Goal: Task Accomplishment & Management: Manage account settings

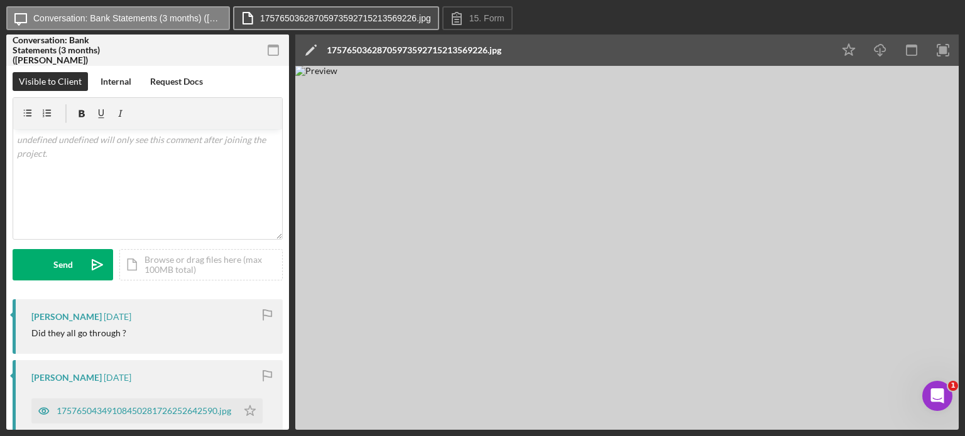
click at [340, 16] on label "17576503628705973592715213569226.jpg" at bounding box center [345, 18] width 171 height 10
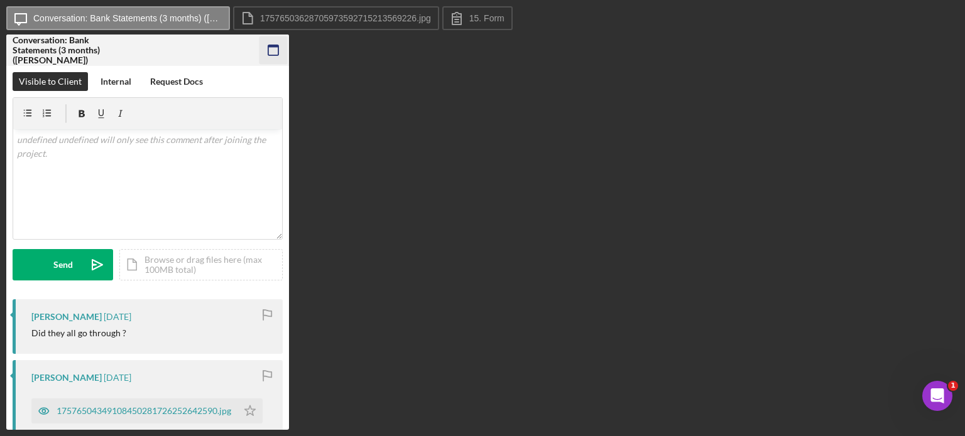
click at [270, 50] on icon "button" at bounding box center [273, 50] width 28 height 28
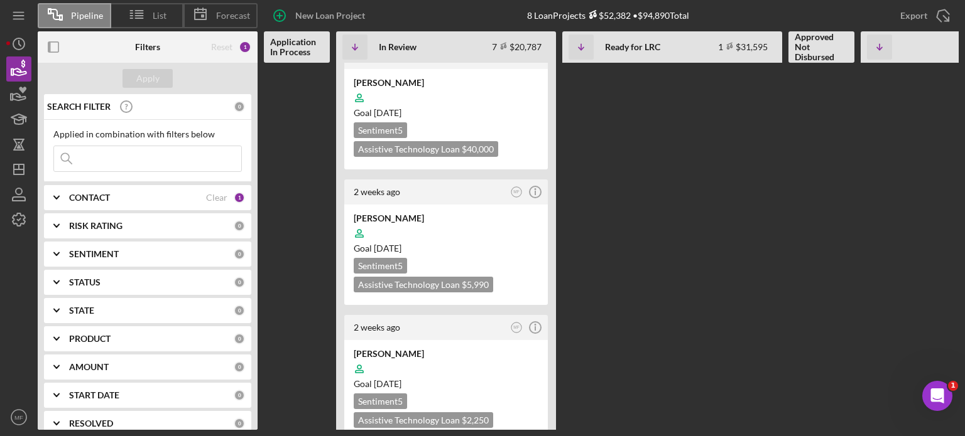
scroll to position [586, 0]
click at [475, 356] on div at bounding box center [446, 368] width 185 height 24
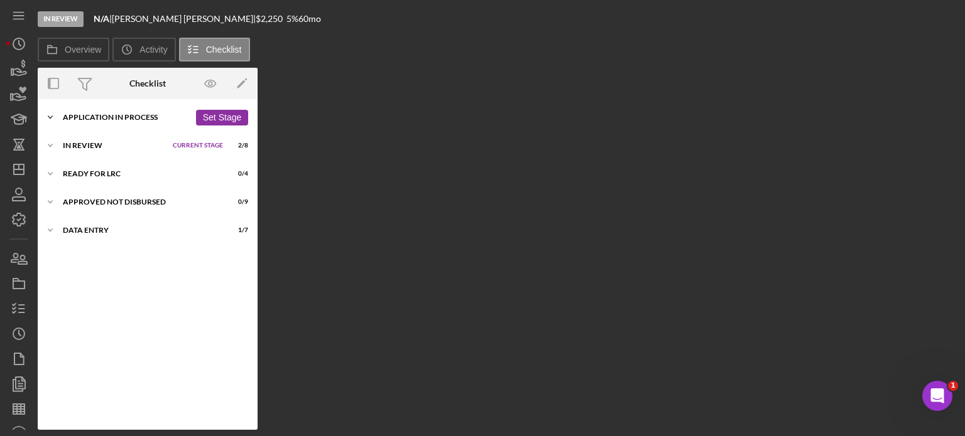
click at [131, 111] on div "Icon/Expander Application In Process 14 / 21 Set Stage" at bounding box center [148, 117] width 220 height 25
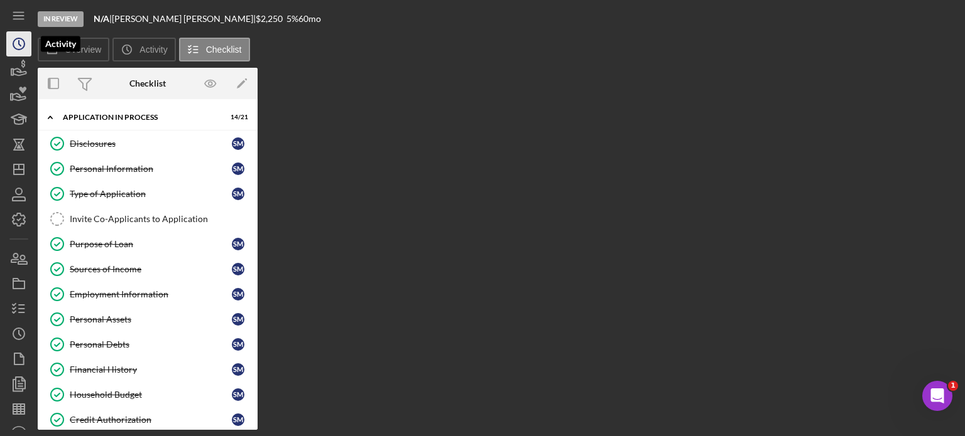
click at [20, 40] on icon "Icon/History" at bounding box center [18, 43] width 31 height 31
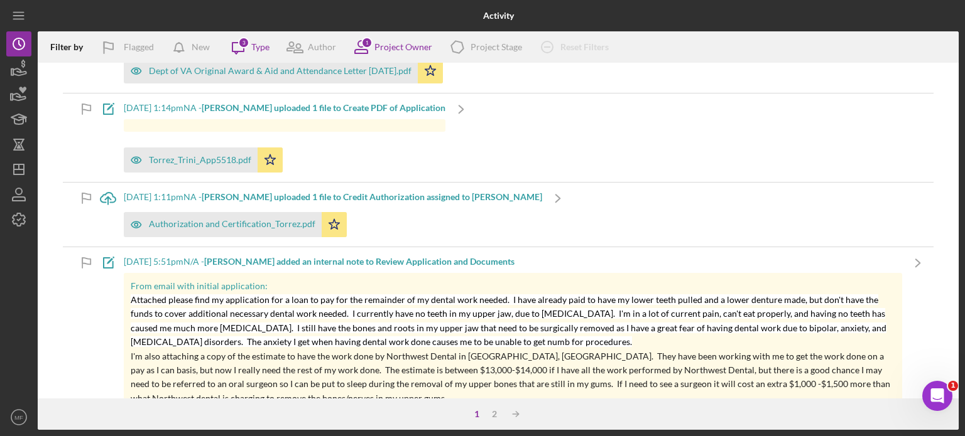
scroll to position [7925, 0]
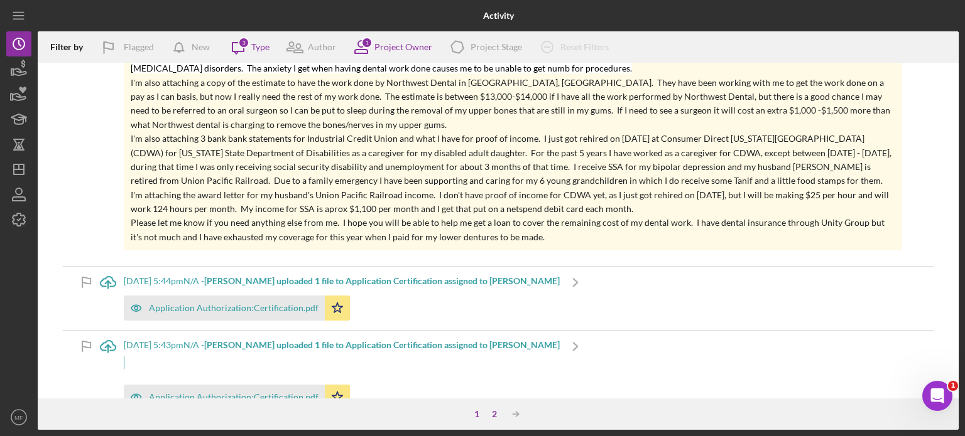
click at [494, 414] on div "2" at bounding box center [494, 414] width 18 height 10
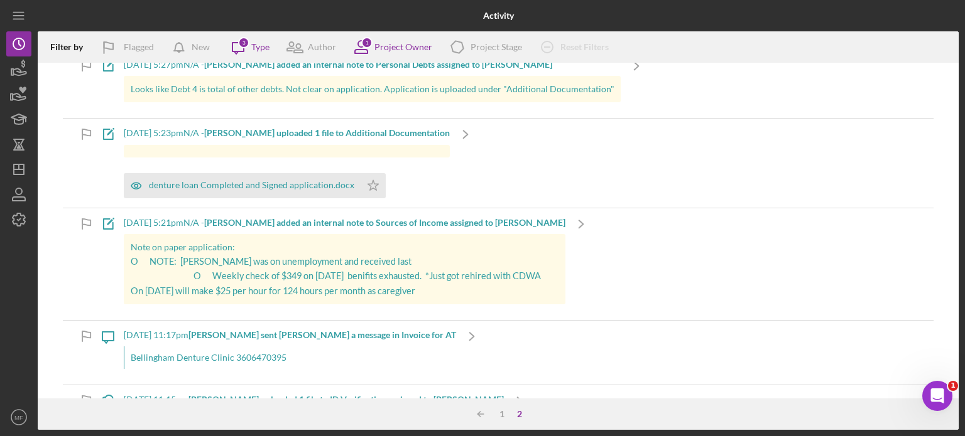
scroll to position [488, 0]
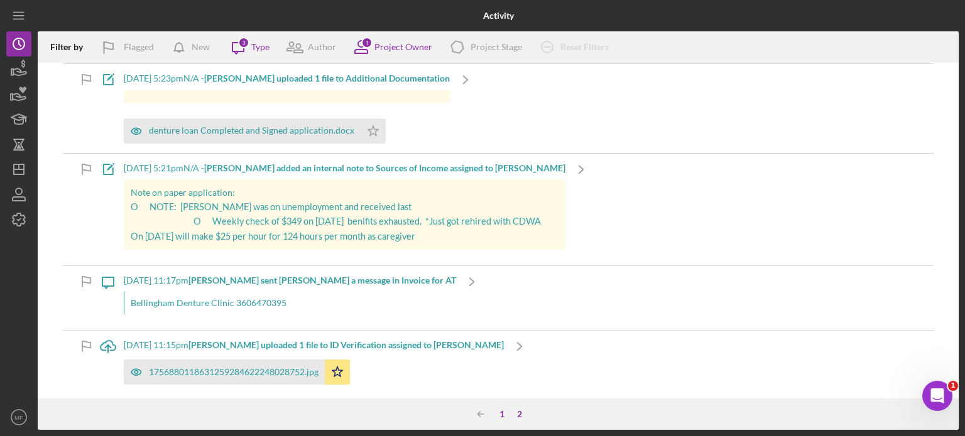
click at [499, 415] on div "1" at bounding box center [502, 414] width 18 height 10
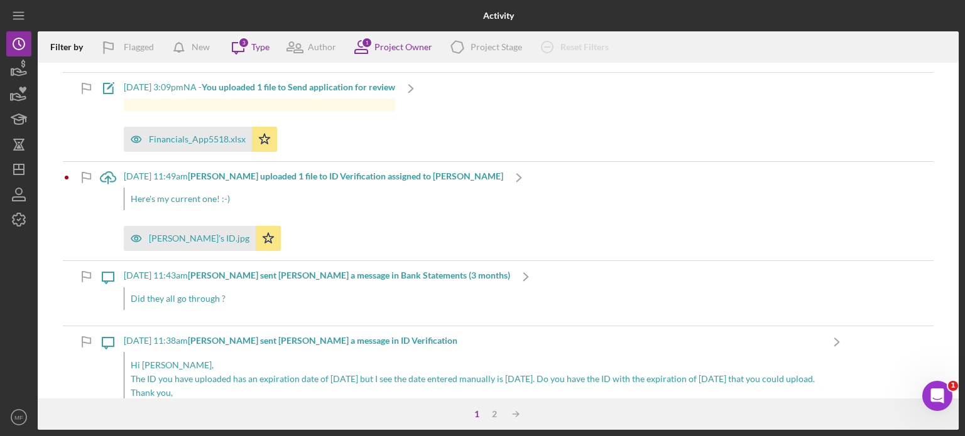
scroll to position [188, 0]
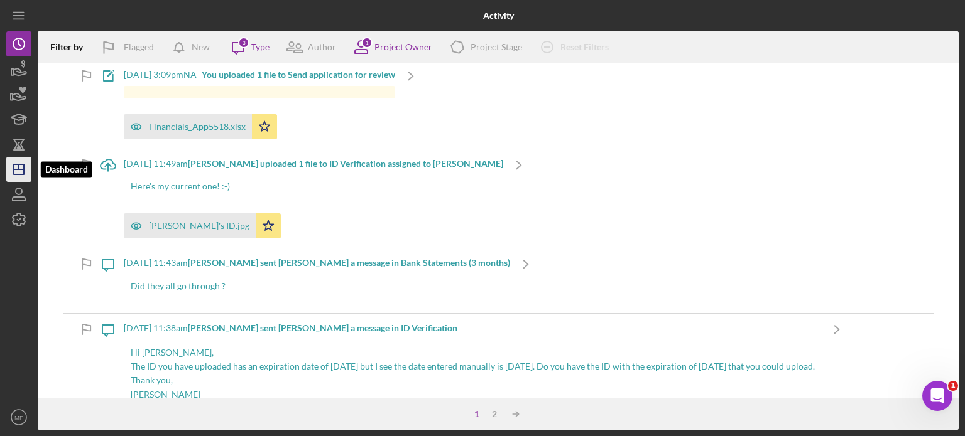
click at [15, 168] on icon "Icon/Dashboard" at bounding box center [18, 169] width 31 height 31
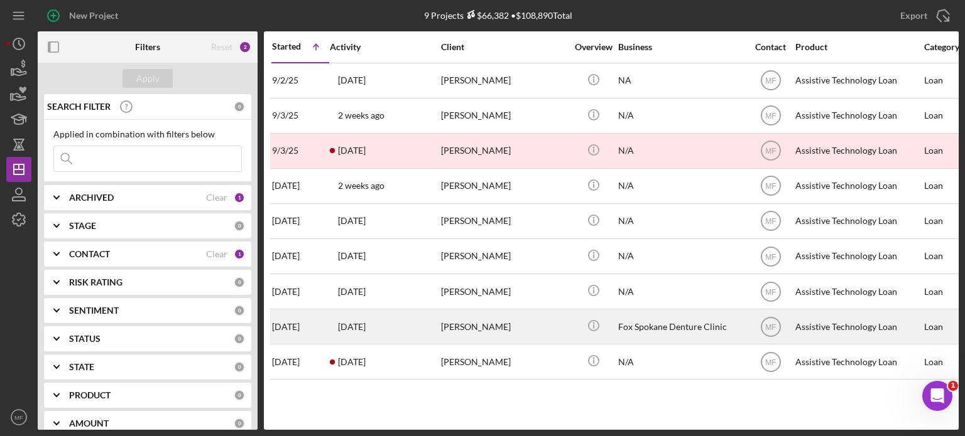
click at [474, 319] on div "[PERSON_NAME]" at bounding box center [504, 326] width 126 height 33
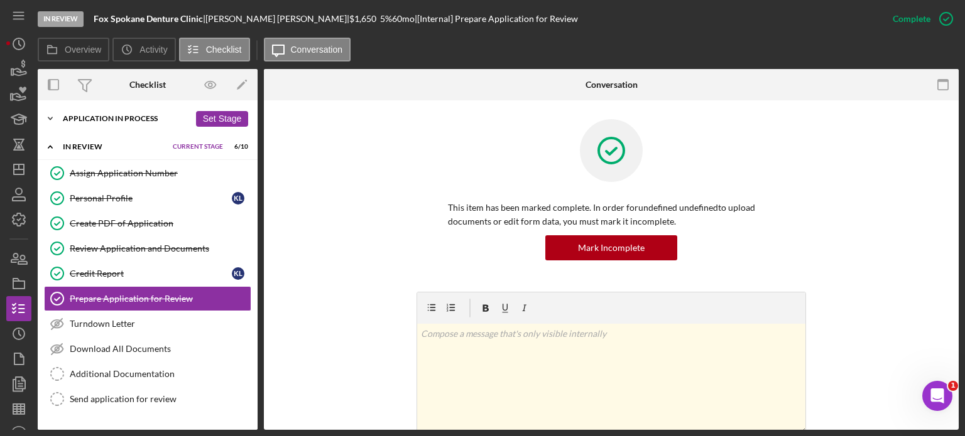
click at [145, 122] on div "Icon/Expander Application In Process 13 / 21 Set Stage" at bounding box center [148, 118] width 220 height 25
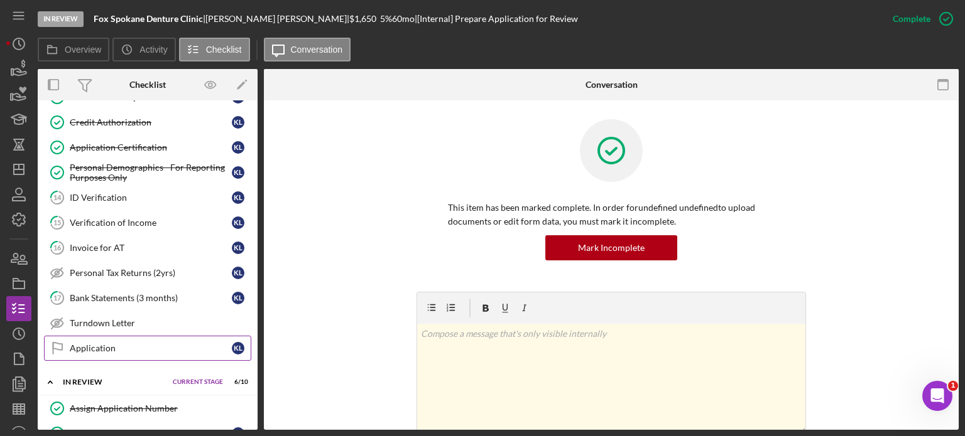
scroll to position [314, 0]
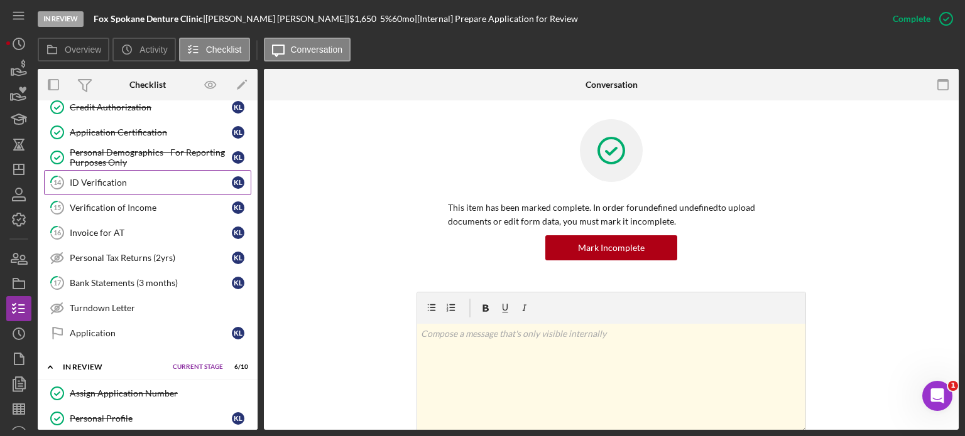
click at [124, 178] on div "ID Verification" at bounding box center [151, 183] width 162 height 10
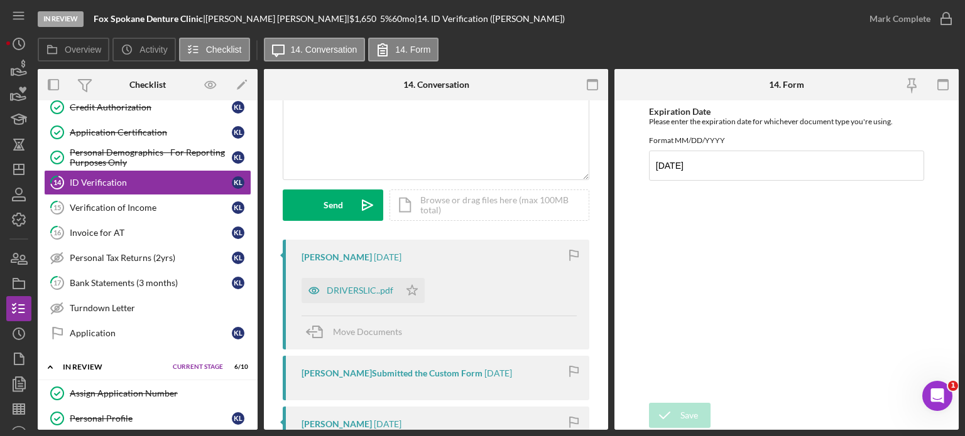
scroll to position [126, 0]
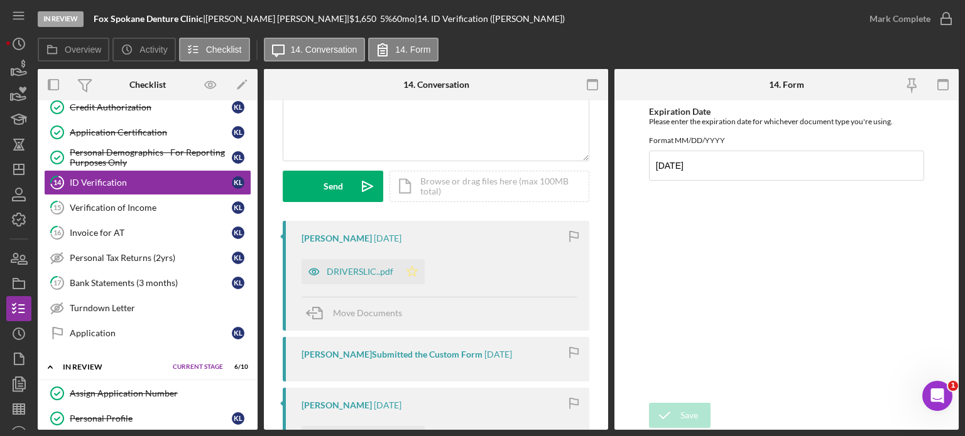
click at [413, 273] on icon "Icon/Star" at bounding box center [411, 271] width 25 height 25
click at [943, 19] on polyline "button" at bounding box center [945, 19] width 5 height 3
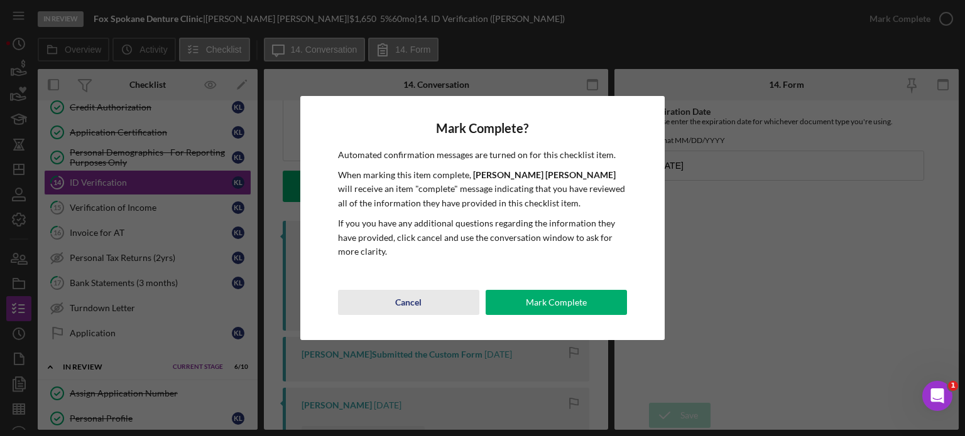
click at [418, 304] on div "Cancel" at bounding box center [408, 302] width 26 height 25
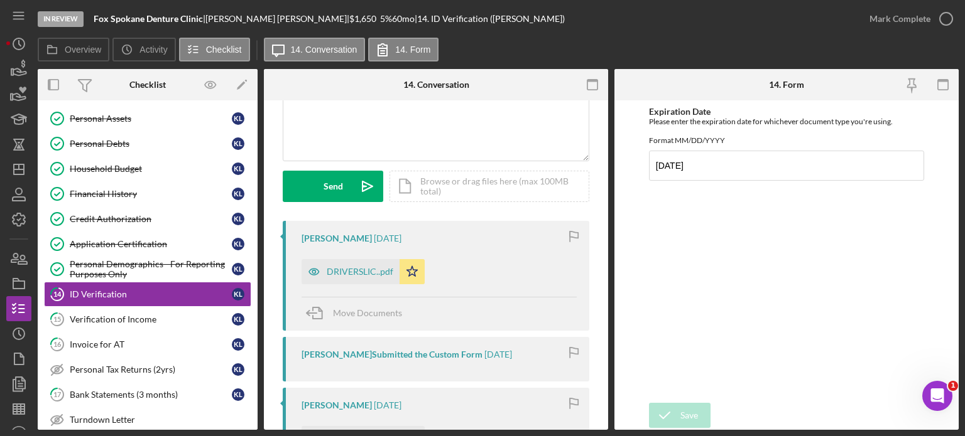
scroll to position [0, 0]
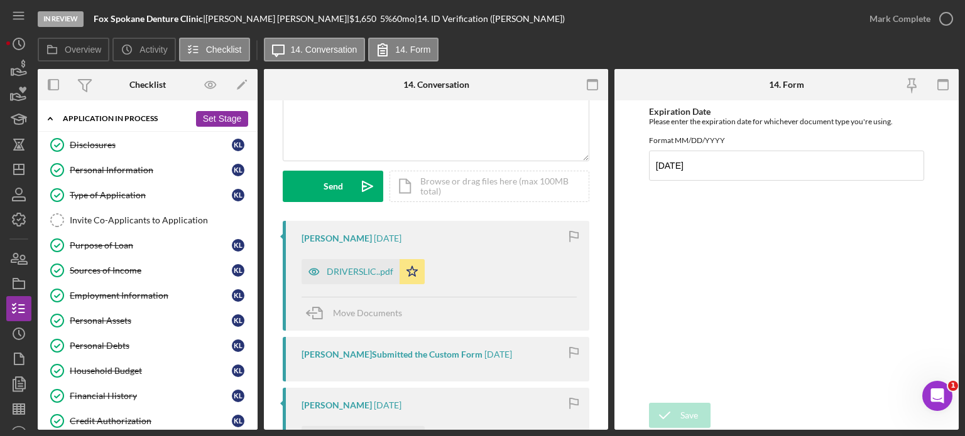
click at [149, 115] on div "Application In Process" at bounding box center [126, 119] width 127 height 8
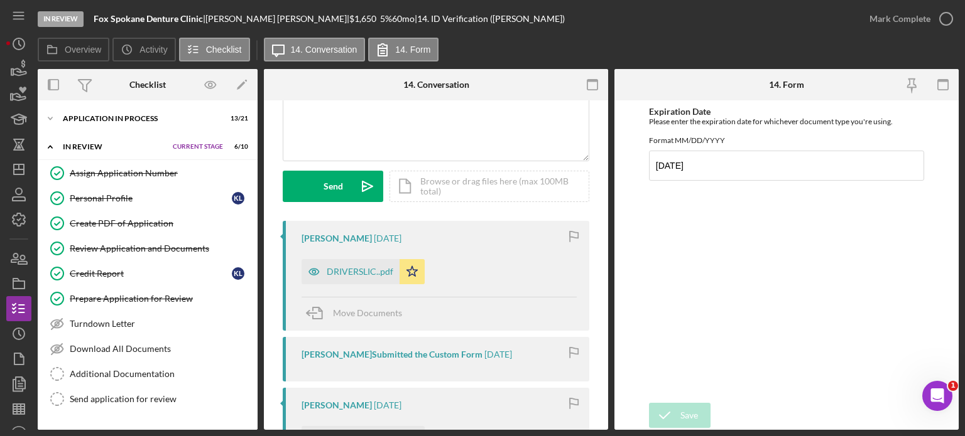
click at [192, 148] on span "Current Stage" at bounding box center [198, 147] width 50 height 8
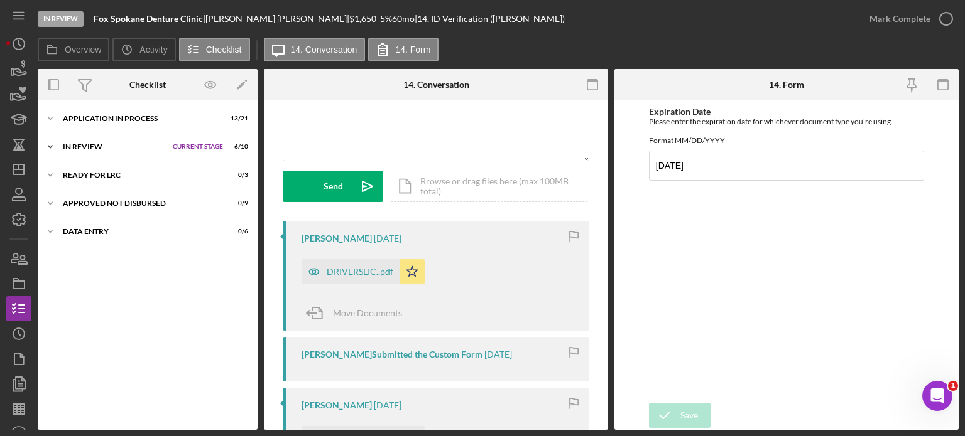
click at [192, 148] on span "Current Stage" at bounding box center [198, 147] width 50 height 8
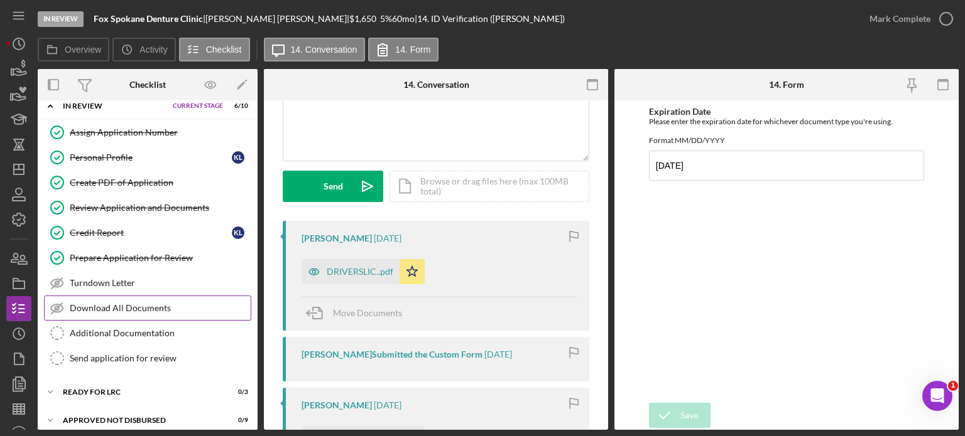
scroll to position [76, 0]
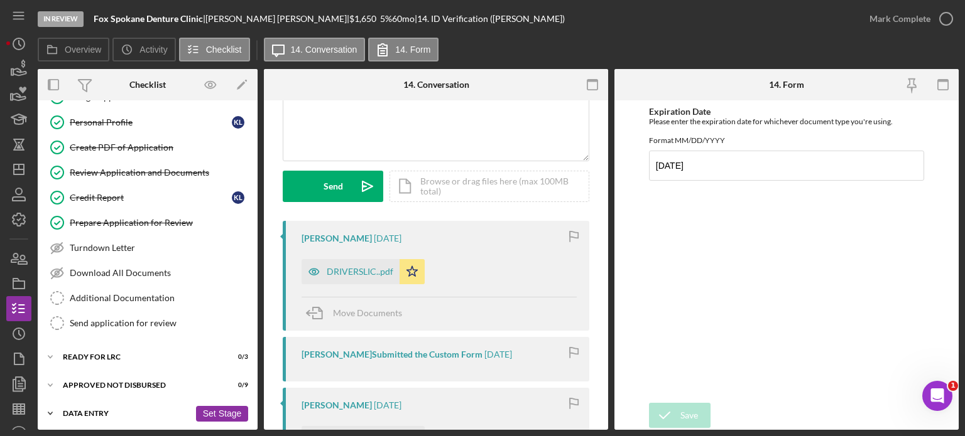
click at [95, 414] on div "Data Entry" at bounding box center [126, 414] width 127 height 8
click at [76, 410] on div "Data Entry" at bounding box center [126, 414] width 127 height 8
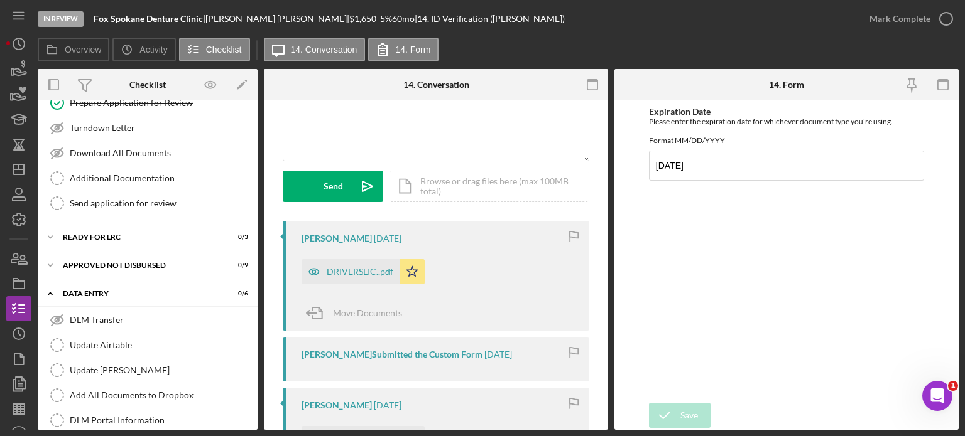
scroll to position [169, 0]
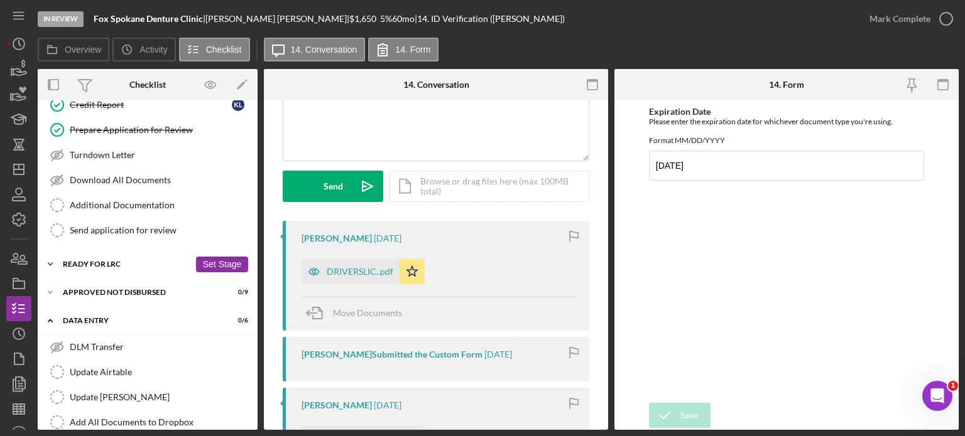
click at [108, 261] on div "Ready for LRC" at bounding box center [126, 265] width 127 height 8
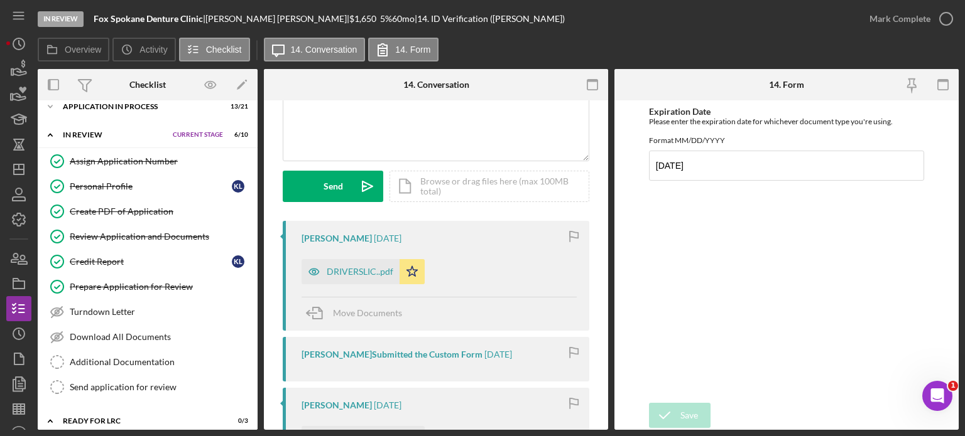
scroll to position [0, 0]
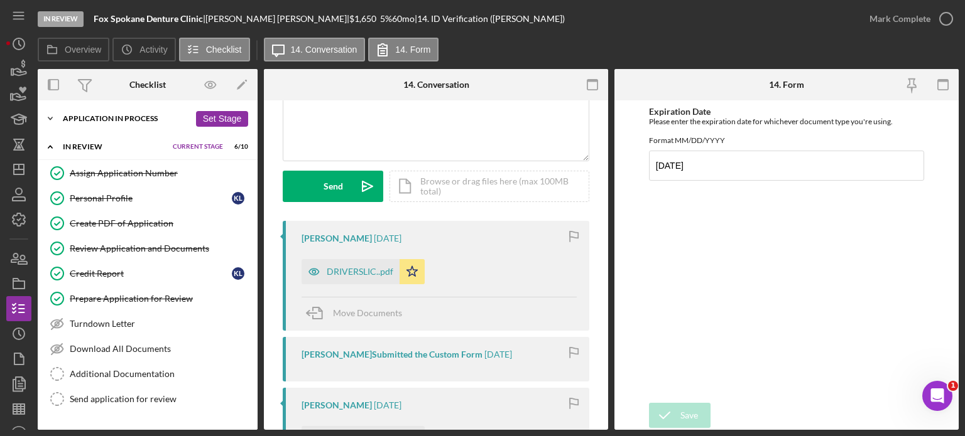
click at [92, 120] on div "Application In Process" at bounding box center [126, 119] width 127 height 8
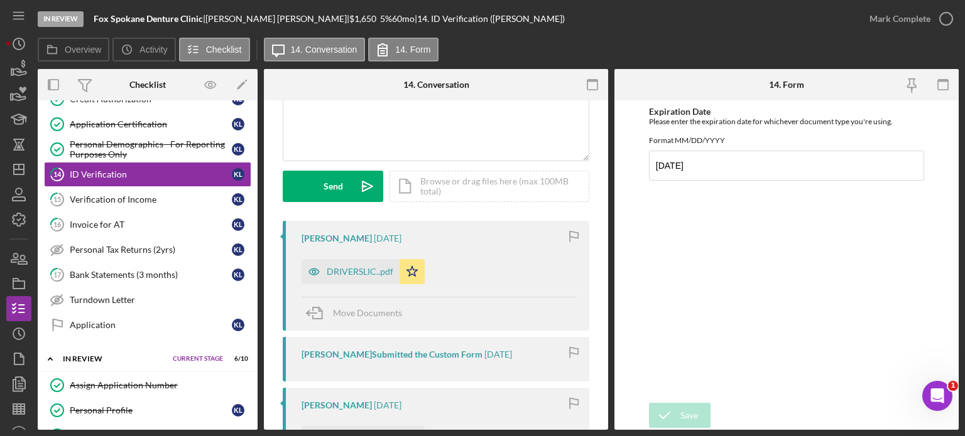
scroll to position [377, 0]
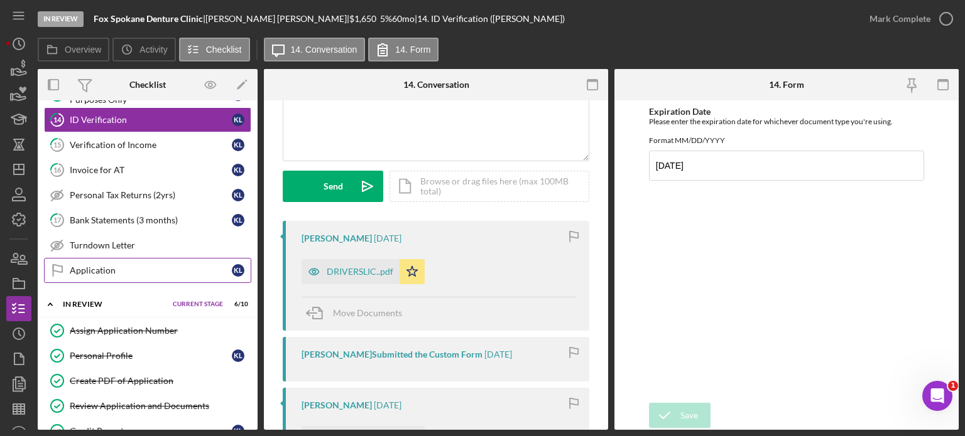
click at [102, 266] on div "Application" at bounding box center [151, 271] width 162 height 10
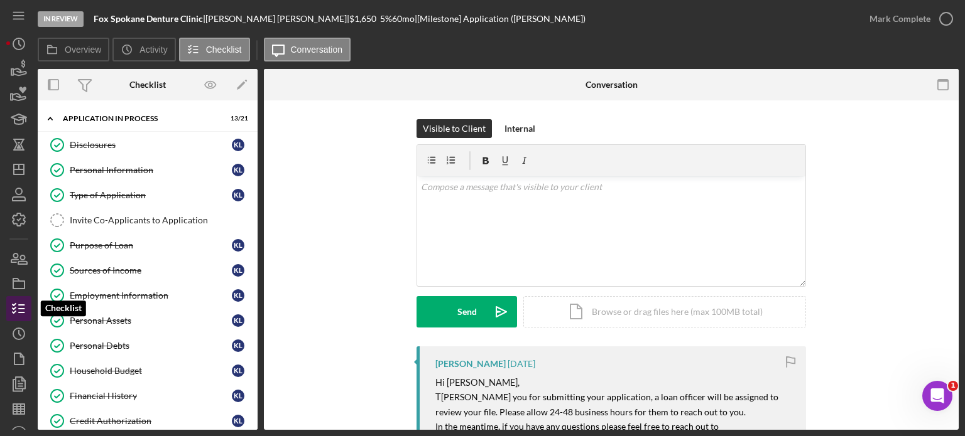
click at [19, 313] on line "button" at bounding box center [22, 313] width 6 height 0
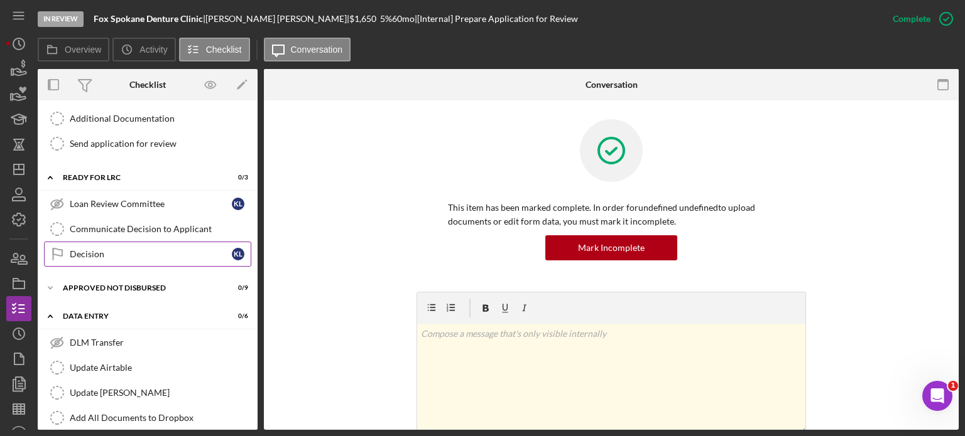
scroll to position [811, 0]
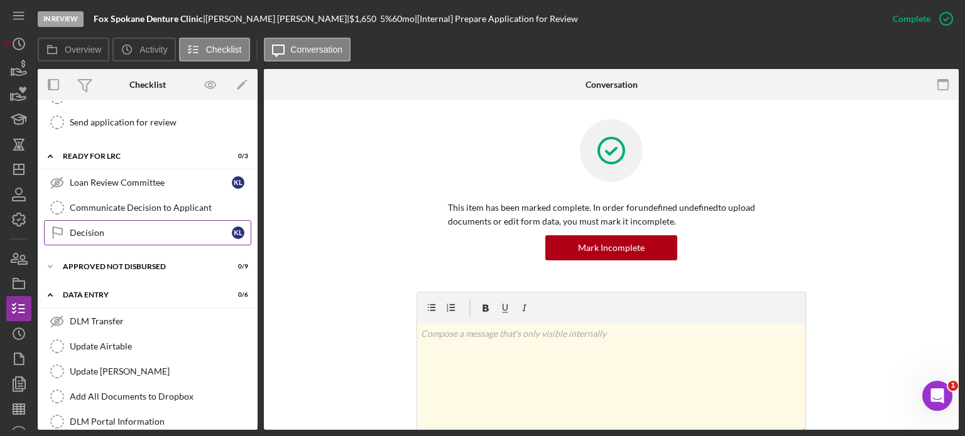
click at [108, 228] on div "Decision" at bounding box center [151, 233] width 162 height 10
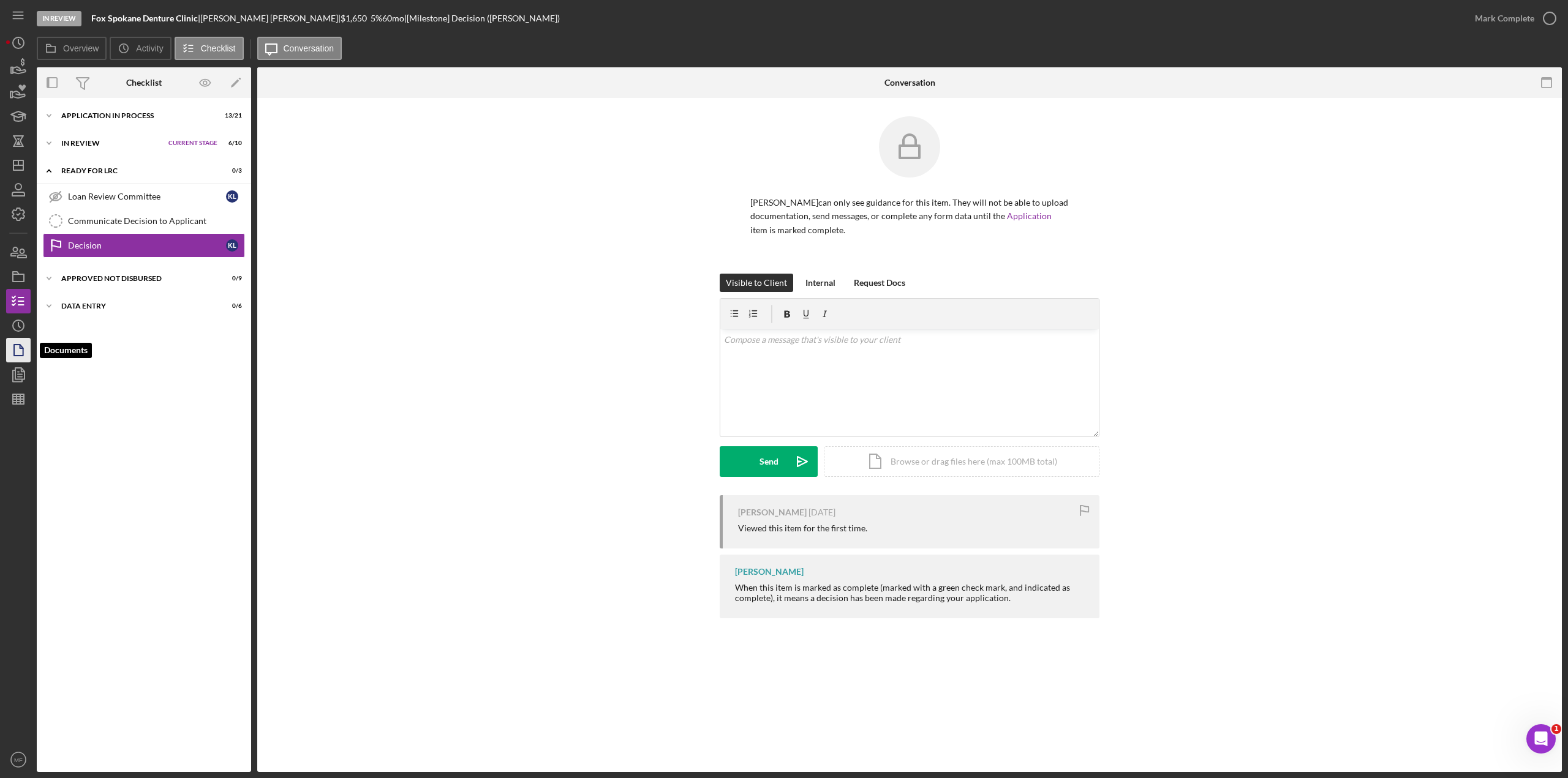
click at [19, 355] on polygon "button" at bounding box center [18, 350] width 9 height 11
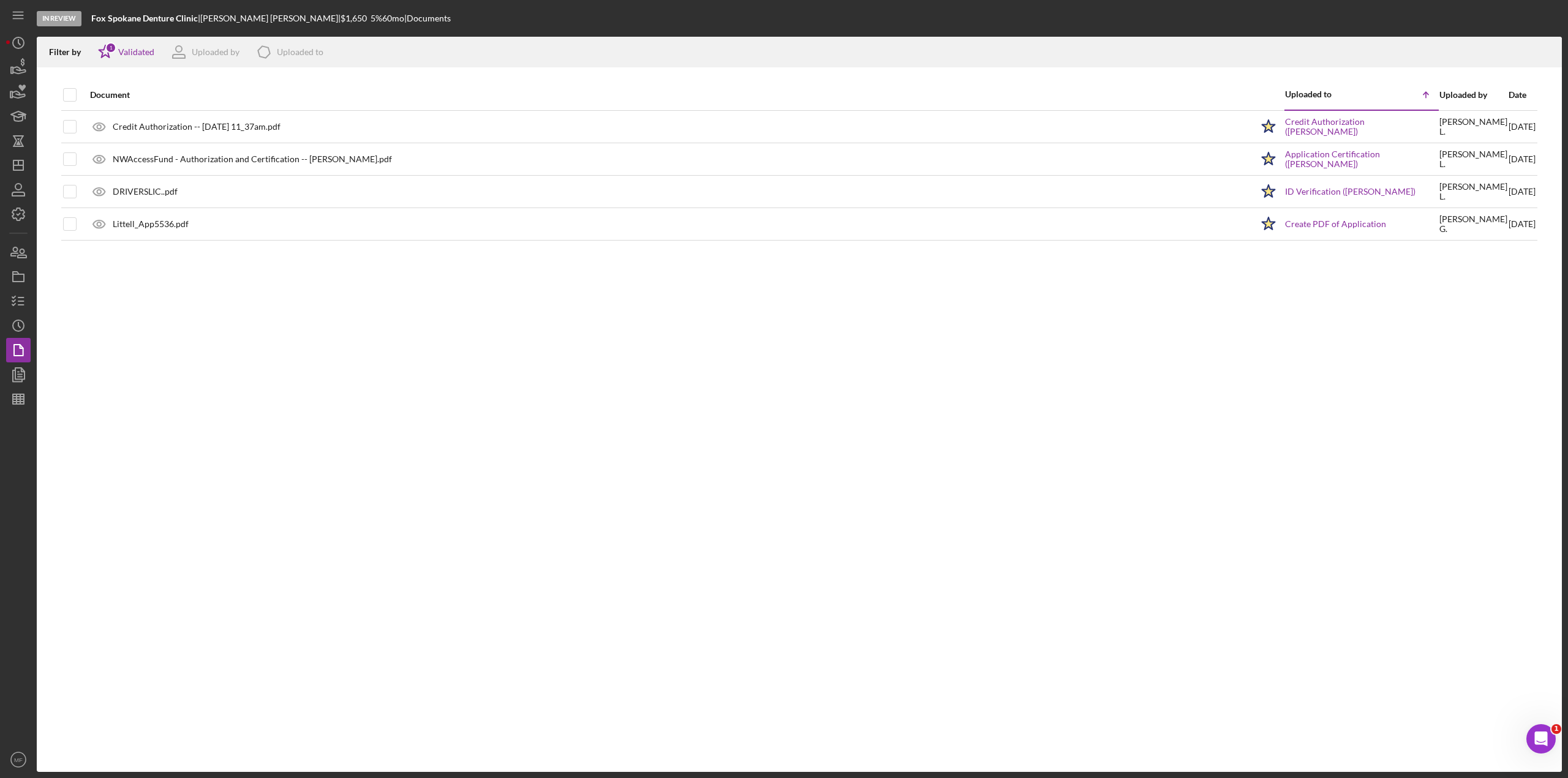
click at [52, 19] on div "In Review" at bounding box center [59, 19] width 45 height 16
click at [21, 45] on icon "Icon/History" at bounding box center [18, 42] width 30 height 30
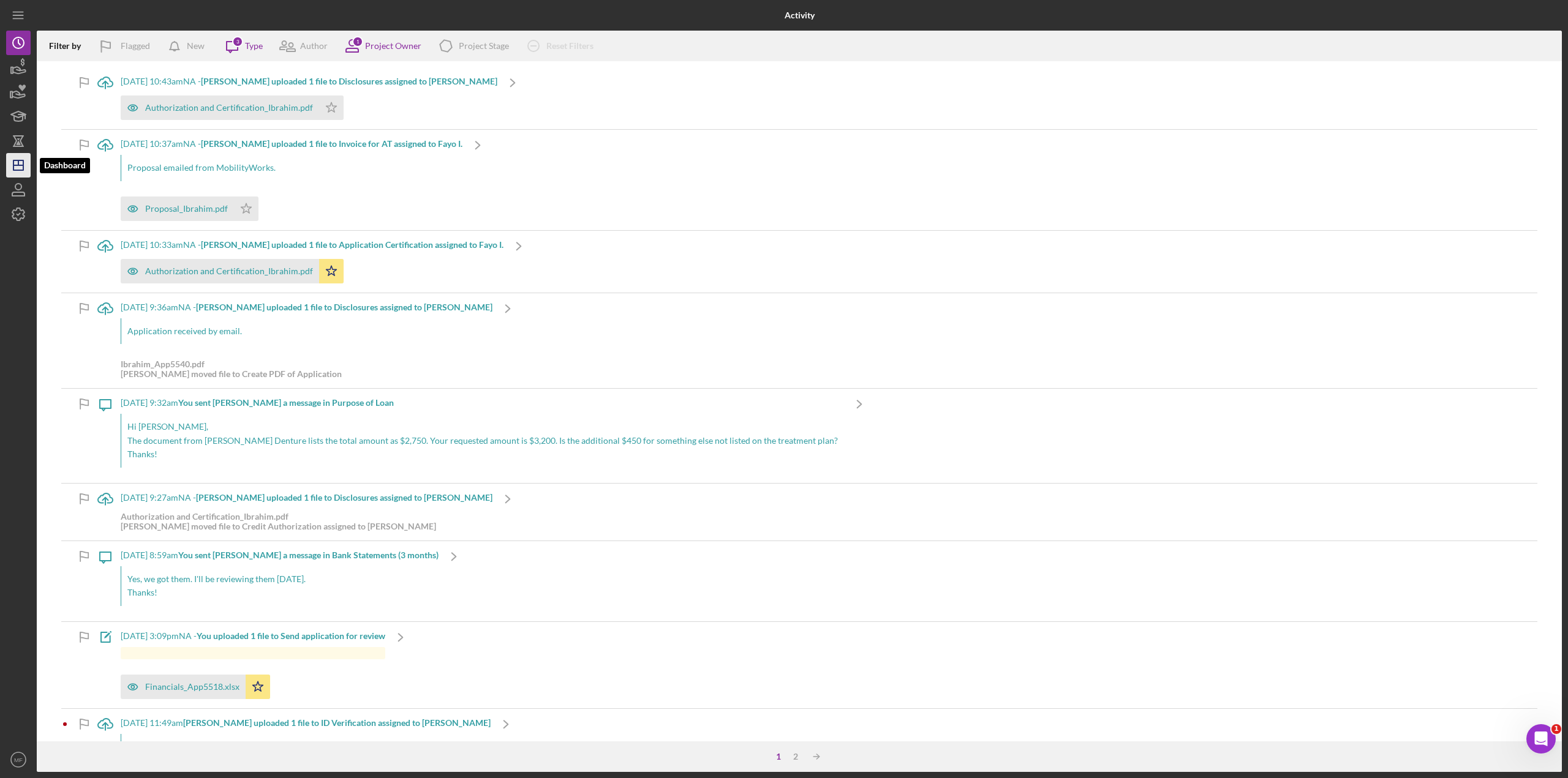
click at [22, 155] on icon "Icon/Dashboard" at bounding box center [18, 165] width 30 height 30
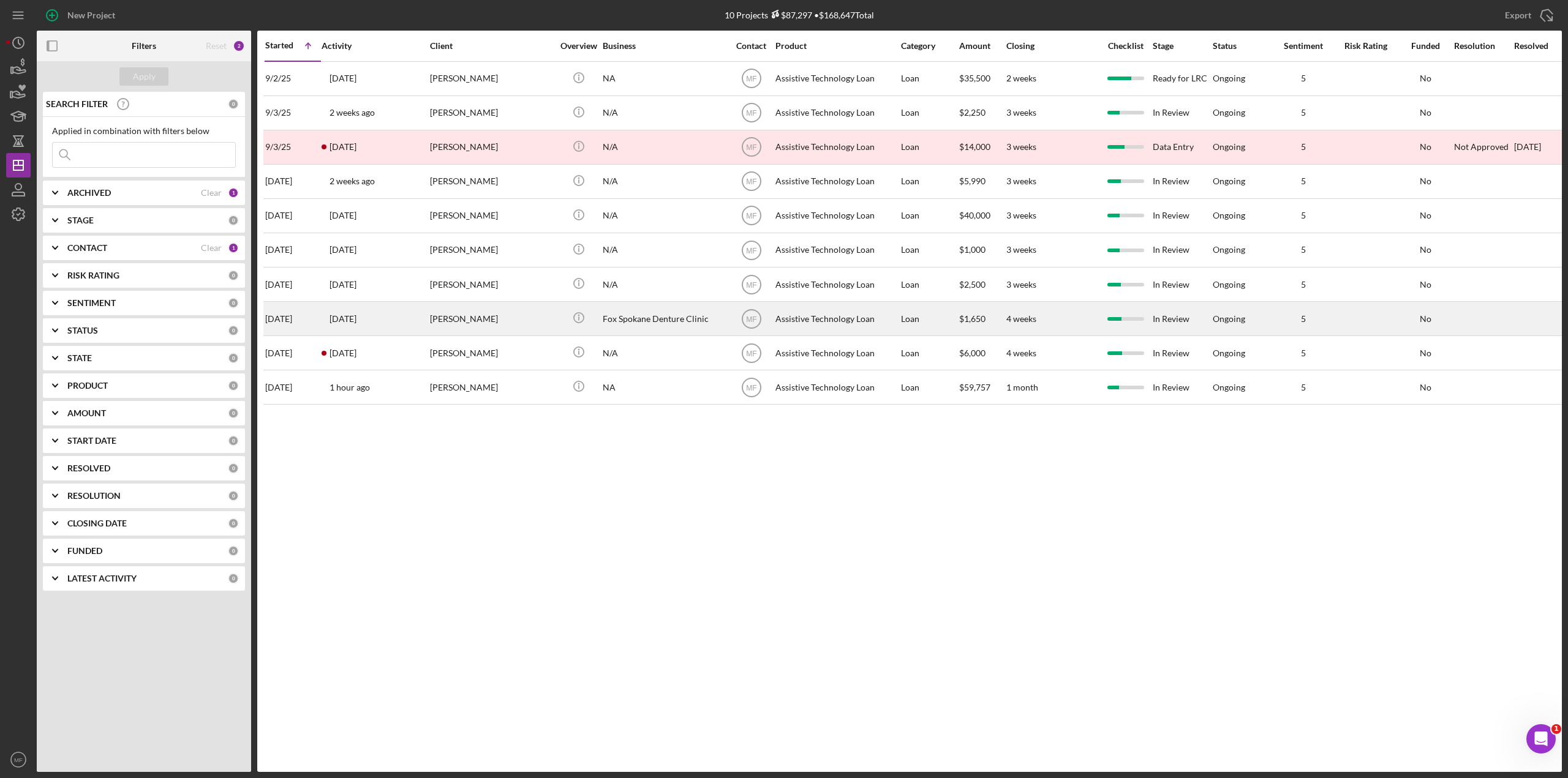
click at [529, 324] on div "[PERSON_NAME]" at bounding box center [491, 318] width 123 height 32
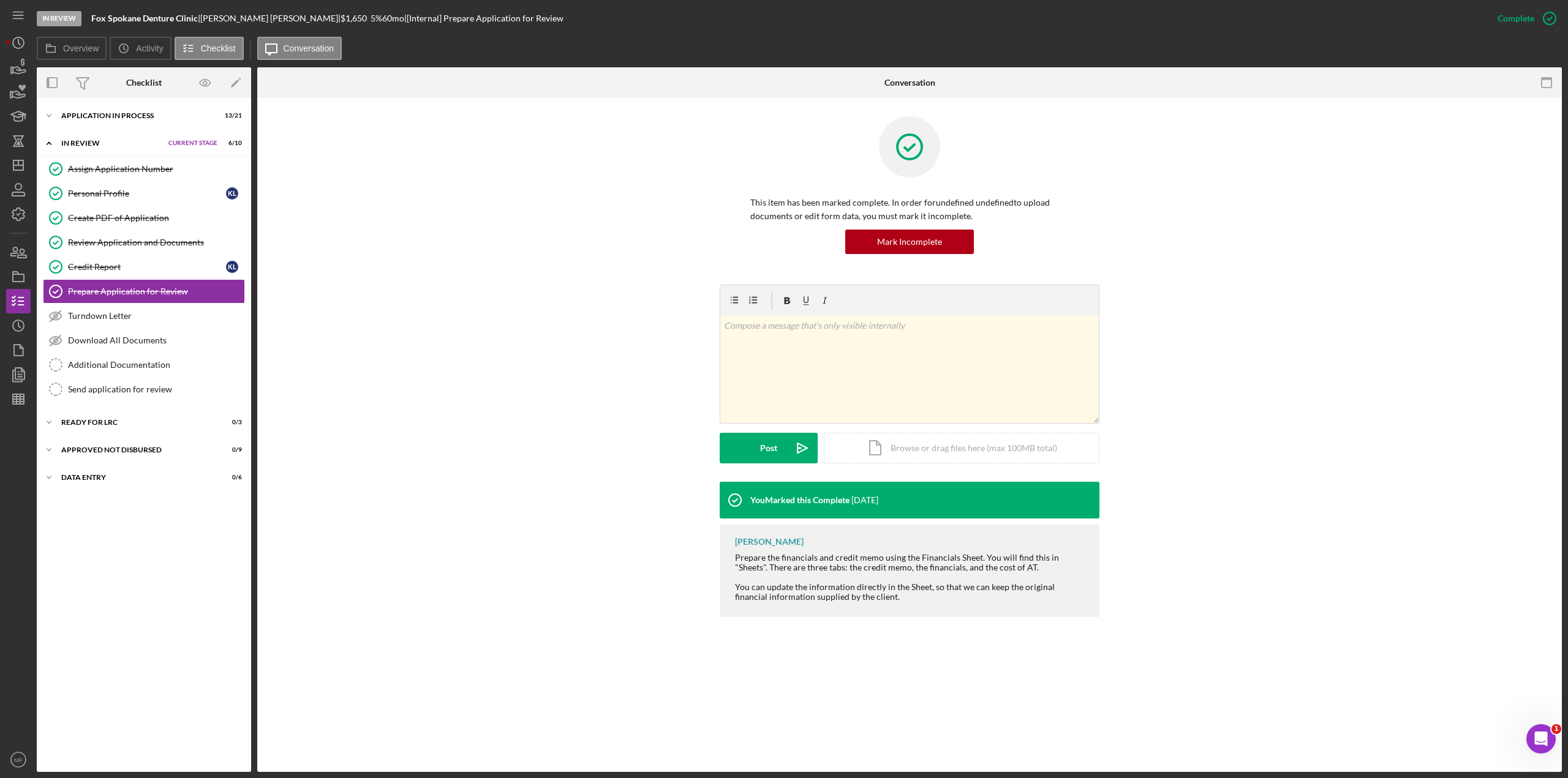
click at [100, 140] on div "In Review" at bounding box center [112, 143] width 101 height 8
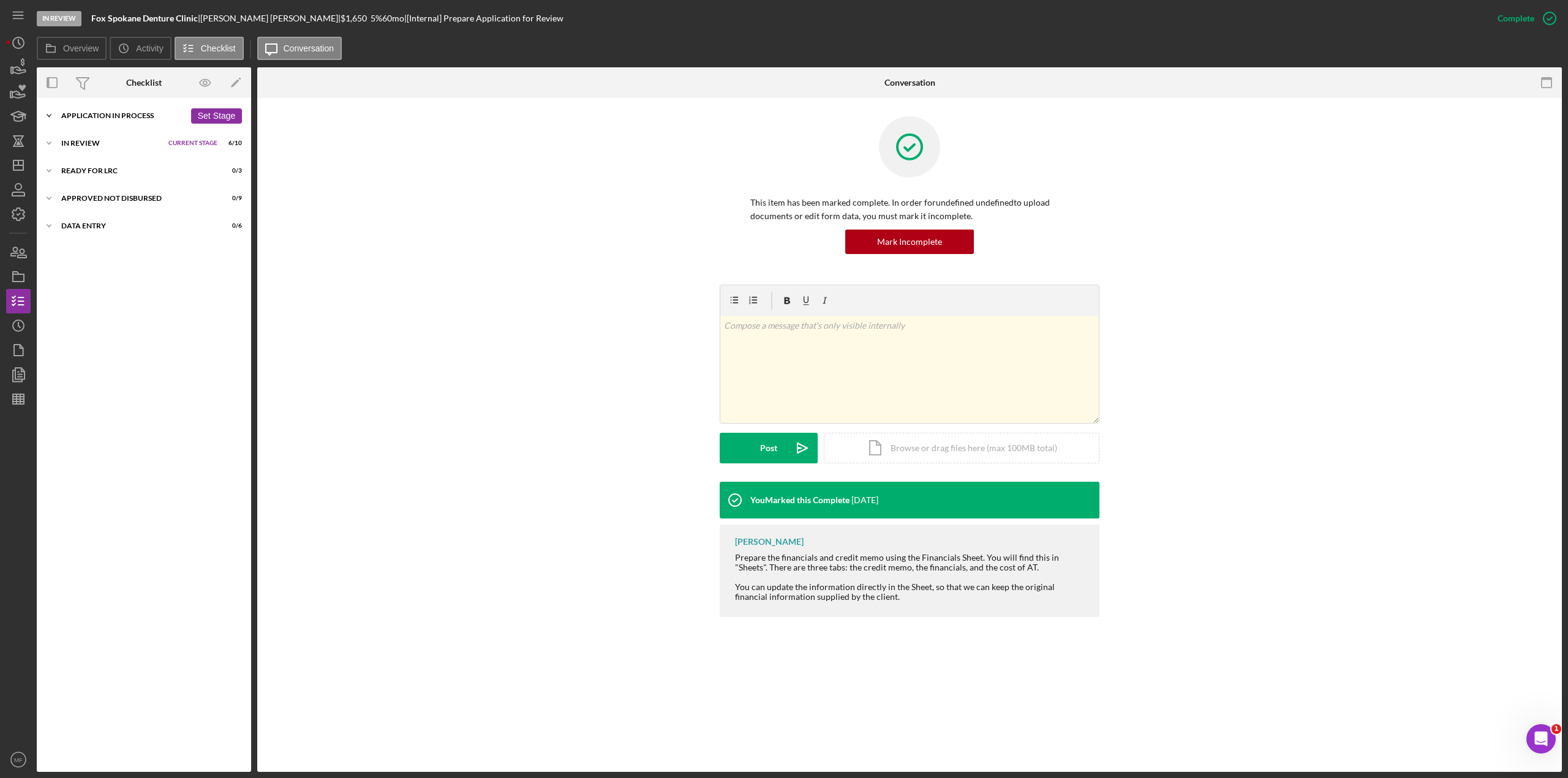
click at [114, 123] on div "Icon/Expander Application In Process 13 / 21 Set Stage" at bounding box center [144, 115] width 215 height 24
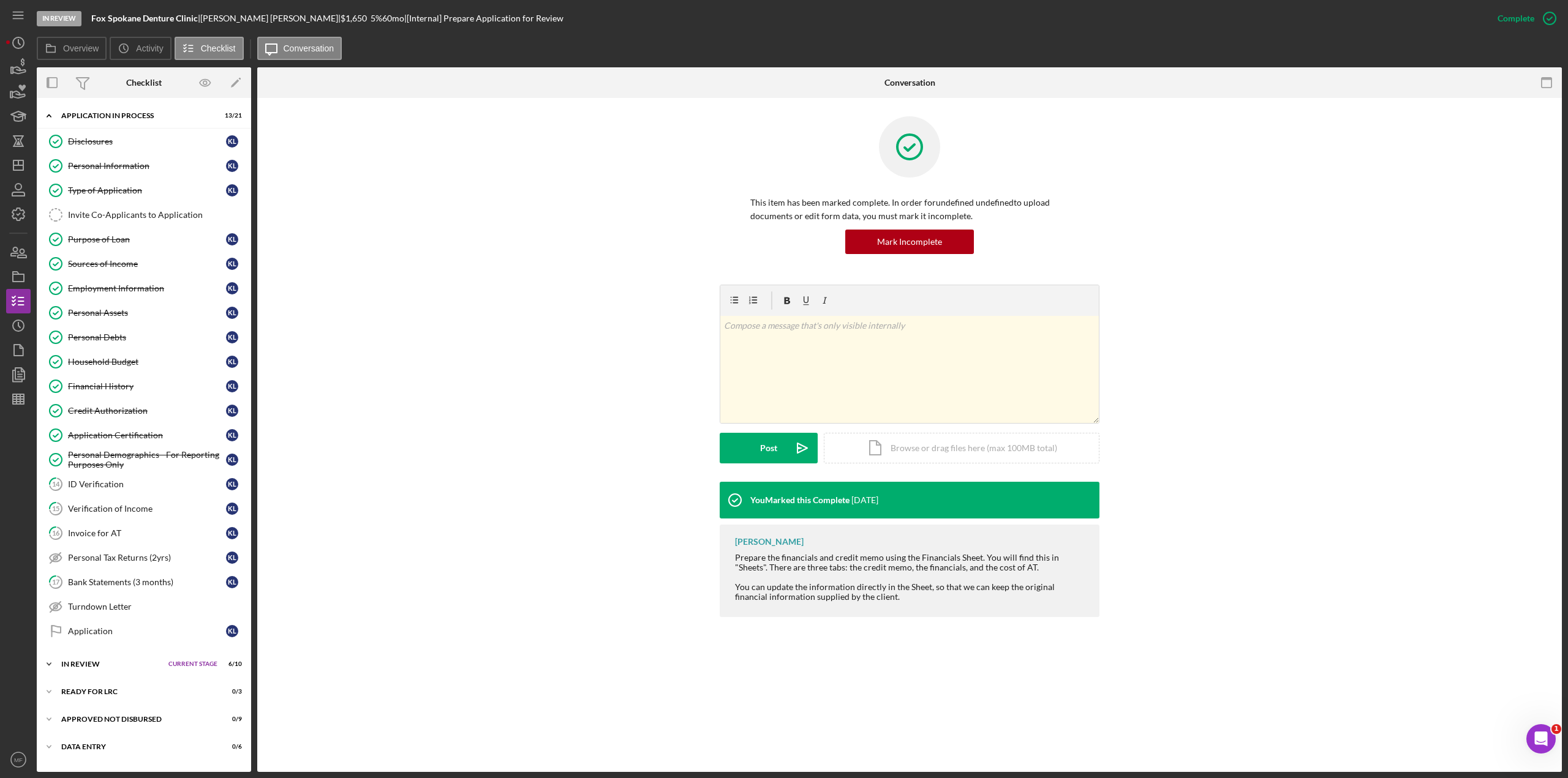
click at [94, 425] on div "In Review" at bounding box center [112, 665] width 101 height 8
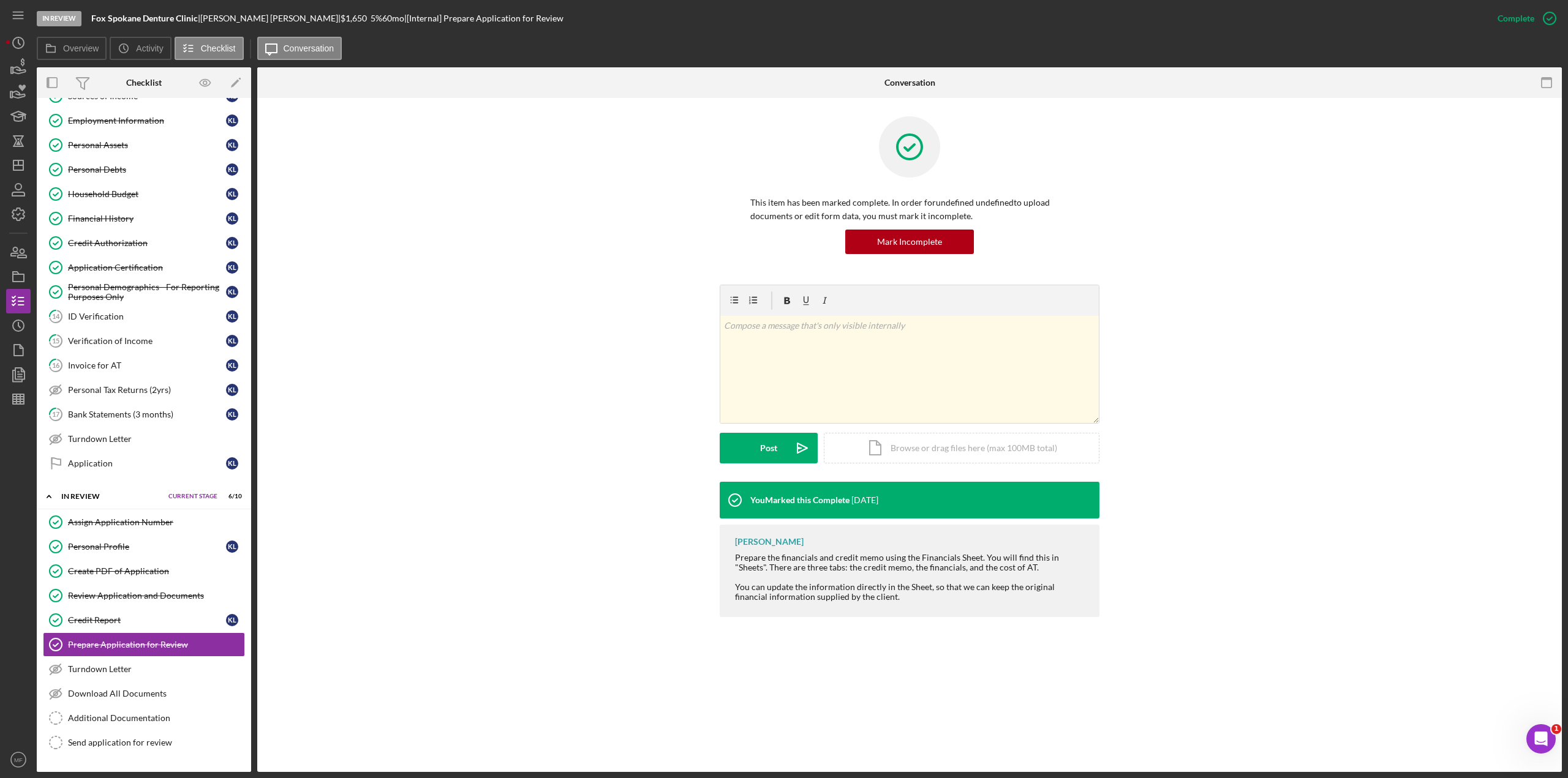
scroll to position [246, 0]
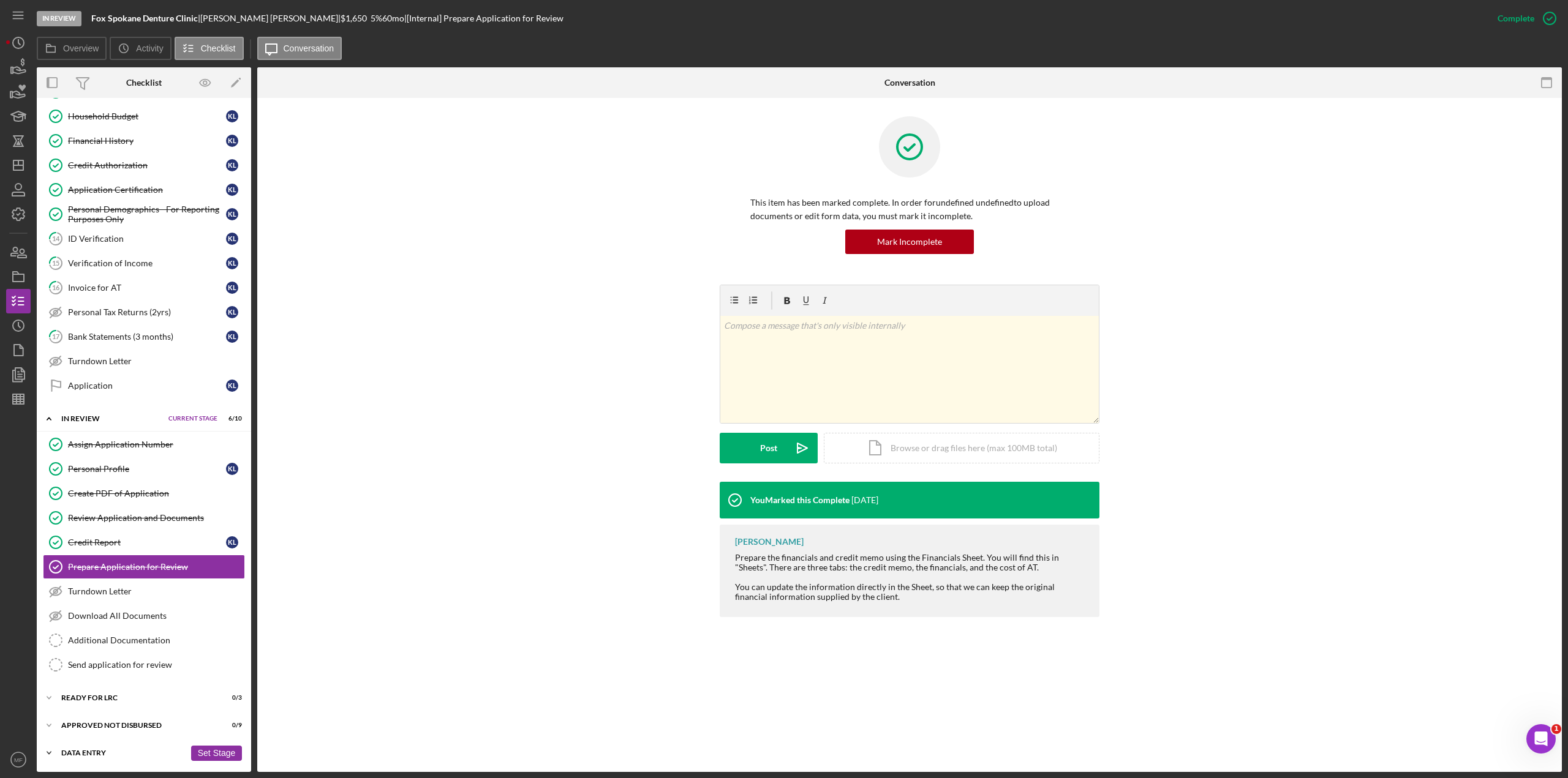
click at [109, 425] on div "Data Entry" at bounding box center [123, 754] width 124 height 8
click at [93, 425] on div "Icon/Expander Data Entry 0 / 6 Set Stage" at bounding box center [144, 754] width 215 height 25
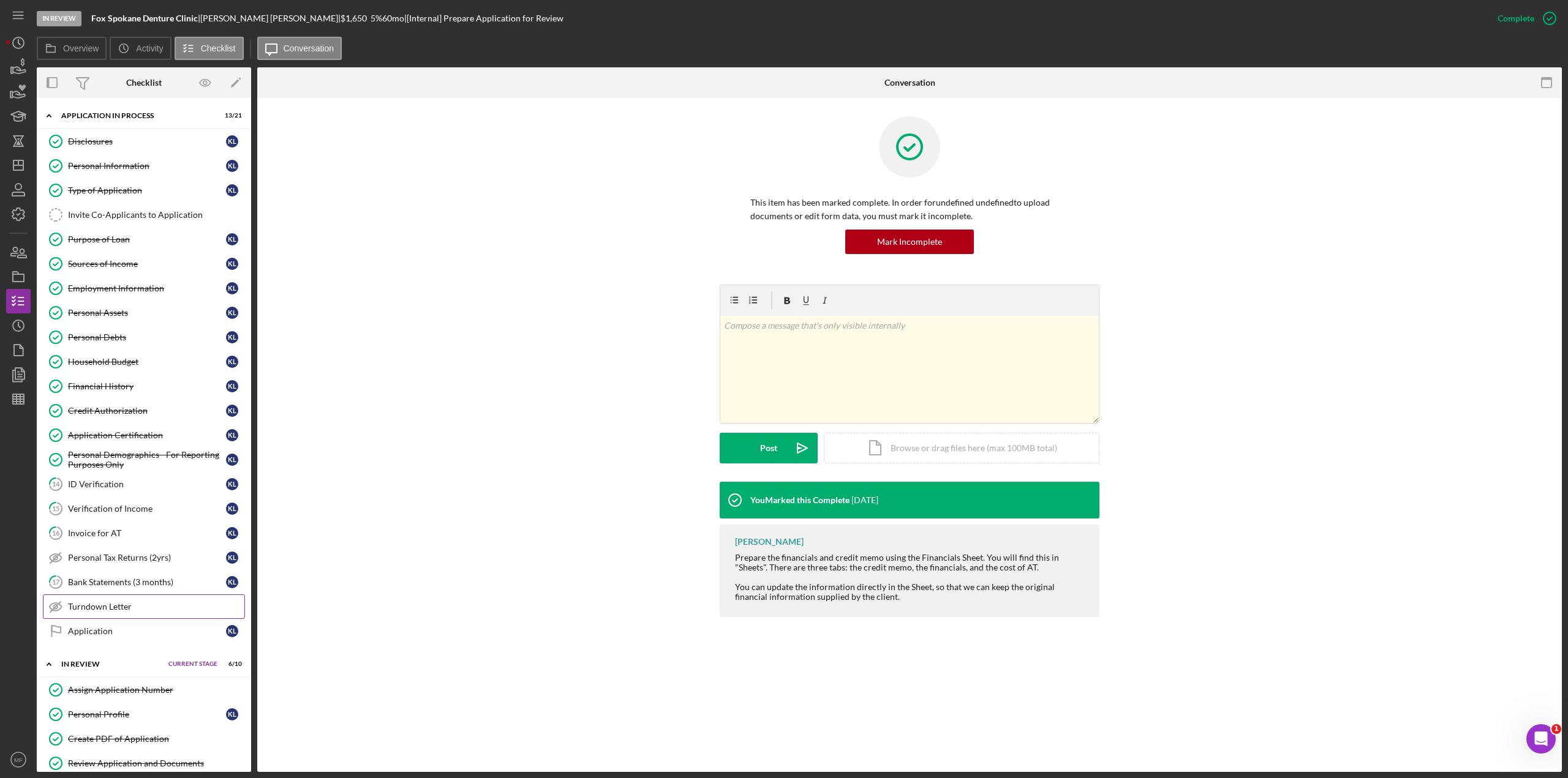
click at [137, 425] on div "Turndown Letter" at bounding box center [156, 606] width 176 height 10
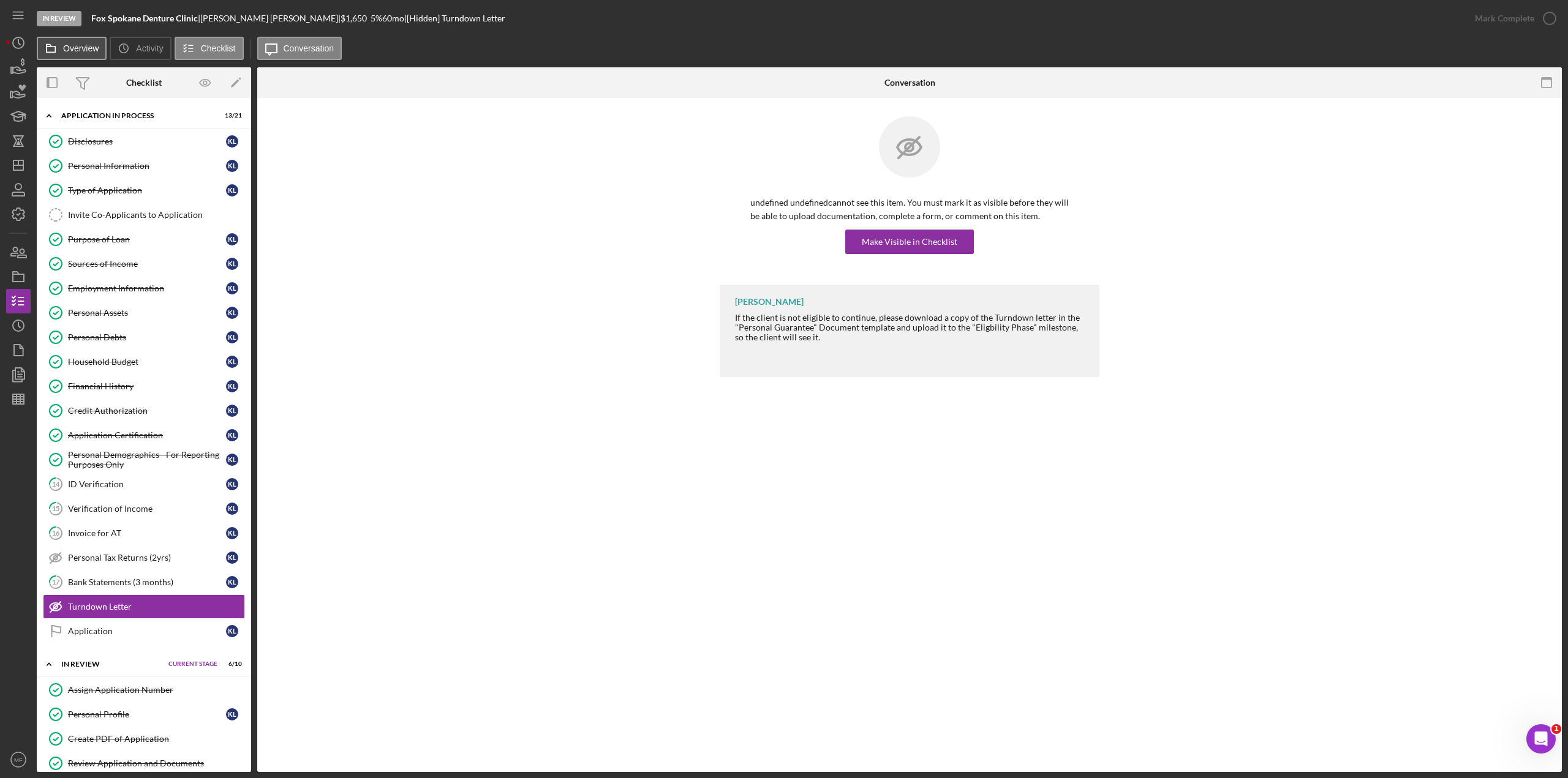
click at [65, 51] on label "Overview" at bounding box center [81, 49] width 35 height 10
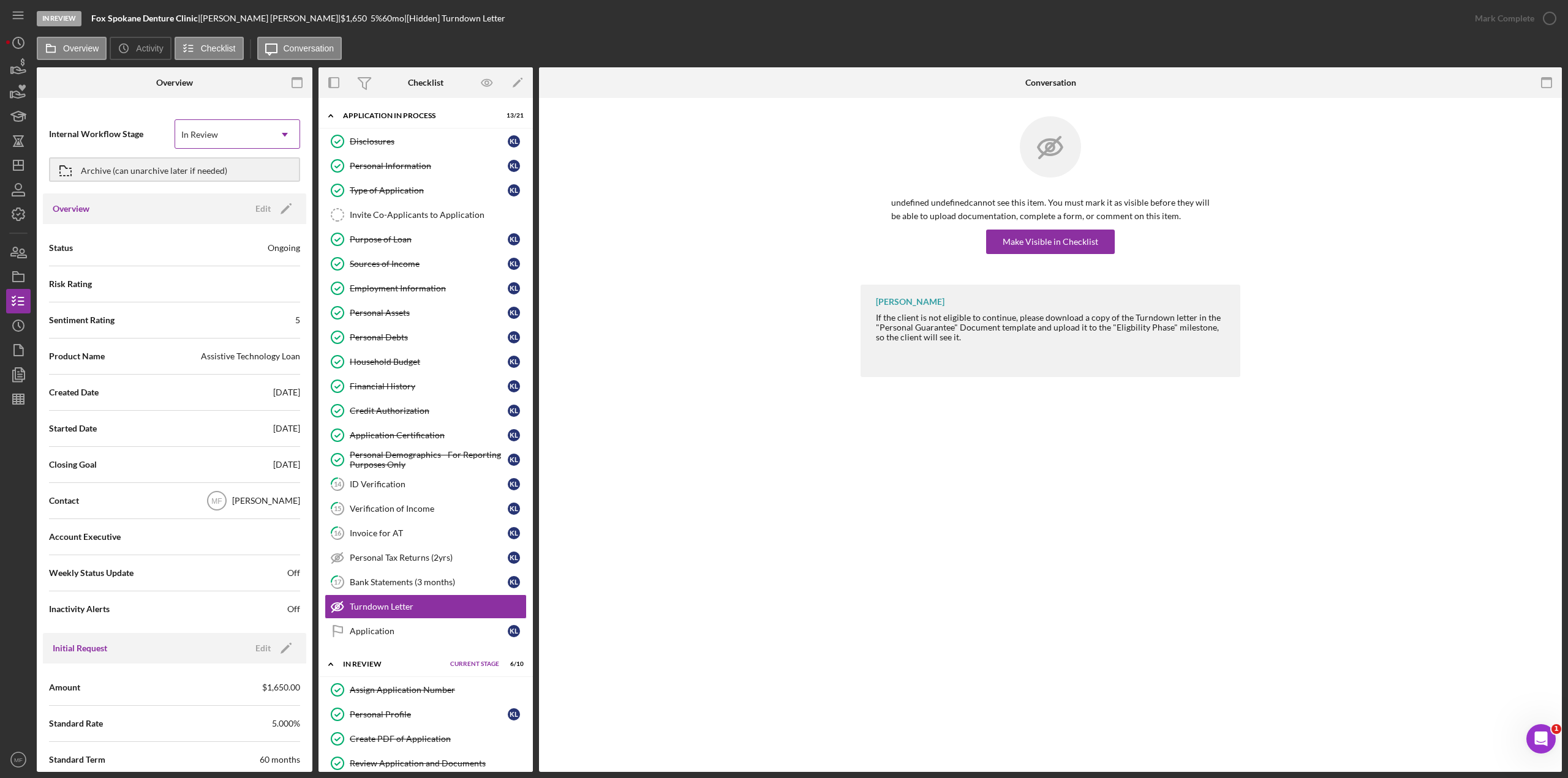
click at [243, 134] on div "In Review" at bounding box center [222, 135] width 95 height 28
click at [200, 425] on div "Contact MF [PERSON_NAME]" at bounding box center [175, 500] width 252 height 30
click at [69, 243] on span "Status" at bounding box center [60, 248] width 23 height 13
click at [279, 253] on div "Ongoing" at bounding box center [283, 248] width 32 height 13
click at [285, 131] on icon "Icon/Dropdown Arrow" at bounding box center [285, 135] width 29 height 29
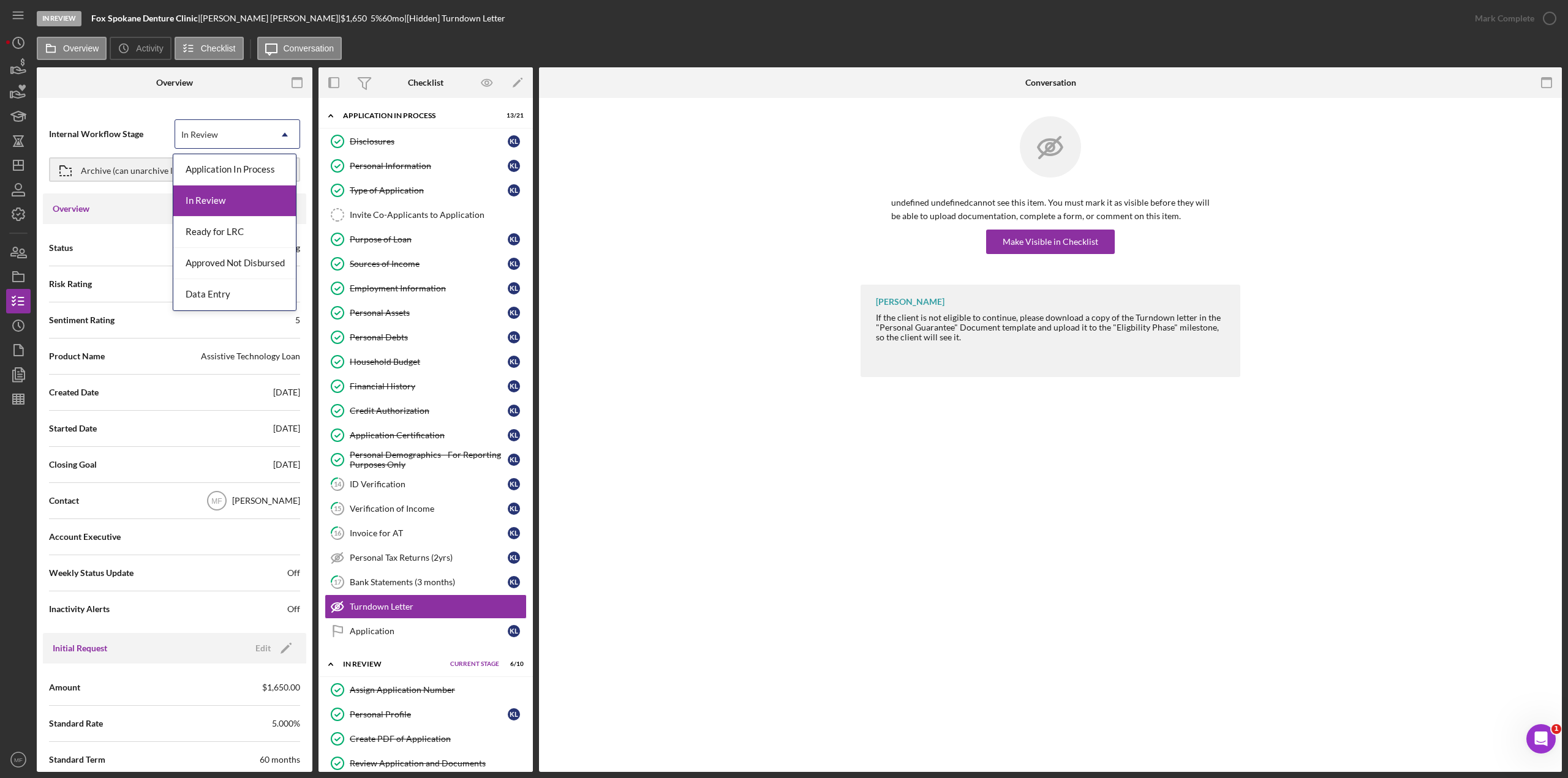
click at [216, 198] on div "In Review" at bounding box center [235, 201] width 123 height 31
click at [255, 205] on div "Edit" at bounding box center [263, 209] width 16 height 19
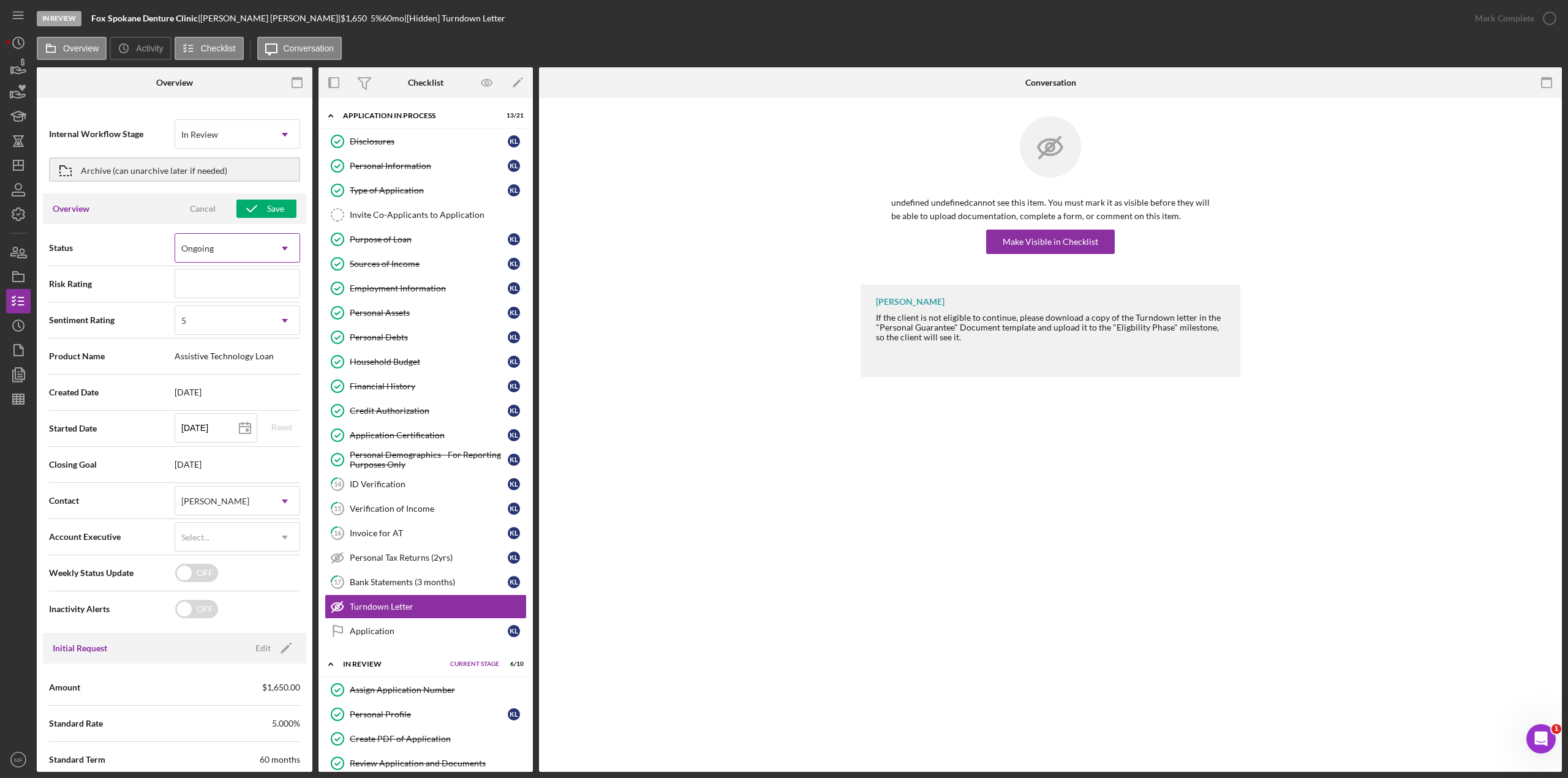
click at [270, 253] on icon "Icon/Dropdown Arrow" at bounding box center [285, 249] width 29 height 29
click at [143, 276] on div "Risk Rating" at bounding box center [175, 284] width 252 height 30
click at [270, 322] on icon "Icon/Dropdown Arrow" at bounding box center [285, 321] width 29 height 29
click at [253, 348] on div "None" at bounding box center [235, 356] width 123 height 31
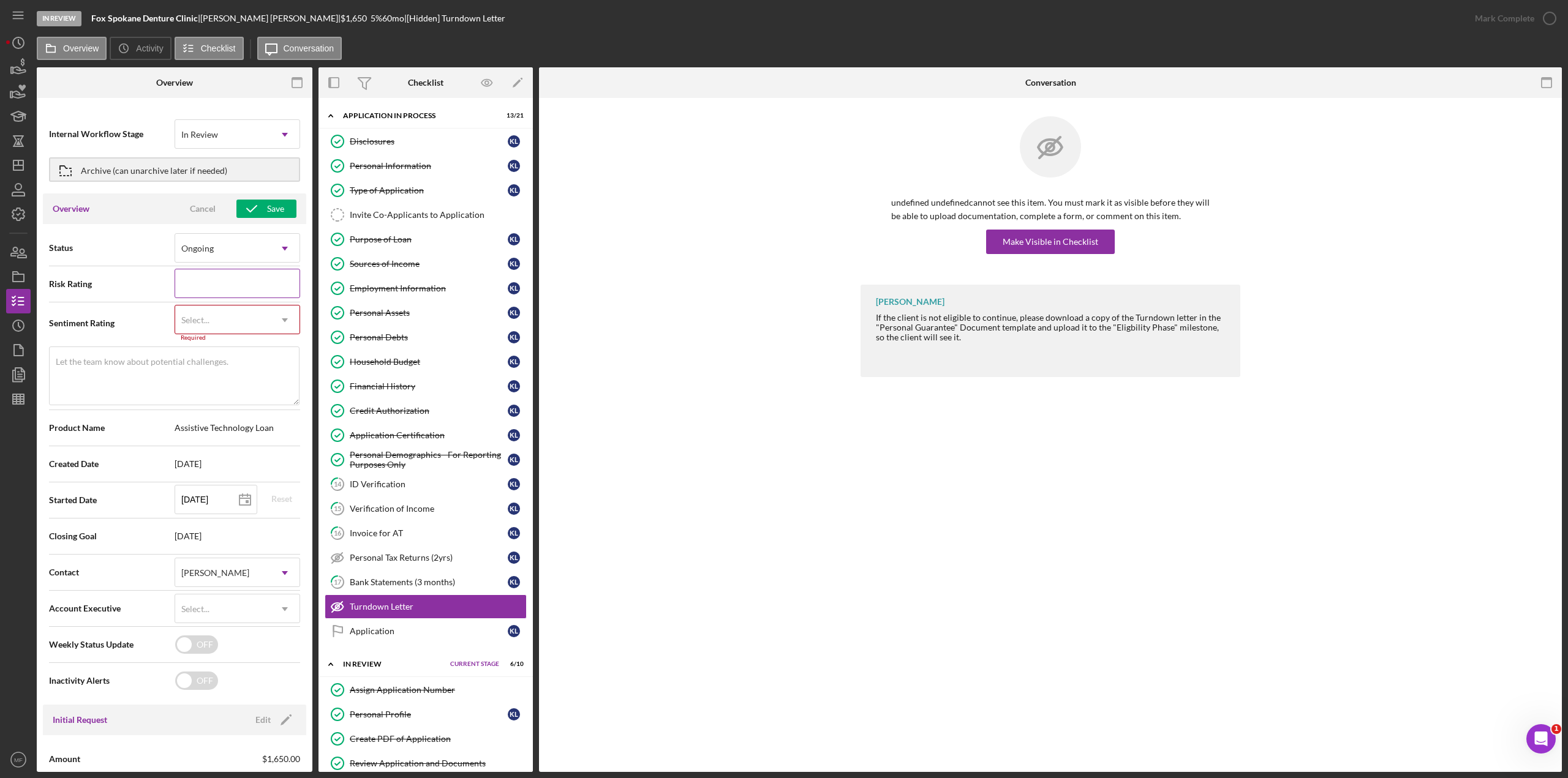
click at [241, 292] on input at bounding box center [237, 284] width 126 height 29
click at [282, 248] on use at bounding box center [285, 249] width 6 height 4
click at [137, 101] on div "Overview Internal Workflow Stage In Review Icon/Dropdown Arrow Archive (can una…" at bounding box center [175, 419] width 276 height 705
click at [137, 43] on button "Icon/History Activity" at bounding box center [139, 49] width 61 height 23
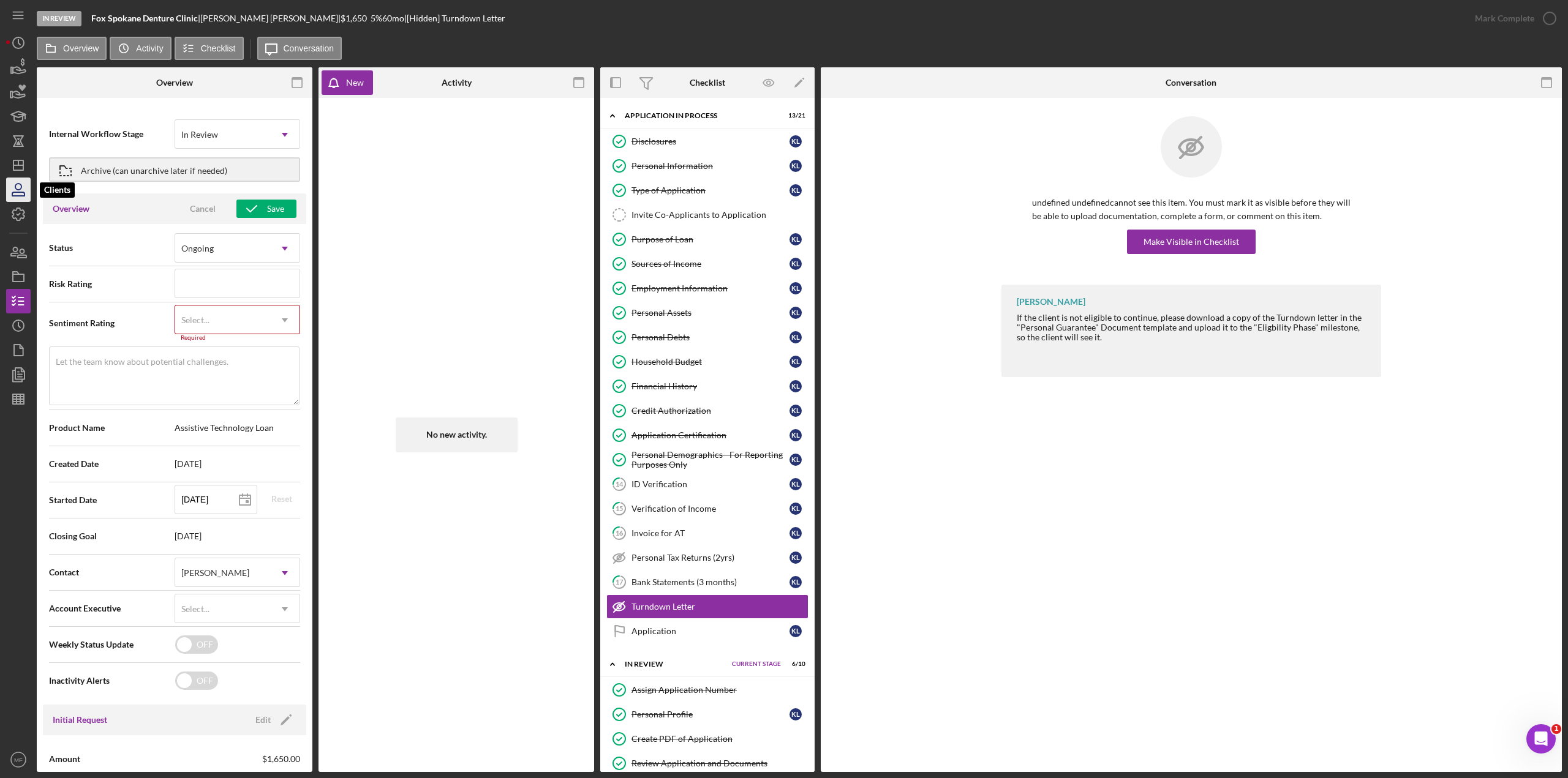
click at [20, 197] on icon "button" at bounding box center [18, 189] width 30 height 30
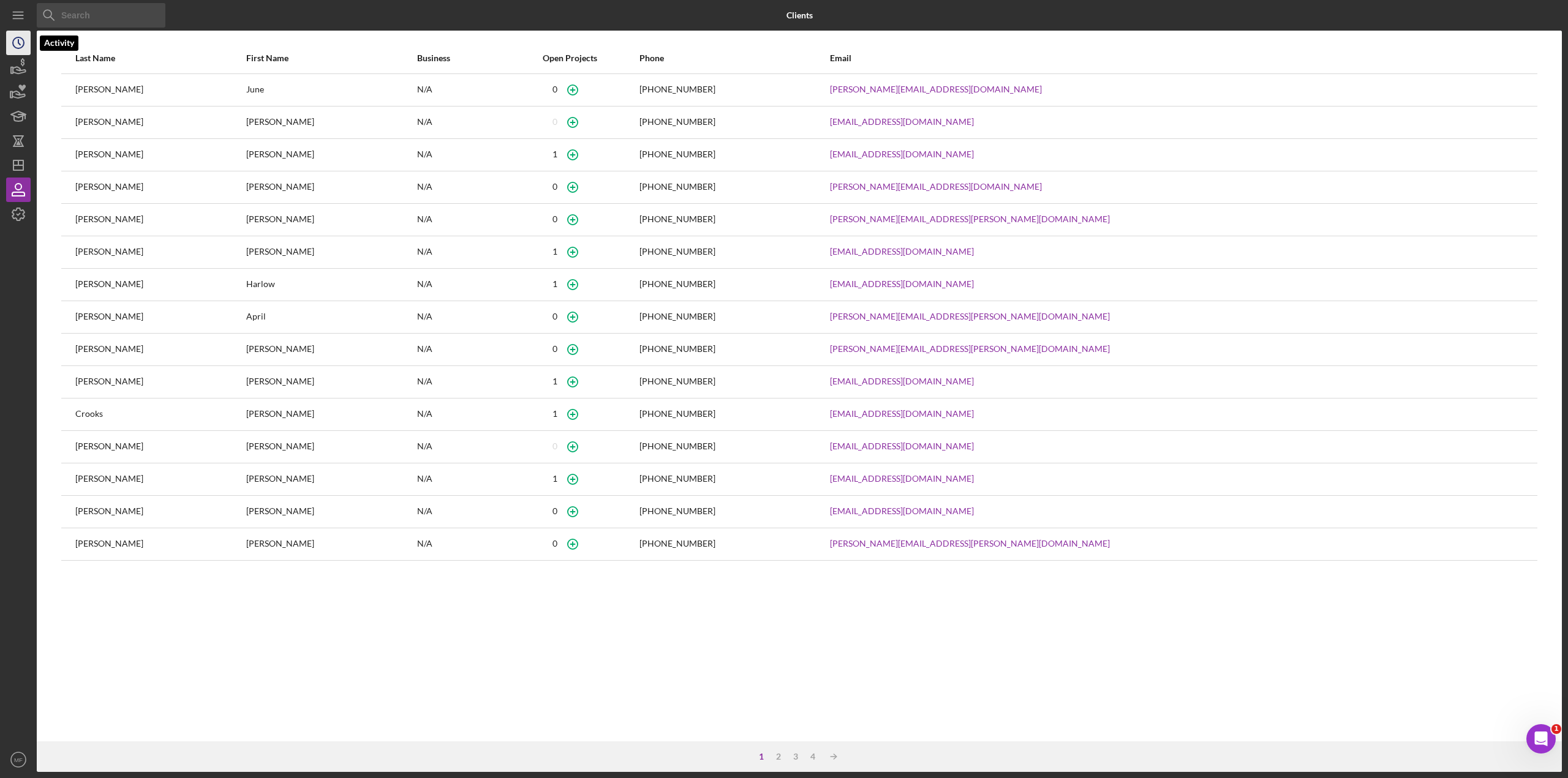
click at [20, 42] on icon "Icon/History" at bounding box center [18, 42] width 30 height 30
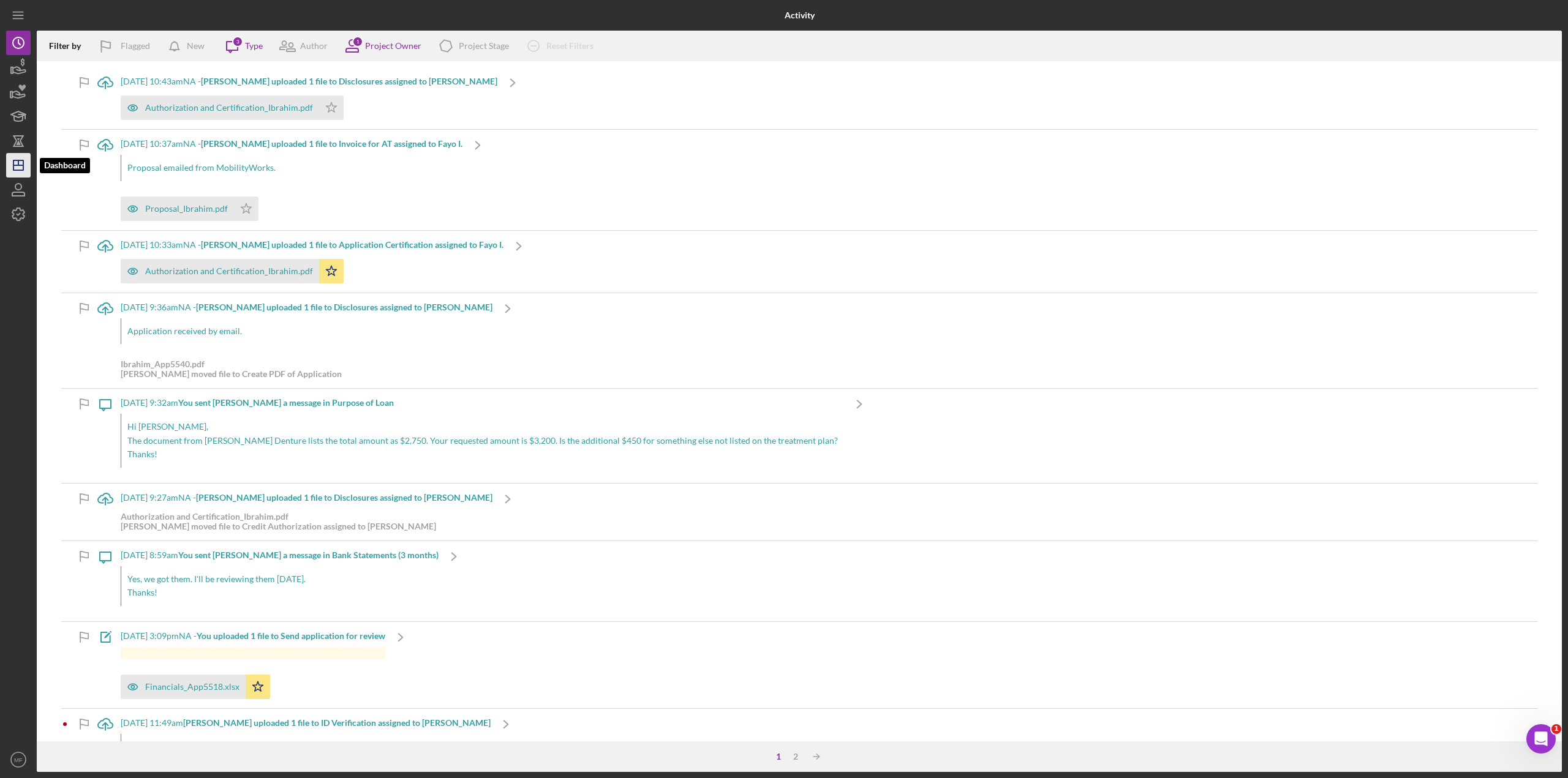
click at [27, 160] on icon "Icon/Dashboard" at bounding box center [18, 165] width 30 height 30
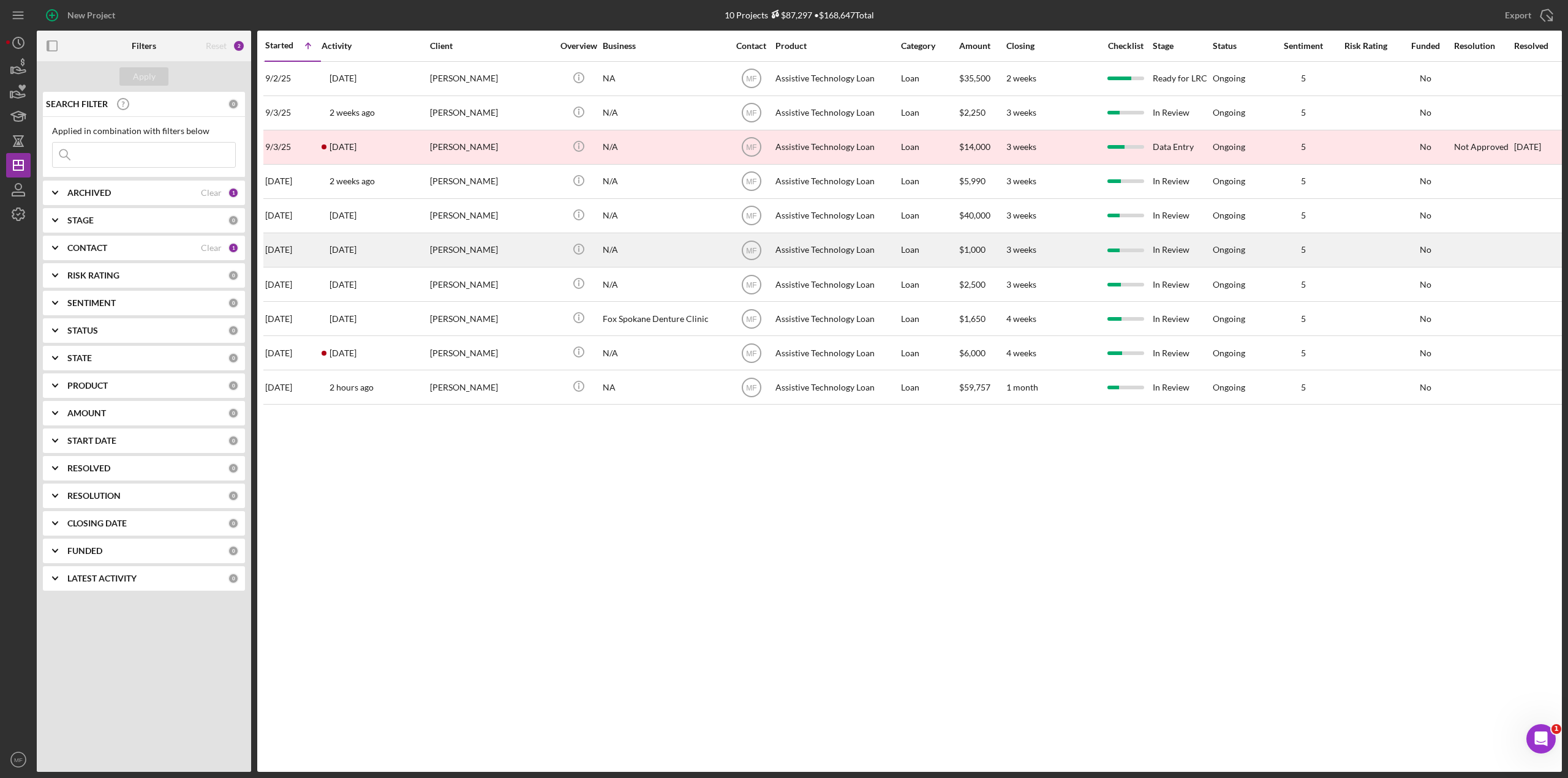
click at [525, 249] on div "[PERSON_NAME]" at bounding box center [491, 250] width 123 height 32
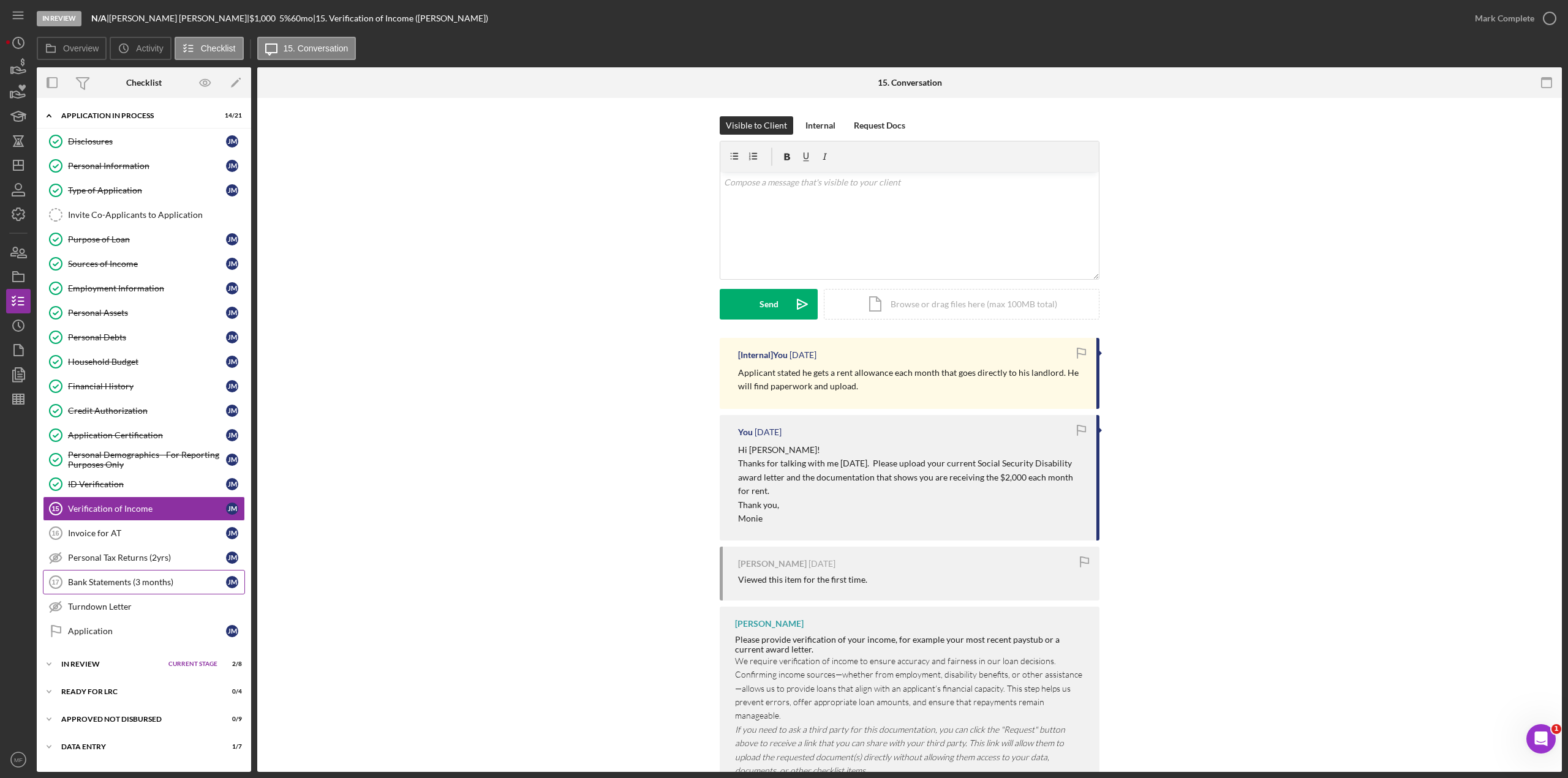
click at [102, 425] on div "Bank Statements (3 months)" at bounding box center [147, 582] width 158 height 10
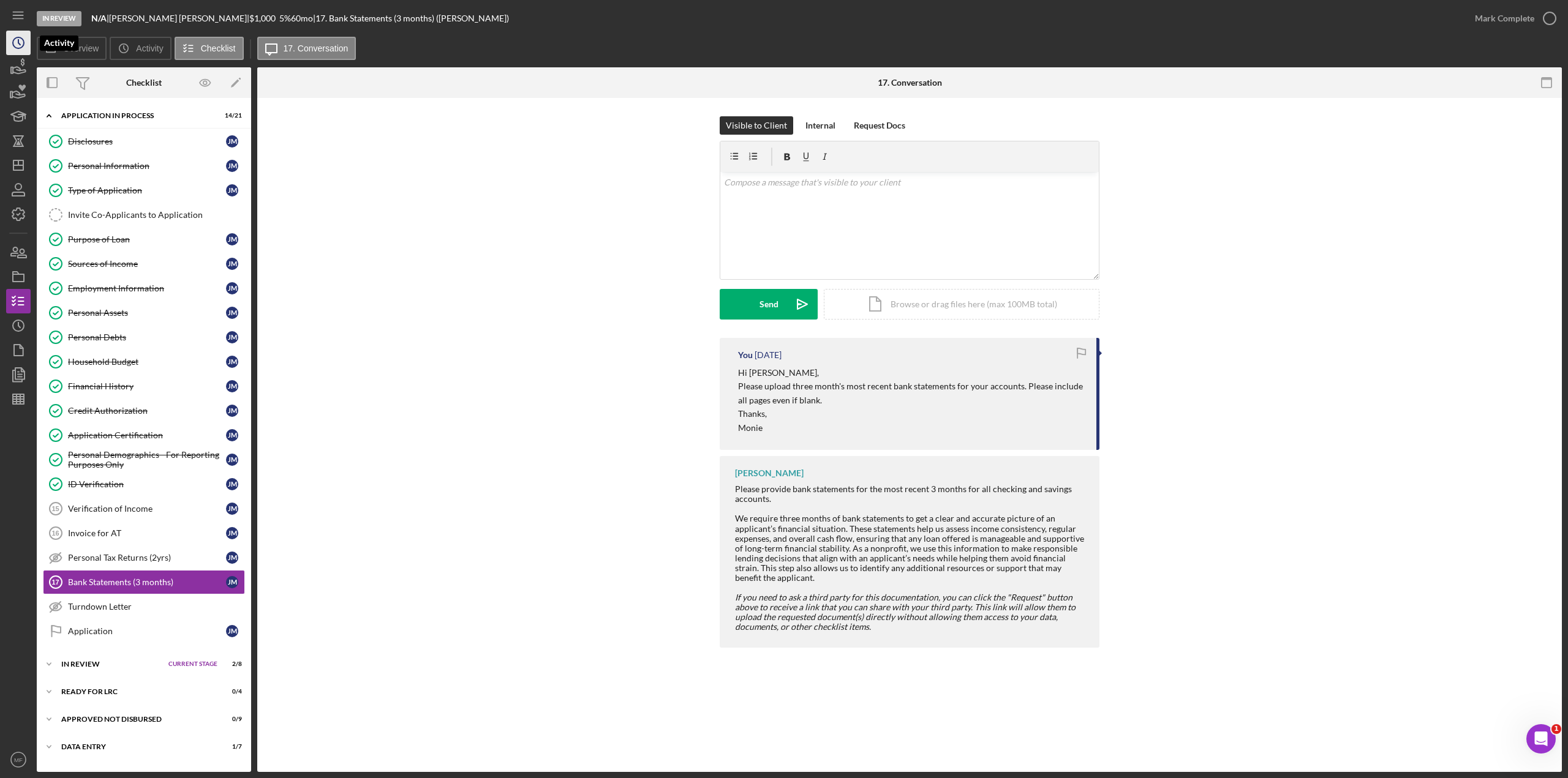
click at [18, 43] on icon "Icon/History" at bounding box center [18, 42] width 30 height 30
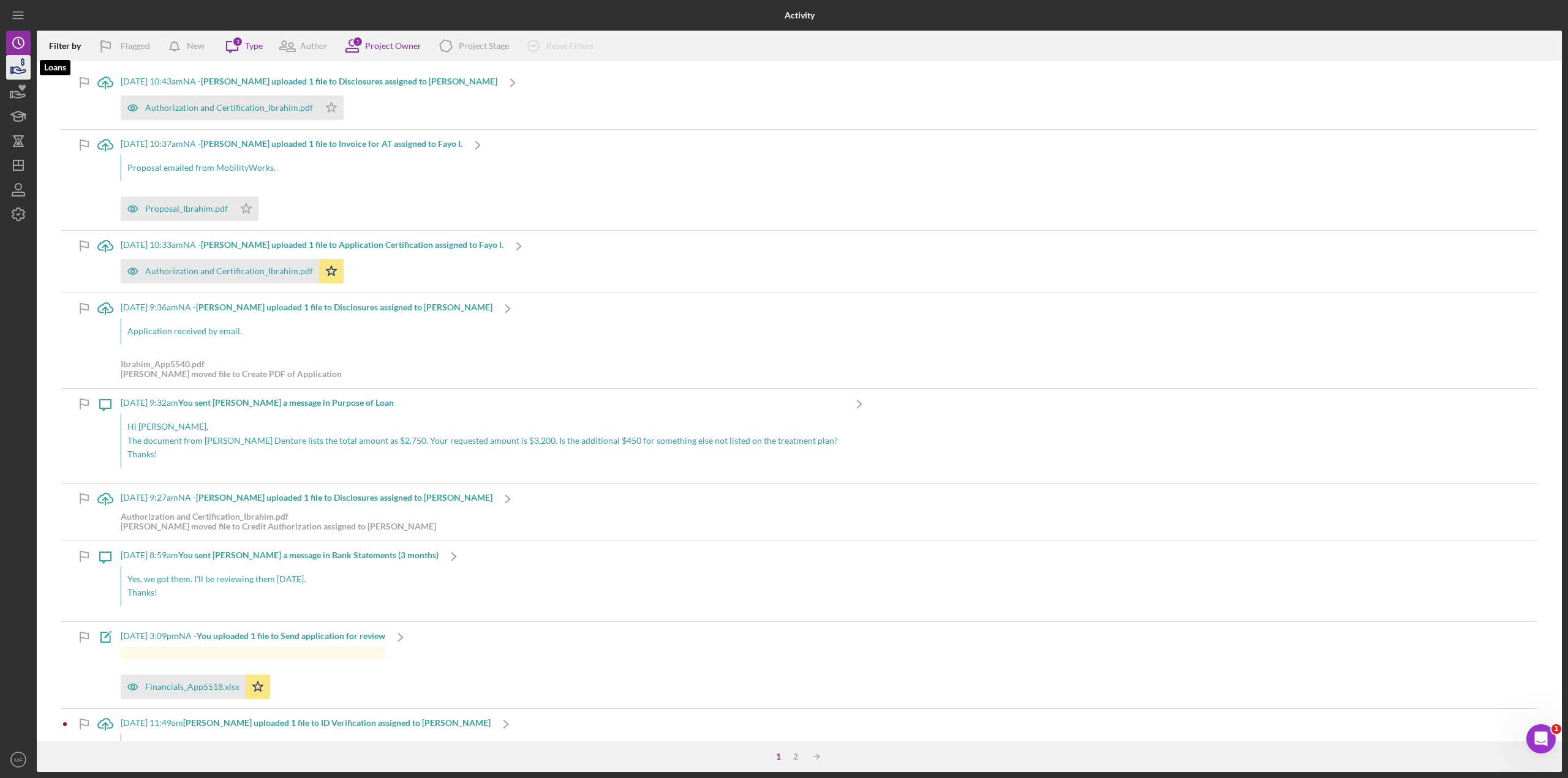
click at [9, 63] on icon "button" at bounding box center [18, 66] width 30 height 30
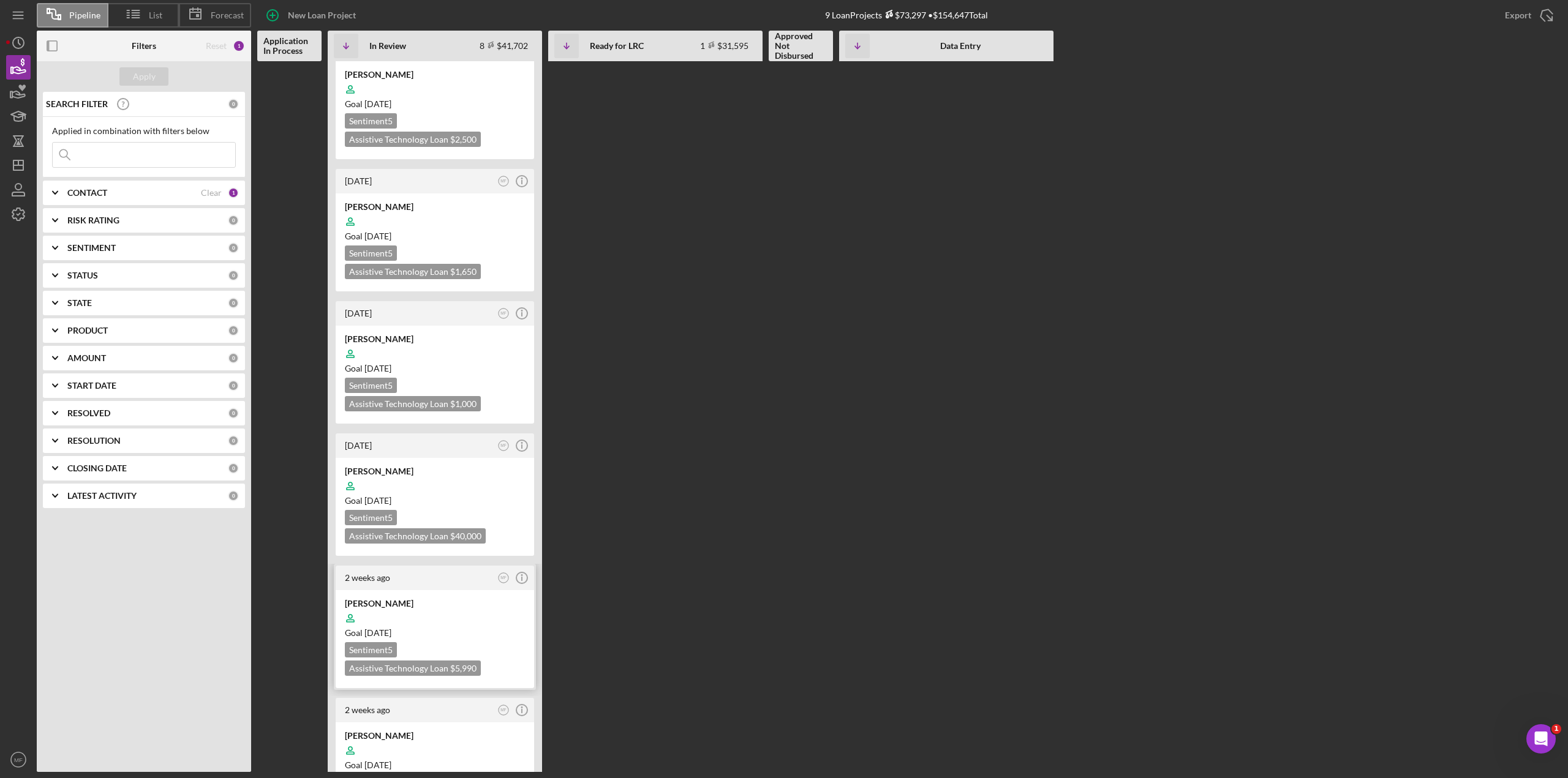
scroll to position [347, 0]
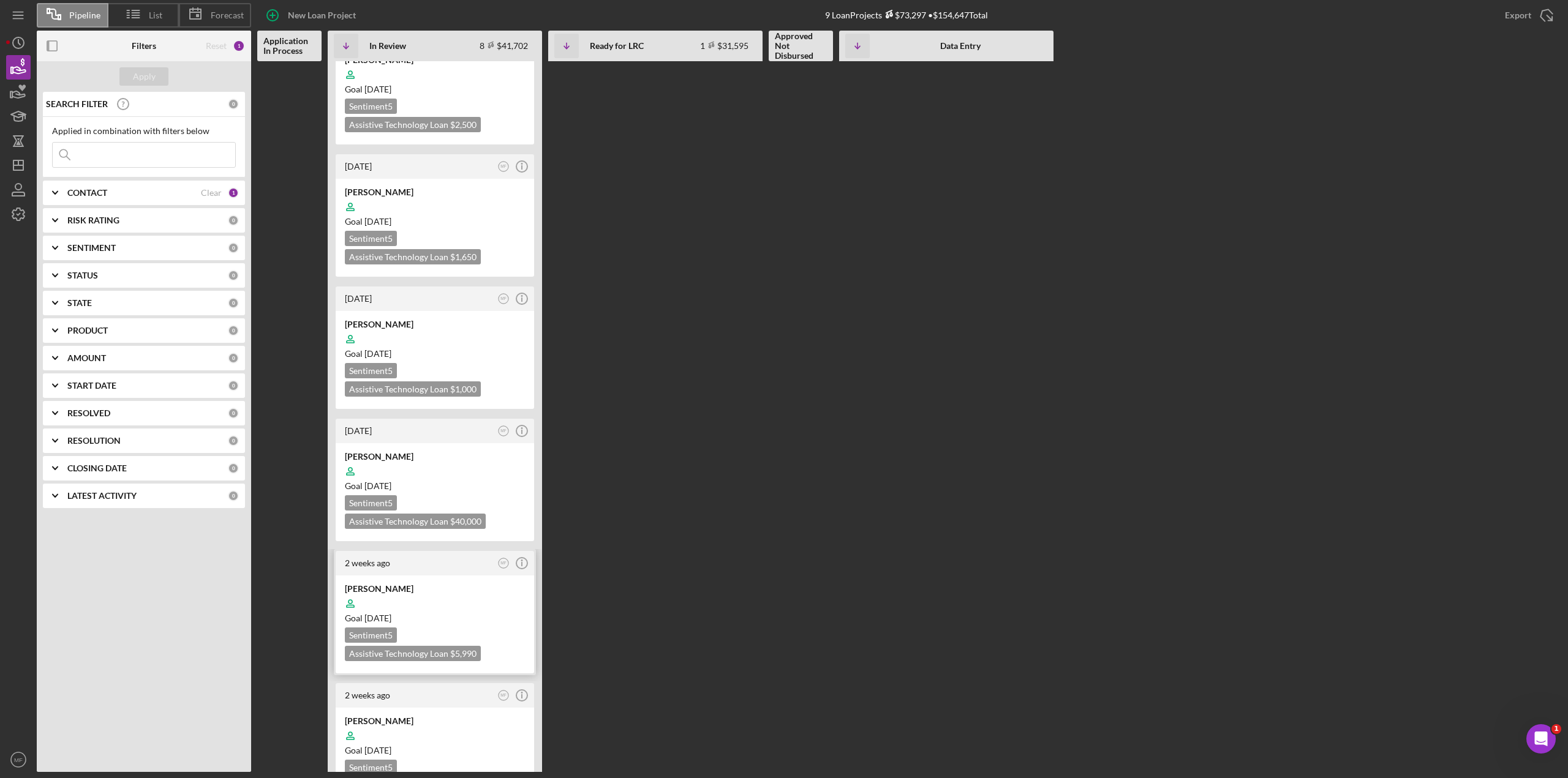
click at [465, 425] on div "Goal [DATE]" at bounding box center [435, 618] width 180 height 13
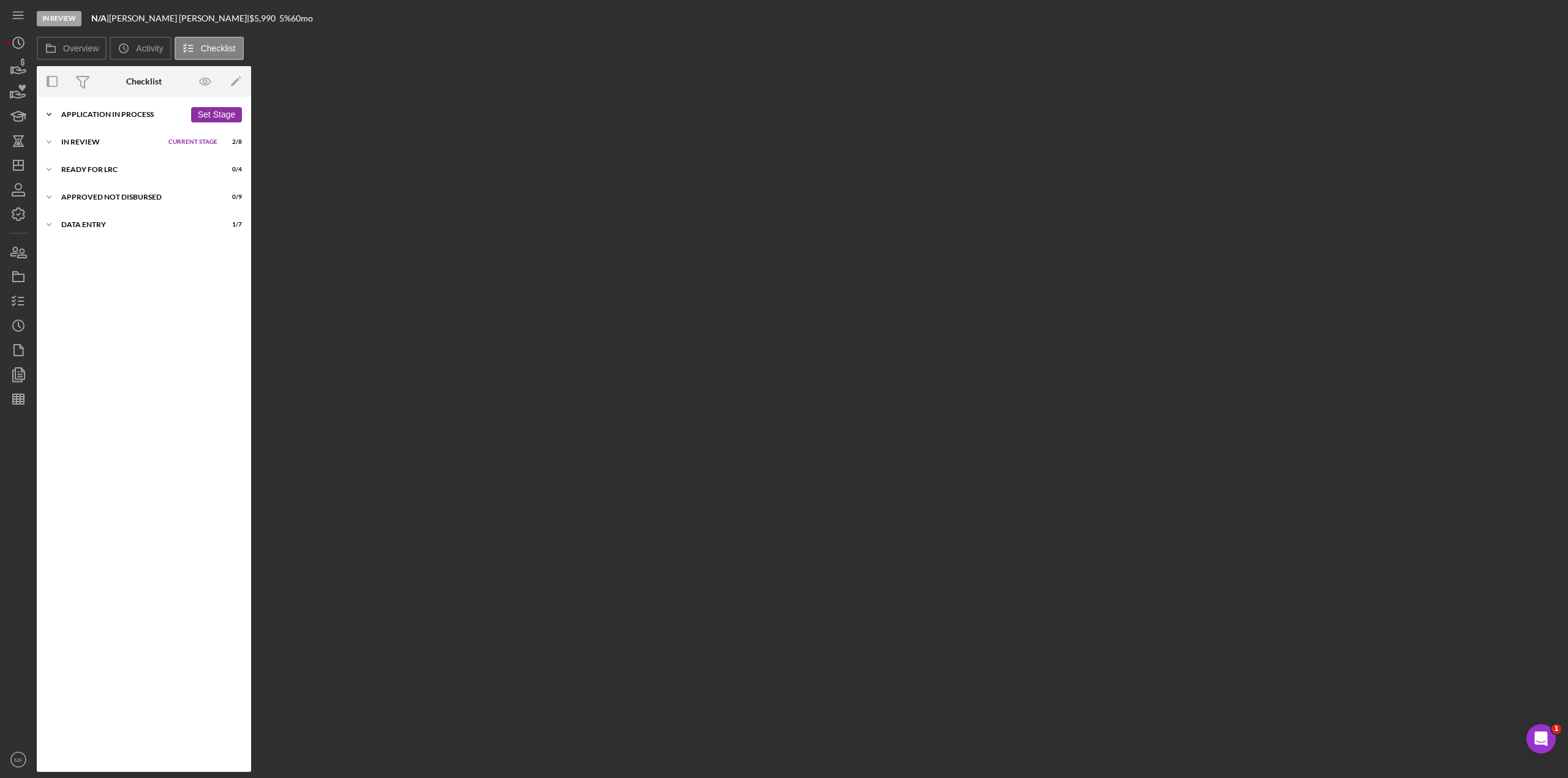
click at [111, 114] on div "Application In Process" at bounding box center [123, 115] width 124 height 8
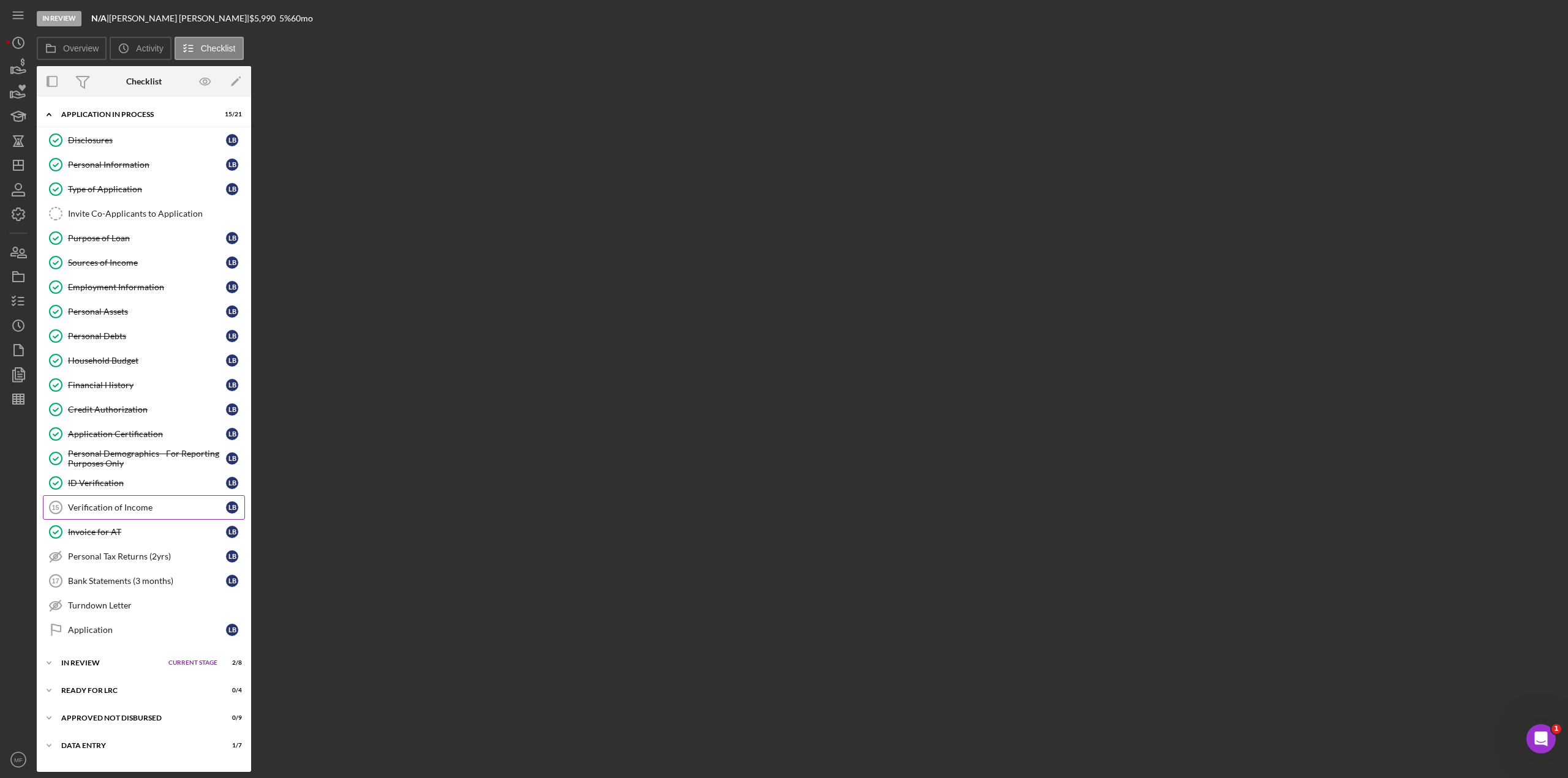
click at [113, 425] on div "Verification of Income" at bounding box center [147, 508] width 158 height 10
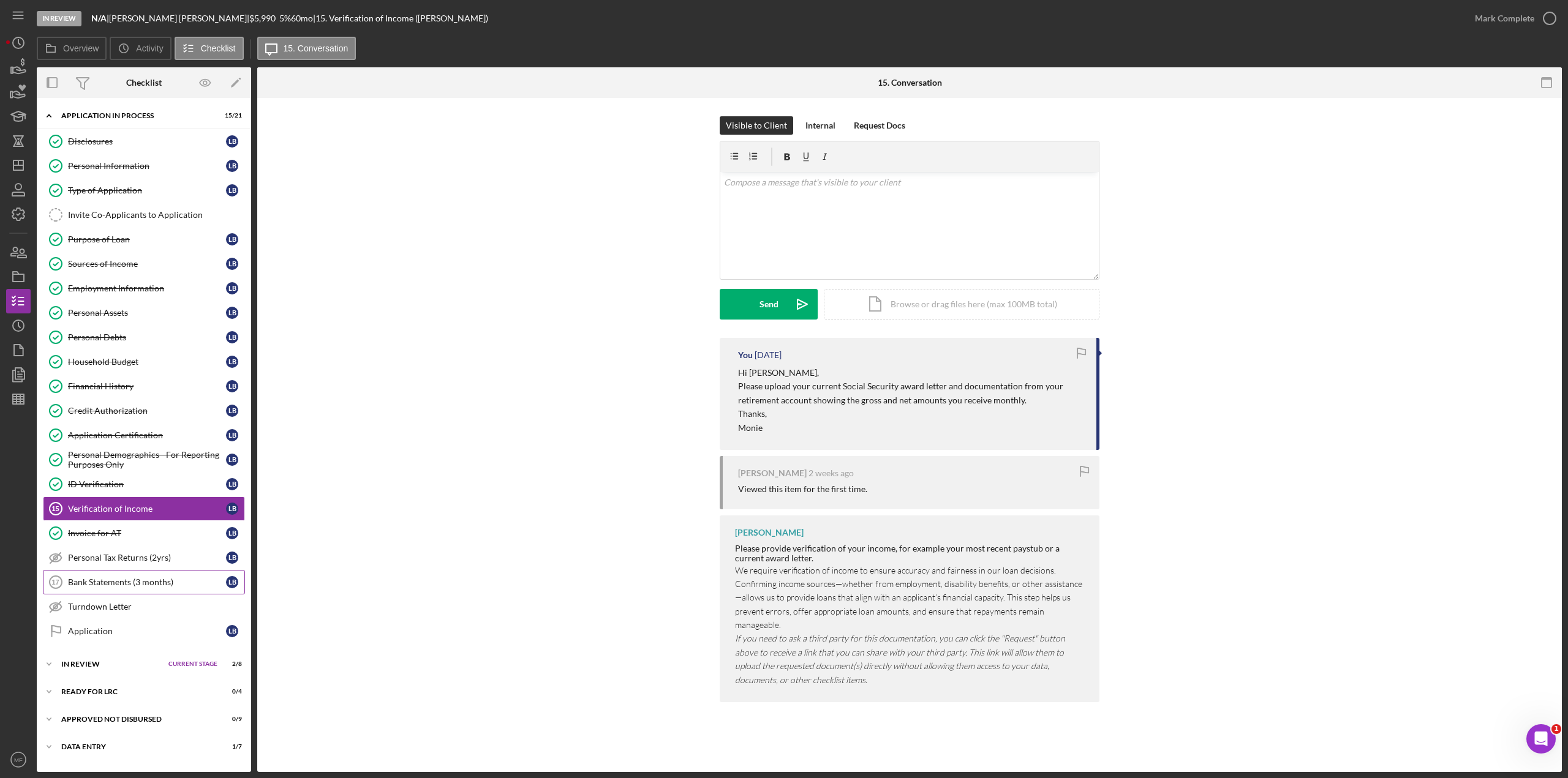
click at [131, 425] on div "Bank Statements (3 months)" at bounding box center [147, 582] width 158 height 10
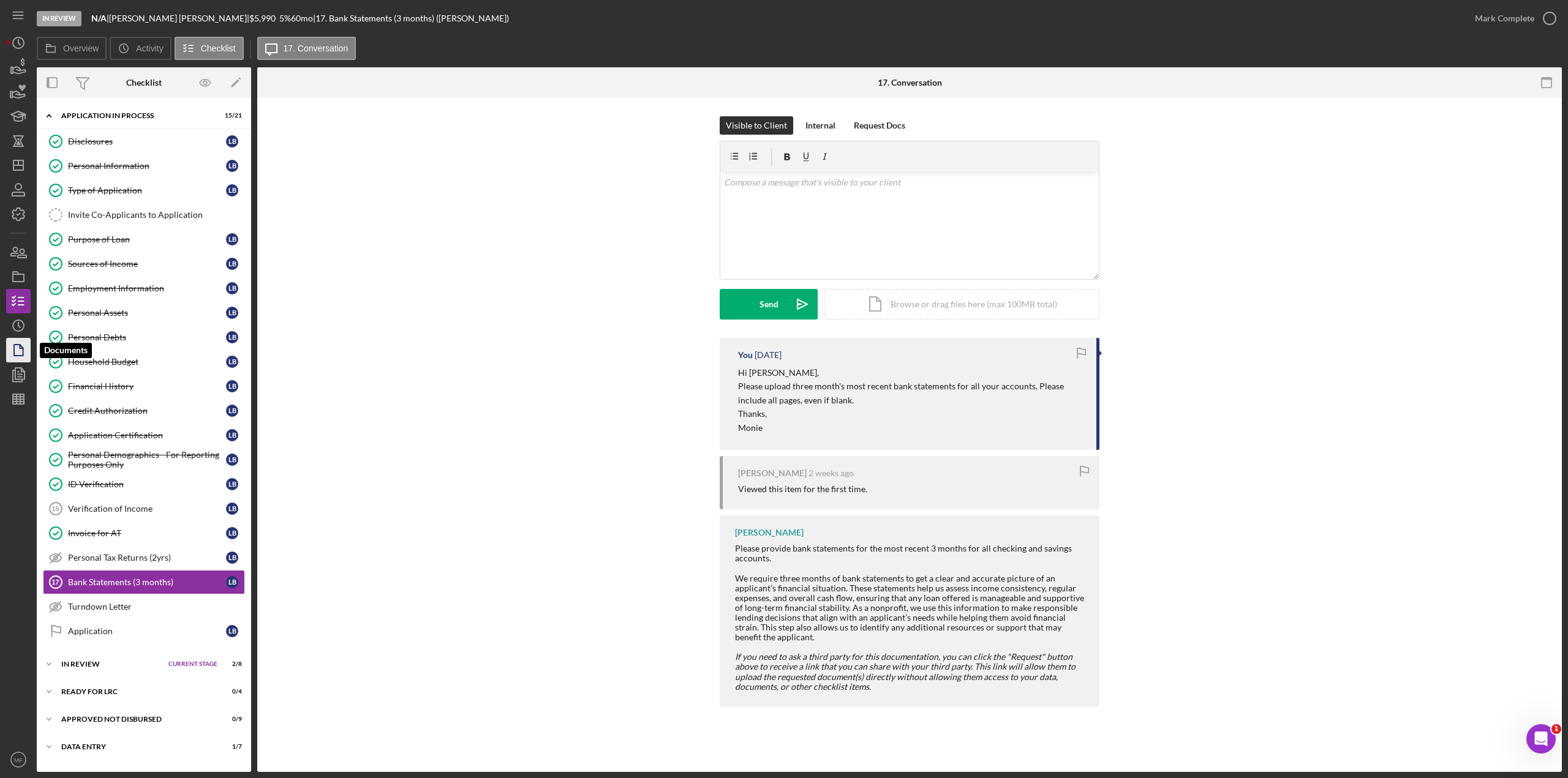
click at [22, 352] on polygon "button" at bounding box center [18, 350] width 9 height 11
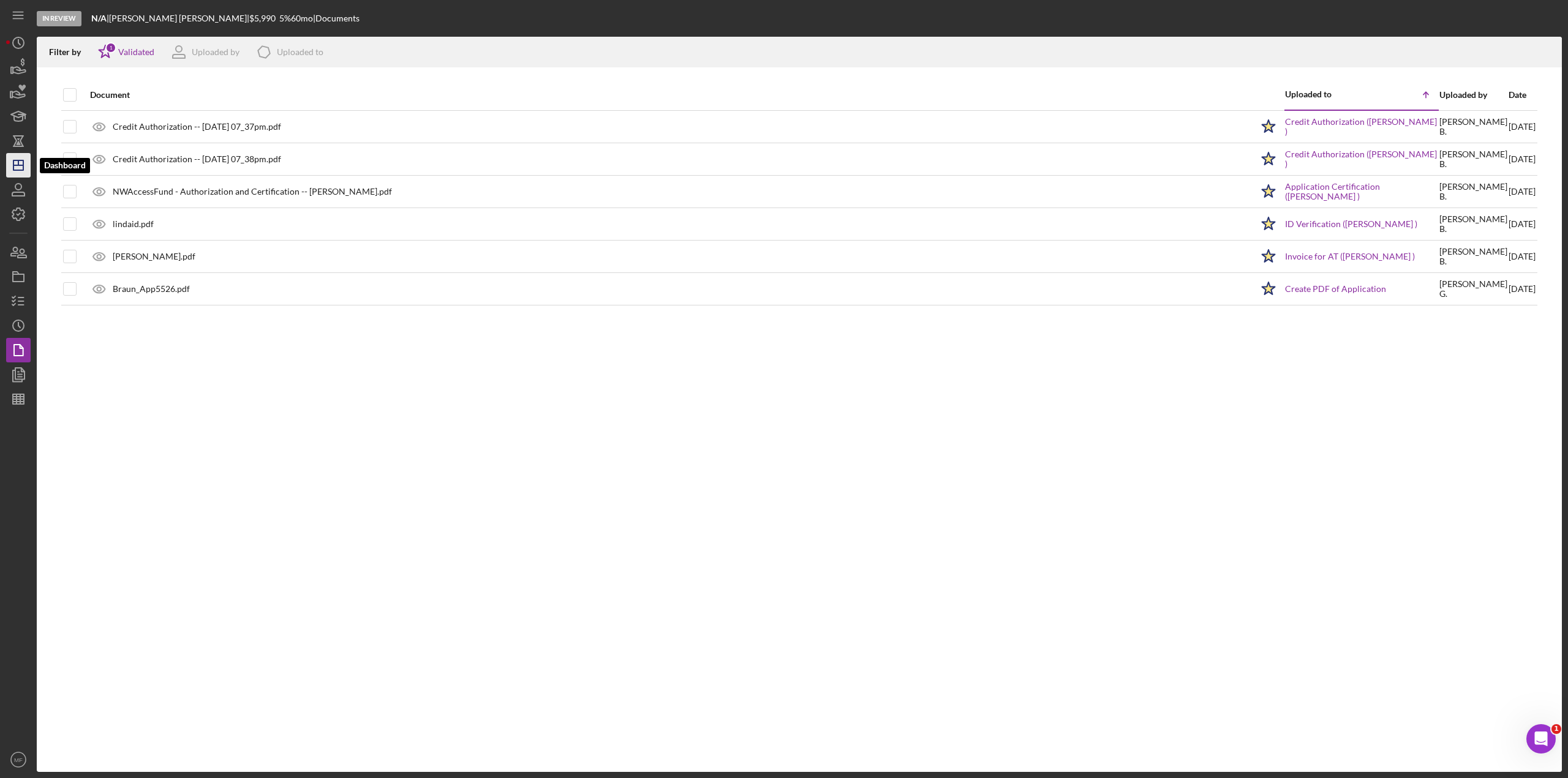
click at [20, 166] on line "button" at bounding box center [19, 166] width 10 height 0
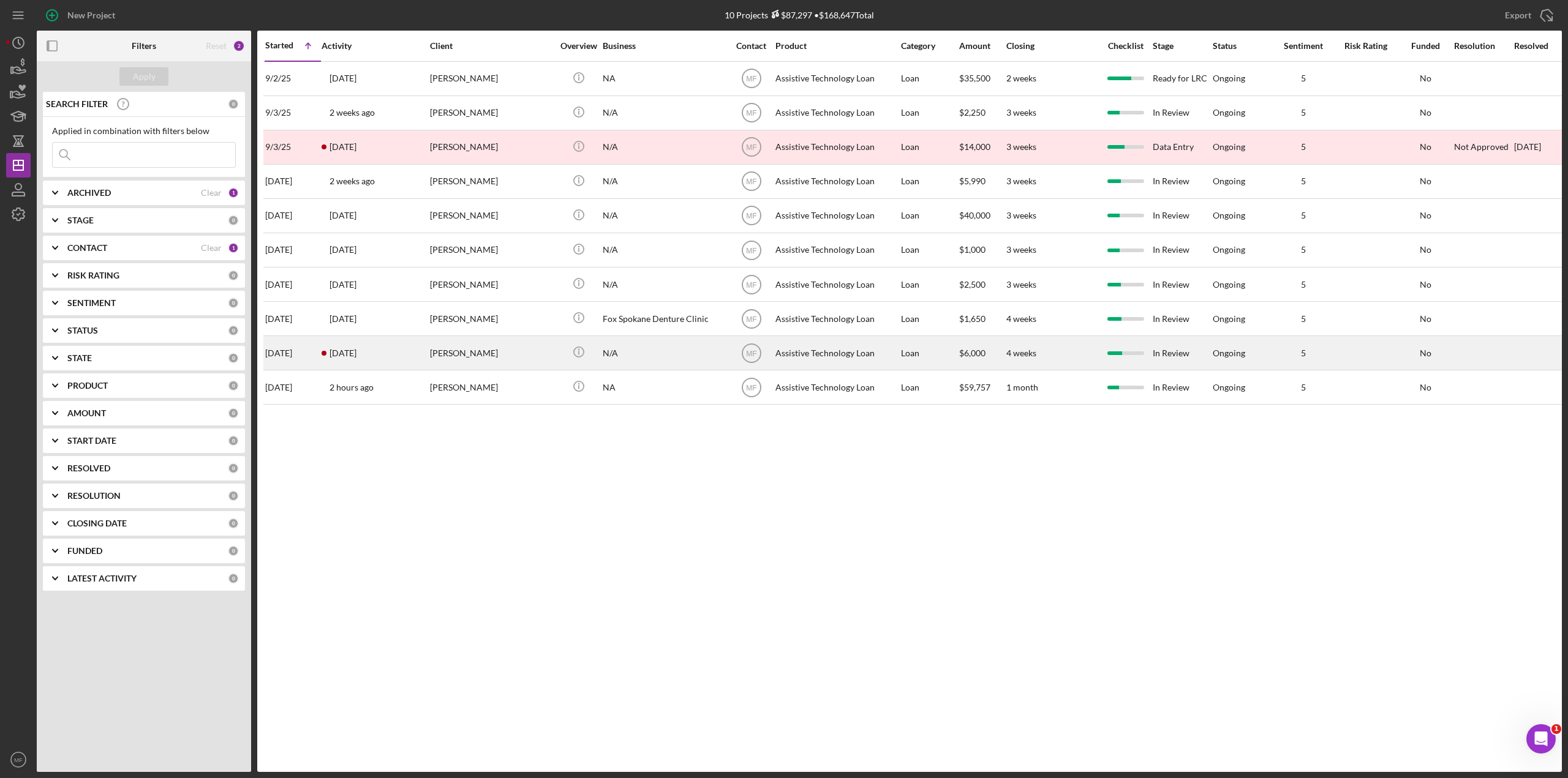
click at [529, 350] on div "[PERSON_NAME]" at bounding box center [491, 352] width 123 height 32
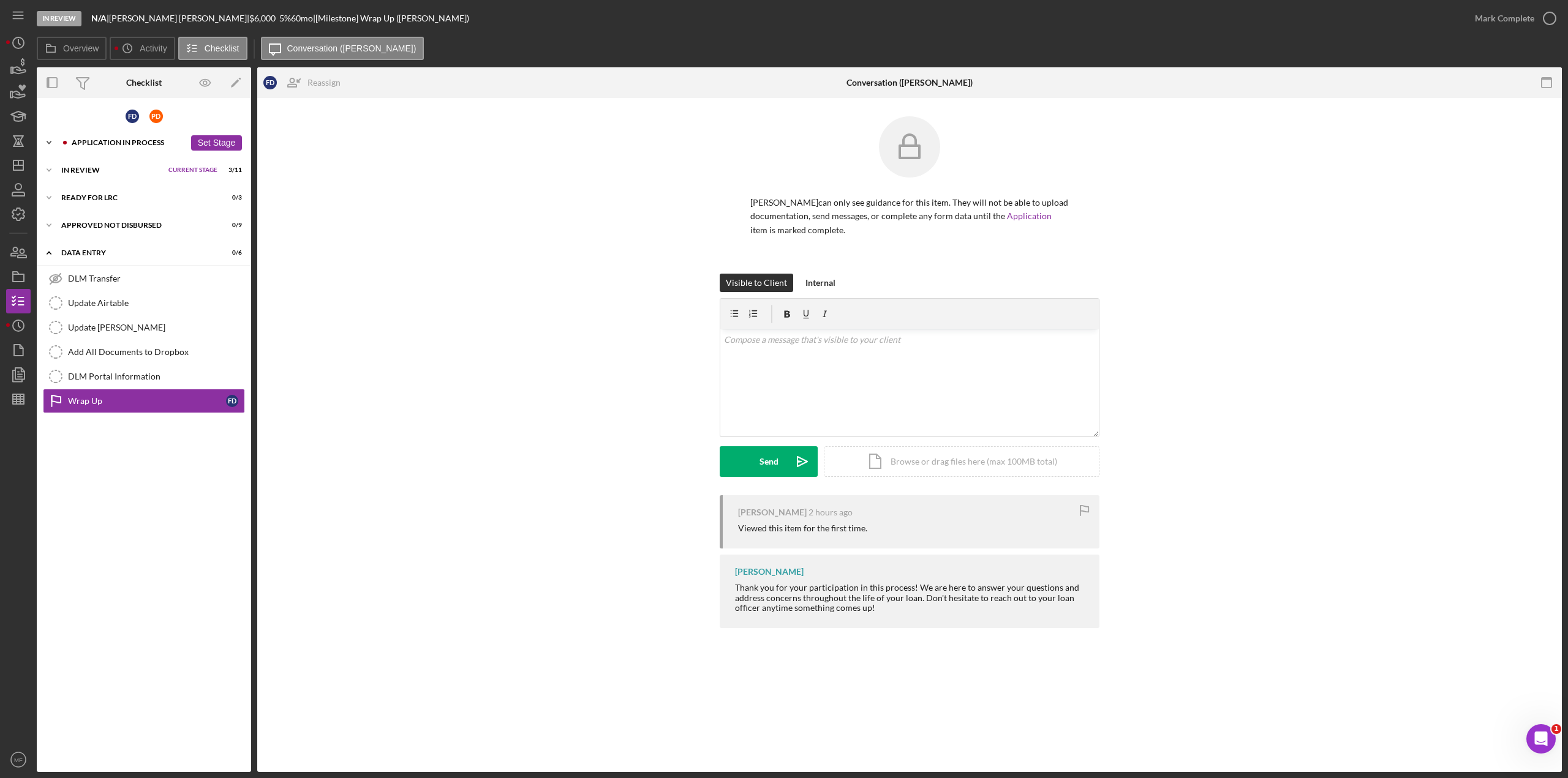
click at [142, 140] on div "Application In Process" at bounding box center [128, 143] width 113 height 8
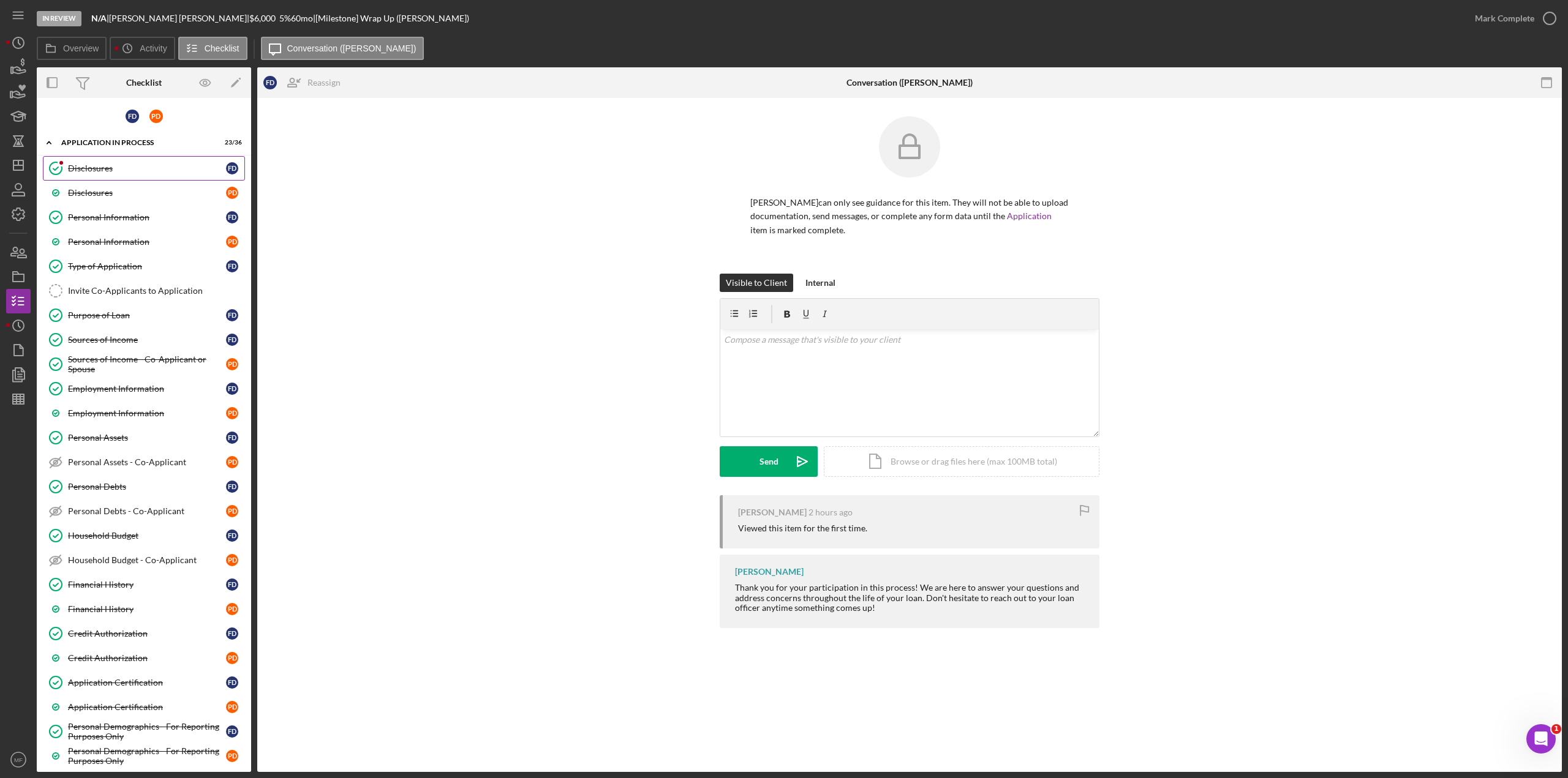
click at [106, 172] on div "Disclosures" at bounding box center [147, 169] width 158 height 10
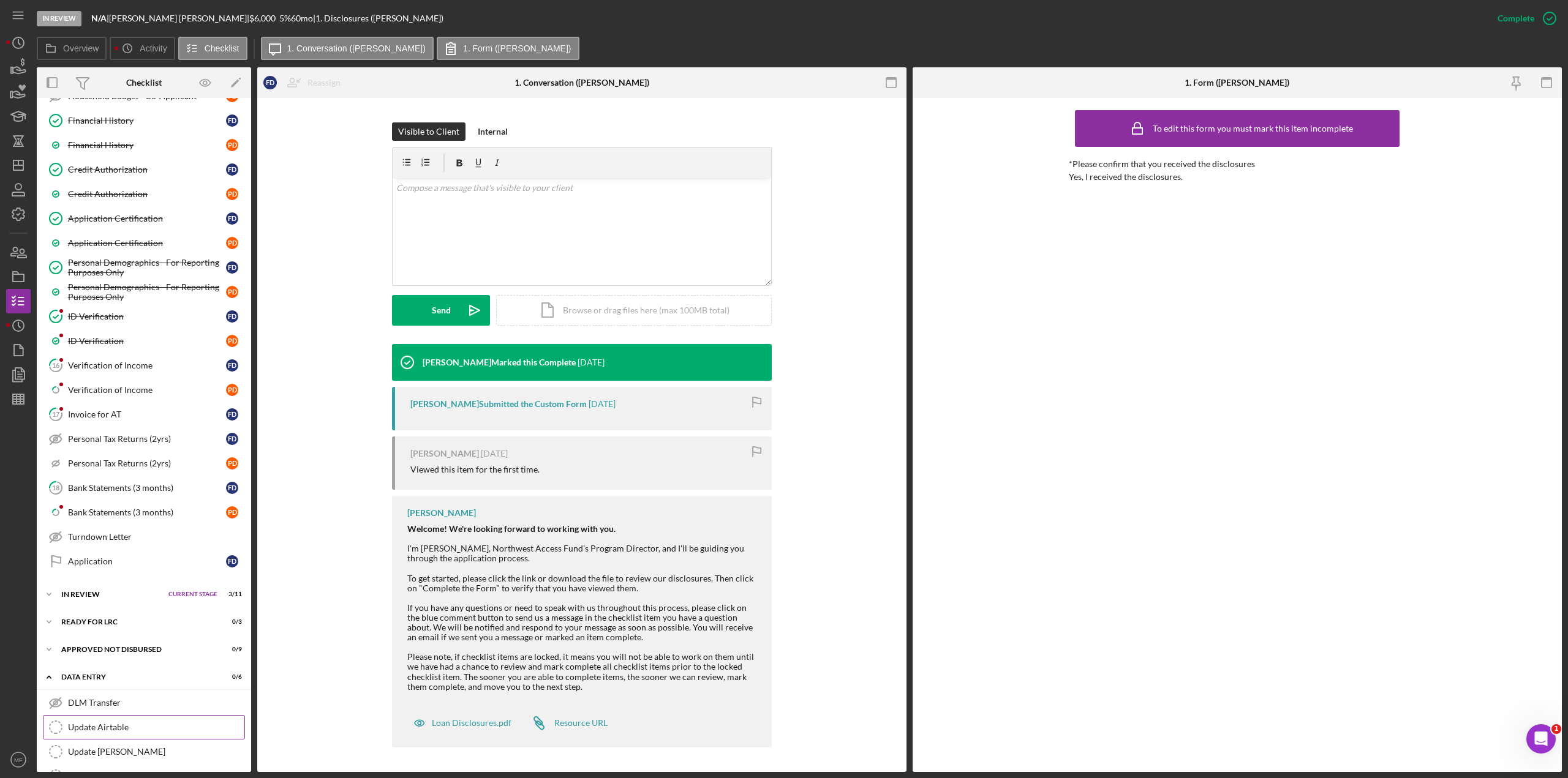
scroll to position [489, 0]
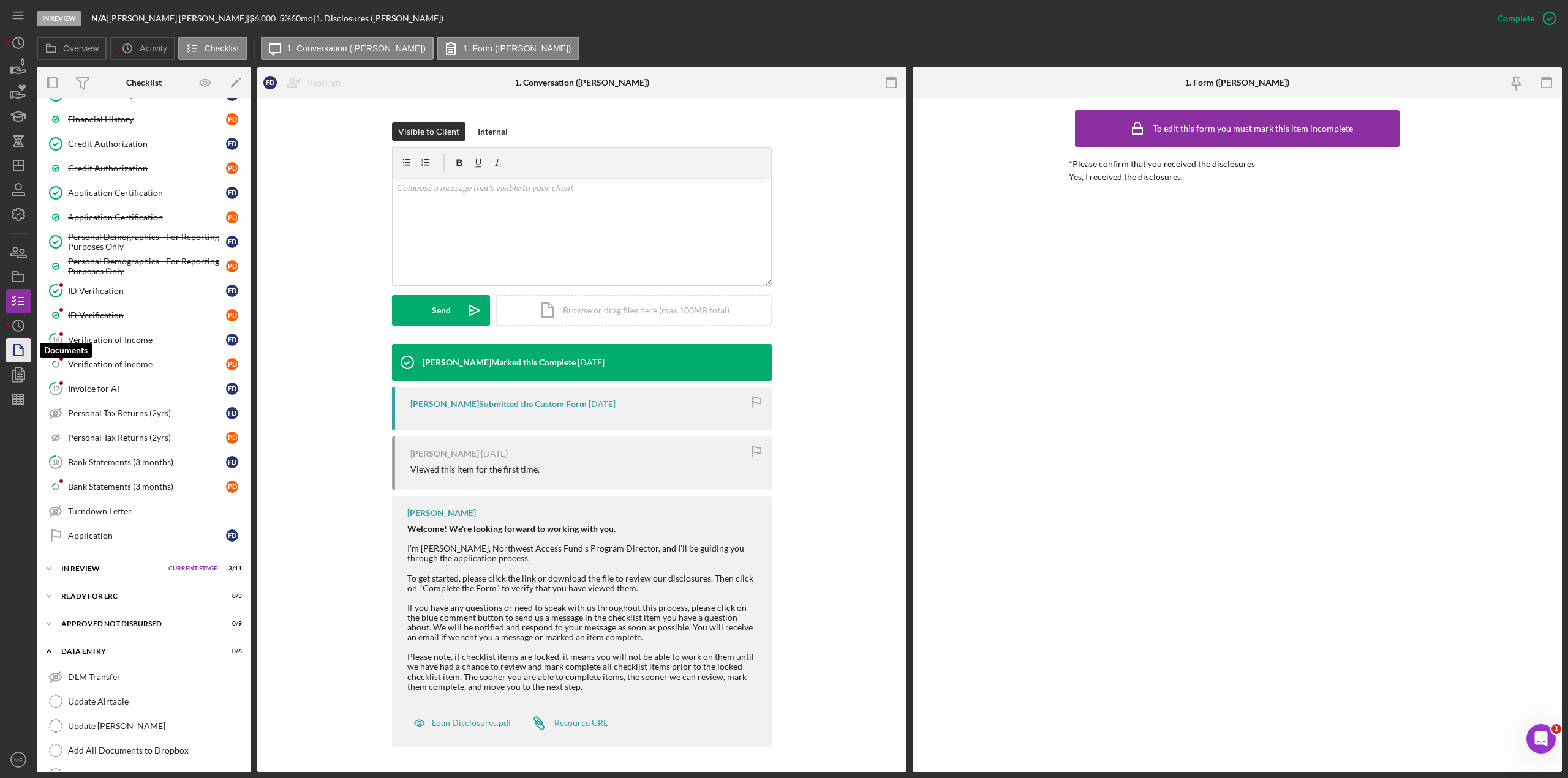
click at [16, 347] on icon "button" at bounding box center [18, 350] width 30 height 30
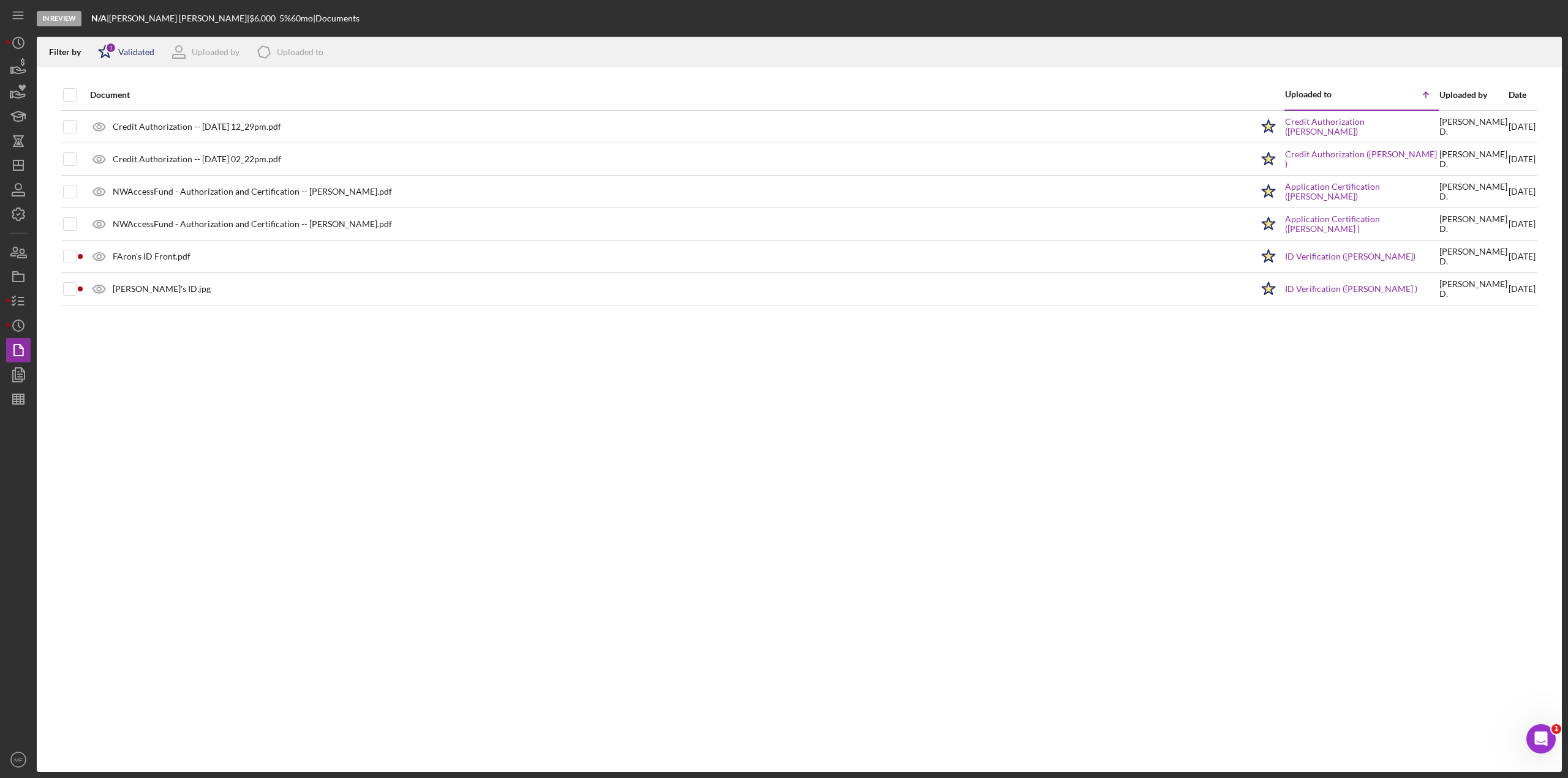
click at [124, 51] on div "Validated" at bounding box center [136, 52] width 36 height 10
click at [150, 115] on div "Not validated" at bounding box center [142, 117] width 52 height 10
checkbox input "true"
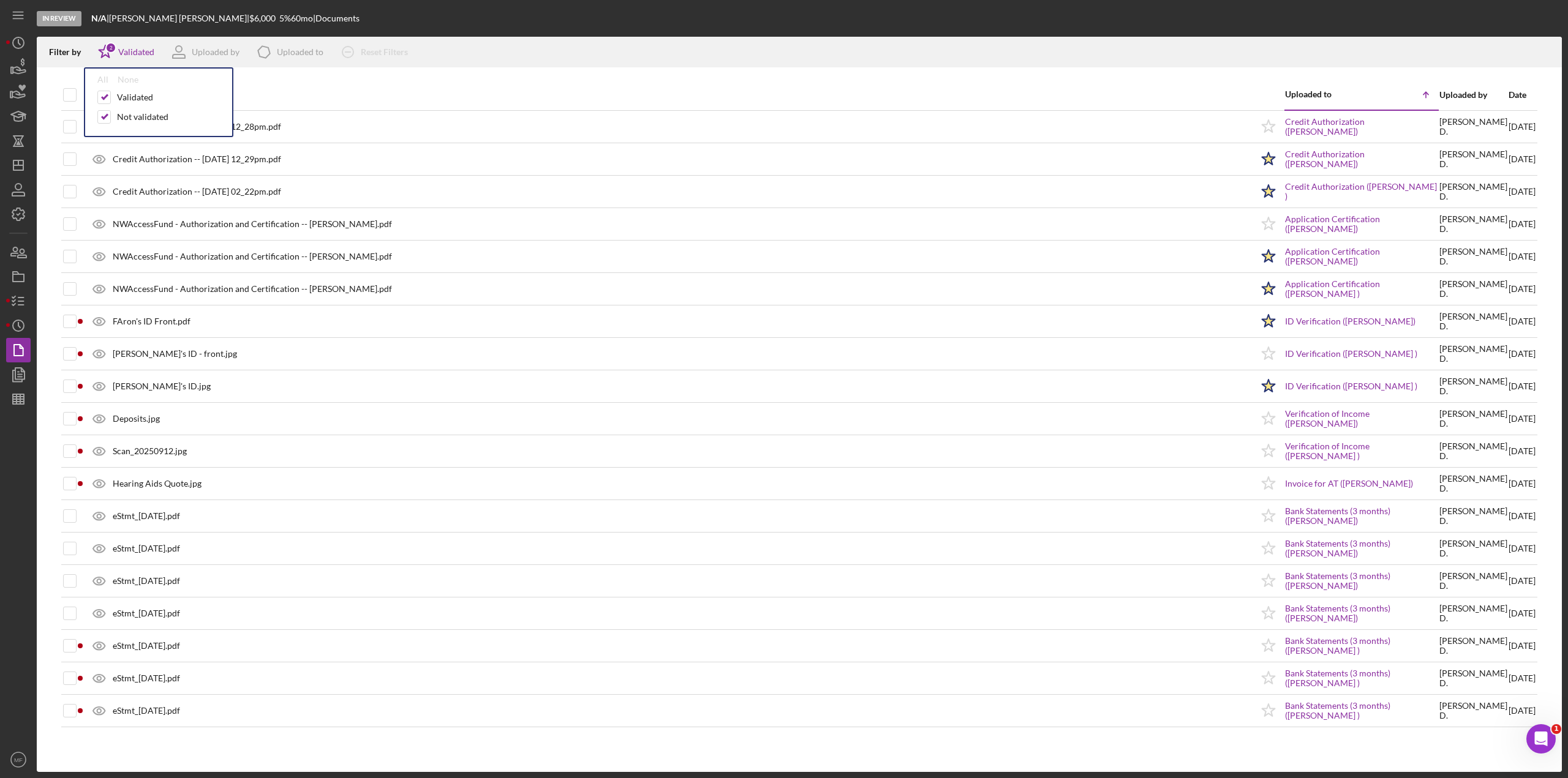
click at [582, 51] on div "Filter by Icon/Star 2 Validated All None Validated Not validated Uploaded by Ic…" at bounding box center [800, 52] width 1525 height 30
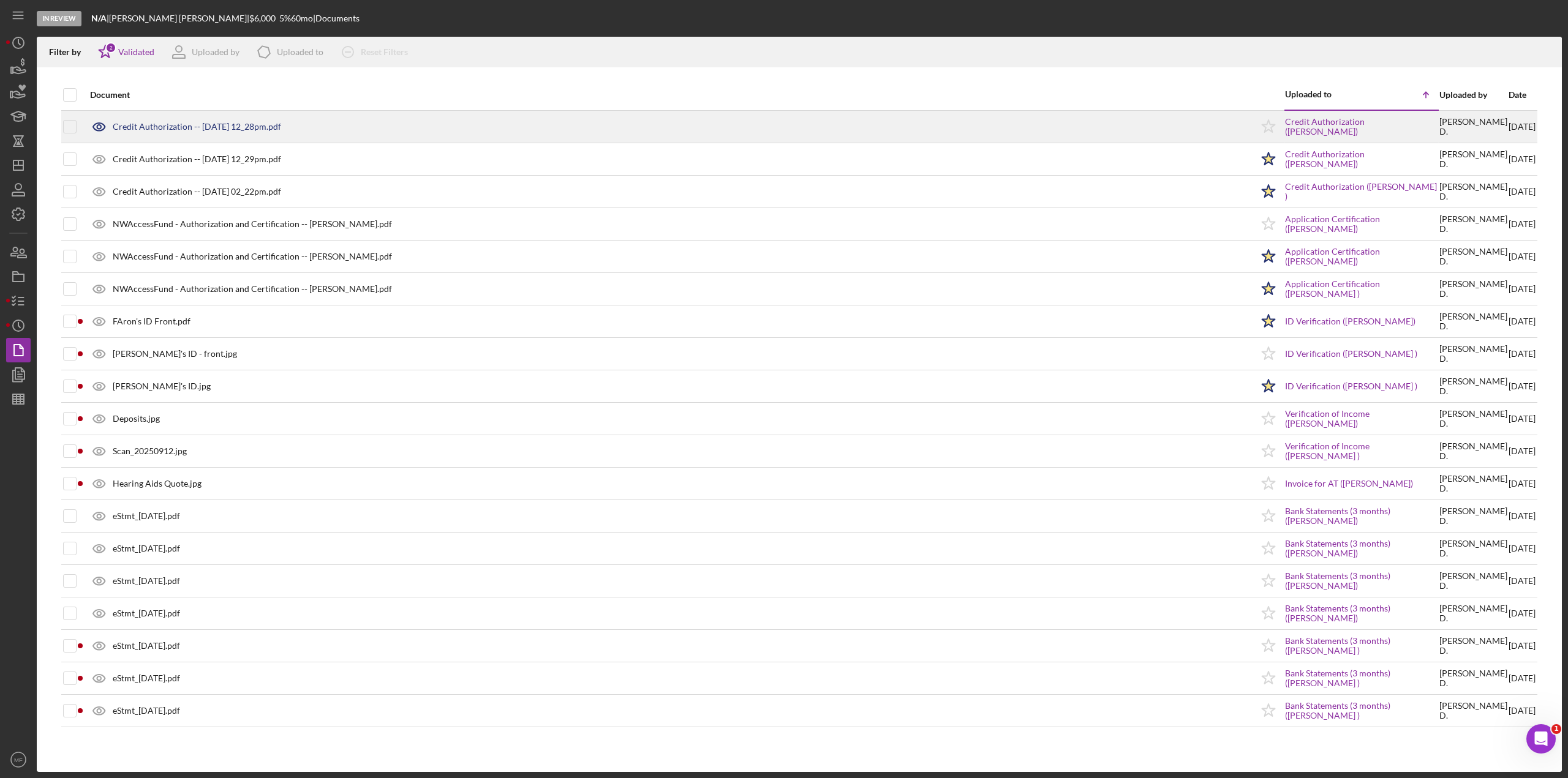
click at [231, 125] on div "Credit Authorization -- [DATE] 12_28pm.pdf" at bounding box center [197, 127] width 169 height 10
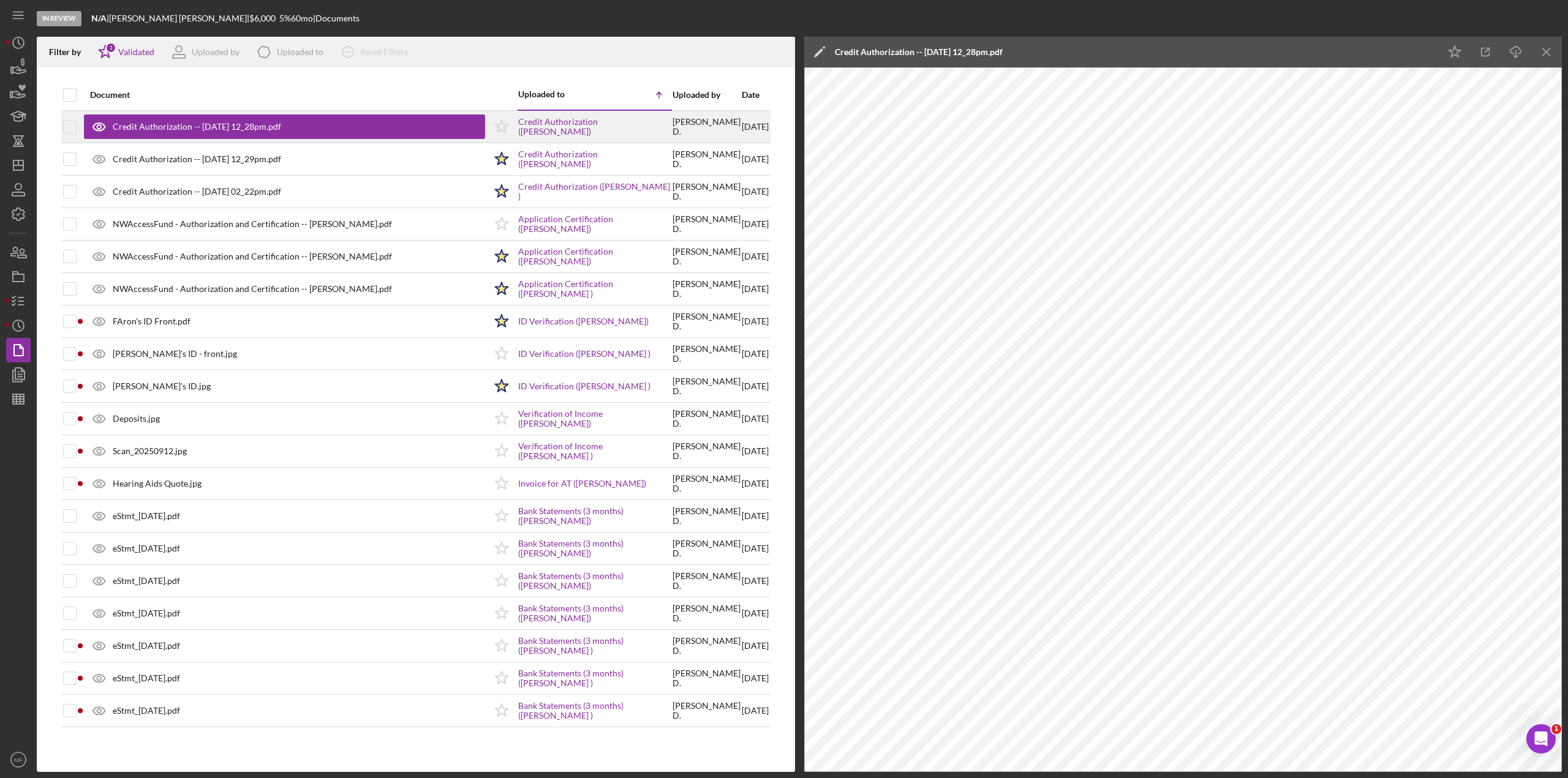
click at [491, 126] on icon "Icon/Star" at bounding box center [501, 126] width 30 height 30
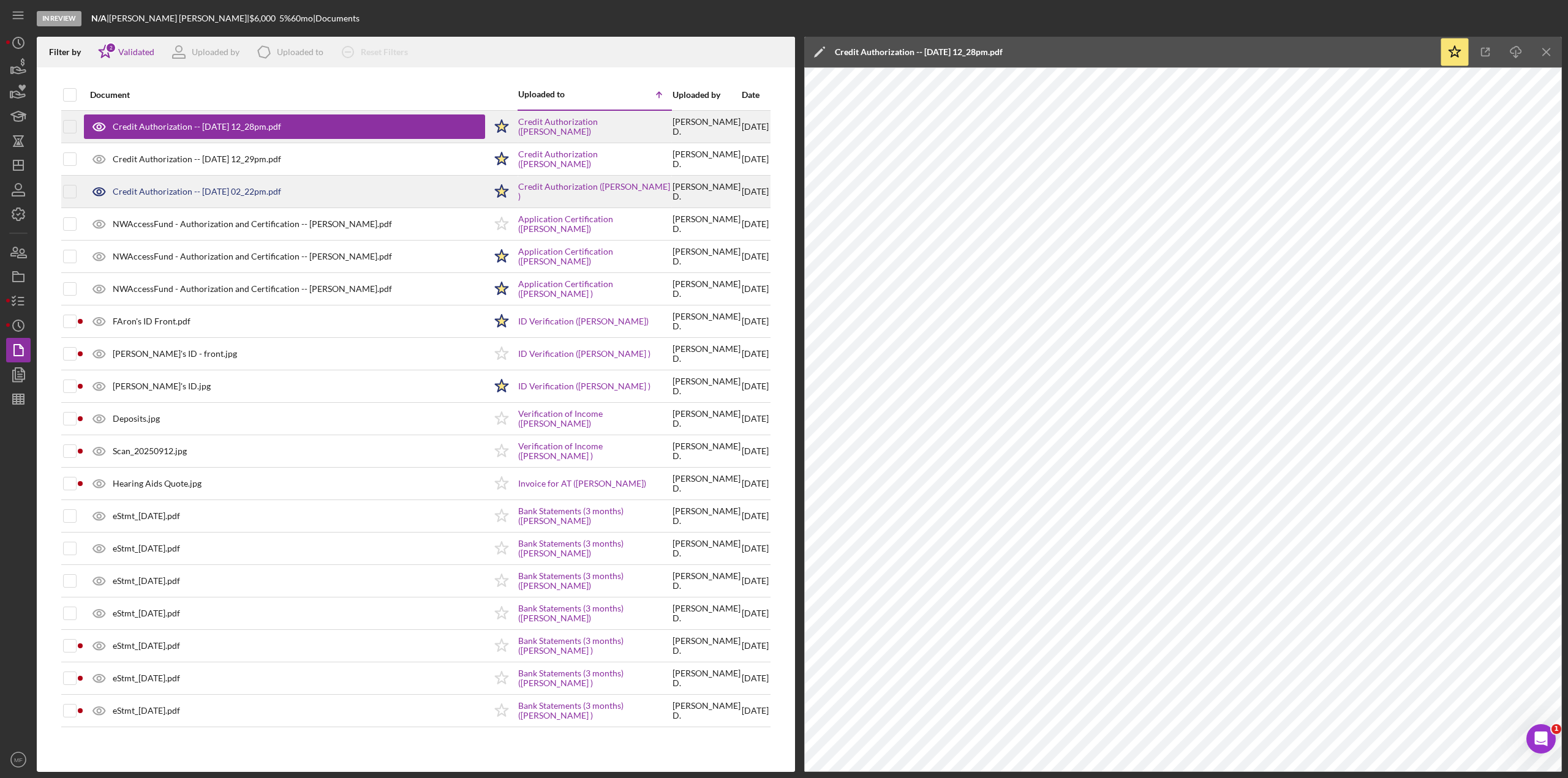
click at [267, 192] on div "Credit Authorization -- [DATE] 02_22pm.pdf" at bounding box center [197, 192] width 169 height 10
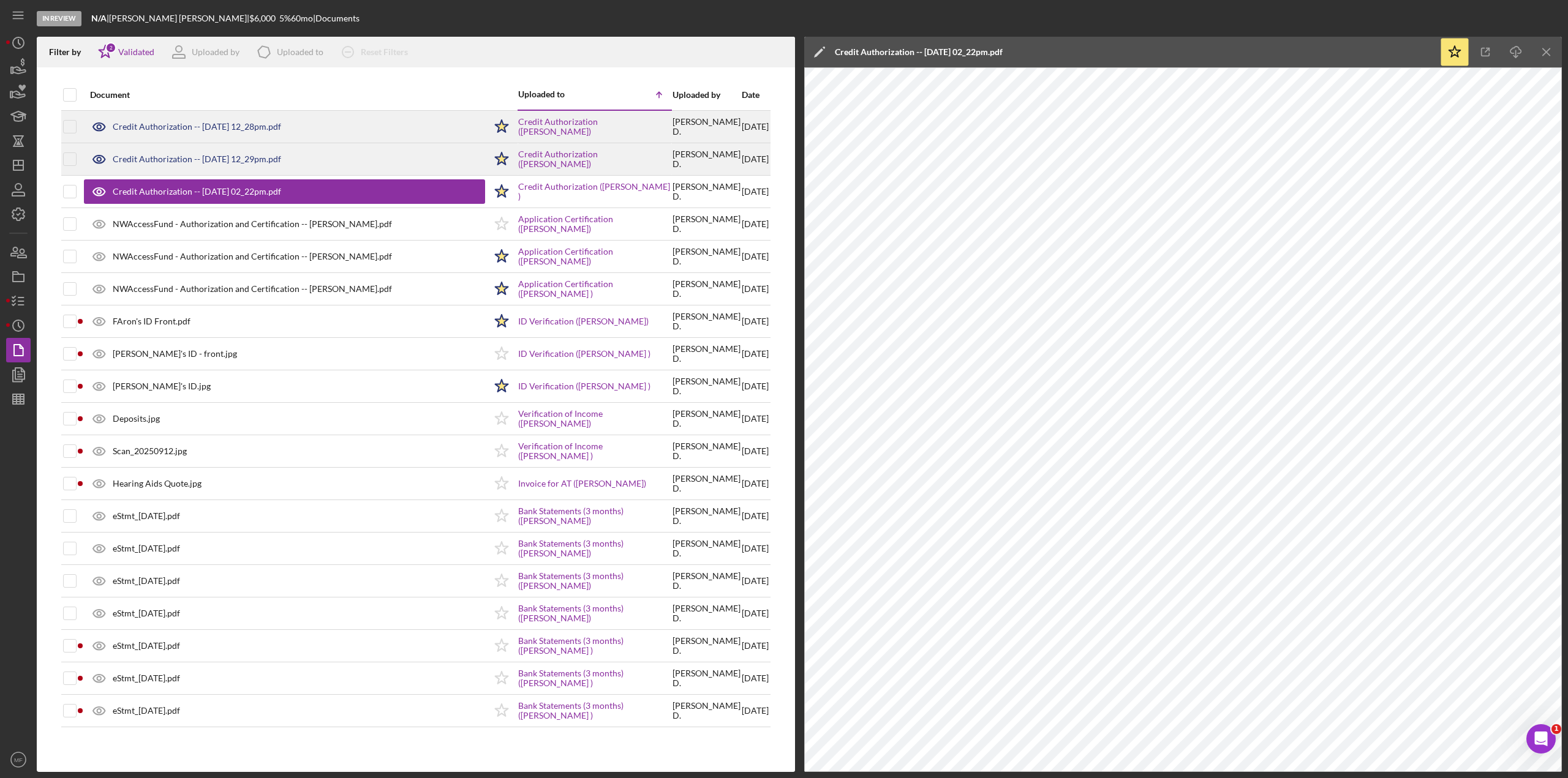
click at [253, 159] on div "Credit Authorization -- [DATE] 12_29pm.pdf" at bounding box center [197, 159] width 169 height 10
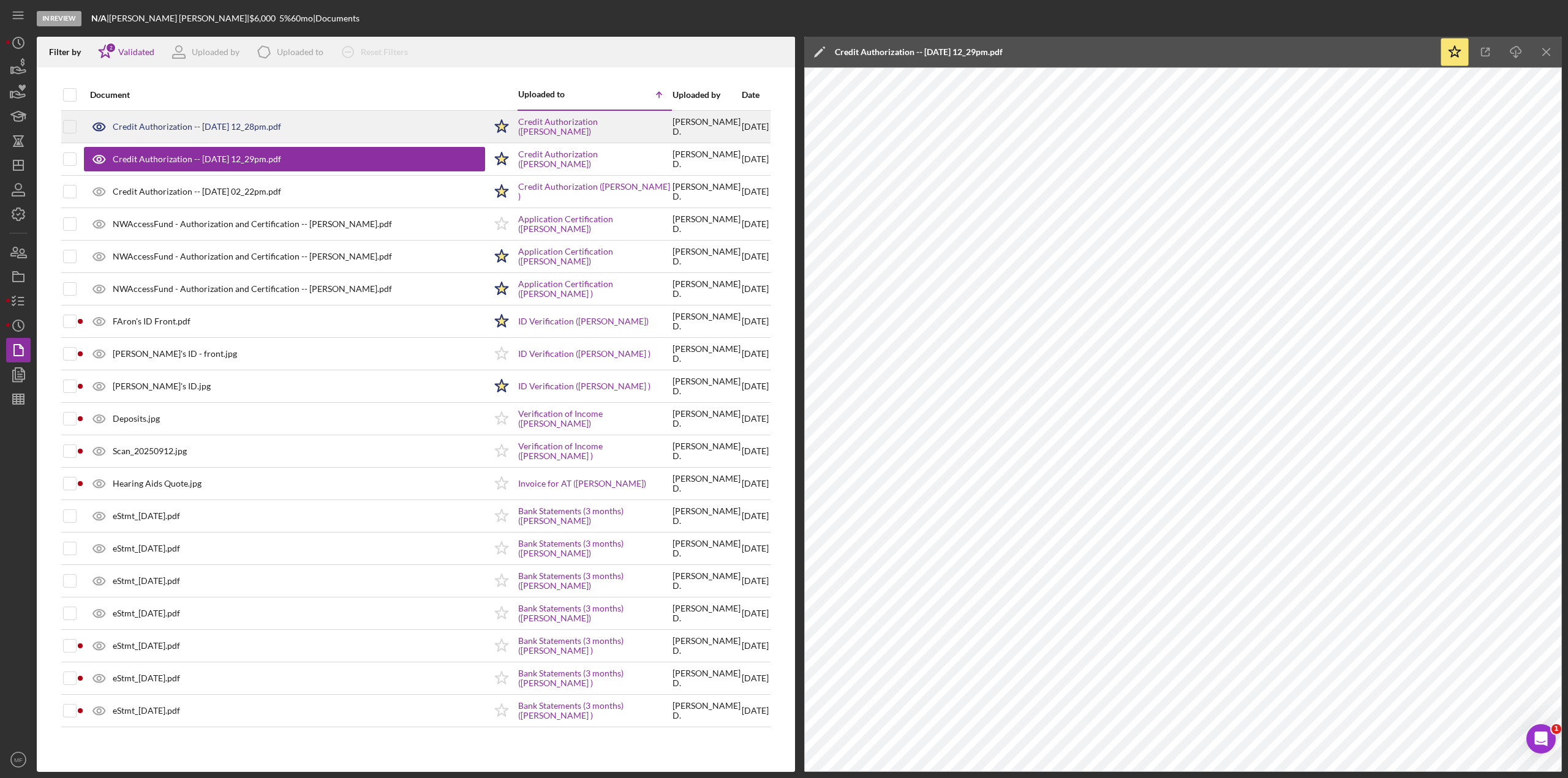
click at [214, 126] on div "Credit Authorization -- [DATE] 12_28pm.pdf" at bounding box center [197, 127] width 169 height 10
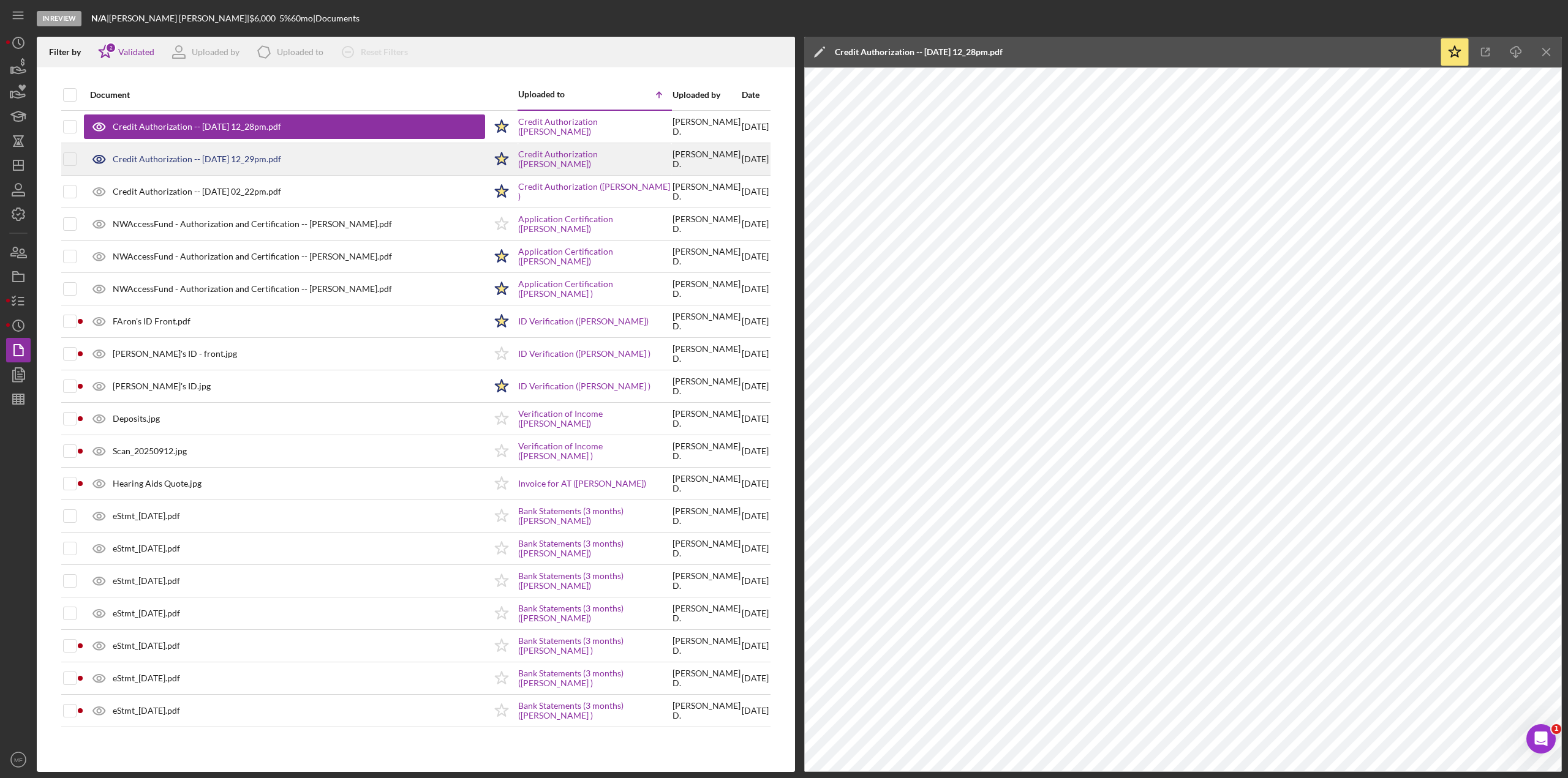
click at [214, 158] on div "Credit Authorization -- [DATE] 12_29pm.pdf" at bounding box center [197, 159] width 169 height 10
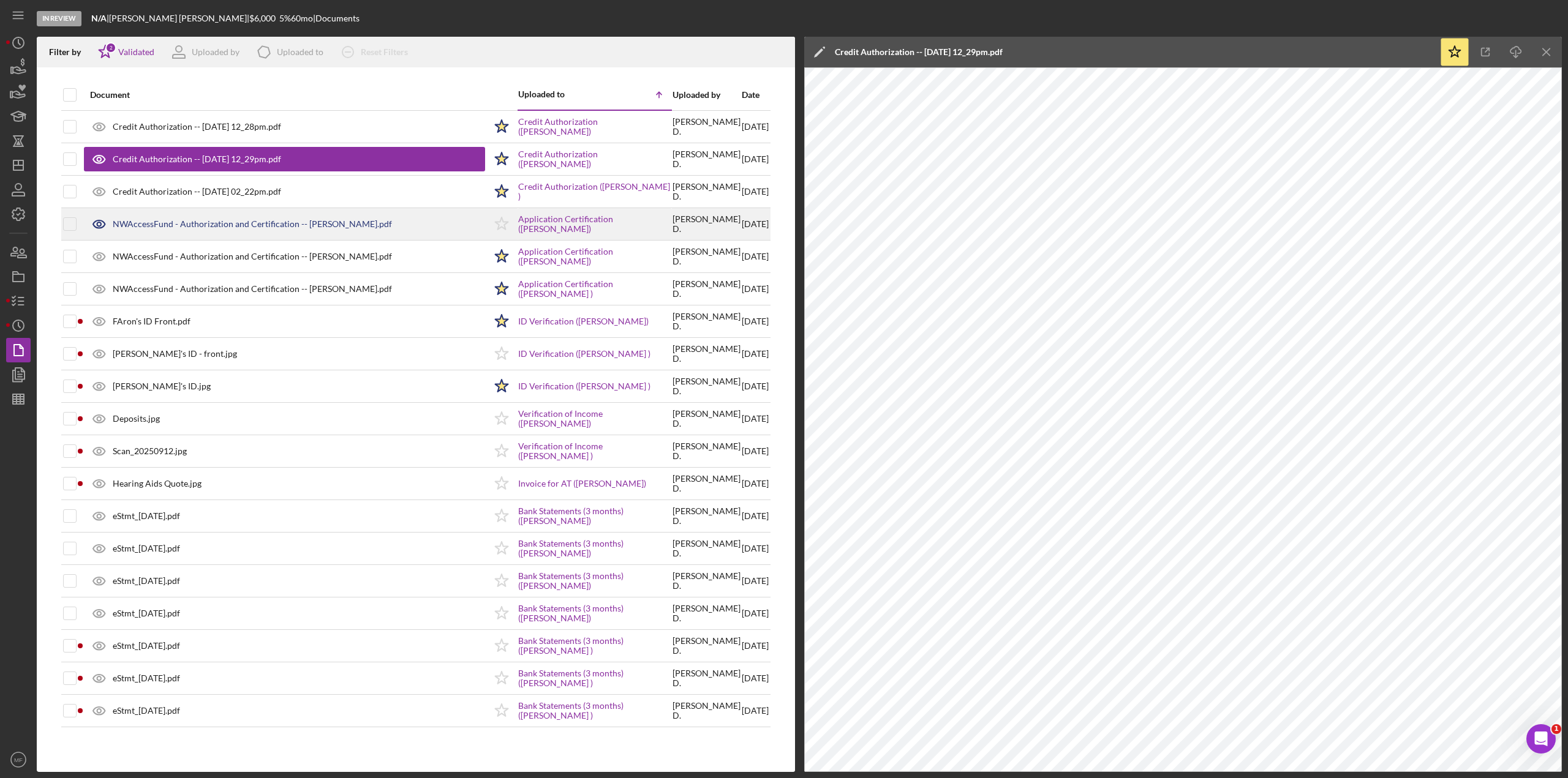
click at [235, 226] on div "NWAccessFund - Authorization and Certification -- [PERSON_NAME].pdf" at bounding box center [253, 224] width 279 height 10
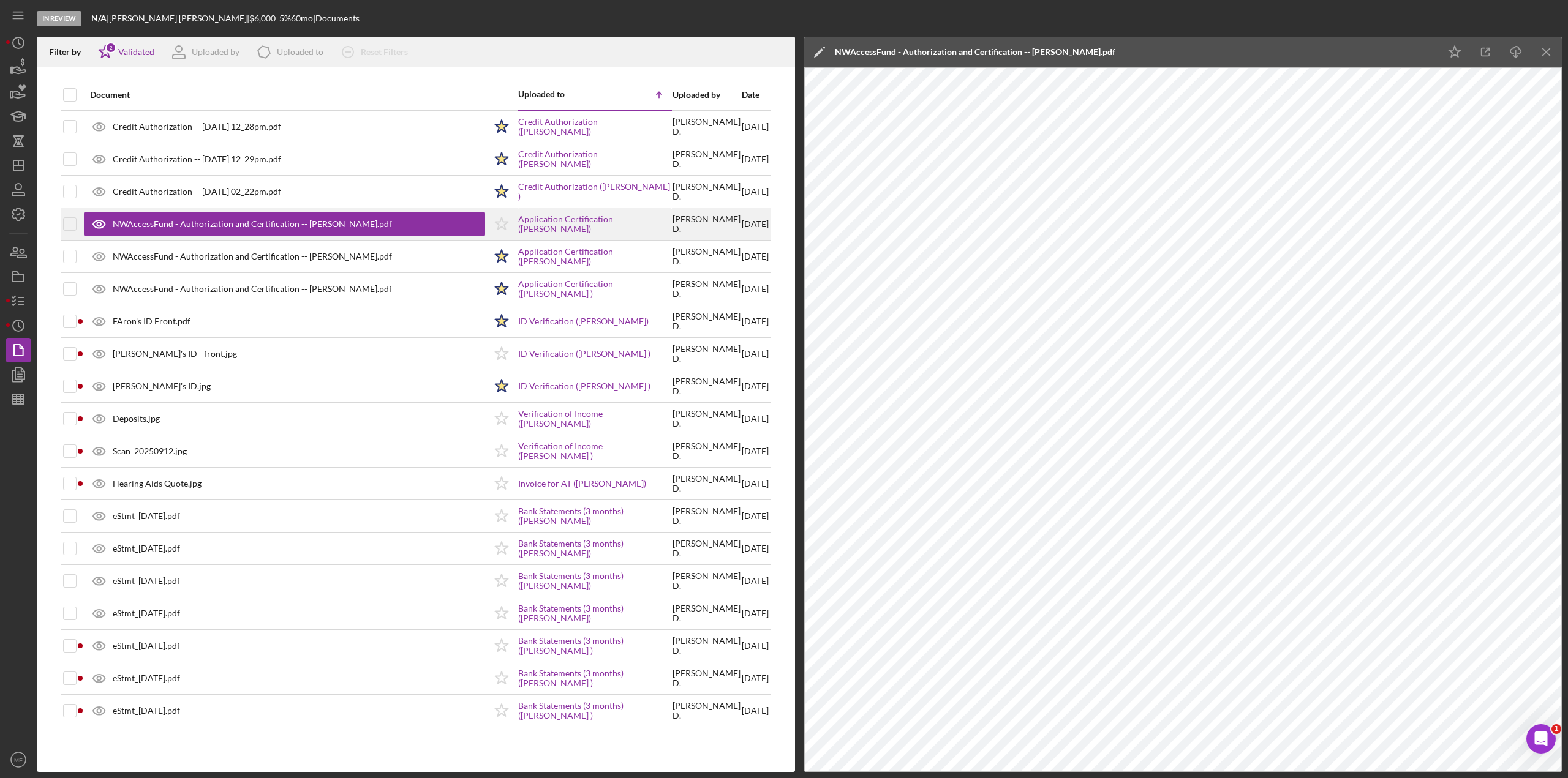
click at [495, 223] on icon "Icon/Star" at bounding box center [501, 223] width 30 height 30
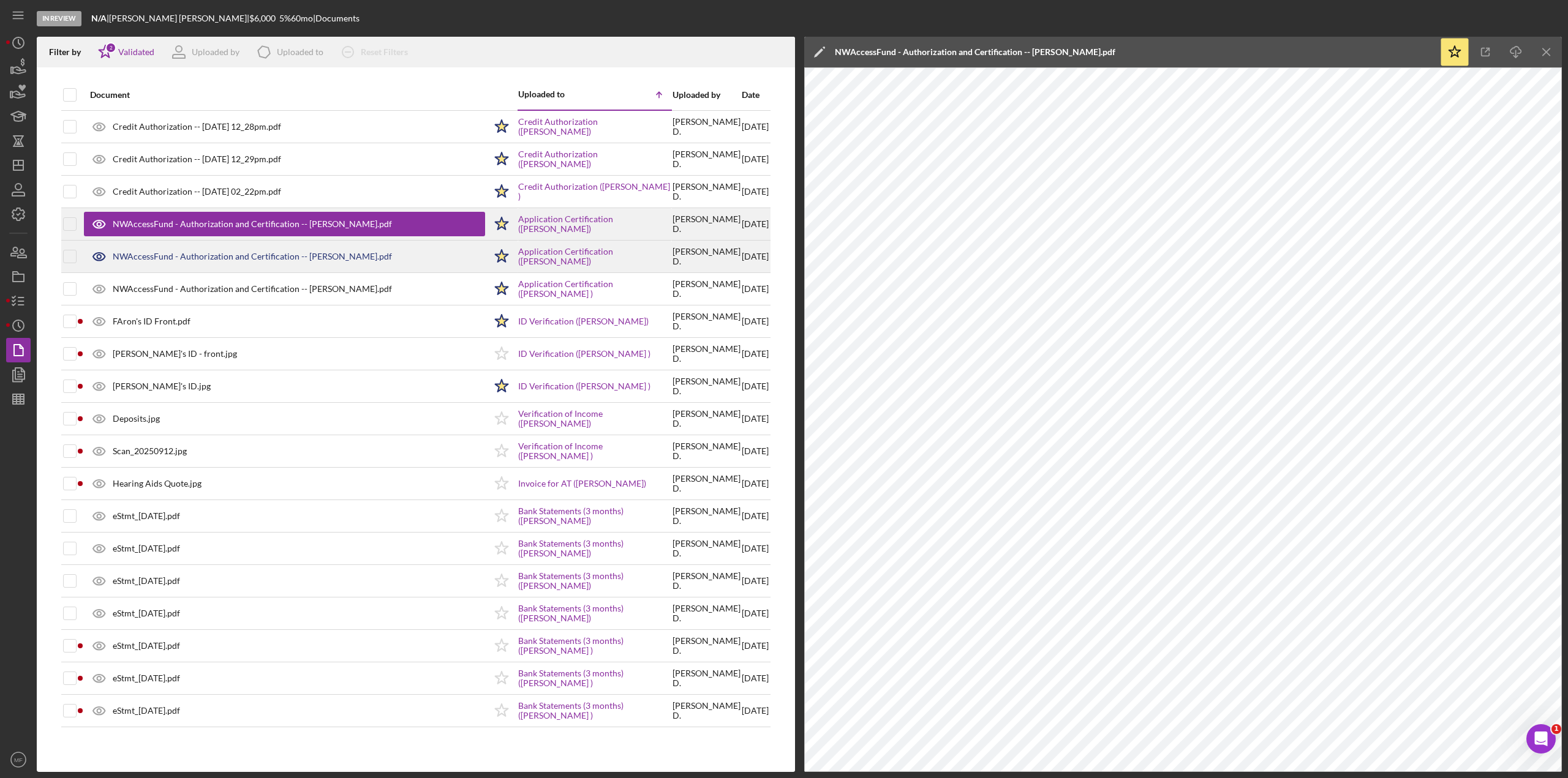
click at [316, 257] on div "NWAccessFund - Authorization and Certification -- [PERSON_NAME].pdf" at bounding box center [253, 256] width 279 height 10
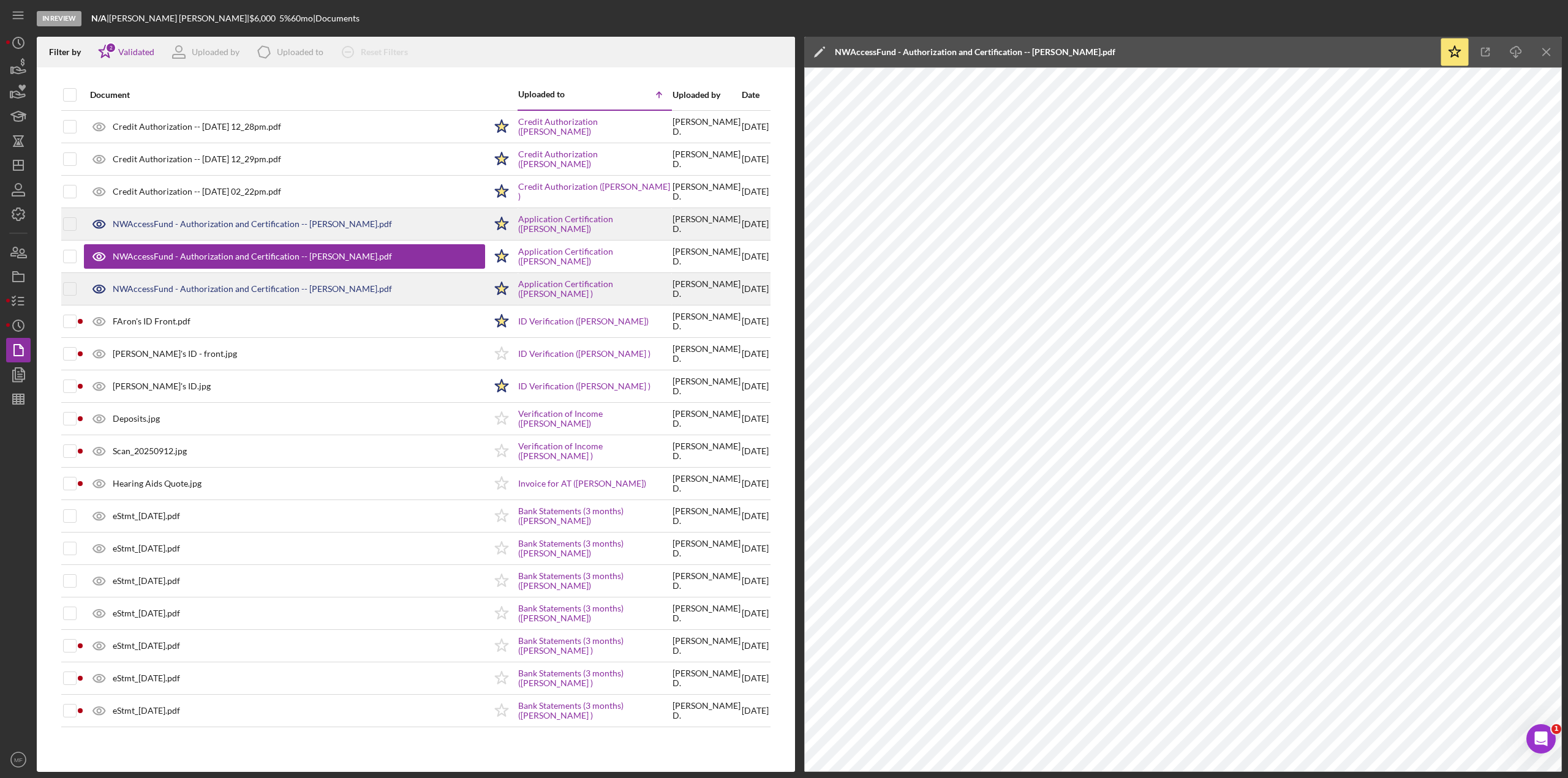
click at [294, 292] on div "NWAccessFund - Authorization and Certification -- [PERSON_NAME].pdf" at bounding box center [253, 289] width 279 height 10
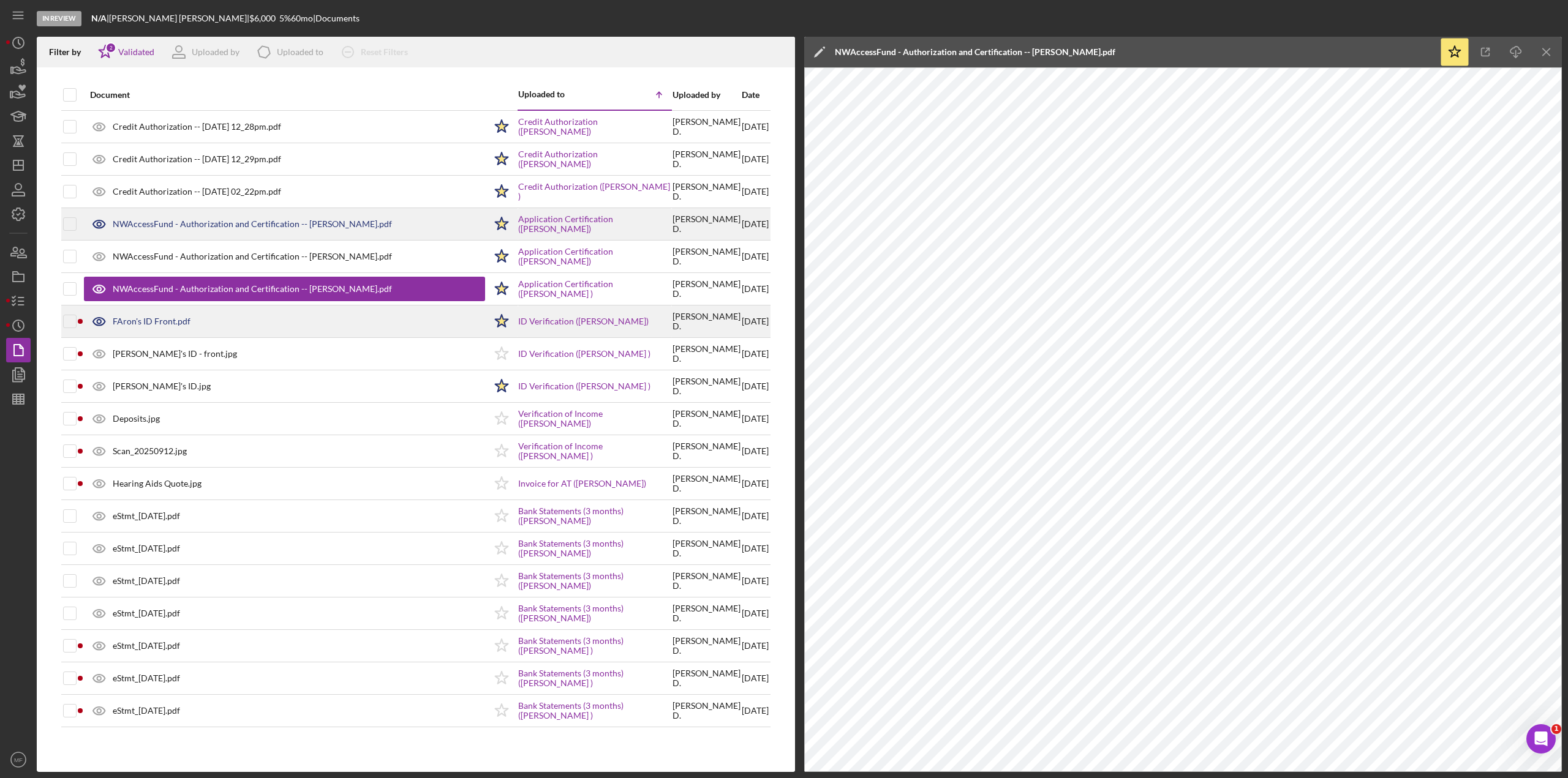
click at [147, 320] on div "FAron's ID Front.pdf" at bounding box center [152, 322] width 78 height 10
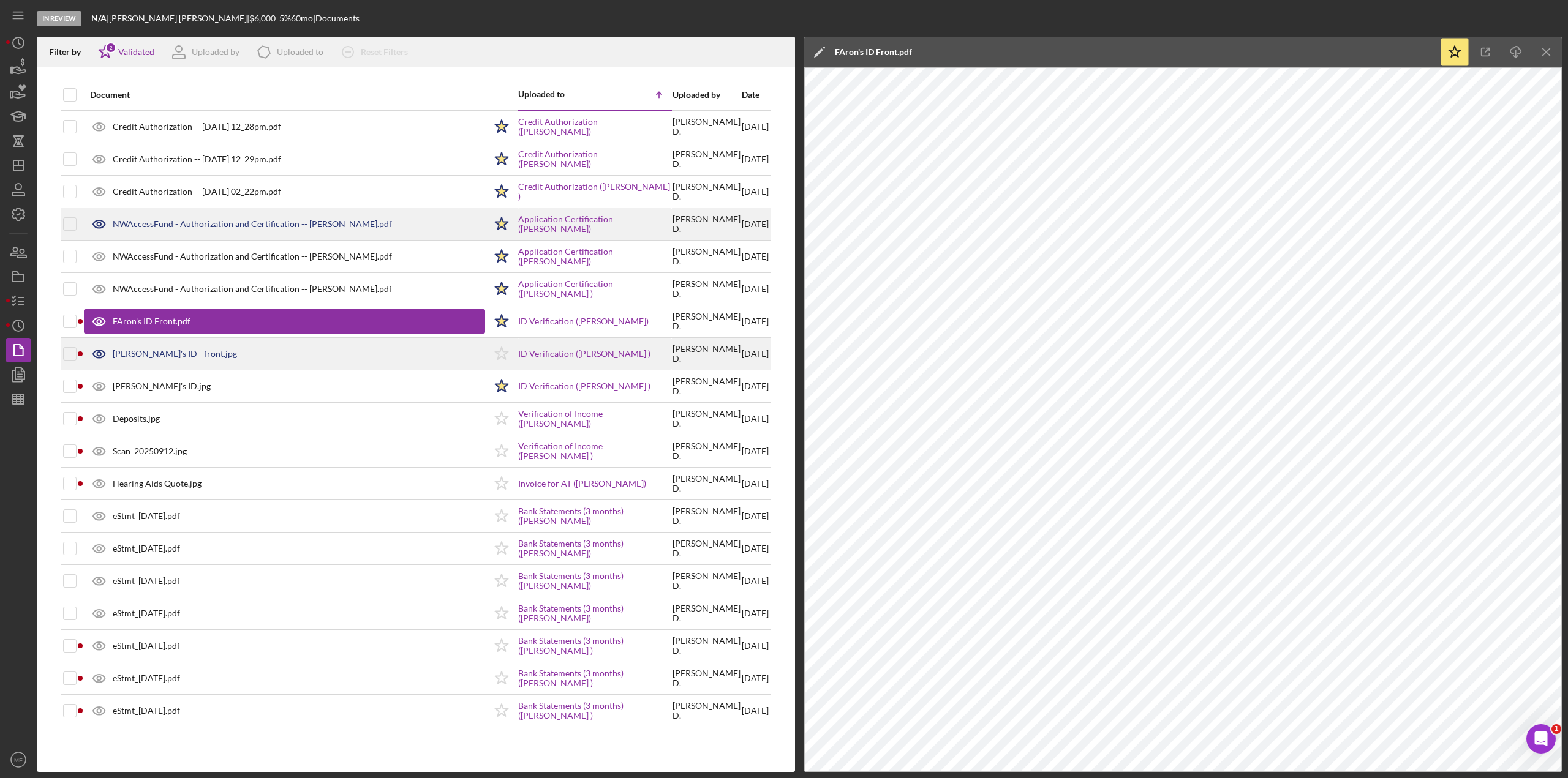
click at [147, 358] on div "[PERSON_NAME]'s ID - front.jpg" at bounding box center [175, 354] width 124 height 10
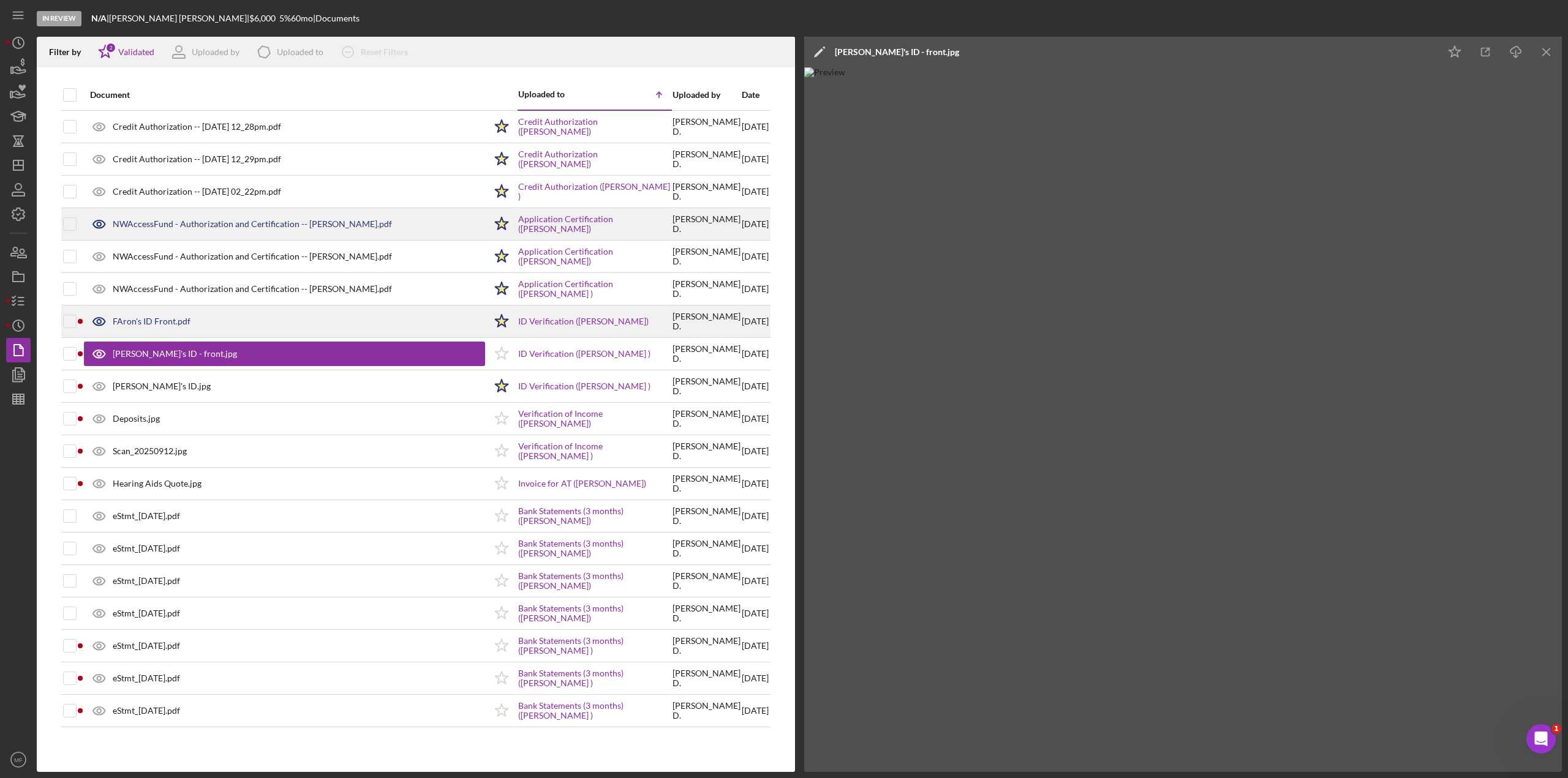
click at [151, 320] on div "FAron's ID Front.pdf" at bounding box center [152, 322] width 78 height 10
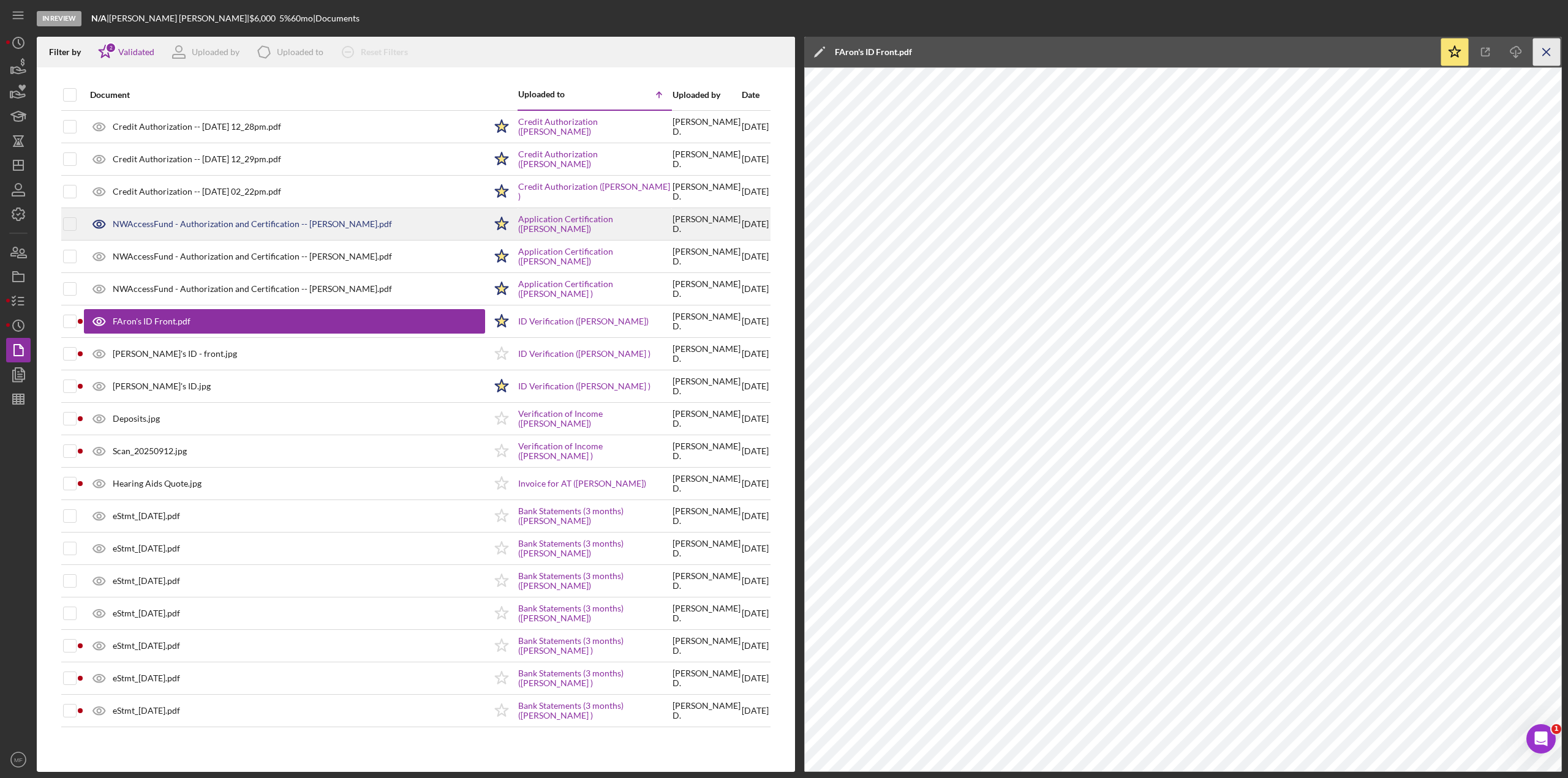
click at [940, 55] on line "button" at bounding box center [1546, 52] width 7 height 7
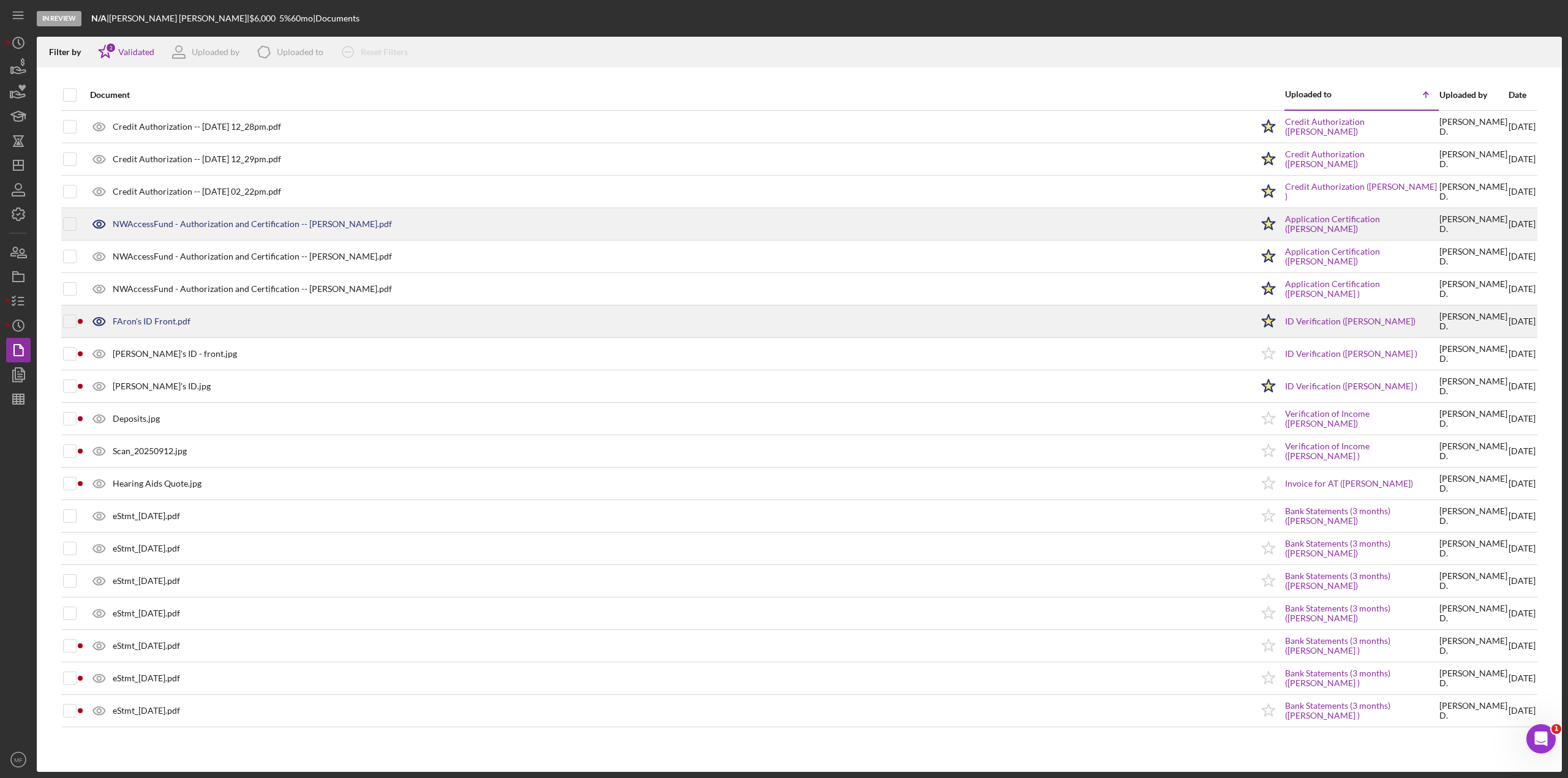
click at [123, 329] on div "FAron's ID Front.pdf" at bounding box center [668, 321] width 1168 height 30
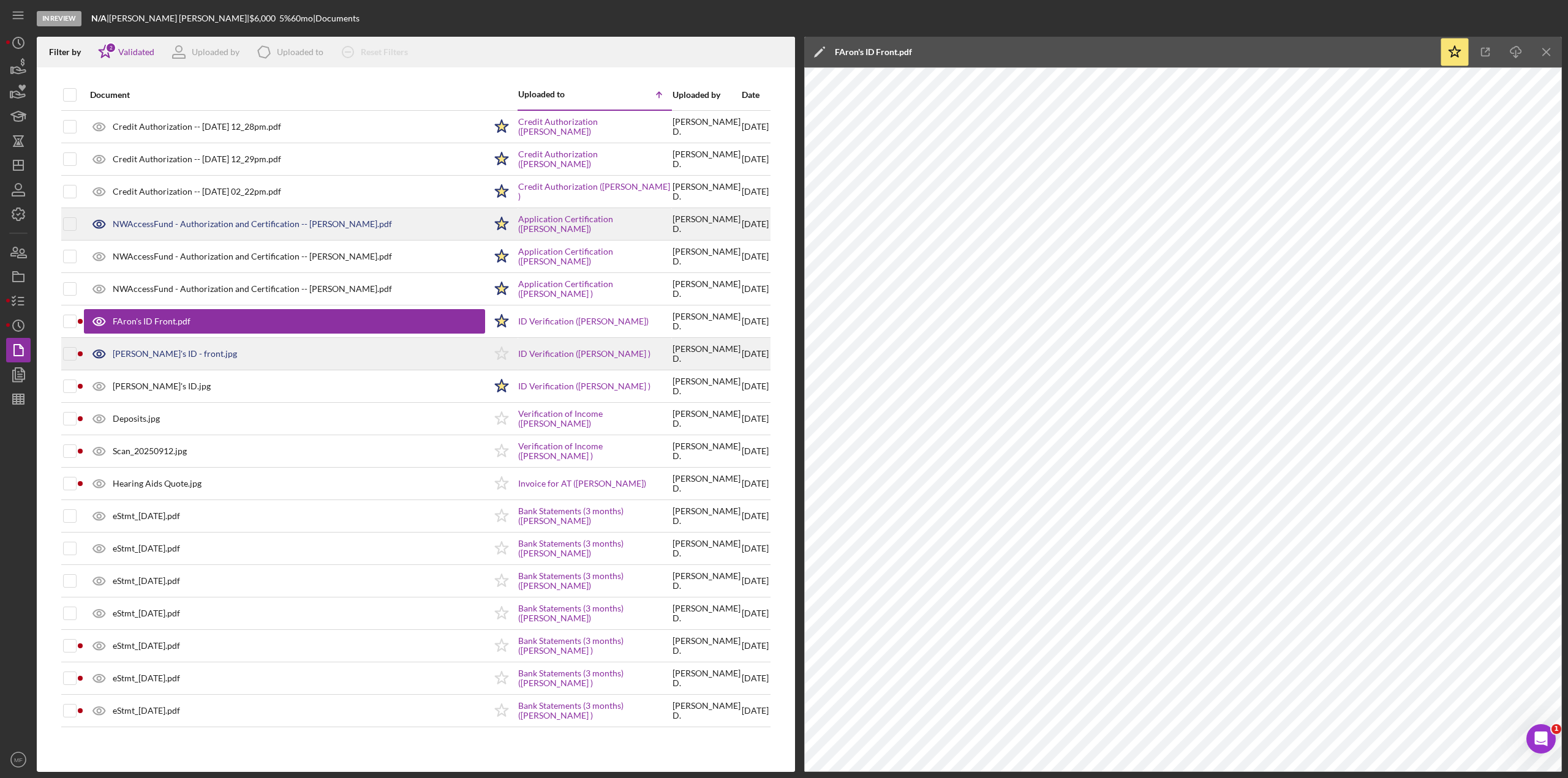
click at [144, 350] on div "[PERSON_NAME]'s ID - front.jpg" at bounding box center [175, 354] width 124 height 10
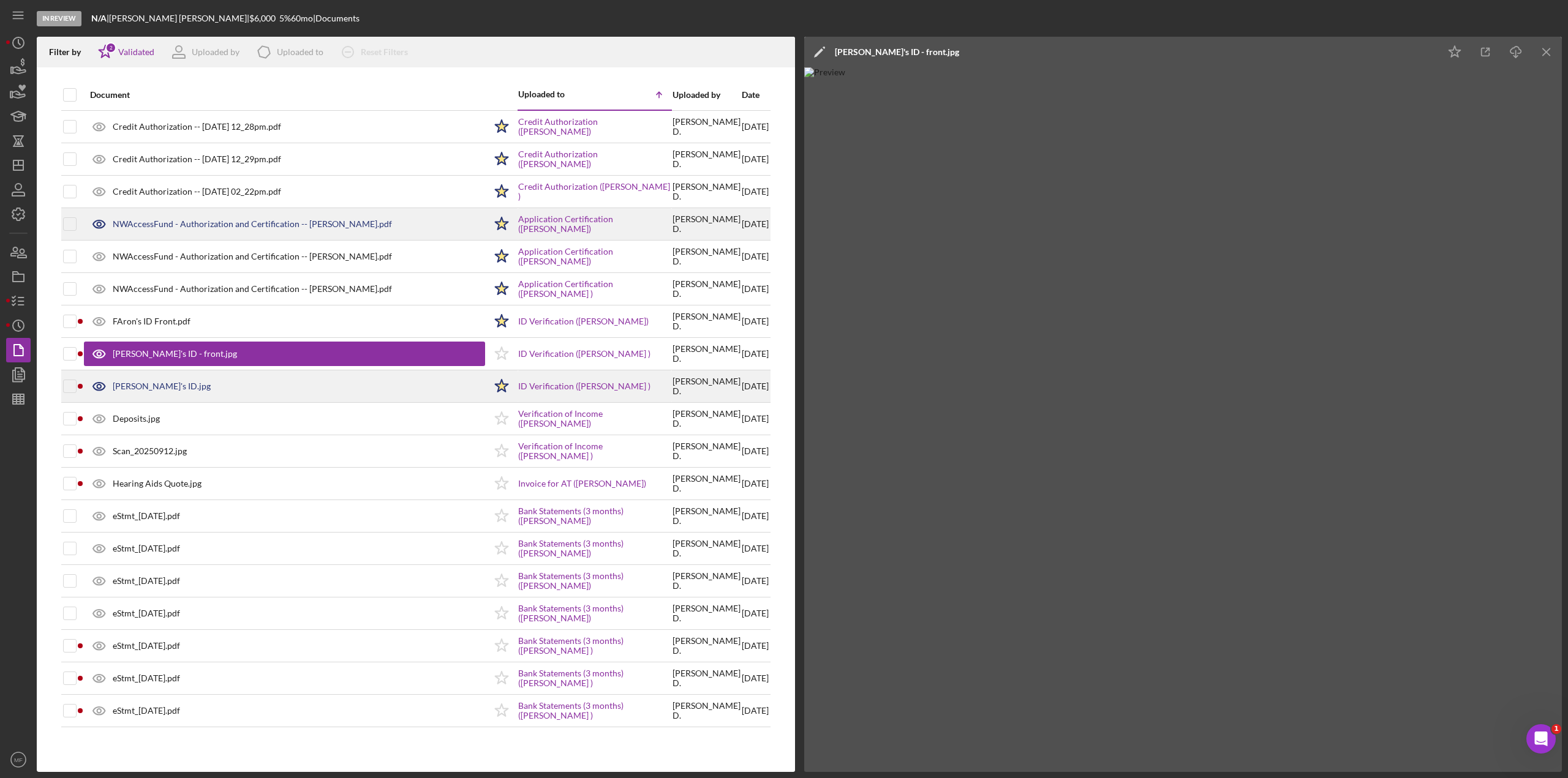
click at [144, 385] on div "[PERSON_NAME]'s ID.jpg" at bounding box center [162, 386] width 98 height 10
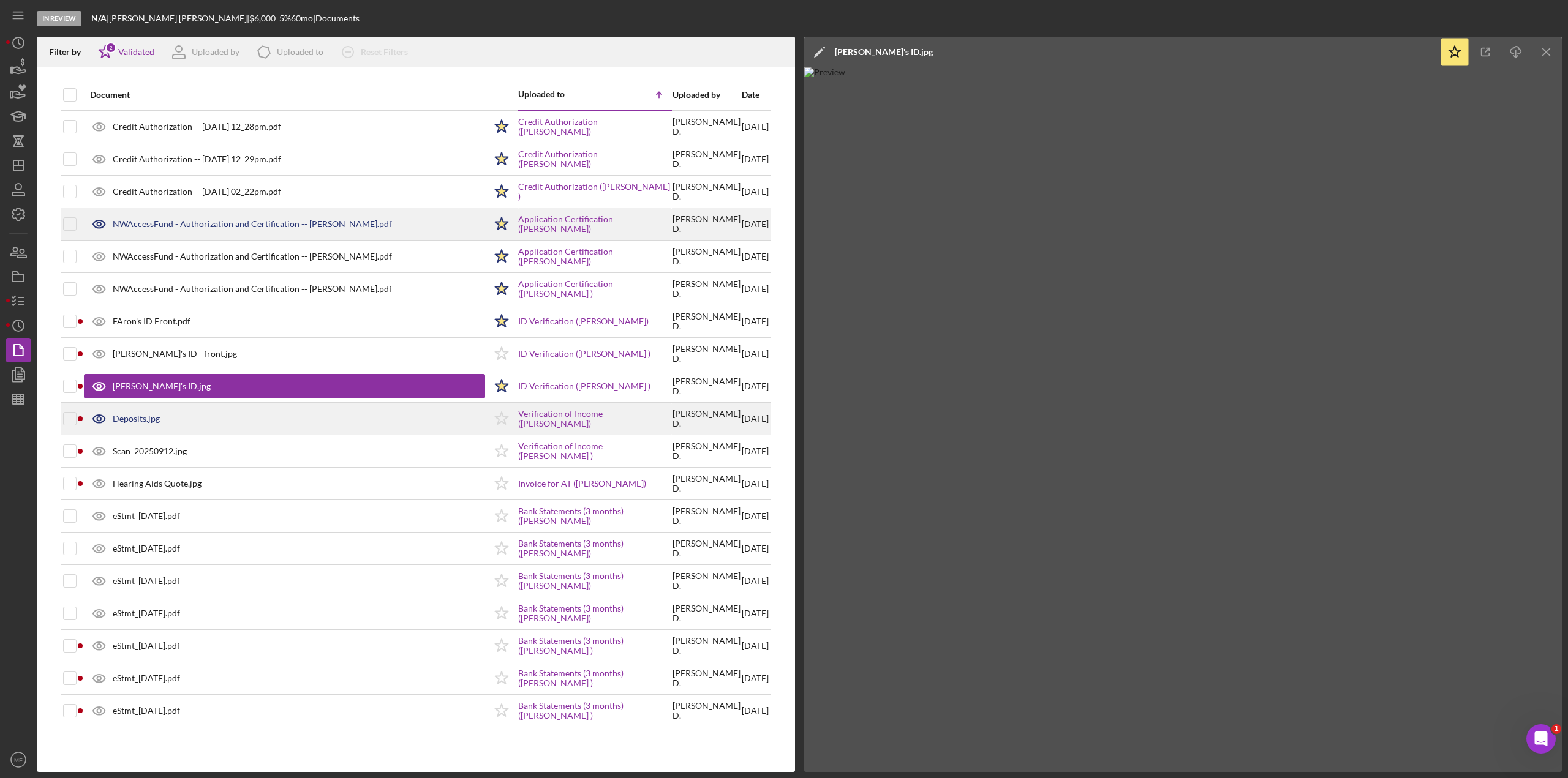
click at [129, 419] on div "Deposits.jpg" at bounding box center [137, 419] width 47 height 10
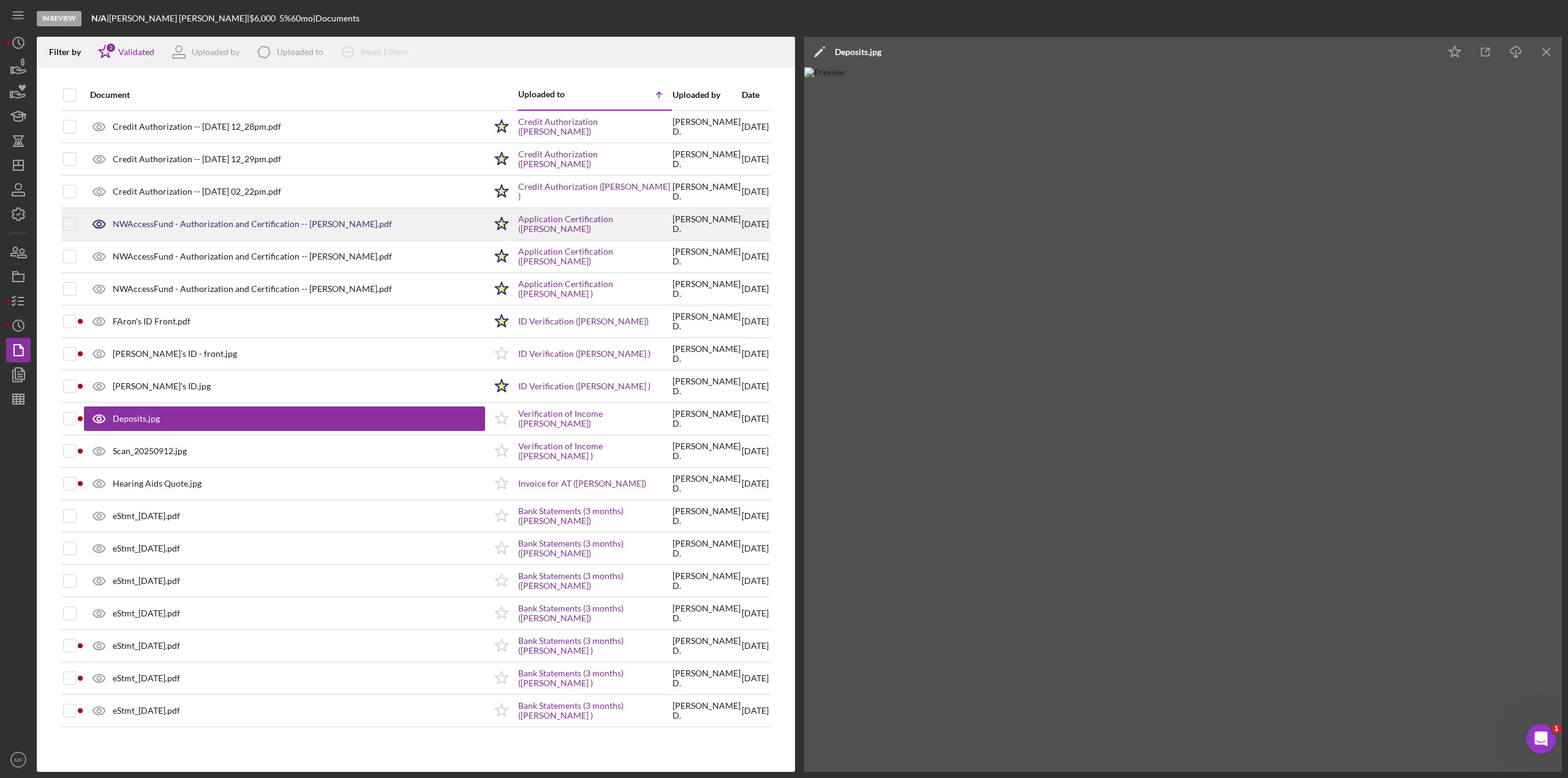
click at [871, 55] on div "Deposits.jpg" at bounding box center [858, 52] width 47 height 10
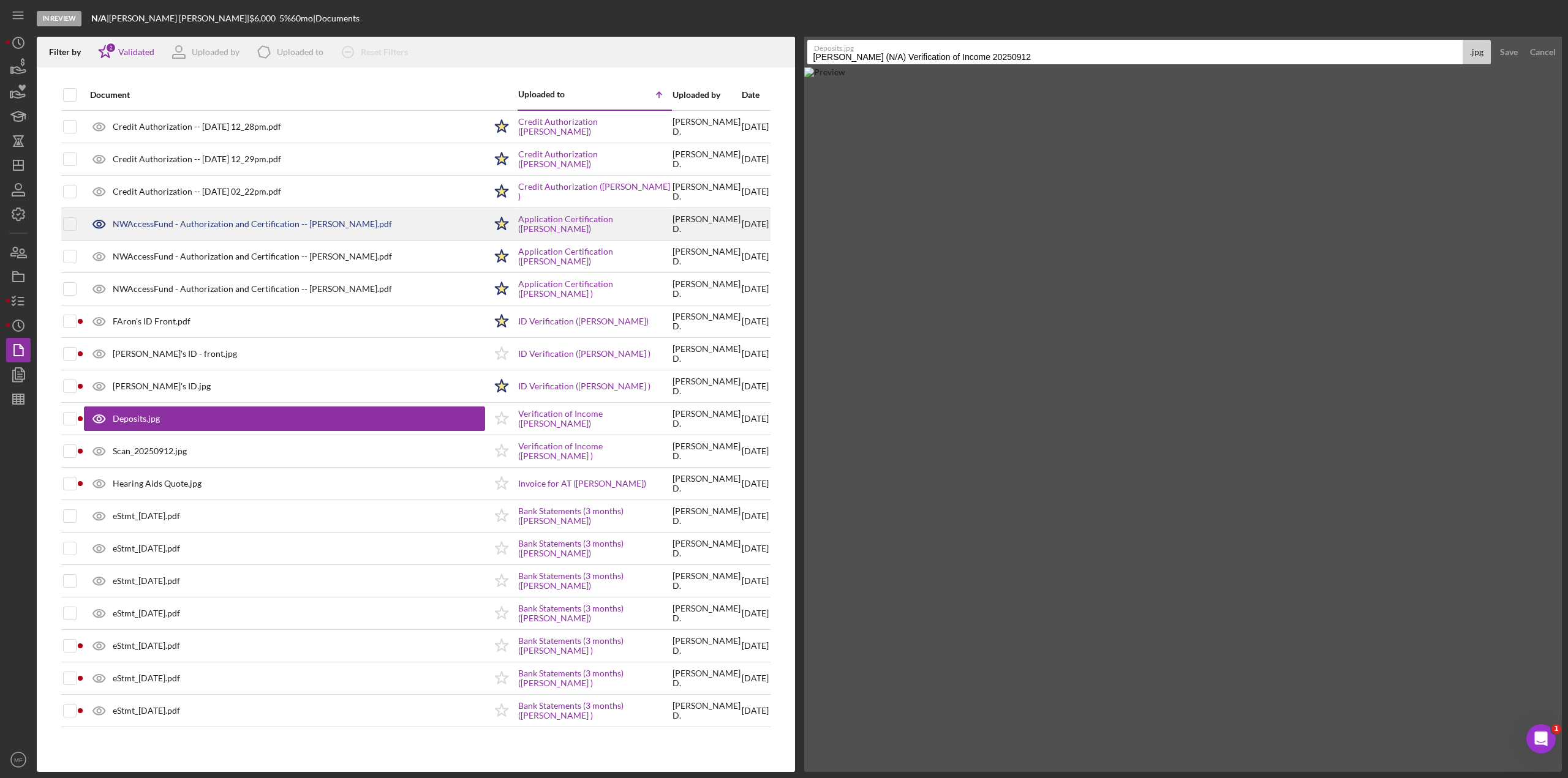
drag, startPoint x: 1034, startPoint y: 54, endPoint x: 755, endPoint y: 58, distance: 279.0
click at [755, 58] on div "Filter by Icon/Star 2 Validated Uploaded by Icon/Product Uploaded to Icon/Clear…" at bounding box center [800, 405] width 1525 height 735
type input "SS Deposits [DATE] to [DATE]"
click at [940, 56] on div "Save" at bounding box center [1509, 52] width 18 height 24
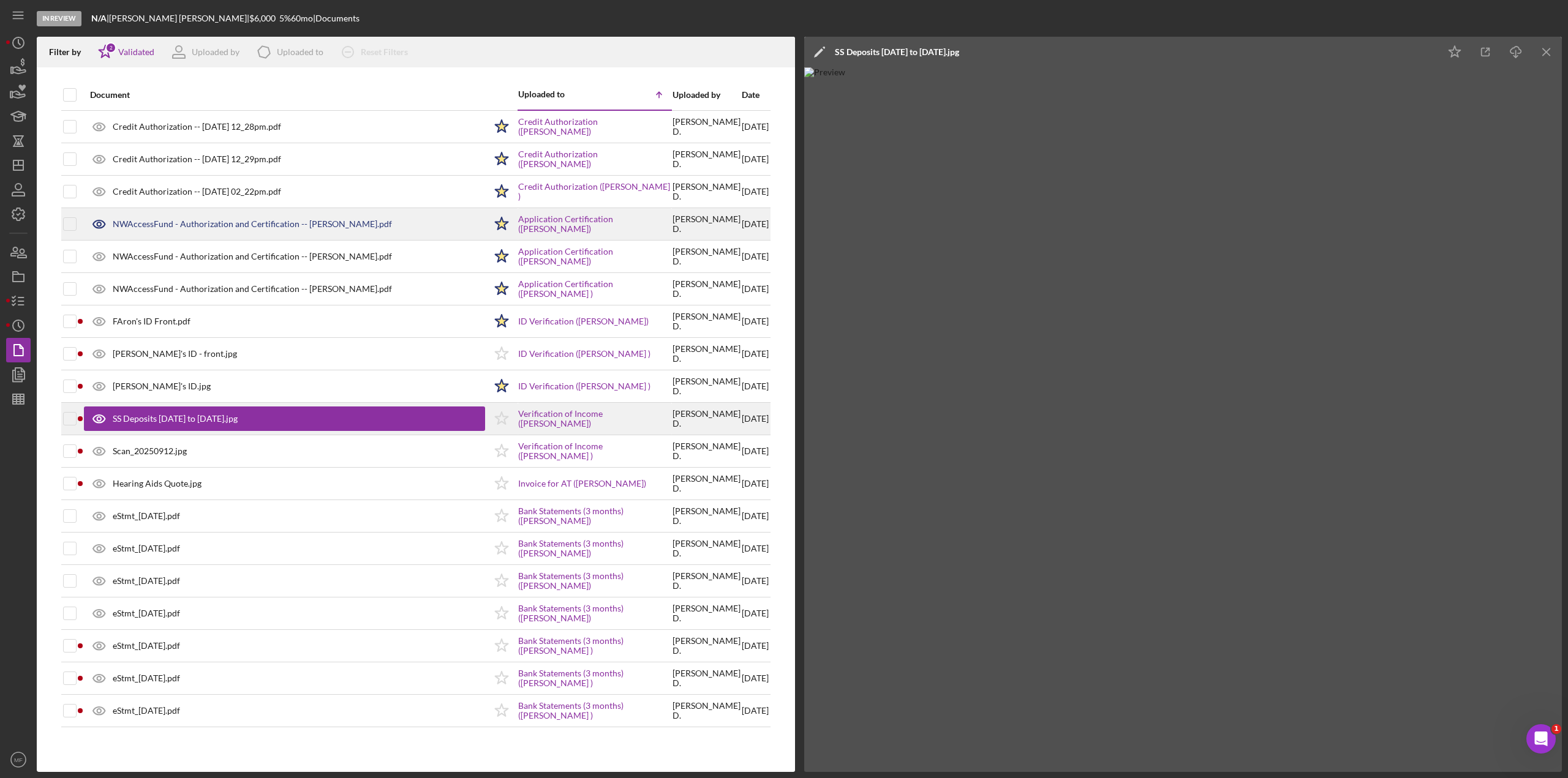
click at [494, 420] on polygon at bounding box center [500, 418] width 13 height 13
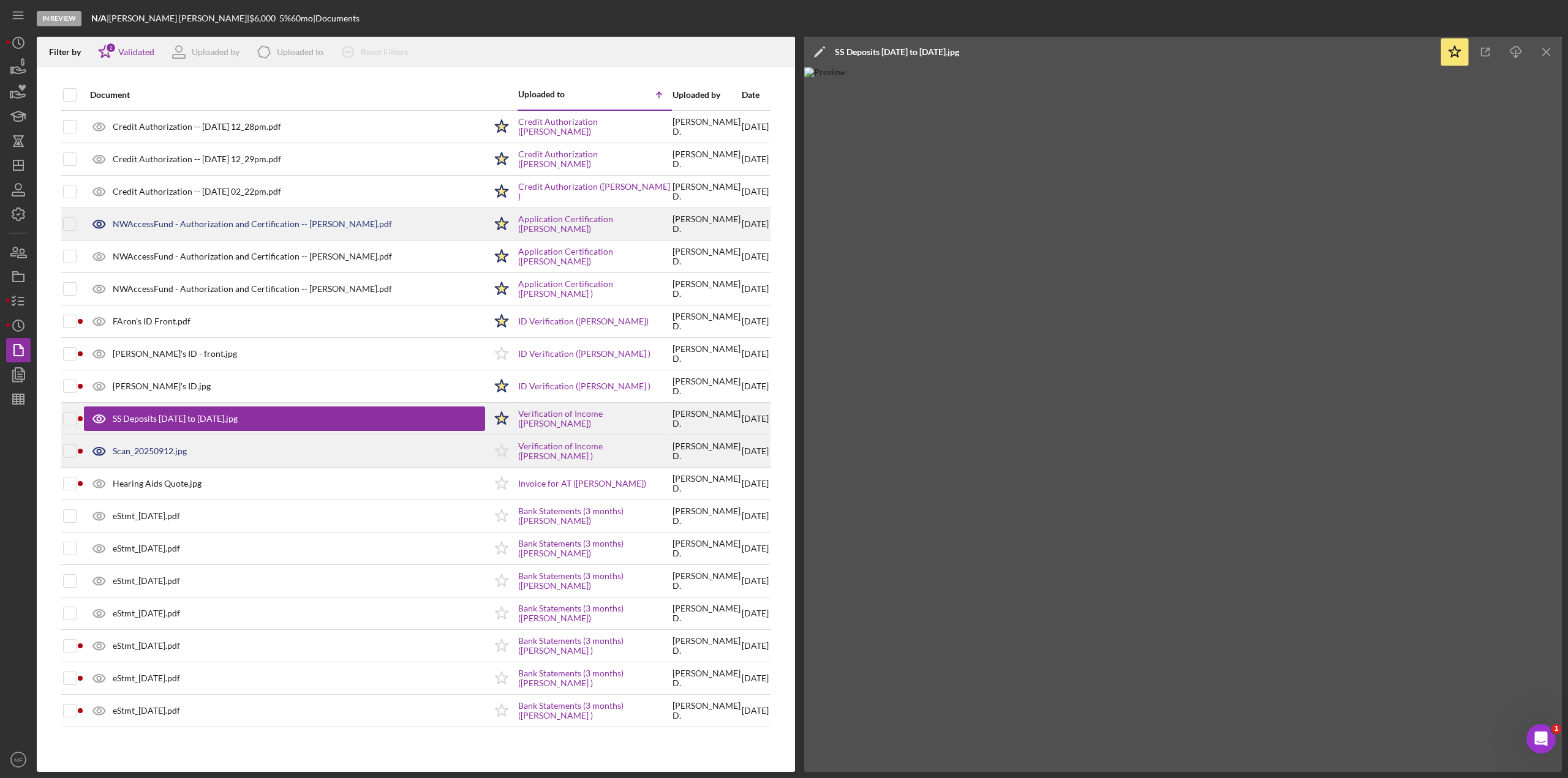
click at [140, 425] on div "Scan_20250912.jpg" at bounding box center [150, 451] width 74 height 10
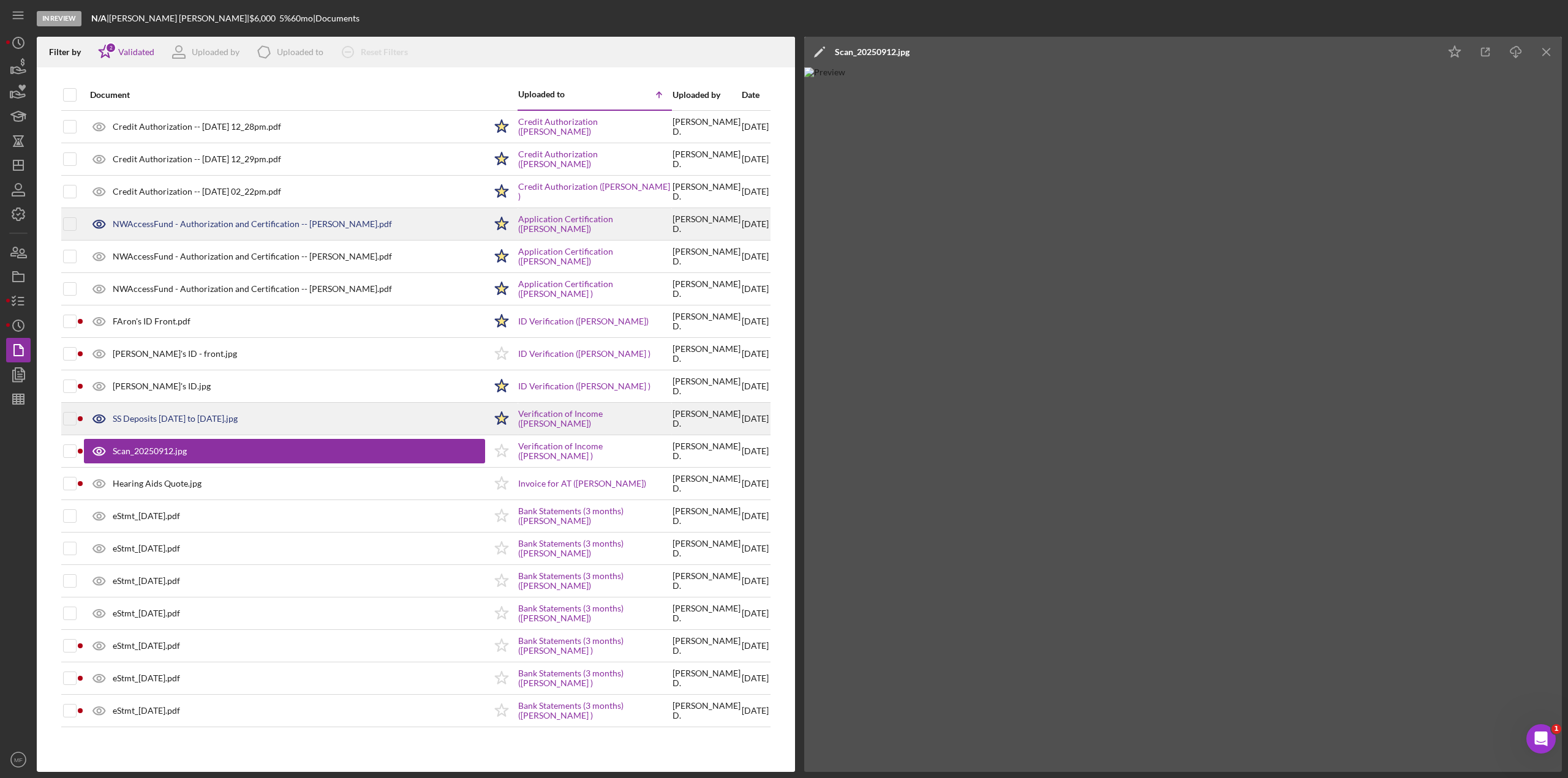
click at [156, 421] on div "SS Deposits [DATE] to [DATE].jpg" at bounding box center [176, 419] width 125 height 10
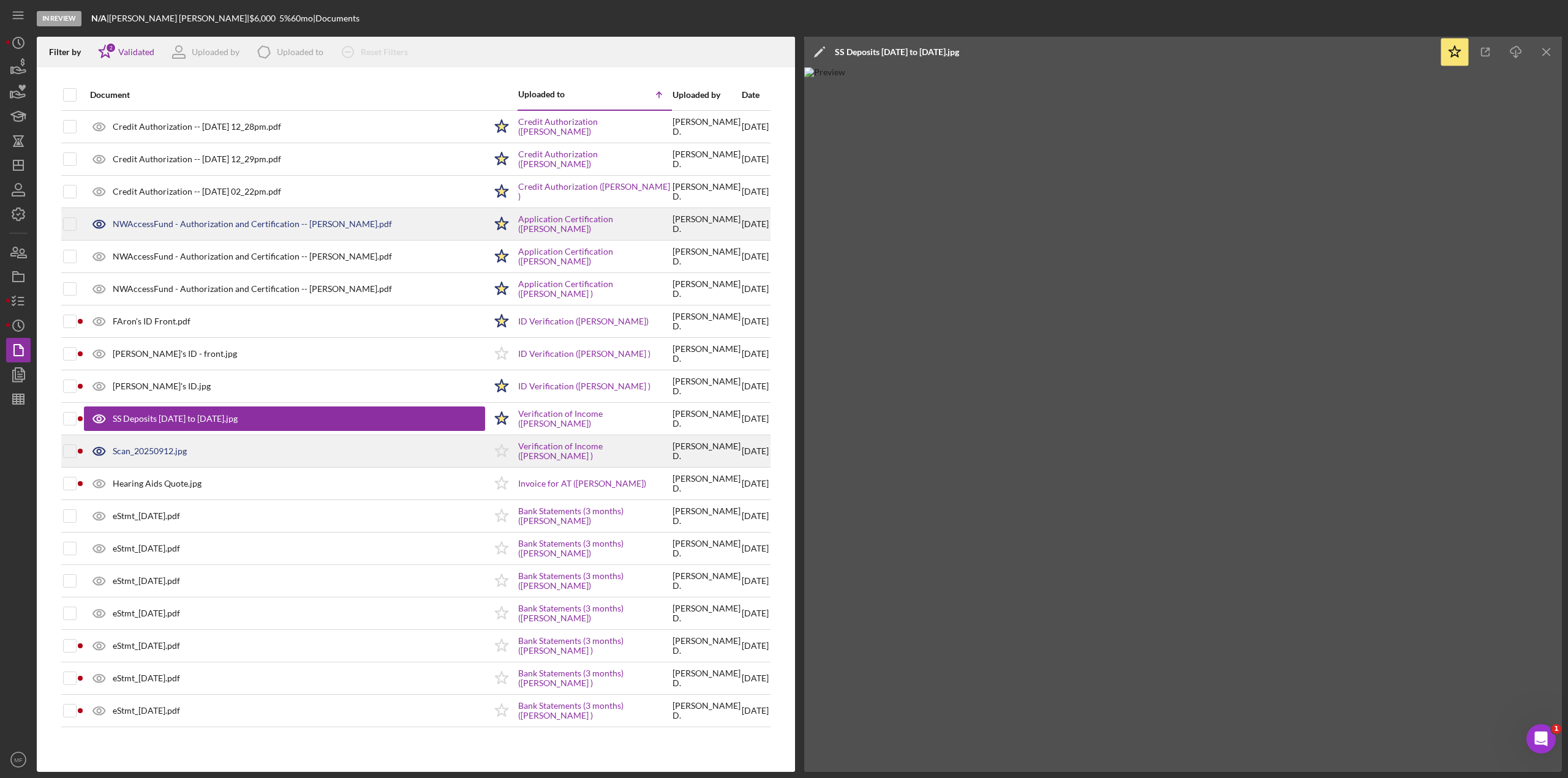
click at [154, 425] on div "Scan_20250912.jpg" at bounding box center [284, 450] width 401 height 30
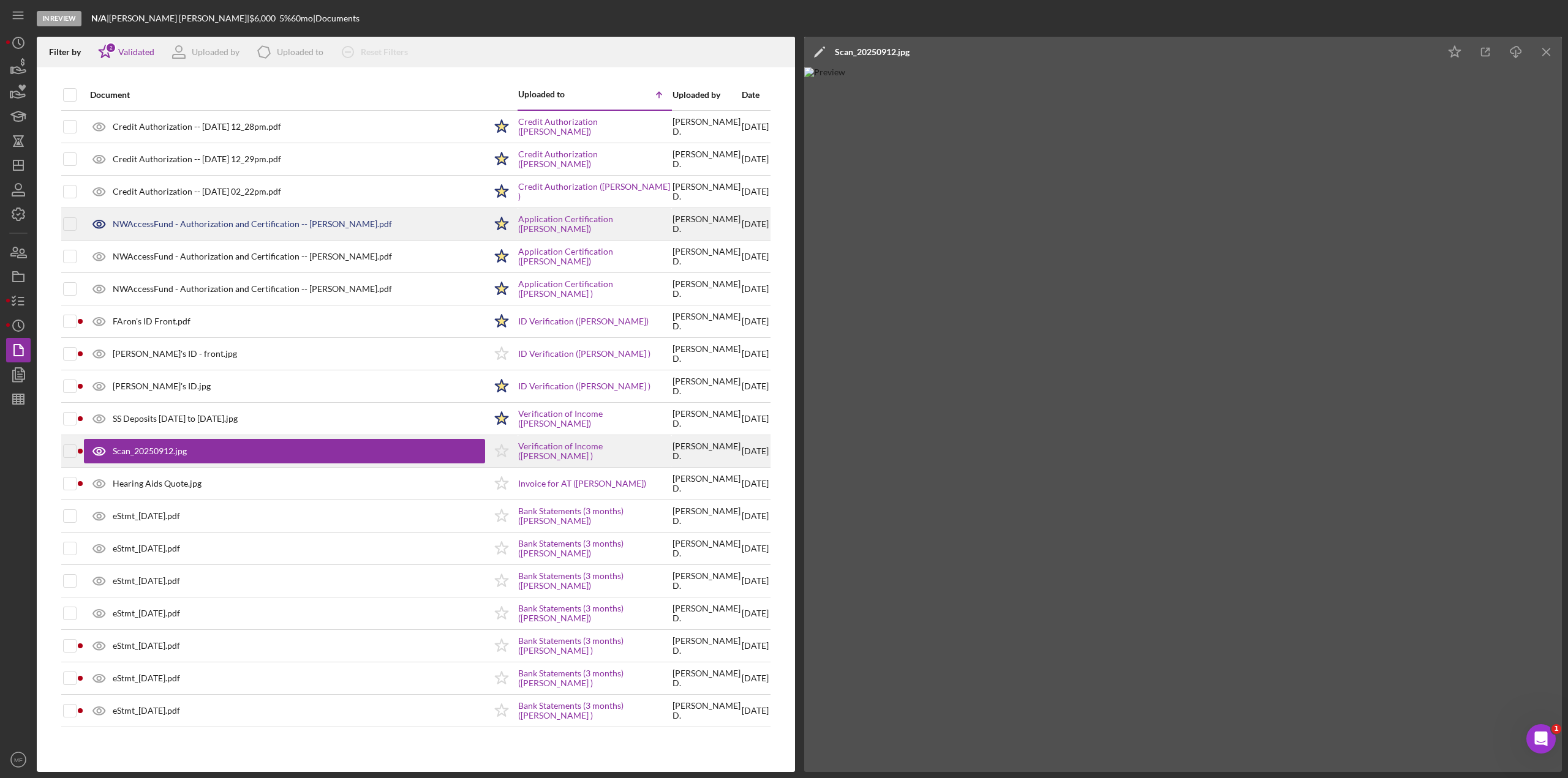
click at [190, 425] on div "Scan_20250912.jpg" at bounding box center [284, 450] width 401 height 24
click at [819, 50] on icon "Icon/Edit" at bounding box center [819, 52] width 30 height 30
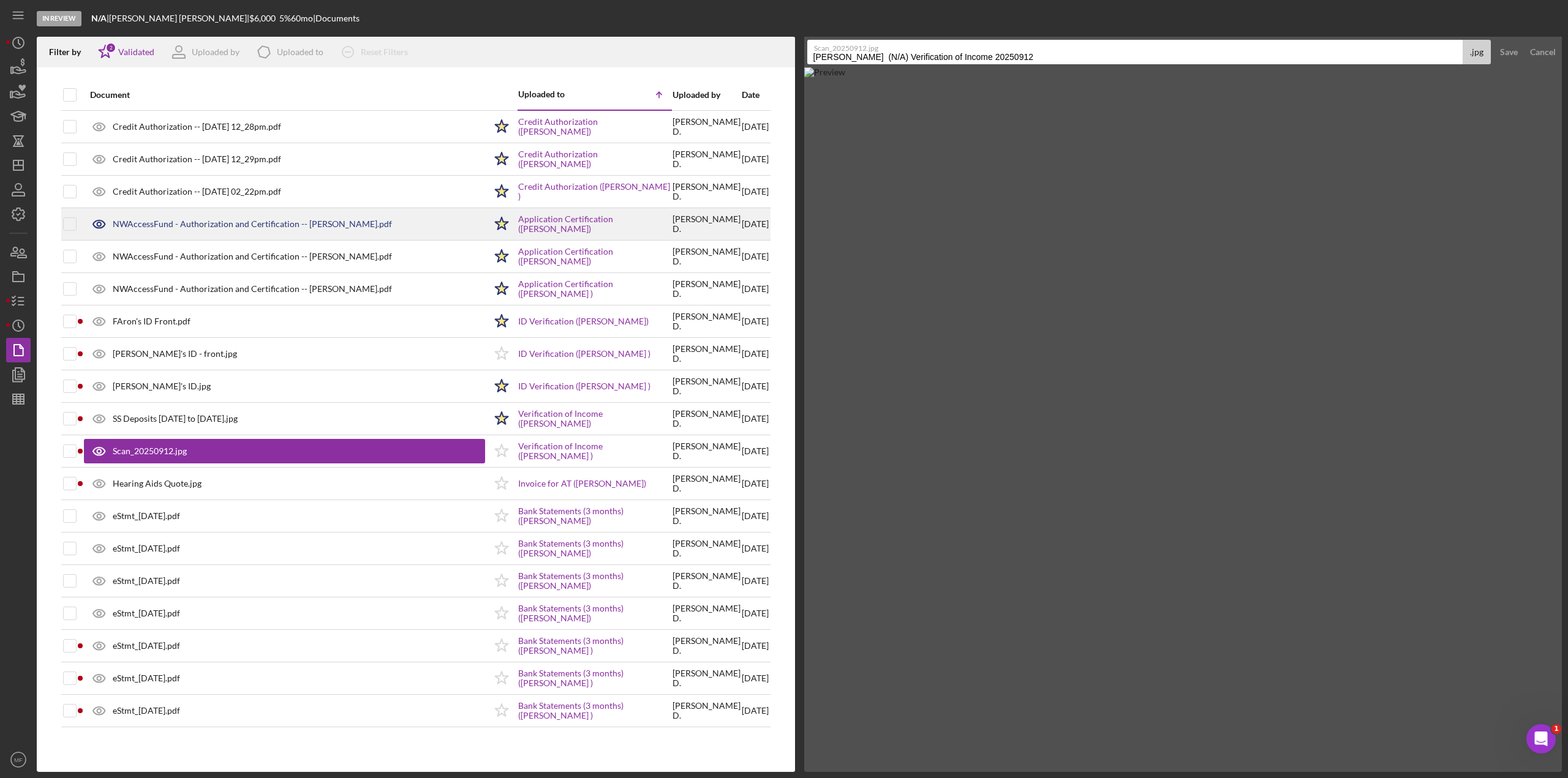
drag, startPoint x: 1039, startPoint y: 54, endPoint x: 762, endPoint y: 65, distance: 277.2
click at [762, 65] on div "Filter by Icon/Star 2 Validated Uploaded by Icon/Product Uploaded to Icon/Clear…" at bounding box center [800, 405] width 1525 height 735
type input "Duplicate"
click at [940, 58] on div "Save" at bounding box center [1509, 52] width 18 height 24
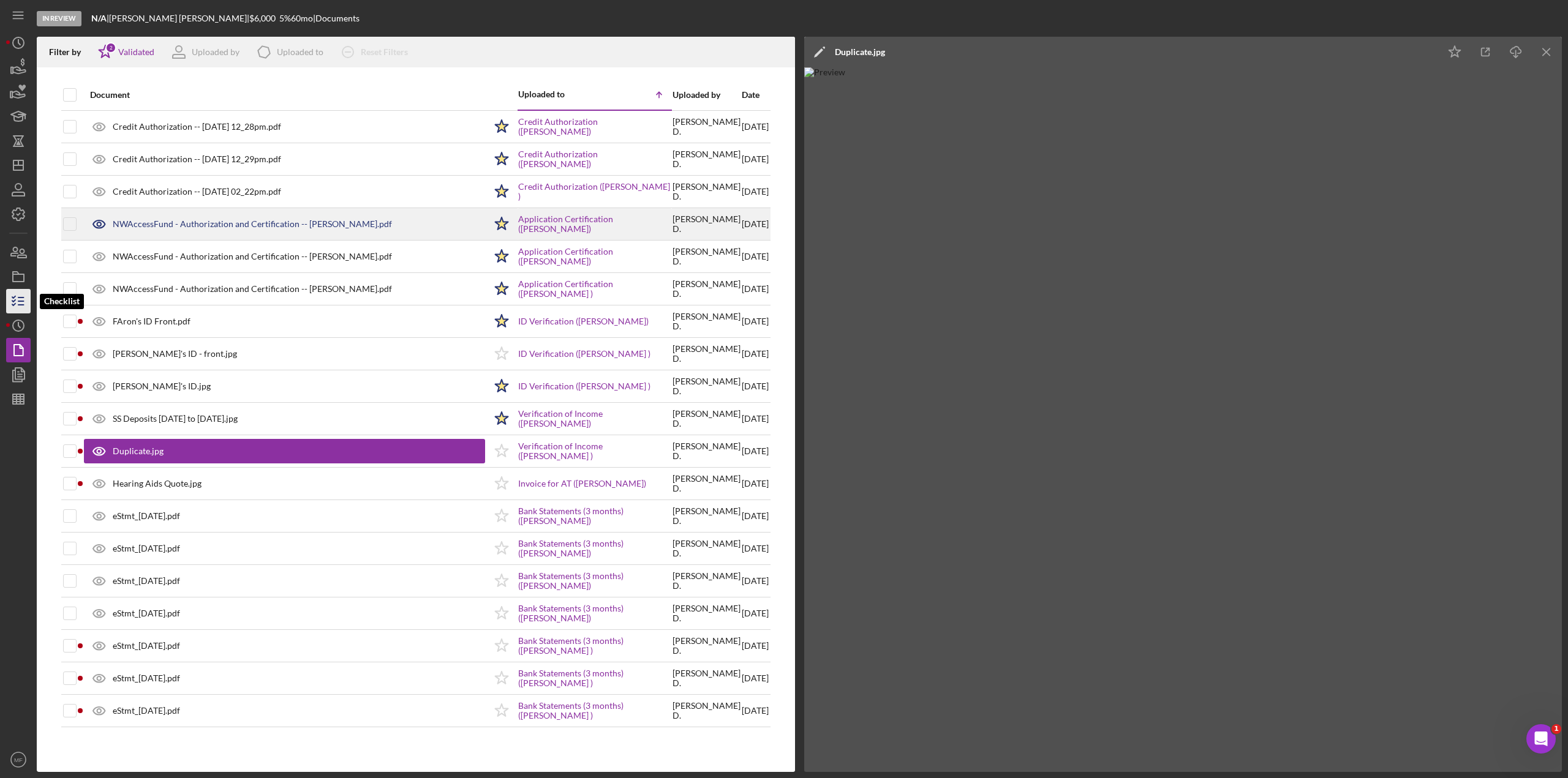
click at [20, 310] on icon "button" at bounding box center [18, 300] width 30 height 30
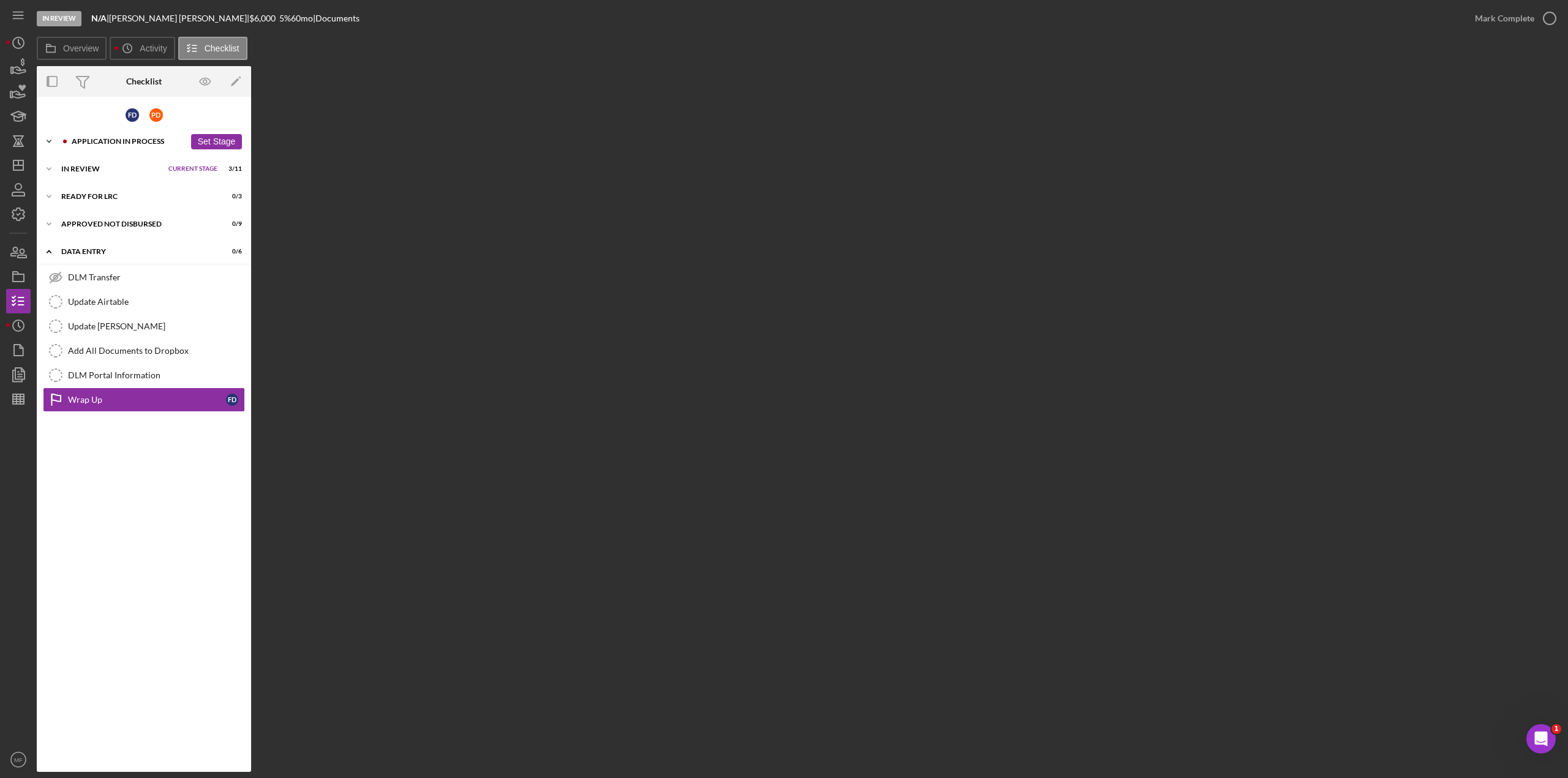
click at [117, 142] on div "Application In Process" at bounding box center [128, 141] width 113 height 8
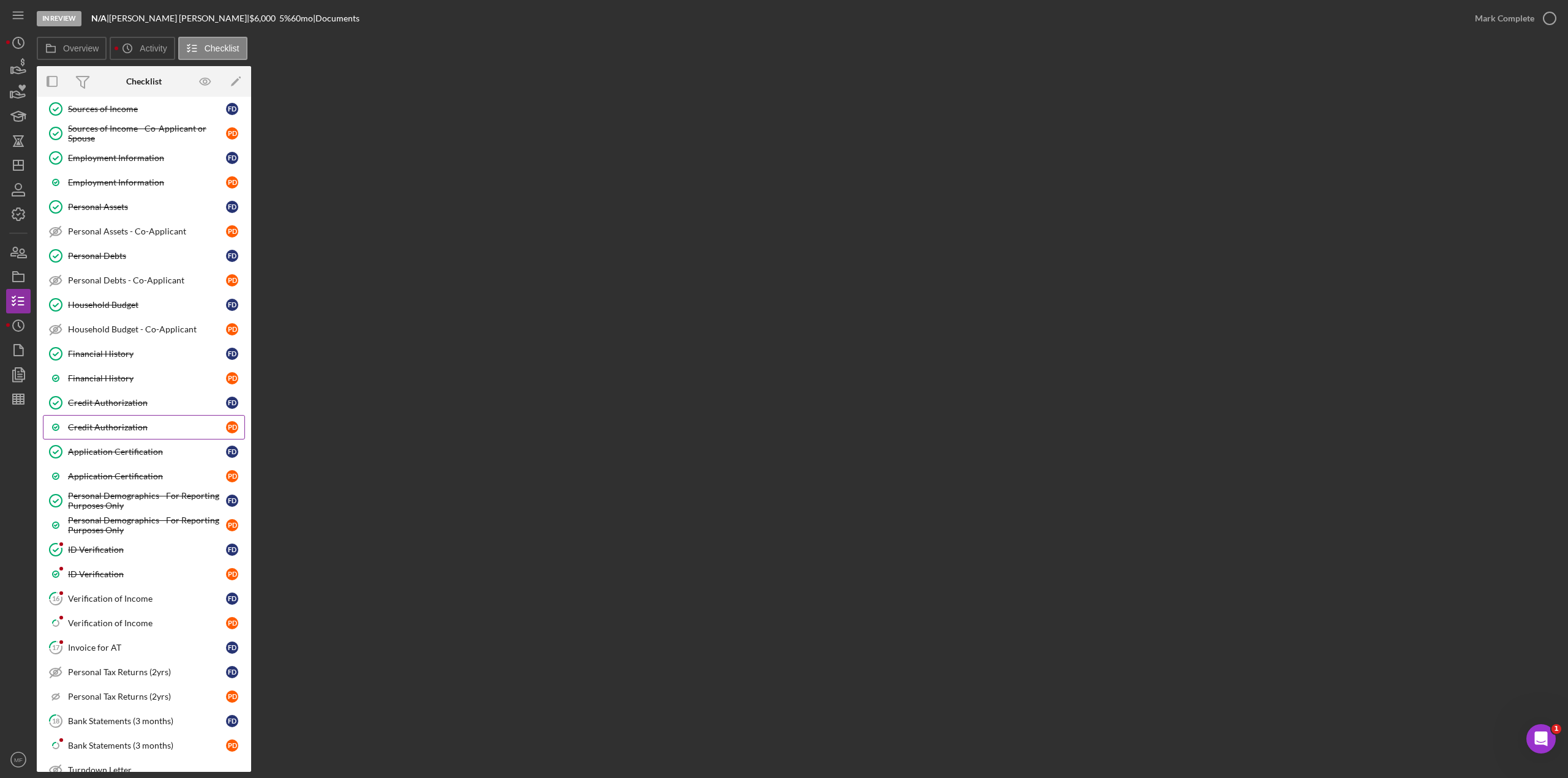
scroll to position [245, 0]
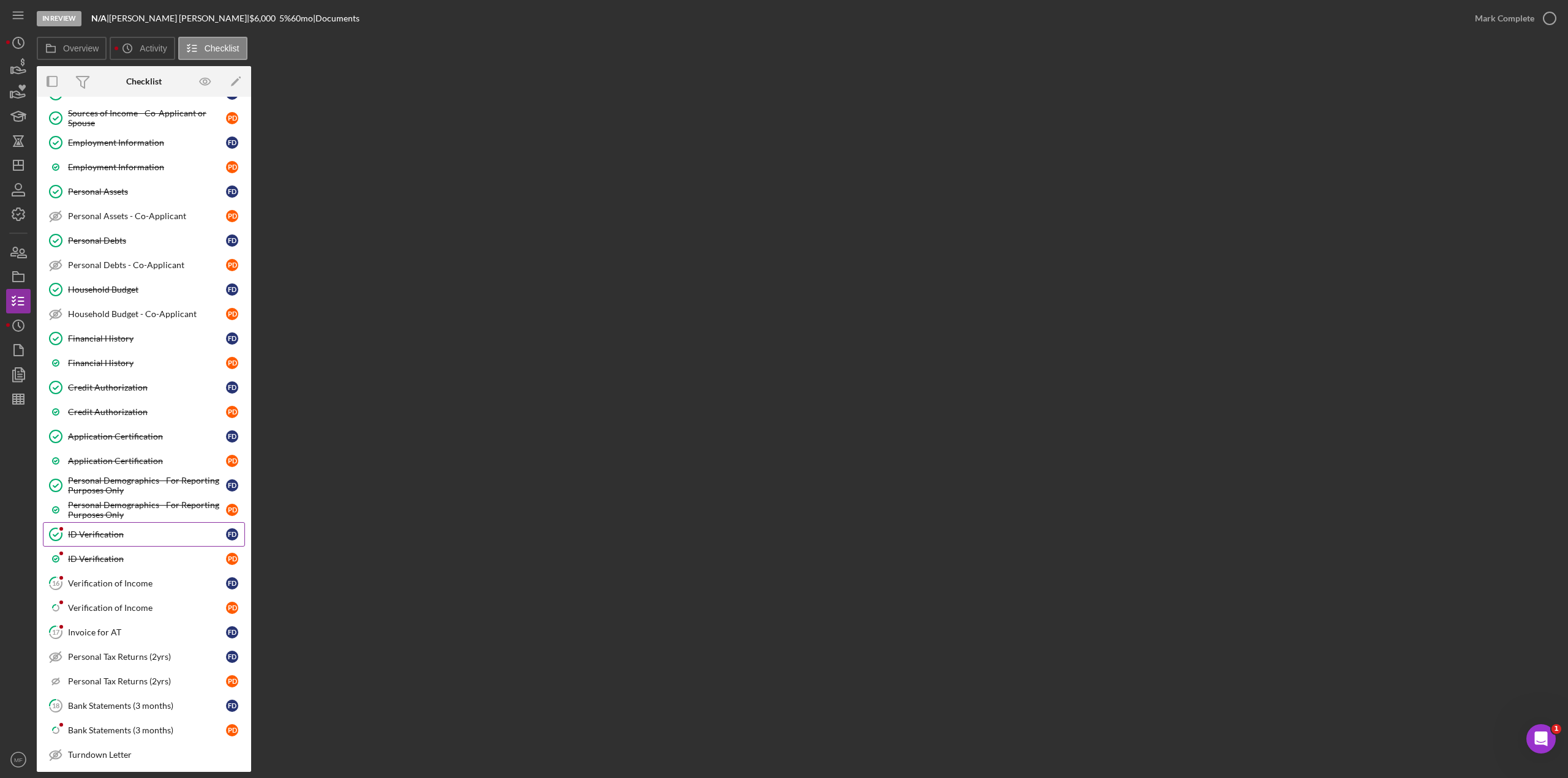
click at [96, 425] on div "ID Verification" at bounding box center [147, 534] width 158 height 10
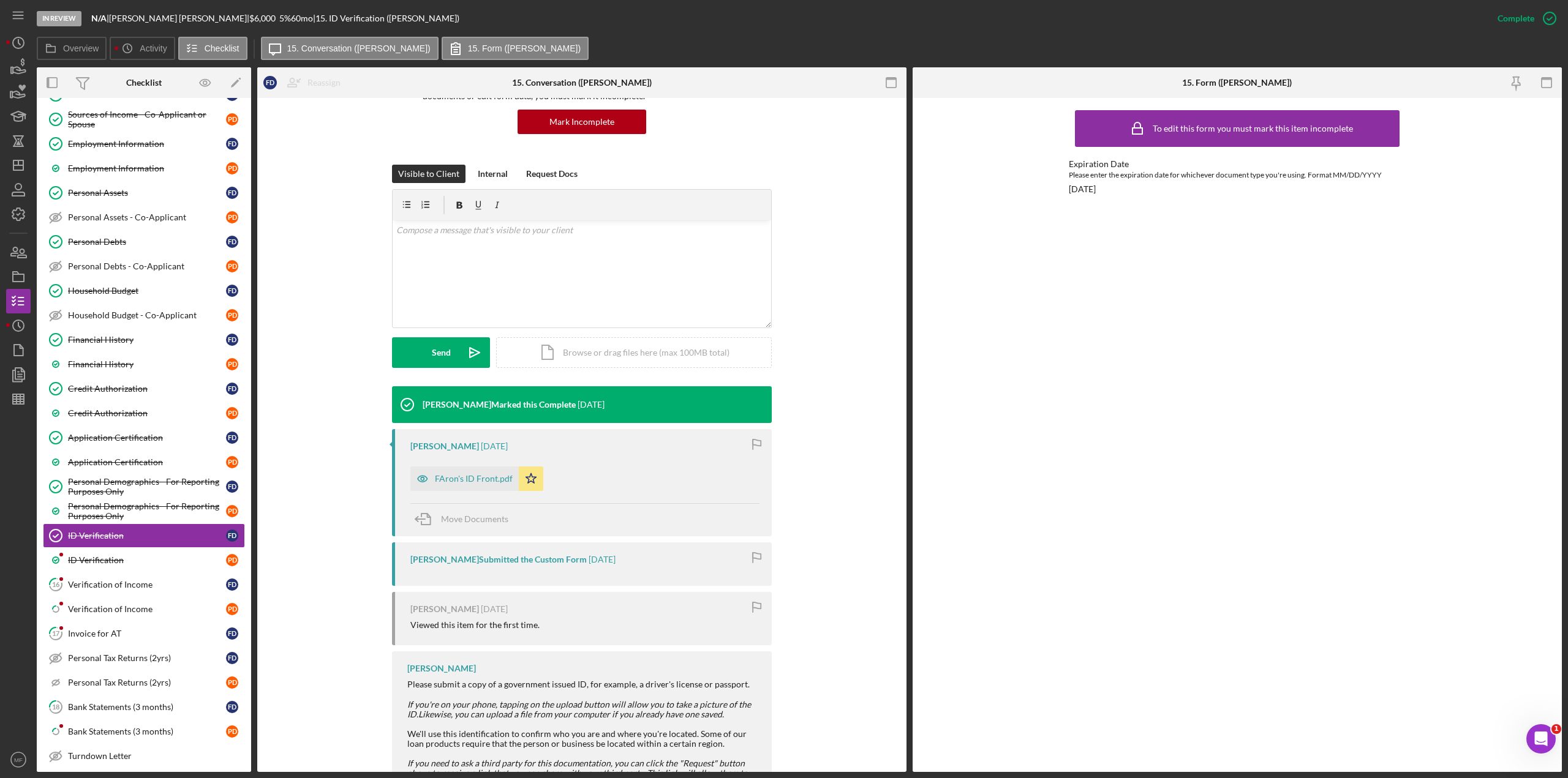
scroll to position [123, 0]
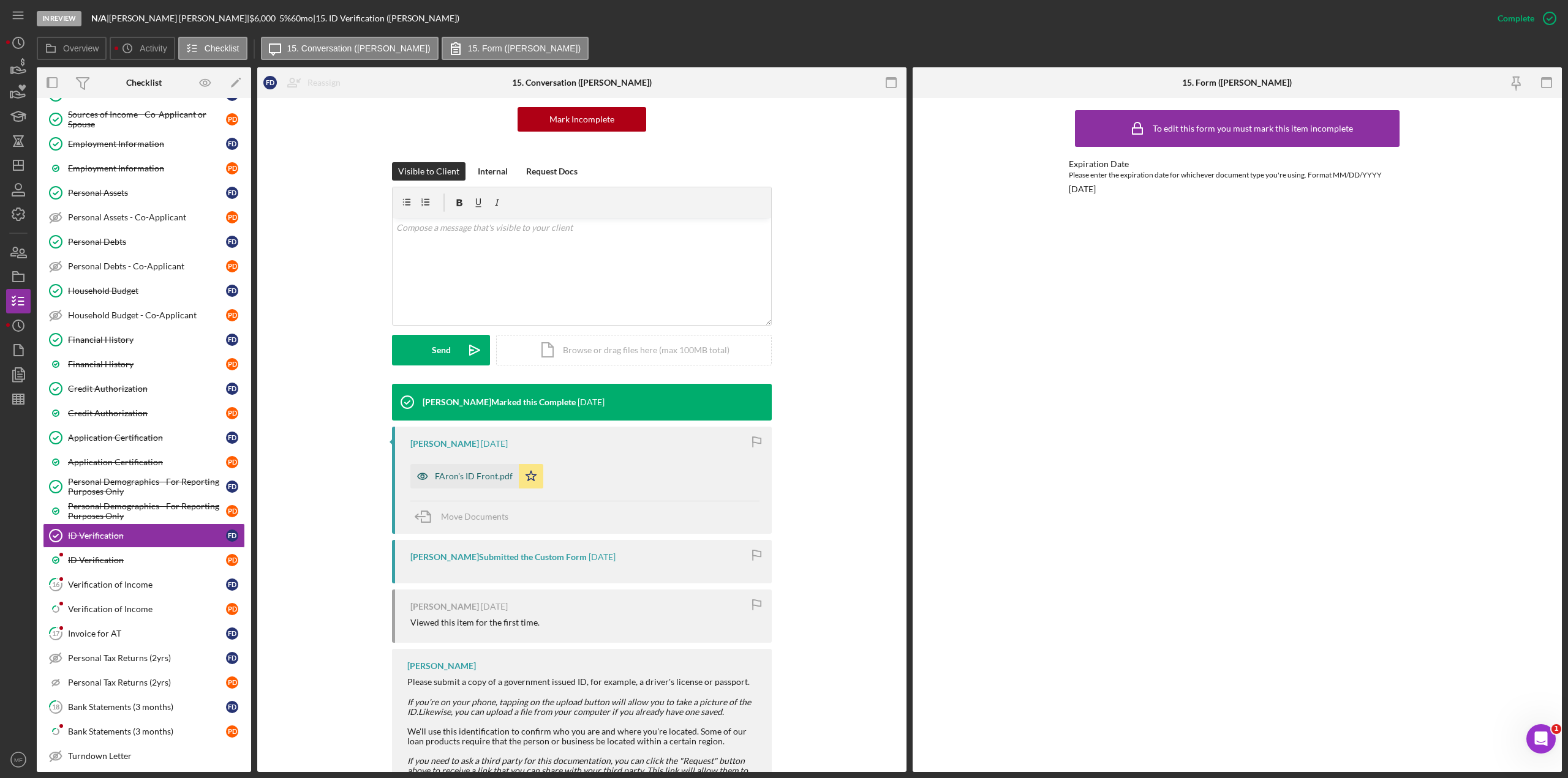
click at [457, 425] on div "FAron's ID Front.pdf" at bounding box center [474, 477] width 78 height 10
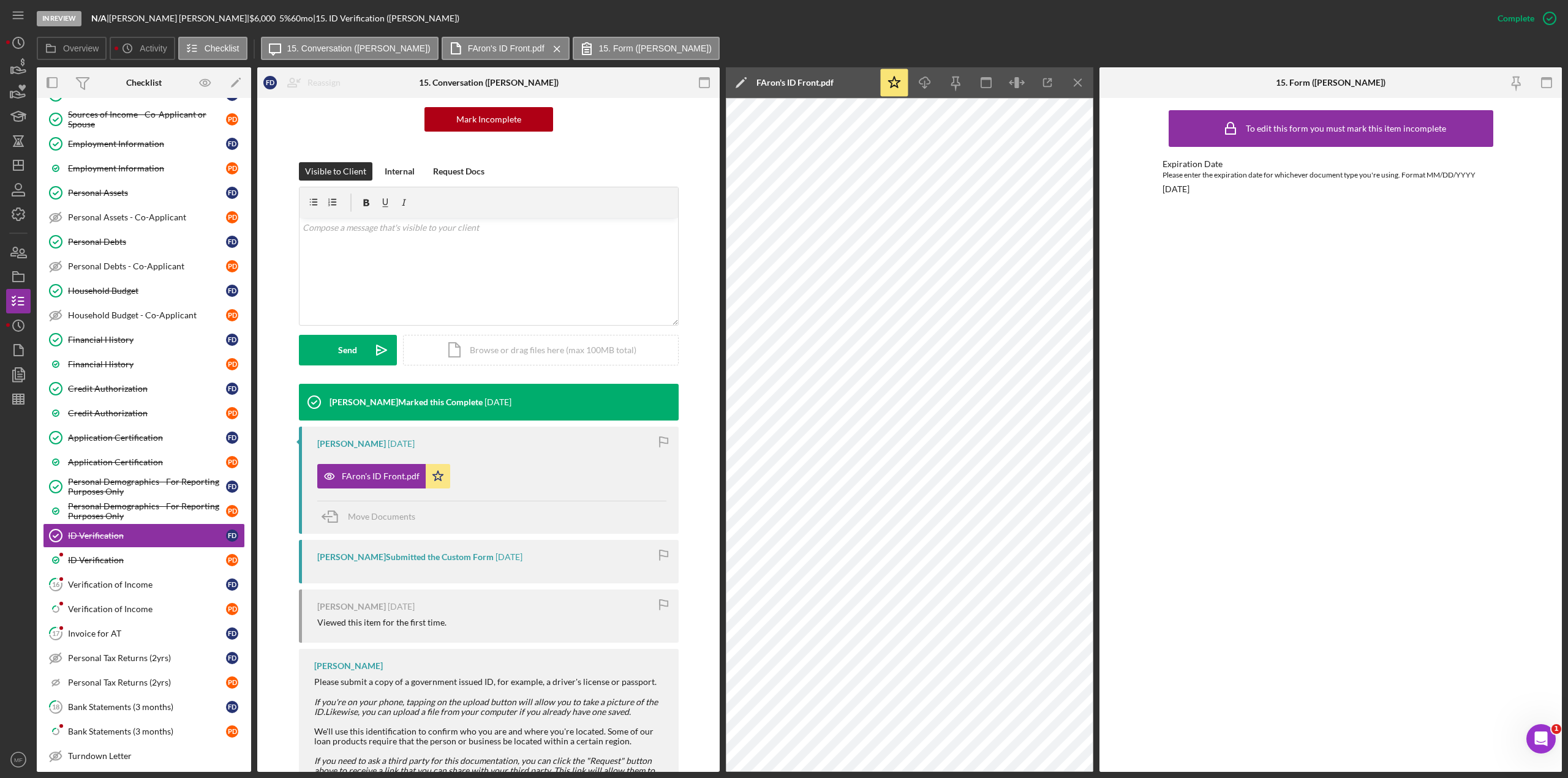
click at [742, 80] on polygon at bounding box center [739, 83] width 9 height 9
drag, startPoint x: 934, startPoint y: 85, endPoint x: 455, endPoint y: 75, distance: 479.1
click at [457, 86] on div "Overview Internal Workflow Stage In Review Icon/Dropdown Arrow Archive (can una…" at bounding box center [800, 419] width 1525 height 705
type input "ID [PERSON_NAME] front"
click at [940, 80] on button "Save" at bounding box center [1039, 82] width 30 height 24
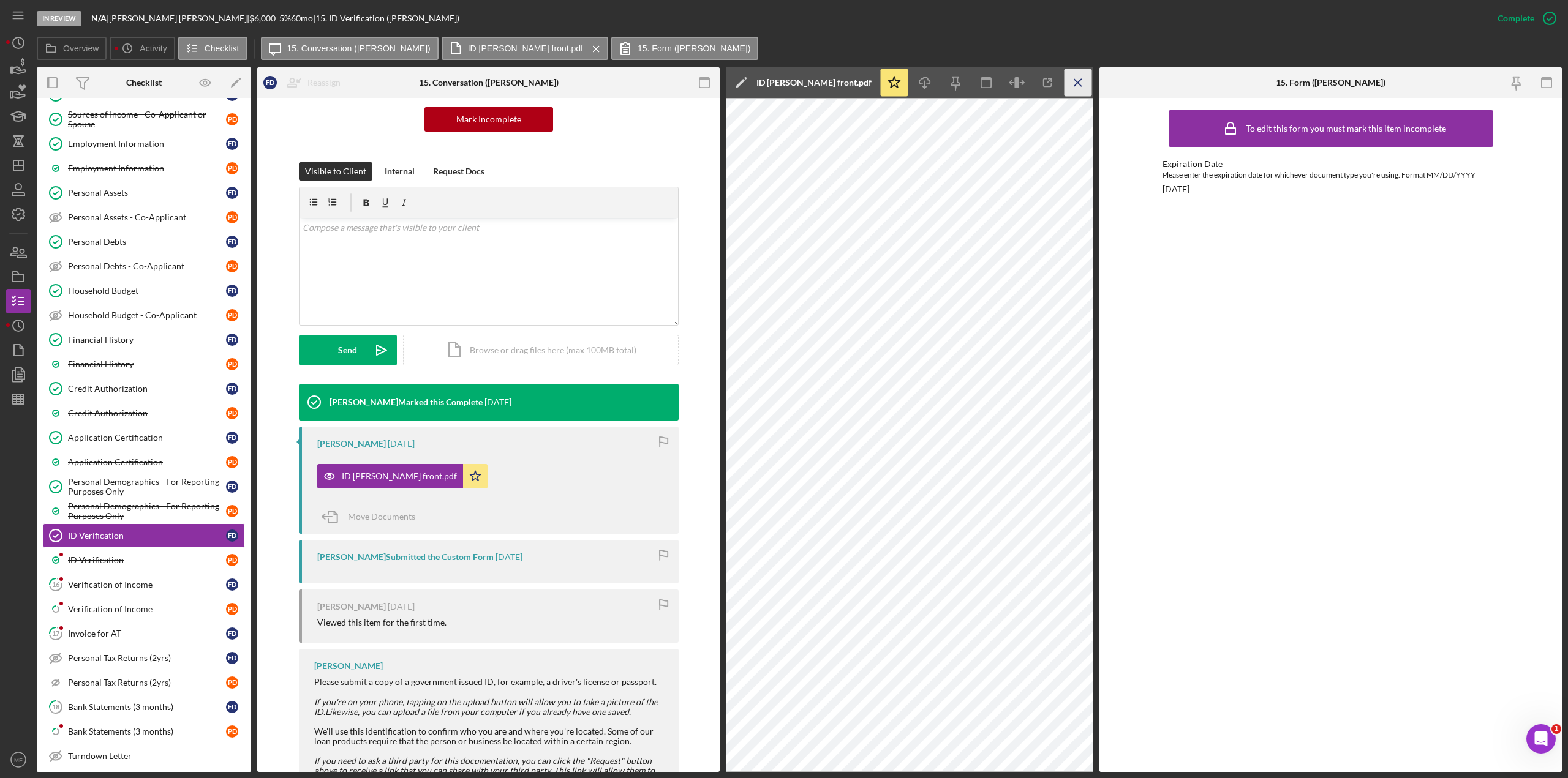
click at [940, 80] on icon "Icon/Menu Close" at bounding box center [1078, 83] width 27 height 27
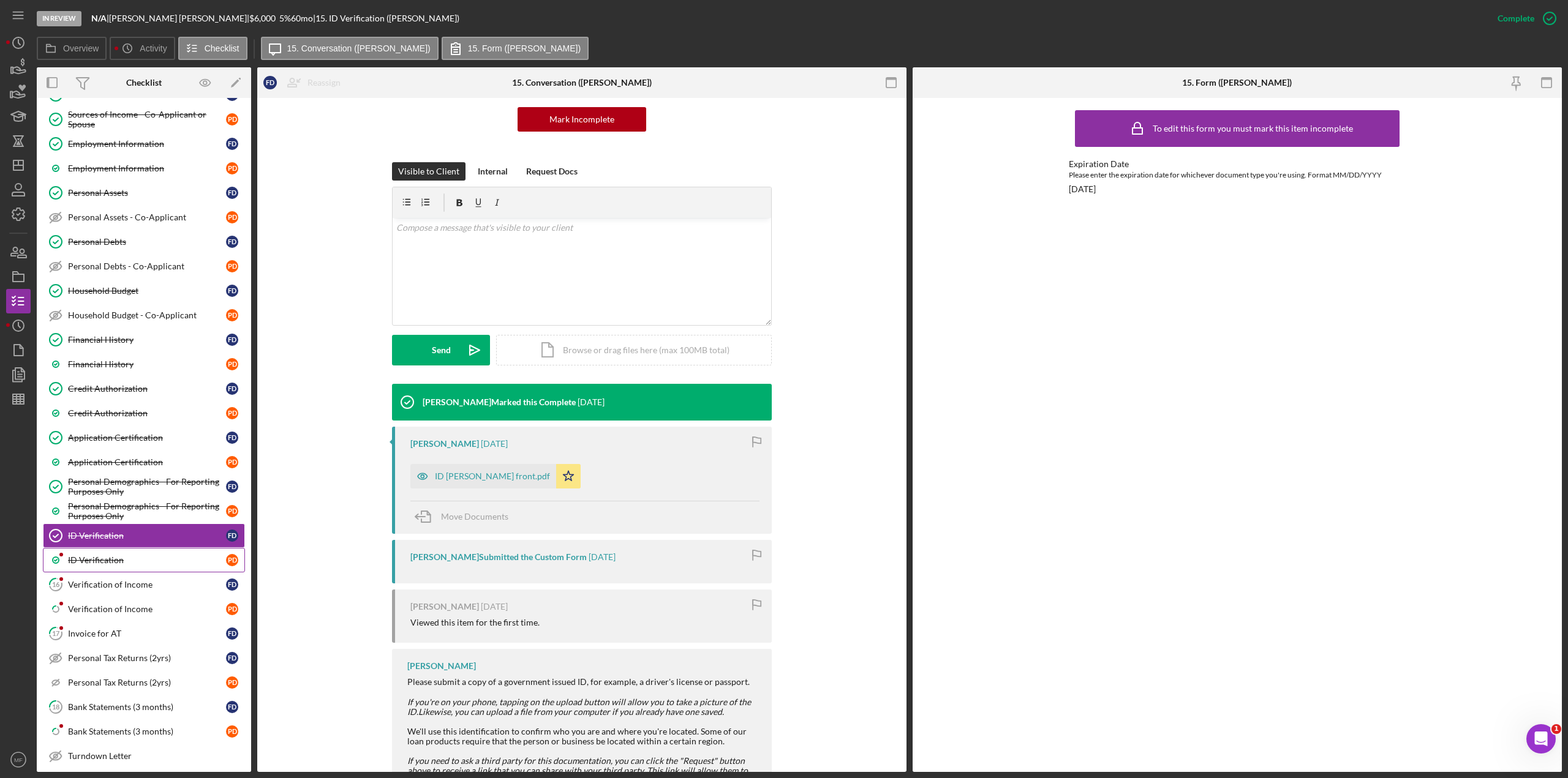
click at [87, 425] on div "ID Verification" at bounding box center [147, 561] width 158 height 10
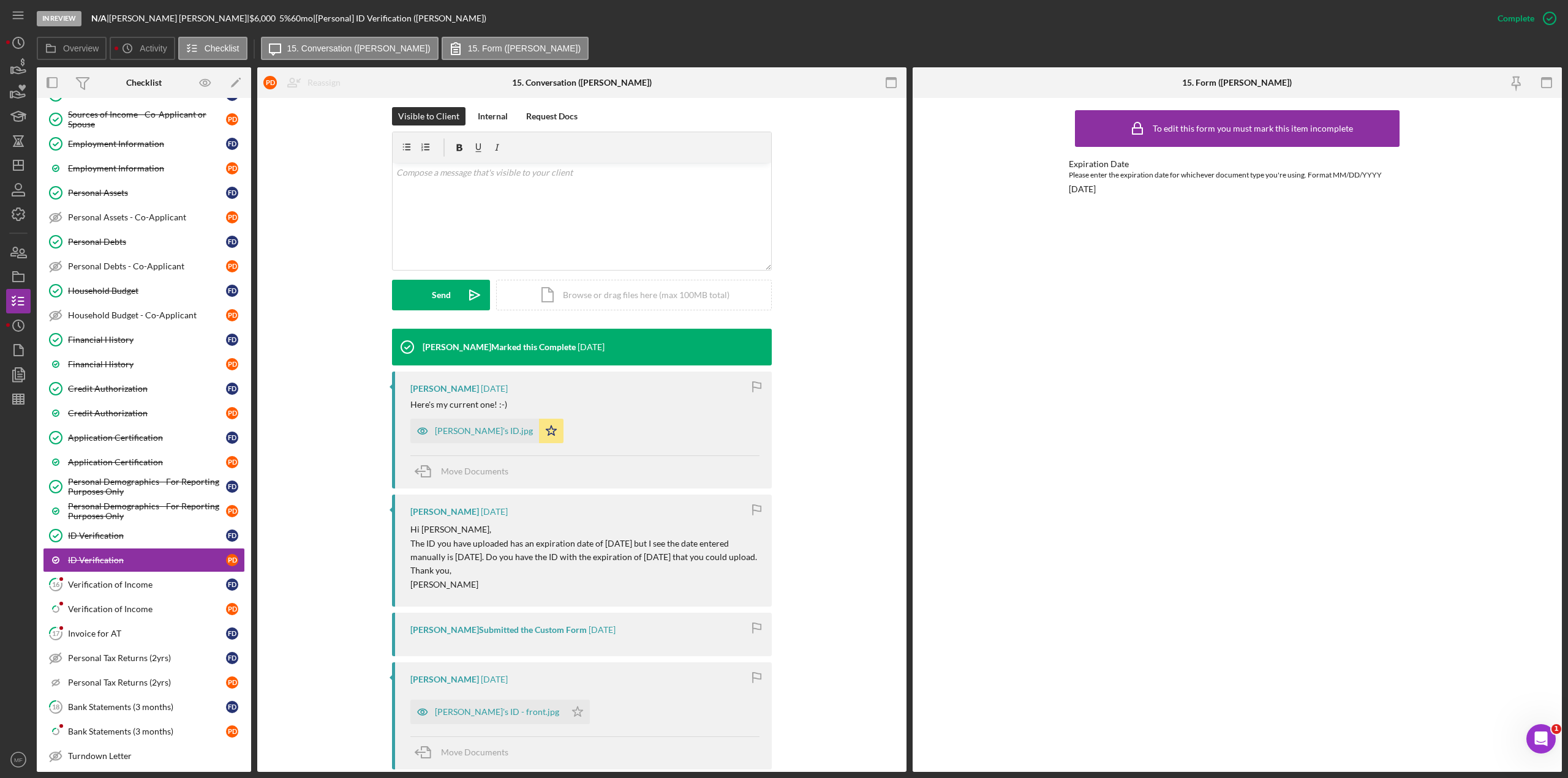
scroll to position [183, 0]
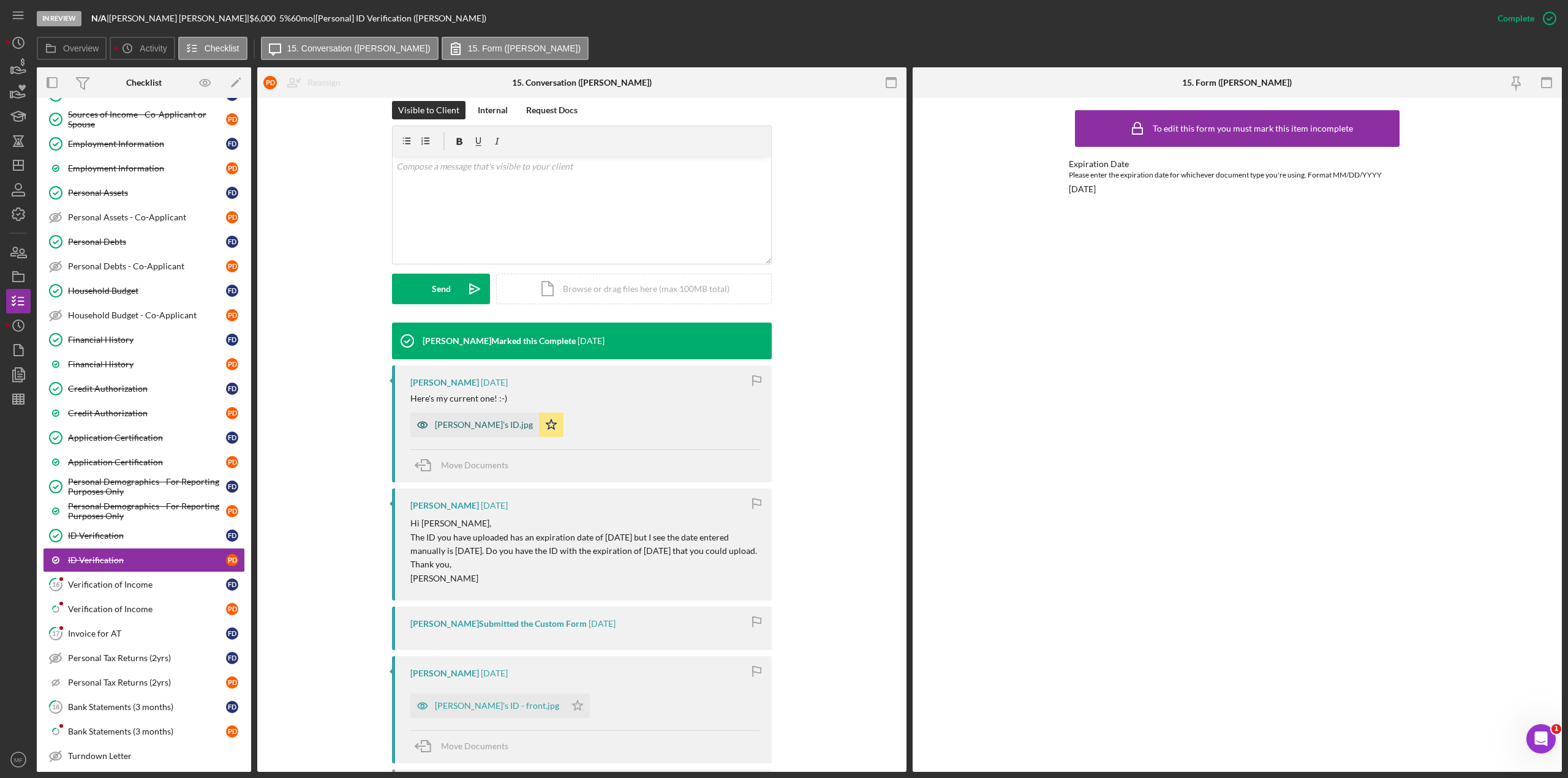
click at [449, 425] on div "[PERSON_NAME]'s ID.jpg" at bounding box center [484, 425] width 98 height 10
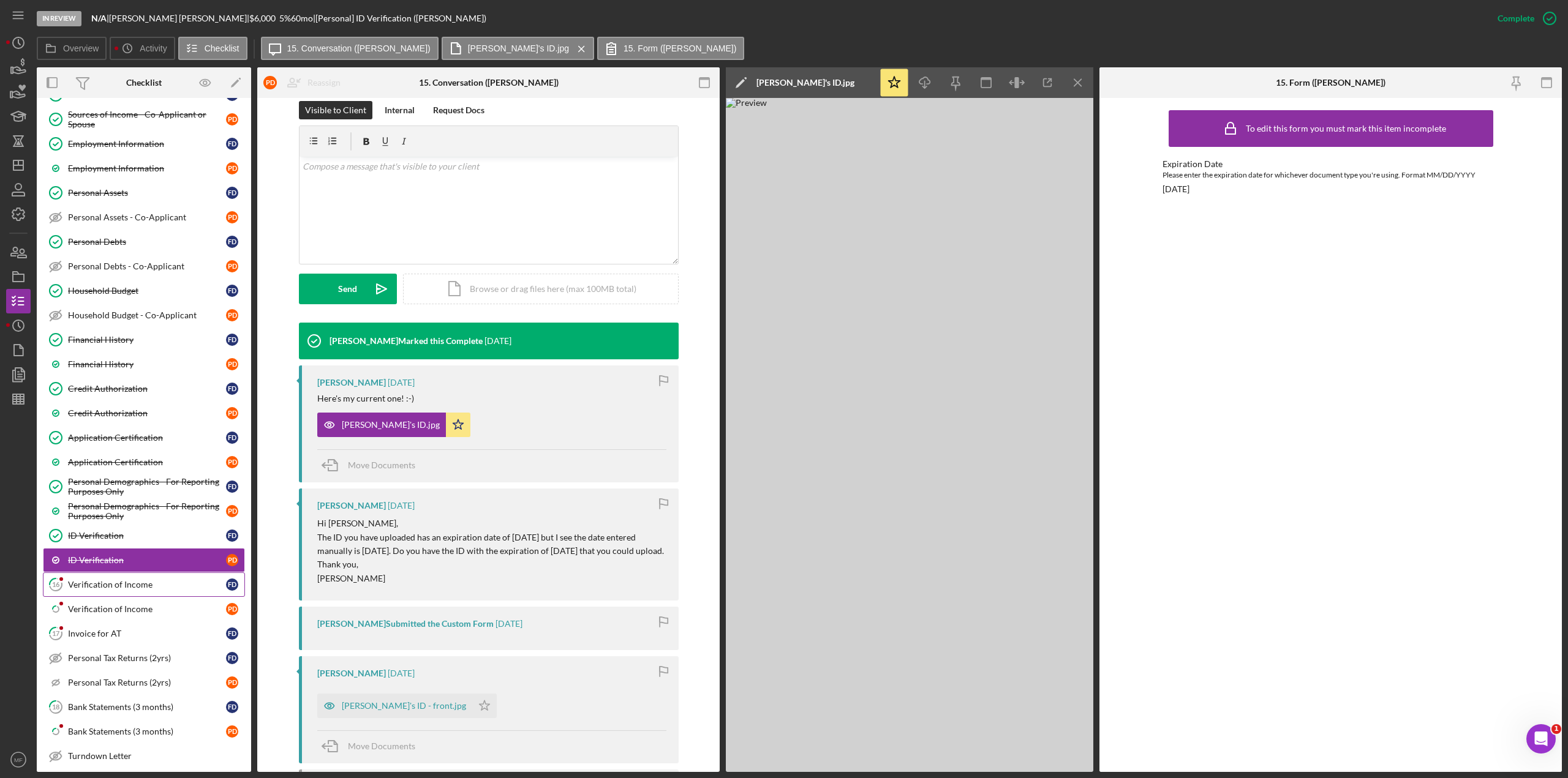
click at [113, 425] on div "Verification of Income" at bounding box center [147, 585] width 158 height 10
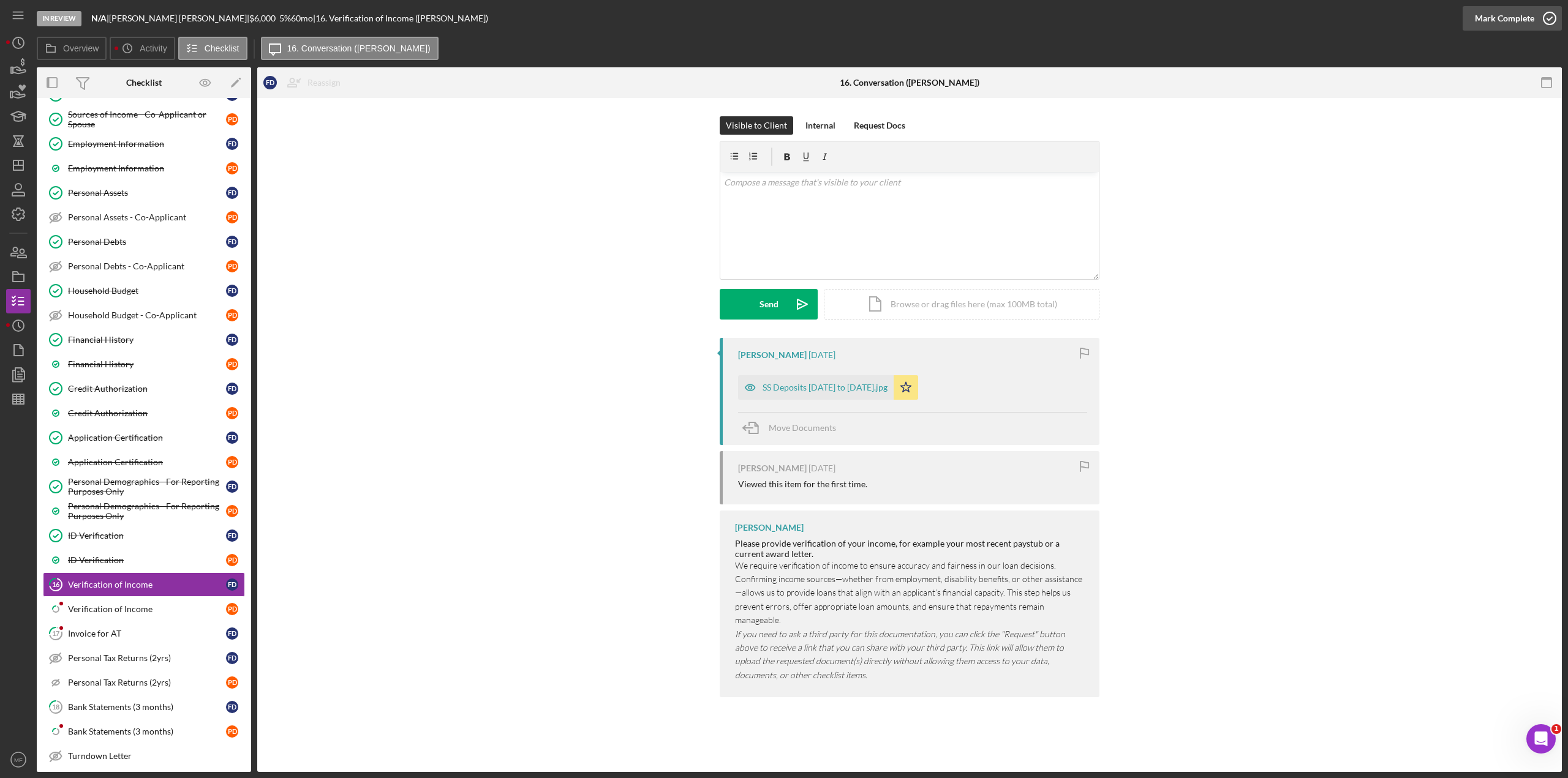
click at [940, 20] on icon "button" at bounding box center [1548, 18] width 30 height 30
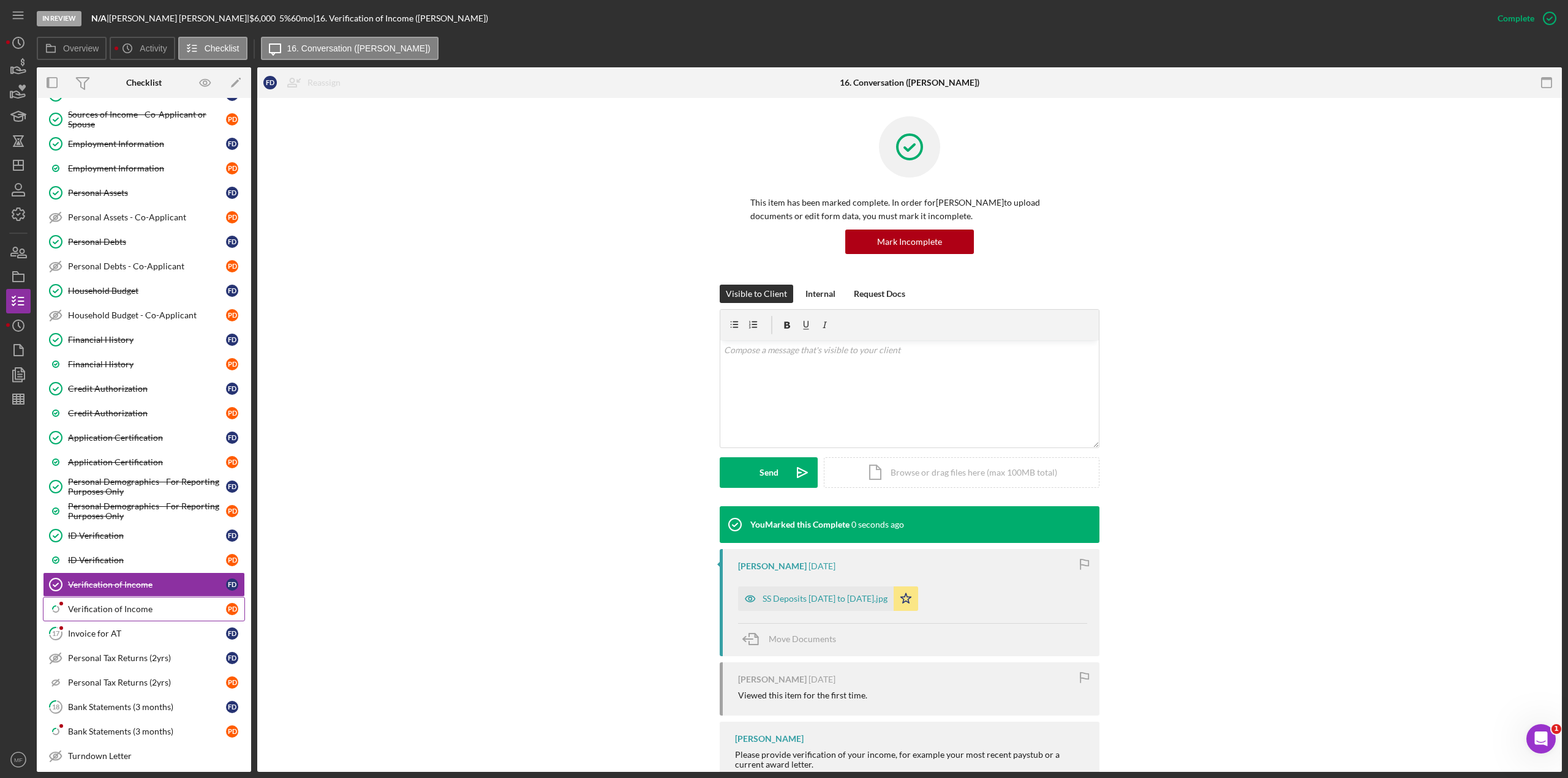
click at [109, 425] on link "Icon/Checklist Item Sub Partial Verification of Income P D" at bounding box center [143, 608] width 202 height 24
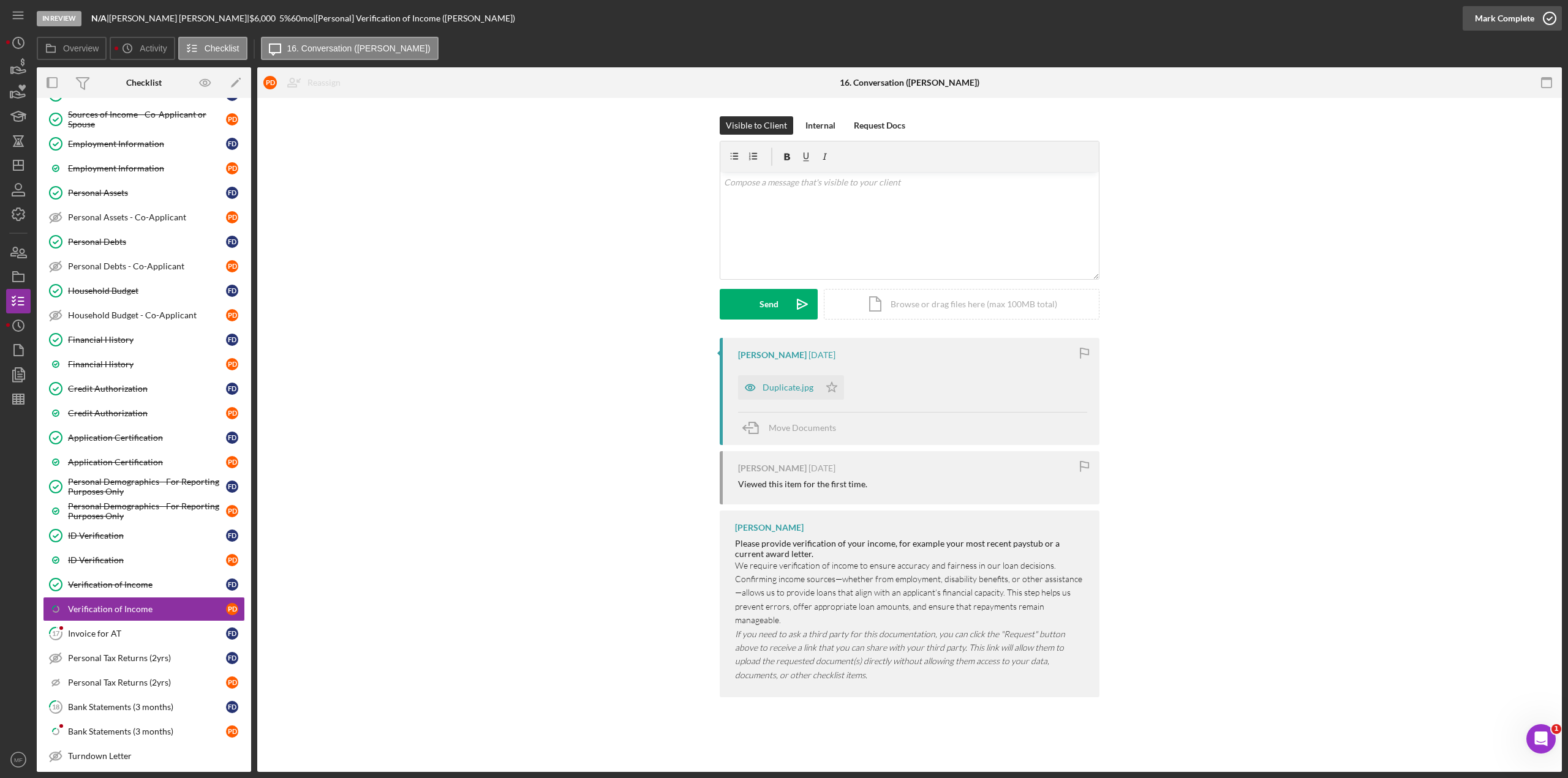
click at [940, 18] on icon "button" at bounding box center [1548, 18] width 30 height 30
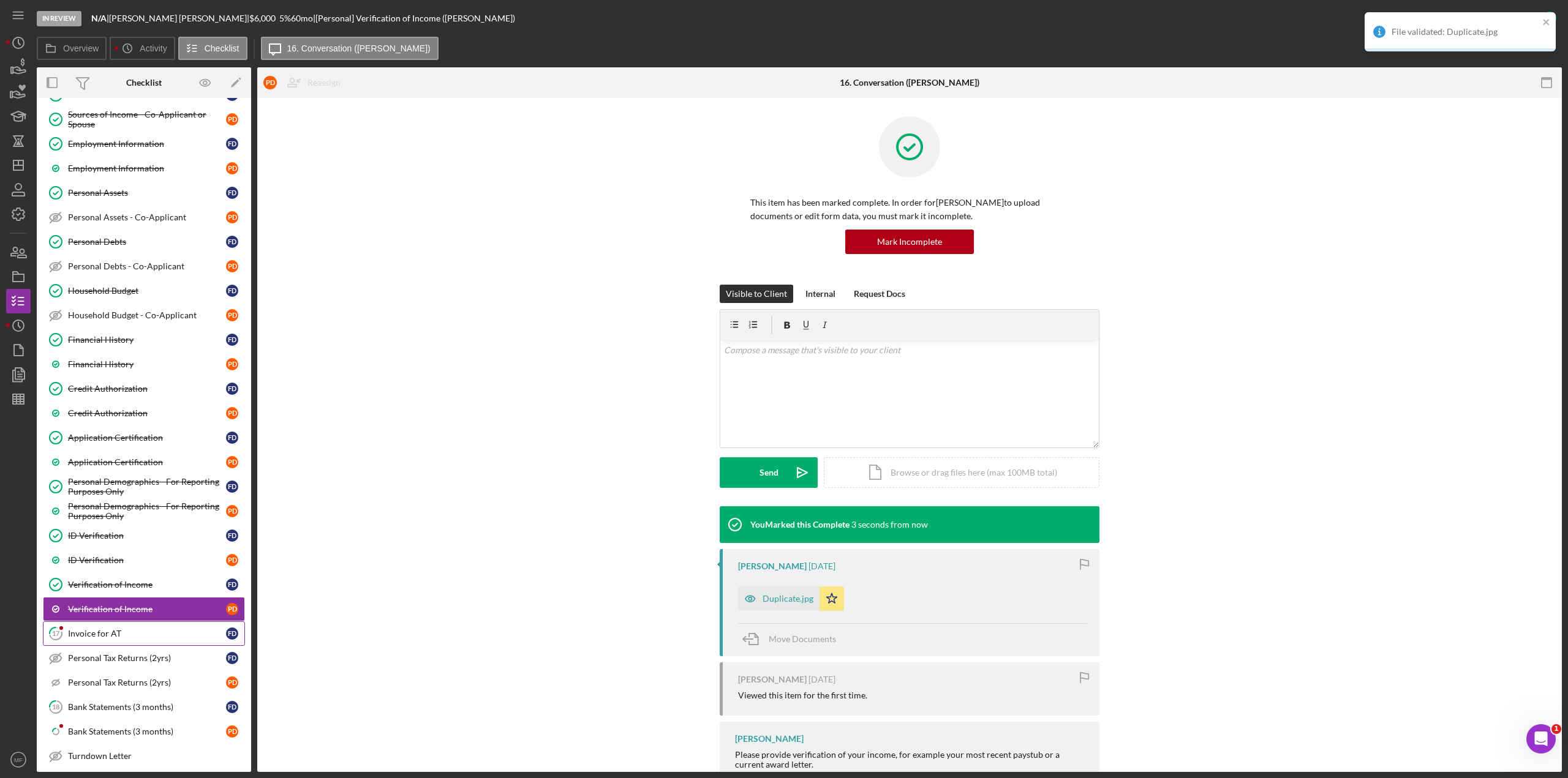
click at [93, 425] on div "Invoice for AT" at bounding box center [147, 634] width 158 height 10
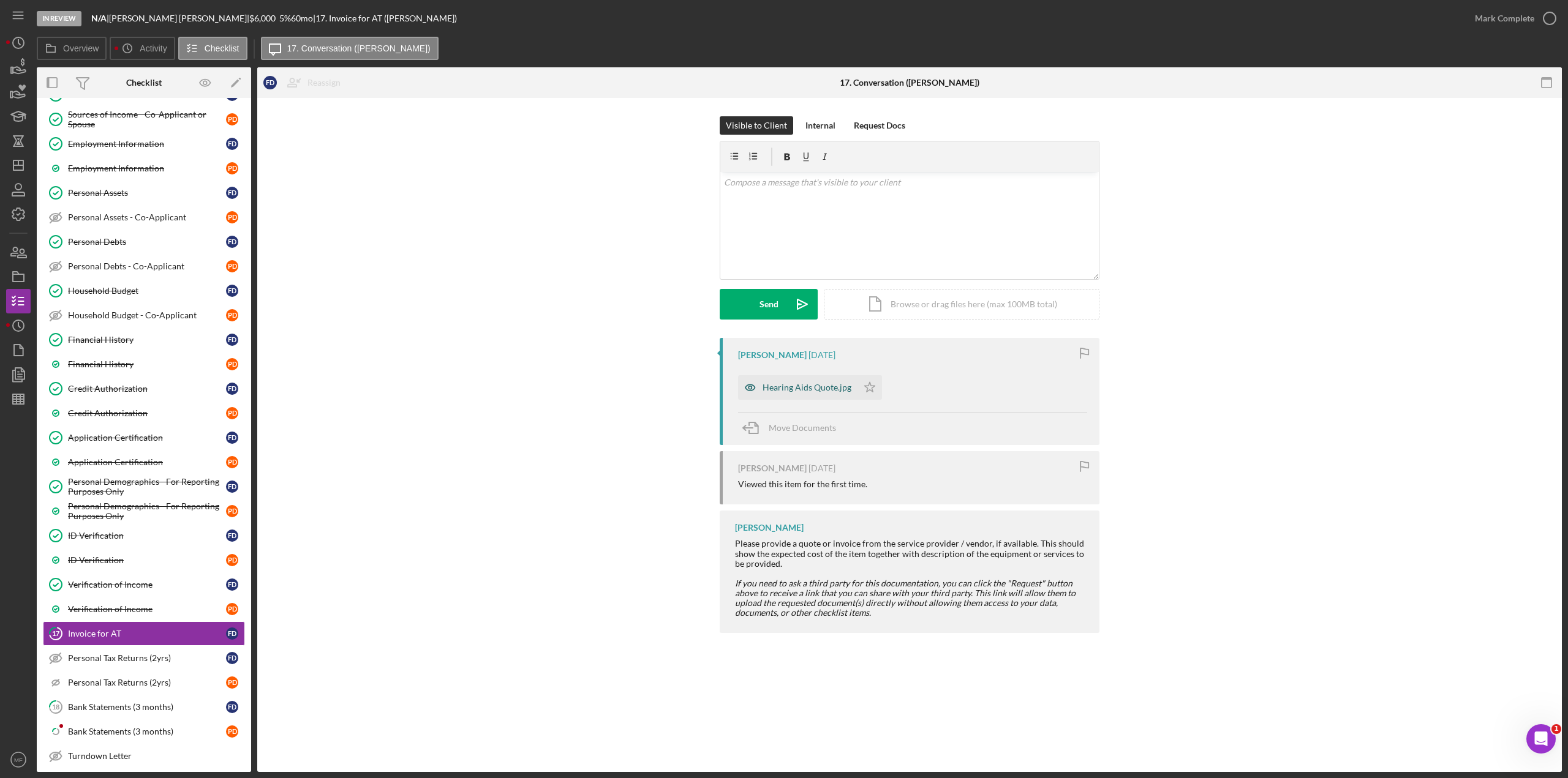
click at [798, 383] on div "Hearing Aids Quote.jpg" at bounding box center [806, 388] width 89 height 10
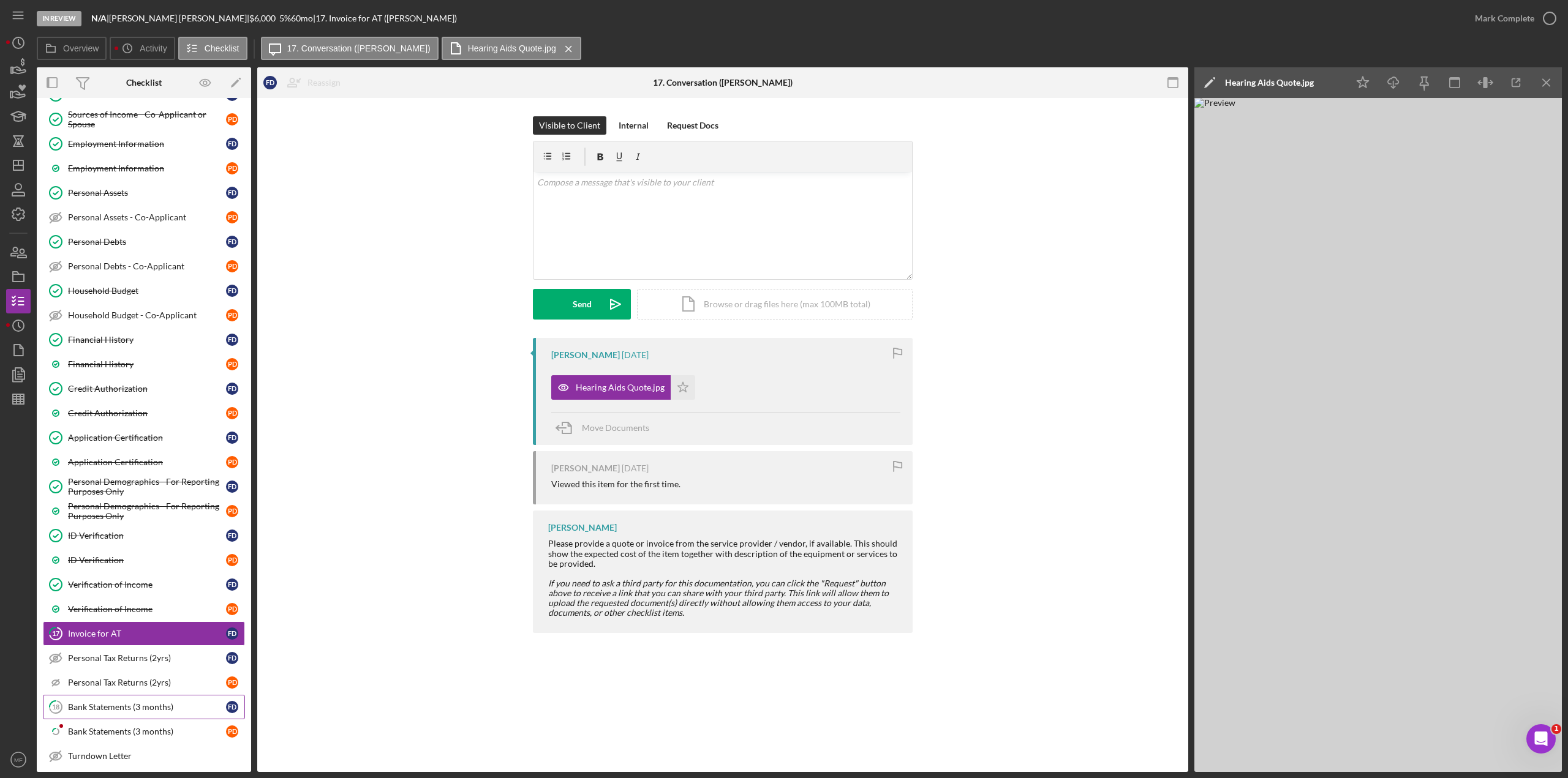
click at [112, 425] on div "Bank Statements (3 months)" at bounding box center [147, 707] width 158 height 10
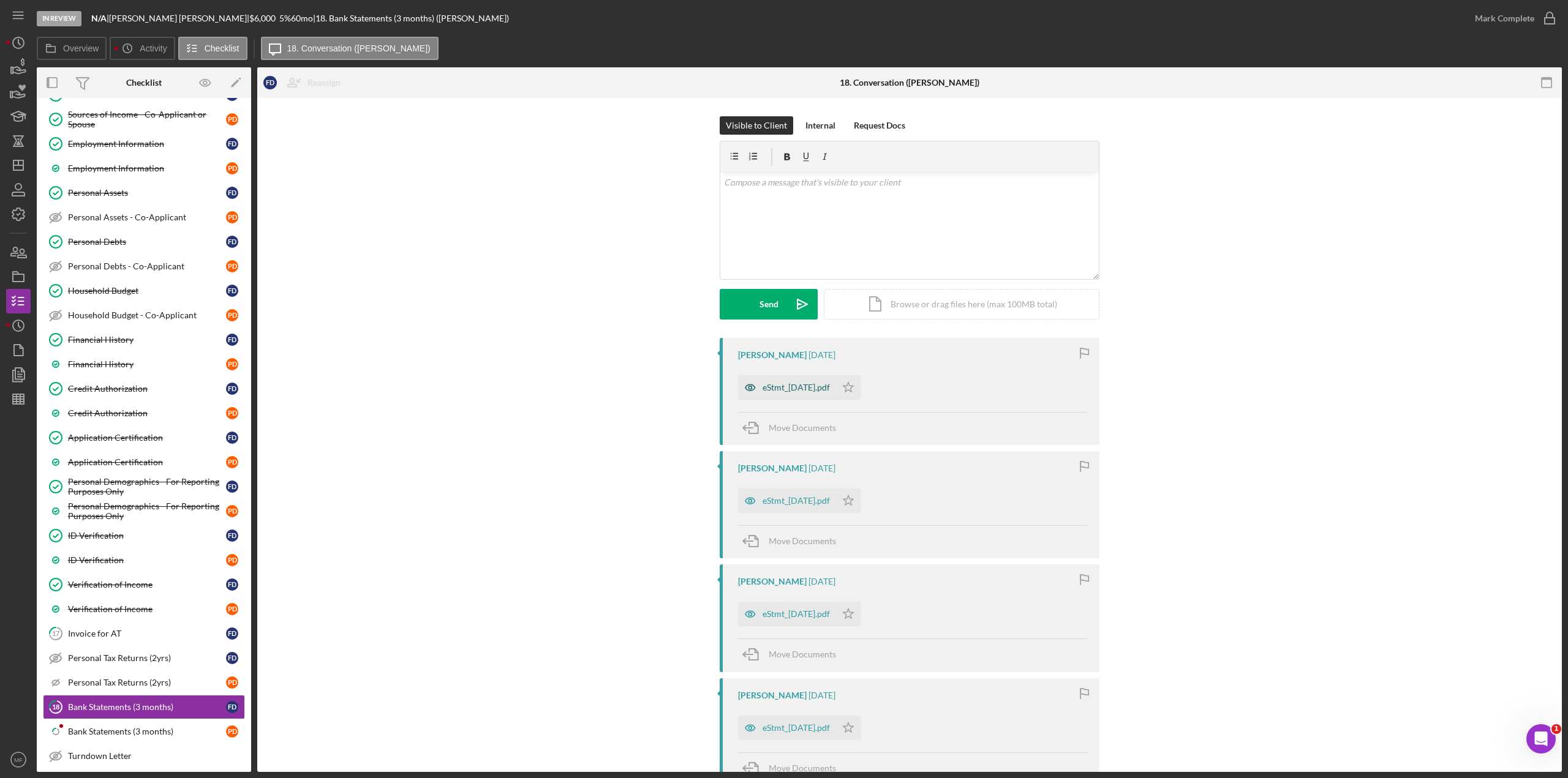
click at [813, 384] on div "eStmt_[DATE].pdf" at bounding box center [796, 388] width 67 height 10
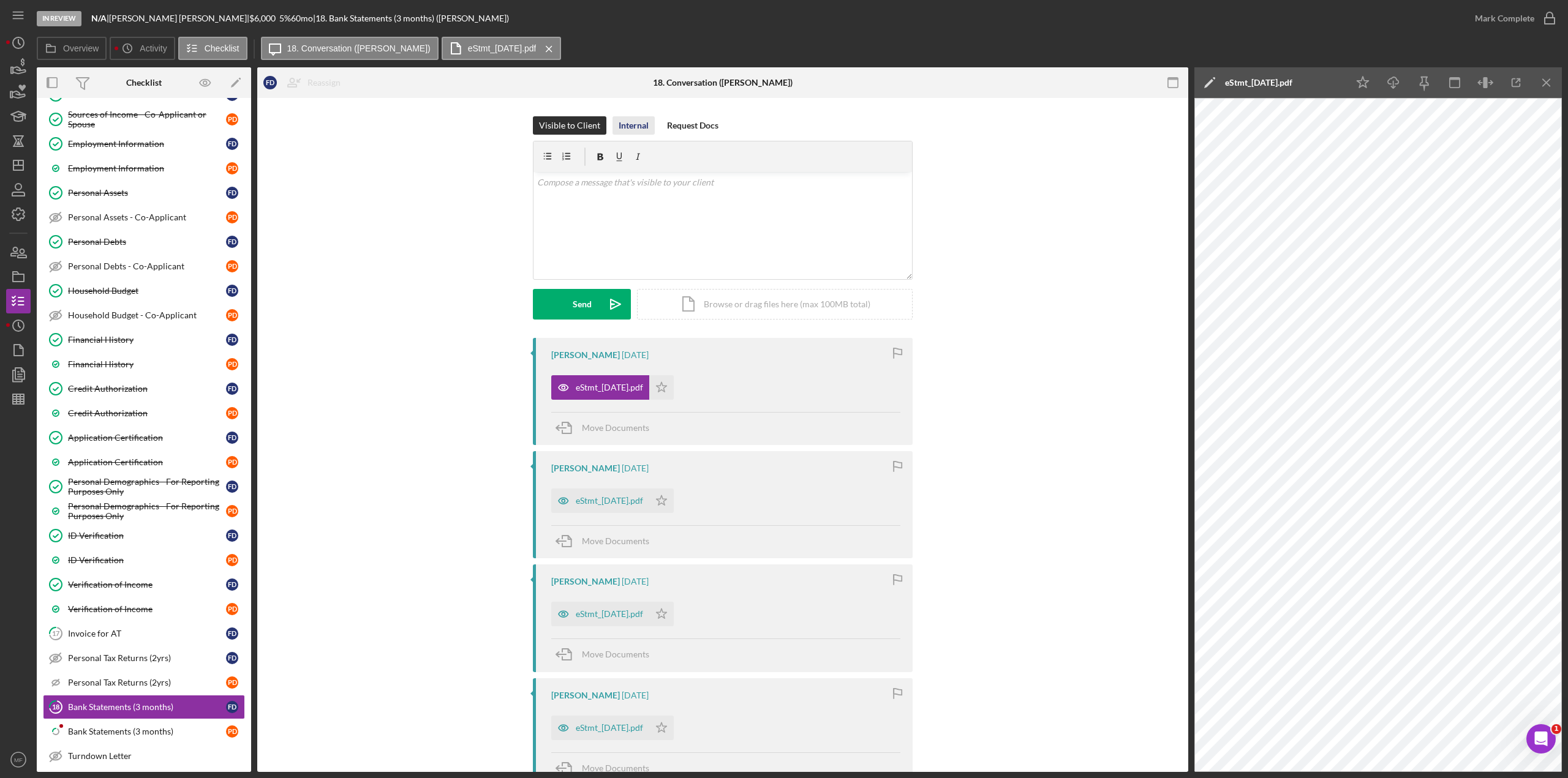
click at [631, 123] on div "Internal" at bounding box center [633, 125] width 30 height 19
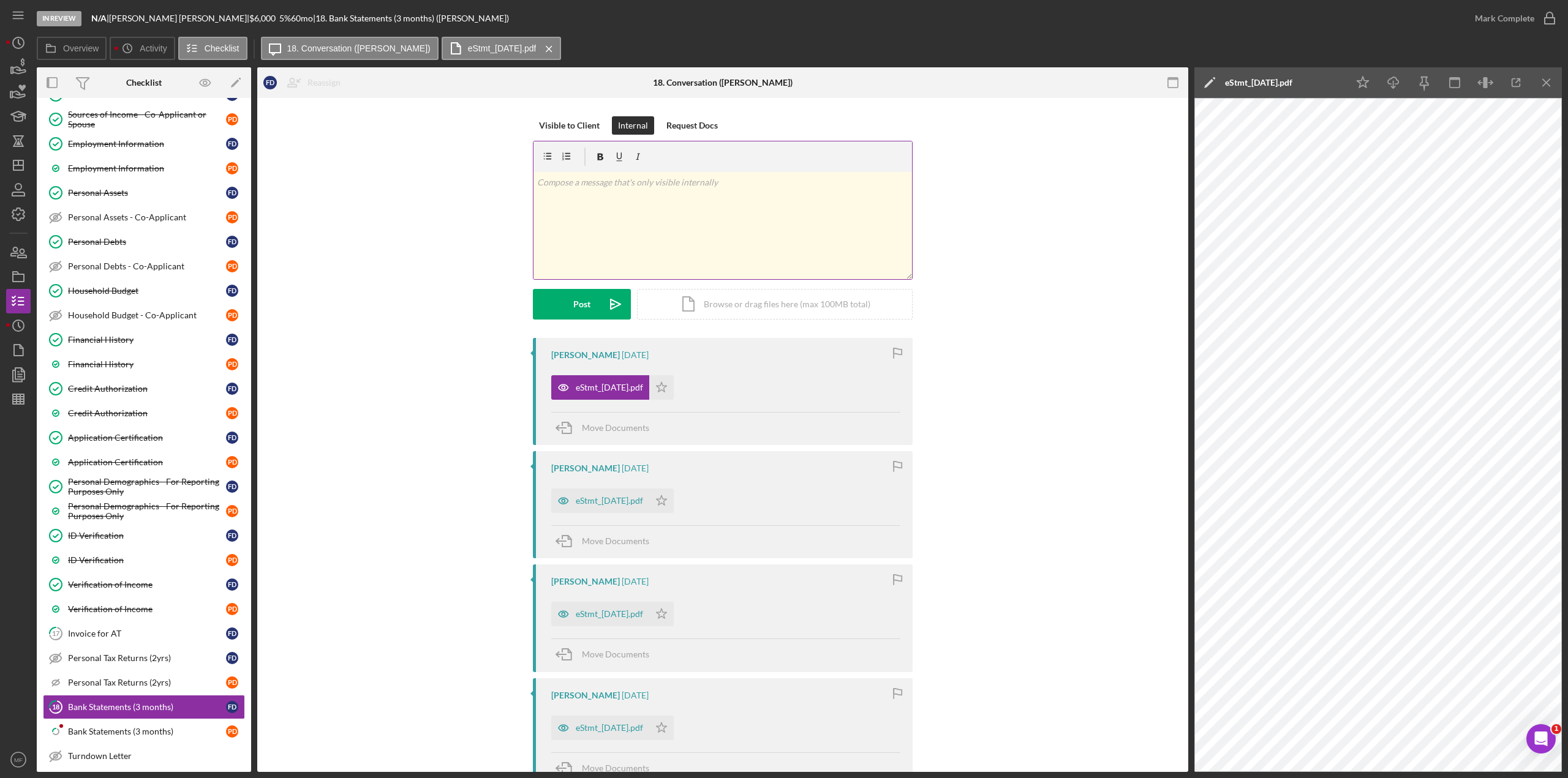
click at [599, 181] on p at bounding box center [723, 182] width 372 height 14
click at [698, 123] on div "Request Docs" at bounding box center [691, 125] width 52 height 19
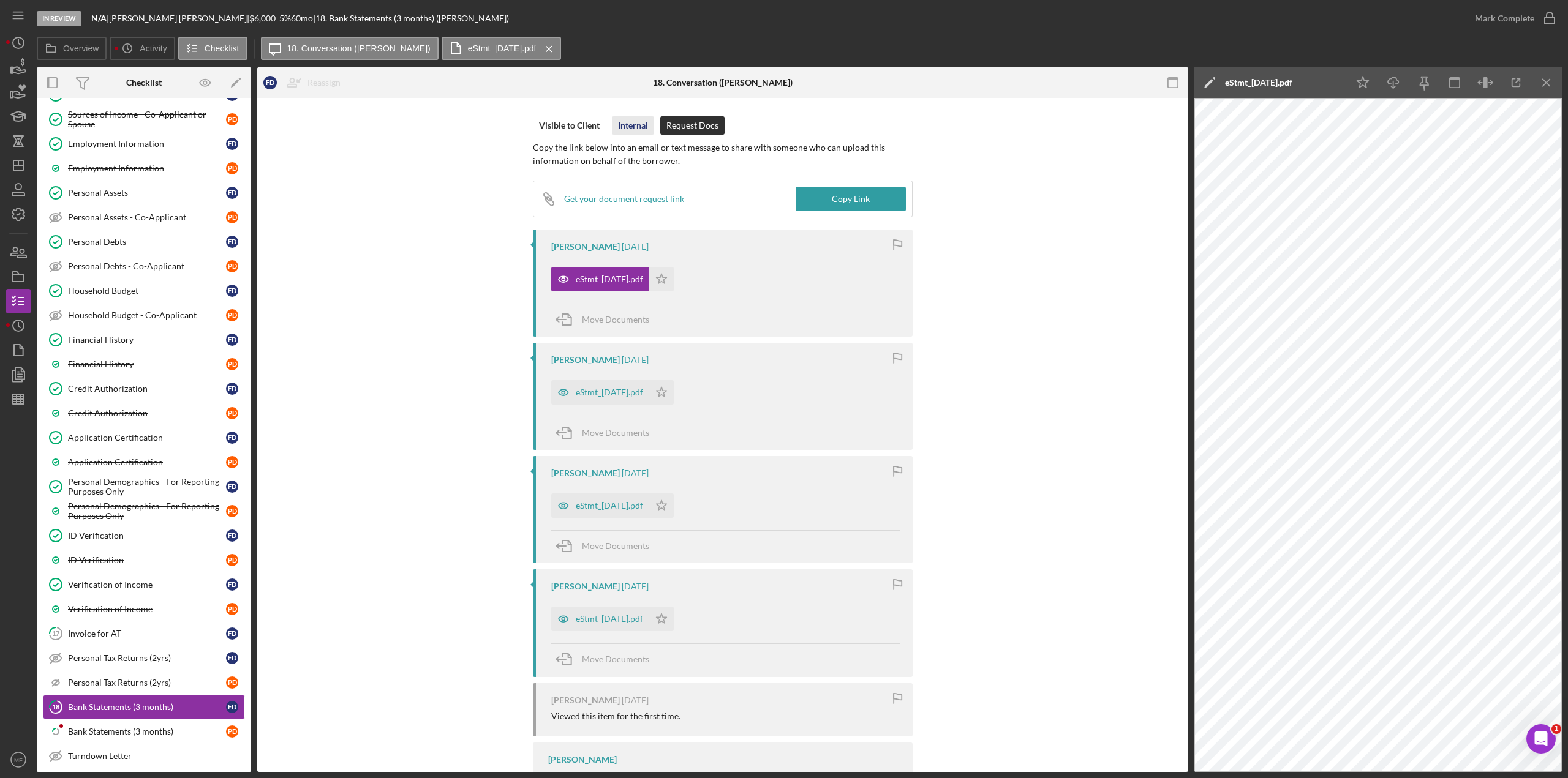
click at [632, 123] on div "Internal" at bounding box center [633, 125] width 30 height 19
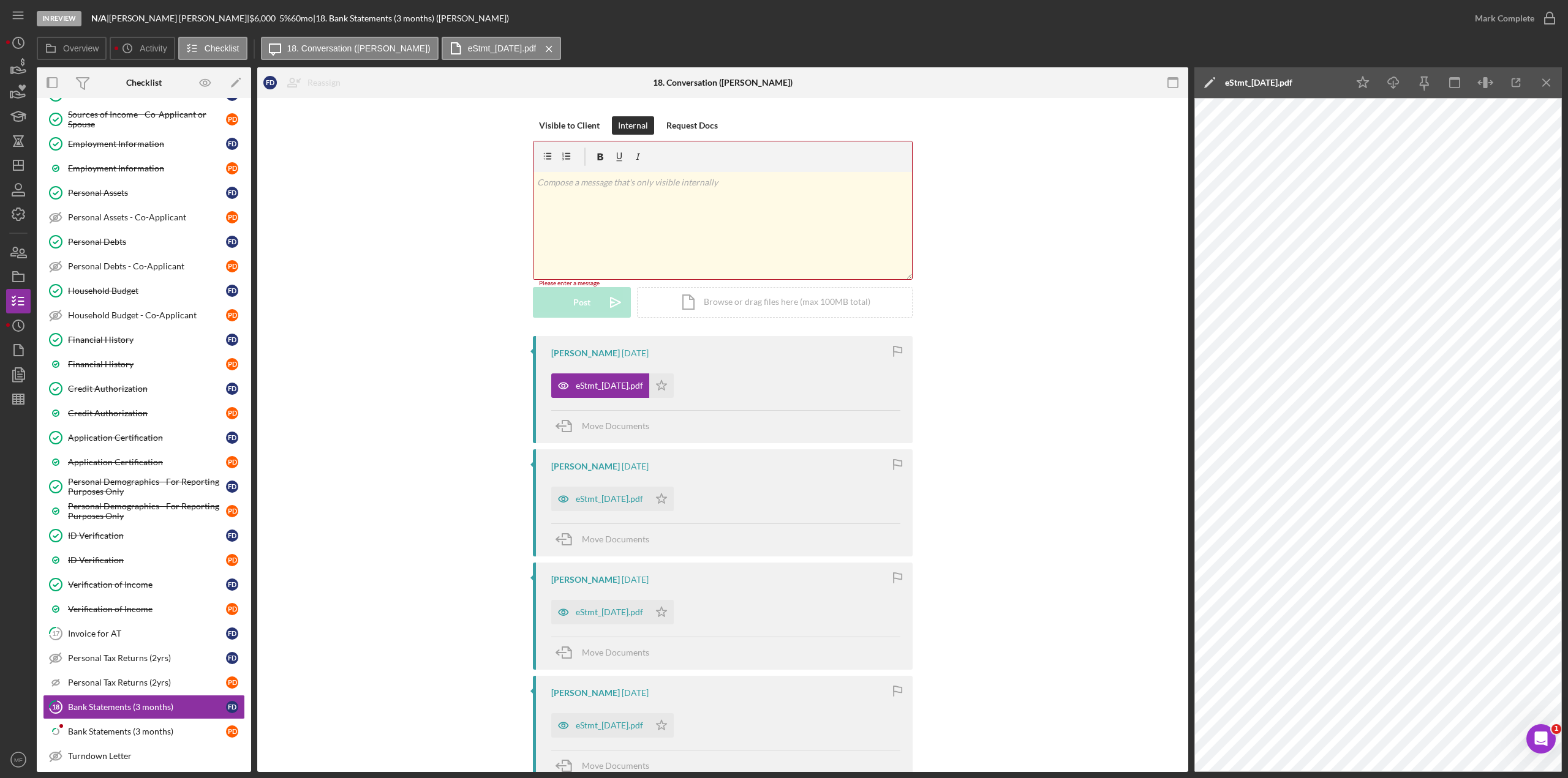
click at [577, 182] on p at bounding box center [723, 182] width 372 height 14
click at [608, 188] on p at bounding box center [723, 182] width 372 height 14
click at [674, 181] on p at bounding box center [723, 182] width 372 height 14
drag, startPoint x: 764, startPoint y: 185, endPoint x: 778, endPoint y: 185, distance: 14.0
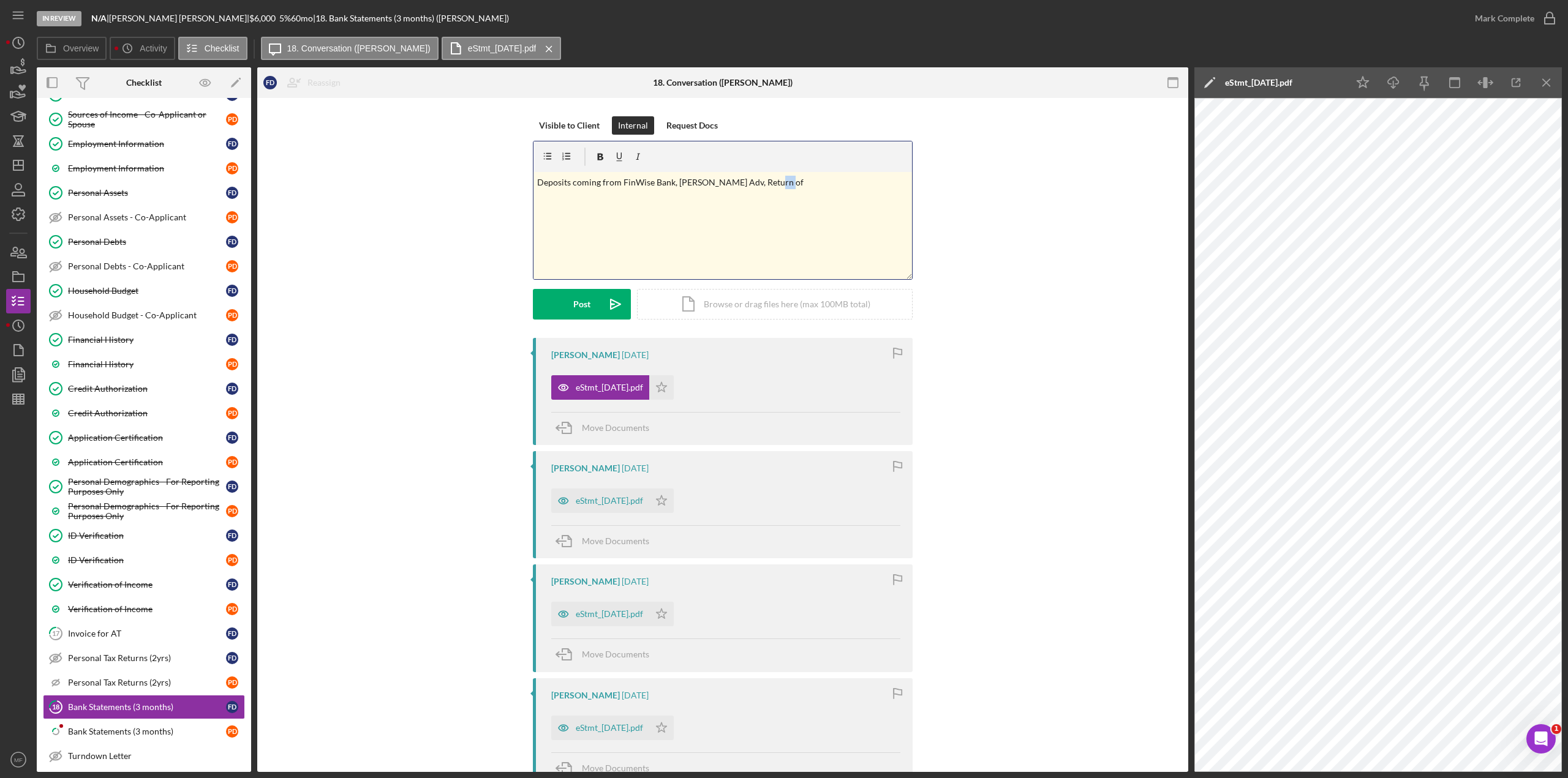
click at [778, 185] on p "Deposits coming from FinWise Bank, [PERSON_NAME] Adv, Return of" at bounding box center [723, 182] width 372 height 14
drag, startPoint x: 774, startPoint y: 184, endPoint x: 796, endPoint y: 182, distance: 22.1
click at [796, 182] on p "Deposits coming from FinWise Bank, Grant Cash Adv, Returned item on 7/22 for $8…" at bounding box center [723, 182] width 372 height 14
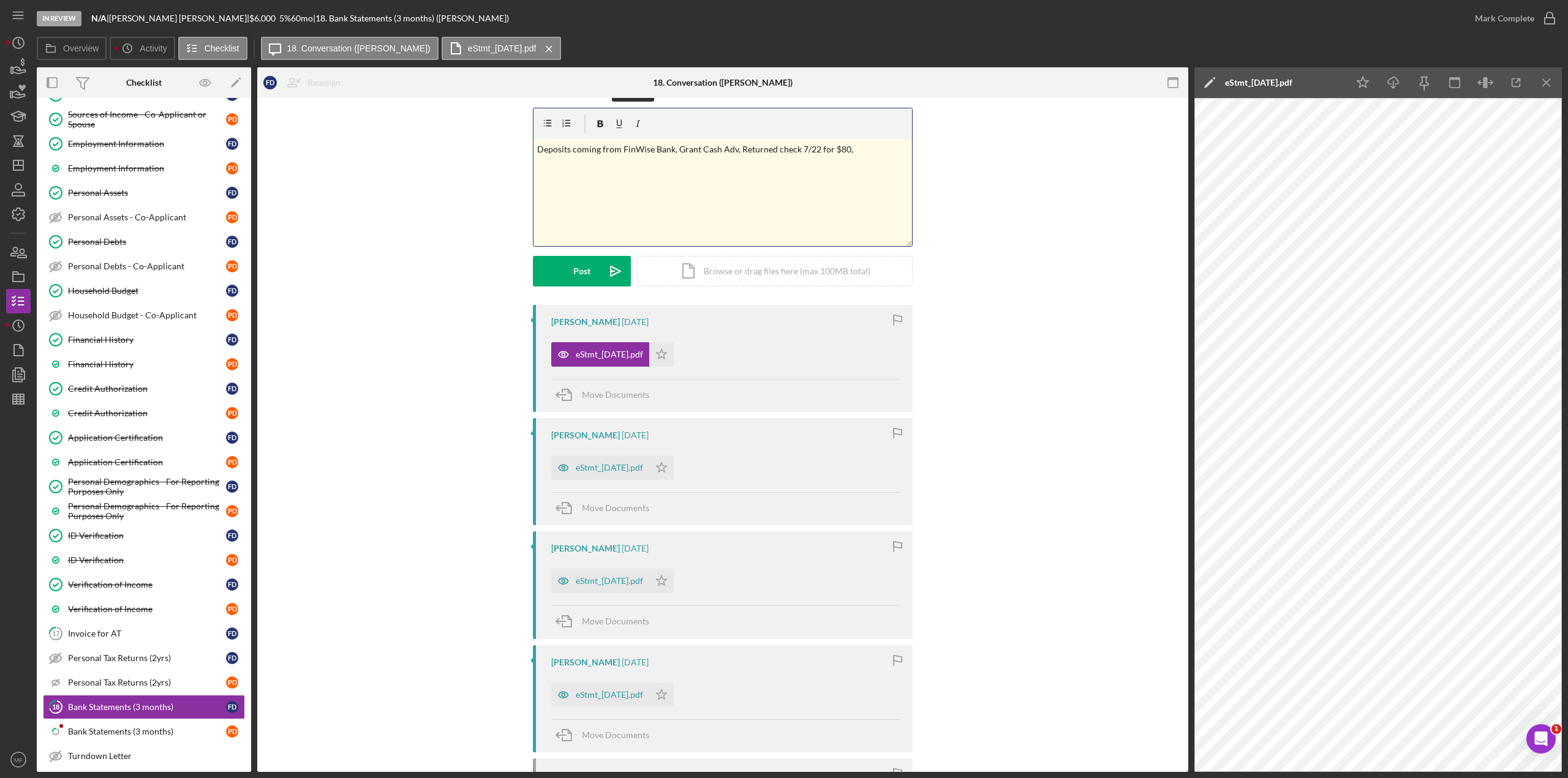
scroll to position [61, 0]
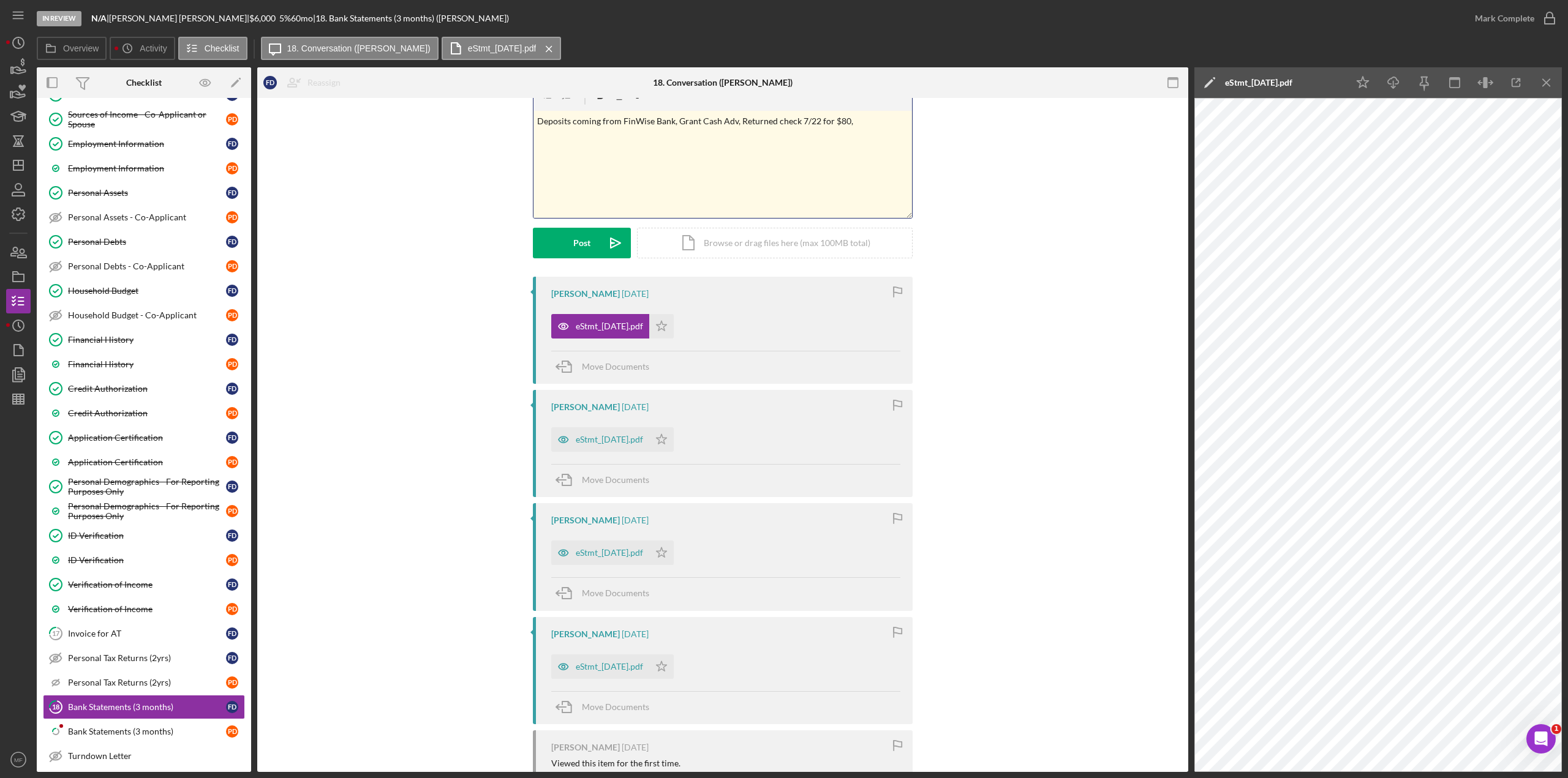
click at [869, 123] on p "Deposits coming from FinWise Bank, Grant Cash Adv, Returned check 7/22 for $80," at bounding box center [723, 121] width 372 height 14
click at [940, 83] on div "eStmt_[DATE].pdf" at bounding box center [1258, 83] width 67 height 10
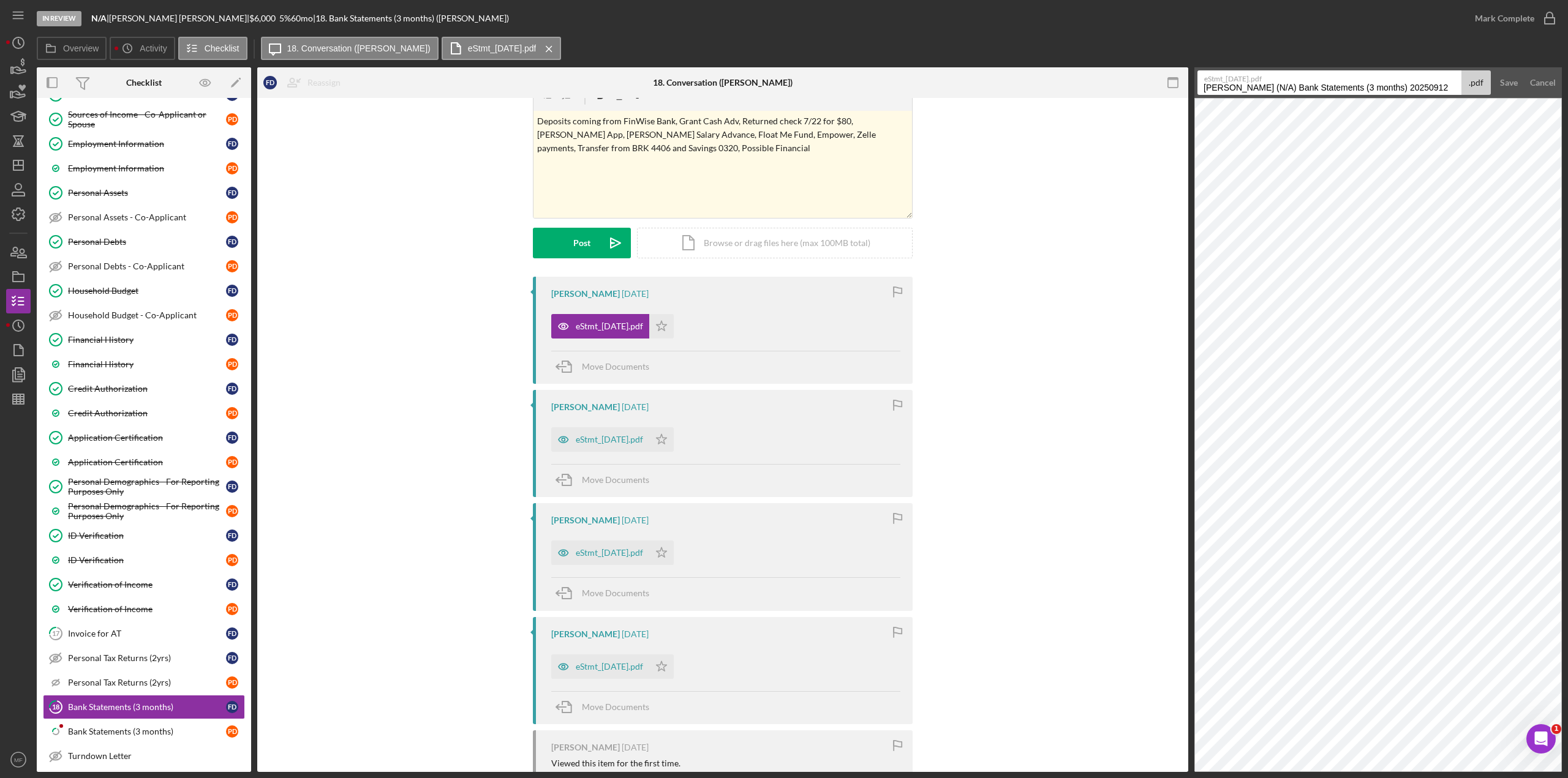
drag, startPoint x: 1445, startPoint y: 86, endPoint x: 1195, endPoint y: 93, distance: 250.1
click at [940, 93] on form "eStmt_[DATE].pdf [PERSON_NAME] (N/A) Bank Statements (3 months) 20250912 .pdf S…" at bounding box center [1378, 82] width 368 height 30
type input "Acct [DATE]"
click at [940, 83] on div "Save" at bounding box center [1509, 82] width 18 height 24
click at [661, 329] on polygon "button" at bounding box center [655, 326] width 11 height 10
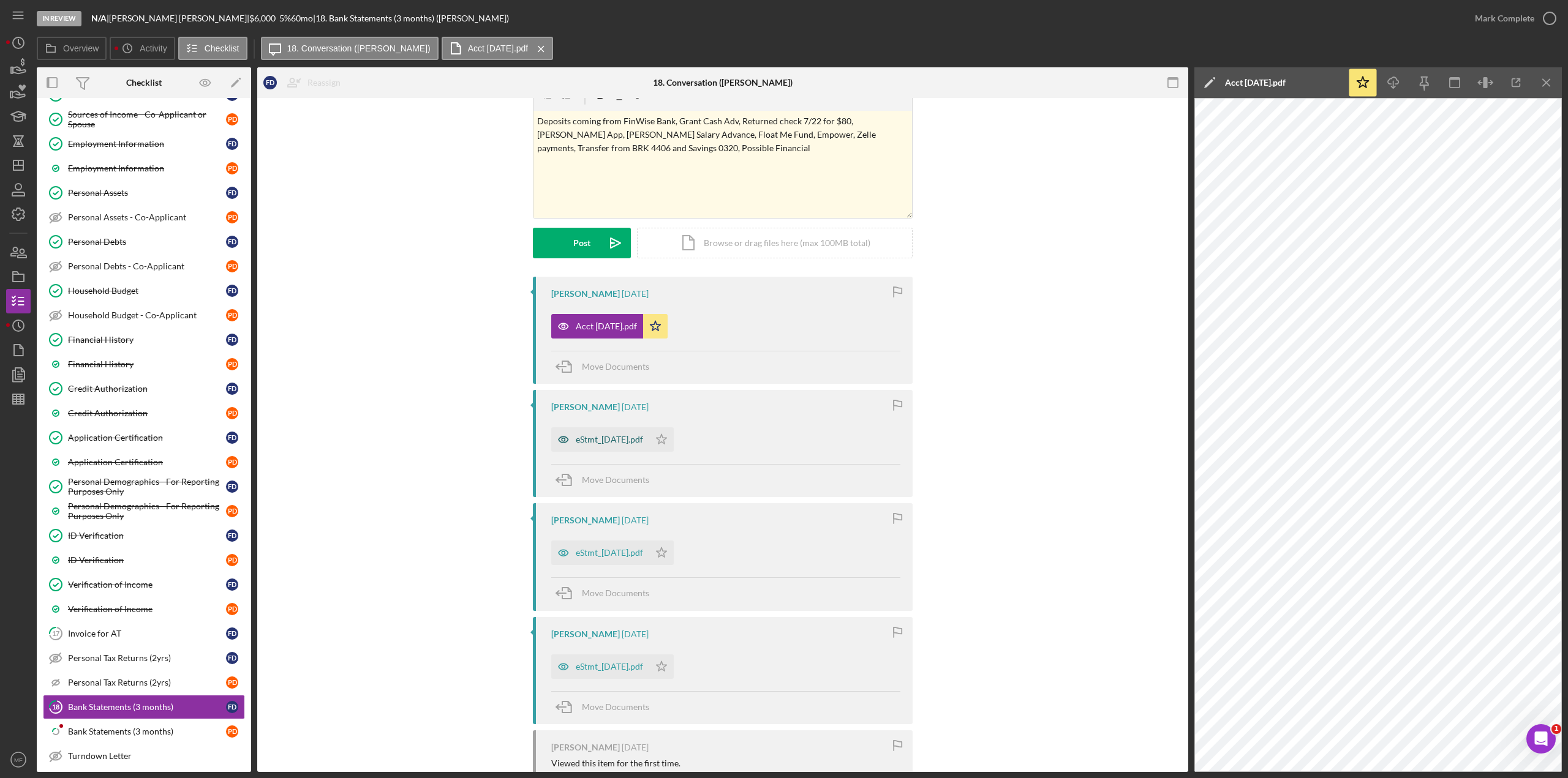
click at [610, 425] on div "eStmt_[DATE].pdf" at bounding box center [608, 440] width 67 height 10
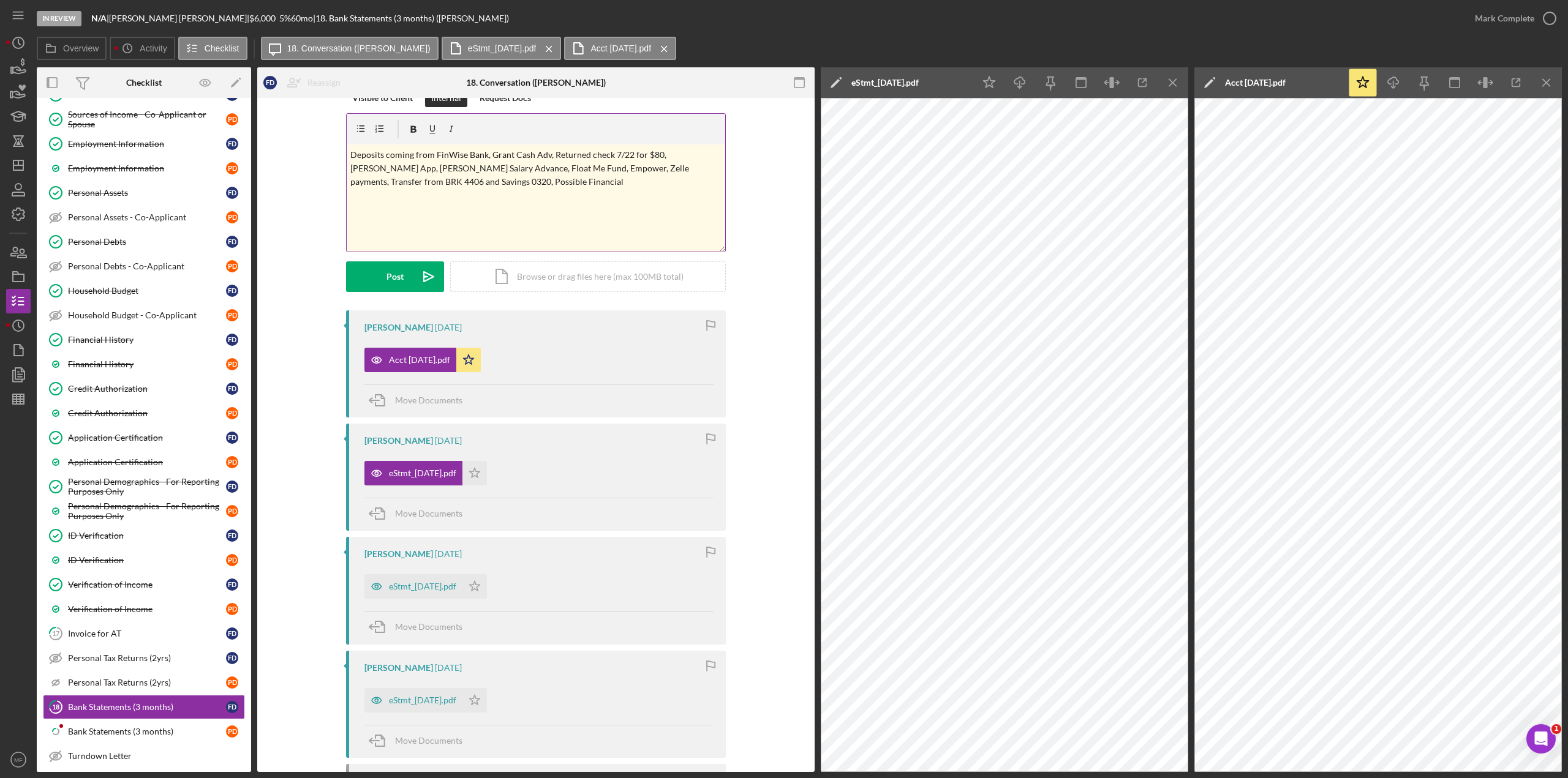
scroll to position [0, 0]
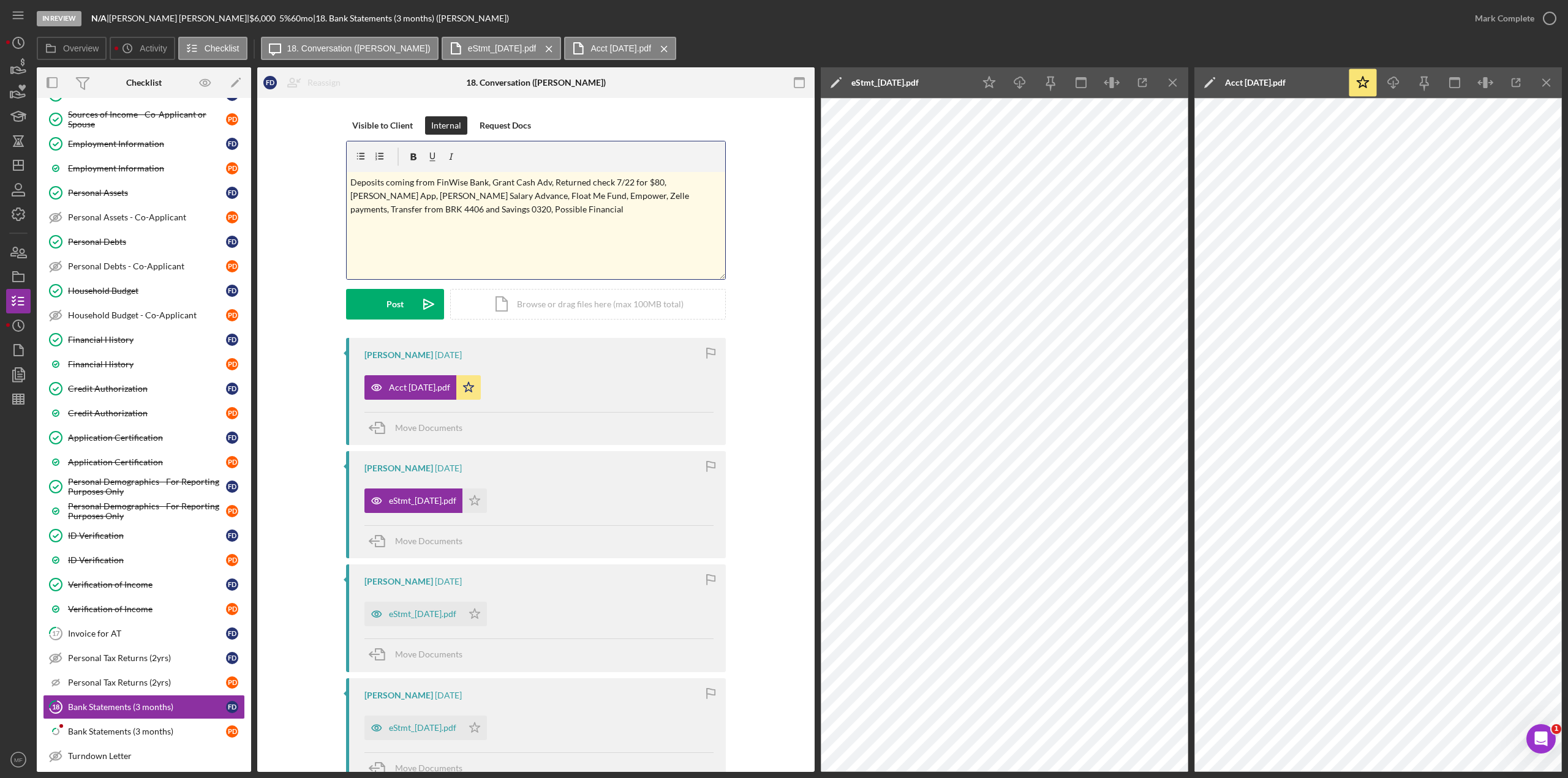
click at [350, 178] on p "Deposits coming from FinWise Bank, Grant Cash Adv, Returned check 7/22 for $80,…" at bounding box center [535, 196] width 372 height 41
click at [515, 213] on p "8/6 stmt Deposits coming from FinWise Bank, Grant Cash Adv, Returned check 7/22…" at bounding box center [535, 196] width 372 height 41
click at [520, 214] on p "8/6 stmt Deposits coming from FinWise Bank, Grant Cash Adv, Returned check 7/22…" at bounding box center [535, 196] width 372 height 41
click at [357, 225] on div "v Color teal Color pink Remove color Add row above Add row below Add column bef…" at bounding box center [535, 225] width 378 height 107
click at [520, 207] on p "8/6 stmt Deposits coming from FinWise Bank, Grant Cash Adv, Returned check 7/22…" at bounding box center [535, 196] width 372 height 41
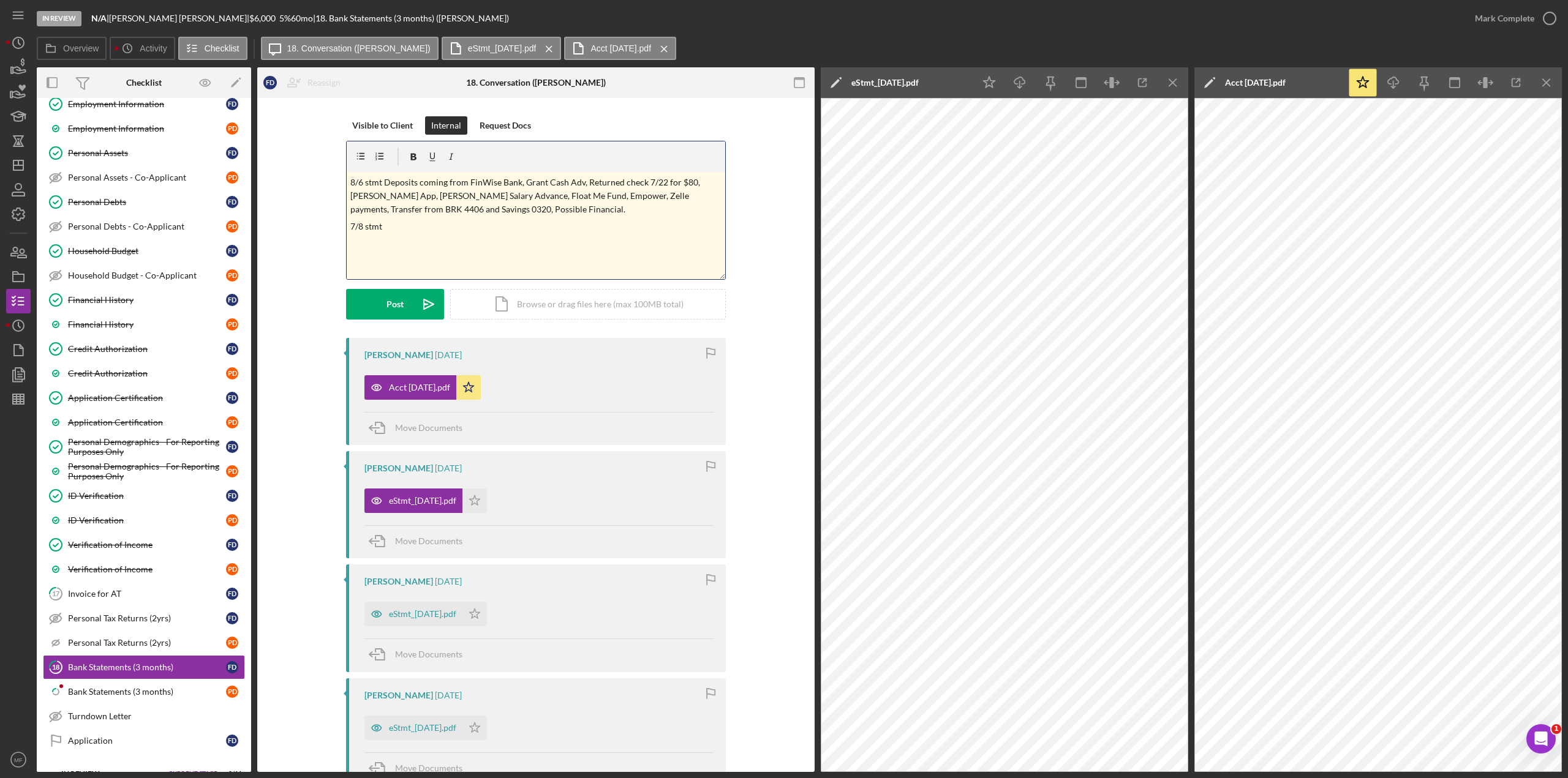
scroll to position [306, 0]
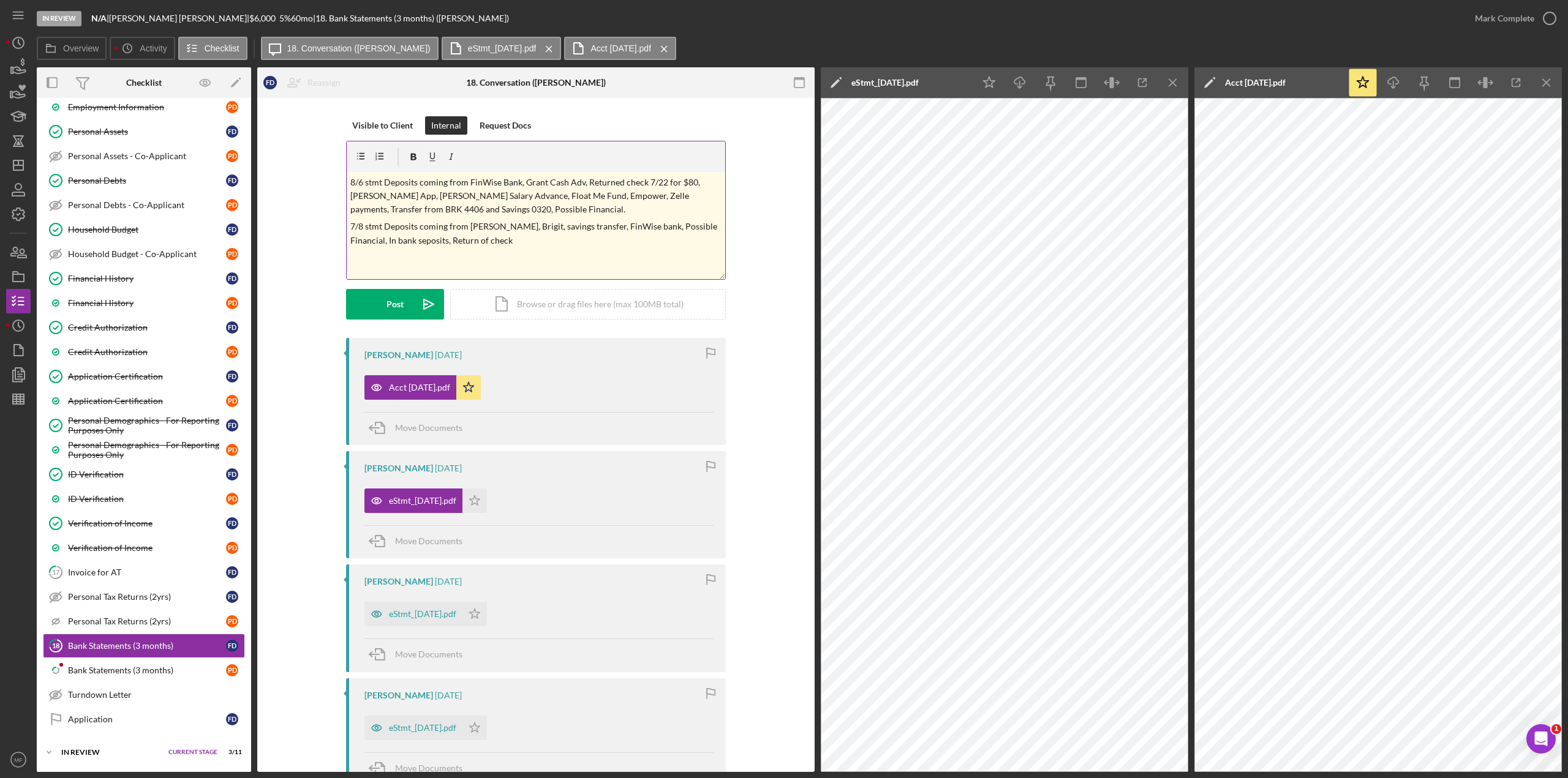
click at [479, 241] on p "7/8 stmt Deposits coming from [PERSON_NAME], Brigit, savings transfer, FinWise …" at bounding box center [535, 233] width 372 height 27
click at [830, 84] on icon "Icon/Edit" at bounding box center [836, 82] width 30 height 30
drag, startPoint x: 1077, startPoint y: 85, endPoint x: 695, endPoint y: 65, distance: 382.5
click at [696, 65] on div "Overview Icon/History Activity Checklist Icon/Message 18. Conversation ([PERSON…" at bounding box center [800, 405] width 1525 height 735
type input "Acct 1315 [DATE]"
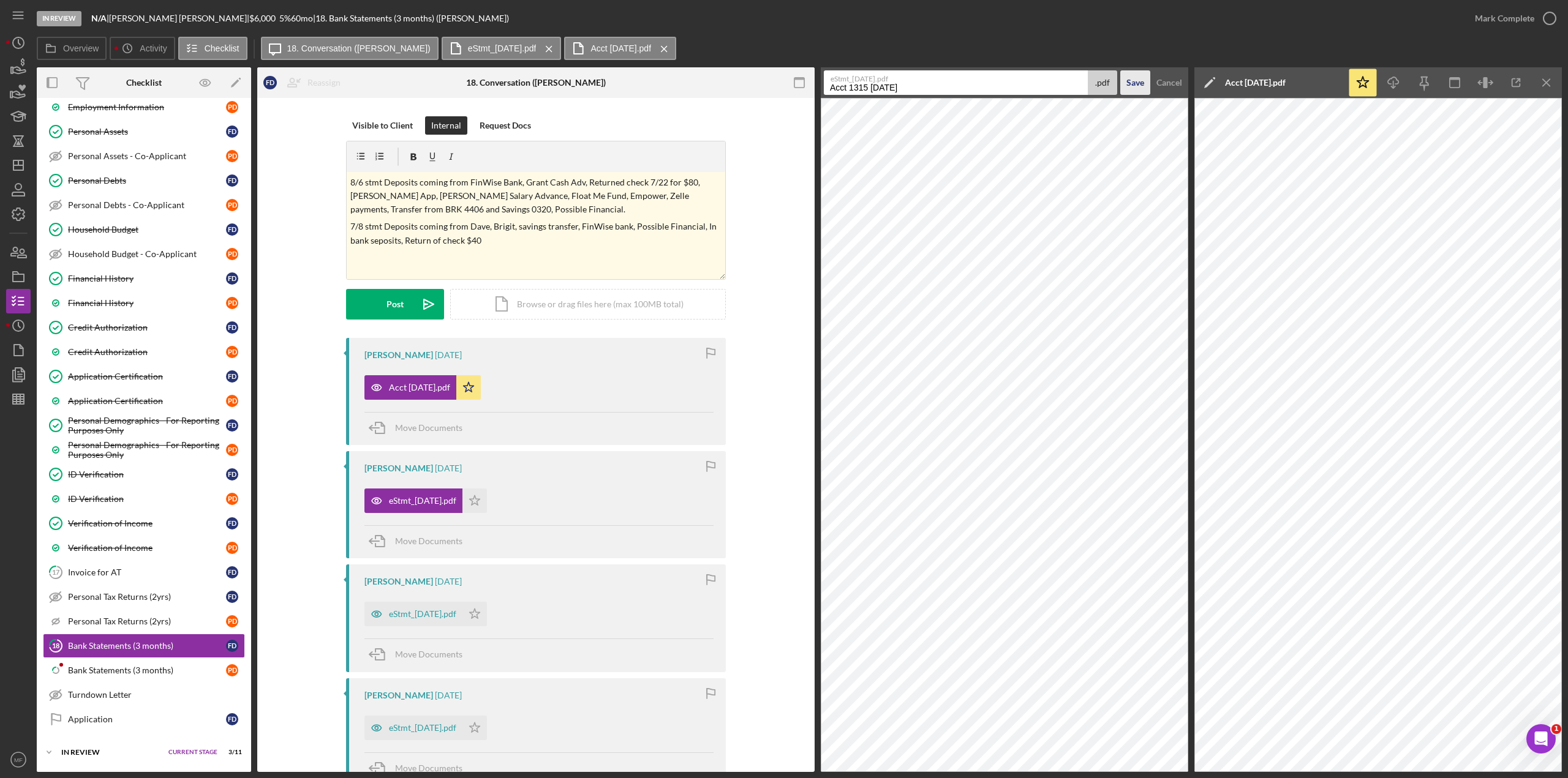
click at [940, 83] on div "Save" at bounding box center [1135, 82] width 18 height 24
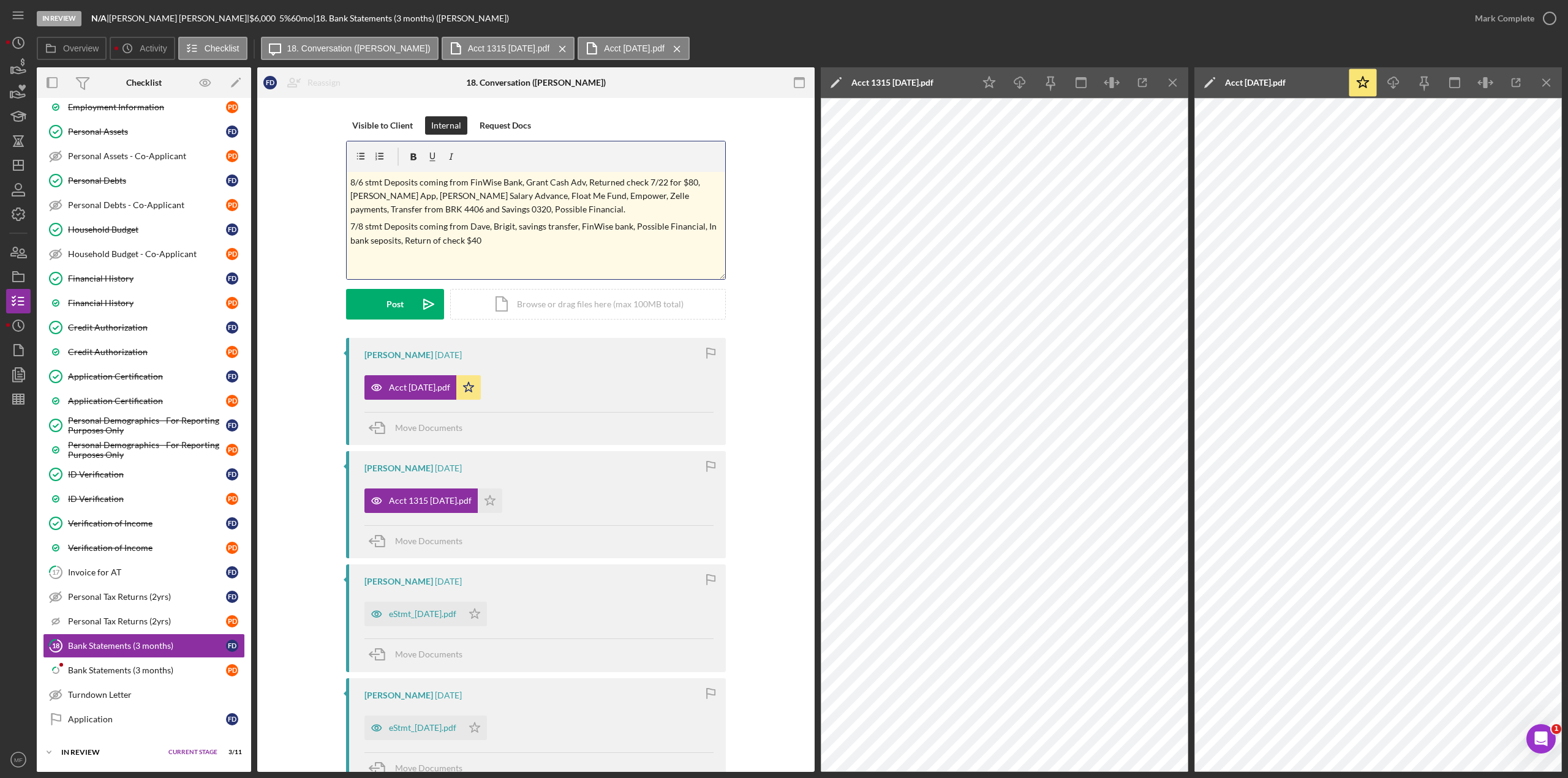
click at [490, 243] on p "7/8 stmt Deposits coming from Dave, Brigit, savings transfer, FinWise bank, Pos…" at bounding box center [535, 233] width 372 height 27
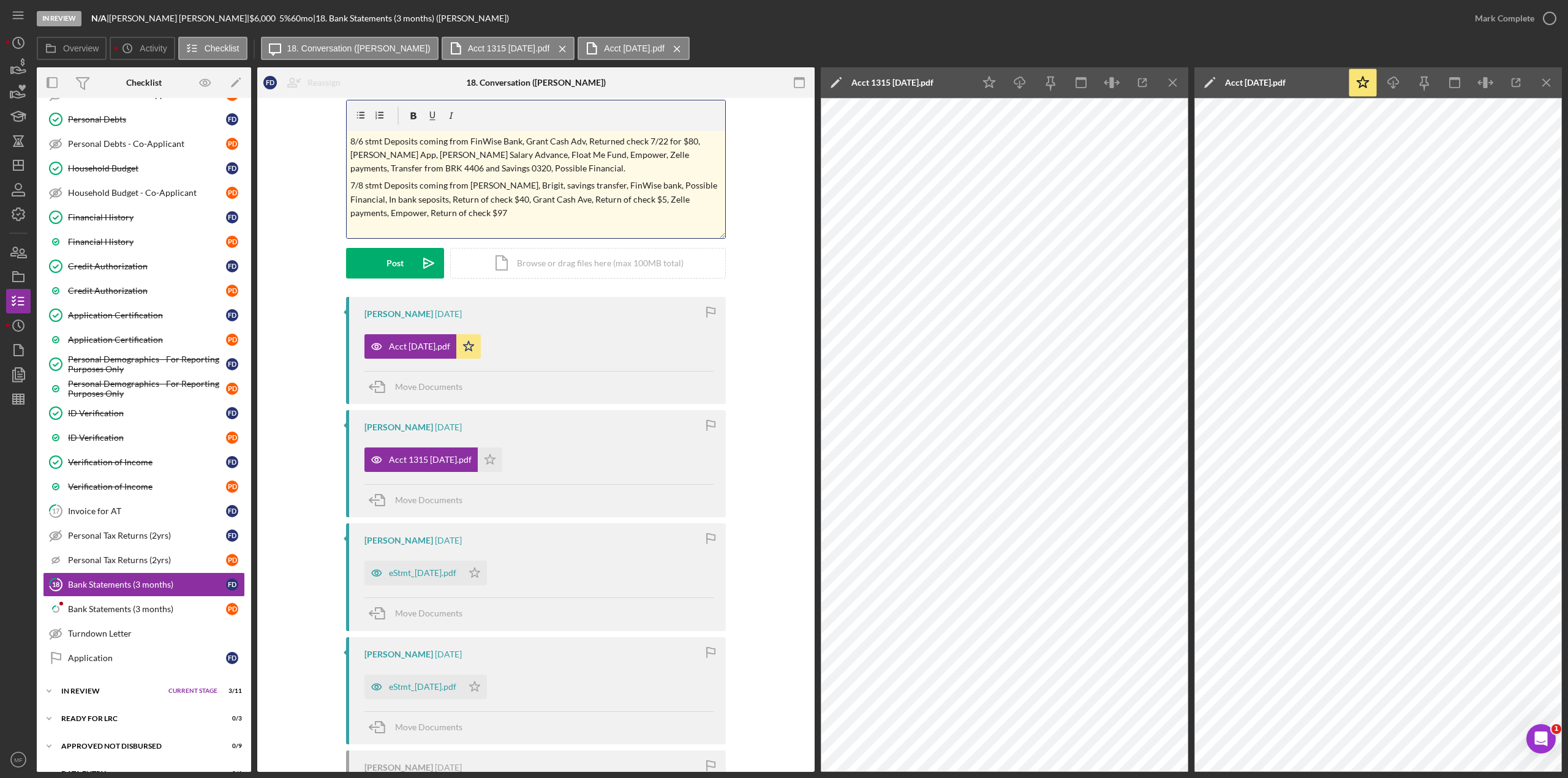
scroll to position [61, 0]
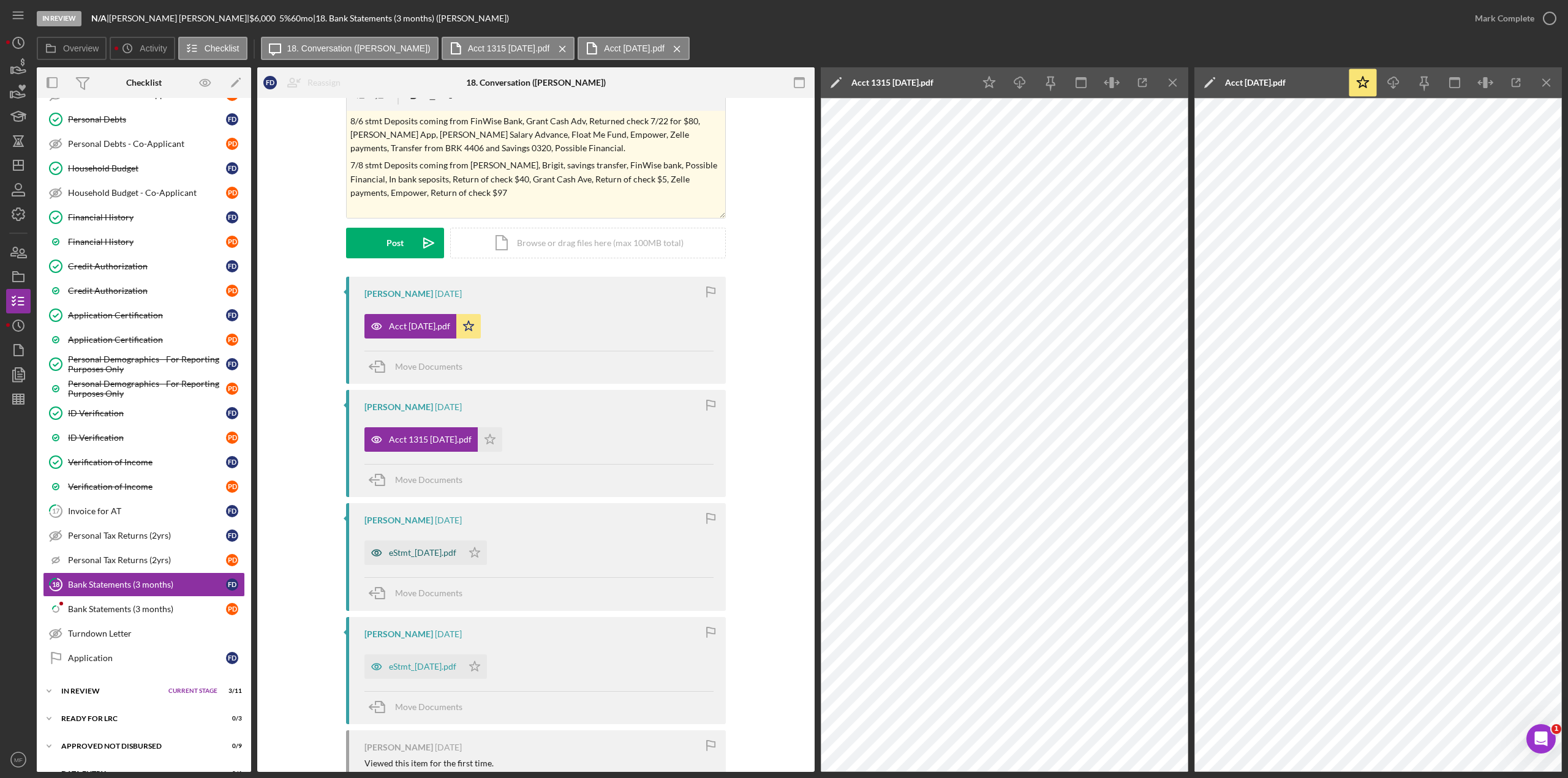
click at [429, 425] on div "eStmt_[DATE].pdf" at bounding box center [422, 553] width 67 height 10
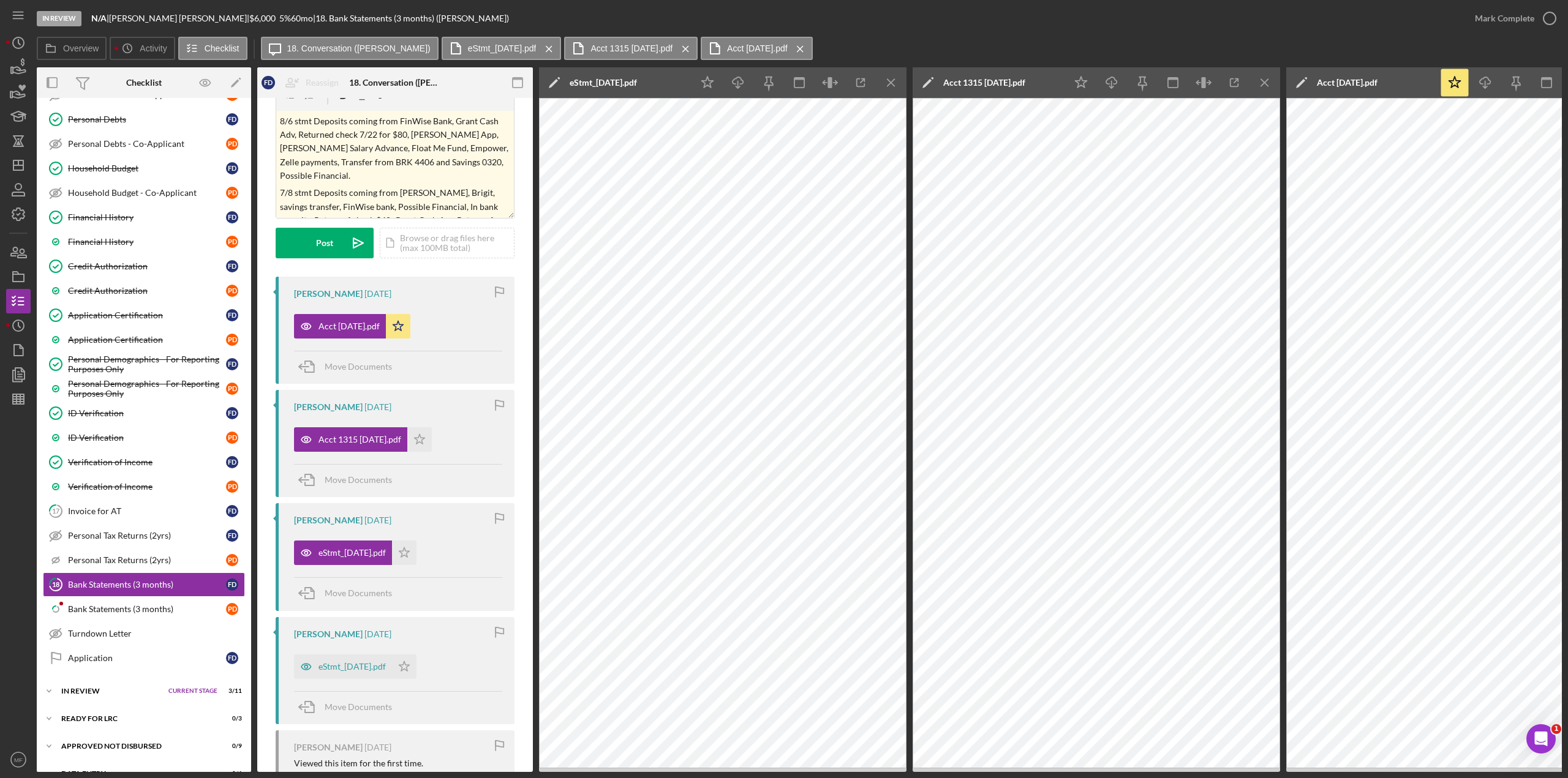
click at [554, 81] on icon "Icon/Edit" at bounding box center [554, 82] width 30 height 30
drag, startPoint x: 784, startPoint y: 87, endPoint x: 483, endPoint y: 75, distance: 301.2
click at [483, 75] on div "Overview Internal Workflow Stage In Review Icon/Dropdown Arrow Archive (can una…" at bounding box center [800, 419] width 1525 height 705
type input "Acct 0350 August"
click at [850, 86] on div "Save" at bounding box center [853, 82] width 18 height 24
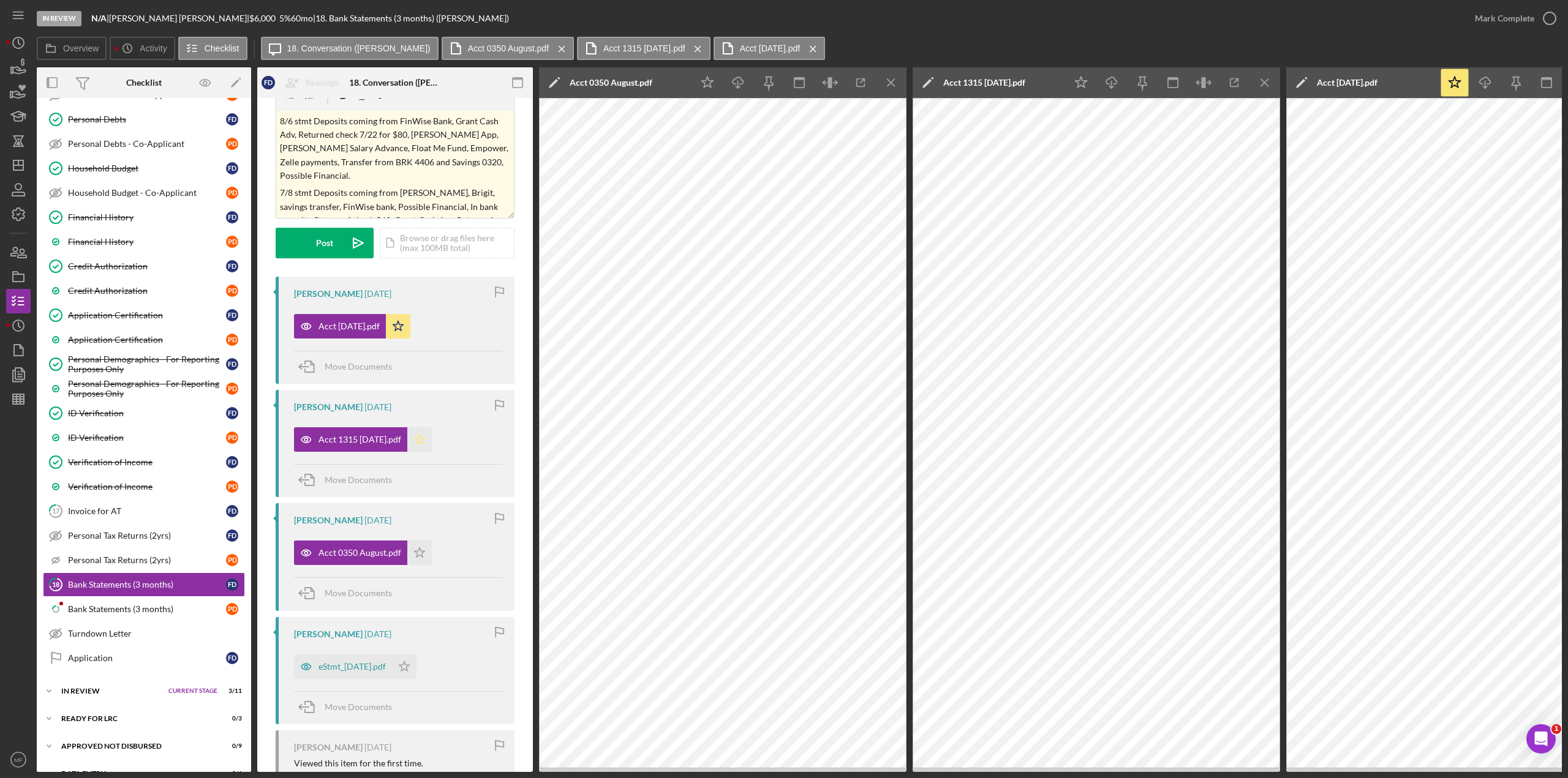
click at [422, 425] on polygon "button" at bounding box center [419, 439] width 11 height 10
click at [409, 425] on icon "Icon/Star" at bounding box center [419, 553] width 24 height 24
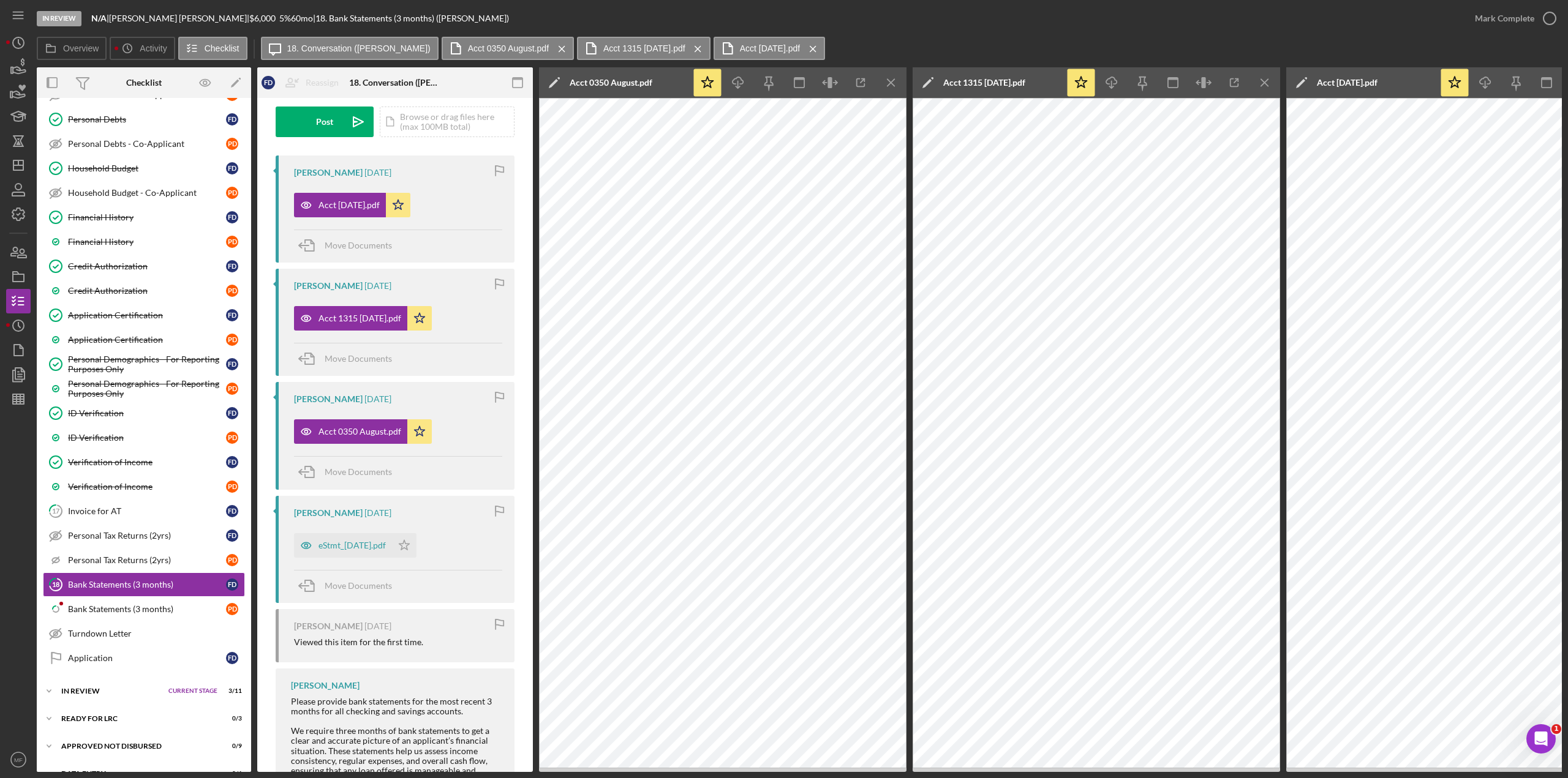
scroll to position [183, 0]
click at [360, 425] on div "eStmt_[DATE].pdf" at bounding box center [352, 544] width 67 height 10
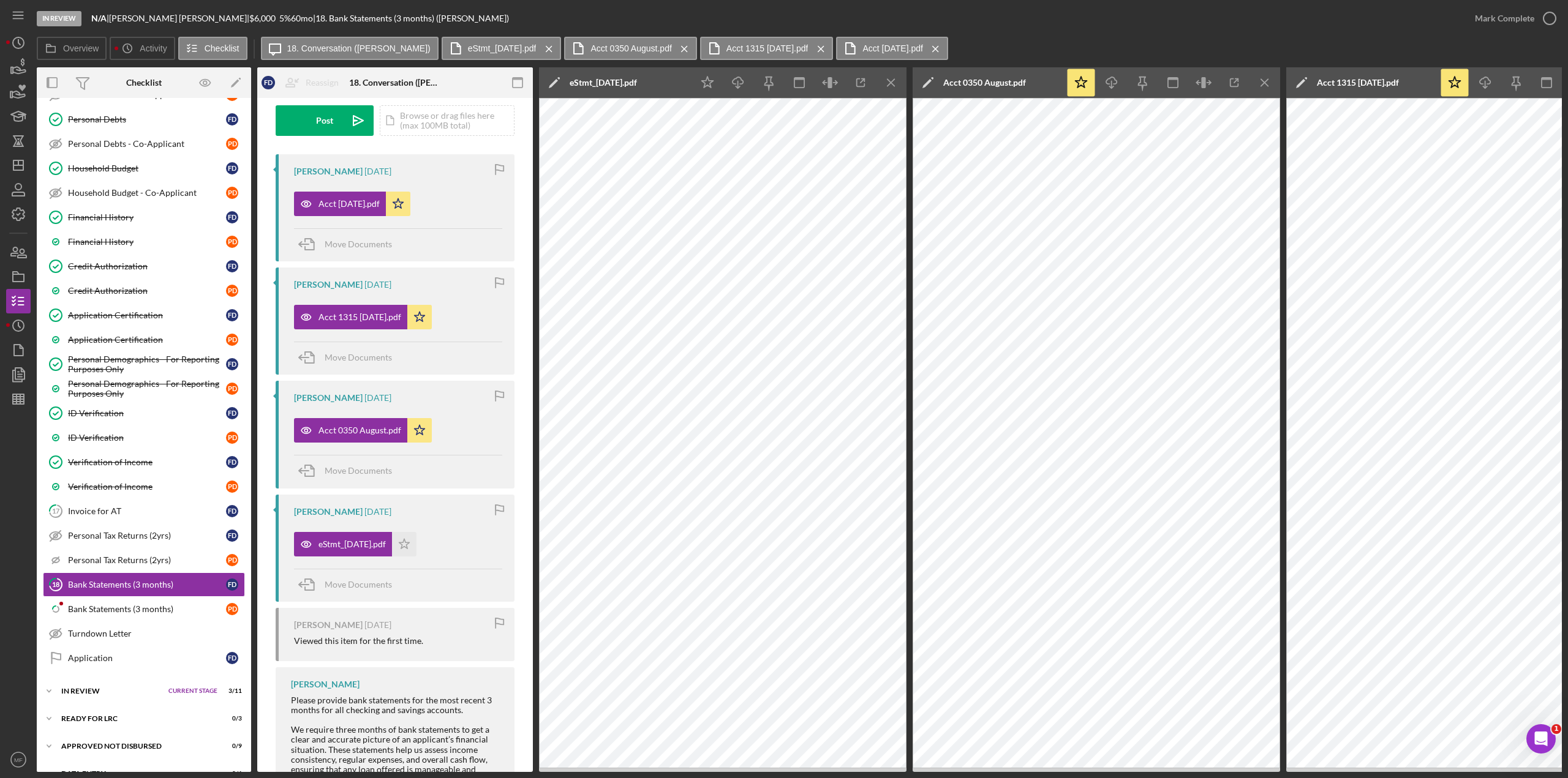
click at [552, 82] on icon "Icon/Edit" at bounding box center [554, 82] width 30 height 30
drag, startPoint x: 787, startPoint y: 87, endPoint x: 511, endPoint y: 101, distance: 276.4
click at [511, 101] on div "Overview Internal Workflow Stage In Review Icon/Dropdown Arrow Archive (can una…" at bounding box center [800, 419] width 1525 height 705
type input "Acct [DATE]"
click at [859, 80] on div "Save" at bounding box center [853, 82] width 18 height 24
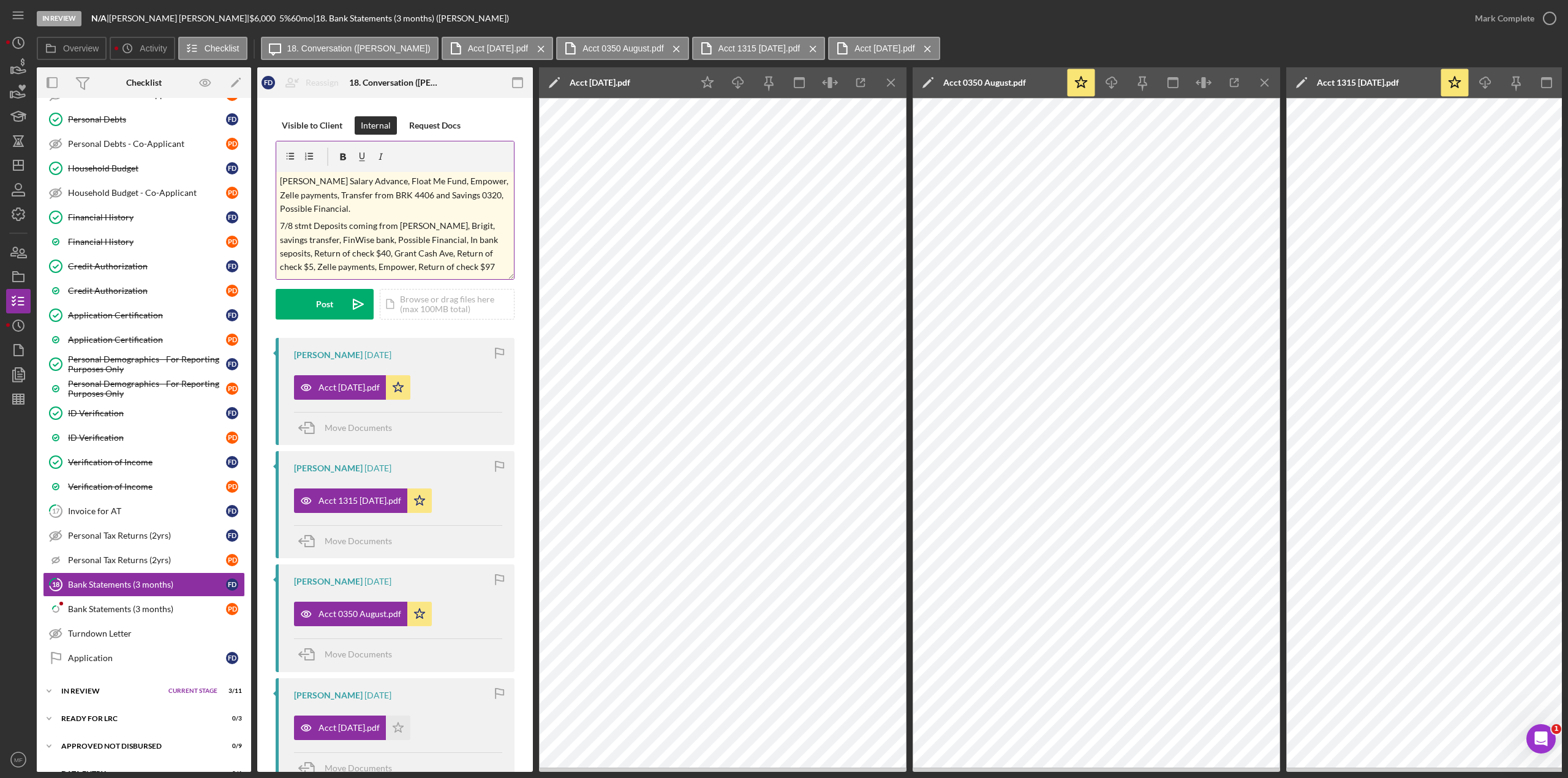
scroll to position [44, 0]
click at [283, 265] on p at bounding box center [395, 269] width 231 height 14
click at [110, 425] on div "Bank Statements (3 months)" at bounding box center [147, 609] width 158 height 10
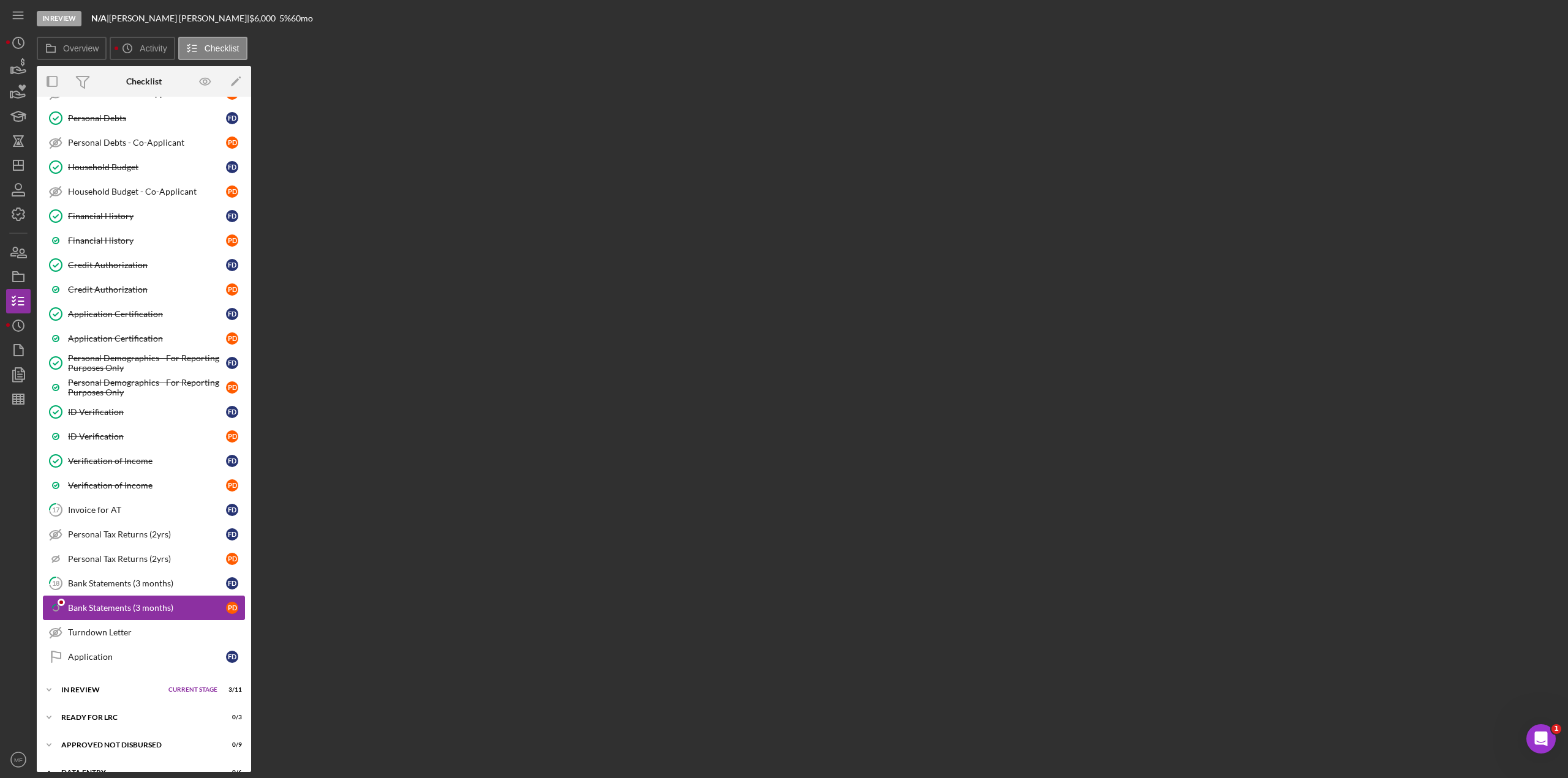
click at [108, 425] on div "Bank Statements (3 months)" at bounding box center [147, 608] width 158 height 10
click at [88, 425] on div "Bank Statements (3 months)" at bounding box center [147, 584] width 158 height 10
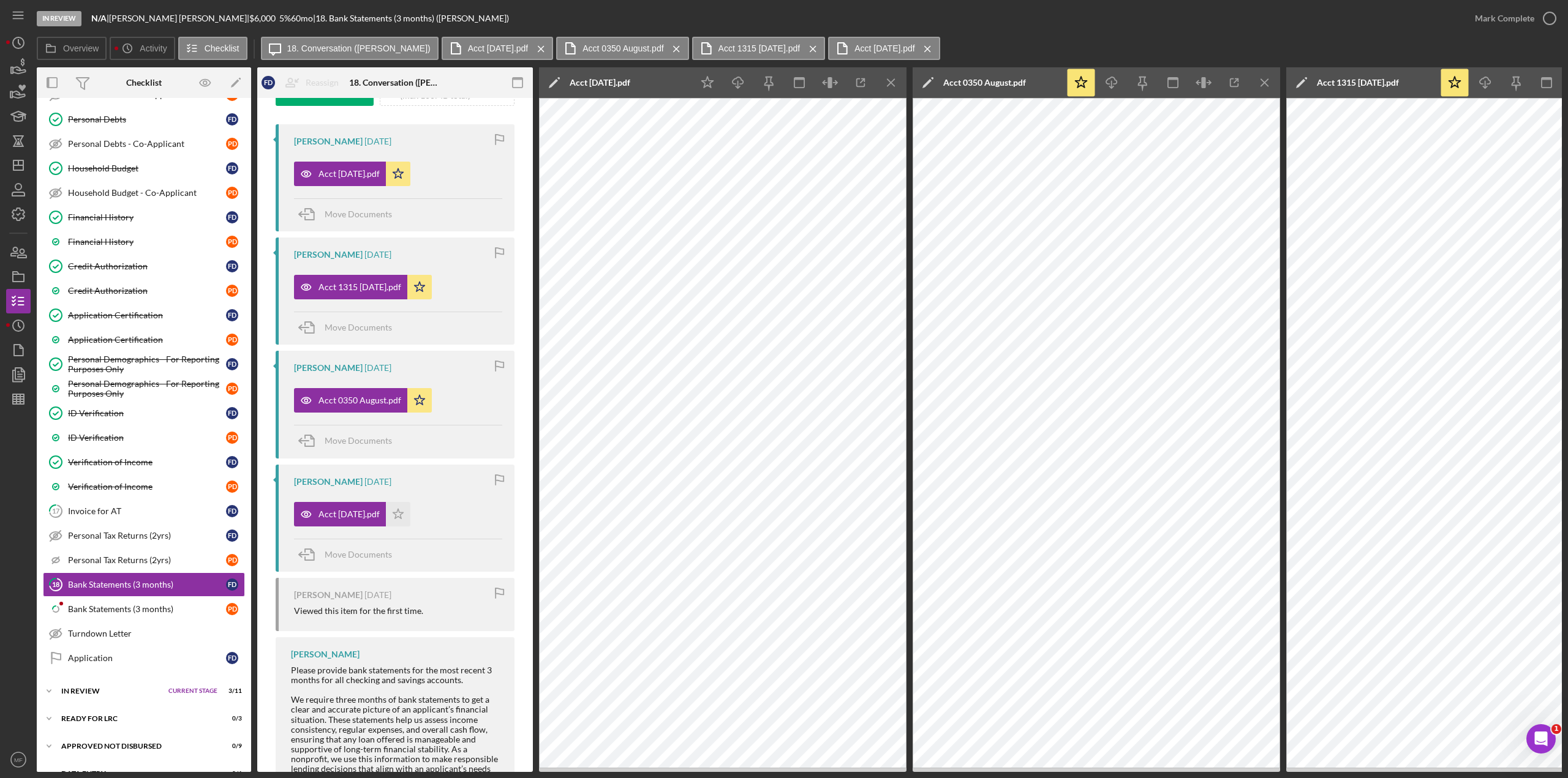
scroll to position [245, 0]
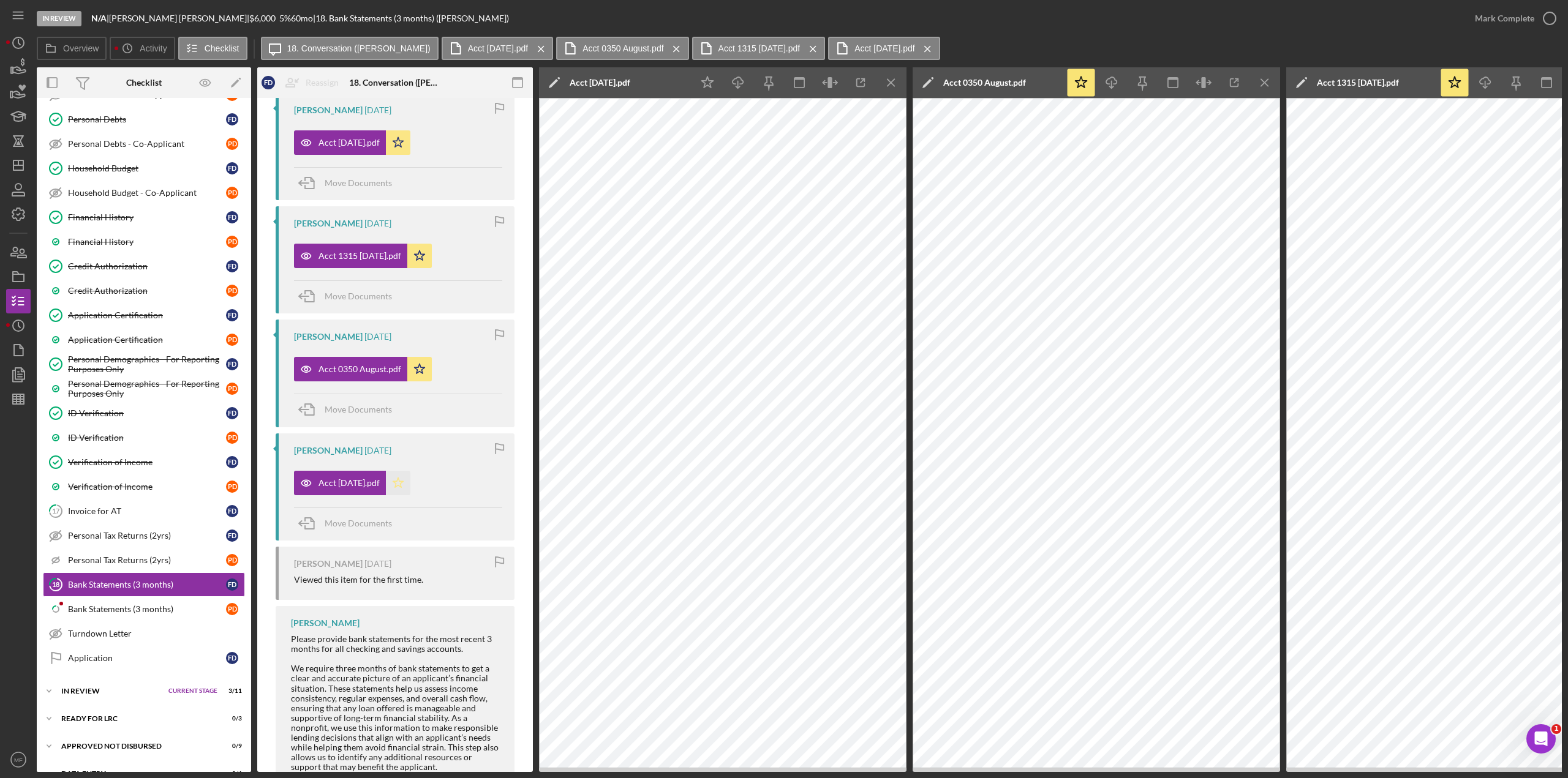
click at [411, 425] on icon "Icon/Star" at bounding box center [398, 483] width 24 height 24
click at [887, 85] on icon "Icon/Menu Close" at bounding box center [891, 83] width 27 height 27
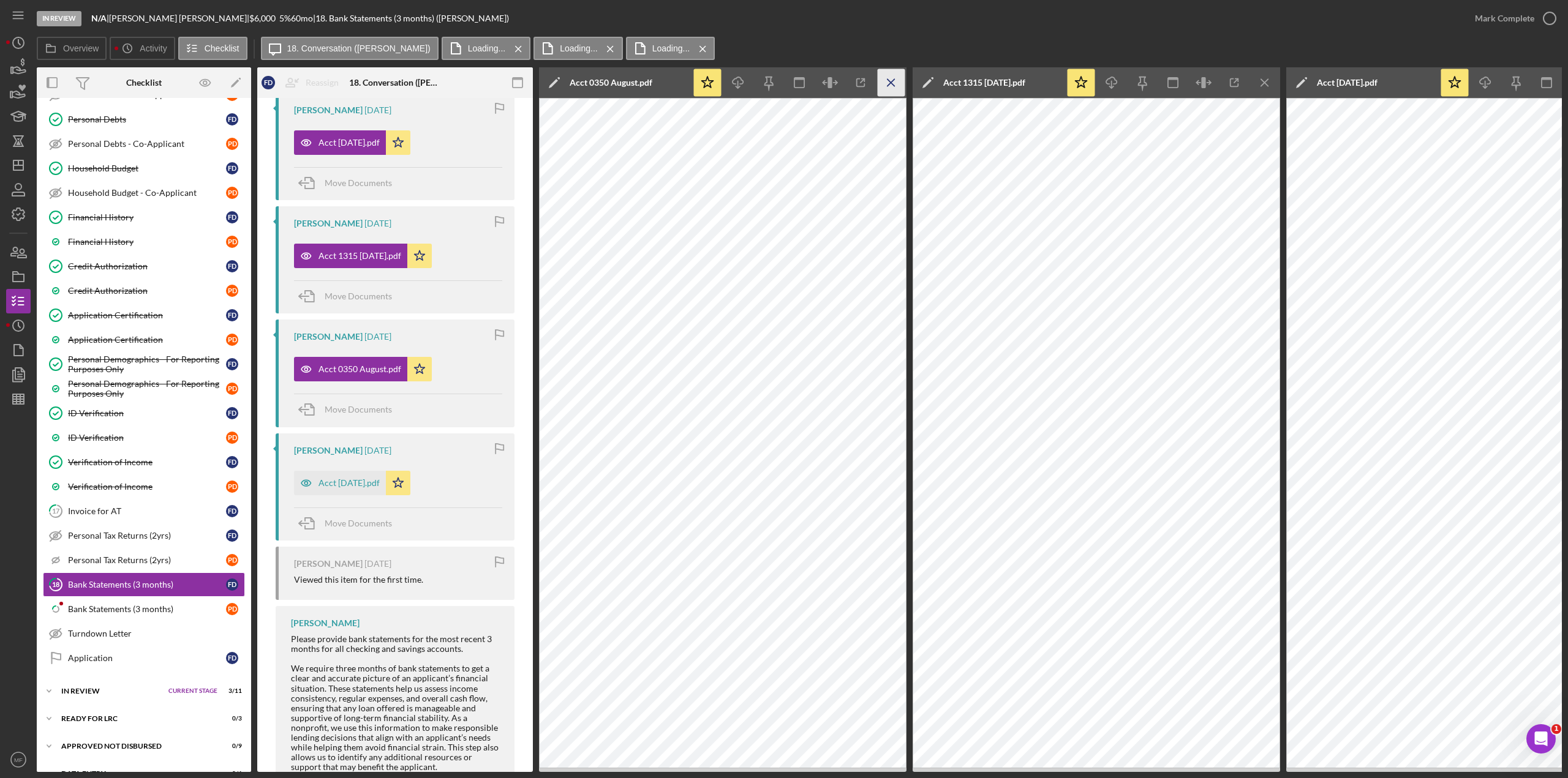
click at [886, 85] on icon "Icon/Menu Close" at bounding box center [891, 83] width 27 height 27
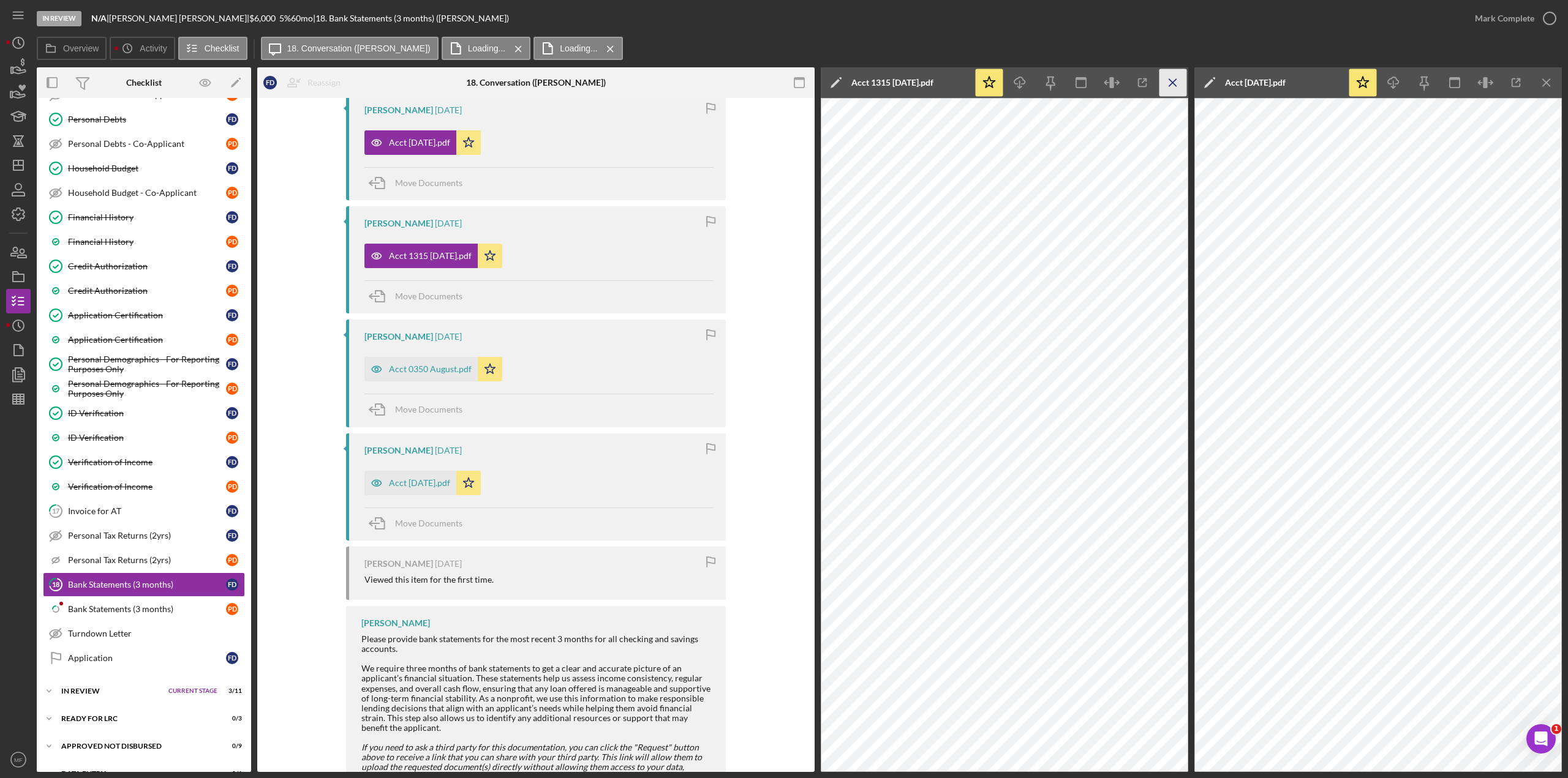
click at [940, 80] on line "button" at bounding box center [1172, 82] width 7 height 7
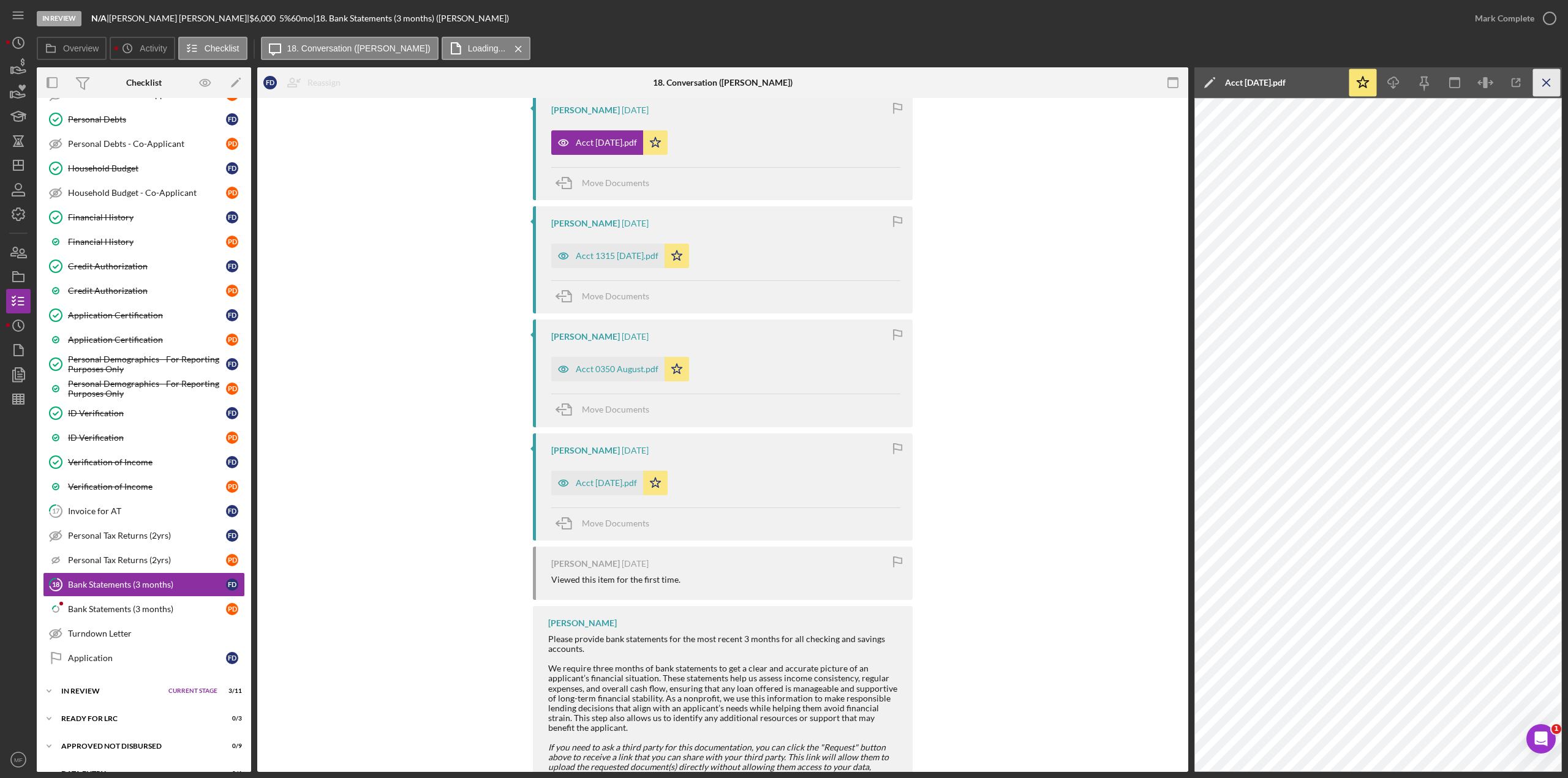
click at [940, 79] on line "button" at bounding box center [1546, 82] width 7 height 7
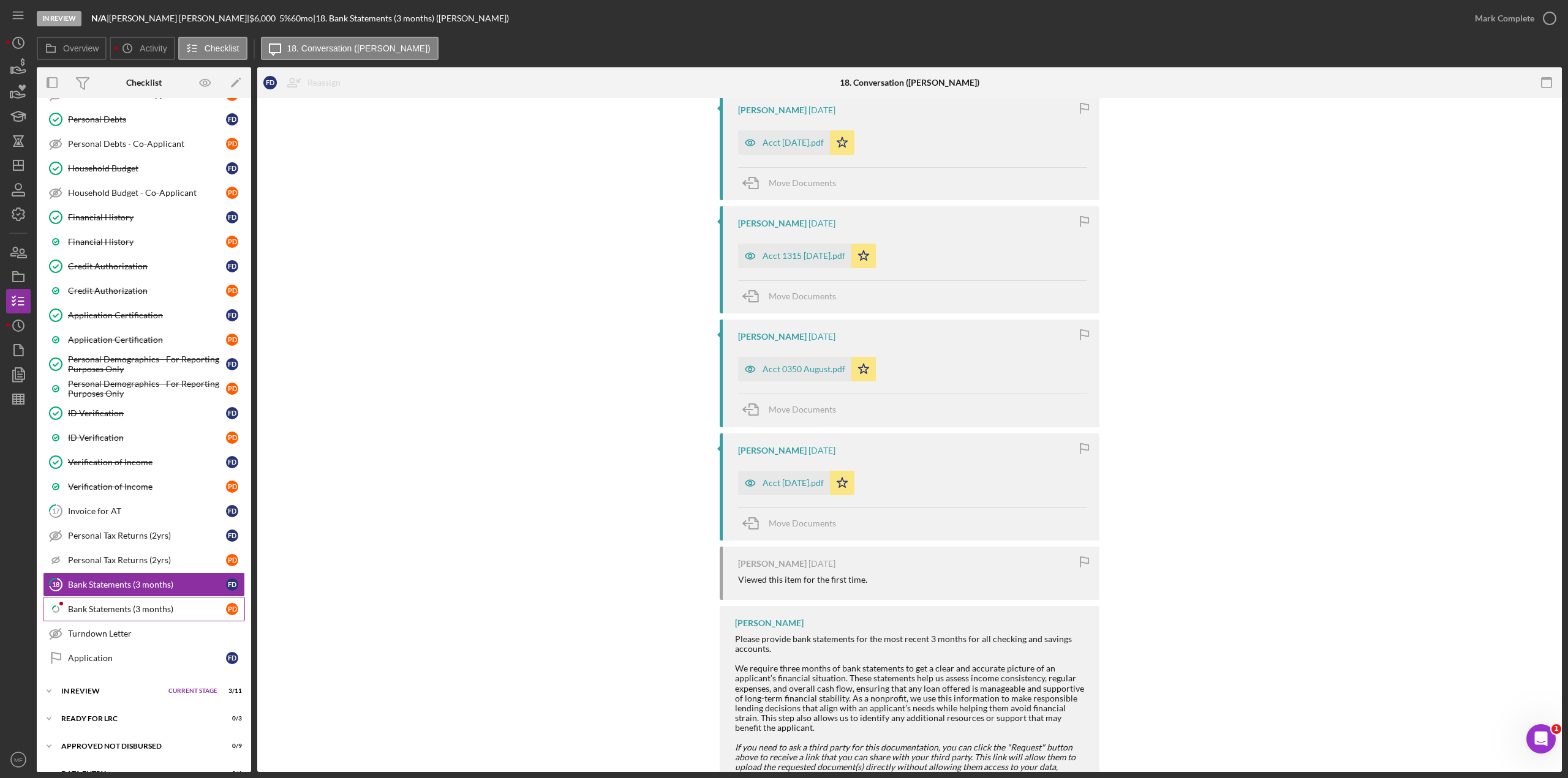
click at [98, 425] on div "Bank Statements (3 months)" at bounding box center [147, 609] width 158 height 10
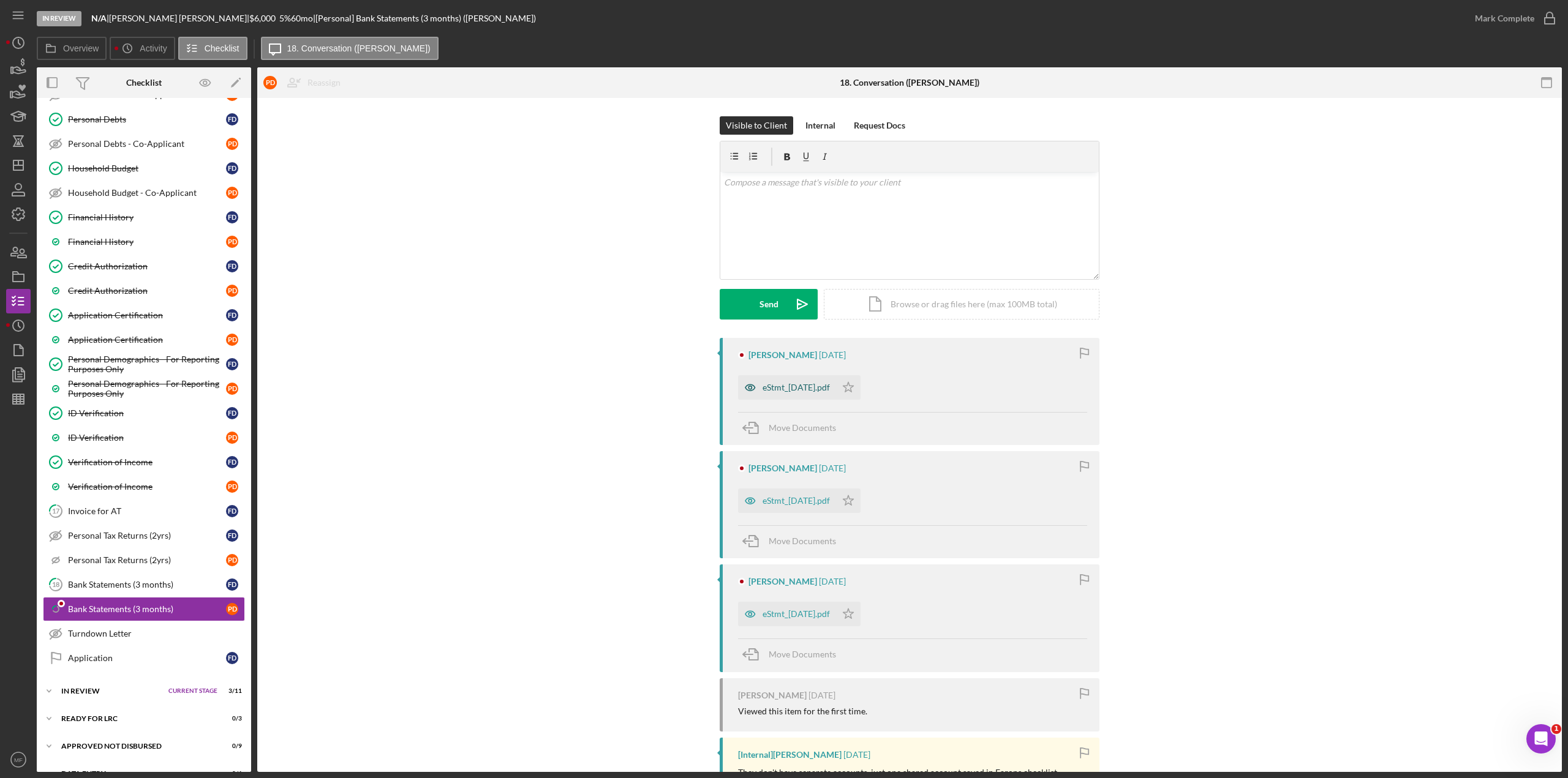
click at [804, 382] on div "eStmt_[DATE].pdf" at bounding box center [787, 387] width 98 height 24
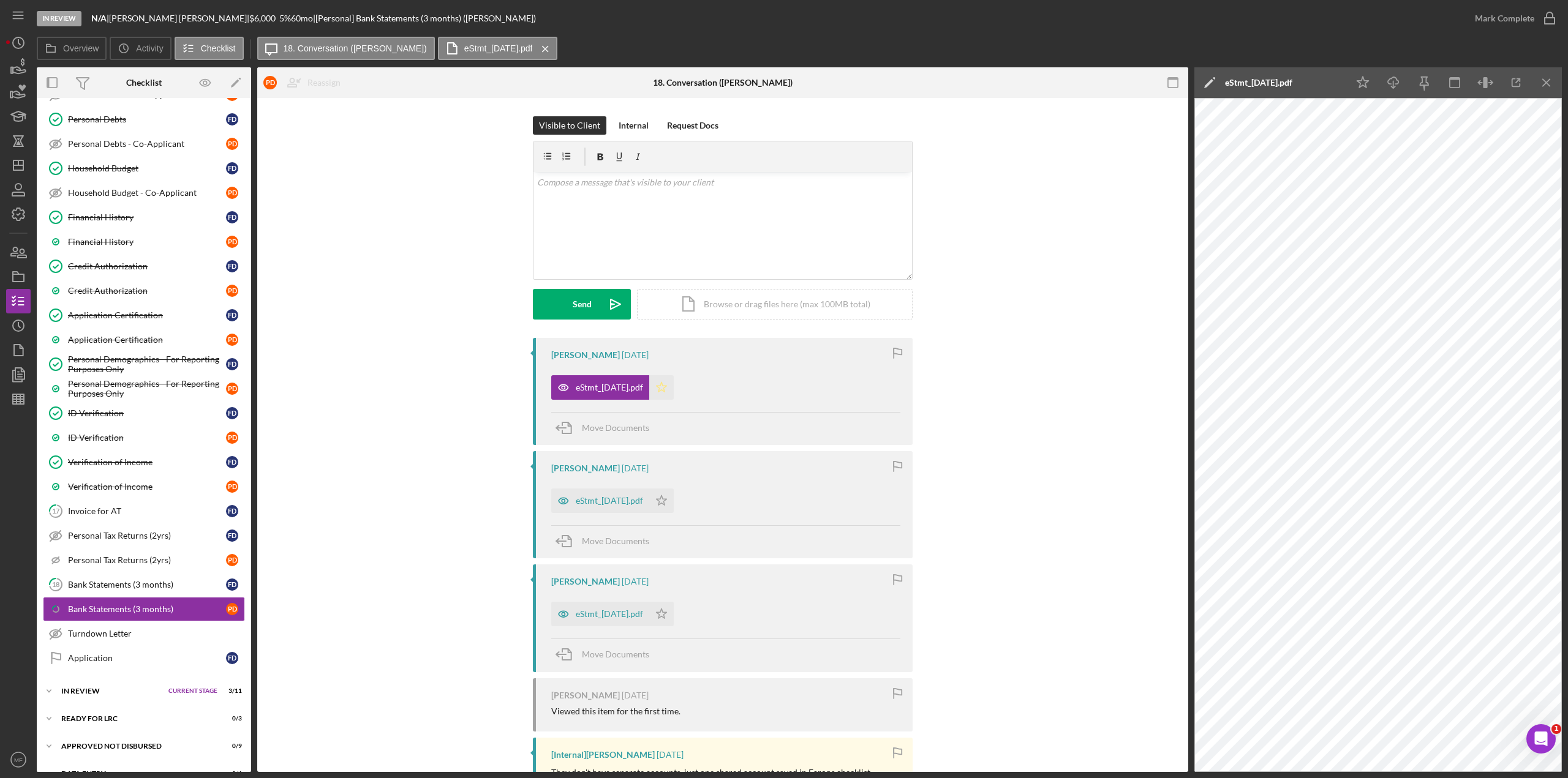
click at [667, 386] on polygon "button" at bounding box center [661, 387] width 11 height 10
click at [667, 425] on polygon "button" at bounding box center [661, 500] width 11 height 10
click at [674, 425] on icon "Icon/Star" at bounding box center [661, 613] width 24 height 24
click at [135, 425] on div "Bank Statements (3 months)" at bounding box center [147, 585] width 158 height 10
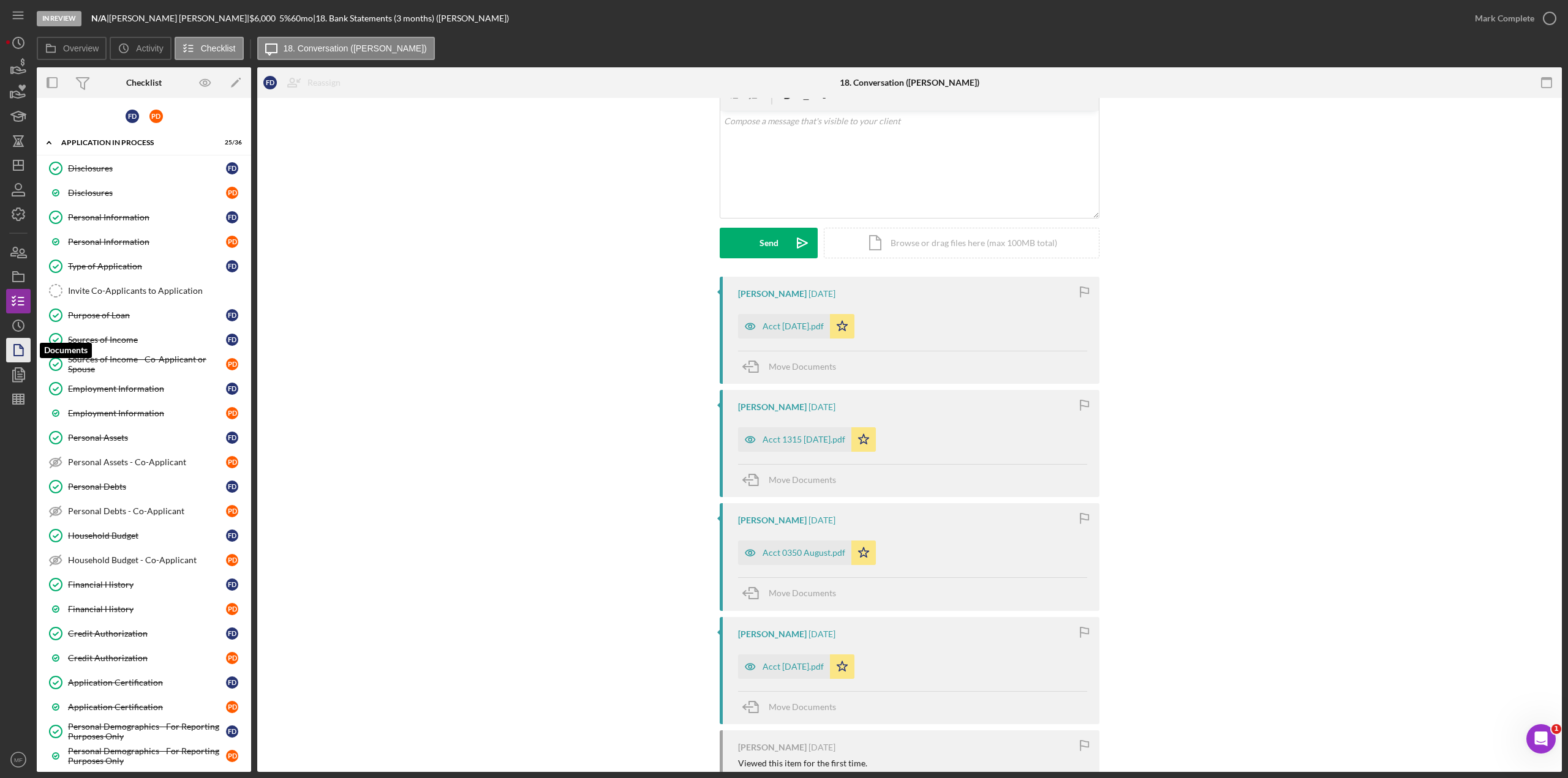
click at [23, 351] on polygon "button" at bounding box center [18, 350] width 9 height 11
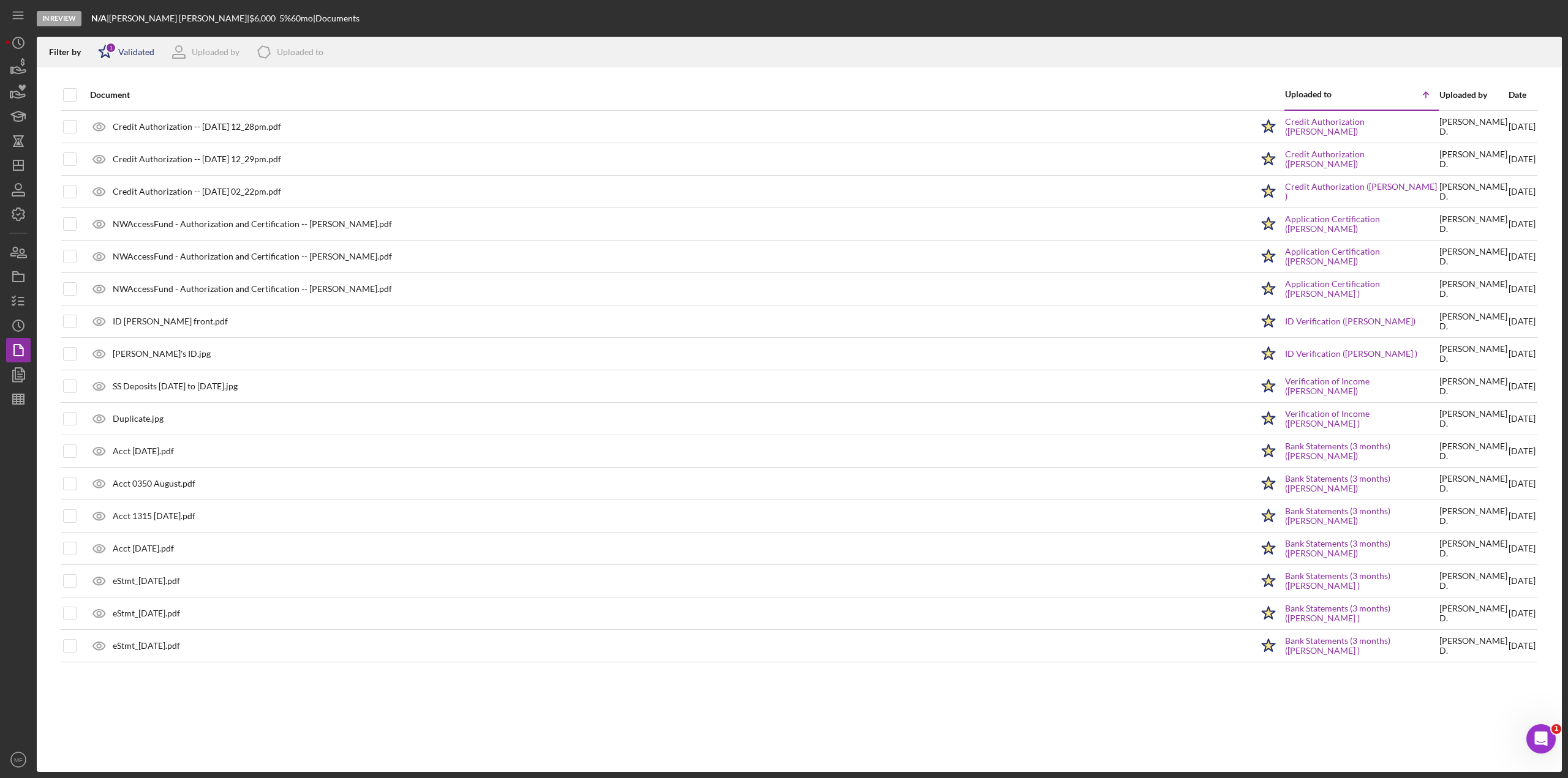
click at [128, 52] on div "Validated" at bounding box center [136, 52] width 36 height 10
click at [135, 112] on div "Not validated" at bounding box center [142, 117] width 52 height 10
checkbox input "true"
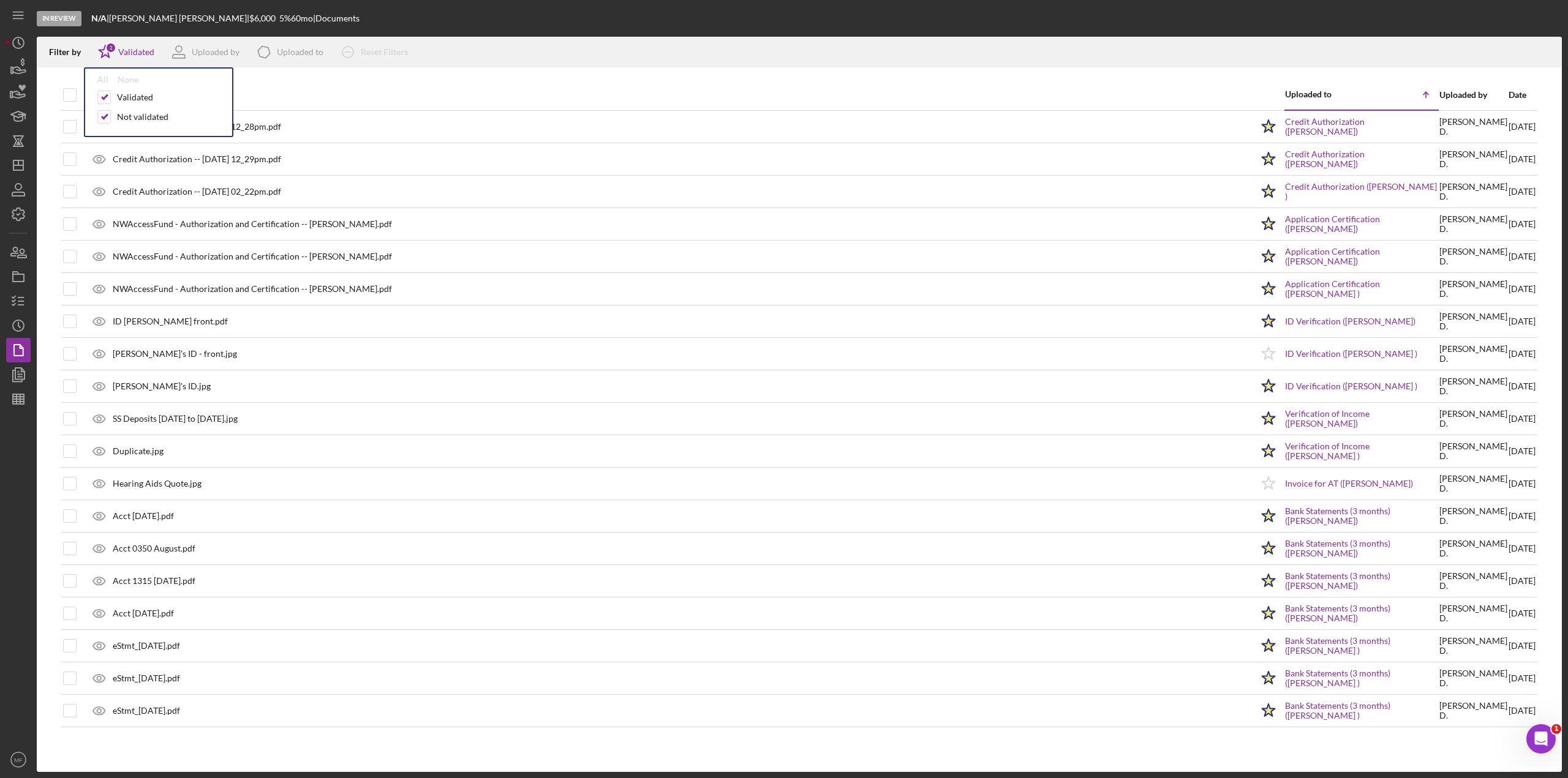
drag, startPoint x: 754, startPoint y: 488, endPoint x: 773, endPoint y: 471, distance: 25.5
click at [754, 425] on div "Hearing Aids Quote.jpg" at bounding box center [668, 483] width 1168 height 30
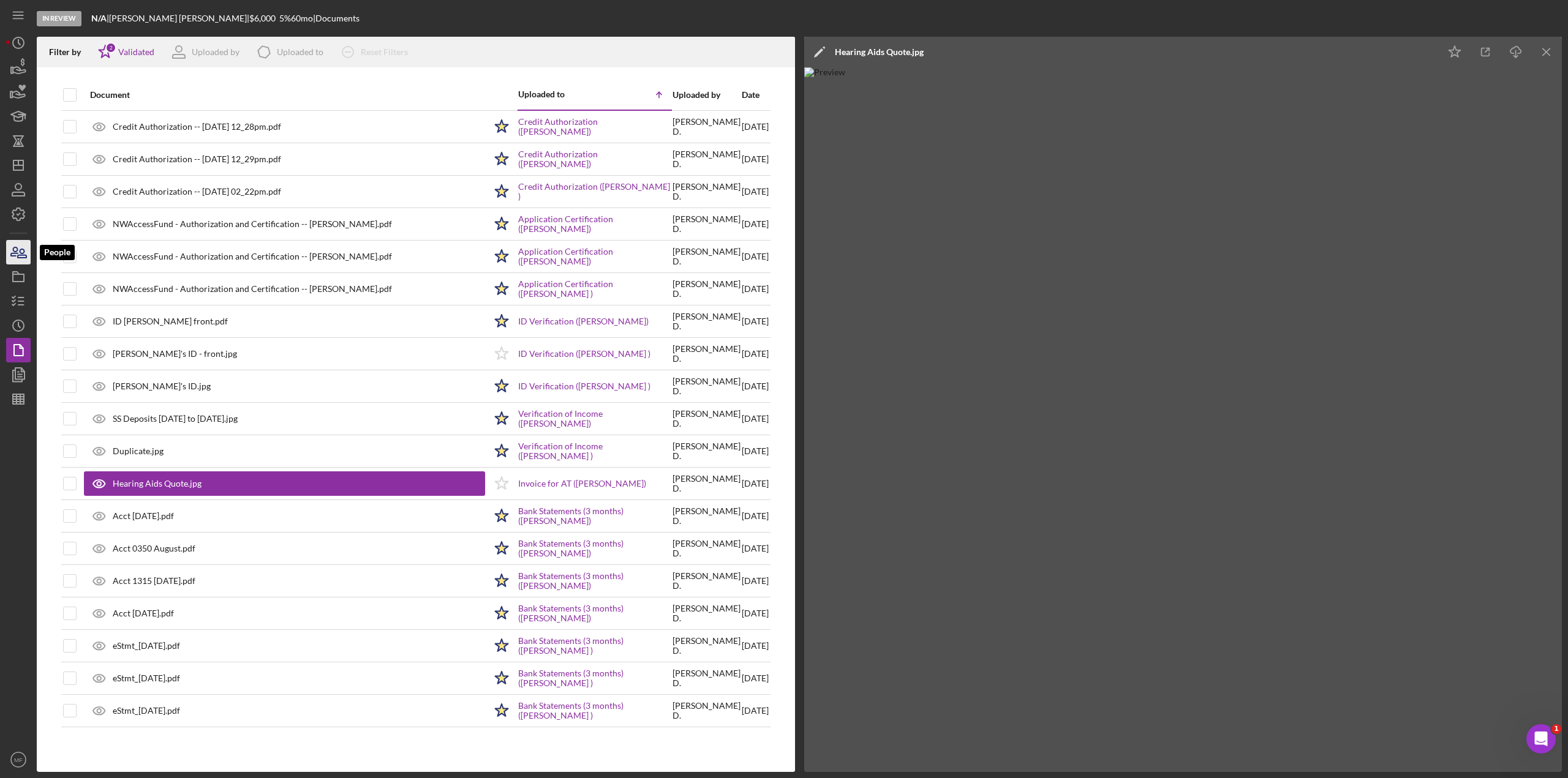
click at [23, 241] on icon "button" at bounding box center [18, 252] width 30 height 30
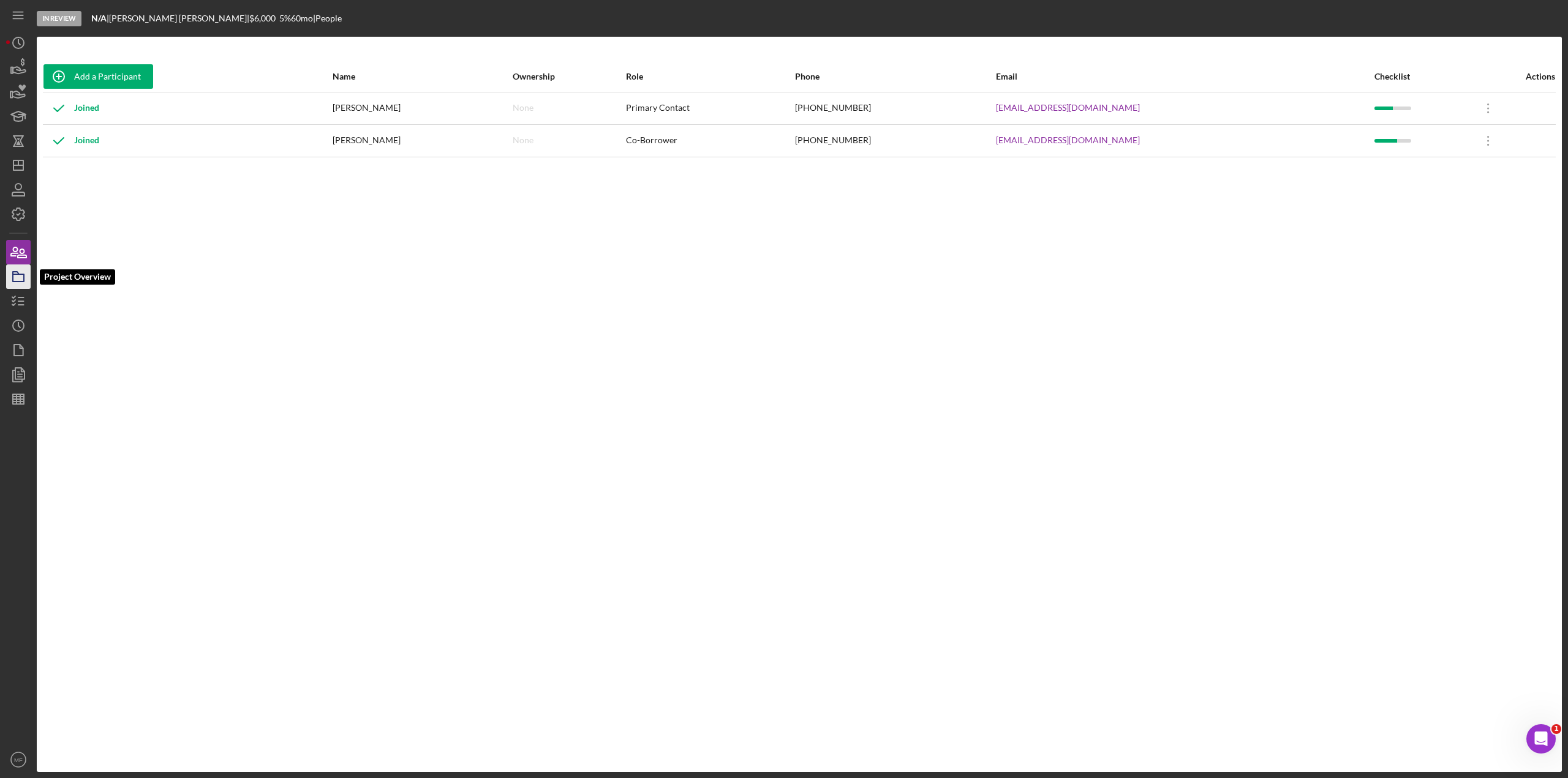
click at [22, 276] on icon "button" at bounding box center [18, 276] width 30 height 30
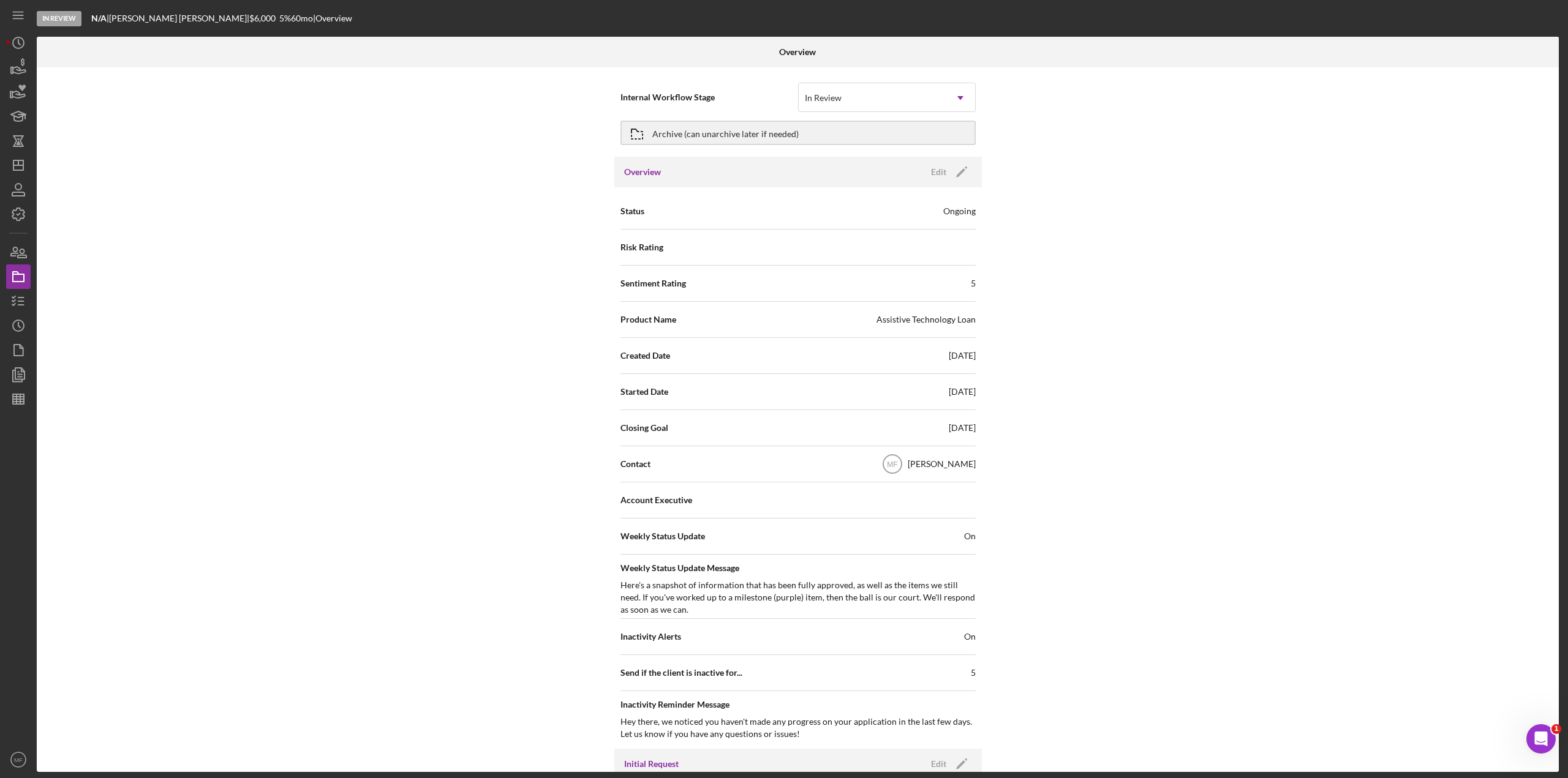
click at [6, 304] on div "In Review N/A | [PERSON_NAME] | $6,000 $2,100 5 % 60 mo | Overview Overview Int…" at bounding box center [784, 389] width 1568 height 778
click at [14, 303] on icon "button" at bounding box center [18, 300] width 30 height 30
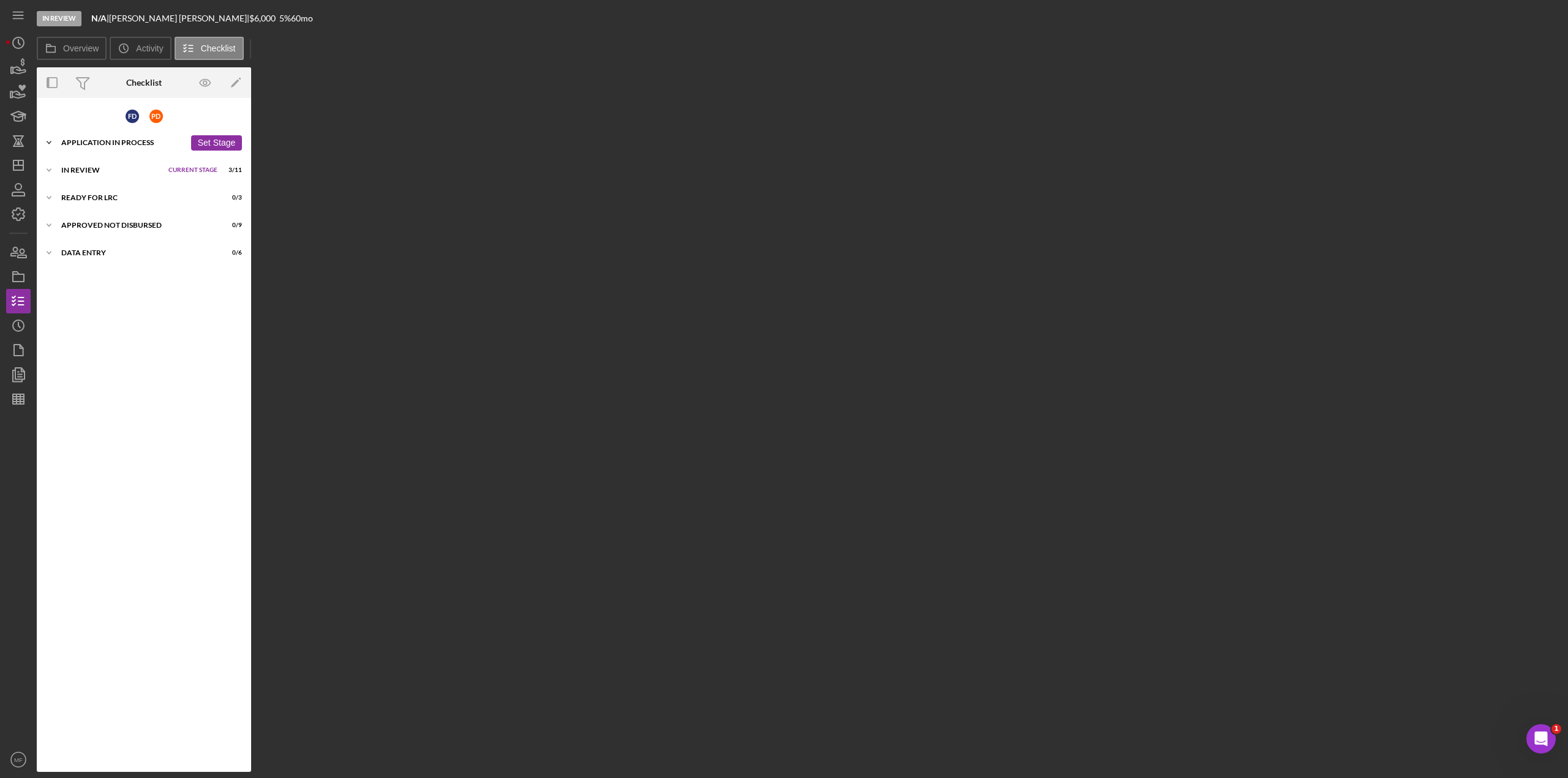
click at [94, 152] on div "Icon/Expander Application In Process 25 / 36 Set Stage" at bounding box center [144, 142] width 215 height 24
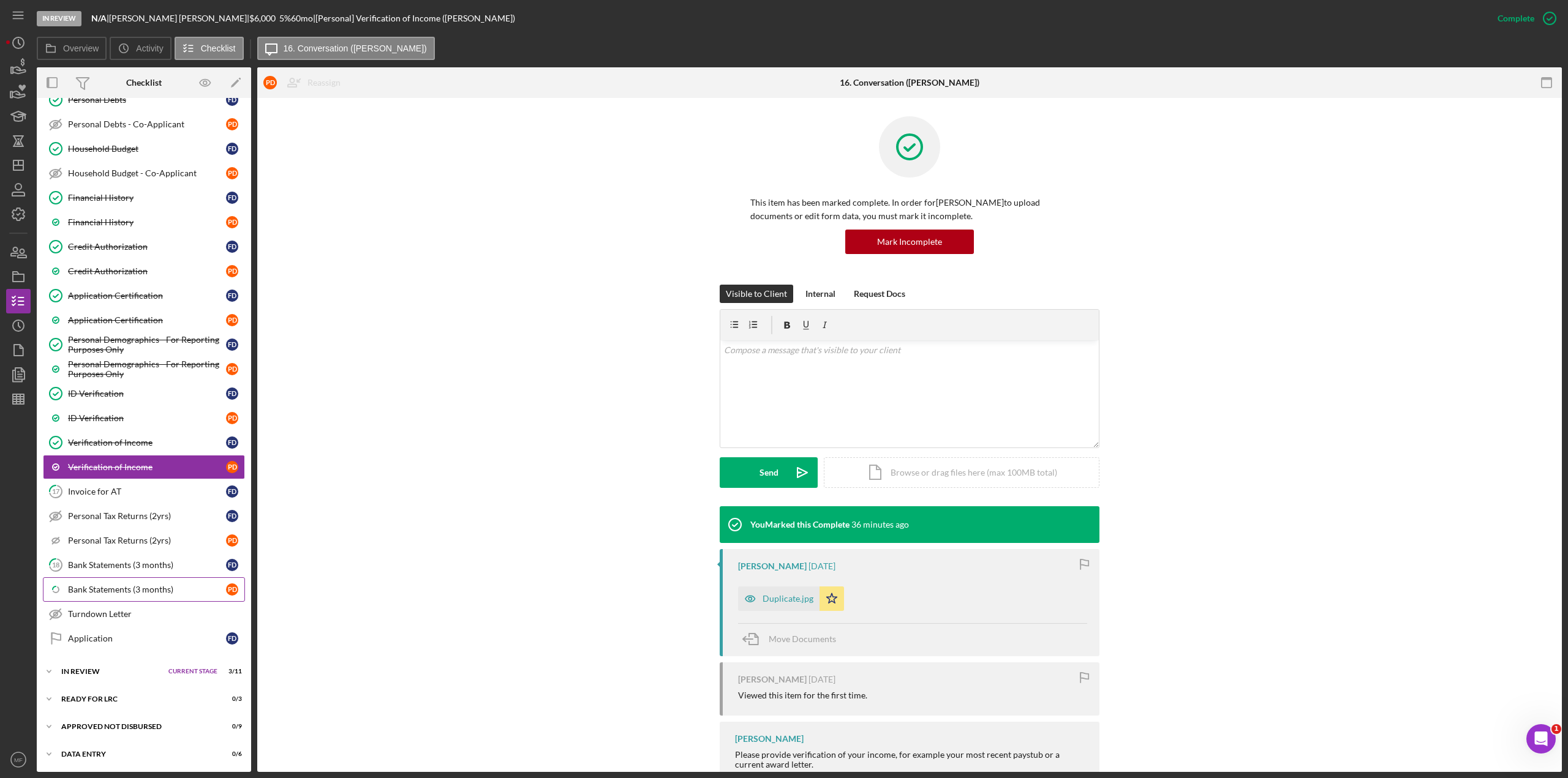
scroll to position [388, 0]
click at [98, 425] on div "Icon/Expander In Review Current Stage 3 / 11 Set Stage" at bounding box center [144, 670] width 215 height 24
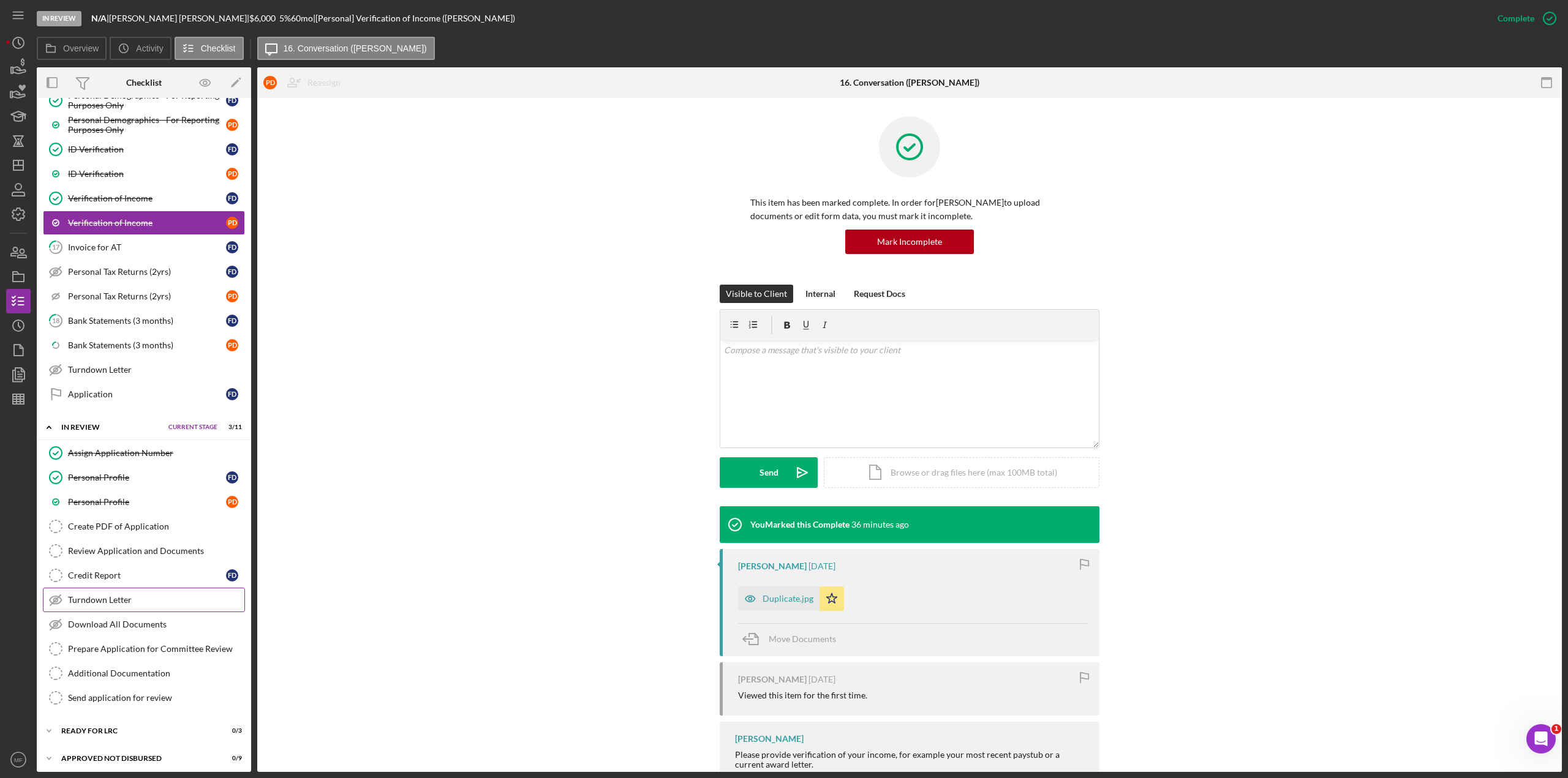
scroll to position [633, 0]
click at [93, 425] on div "Create PDF of Application" at bounding box center [156, 525] width 176 height 10
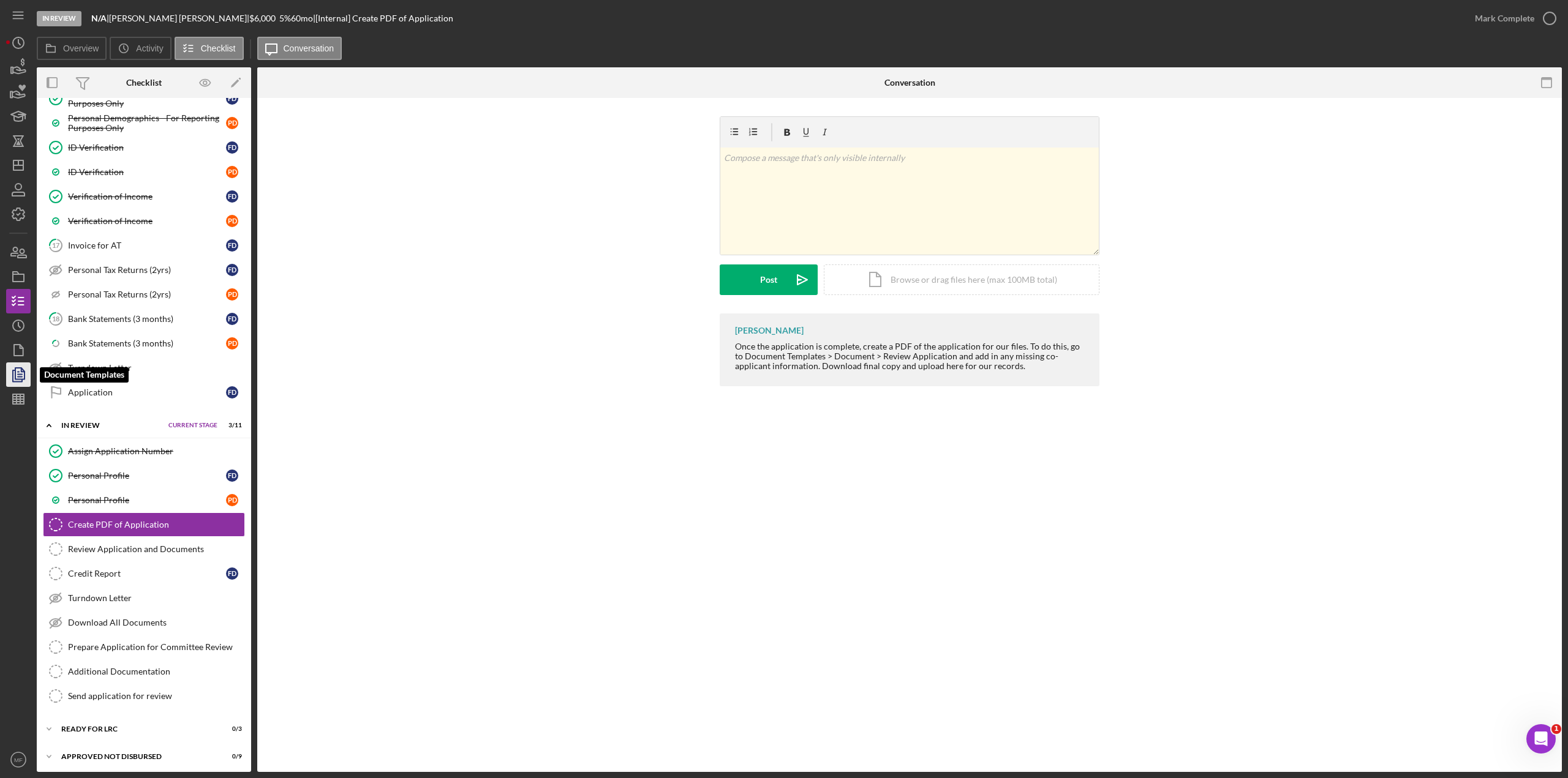
click at [23, 381] on icon "button" at bounding box center [18, 374] width 30 height 30
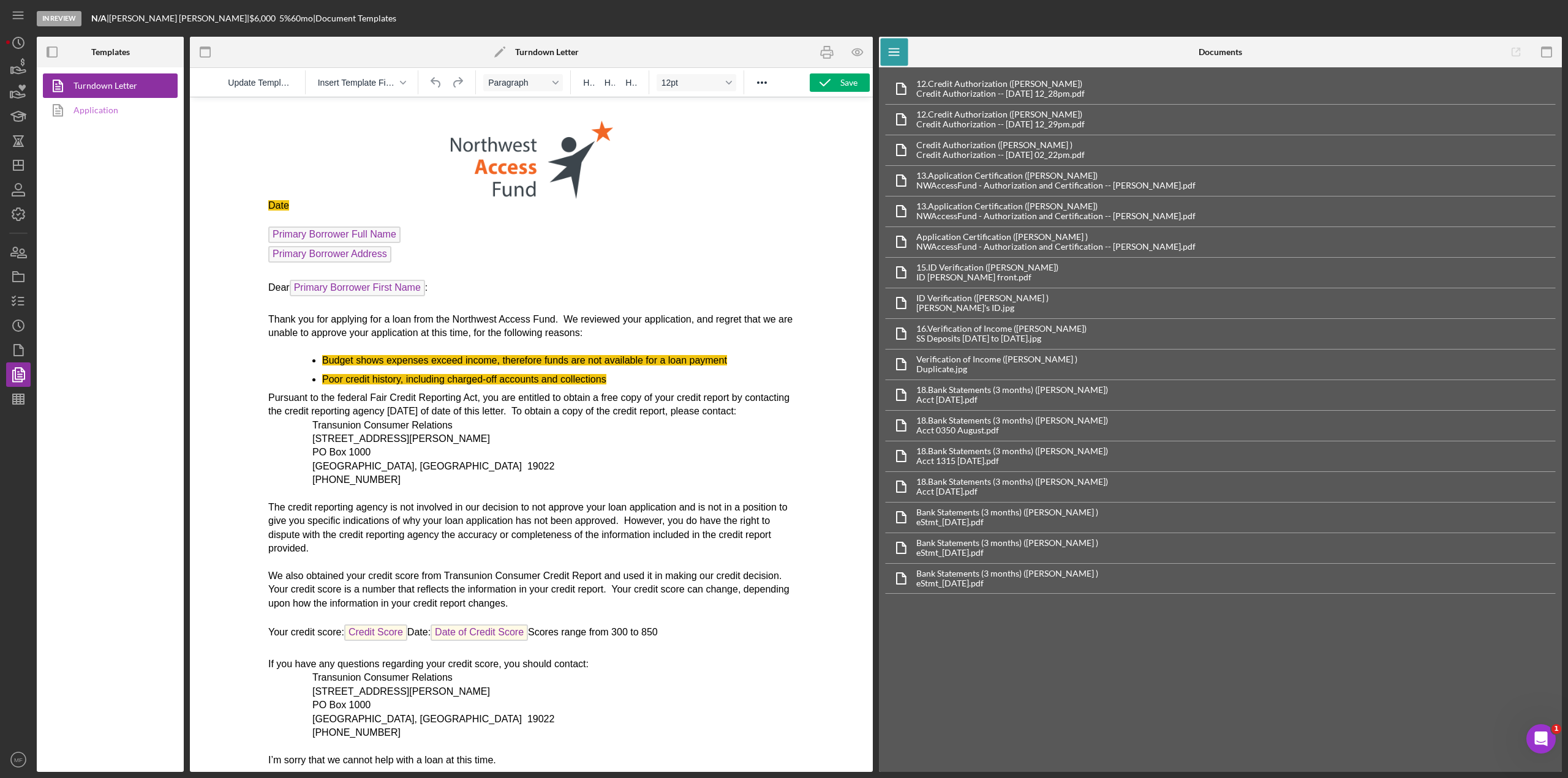
click at [111, 110] on link "Application" at bounding box center [107, 109] width 129 height 24
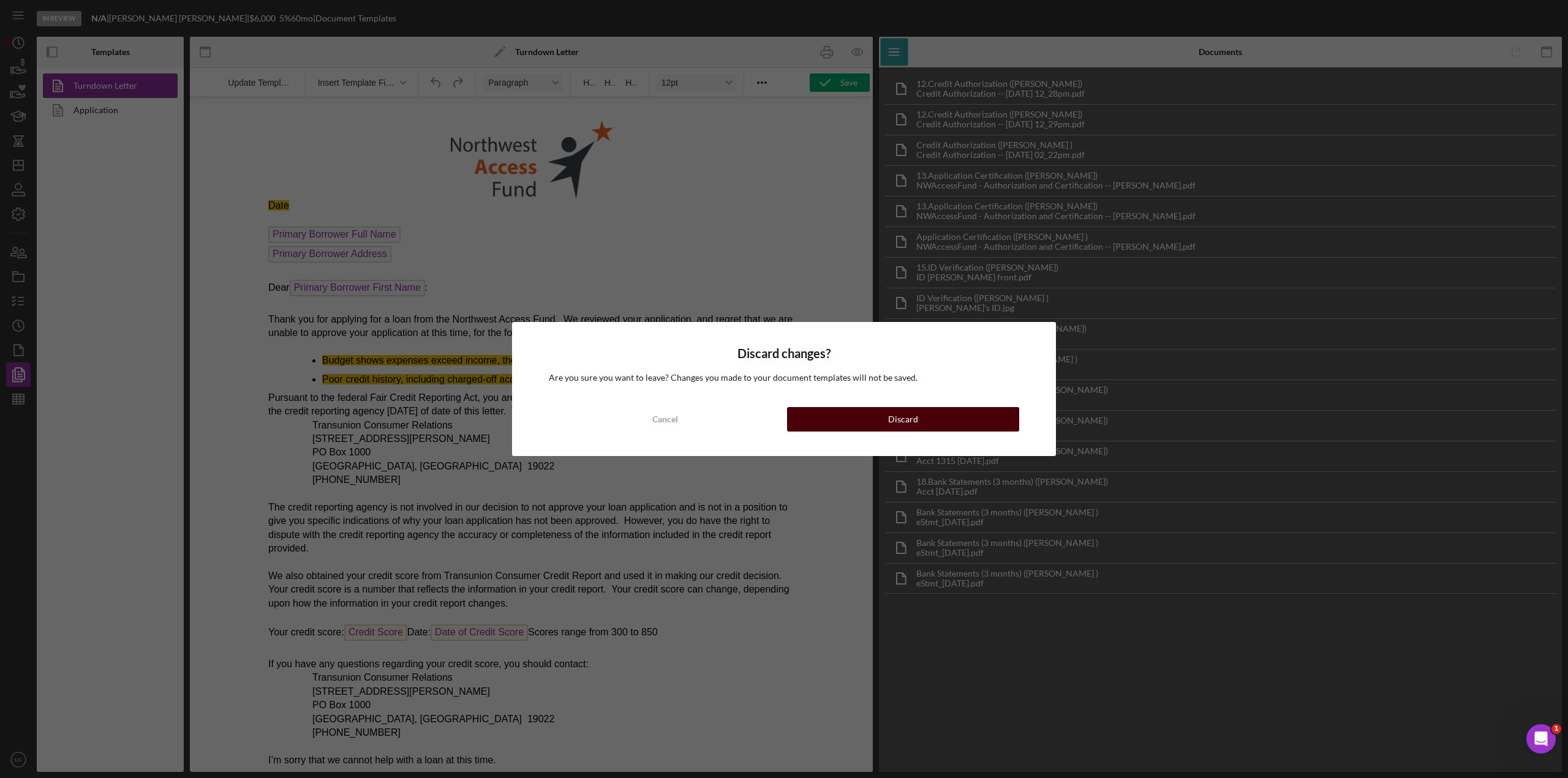
click at [882, 425] on button "Discard" at bounding box center [903, 419] width 232 height 24
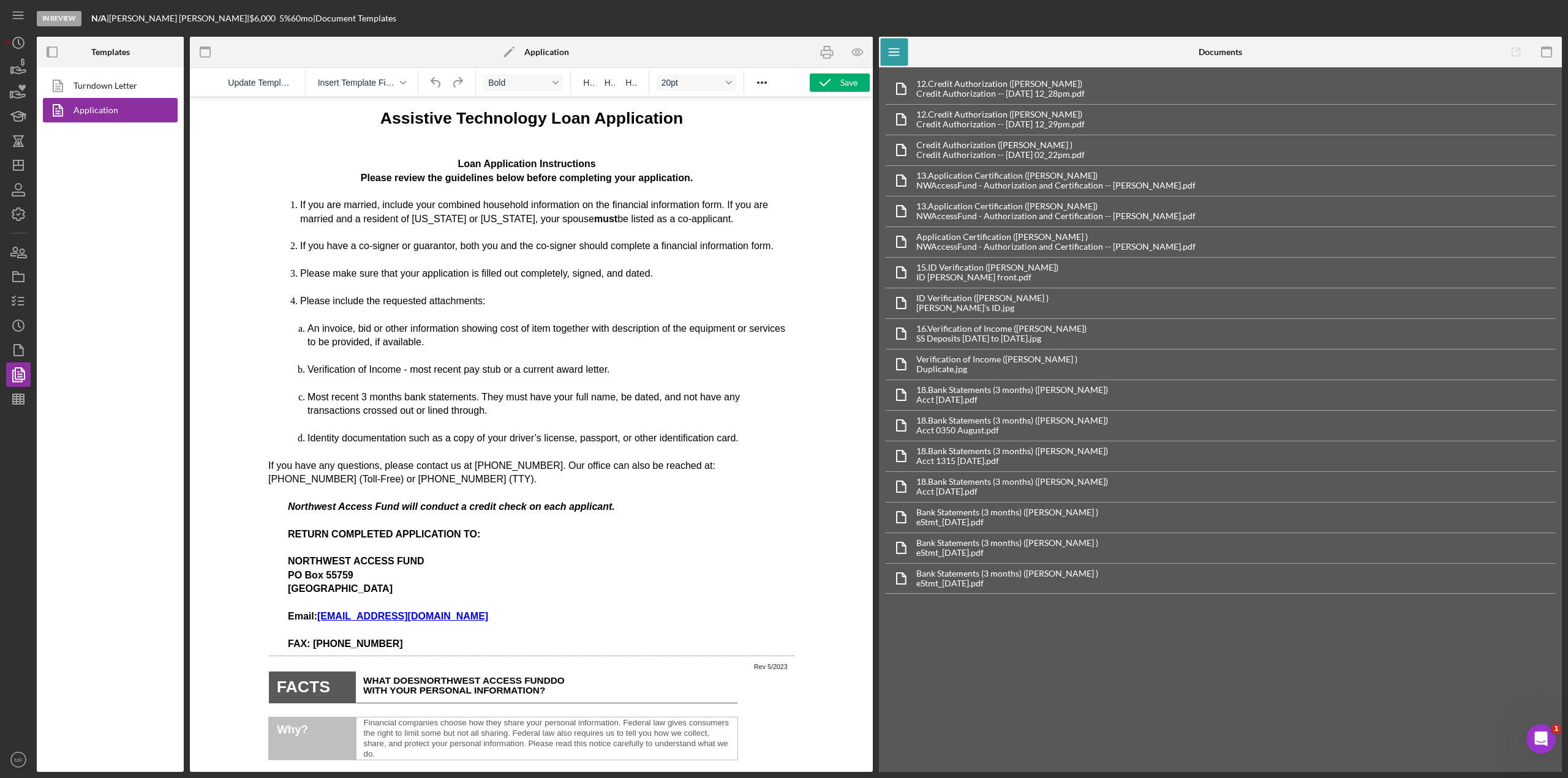
click at [101, 55] on b "Templates" at bounding box center [111, 52] width 39 height 10
click at [19, 304] on icon "button" at bounding box center [18, 300] width 30 height 30
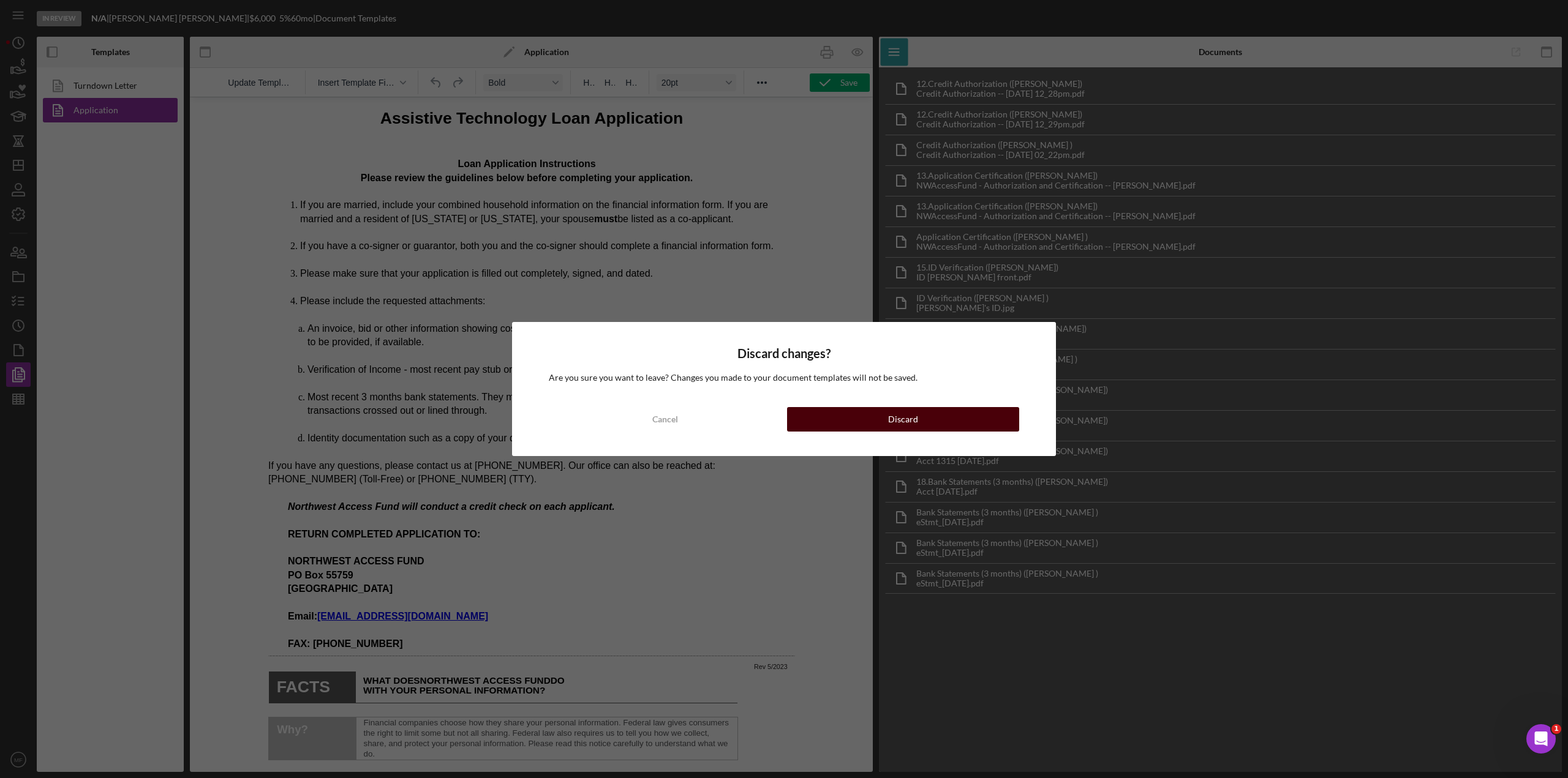
click at [910, 417] on div "Discard" at bounding box center [903, 419] width 30 height 24
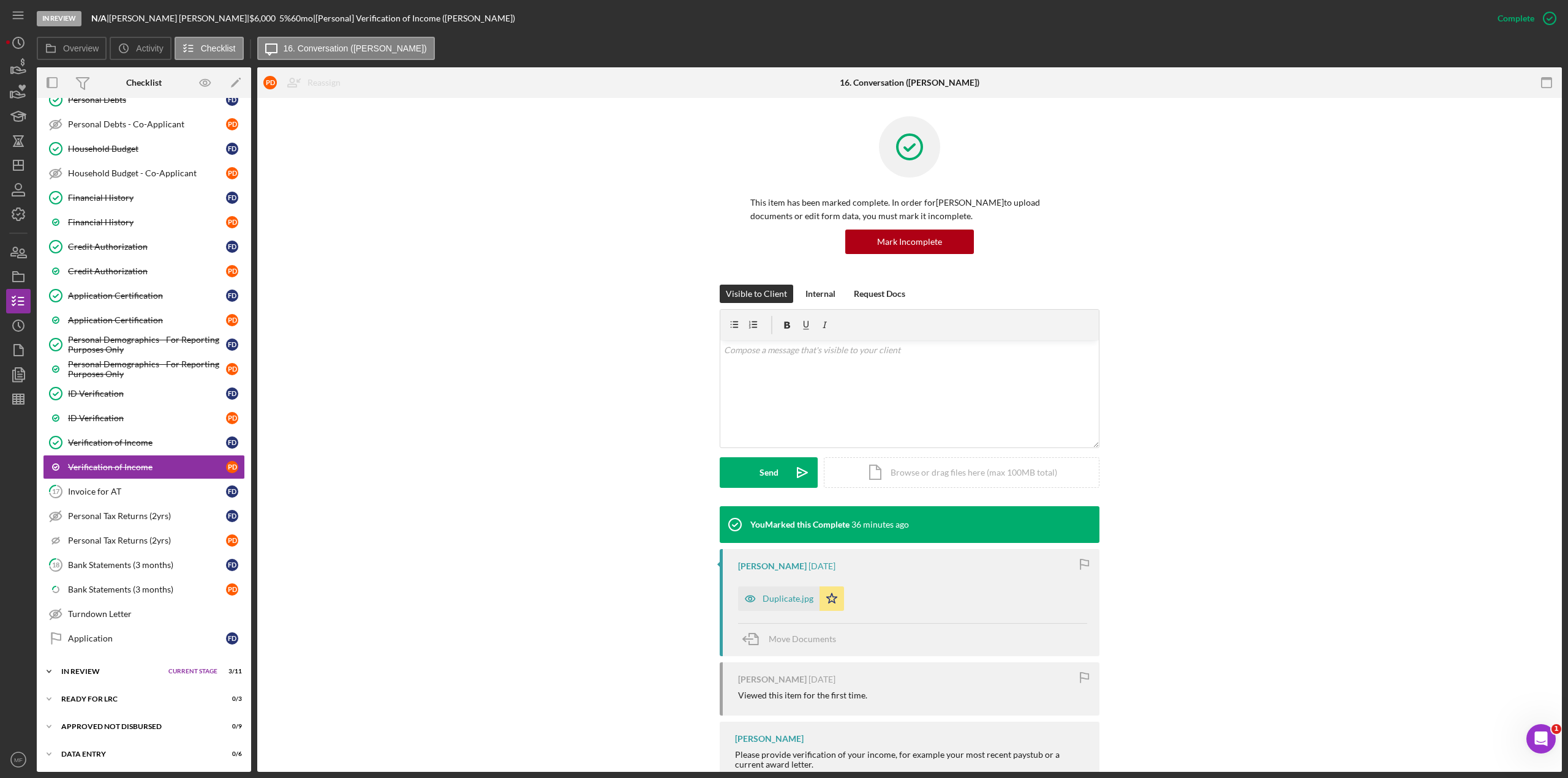
scroll to position [388, 0]
click at [100, 425] on div "Application" at bounding box center [147, 638] width 158 height 10
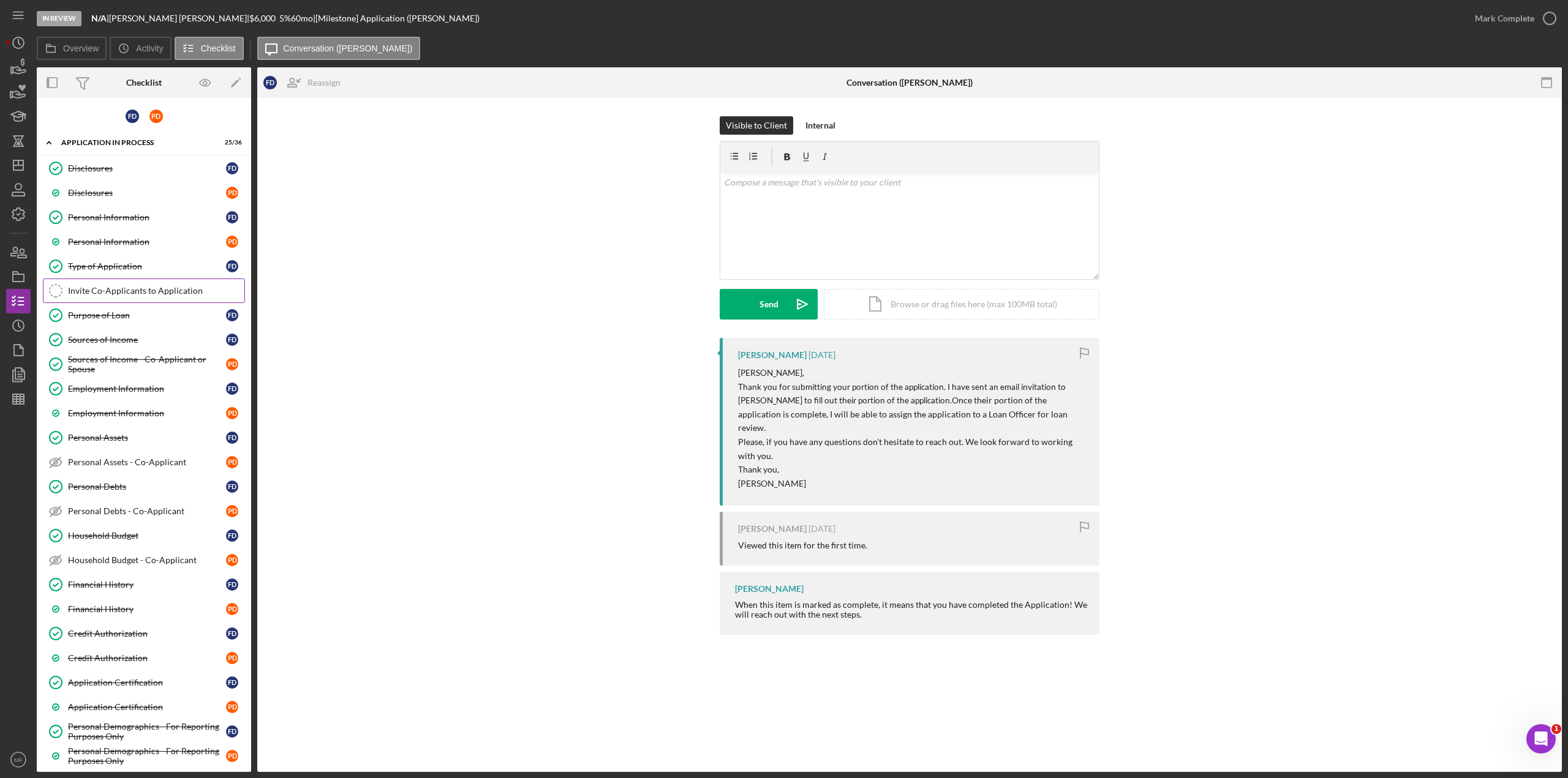
click at [145, 293] on div "Invite Co-Applicants to Application" at bounding box center [156, 291] width 176 height 10
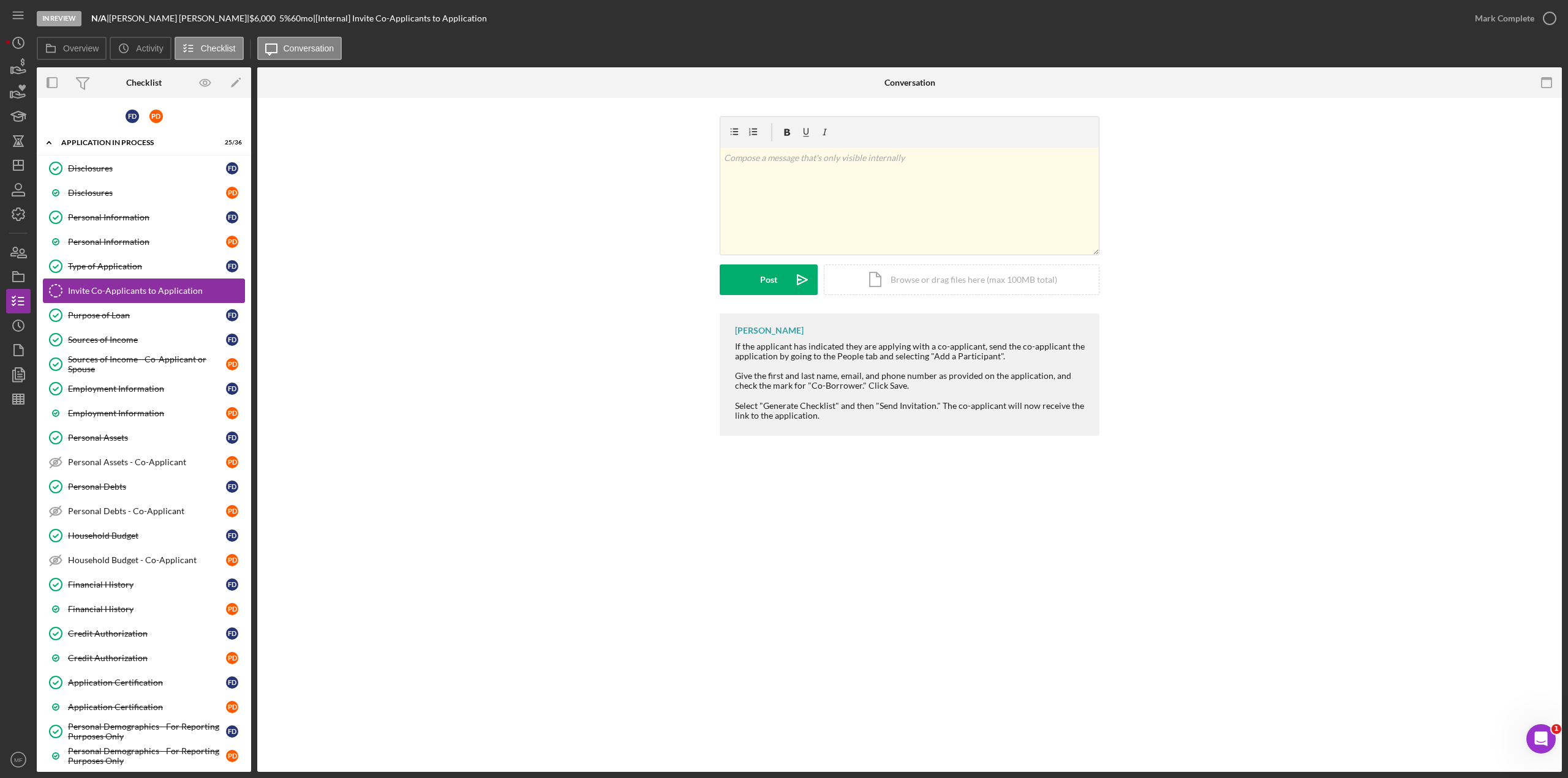
click at [152, 280] on link "Invite Co-Applicants to Application Invite Co-Applicants to Application" at bounding box center [143, 291] width 202 height 24
click at [167, 293] on div "Invite Co-Applicants to Application" at bounding box center [156, 291] width 176 height 10
click at [23, 257] on icon "button" at bounding box center [21, 253] width 9 height 9
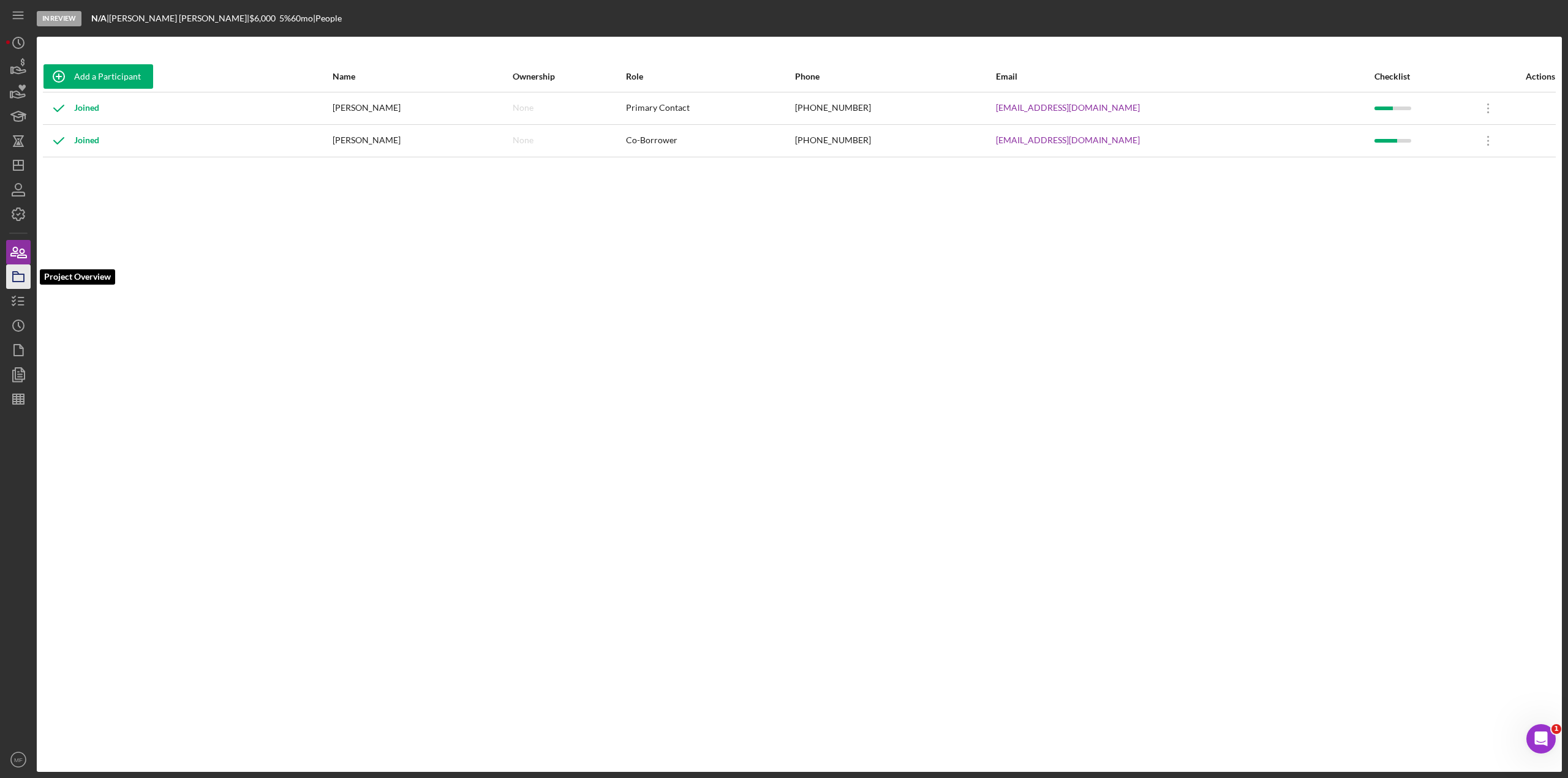
click at [17, 282] on rect "button" at bounding box center [18, 278] width 11 height 8
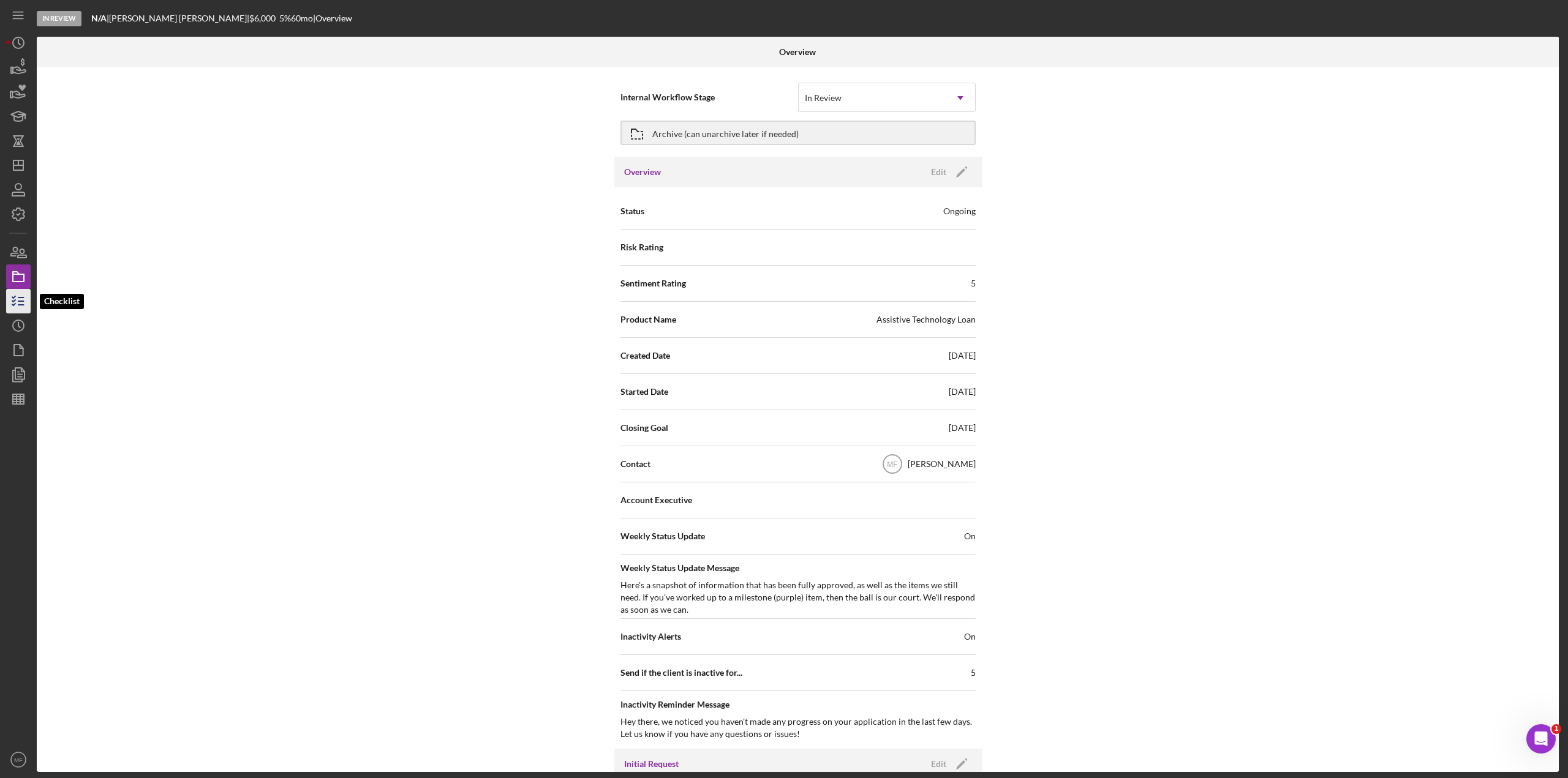
click at [18, 302] on icon "button" at bounding box center [18, 300] width 30 height 30
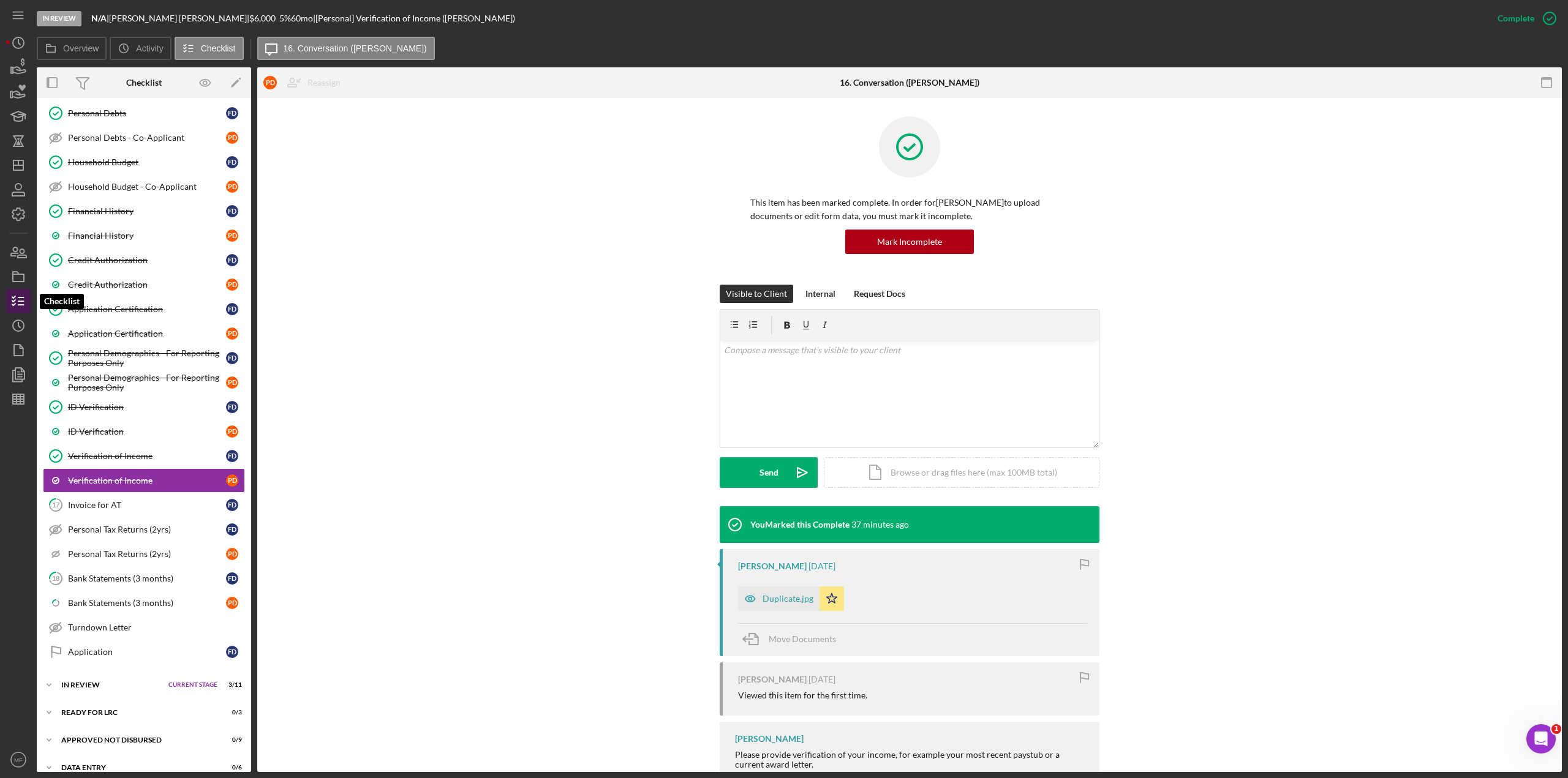
scroll to position [387, 0]
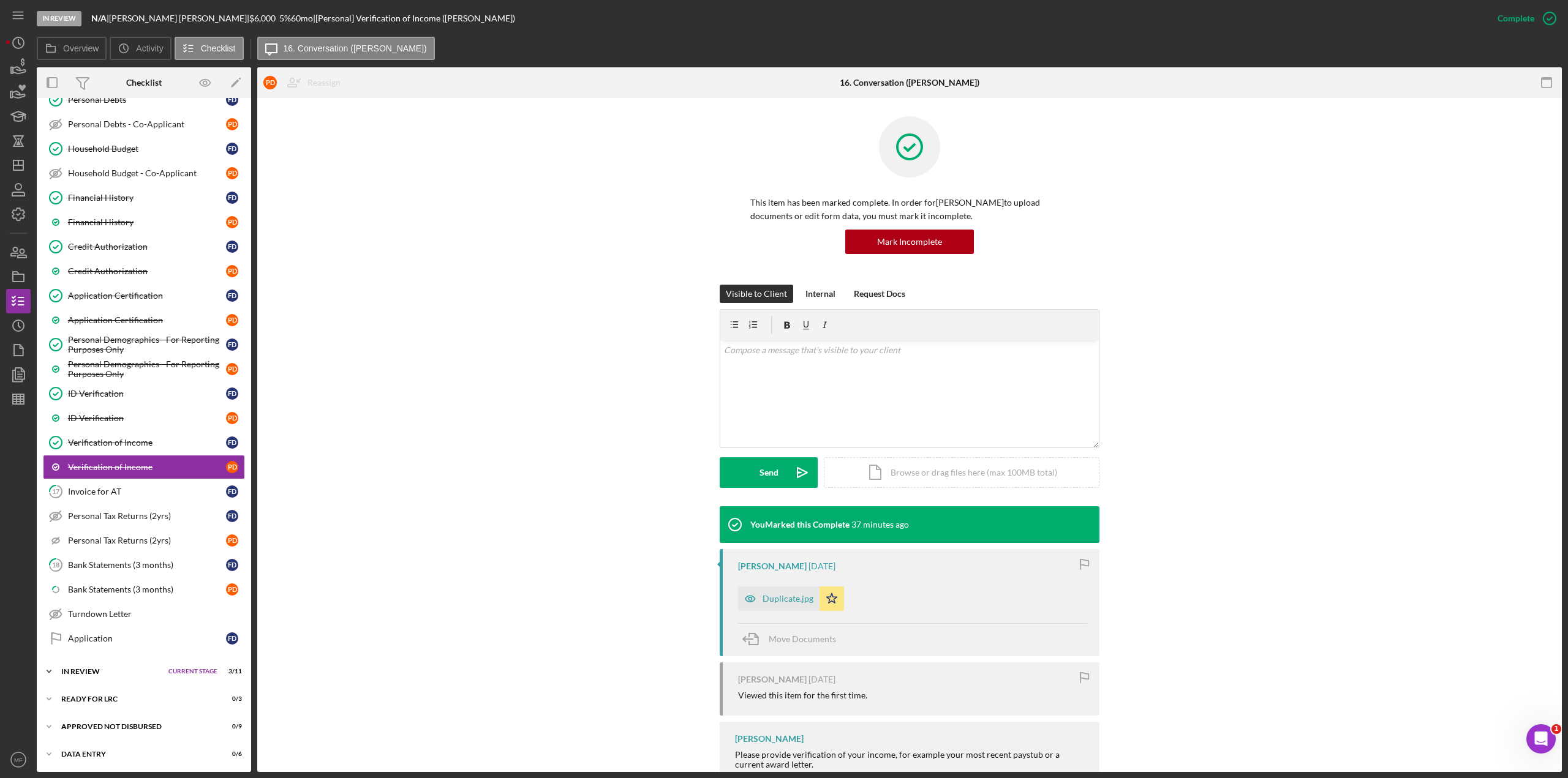
click at [111, 425] on div "In Review" at bounding box center [112, 672] width 101 height 8
click at [107, 425] on div "In Review" at bounding box center [112, 672] width 101 height 8
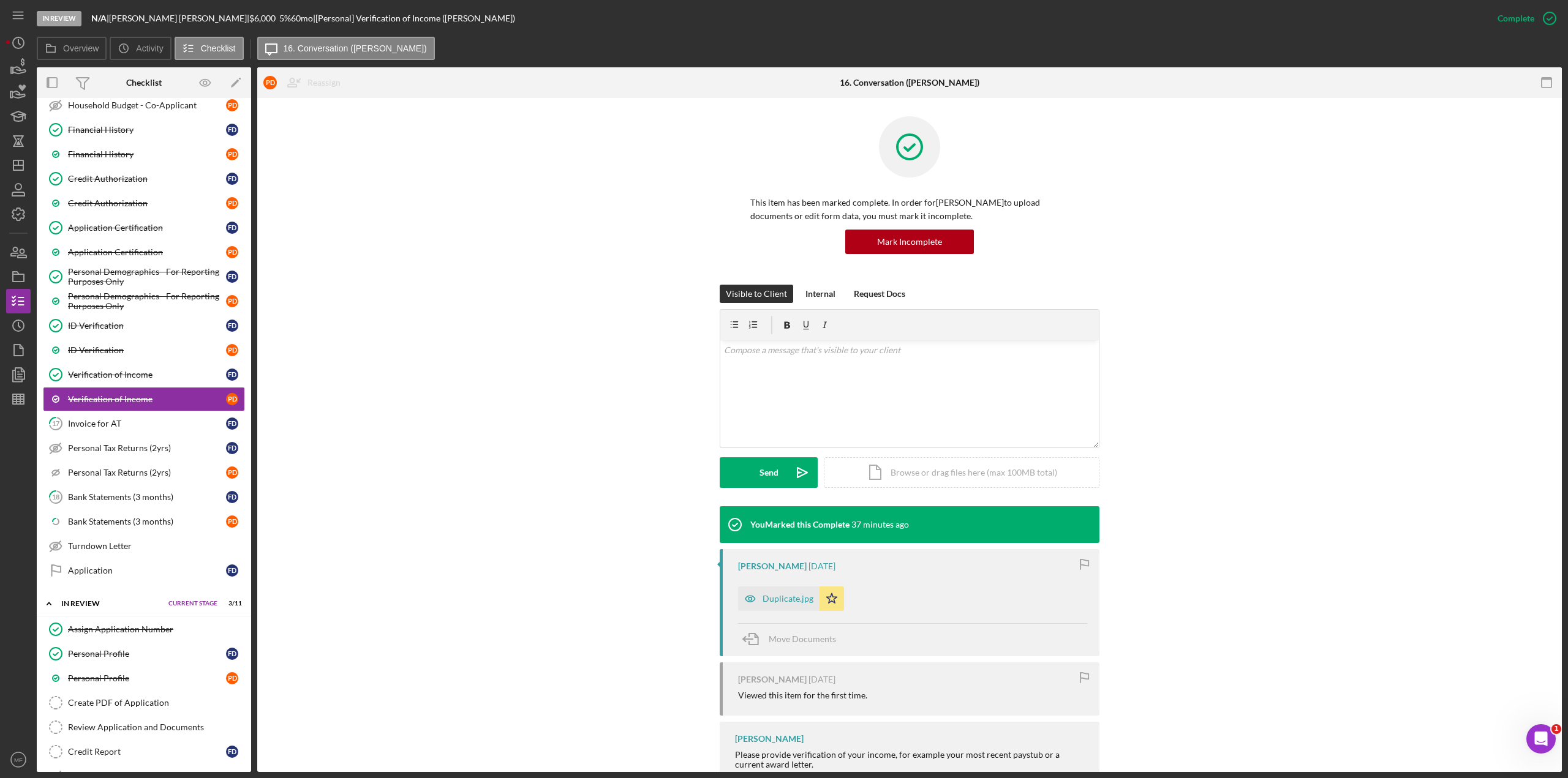
scroll to position [632, 0]
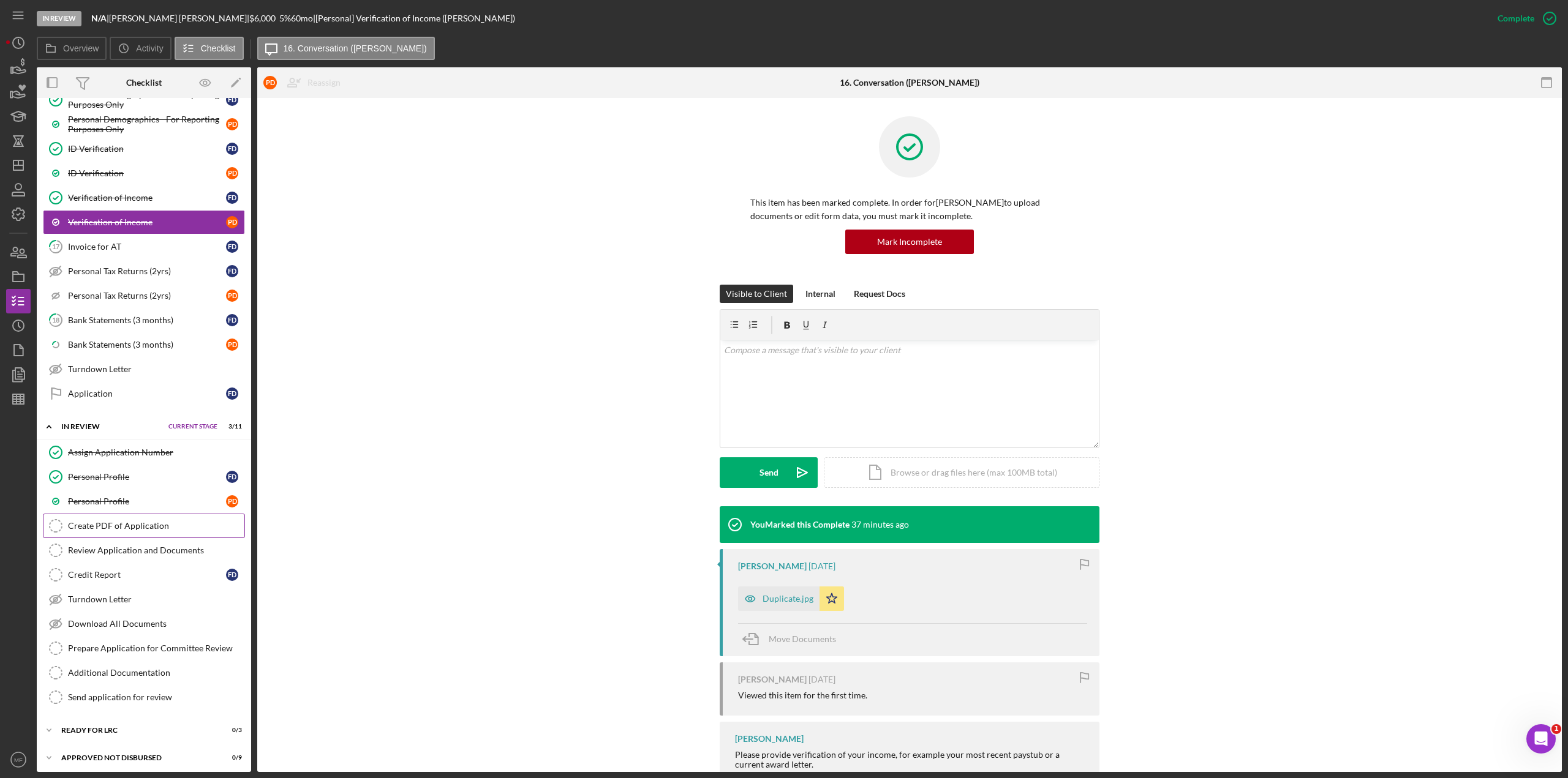
click at [166, 425] on div "Create PDF of Application" at bounding box center [156, 525] width 176 height 10
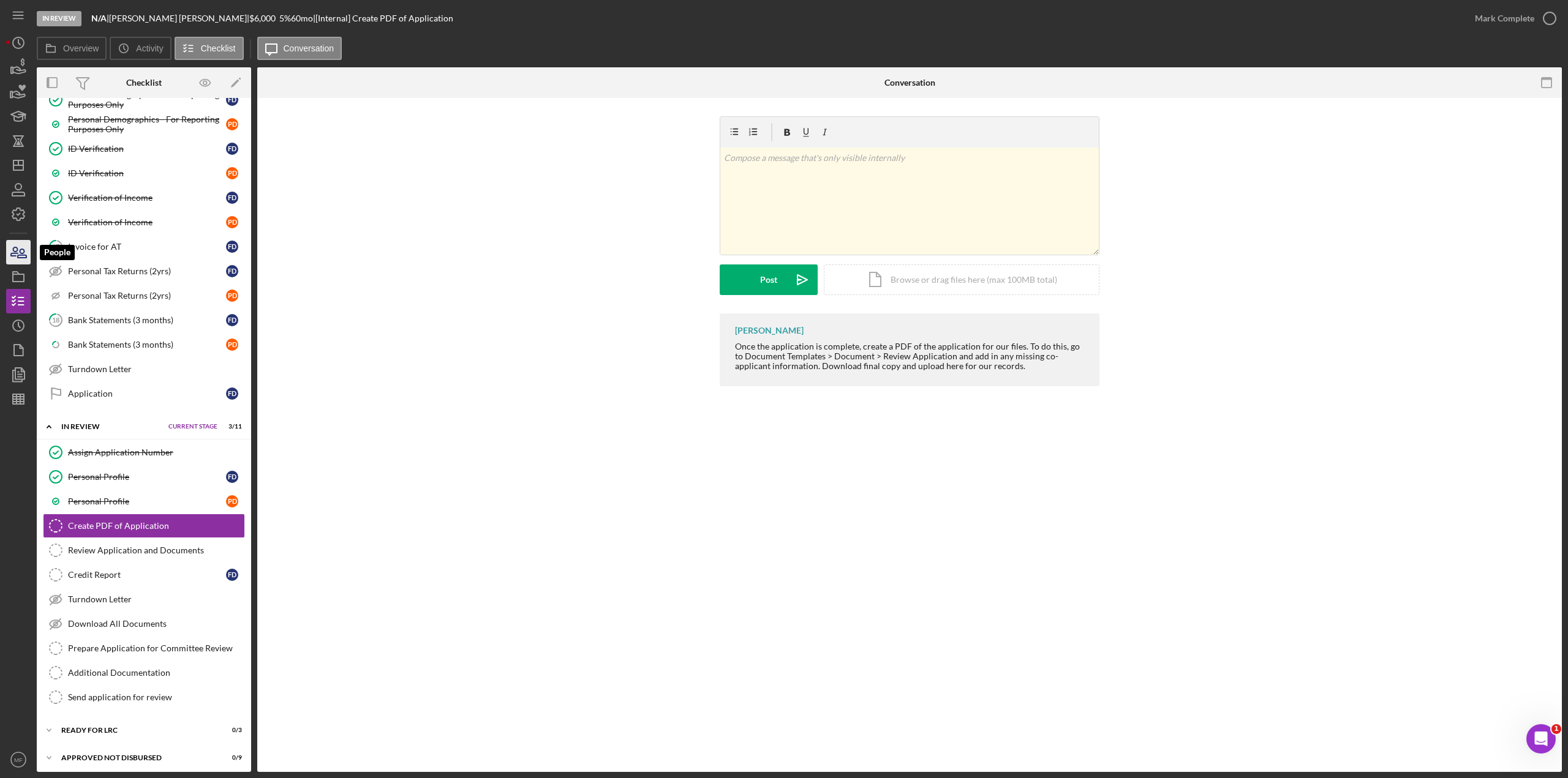
click at [19, 250] on icon "button" at bounding box center [18, 252] width 30 height 30
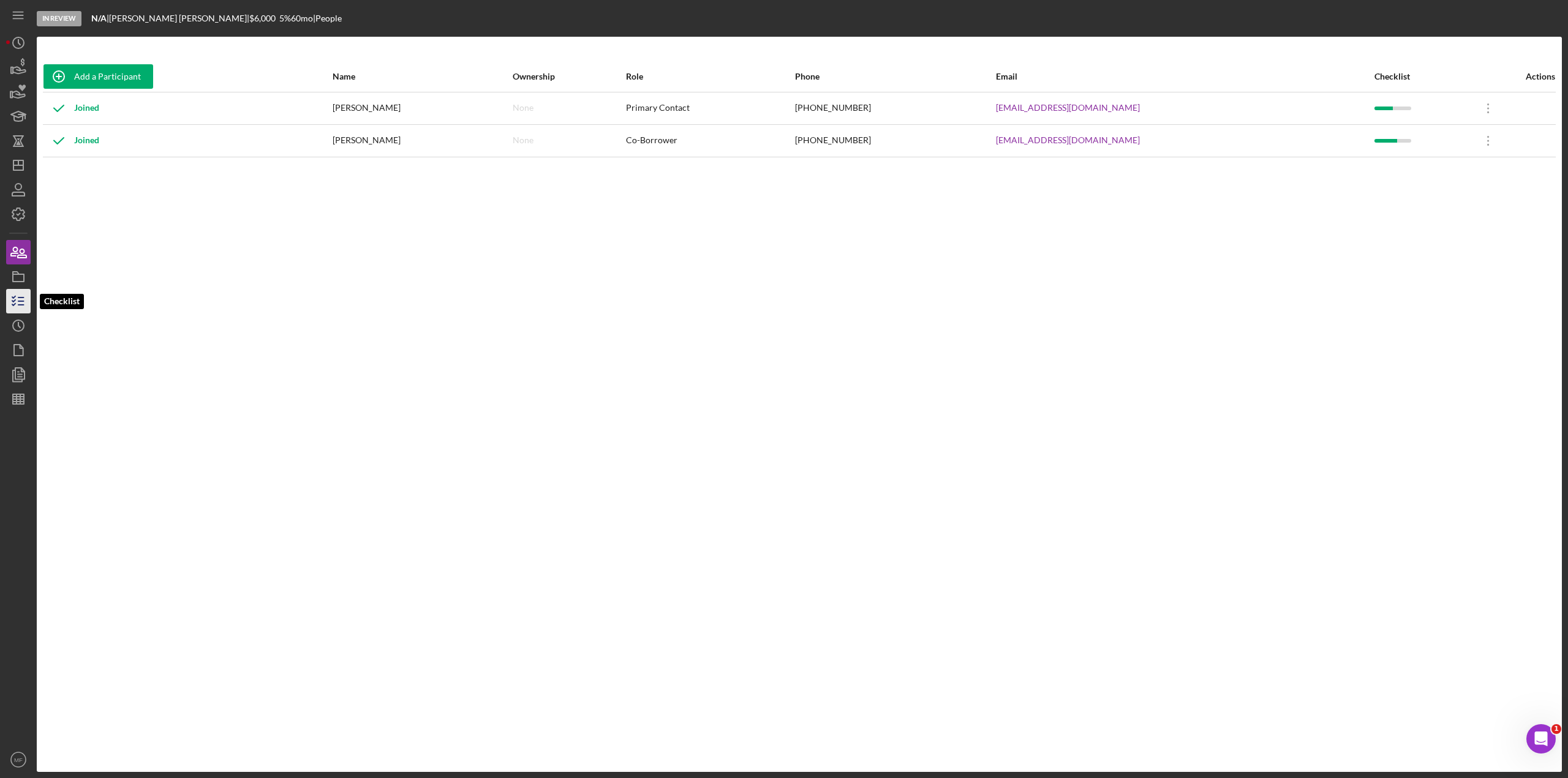
click at [25, 302] on icon "button" at bounding box center [18, 300] width 30 height 30
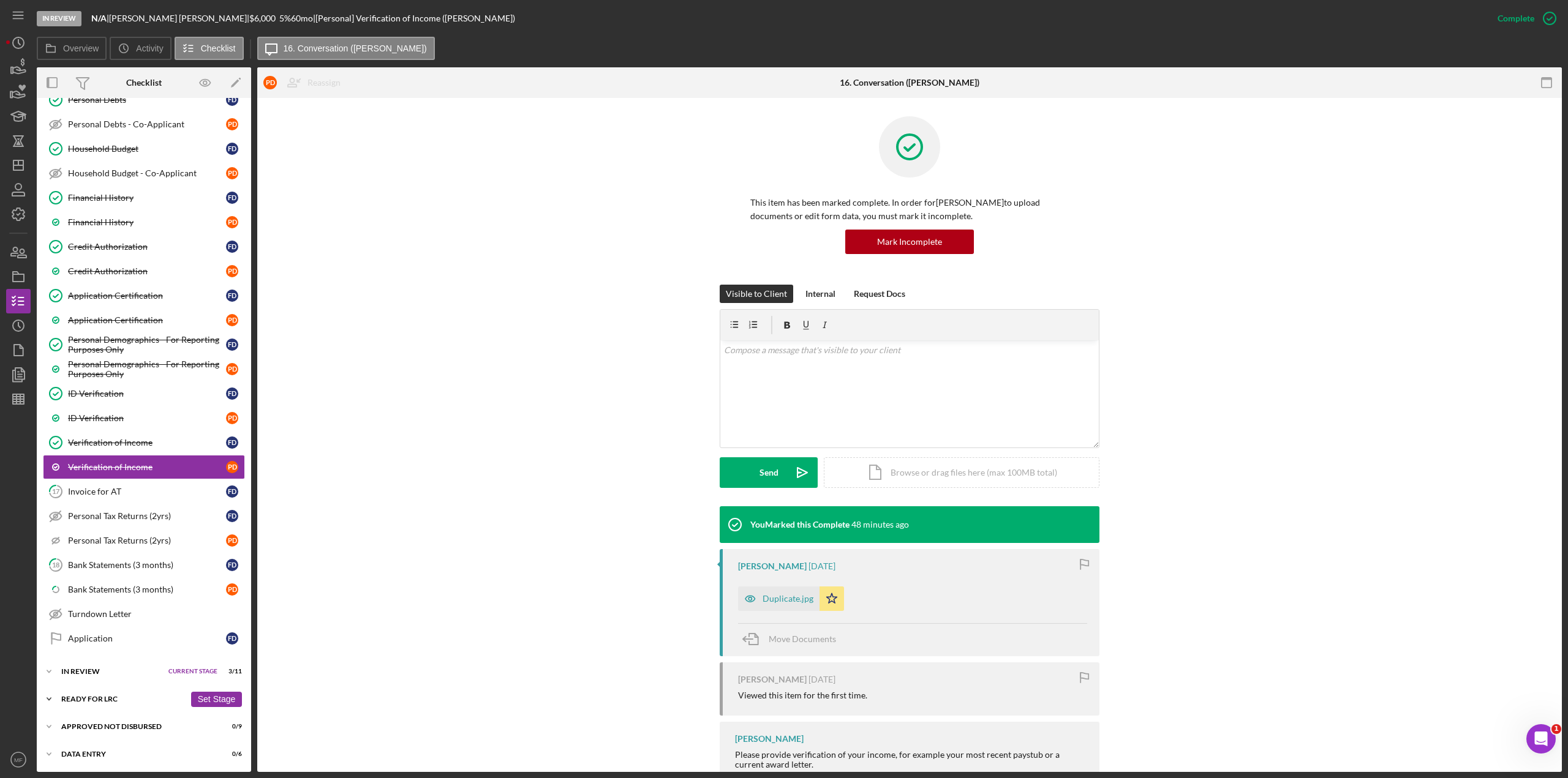
scroll to position [388, 0]
click at [20, 350] on icon "button" at bounding box center [18, 350] width 30 height 30
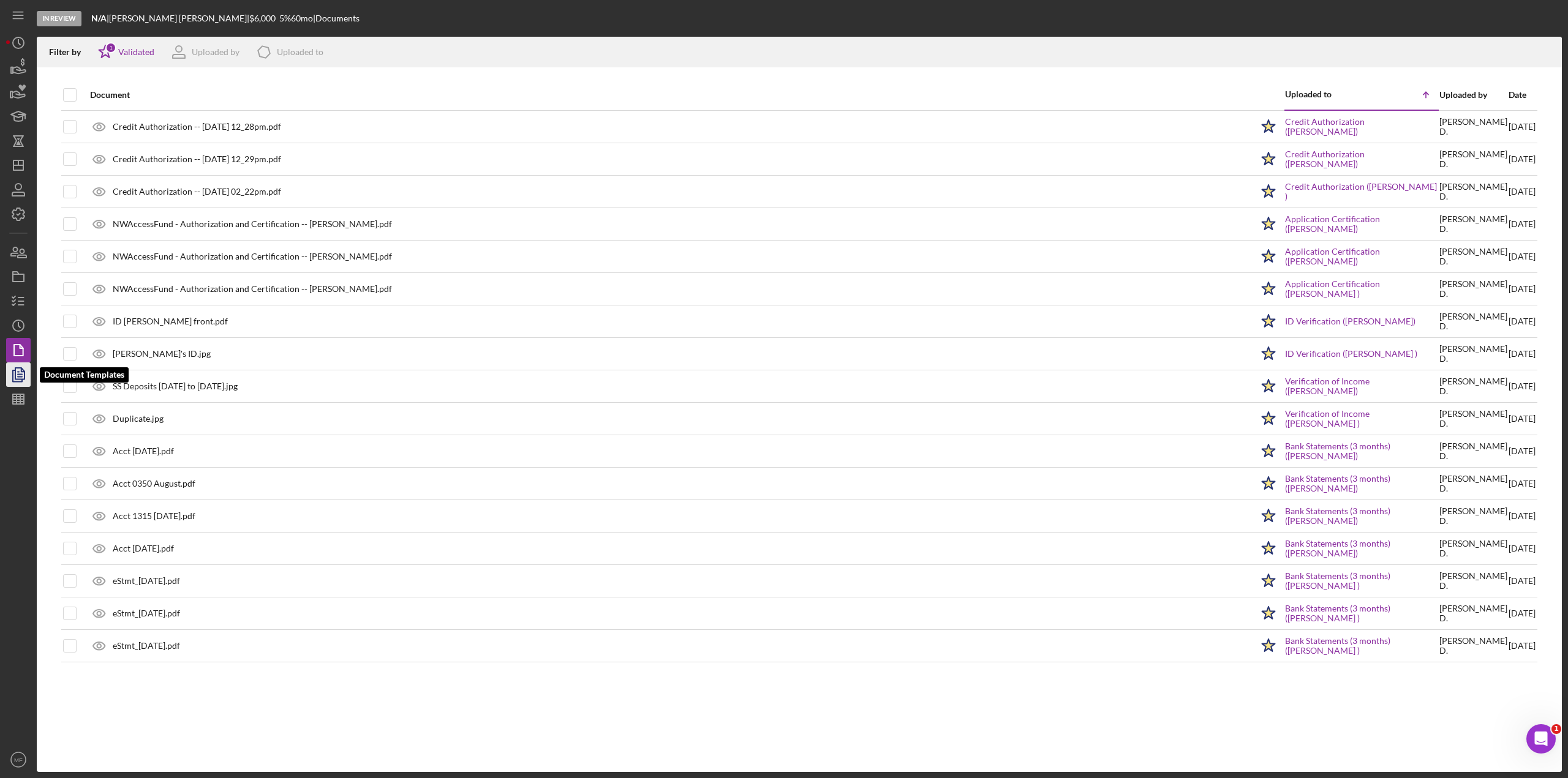
click at [17, 372] on icon "button" at bounding box center [18, 374] width 30 height 30
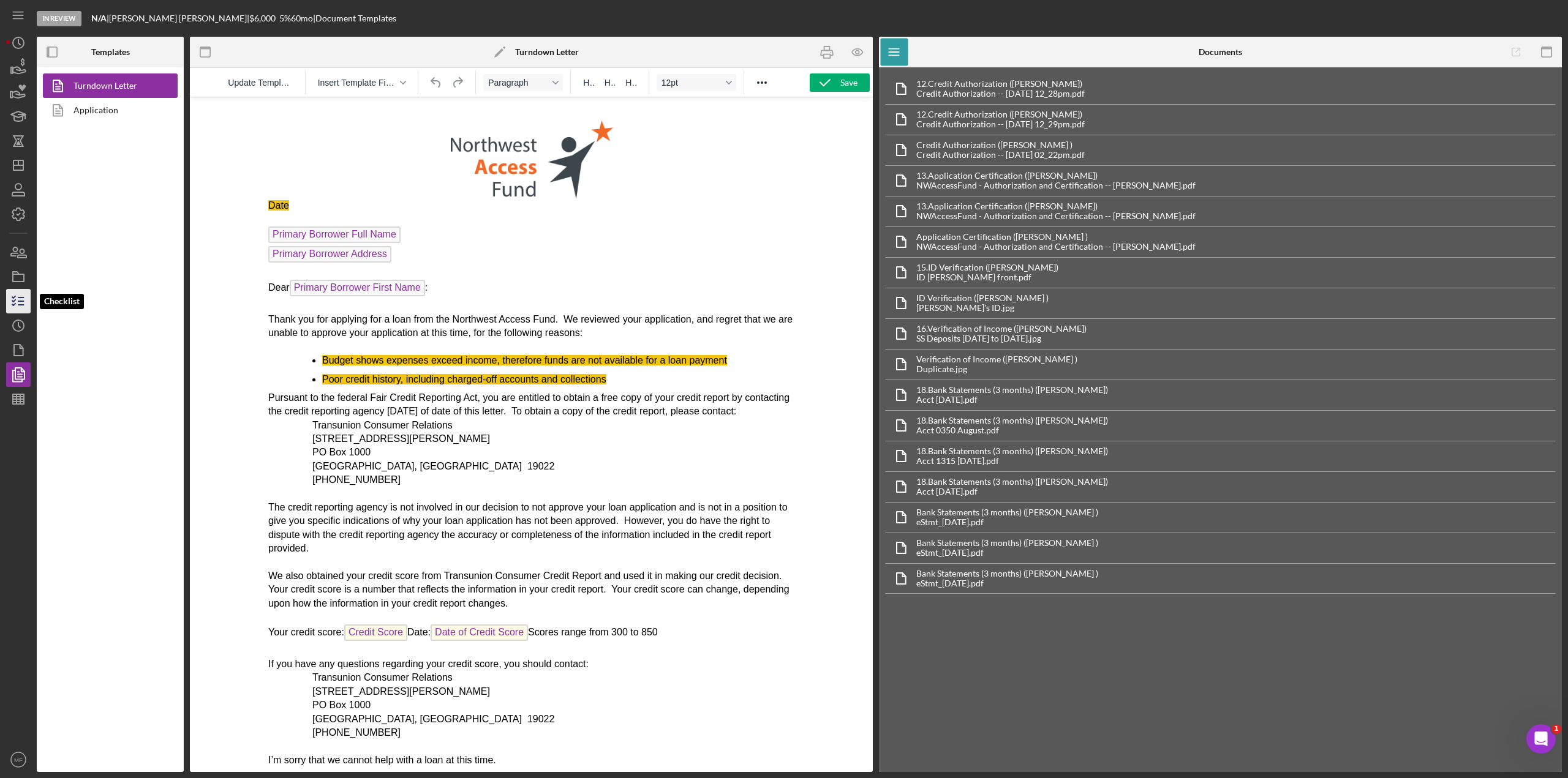
click at [14, 295] on icon "button" at bounding box center [18, 300] width 30 height 30
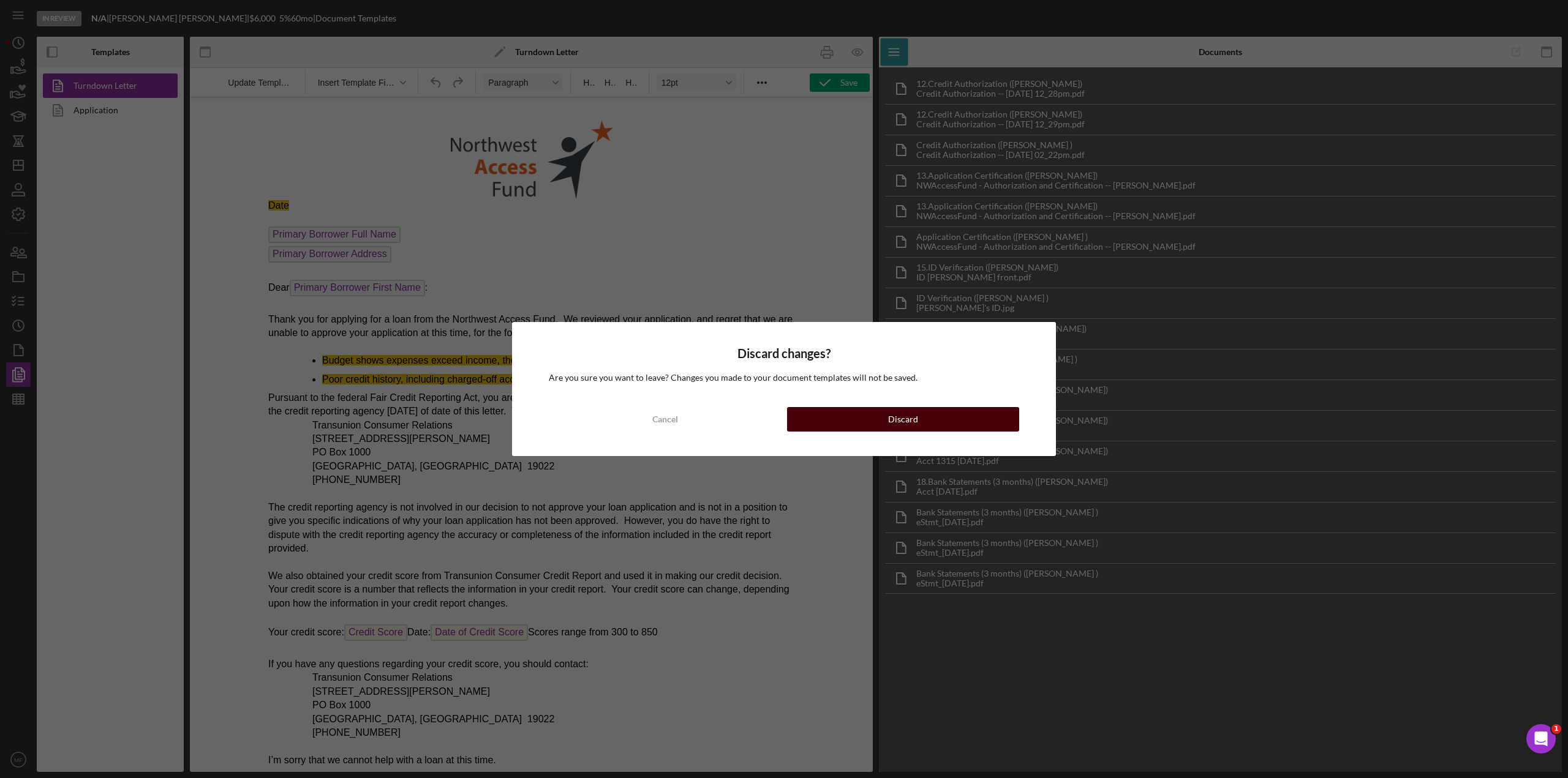
click at [891, 425] on div "Discard" at bounding box center [903, 419] width 30 height 24
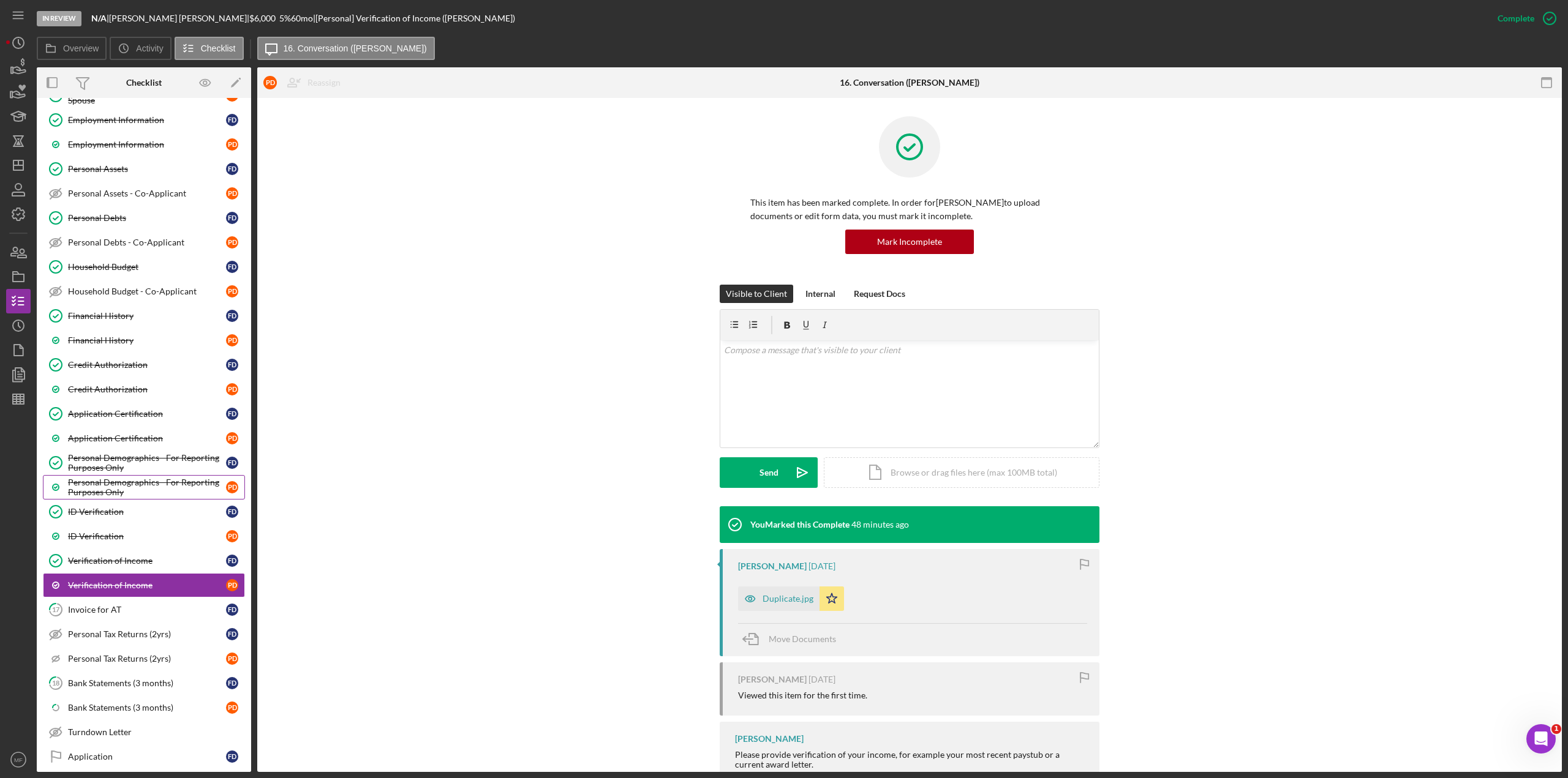
scroll to position [266, 0]
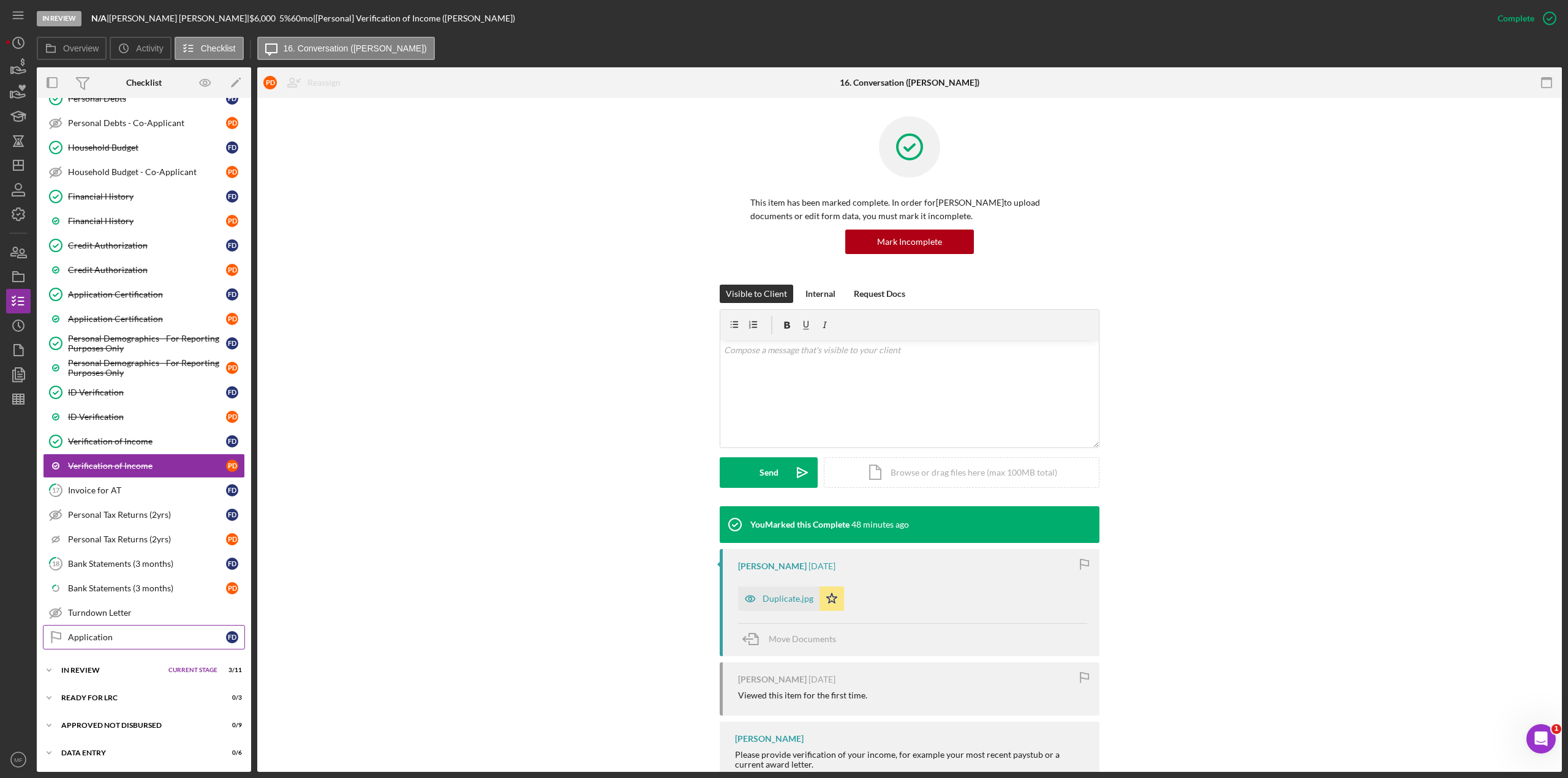
click at [98, 425] on link "Application Application F D" at bounding box center [143, 637] width 202 height 24
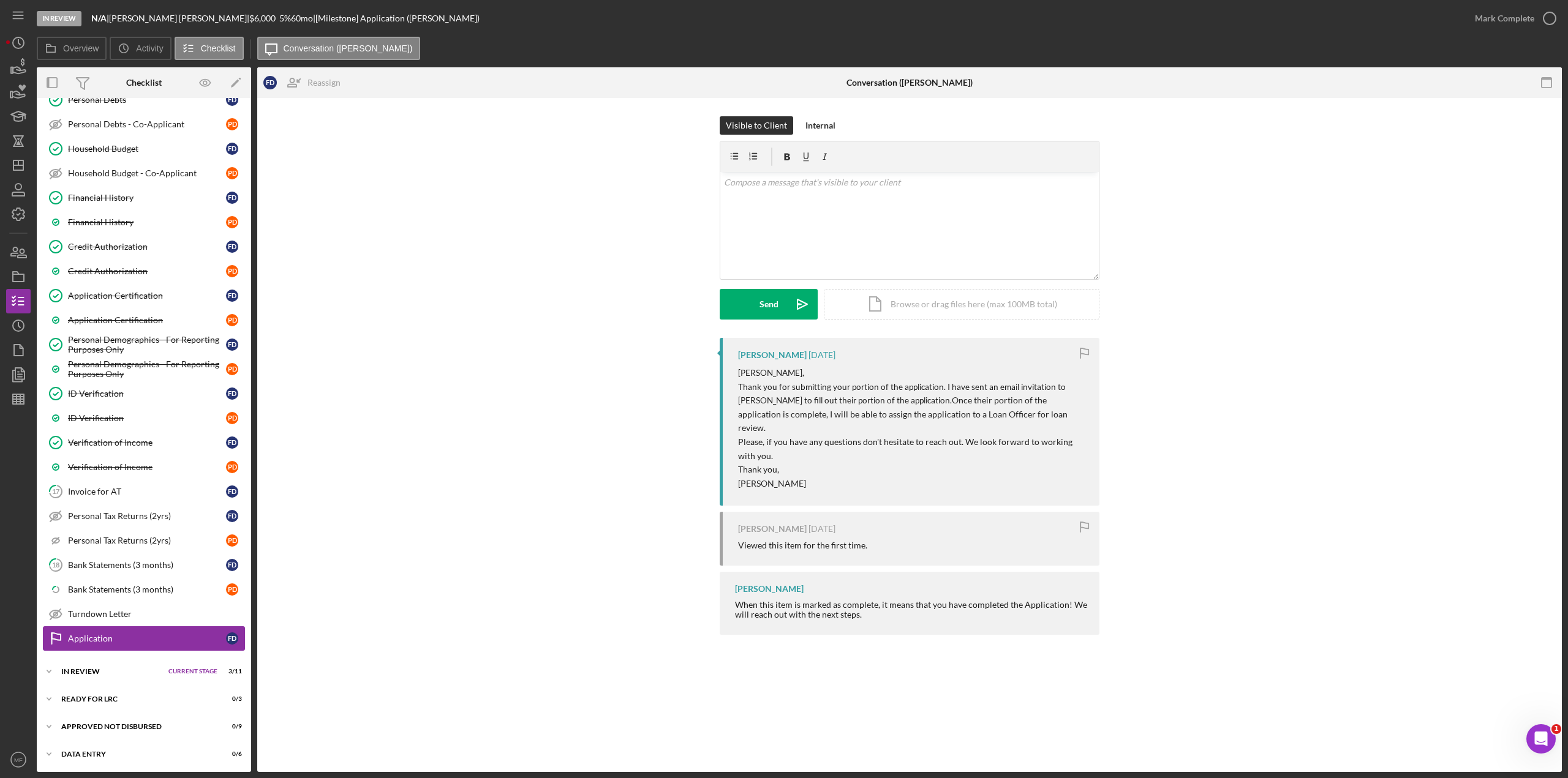
scroll to position [388, 0]
click at [97, 425] on div "In Review" at bounding box center [112, 671] width 101 height 8
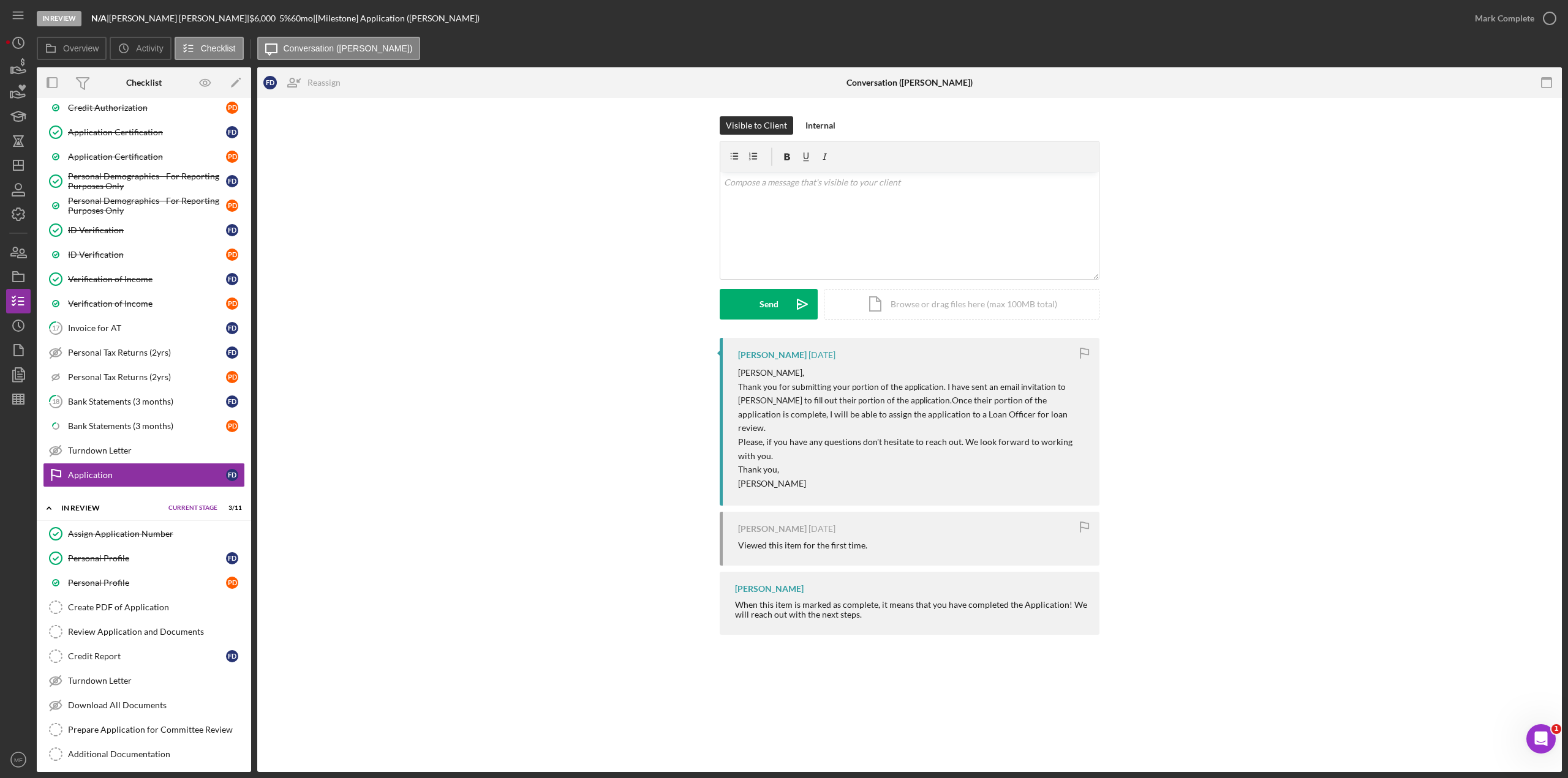
scroll to position [572, 0]
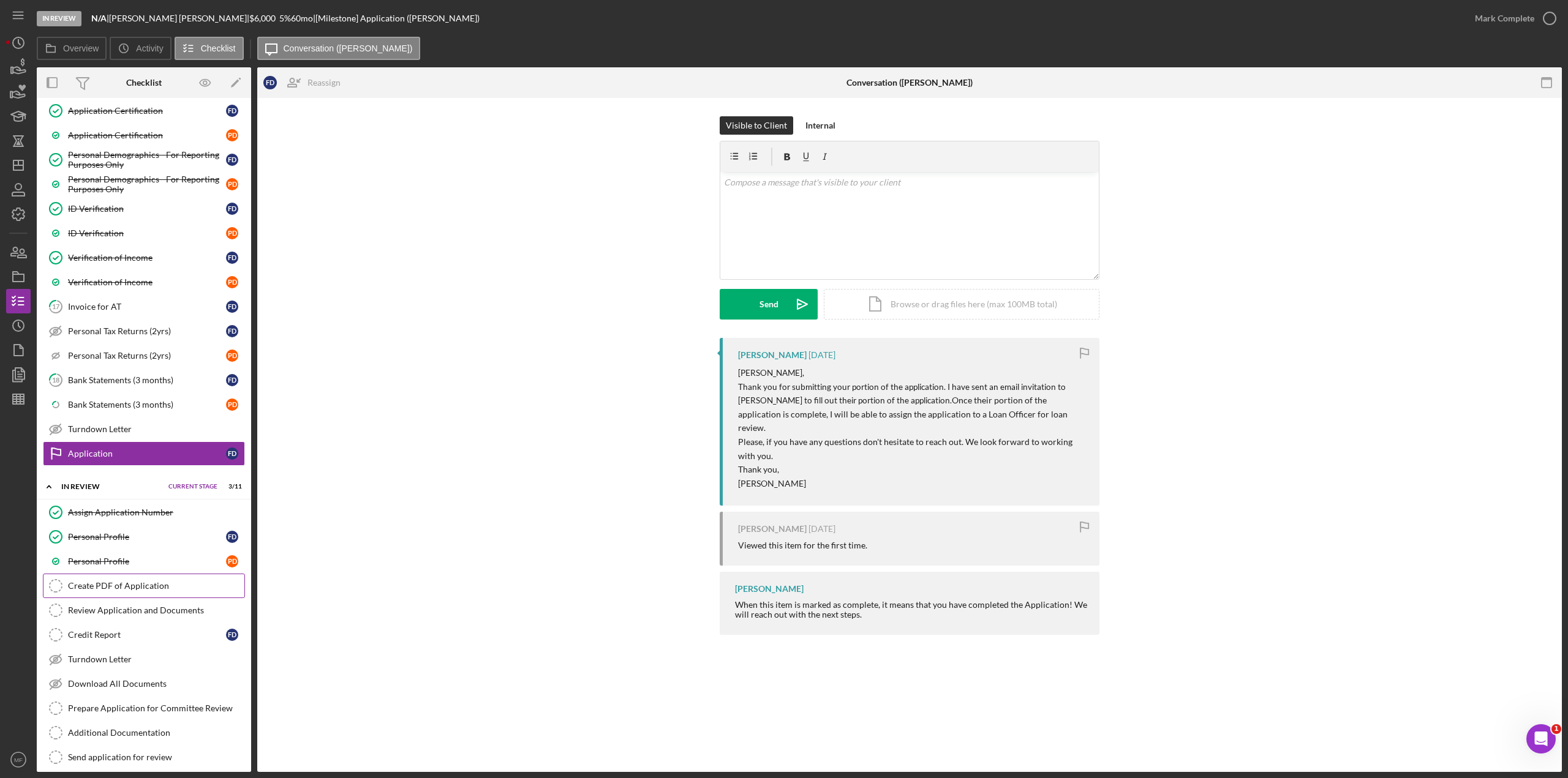
click at [141, 425] on link "Create PDF of Application Create PDF of Application" at bounding box center [143, 585] width 202 height 24
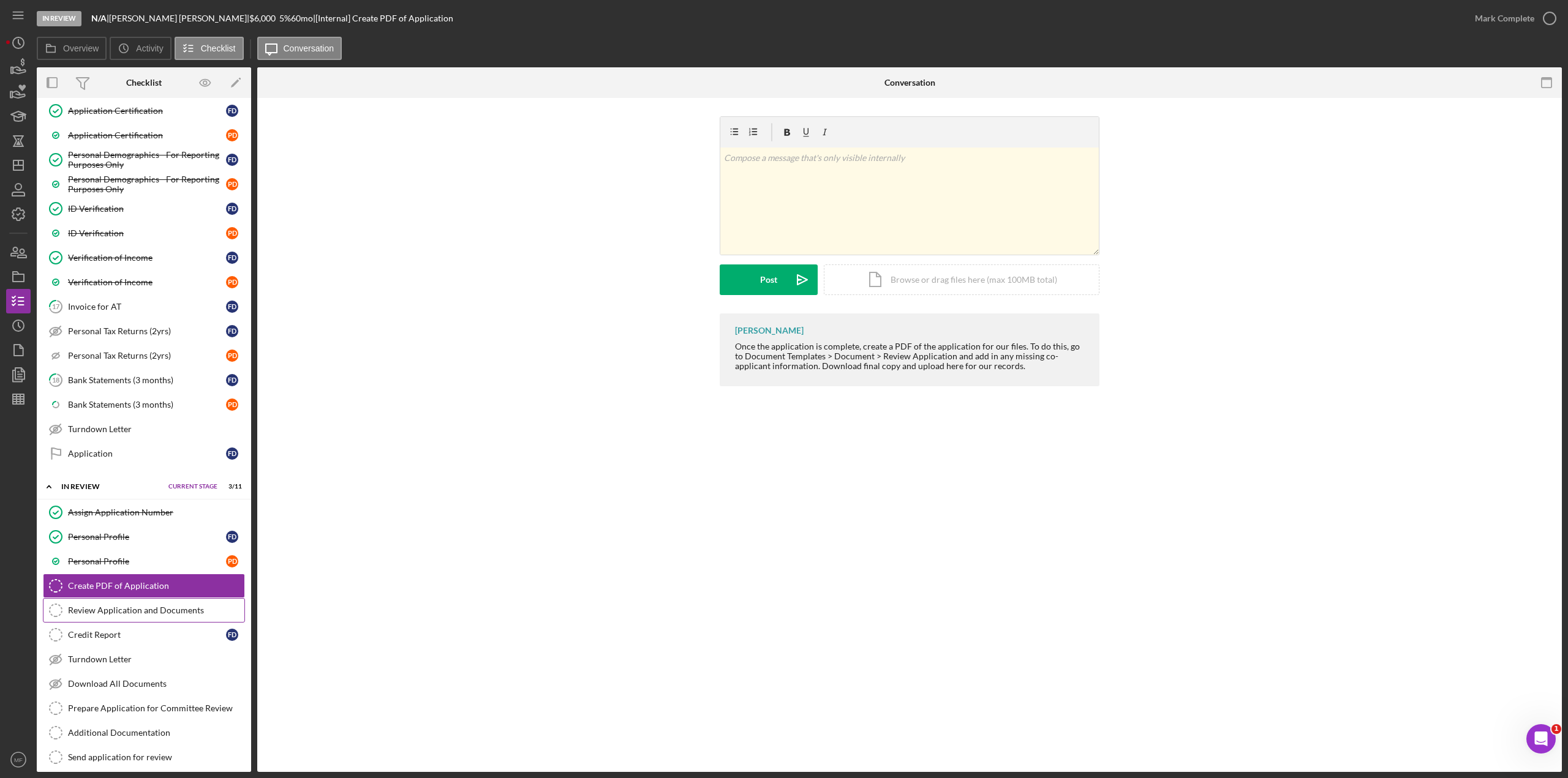
click at [138, 425] on div "Review Application and Documents" at bounding box center [156, 610] width 176 height 10
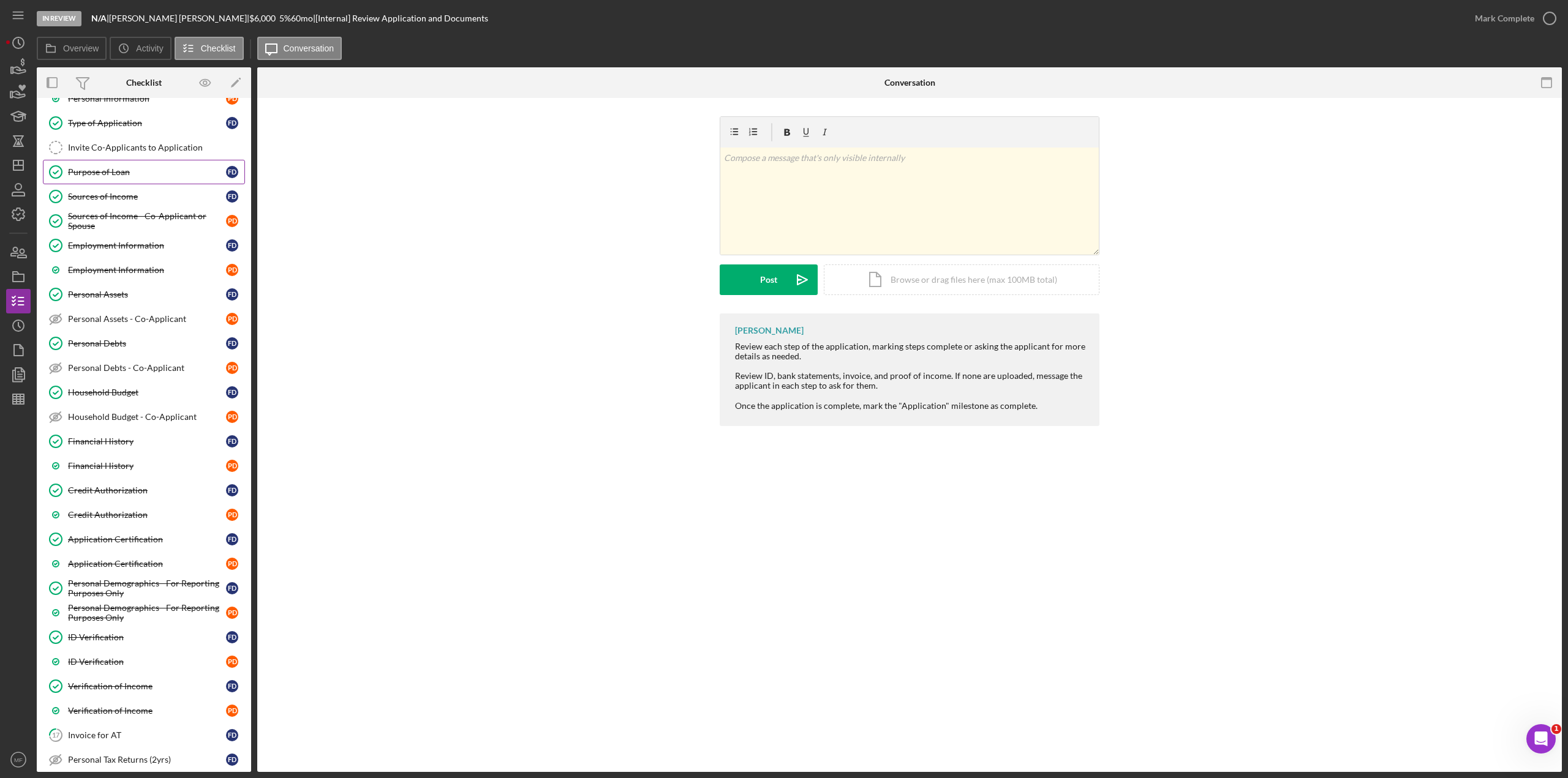
scroll to position [20, 0]
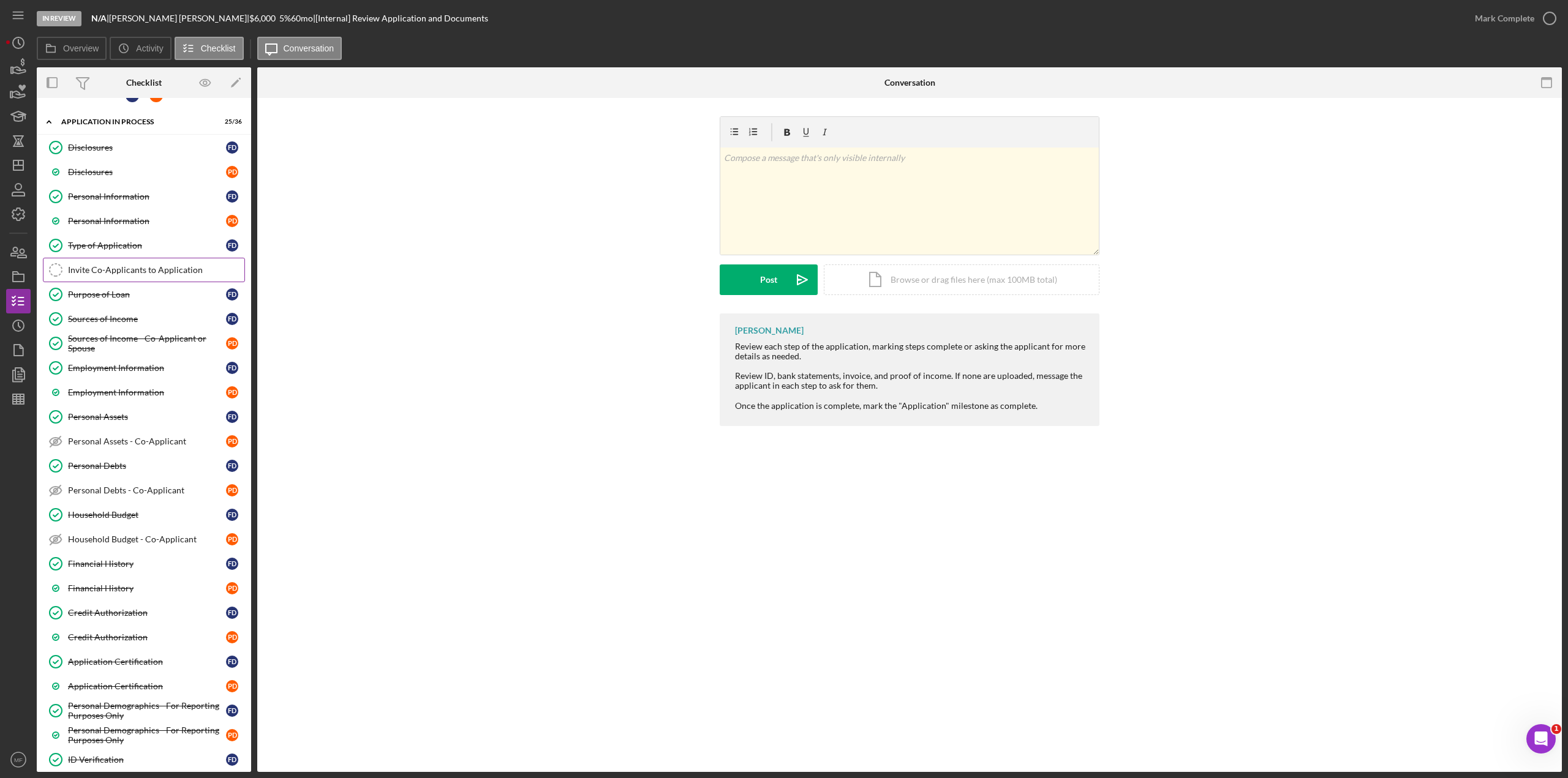
click at [128, 271] on div "Invite Co-Applicants to Application" at bounding box center [156, 270] width 176 height 10
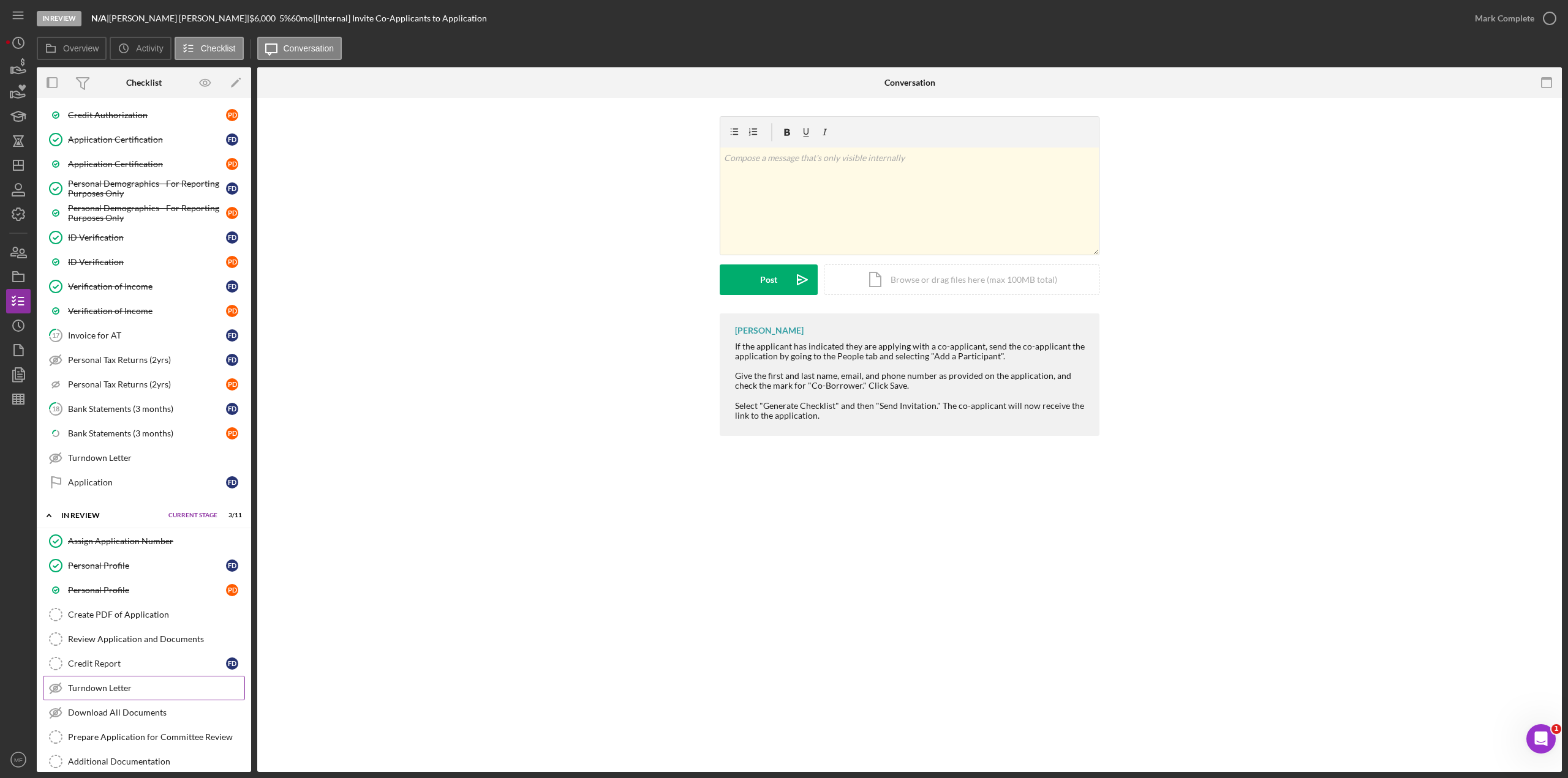
scroll to position [572, 0]
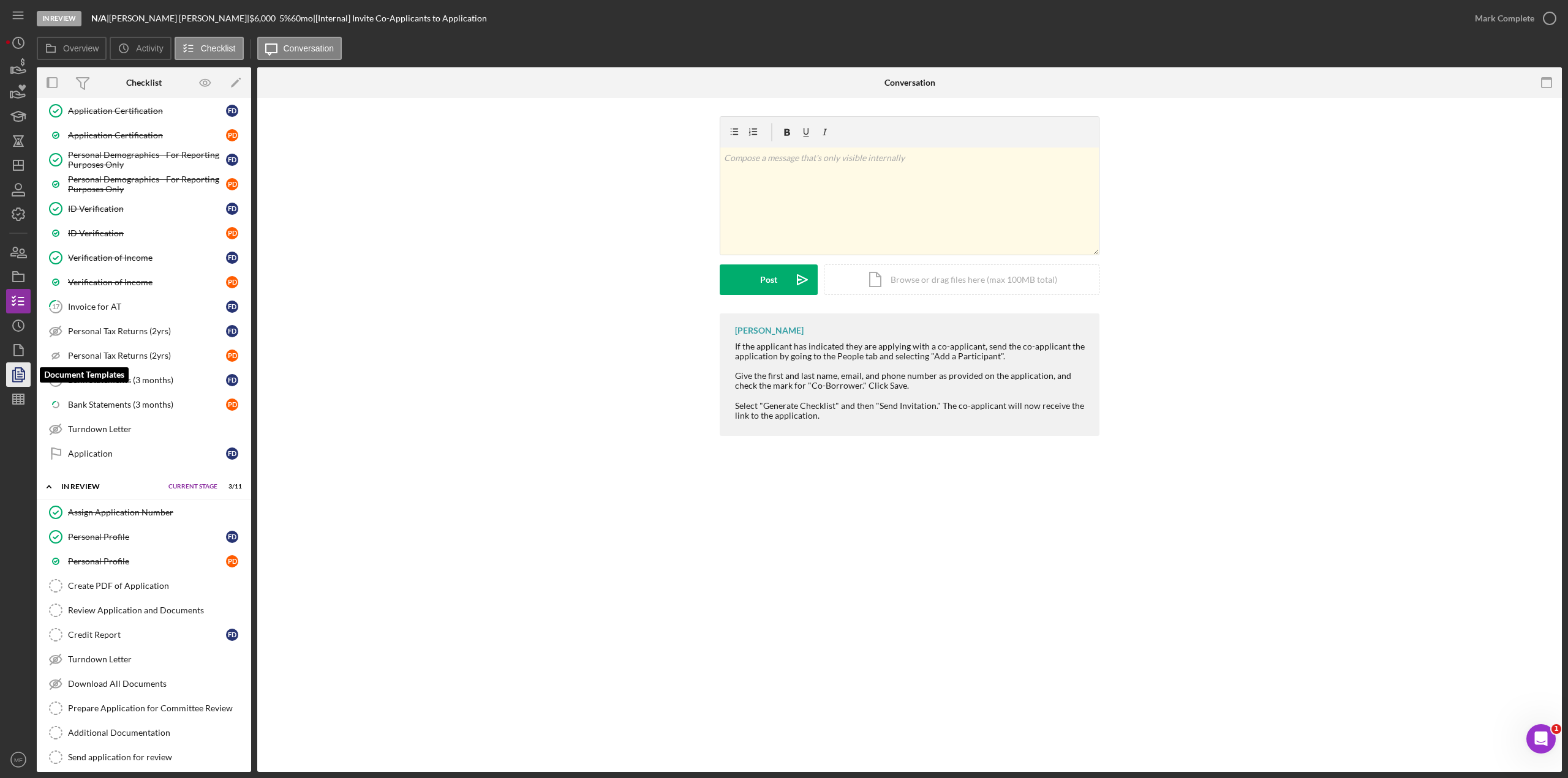
click at [23, 369] on icon "button" at bounding box center [18, 374] width 30 height 30
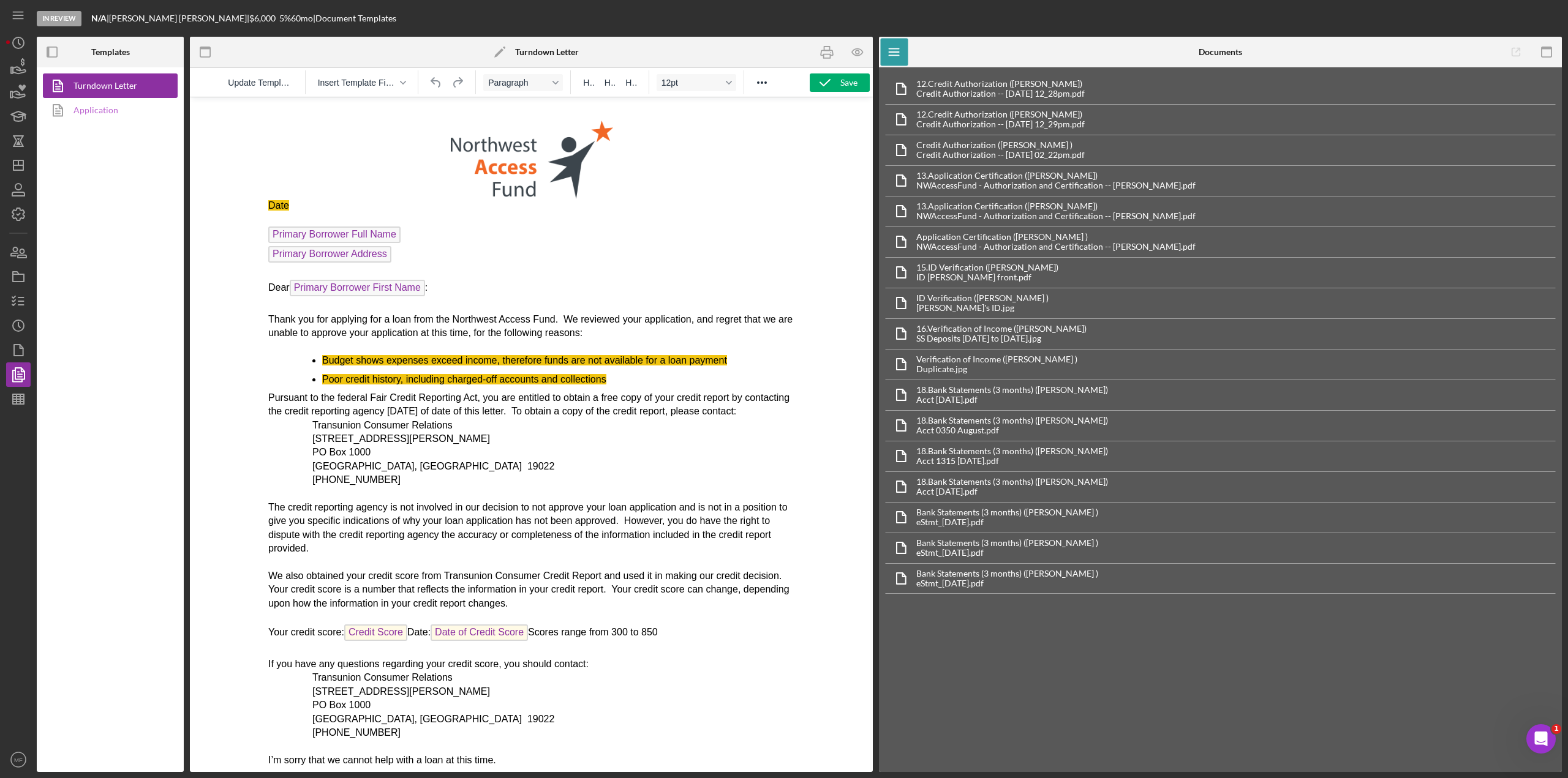
click at [100, 112] on link "Application" at bounding box center [107, 109] width 129 height 24
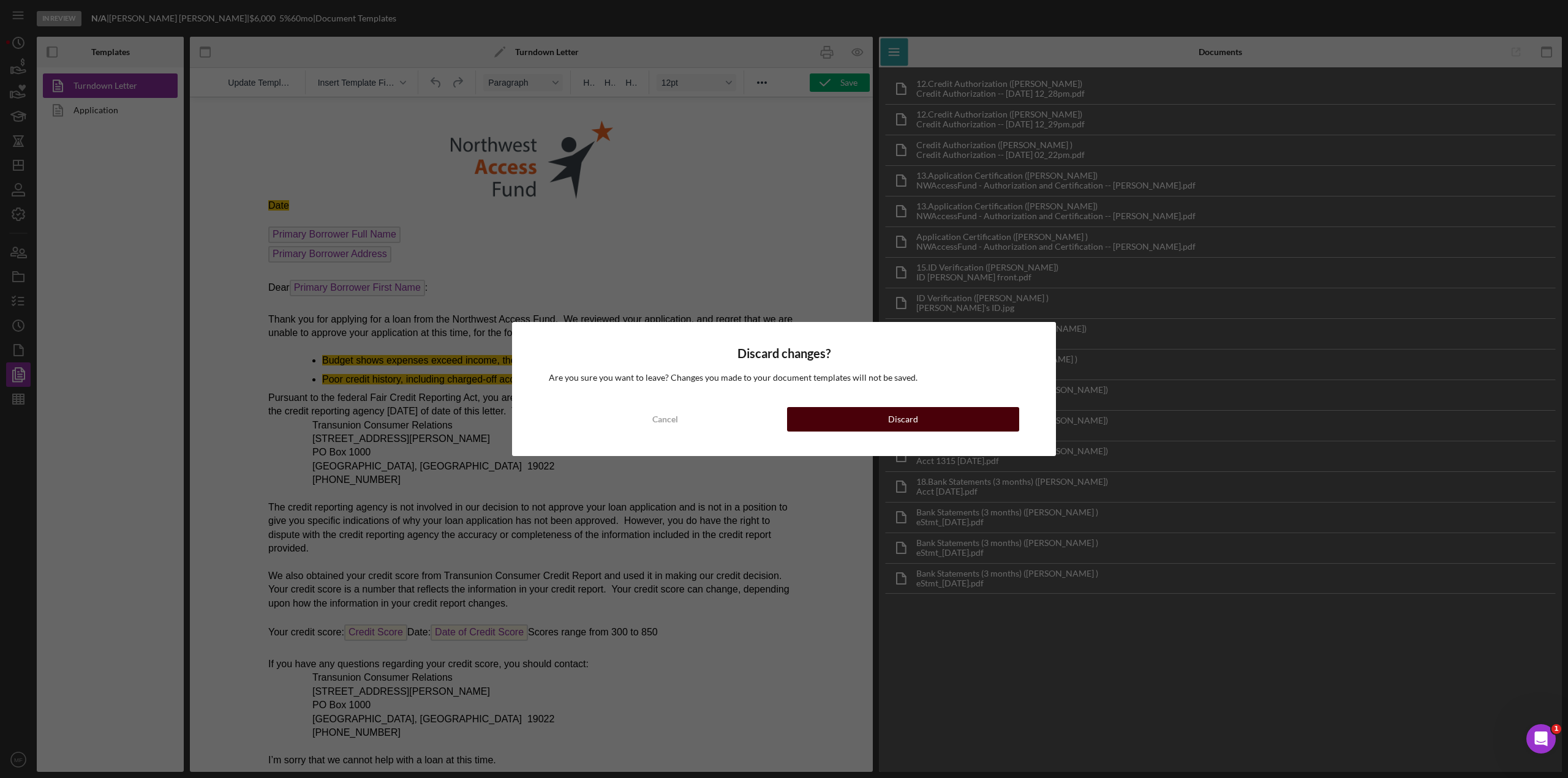
click at [919, 420] on button "Discard" at bounding box center [903, 419] width 232 height 24
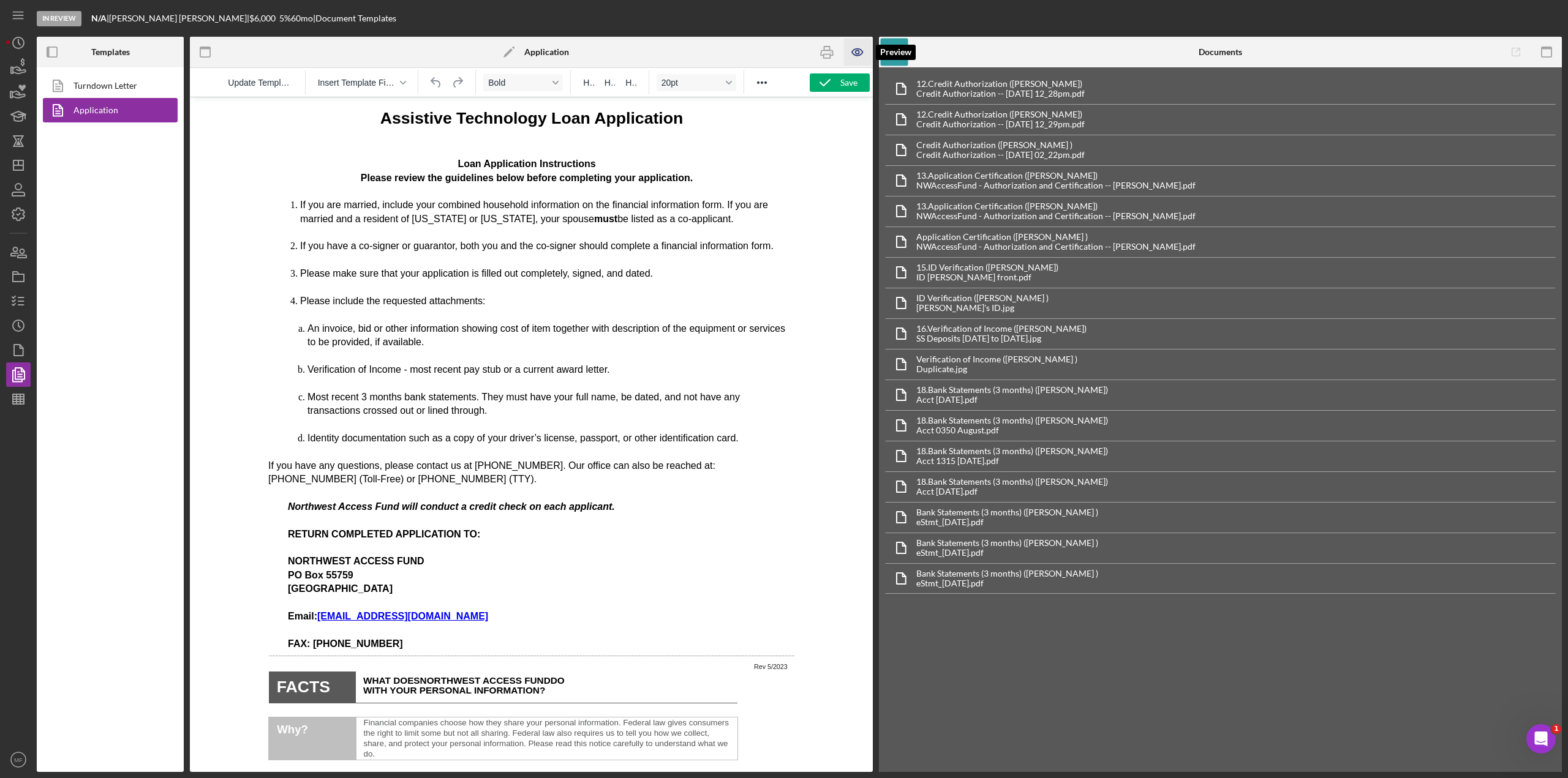
click at [855, 51] on icon "button" at bounding box center [857, 53] width 27 height 27
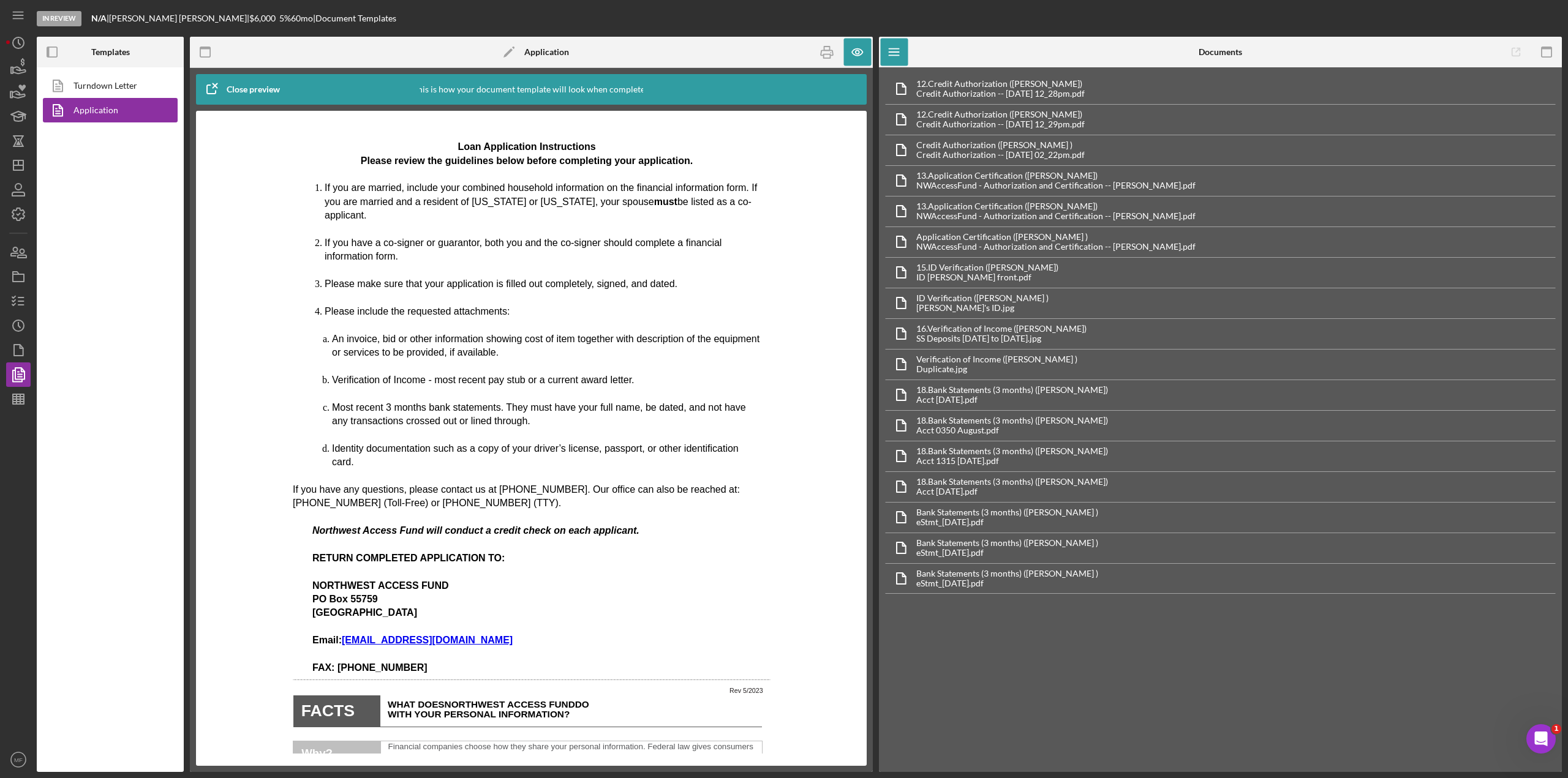
scroll to position [61, 0]
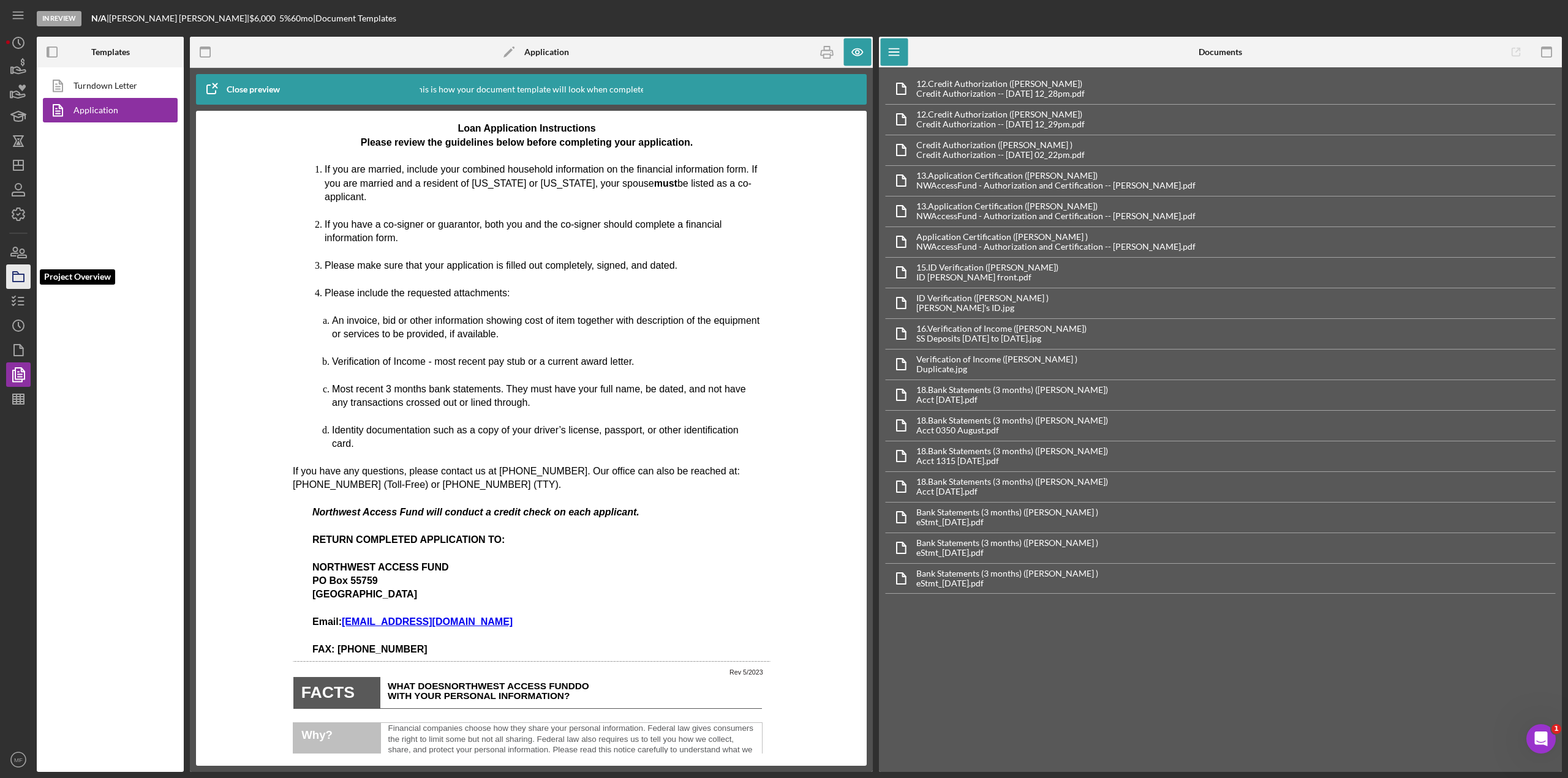
click at [18, 279] on icon "button" at bounding box center [18, 276] width 30 height 30
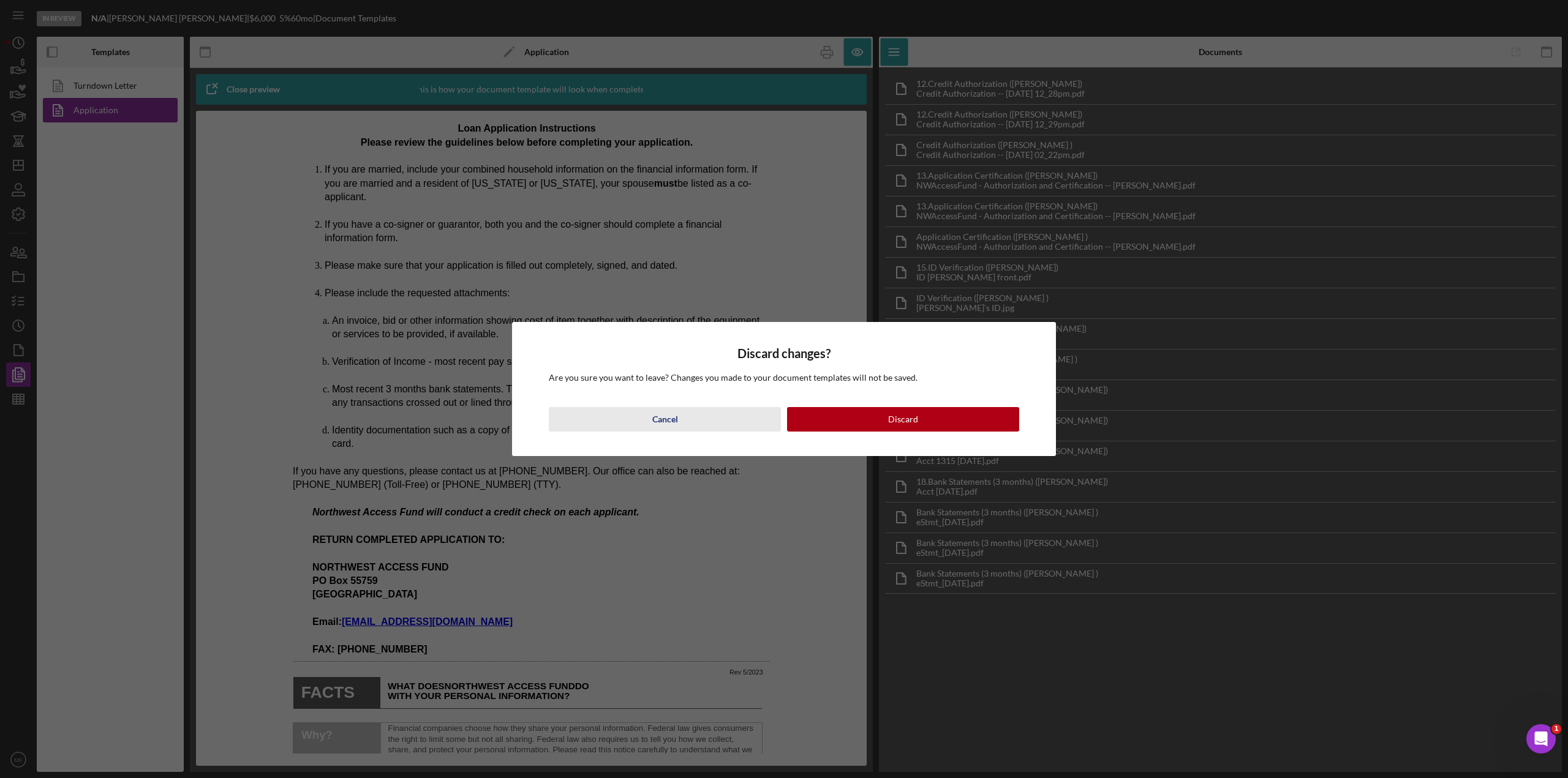
click at [666, 424] on div "Cancel" at bounding box center [665, 419] width 25 height 24
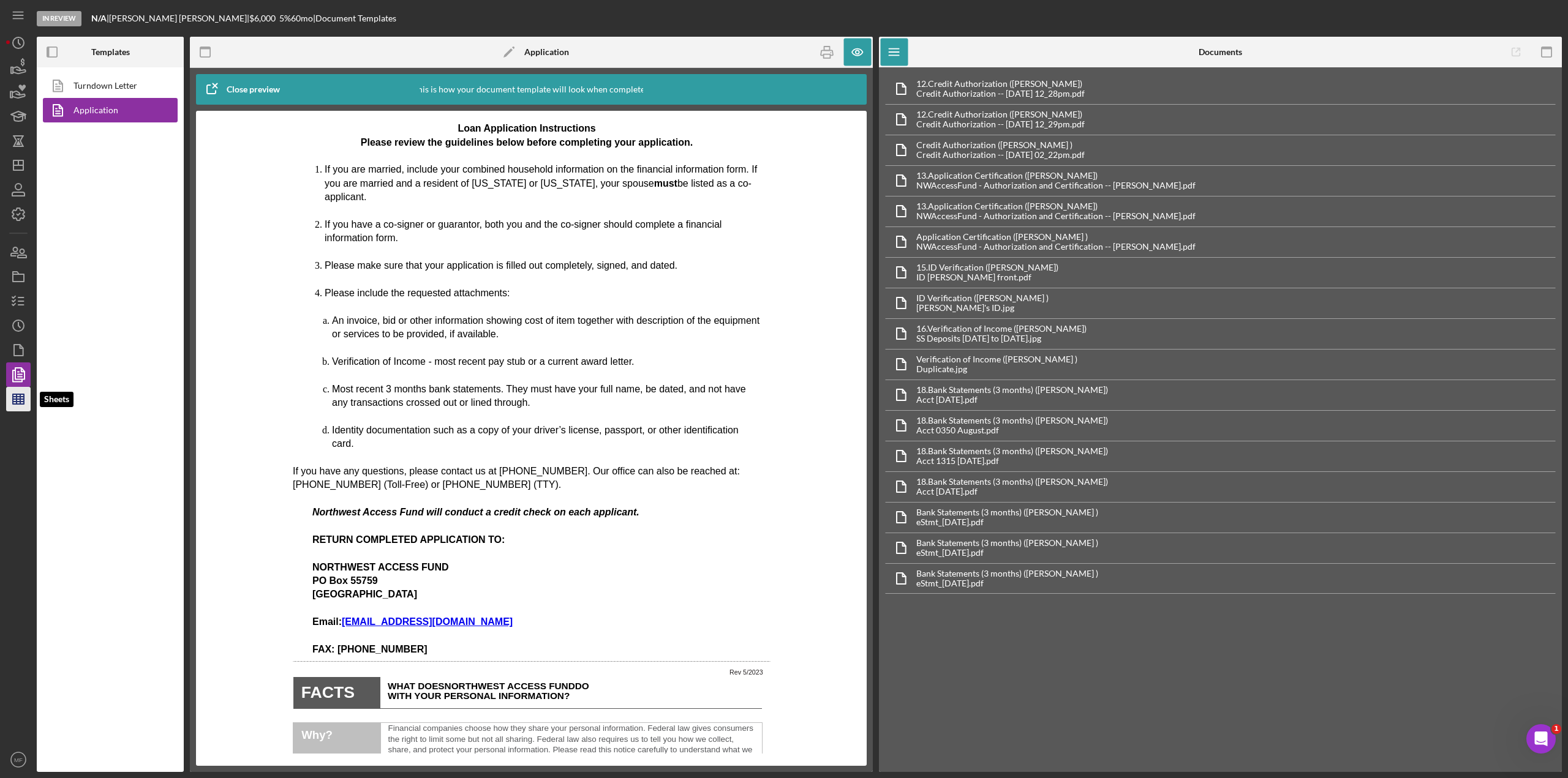
click at [14, 397] on line "button" at bounding box center [18, 397] width 11 height 0
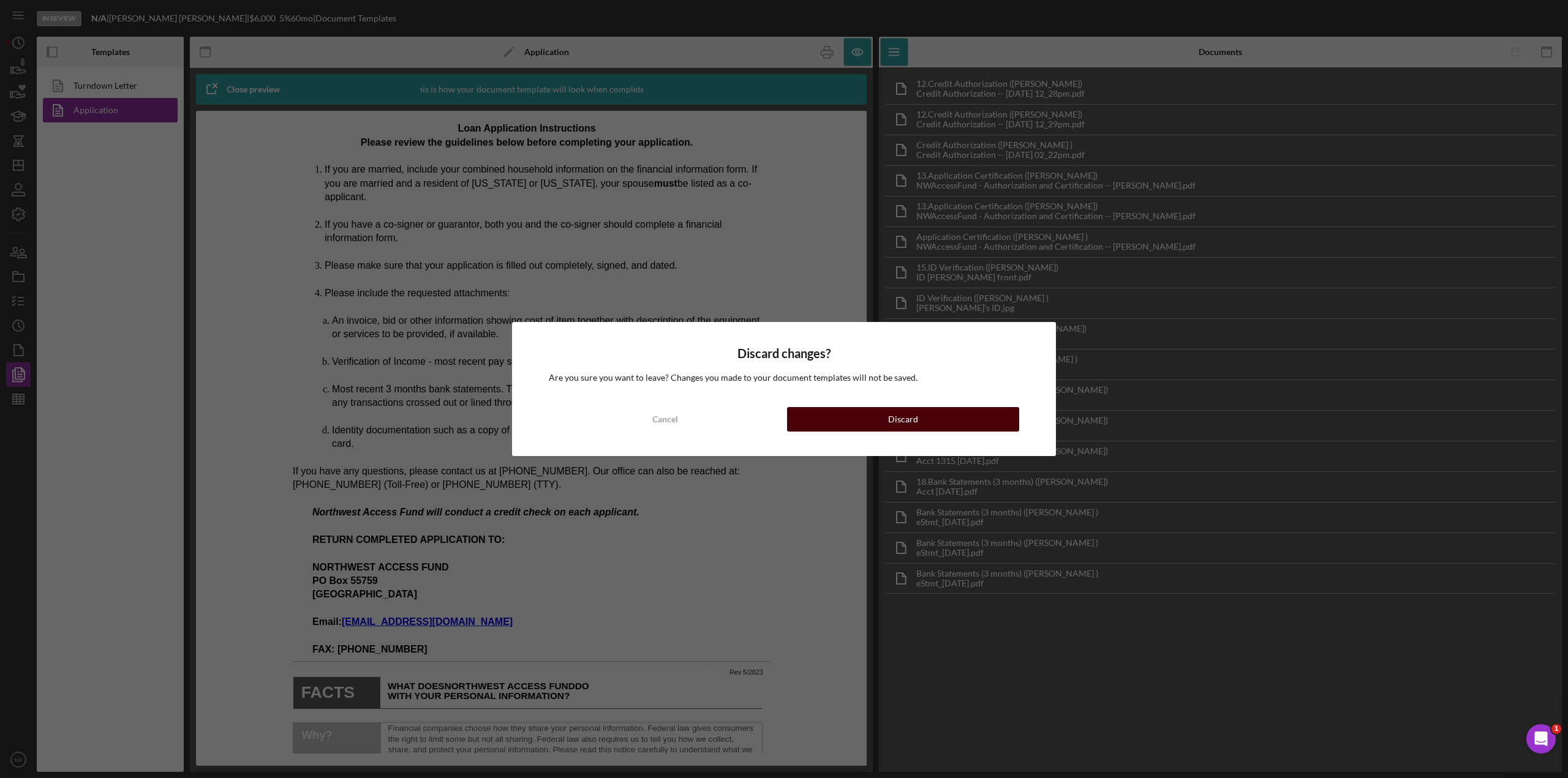
click at [895, 421] on div "Discard" at bounding box center [903, 419] width 30 height 24
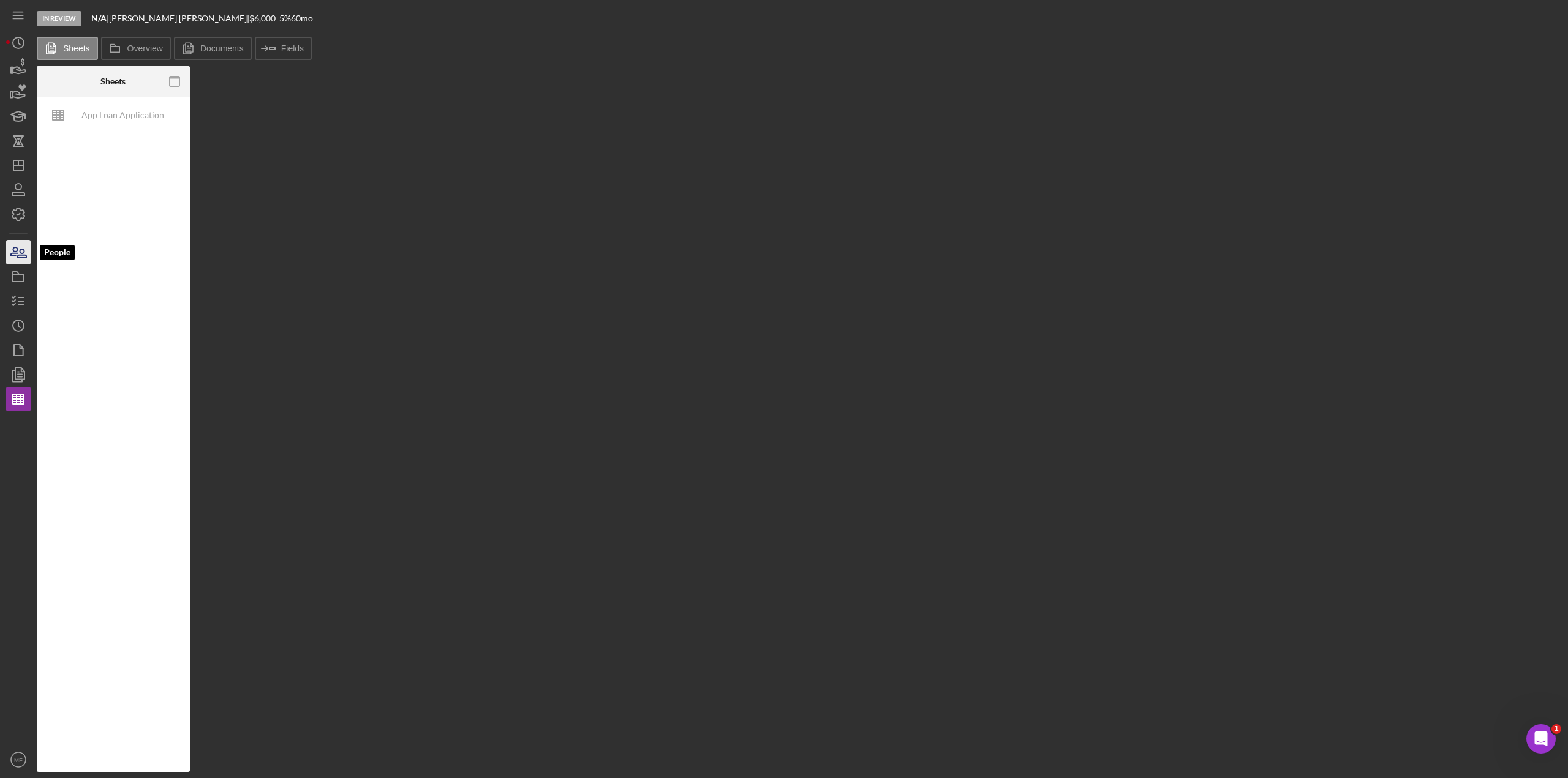
click at [19, 256] on icon "button" at bounding box center [21, 253] width 9 height 9
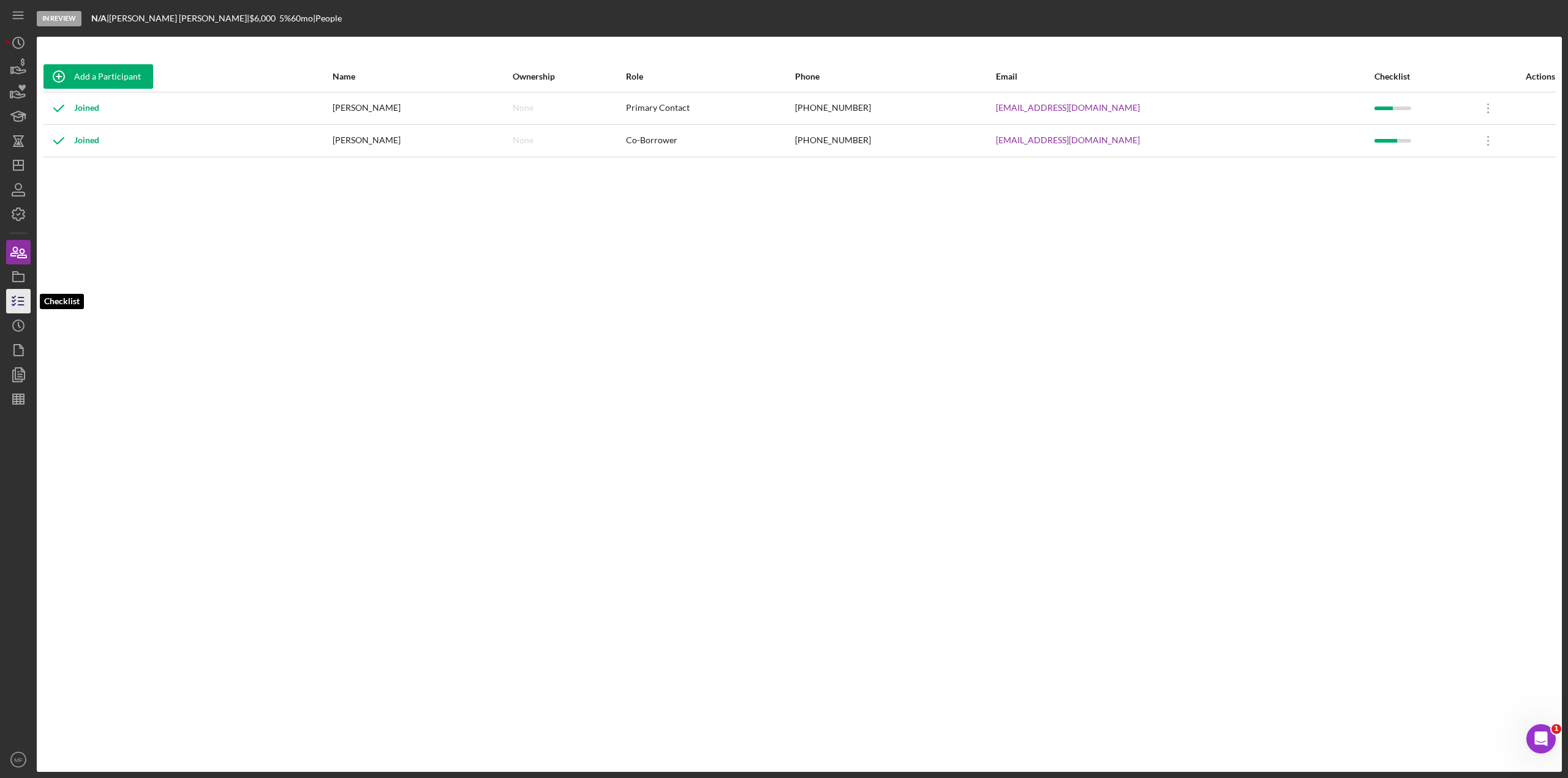
click at [18, 293] on icon "button" at bounding box center [18, 300] width 30 height 30
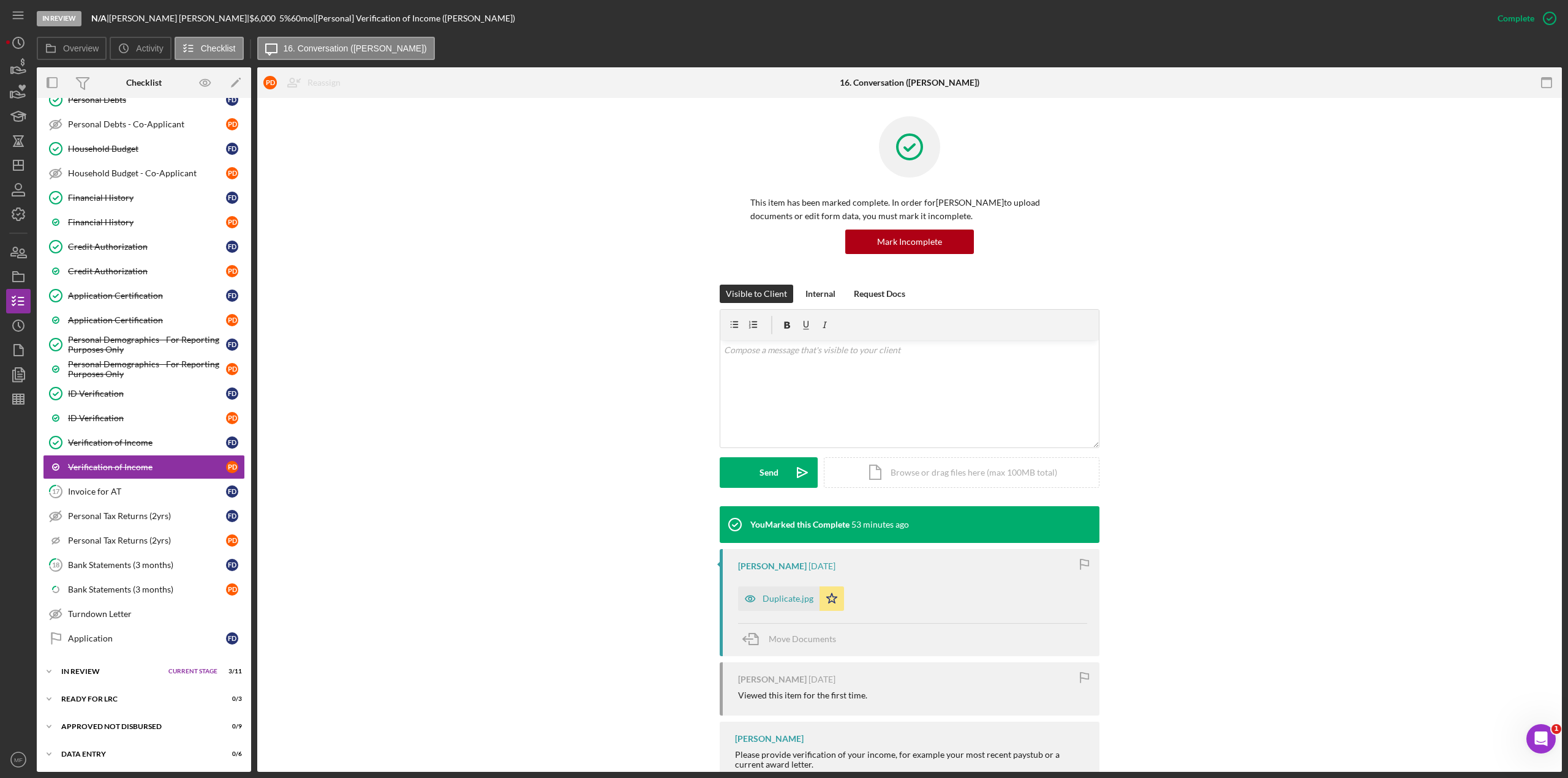
scroll to position [388, 0]
click at [97, 425] on div "In Review" at bounding box center [112, 671] width 101 height 8
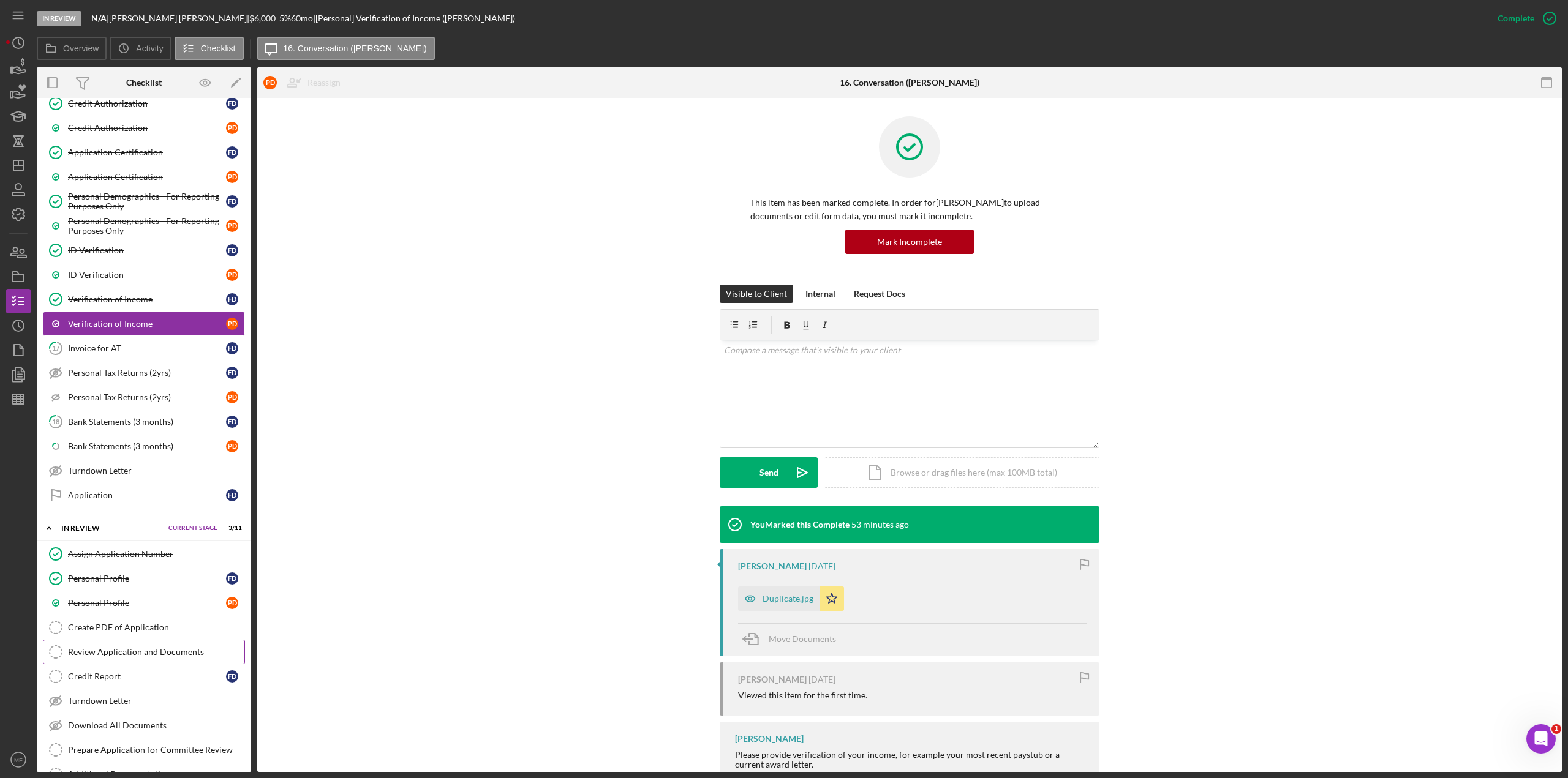
scroll to position [572, 0]
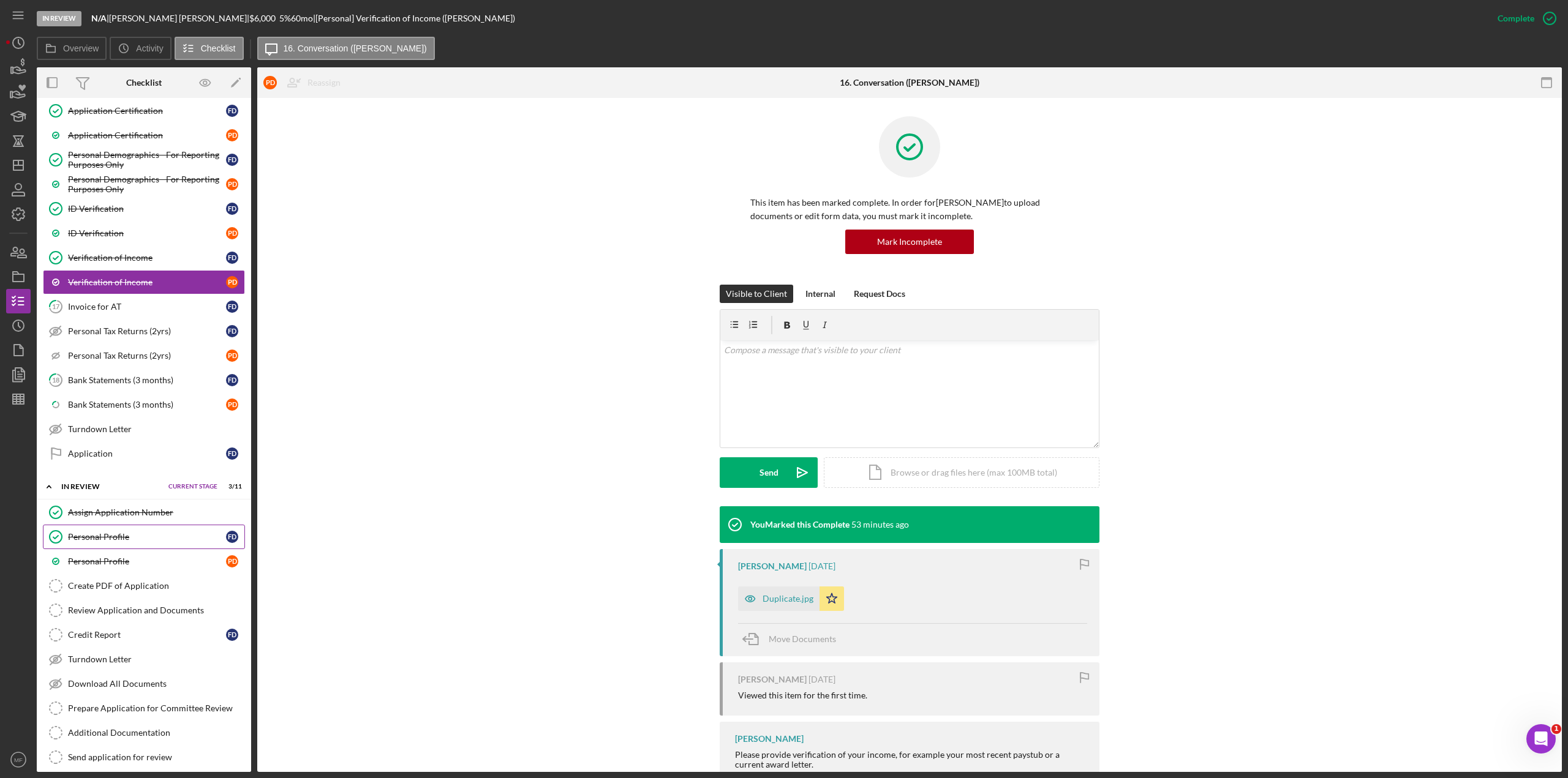
click at [106, 425] on div "Personal Profile" at bounding box center [147, 537] width 158 height 10
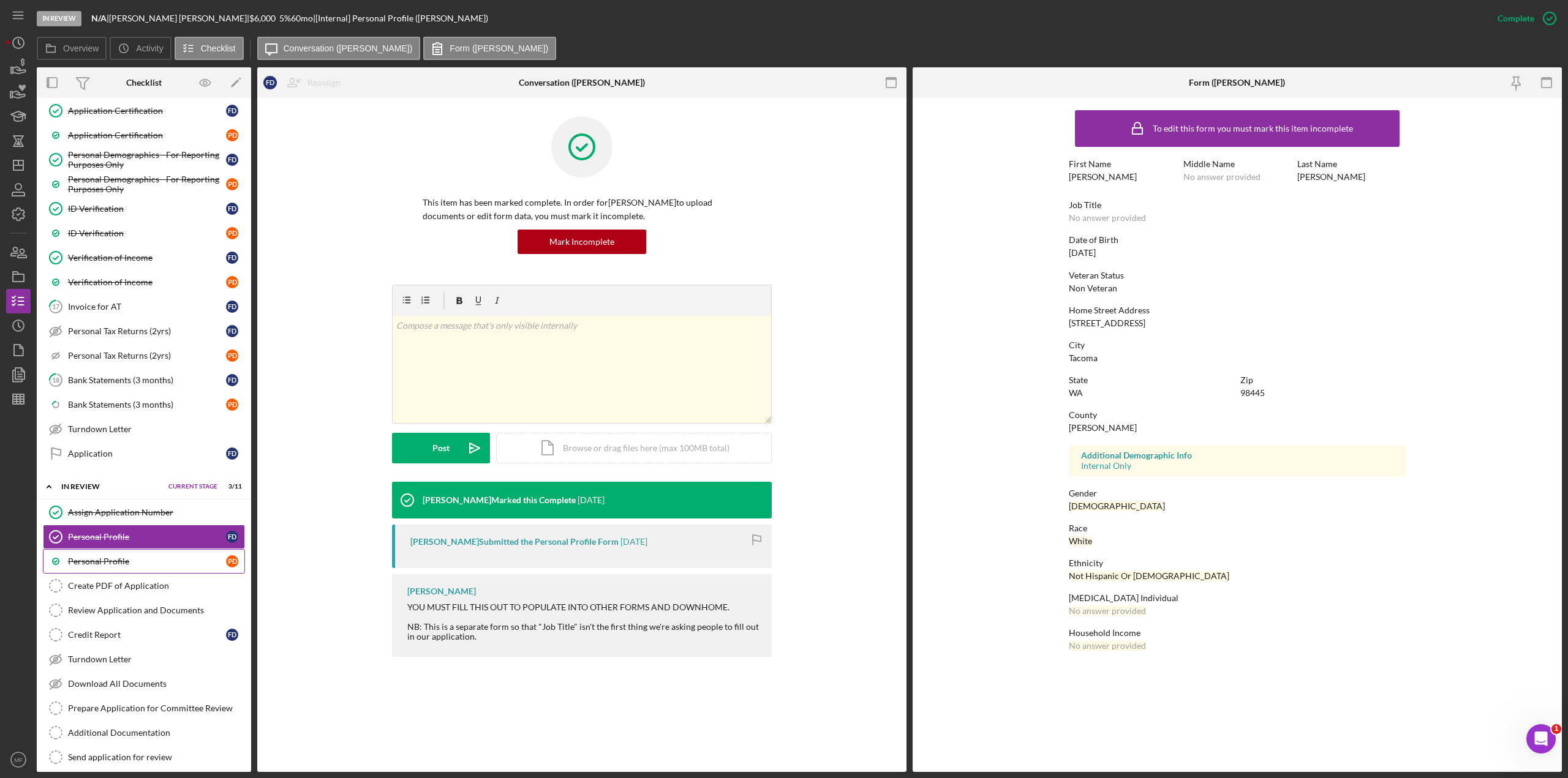
click at [103, 425] on div "Personal Profile" at bounding box center [147, 562] width 158 height 10
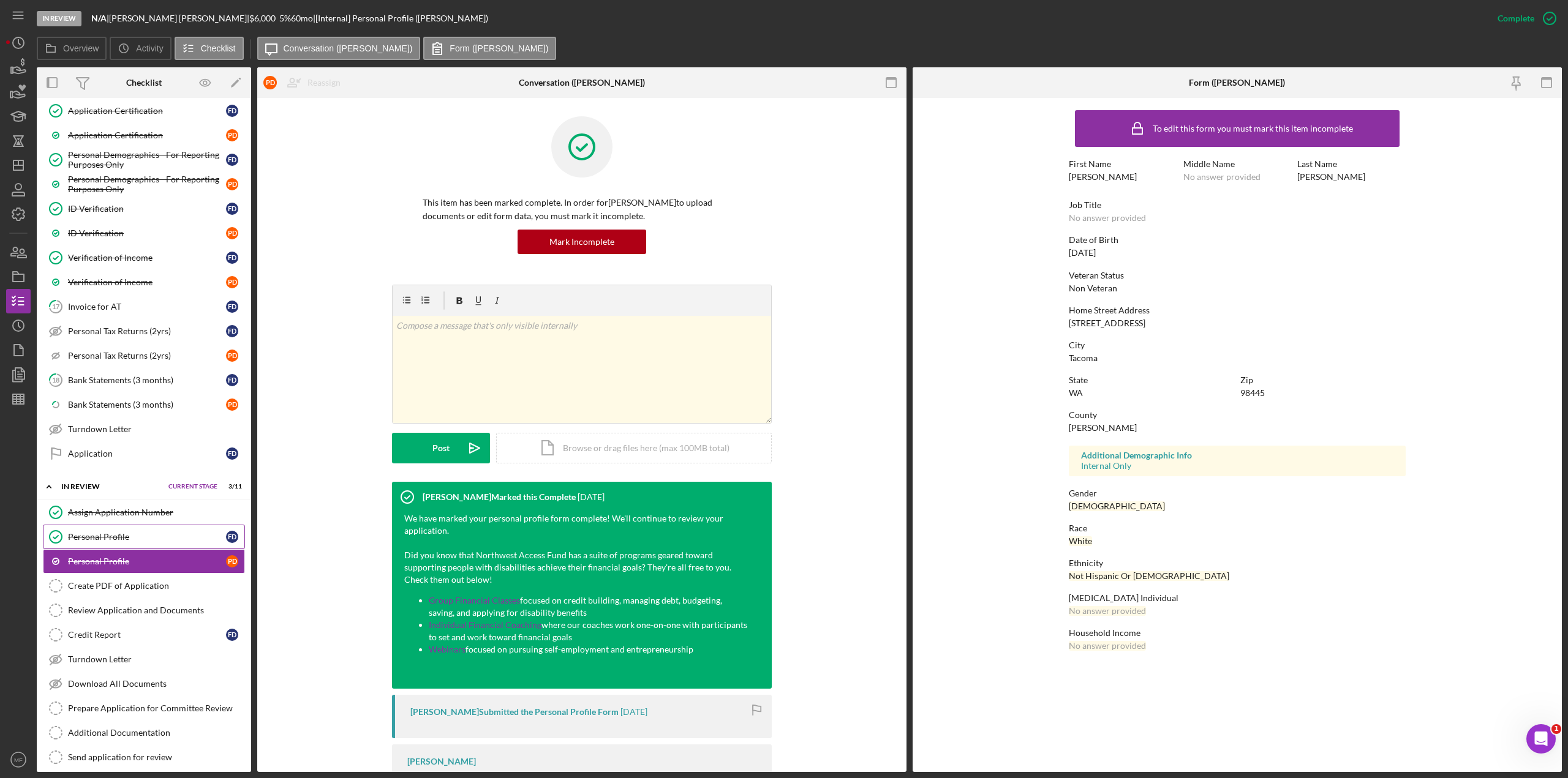
click at [96, 425] on div "Personal Profile" at bounding box center [147, 537] width 158 height 10
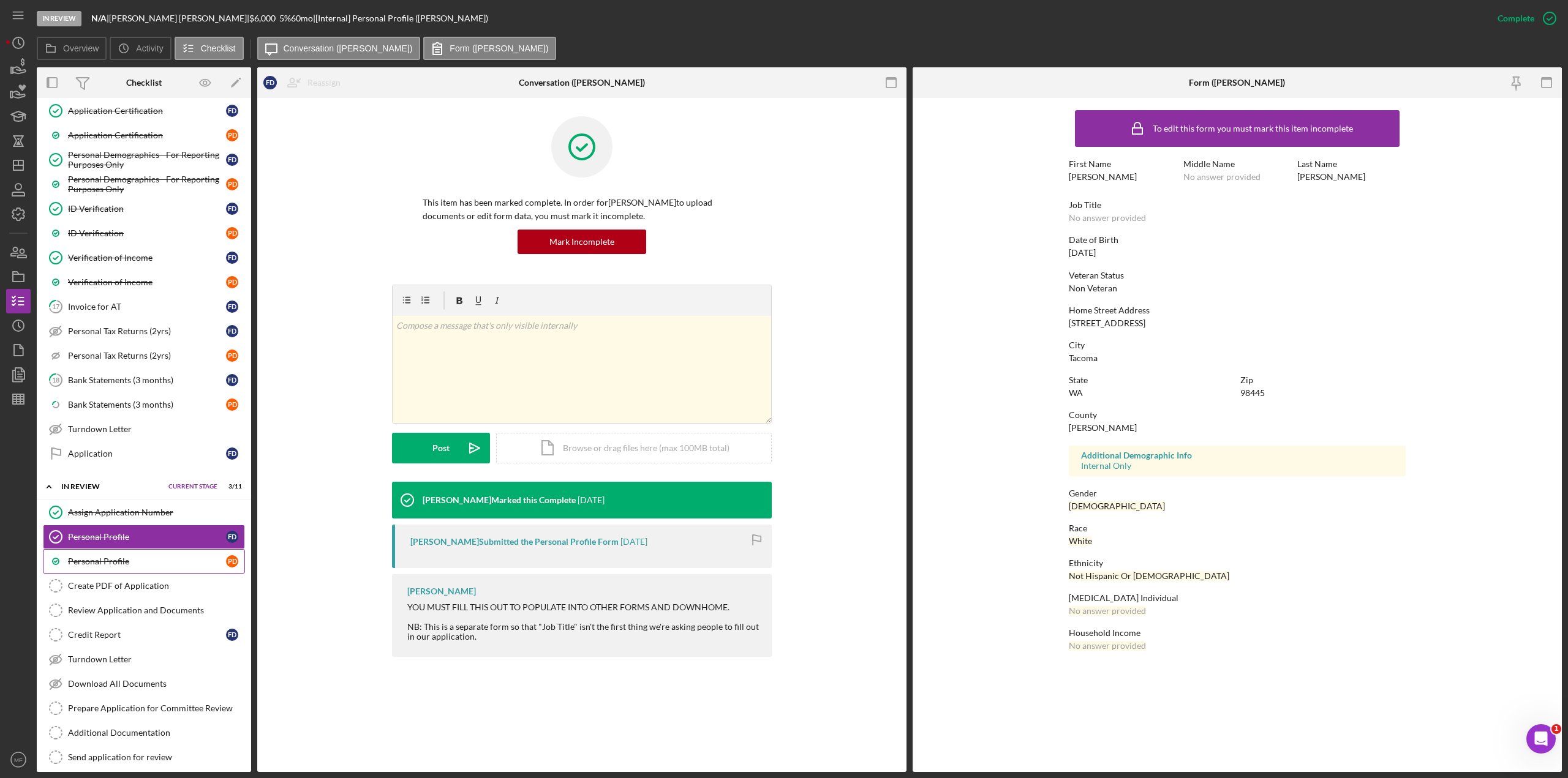
click at [108, 425] on div "Personal Profile" at bounding box center [147, 562] width 158 height 10
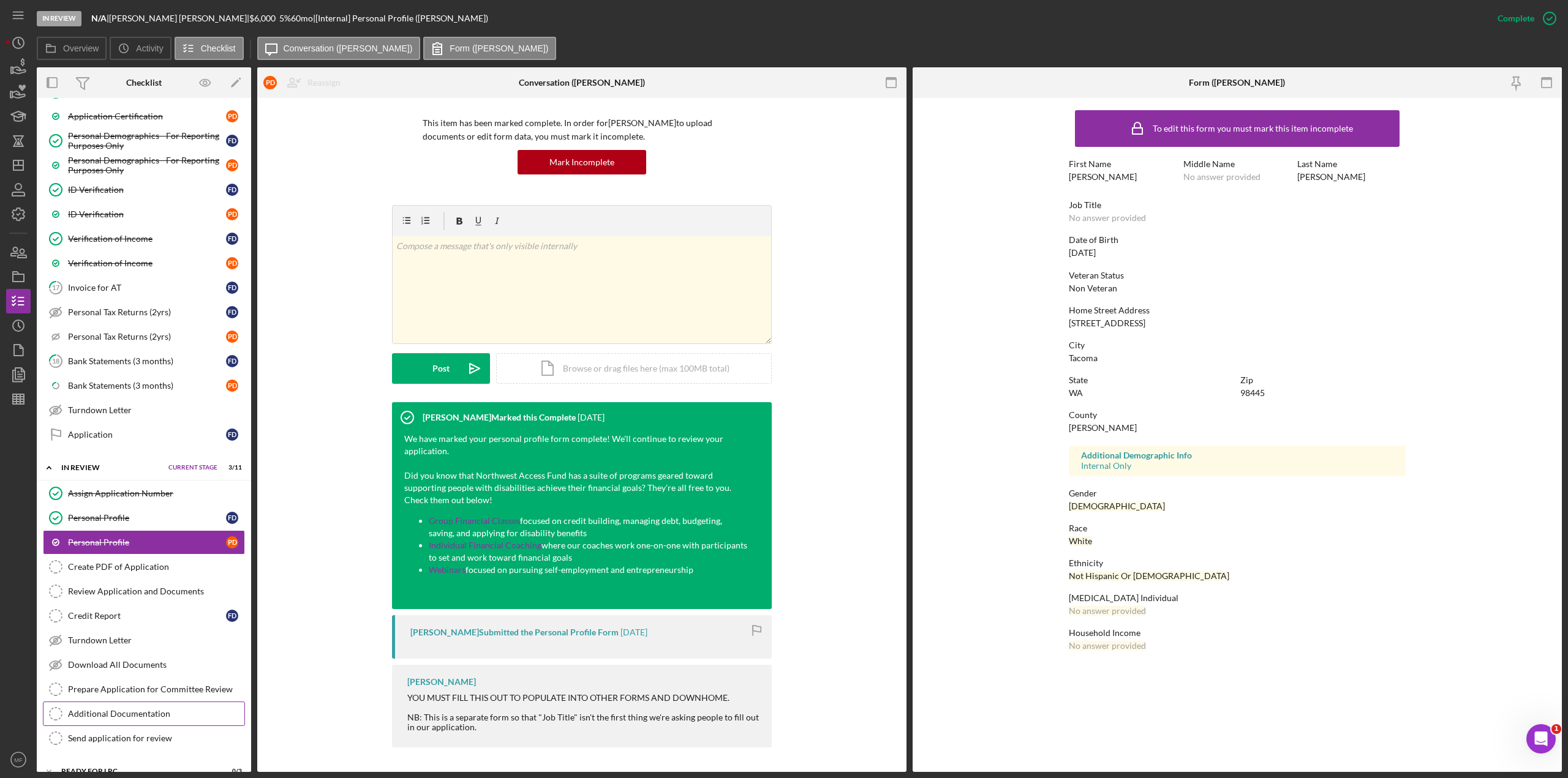
scroll to position [612, 0]
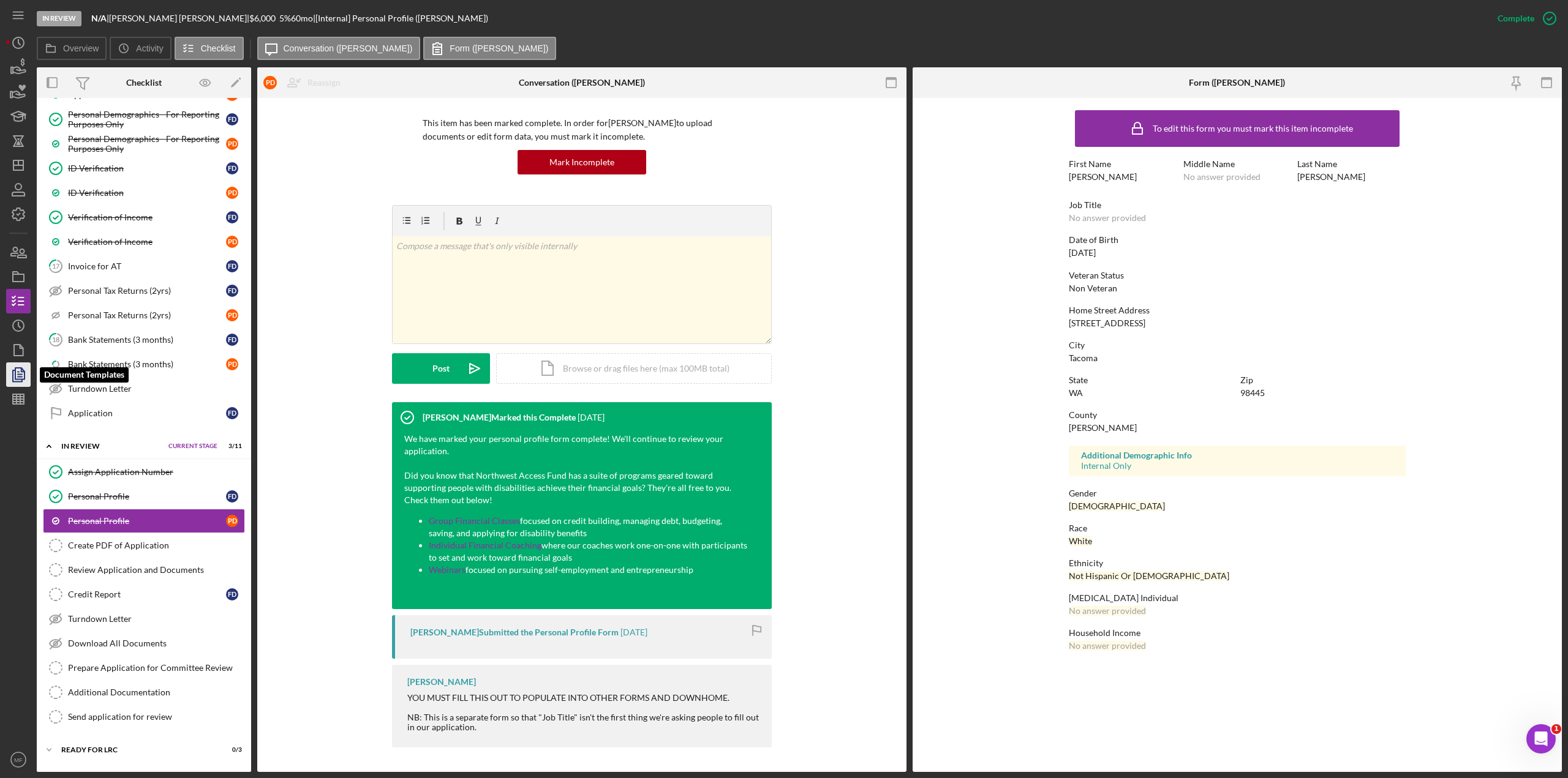
click at [20, 370] on icon "button" at bounding box center [18, 374] width 30 height 30
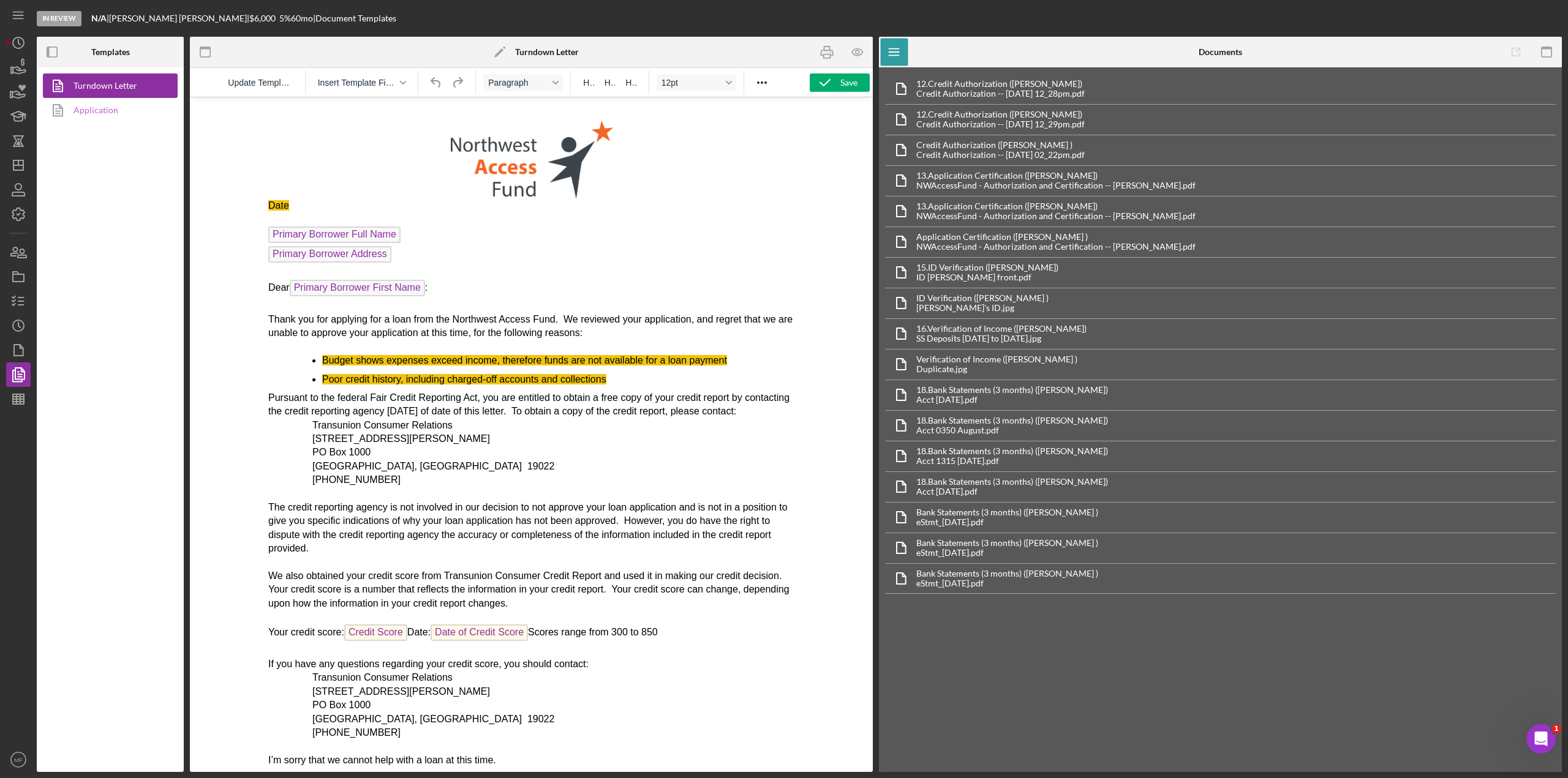
click at [73, 114] on icon at bounding box center [58, 109] width 30 height 30
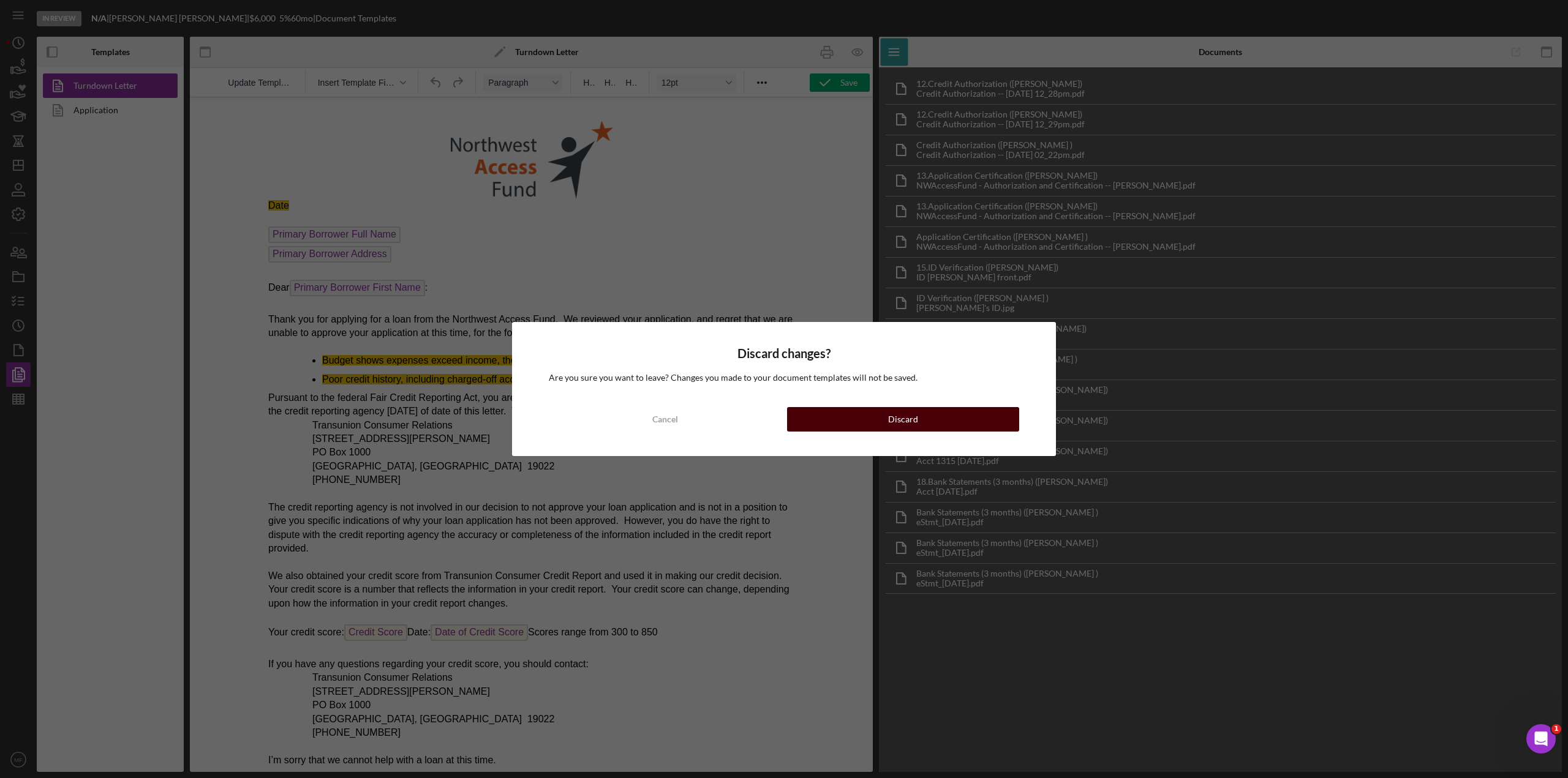
drag, startPoint x: 882, startPoint y: 406, endPoint x: 882, endPoint y: 412, distance: 6.0
click at [882, 408] on div "Discard changes? Are you sure you want to leave? Changes you made to your docum…" at bounding box center [784, 389] width 544 height 135
click at [890, 417] on div "Discard" at bounding box center [903, 419] width 30 height 24
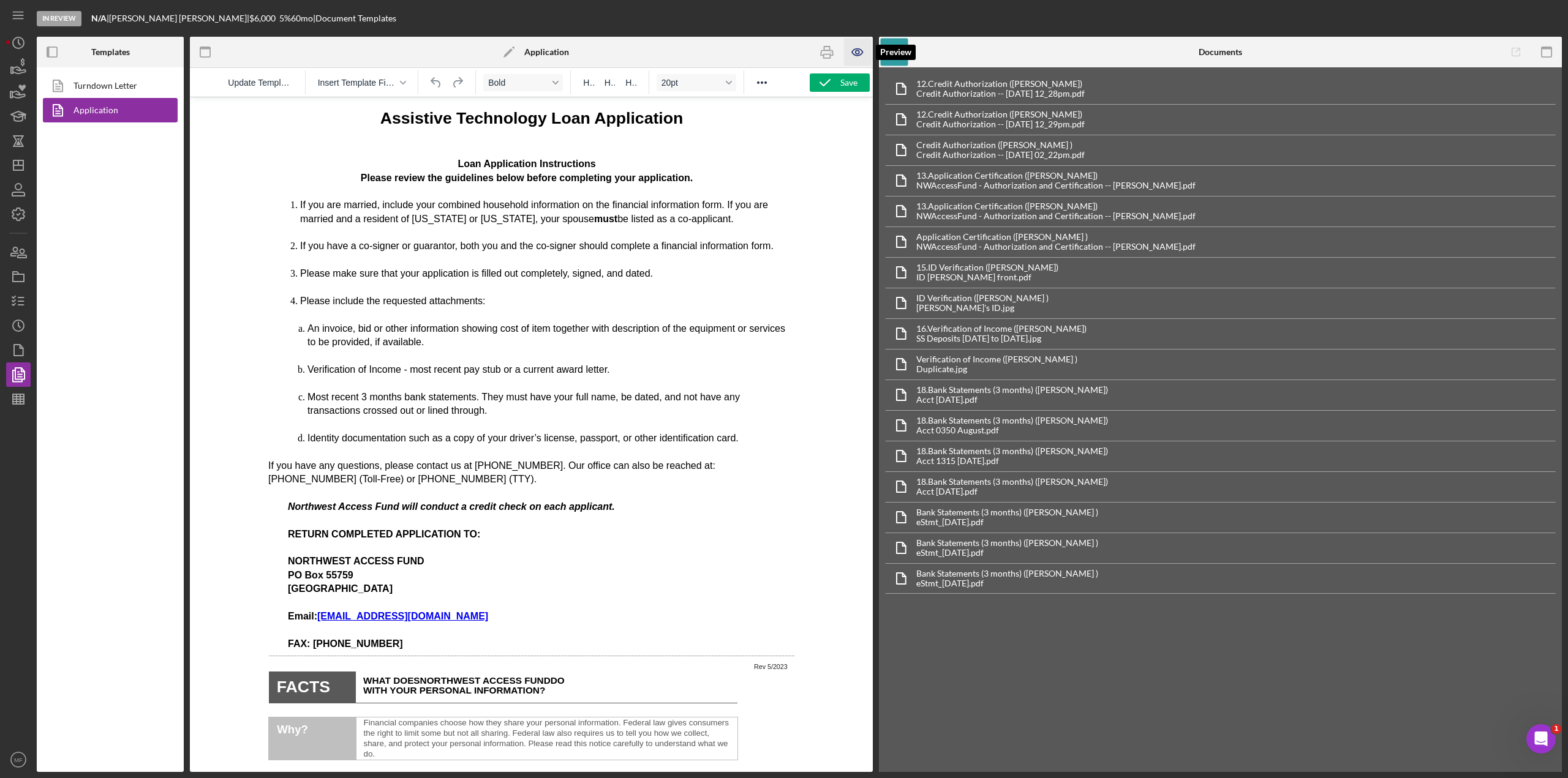
click at [857, 51] on icon "button" at bounding box center [857, 53] width 4 height 4
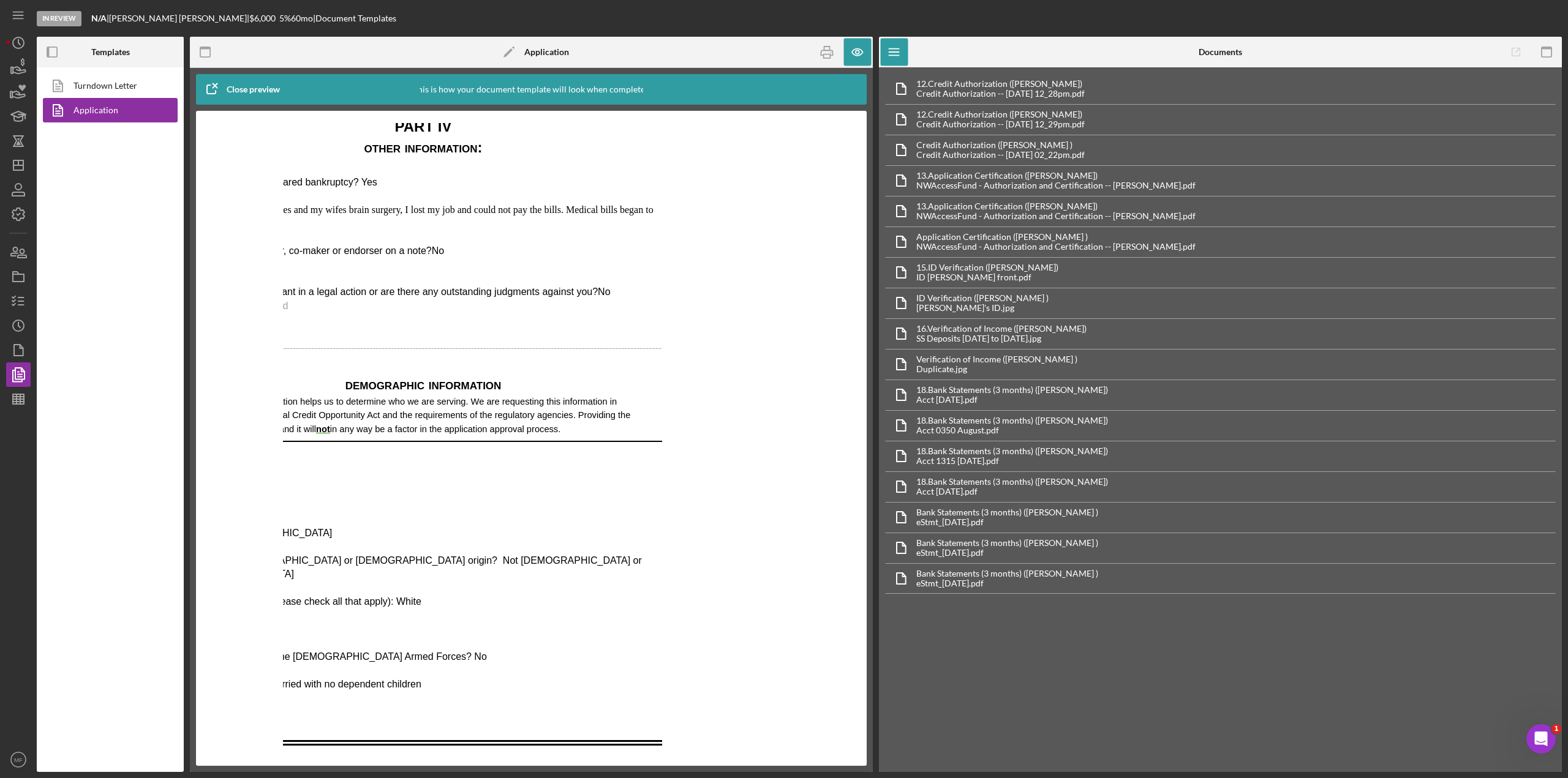
scroll to position [5485, 0]
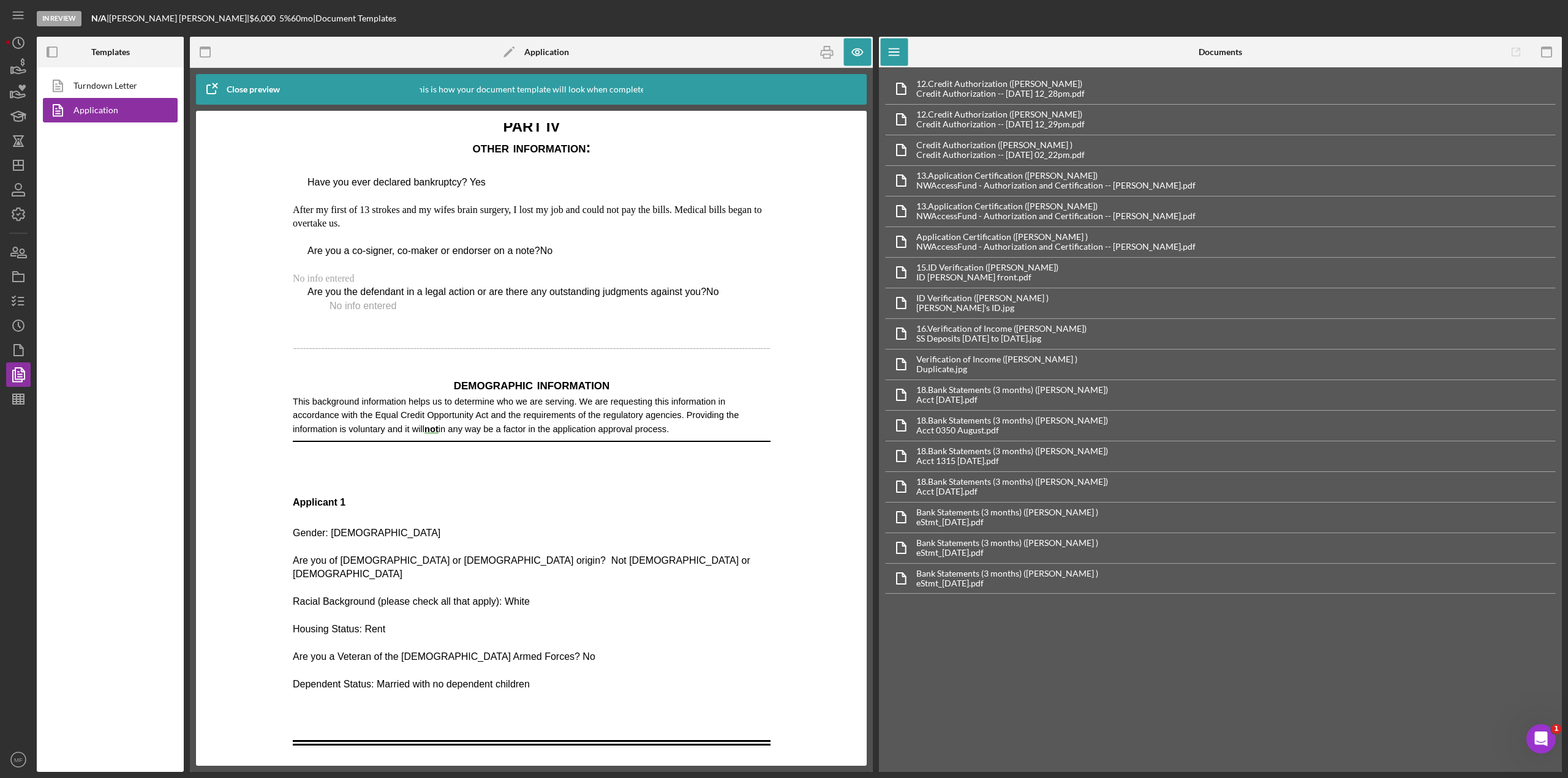
drag, startPoint x: 635, startPoint y: 748, endPoint x: 568, endPoint y: 881, distance: 148.9
click at [25, 300] on icon "button" at bounding box center [18, 300] width 30 height 30
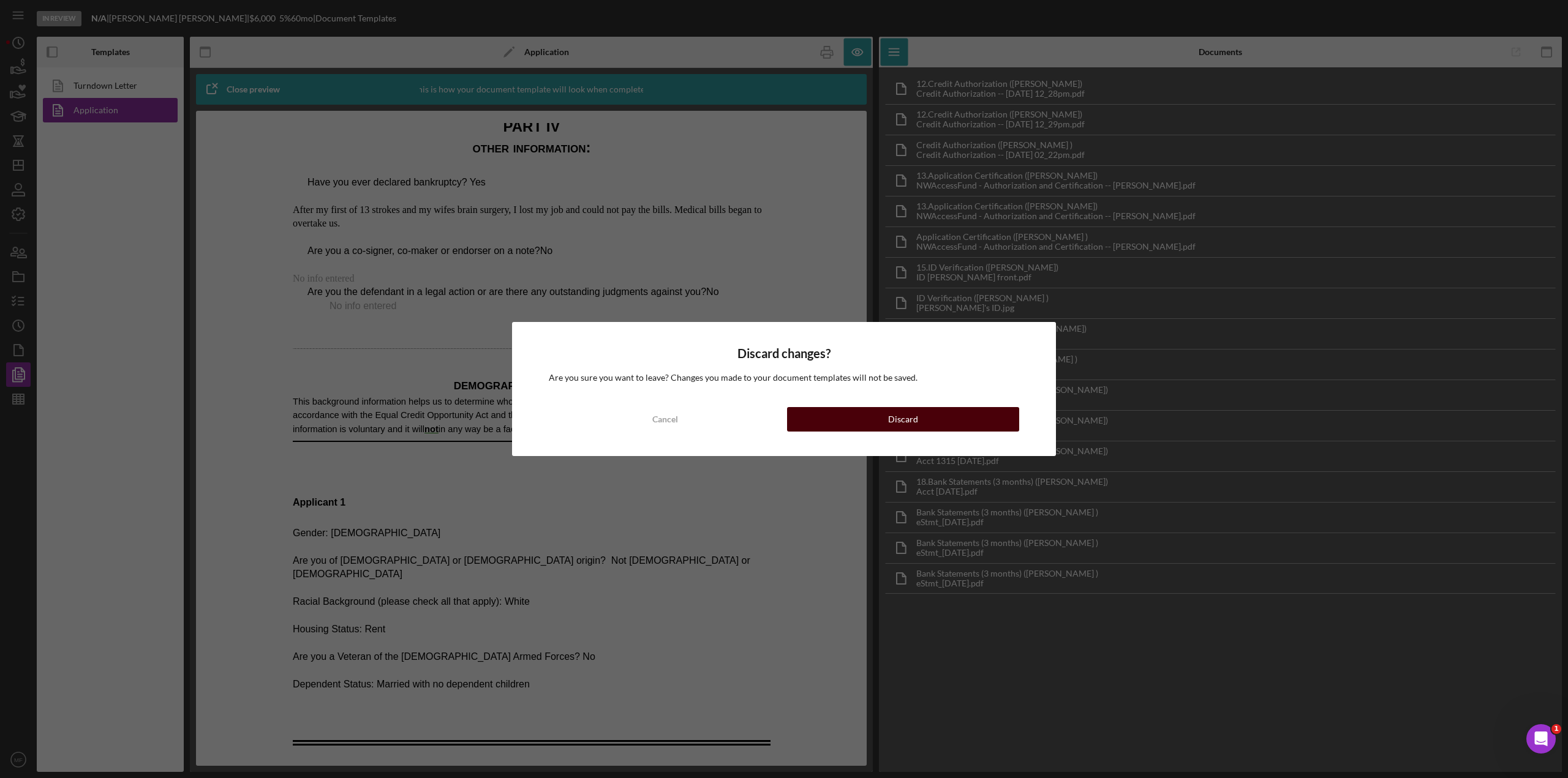
click at [907, 415] on div "Discard" at bounding box center [903, 419] width 30 height 24
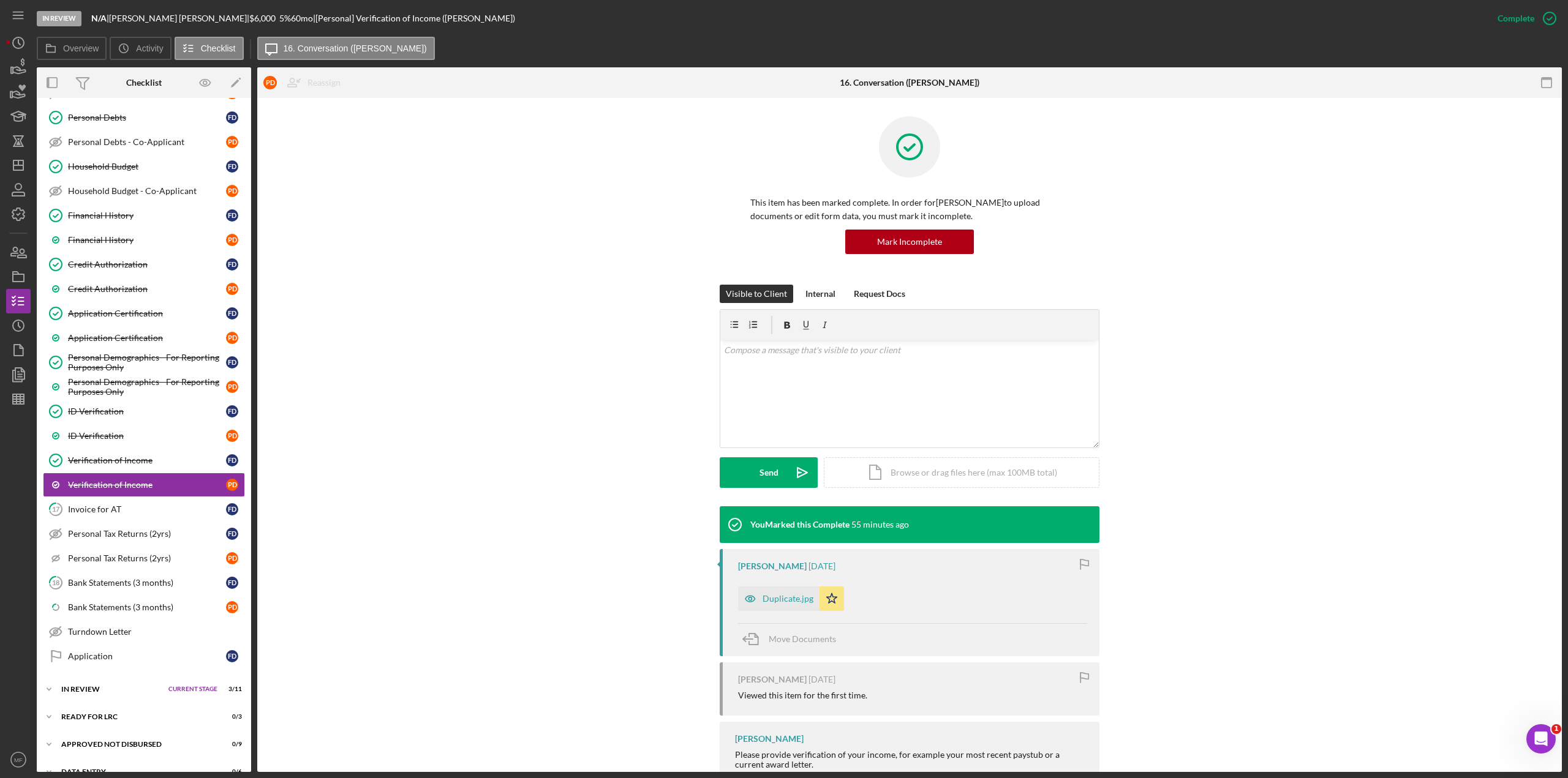
scroll to position [387, 0]
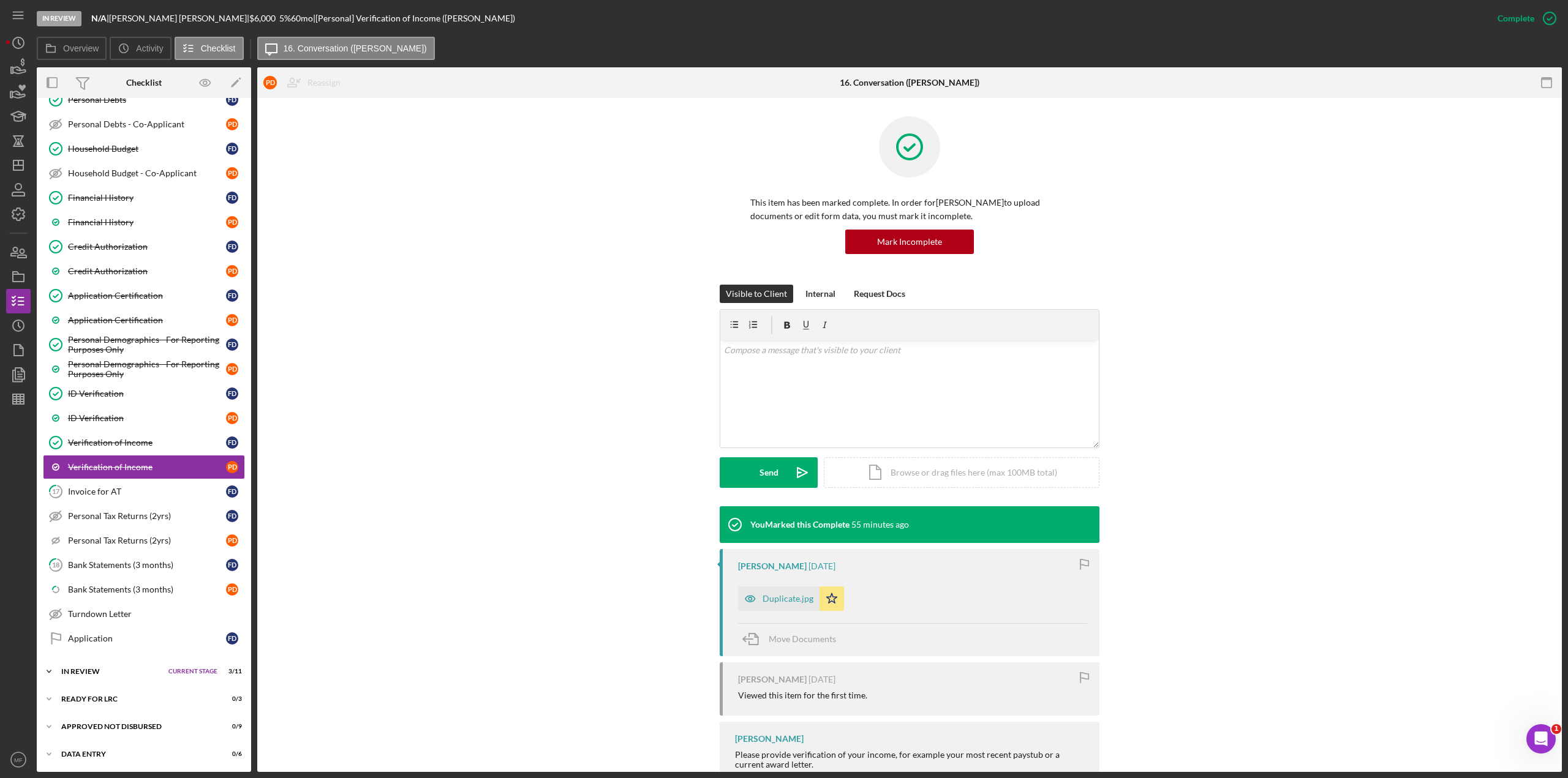
click at [104, 425] on div "In Review" at bounding box center [112, 672] width 101 height 8
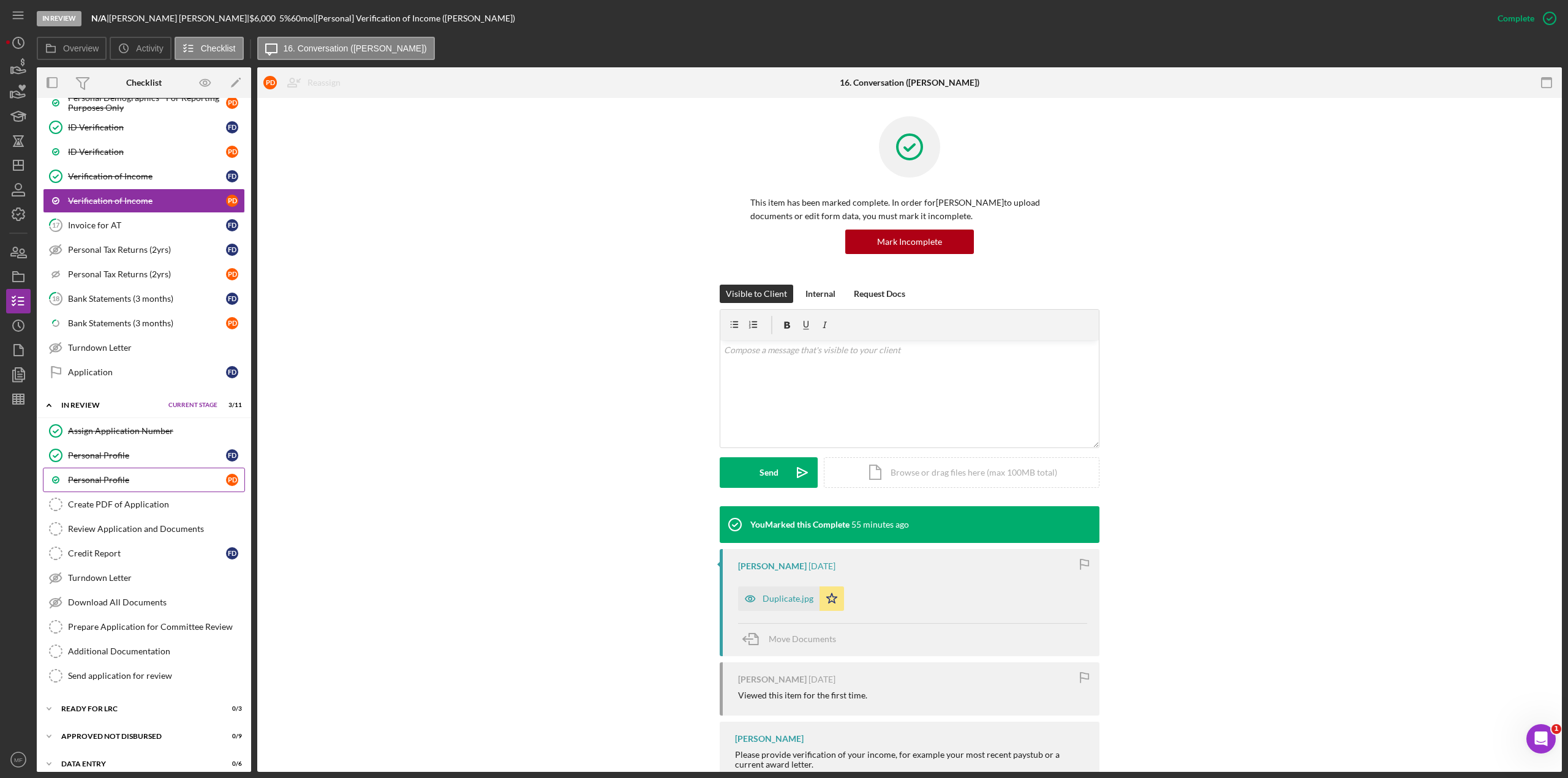
scroll to position [664, 0]
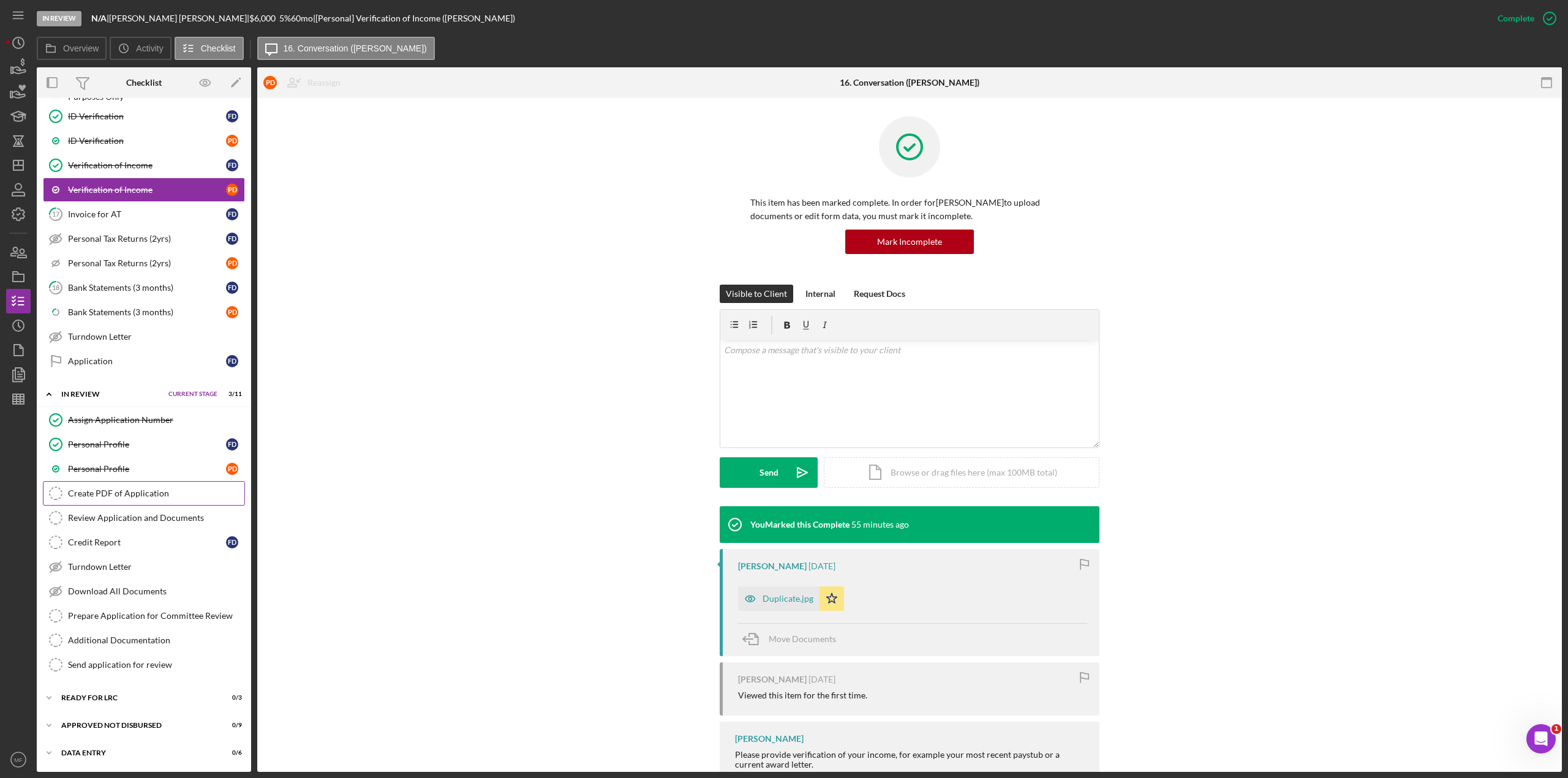
click at [97, 425] on div "Create PDF of Application" at bounding box center [156, 493] width 176 height 10
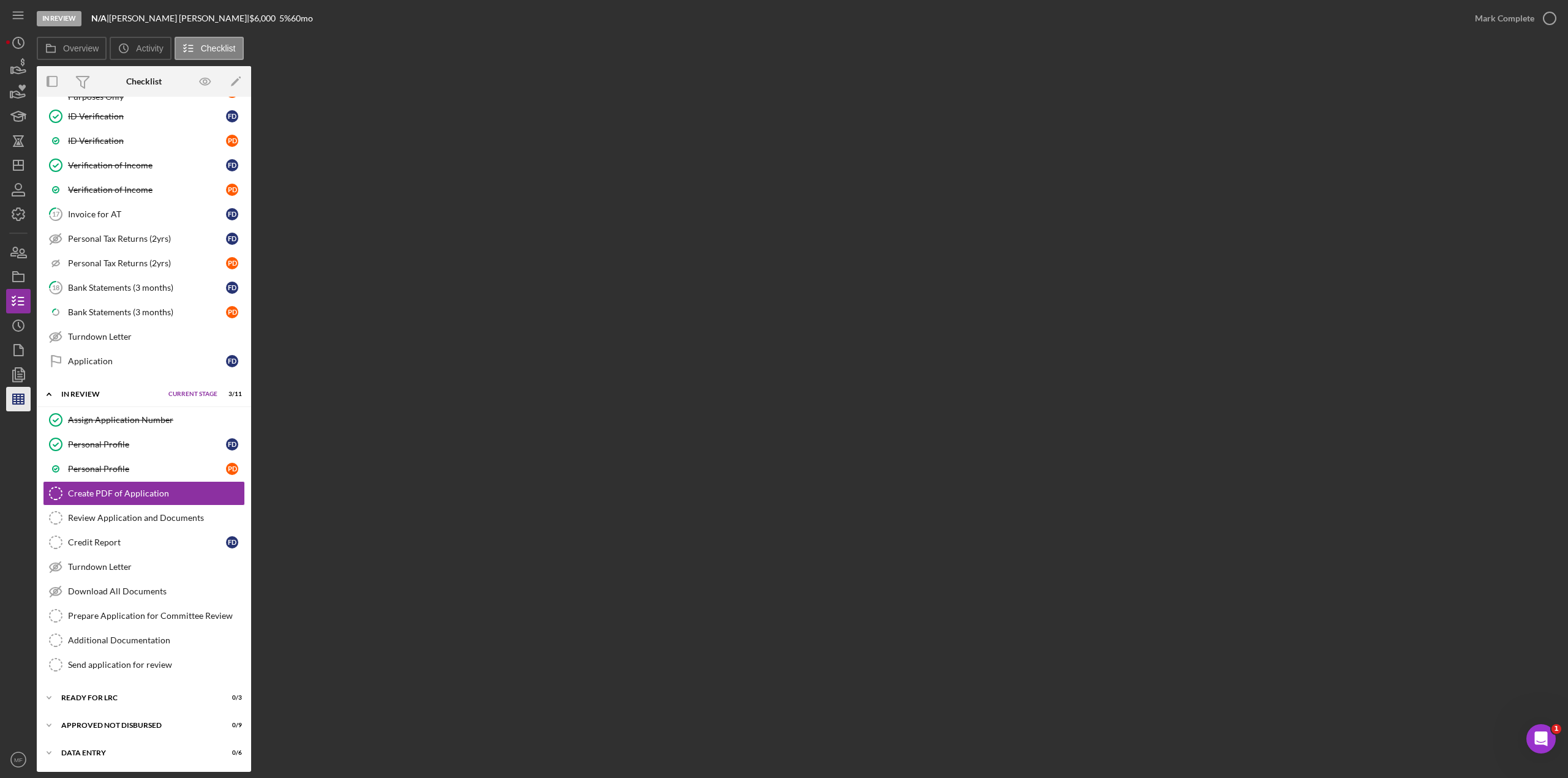
scroll to position [664, 0]
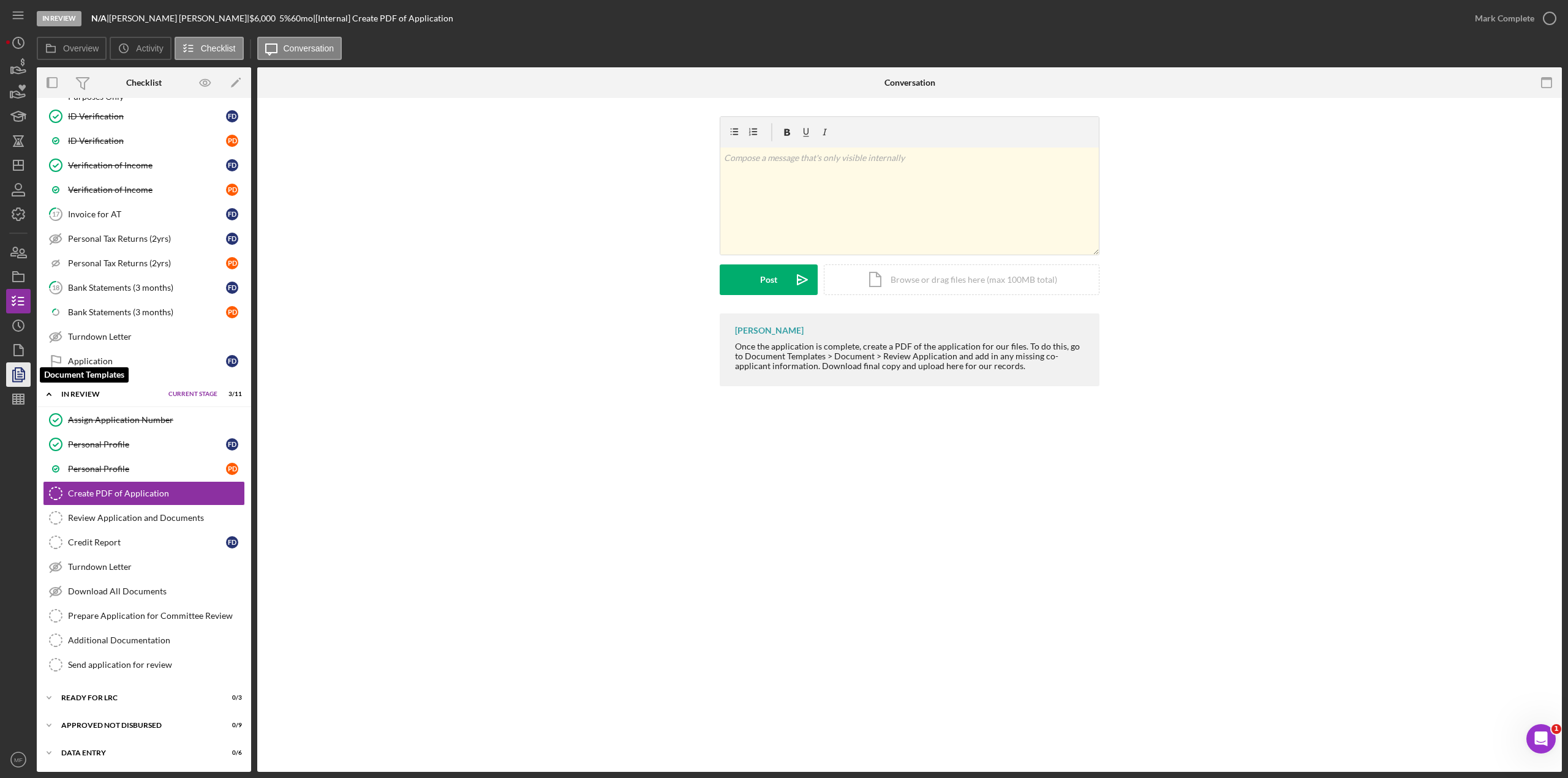
click at [24, 371] on polygon "button" at bounding box center [20, 372] width 9 height 11
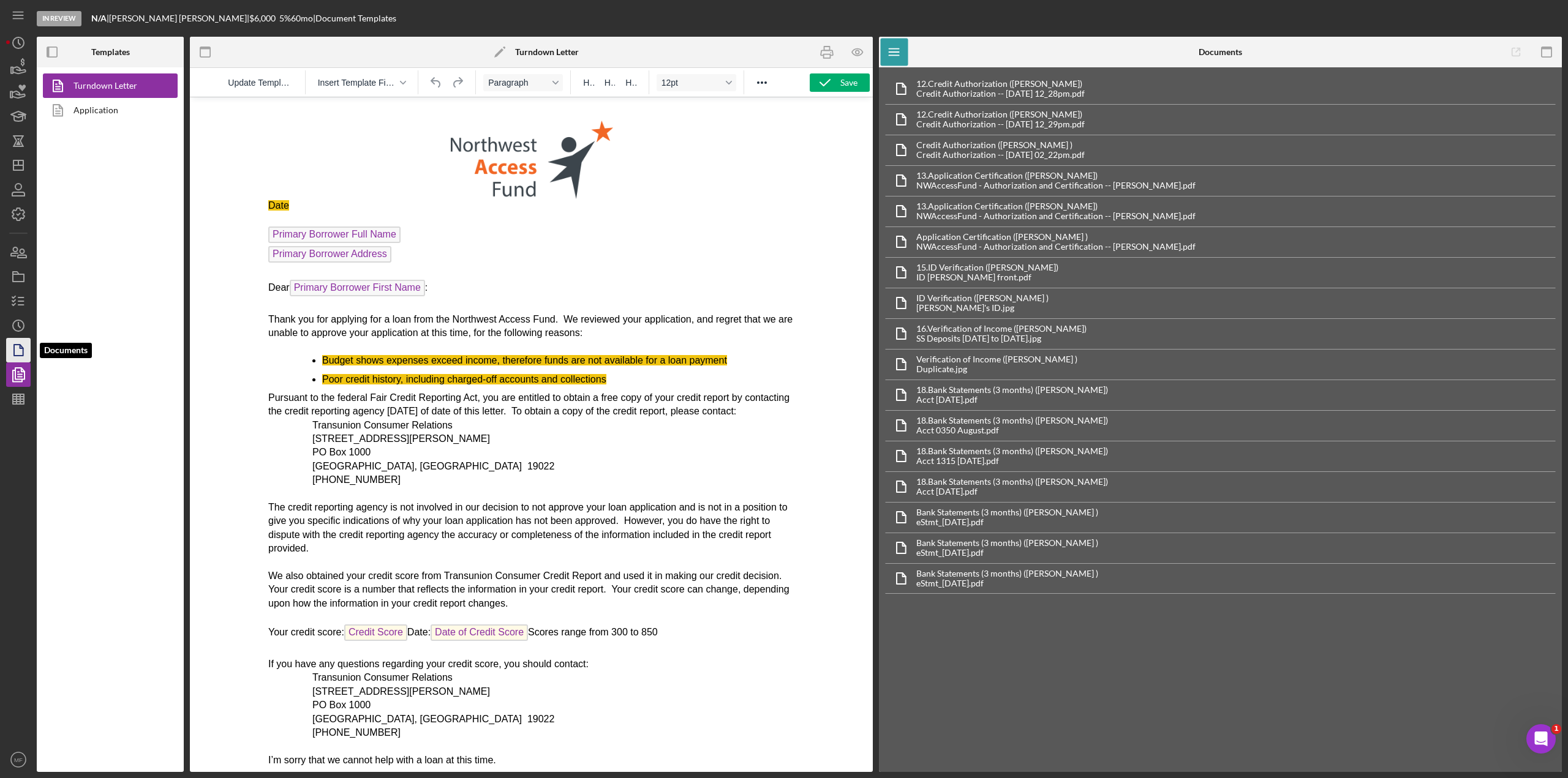
click at [17, 353] on icon "button" at bounding box center [18, 350] width 30 height 30
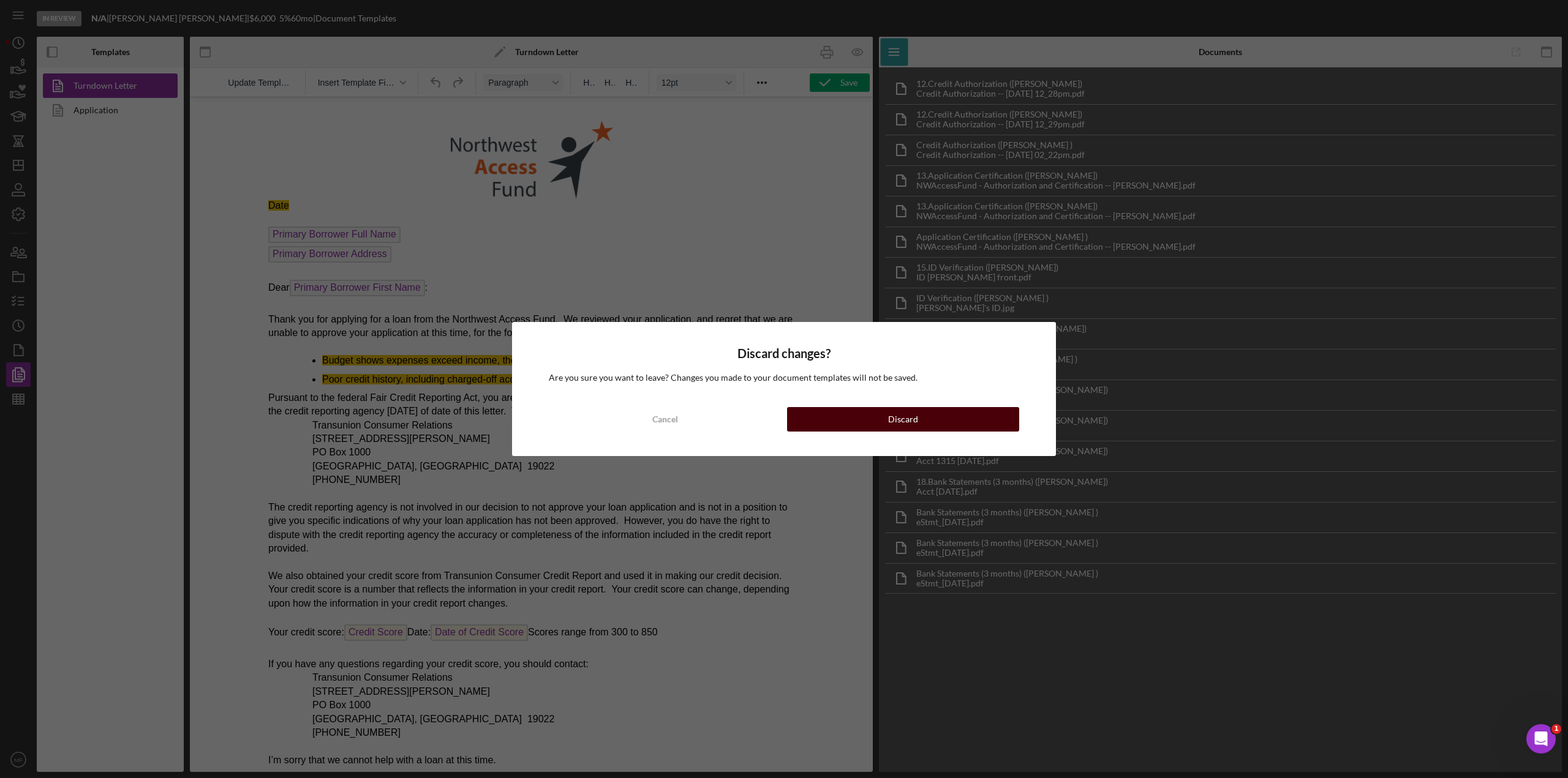
click at [891, 415] on div "Discard" at bounding box center [903, 419] width 30 height 24
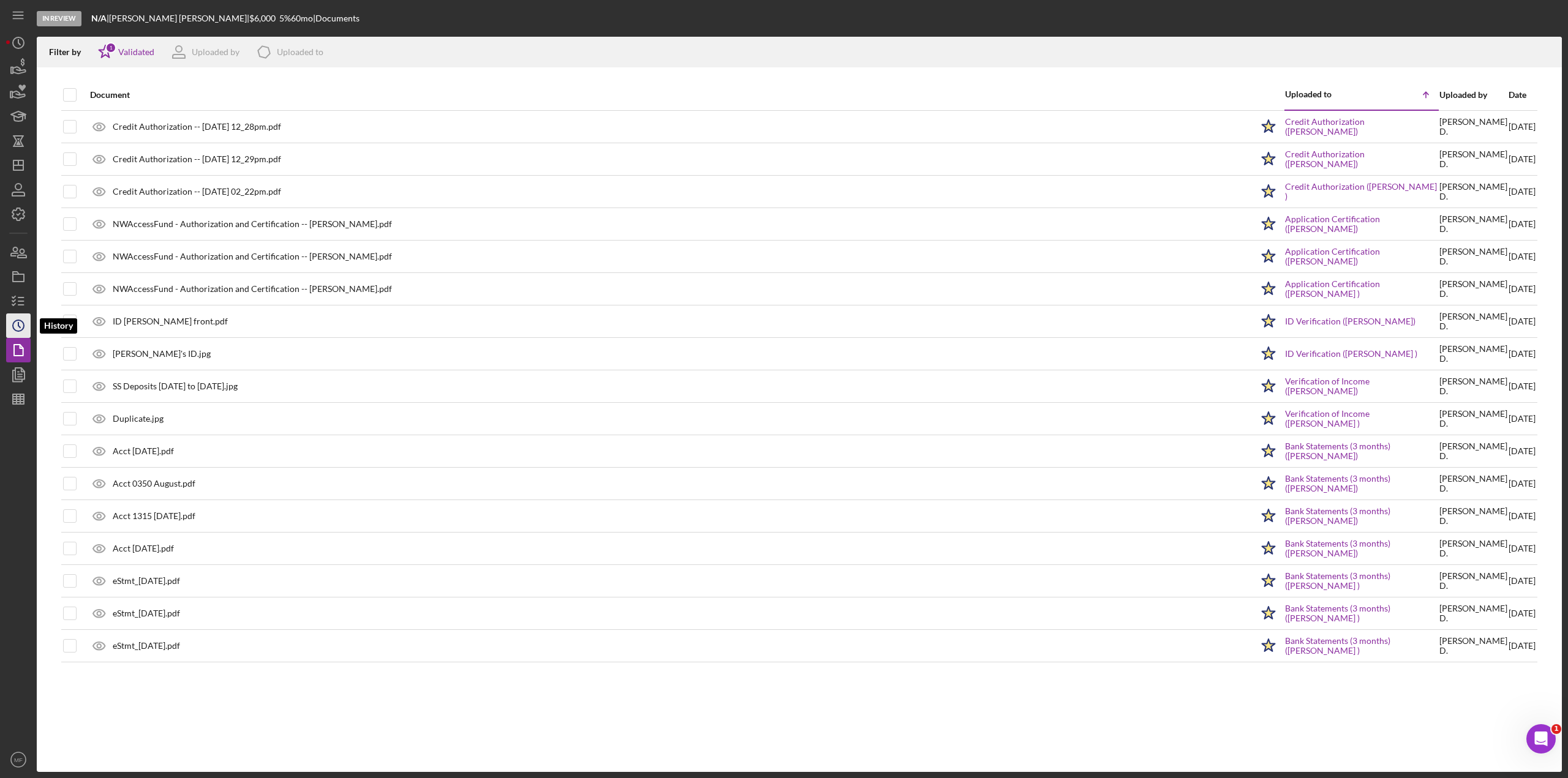
click at [14, 326] on icon "Icon/History" at bounding box center [18, 325] width 30 height 30
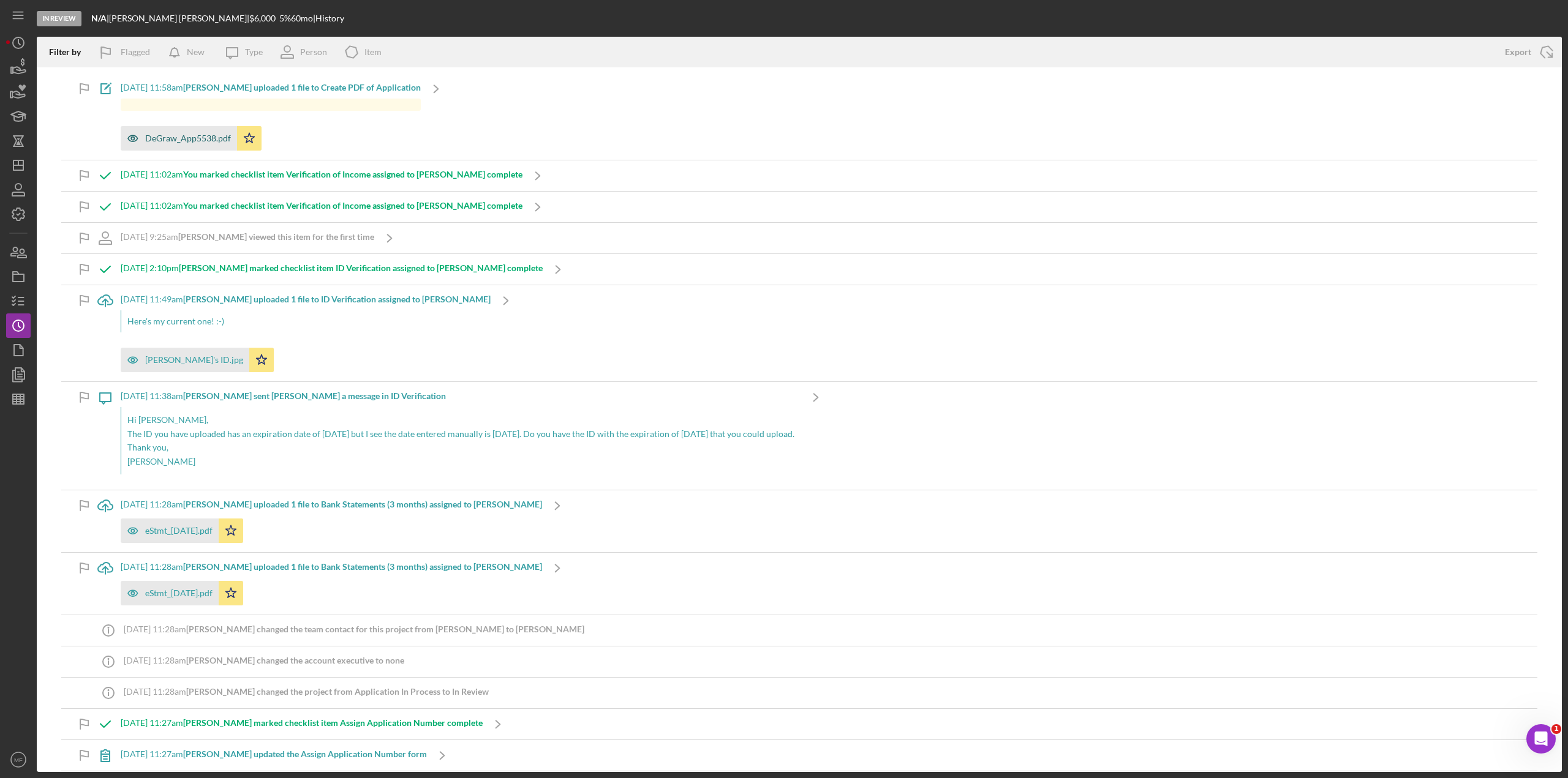
click at [186, 138] on div "DeGraw_App5538.pdf" at bounding box center [188, 138] width 86 height 10
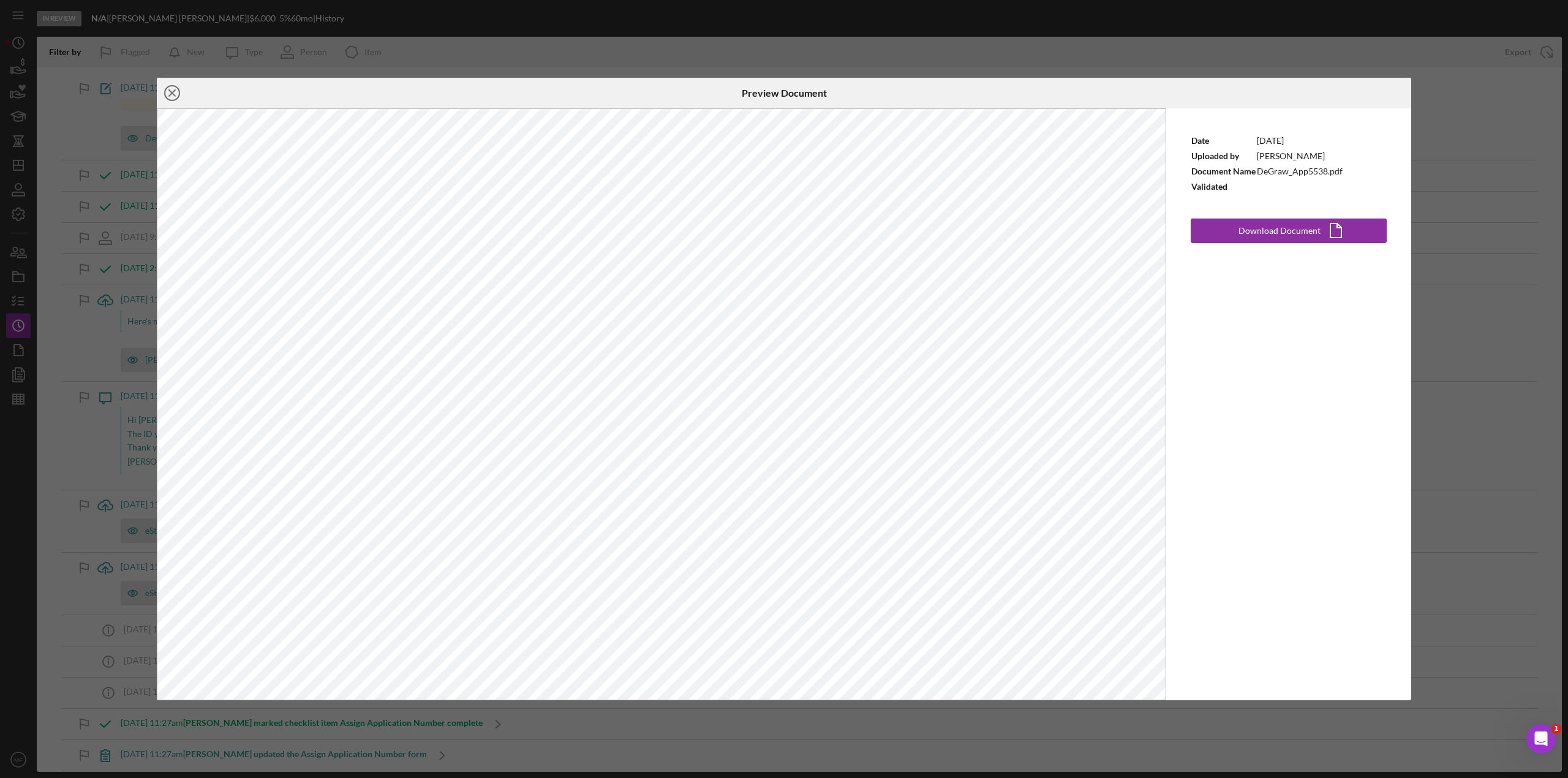
click at [167, 93] on icon "Icon/Close" at bounding box center [172, 93] width 30 height 30
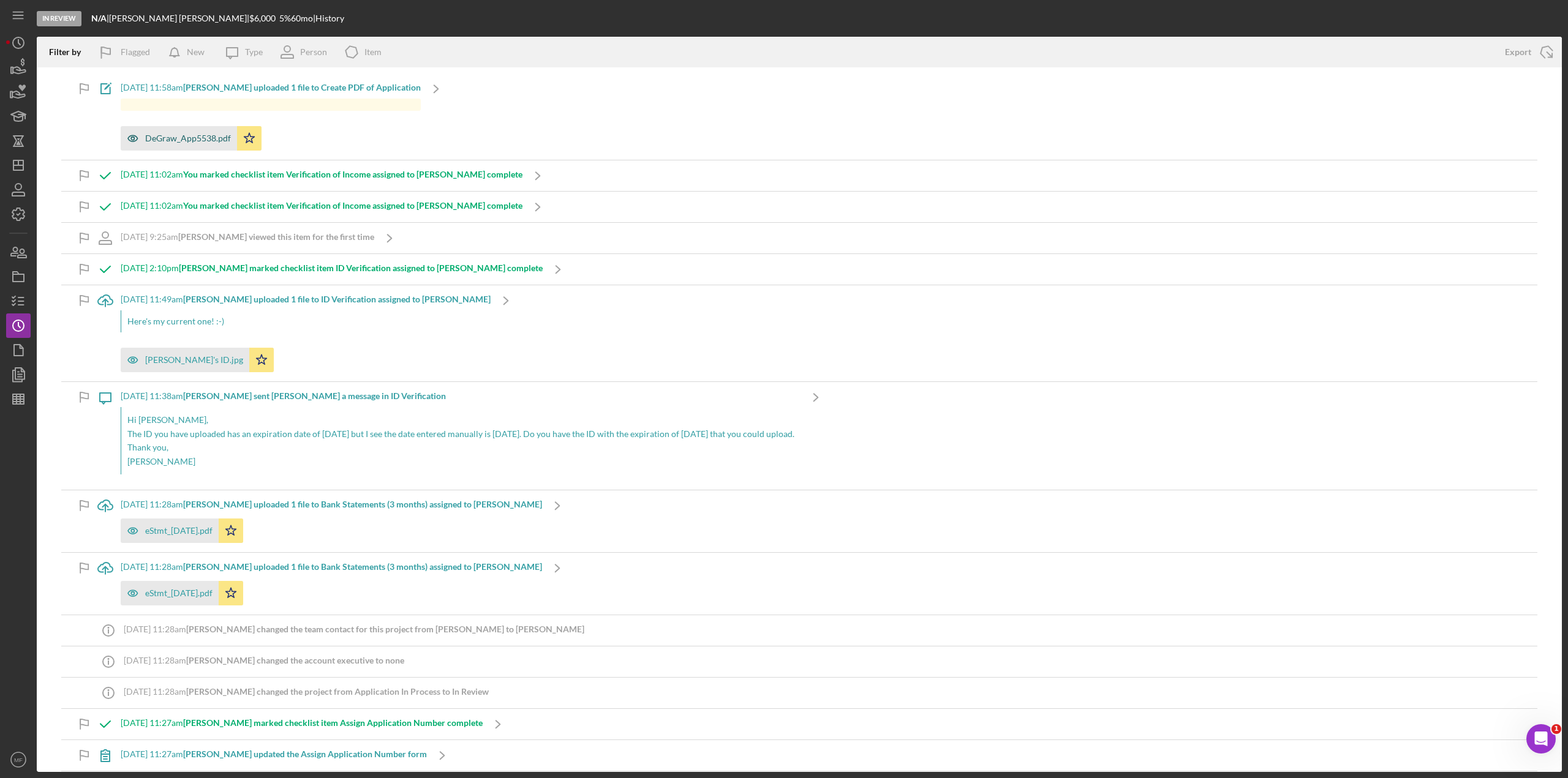
click at [199, 136] on div "DeGraw_App5538.pdf" at bounding box center [188, 138] width 86 height 10
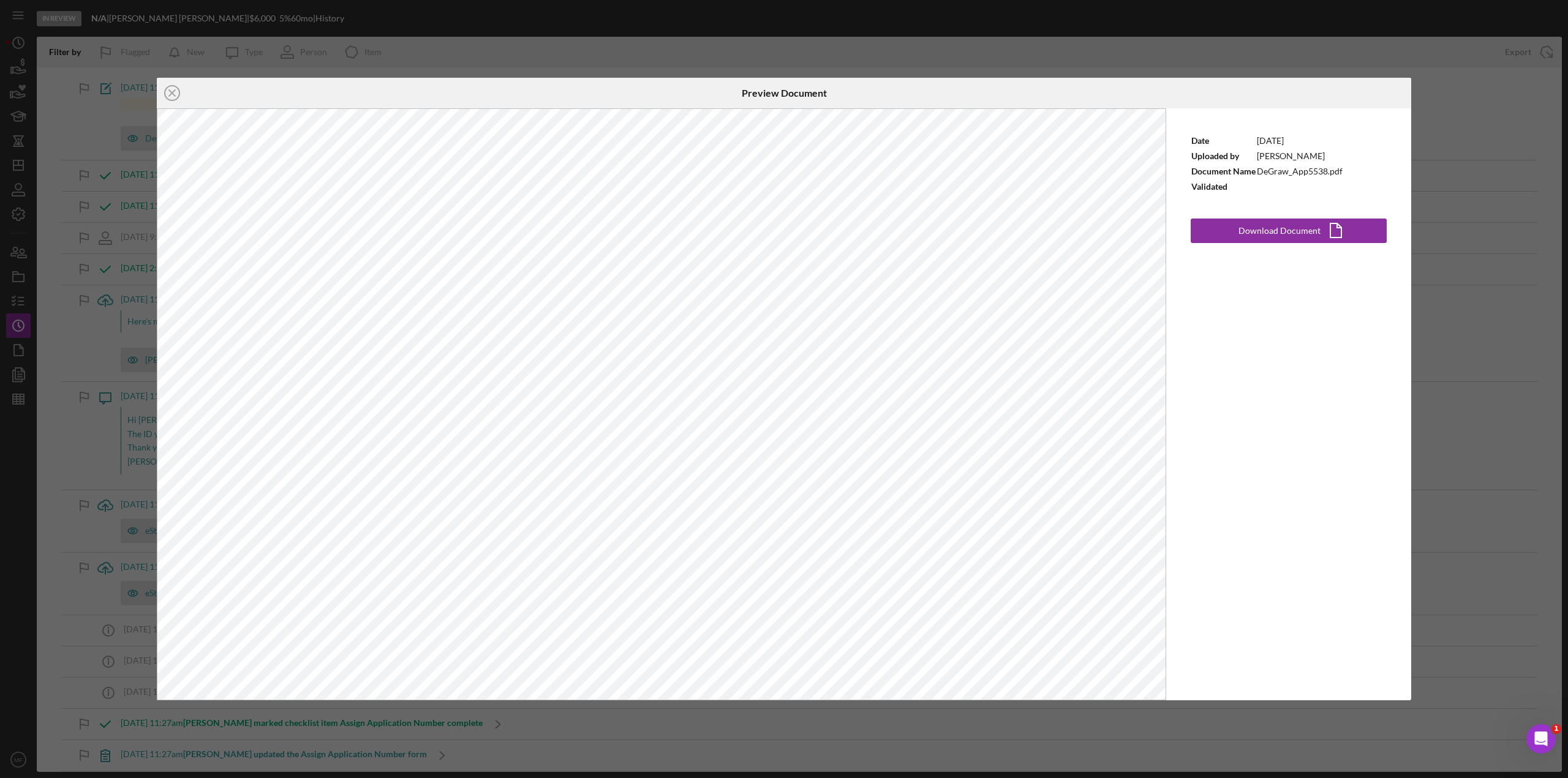
click at [940, 425] on div "Icon/Close Preview Document Date [DATE] Uploaded by [PERSON_NAME] Document Name…" at bounding box center [784, 389] width 1568 height 778
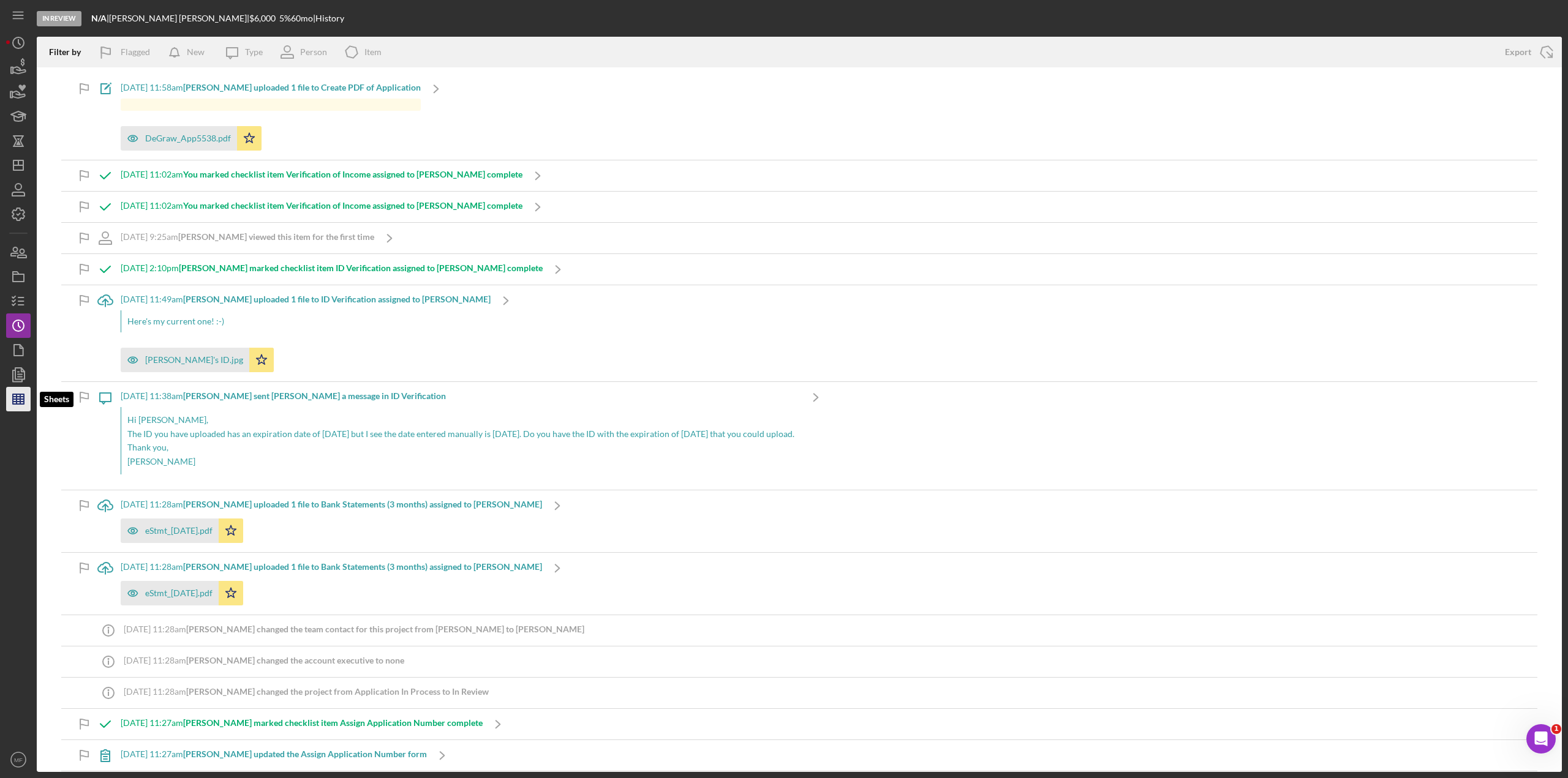
click at [21, 396] on icon "button" at bounding box center [18, 399] width 30 height 30
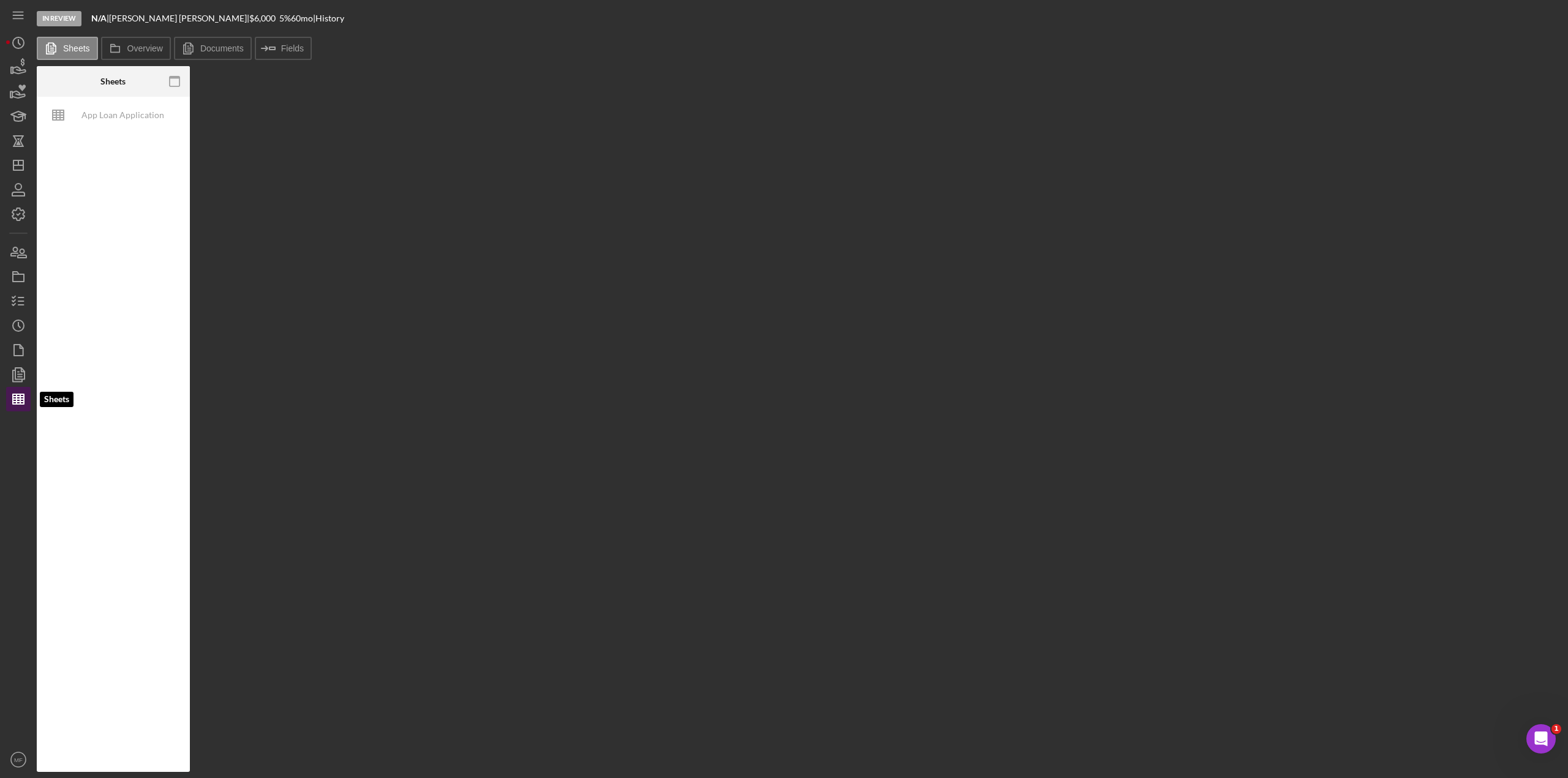
click at [16, 392] on icon "button" at bounding box center [18, 399] width 30 height 30
click at [144, 49] on label "Overview" at bounding box center [145, 49] width 35 height 10
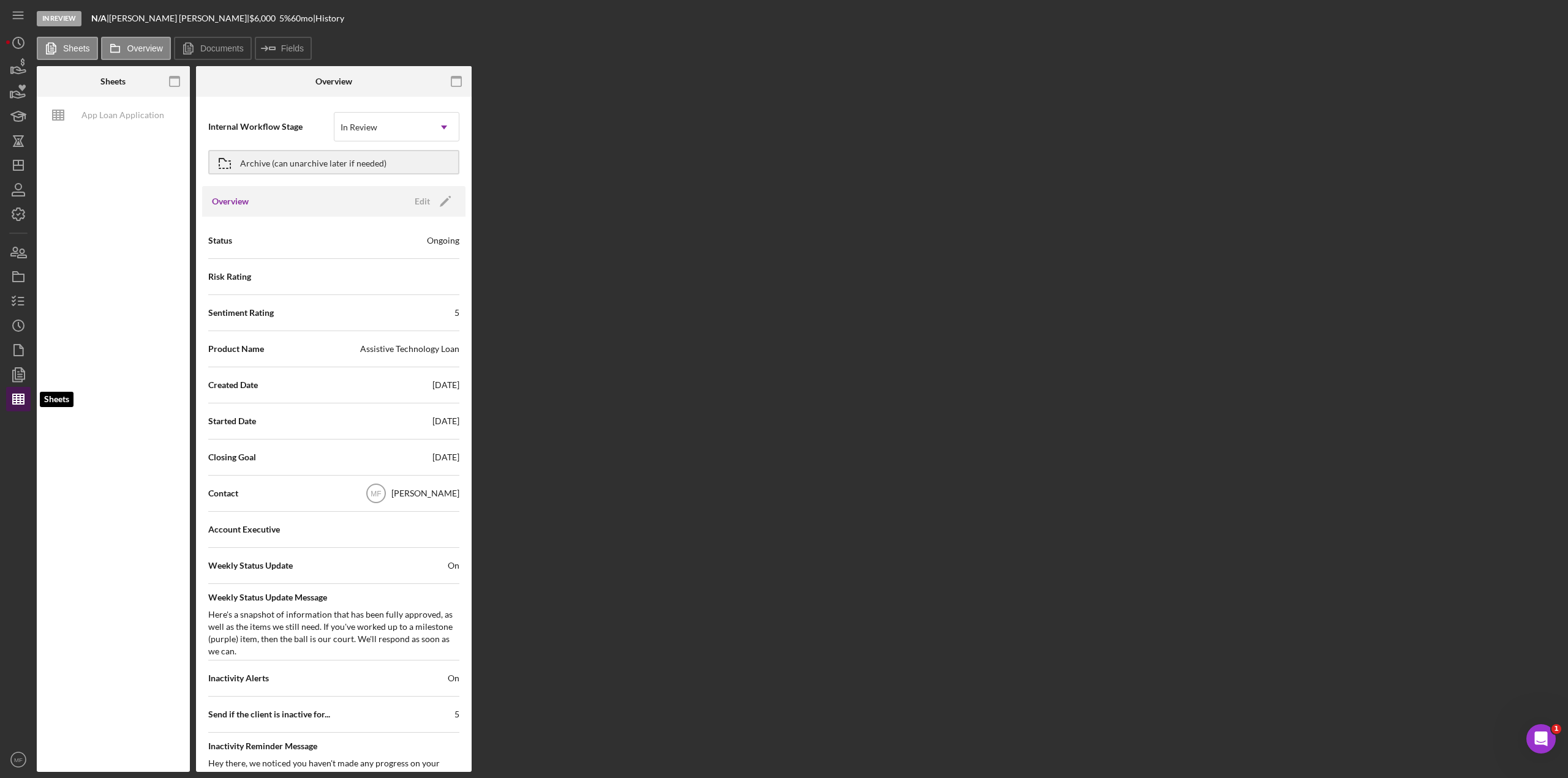
click at [14, 402] on line "button" at bounding box center [18, 402] width 11 height 0
click at [212, 44] on label "Documents" at bounding box center [221, 49] width 44 height 10
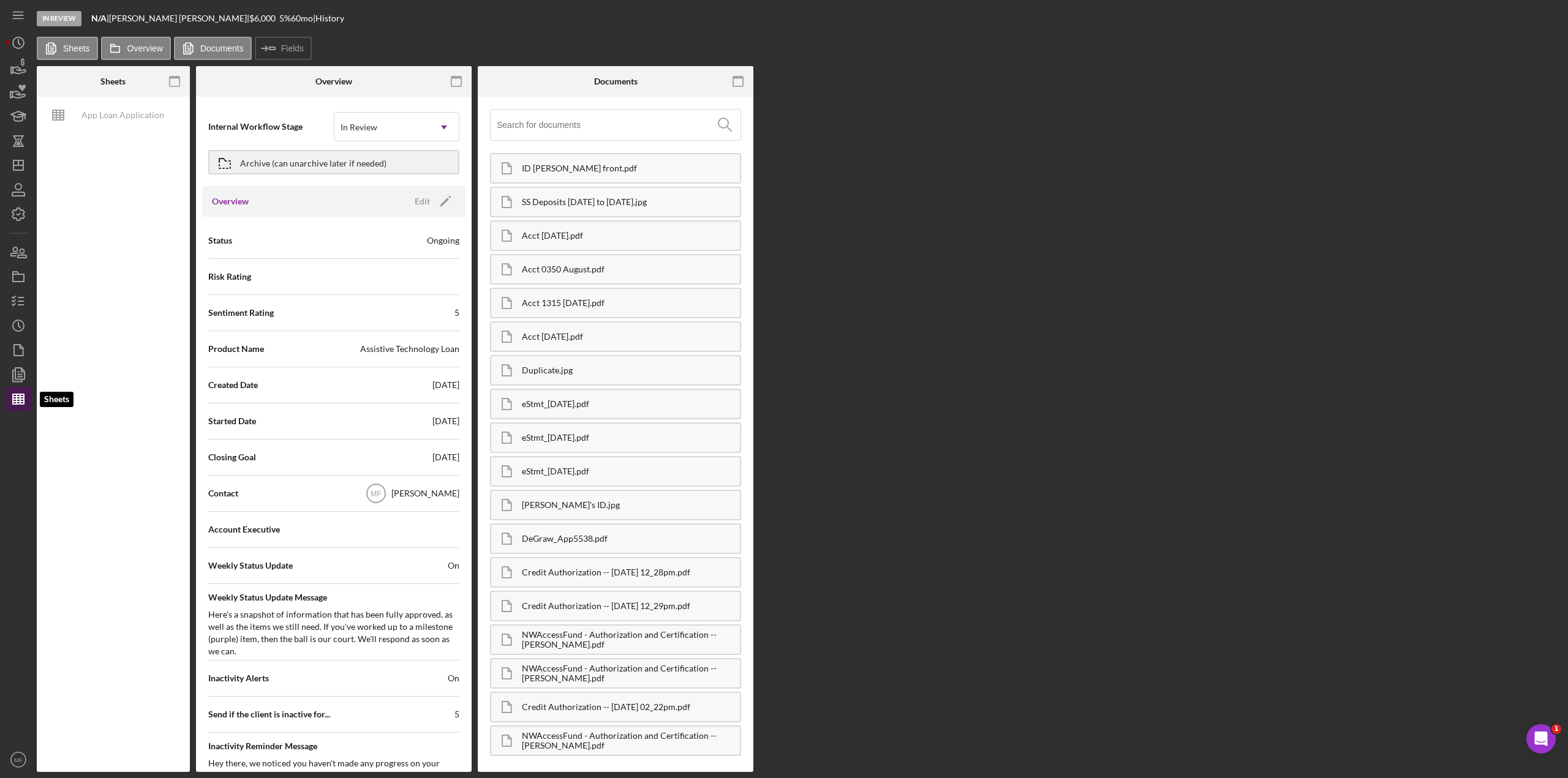
click at [17, 403] on line "button" at bounding box center [17, 399] width 0 height 10
click at [63, 47] on label "Sheets" at bounding box center [77, 49] width 27 height 10
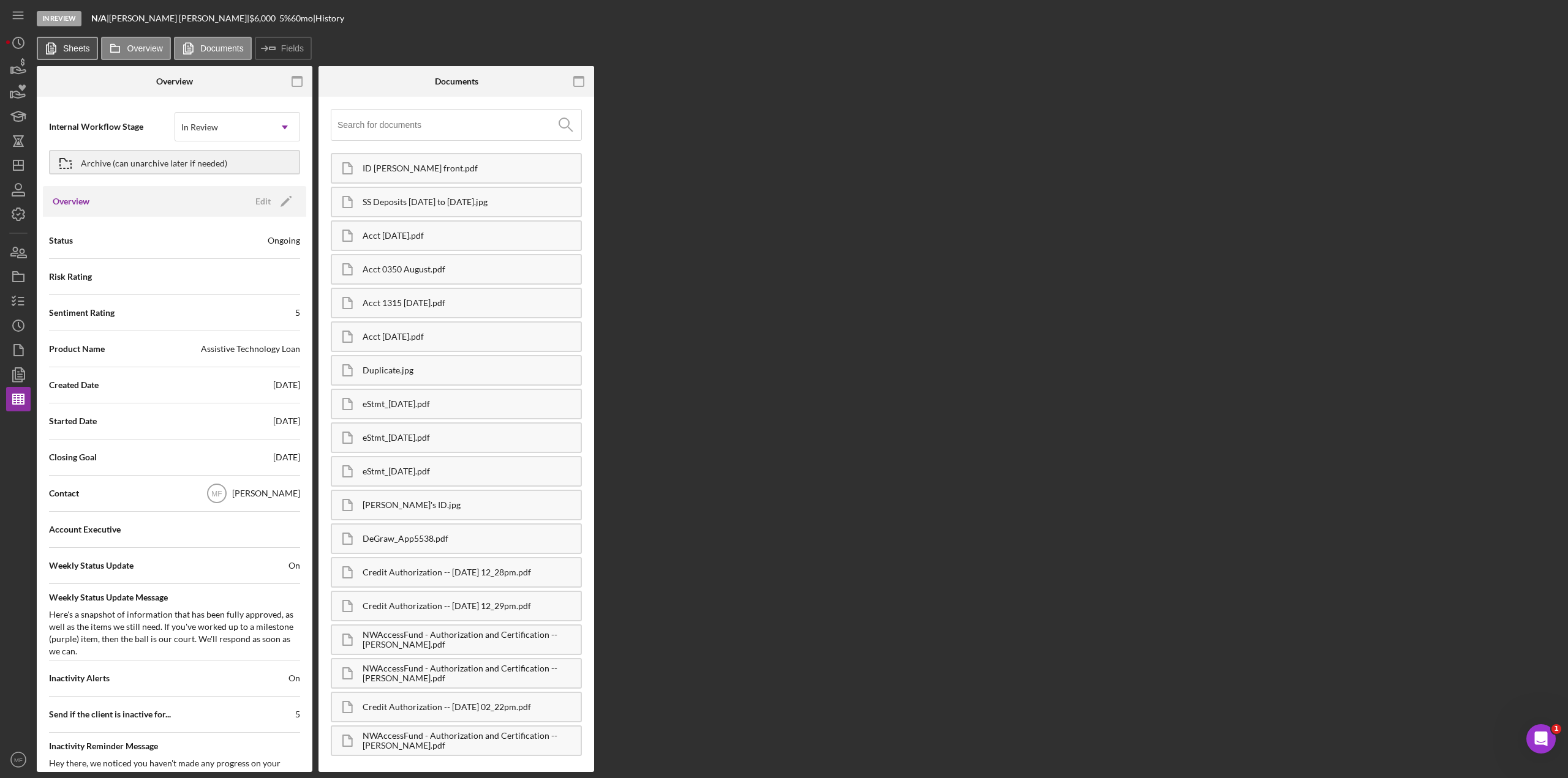
click at [63, 47] on label "Sheets" at bounding box center [77, 49] width 27 height 10
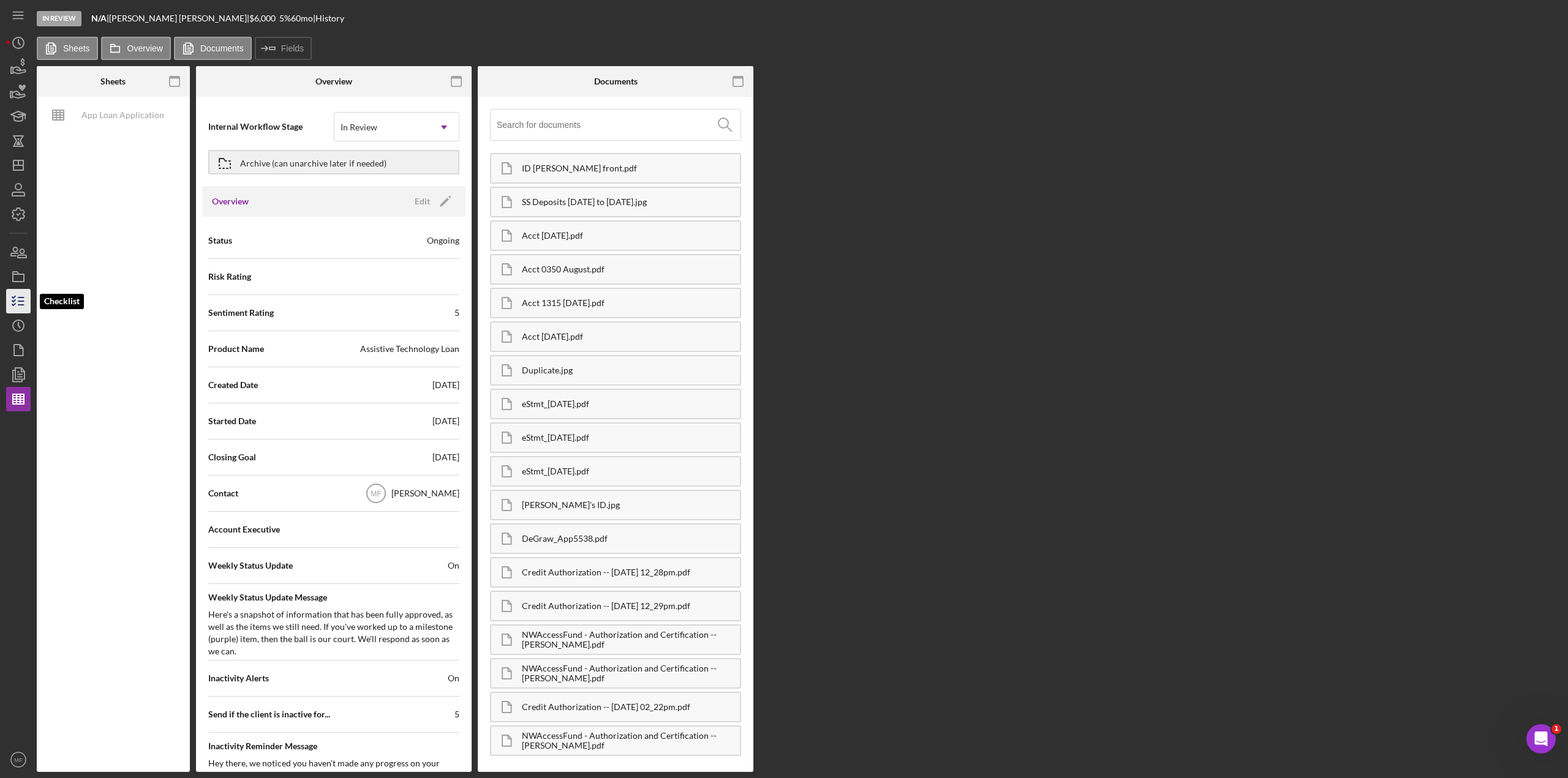
click at [19, 301] on line "button" at bounding box center [21, 301] width 6 height 0
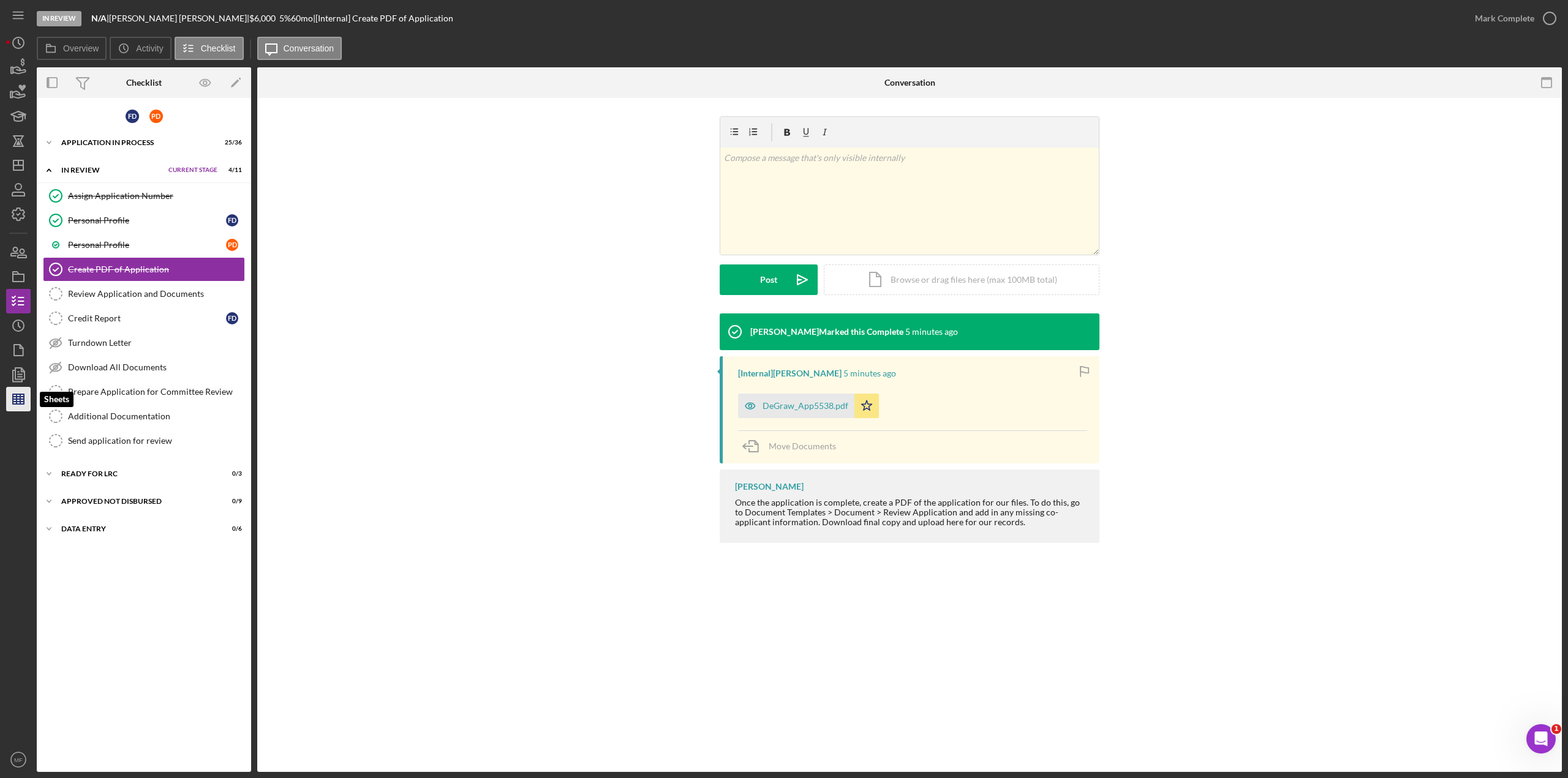
click at [22, 399] on line "button" at bounding box center [18, 399] width 11 height 0
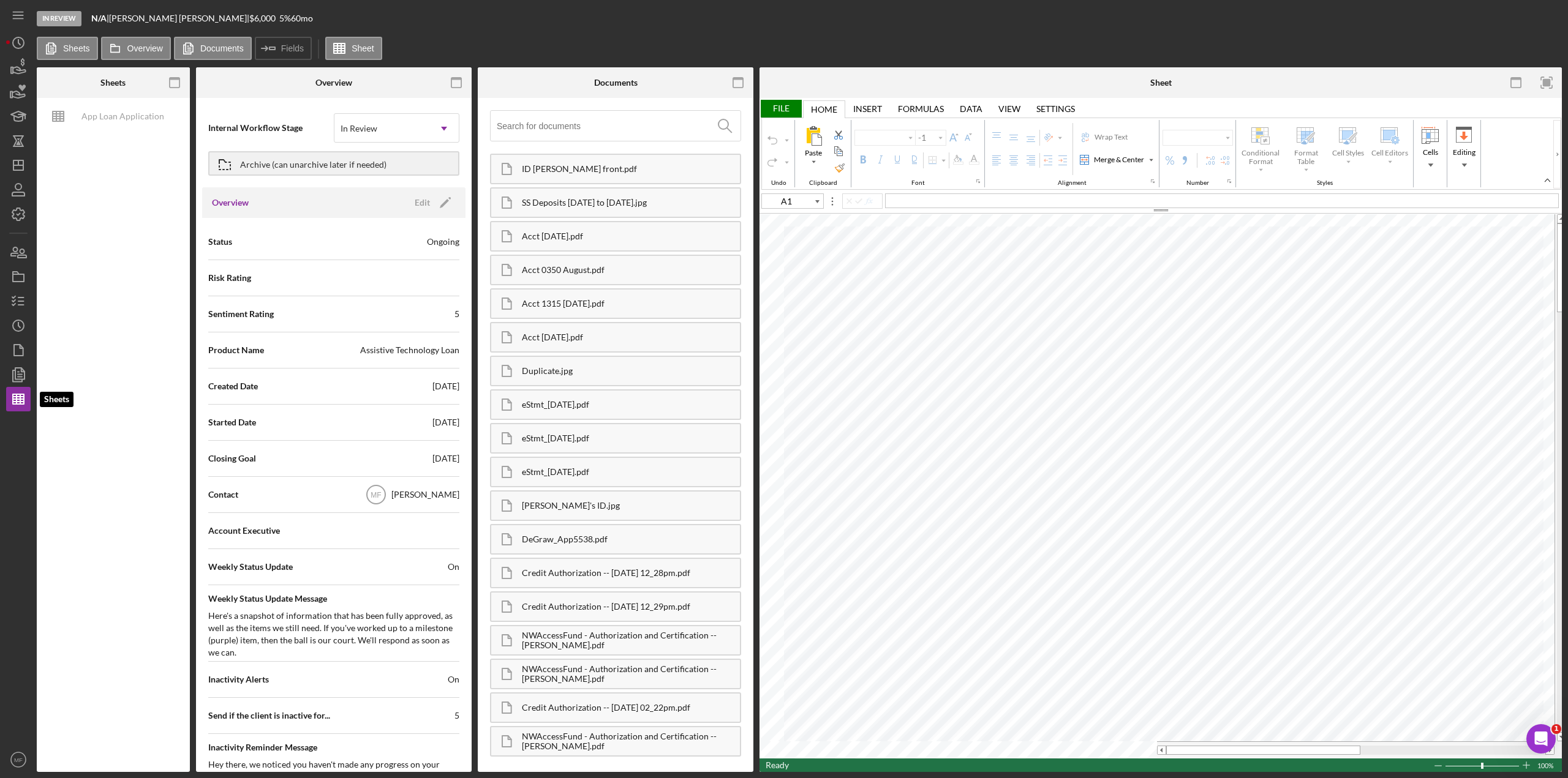
type input "E94"
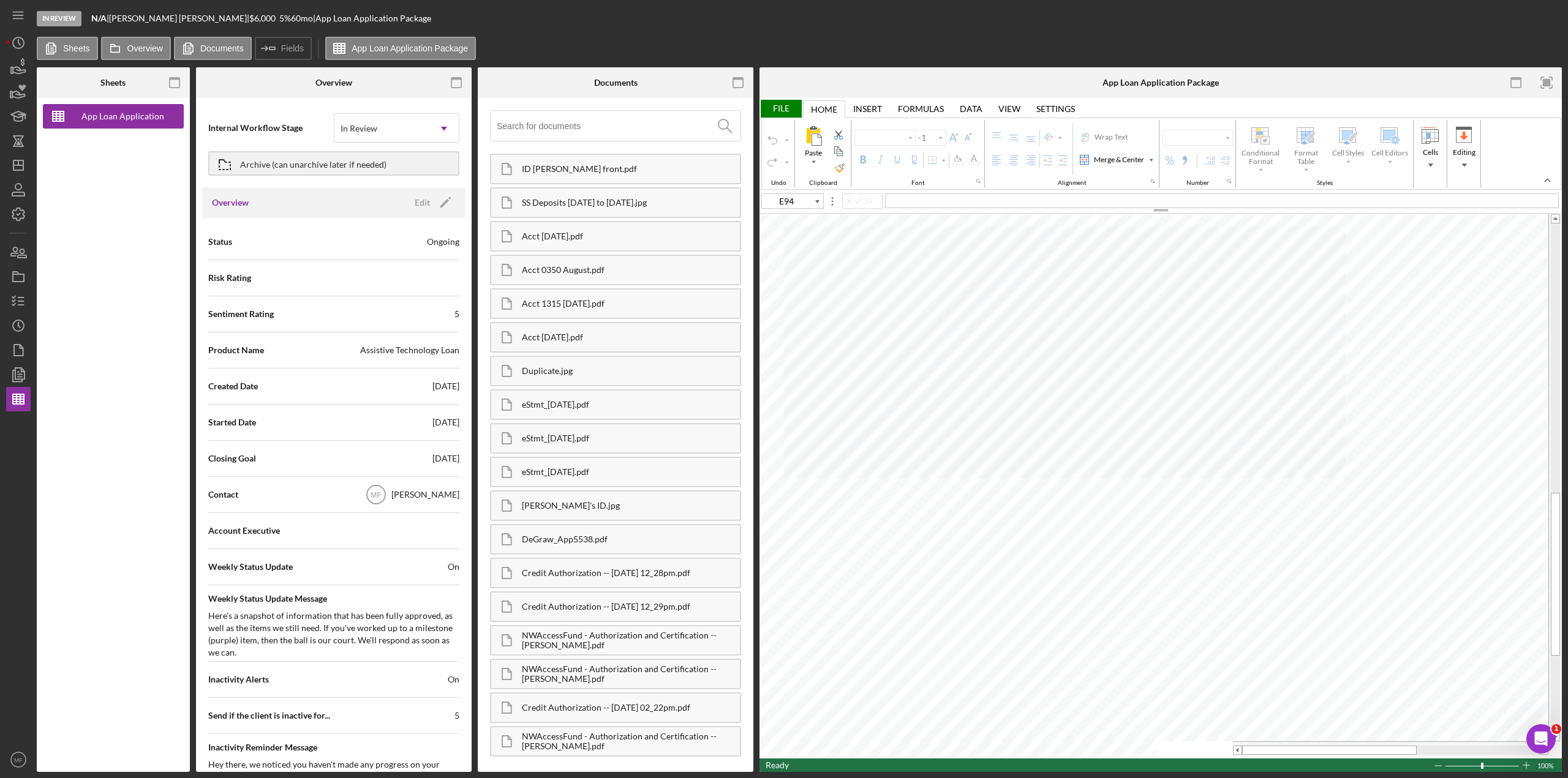
type input "Arial"
type input "10"
type input "B11"
type input "C18"
type input "11"
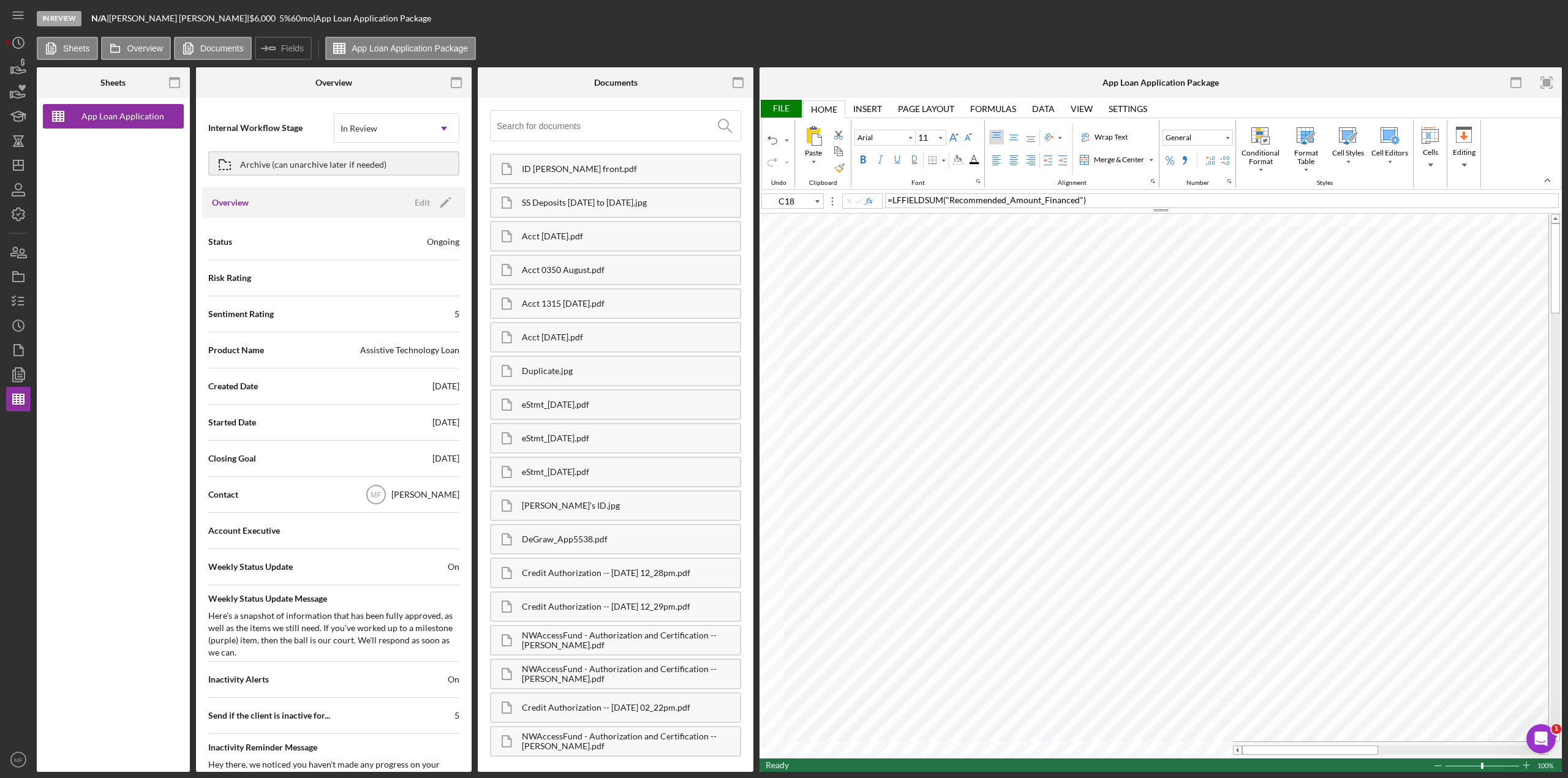
click at [784, 109] on div "File" at bounding box center [780, 108] width 42 height 18
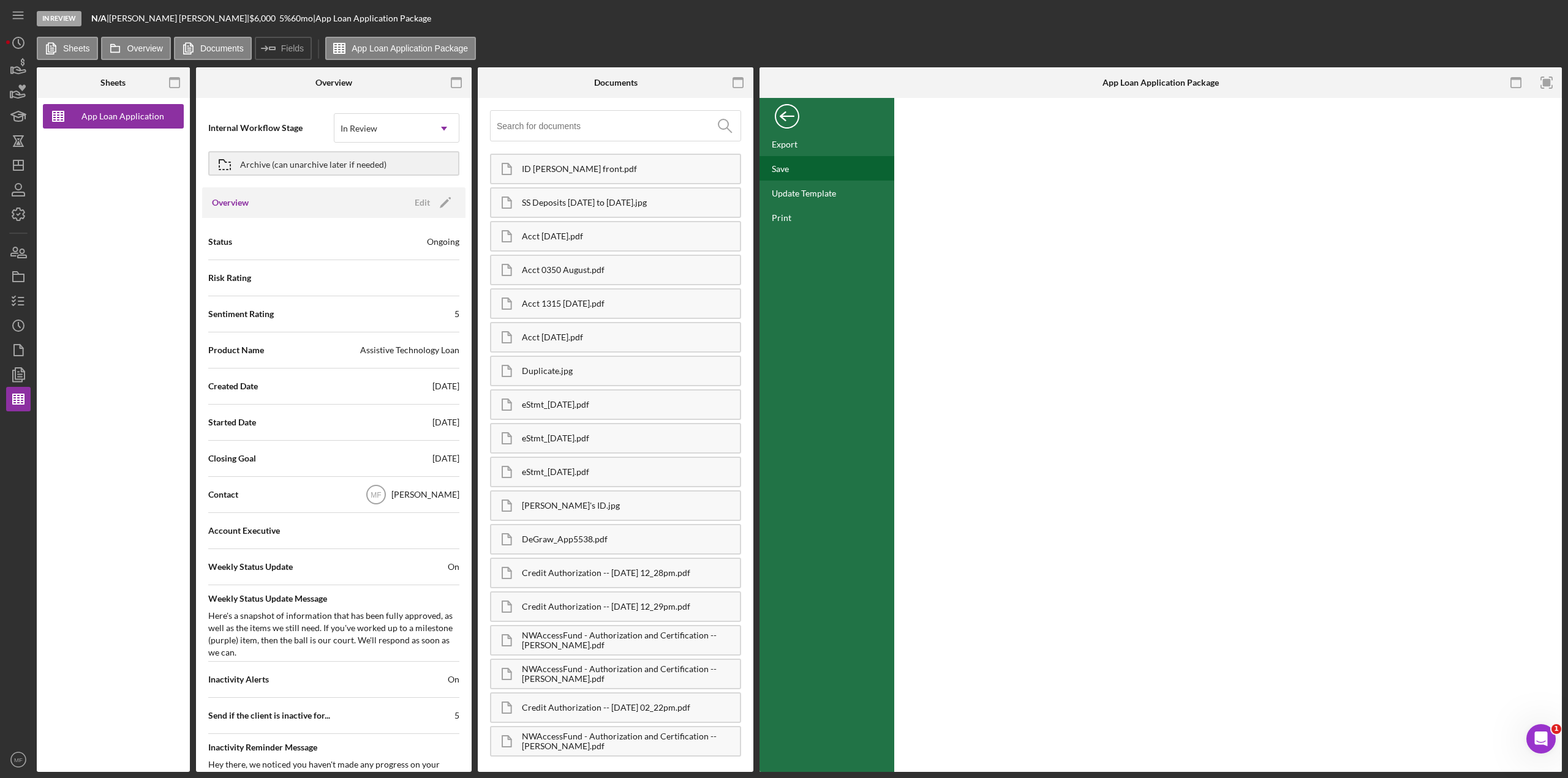
click at [792, 171] on div "Save" at bounding box center [827, 168] width 135 height 24
click at [29, 293] on icon "button" at bounding box center [18, 300] width 30 height 30
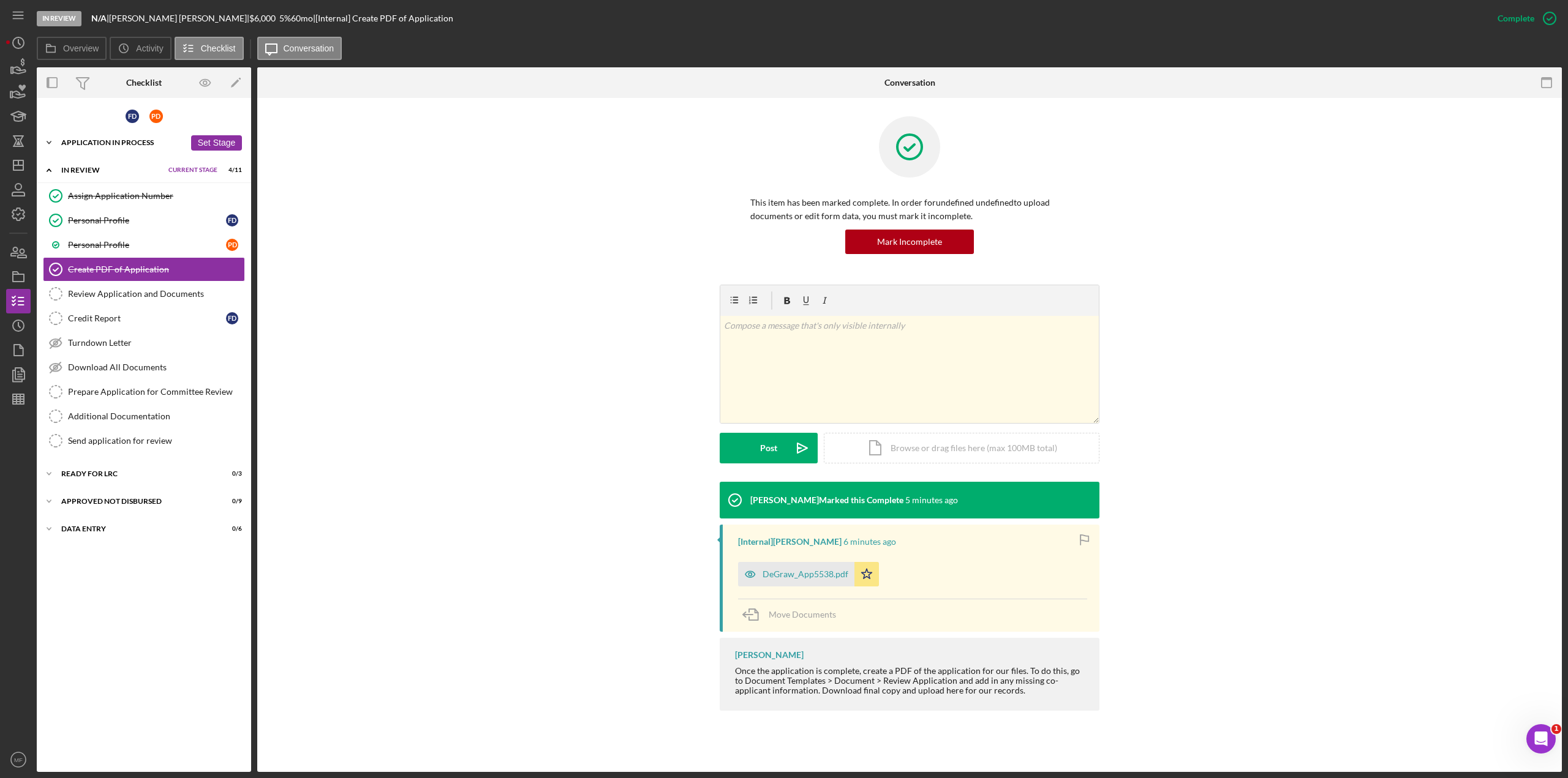
click at [117, 141] on div "Application In Process" at bounding box center [123, 143] width 124 height 8
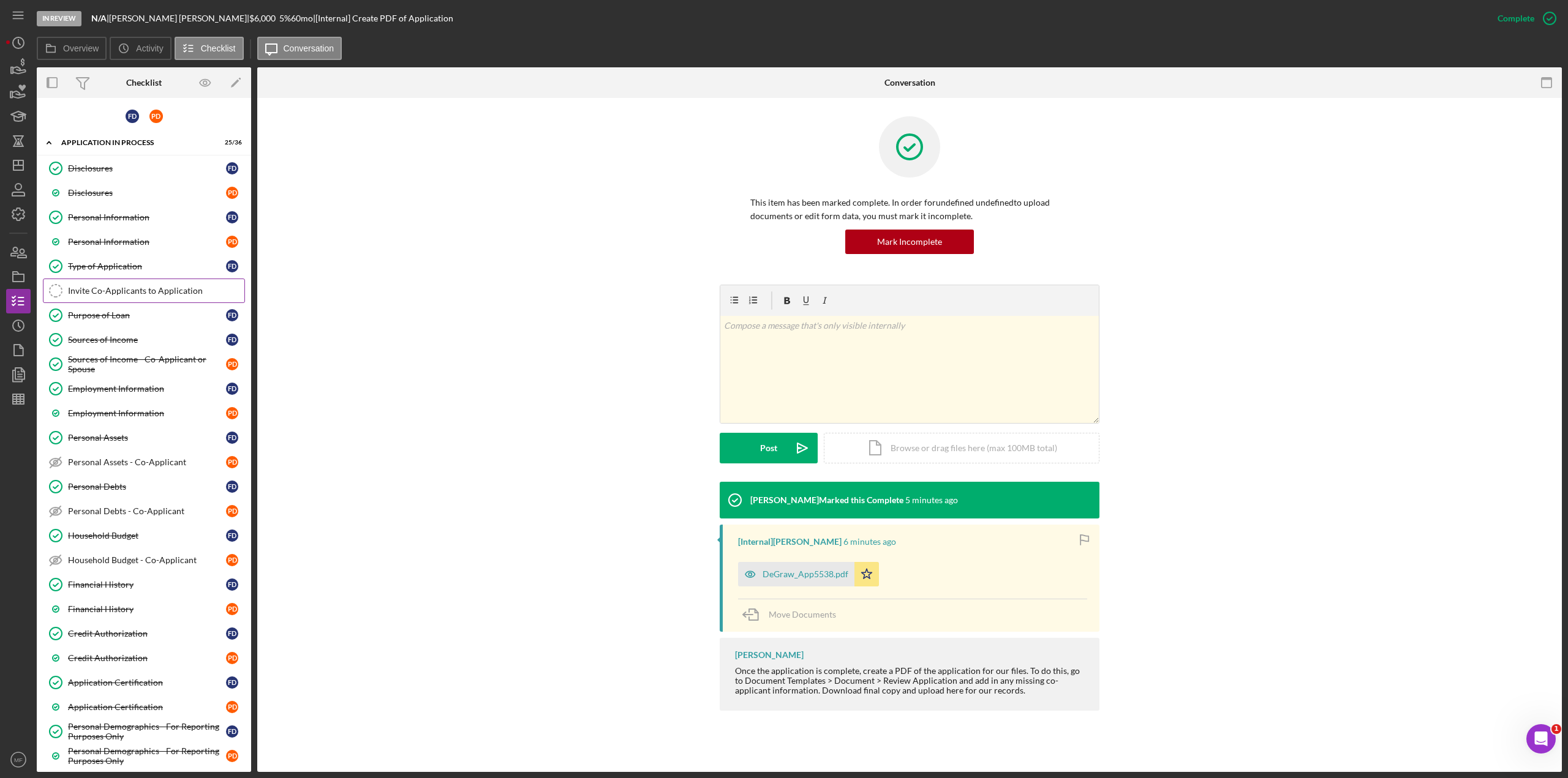
click at [144, 294] on div "Invite Co-Applicants to Application" at bounding box center [156, 291] width 176 height 10
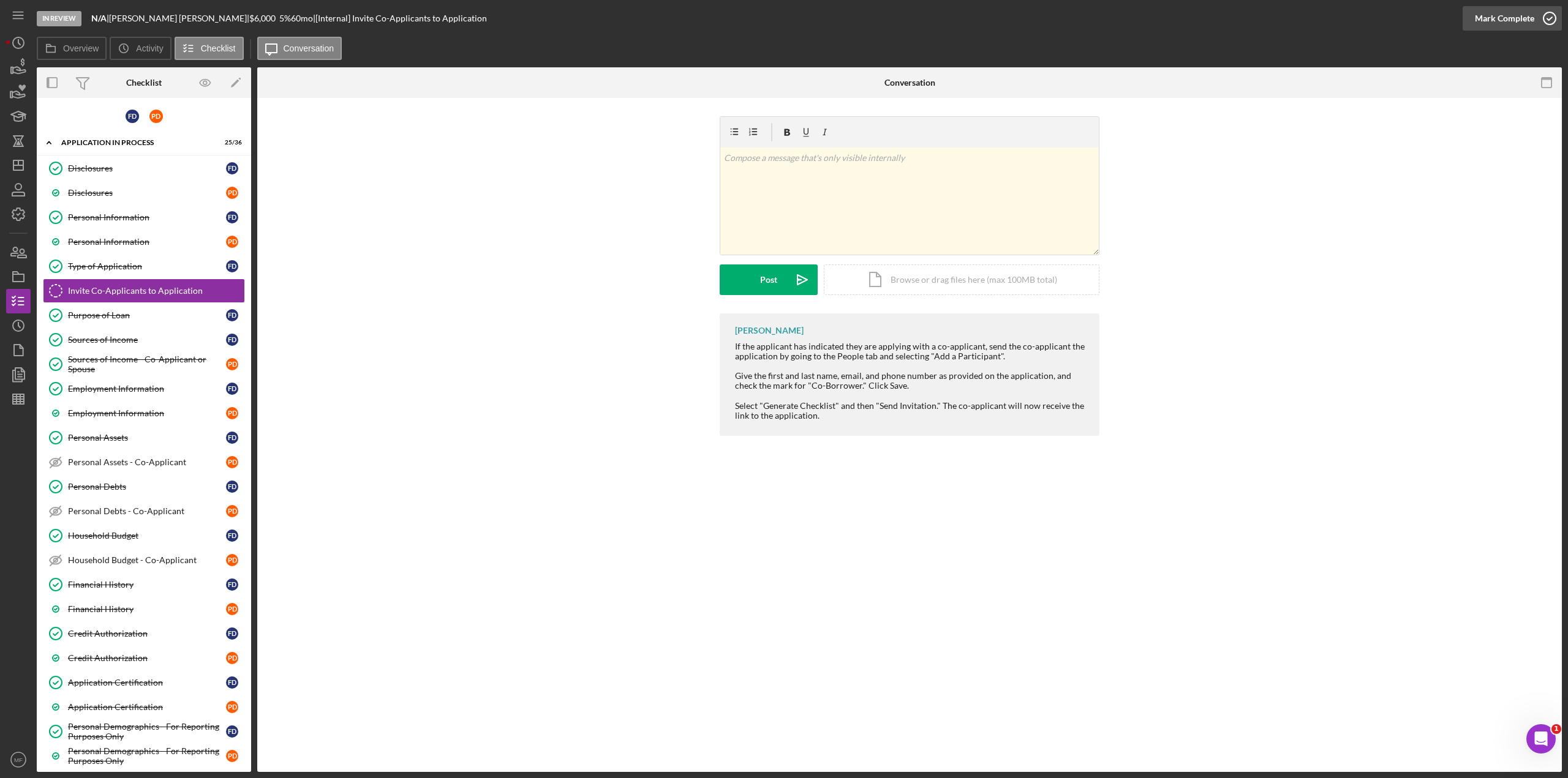
click at [940, 17] on icon "button" at bounding box center [1548, 18] width 30 height 30
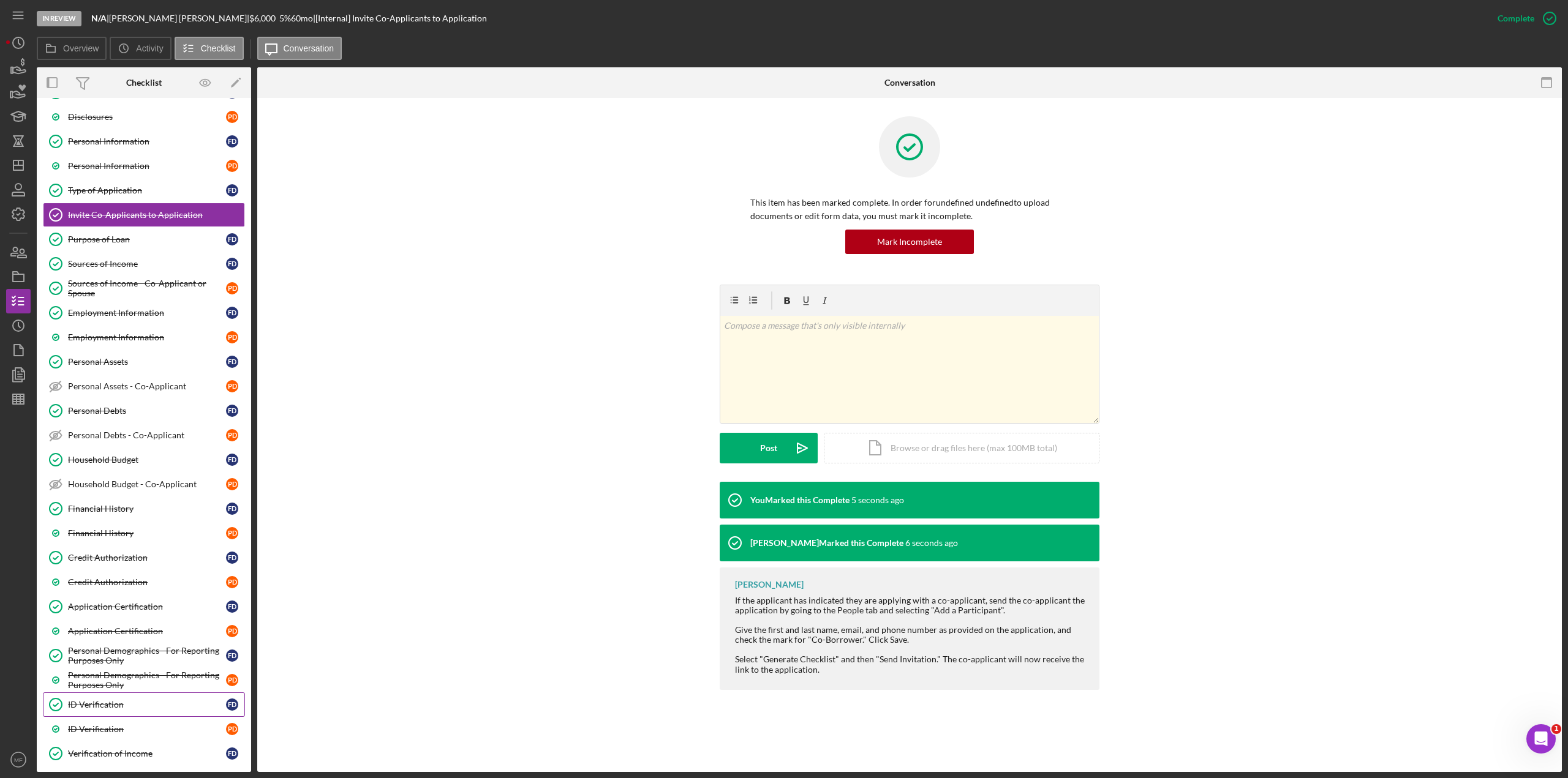
scroll to position [306, 0]
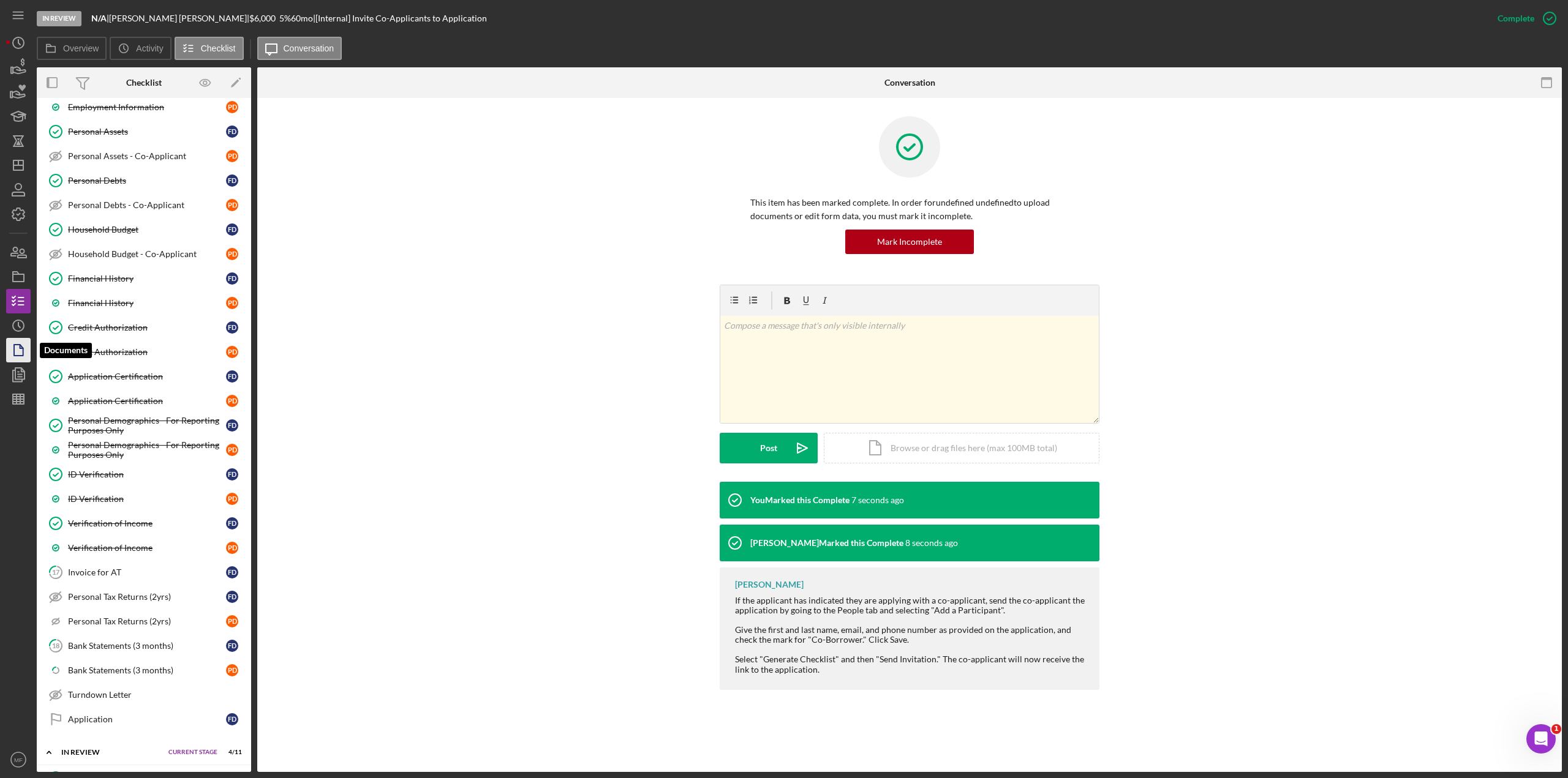
click at [20, 347] on icon "button" at bounding box center [21, 346] width 3 height 3
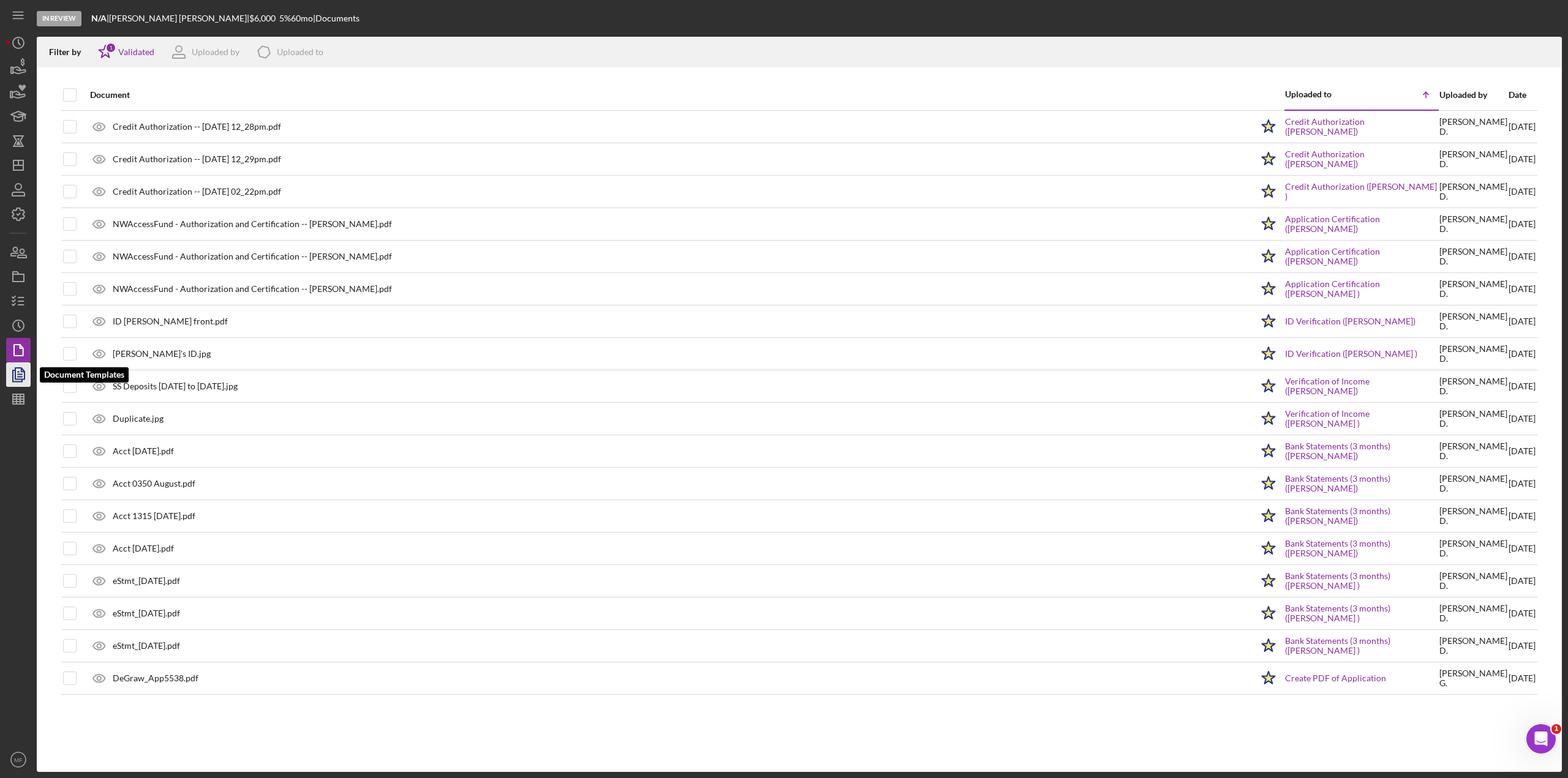
click at [14, 374] on polyline "button" at bounding box center [17, 375] width 9 height 11
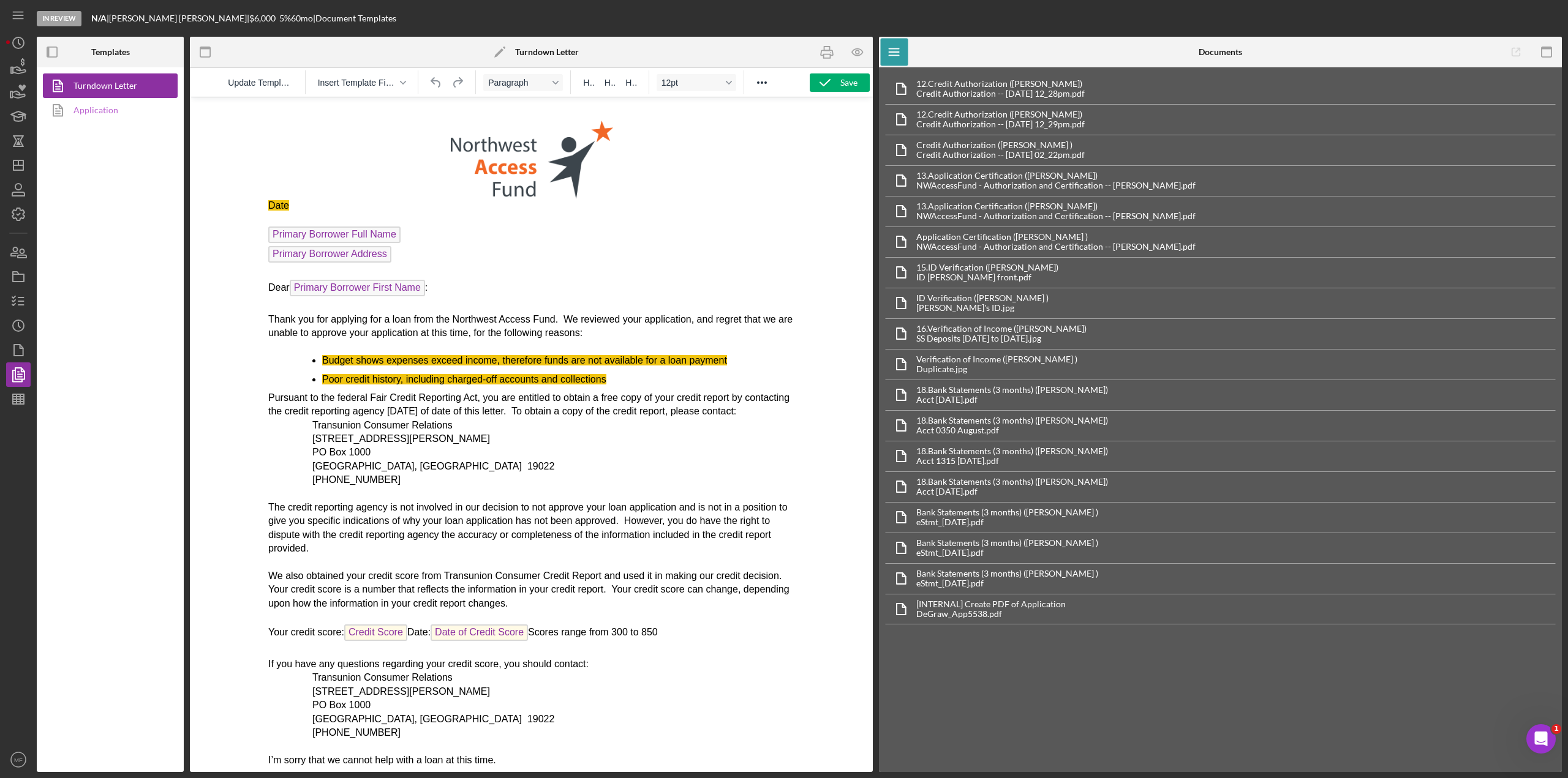
click at [96, 112] on link "Application" at bounding box center [107, 109] width 129 height 24
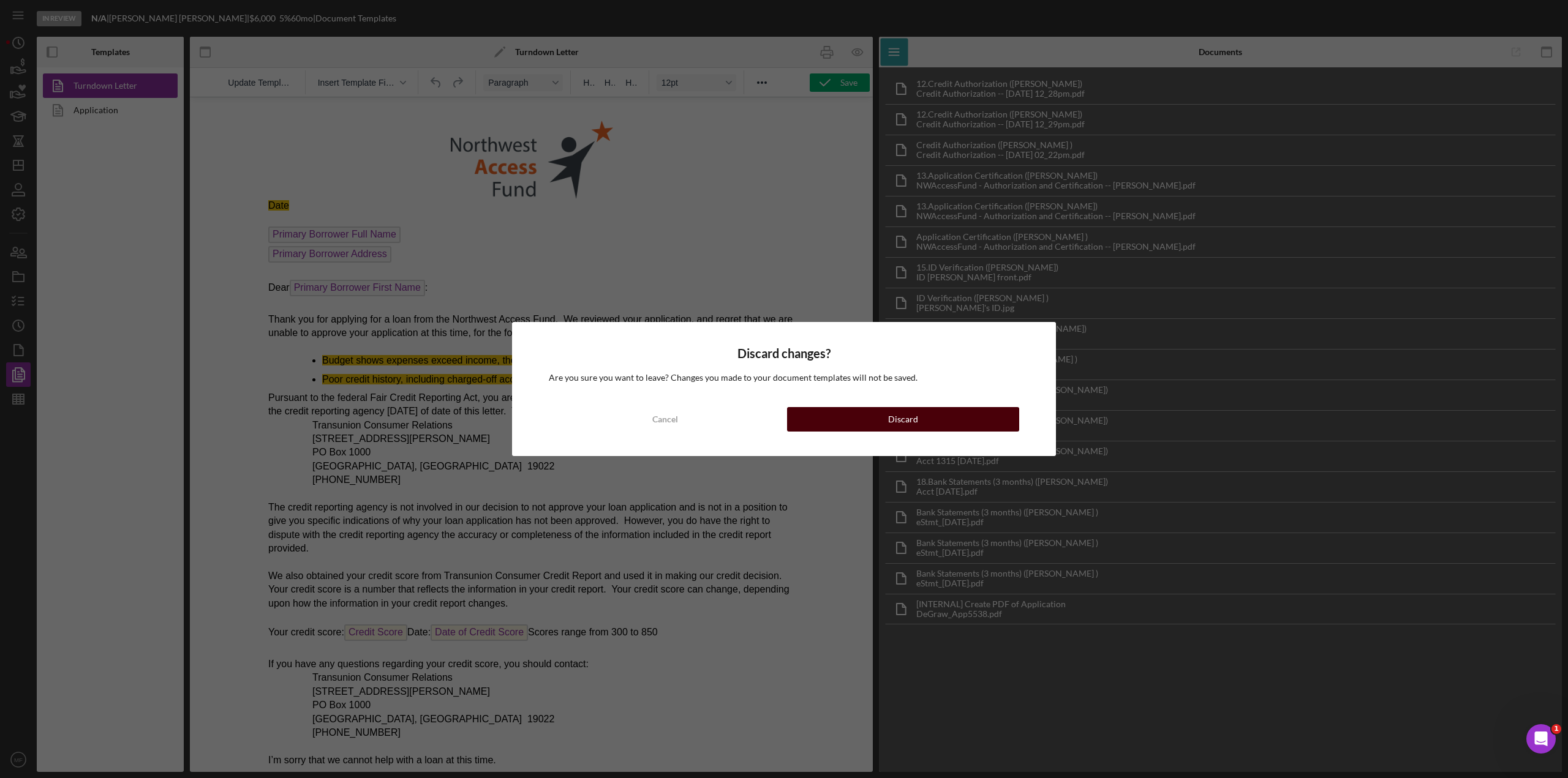
click at [891, 419] on div "Discard" at bounding box center [903, 419] width 30 height 24
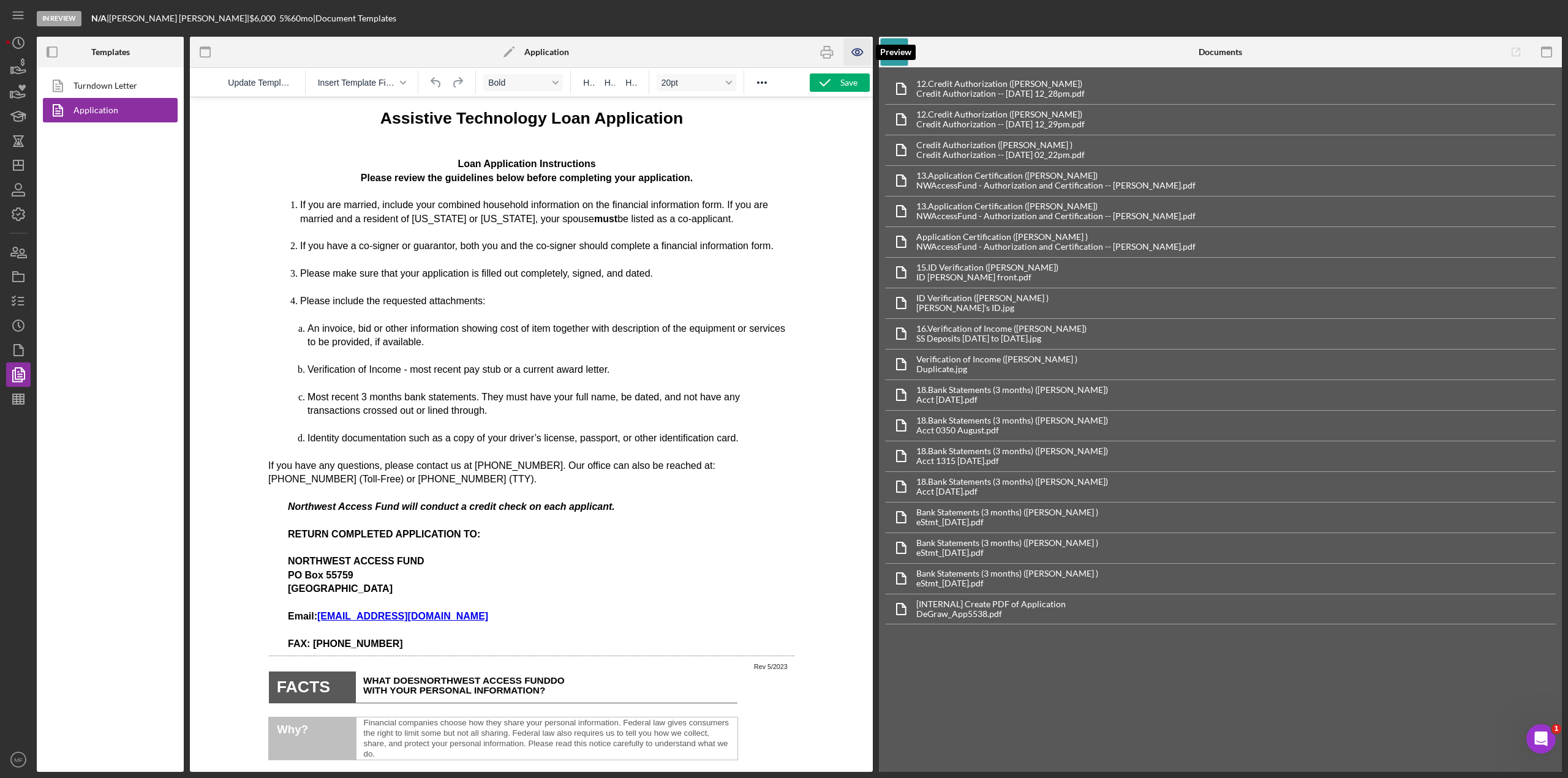
click at [855, 52] on icon "button" at bounding box center [857, 53] width 4 height 4
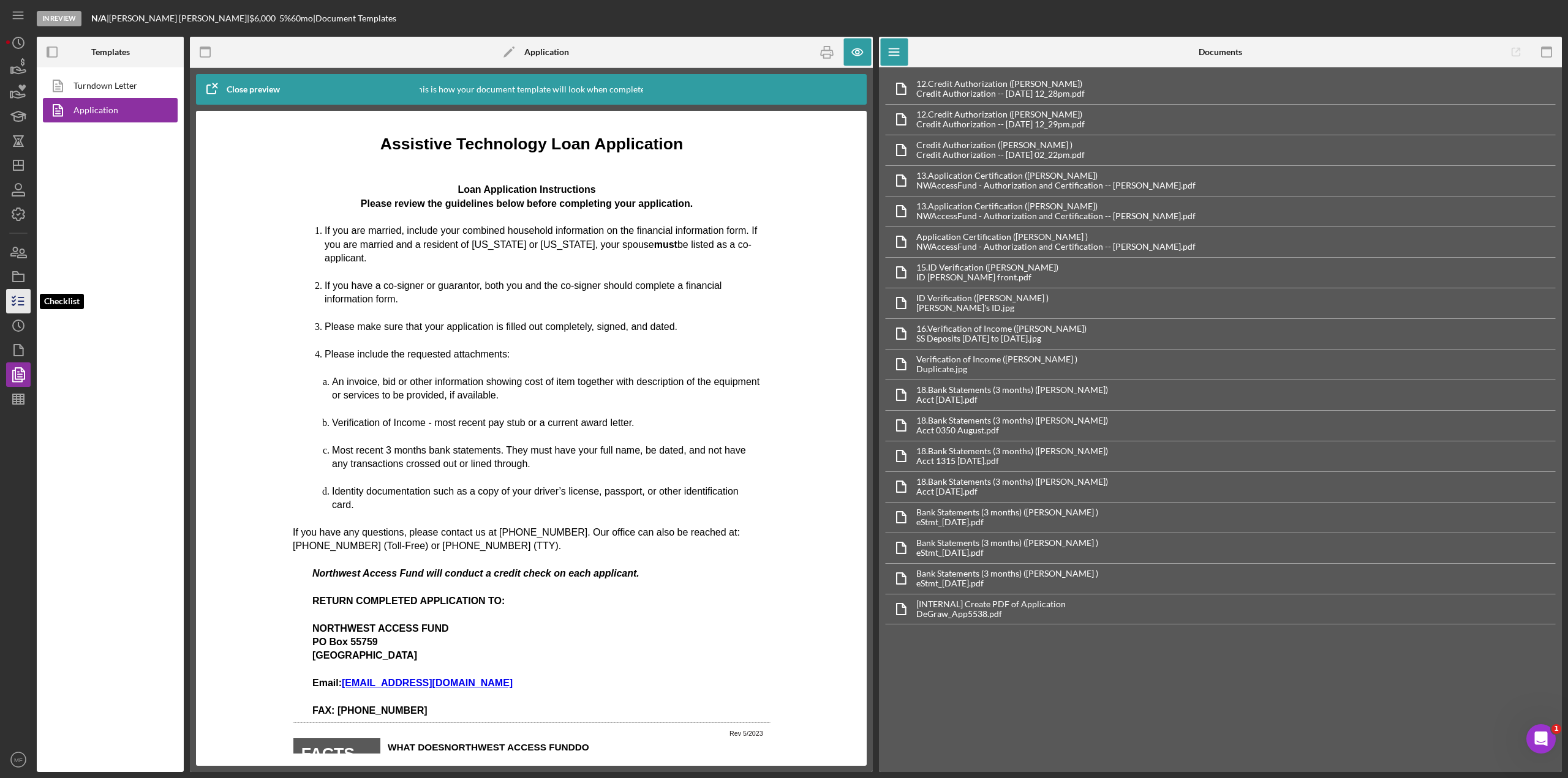
click at [15, 302] on icon "button" at bounding box center [18, 300] width 30 height 30
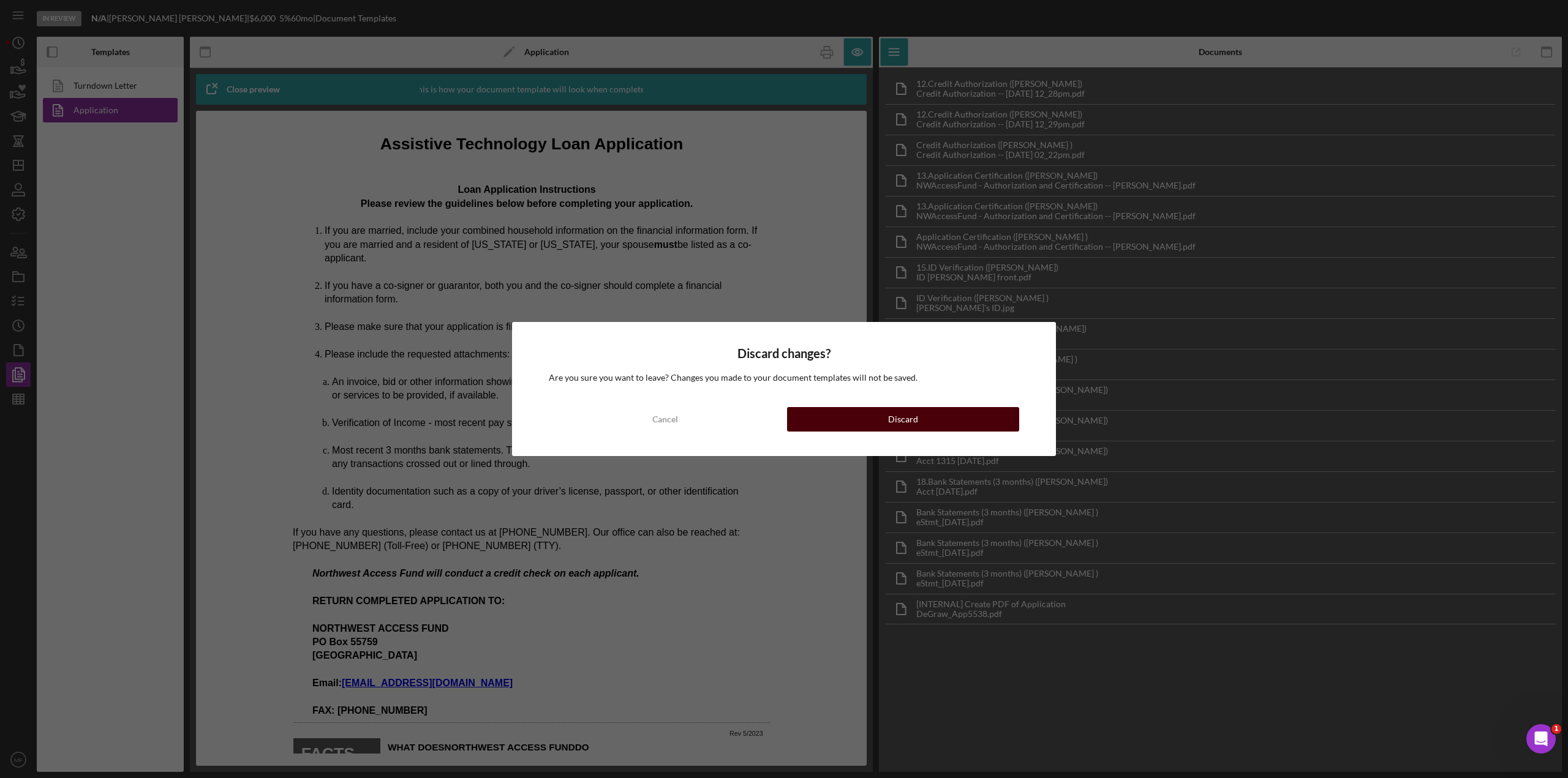
click at [890, 422] on div "Discard" at bounding box center [903, 419] width 30 height 24
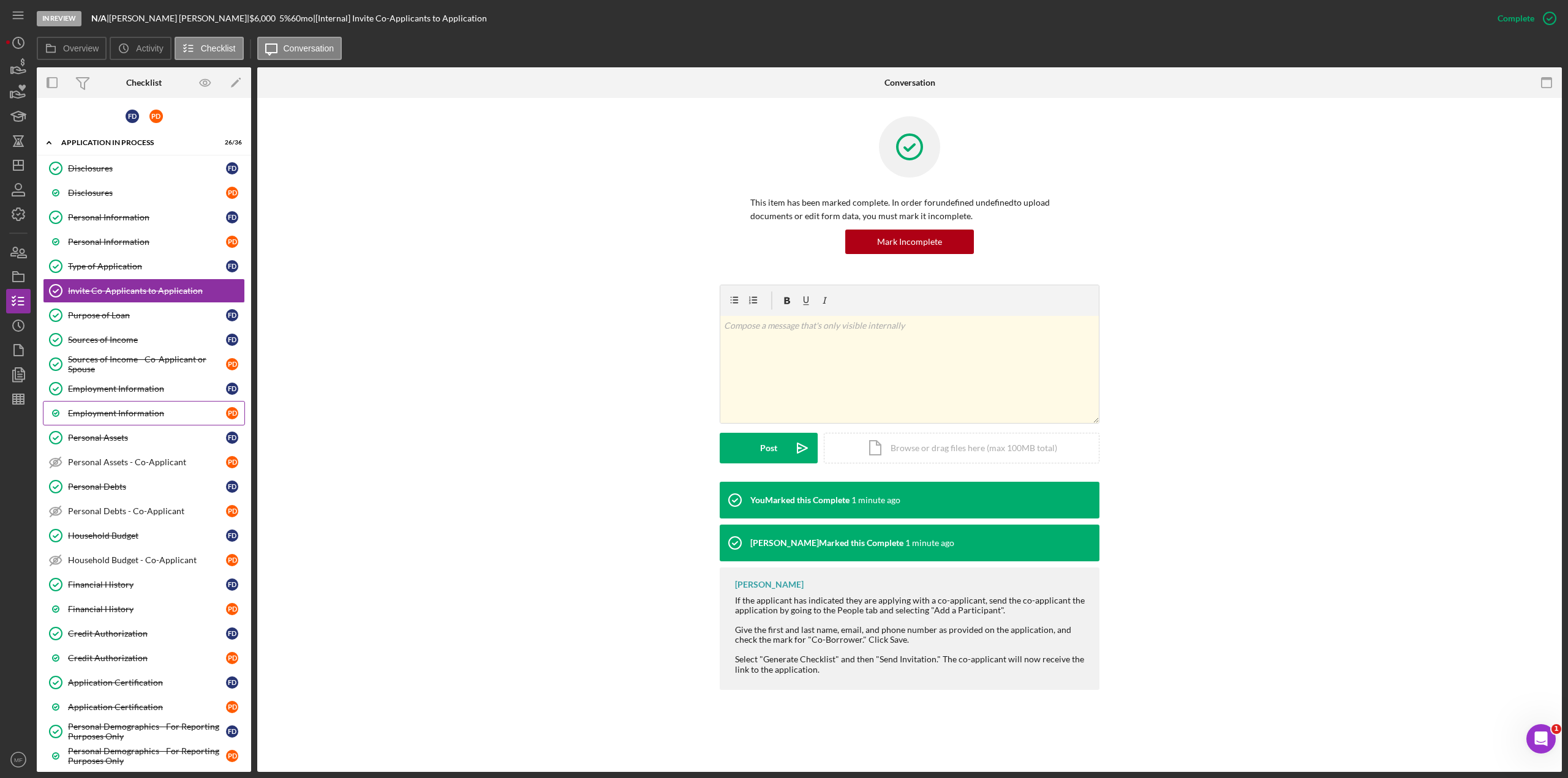
click at [126, 409] on div "Employment Information" at bounding box center [147, 413] width 158 height 10
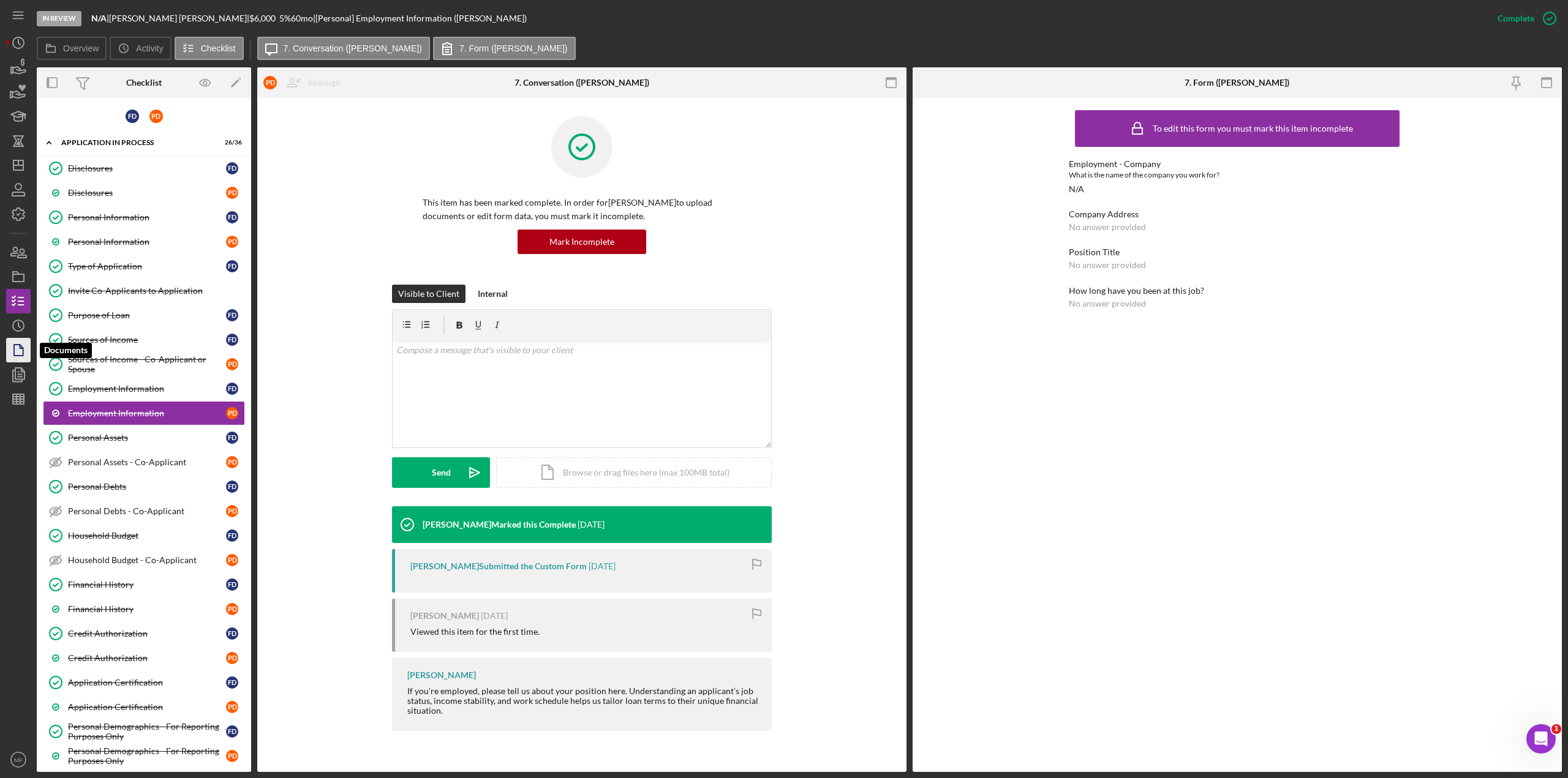
click at [20, 345] on icon "button" at bounding box center [21, 346] width 3 height 3
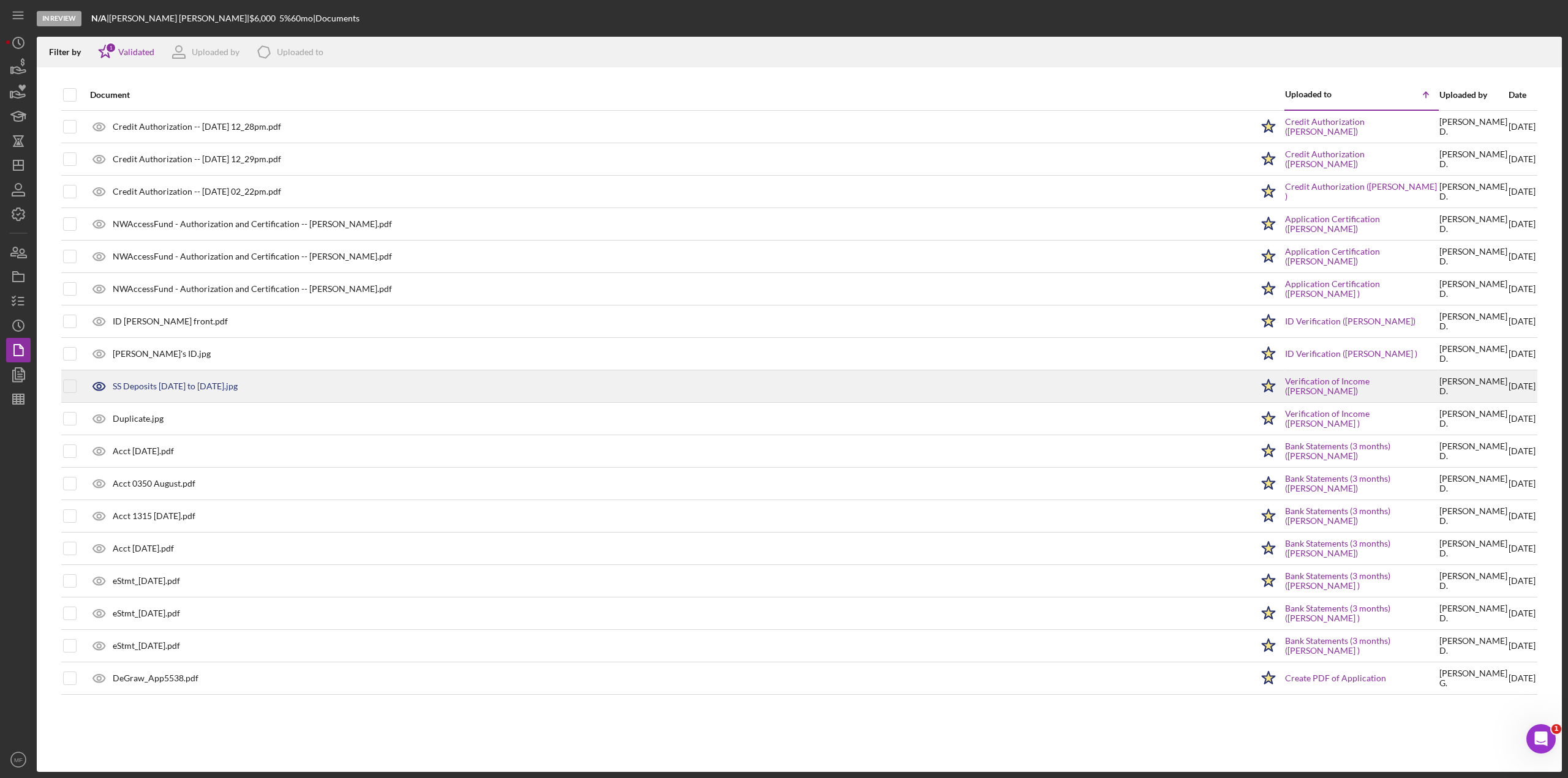
click at [216, 385] on div "SS Deposits [DATE] to [DATE].jpg" at bounding box center [176, 386] width 125 height 10
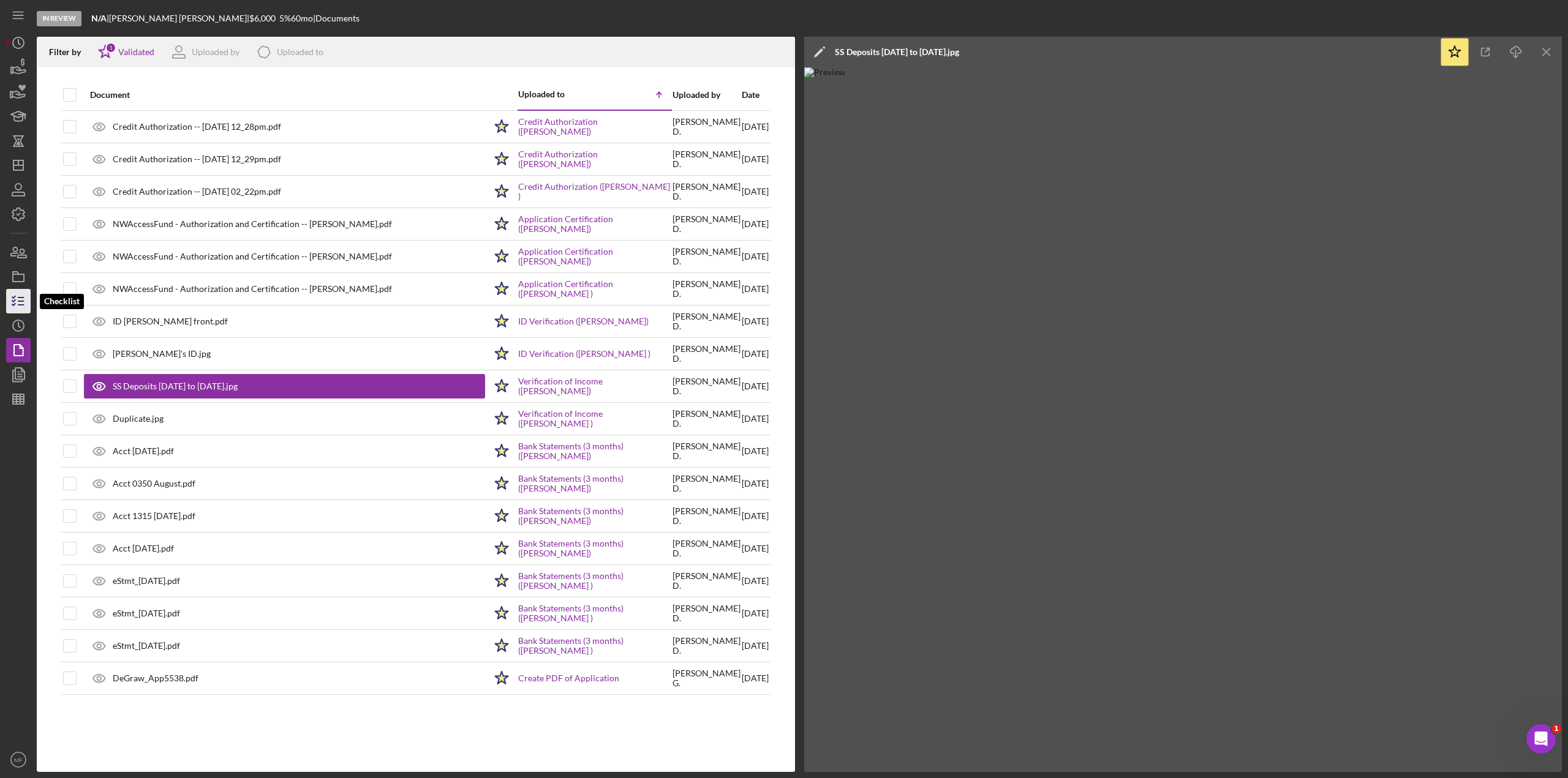
click at [18, 300] on icon "button" at bounding box center [18, 300] width 30 height 30
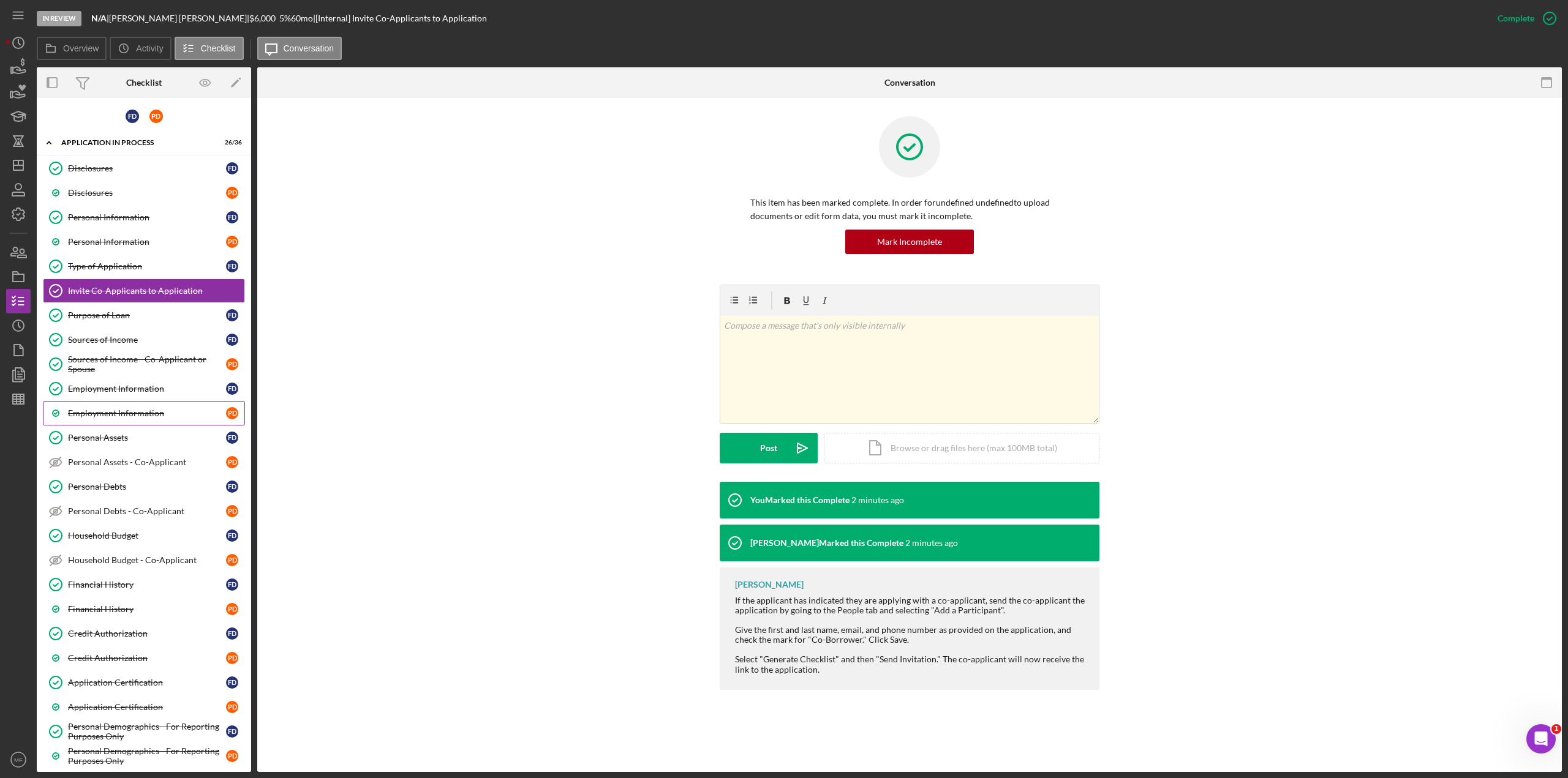
click at [149, 408] on div "Employment Information" at bounding box center [147, 413] width 158 height 10
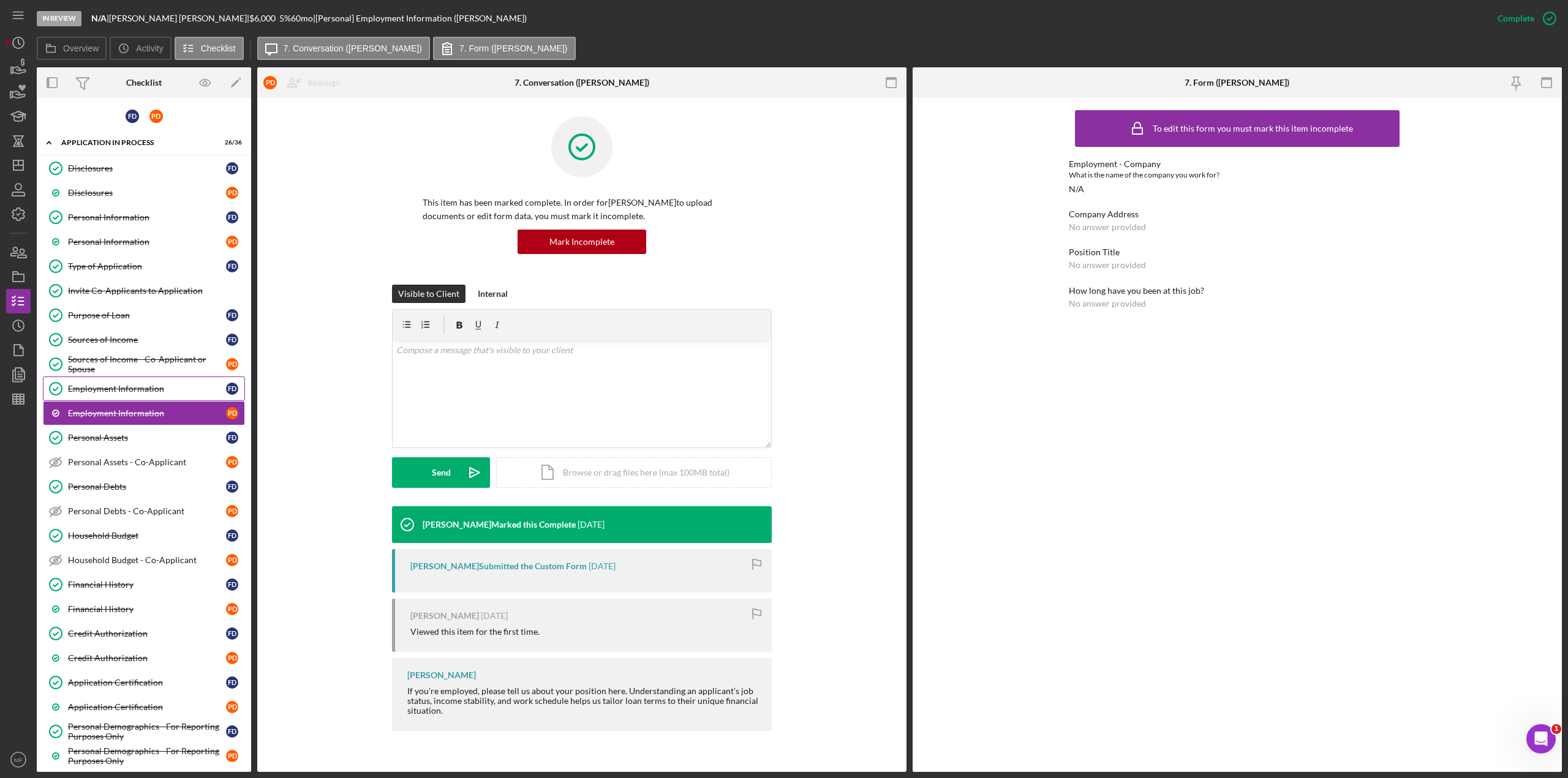
click at [93, 395] on link "Employment Information Employment Information F D" at bounding box center [143, 388] width 202 height 24
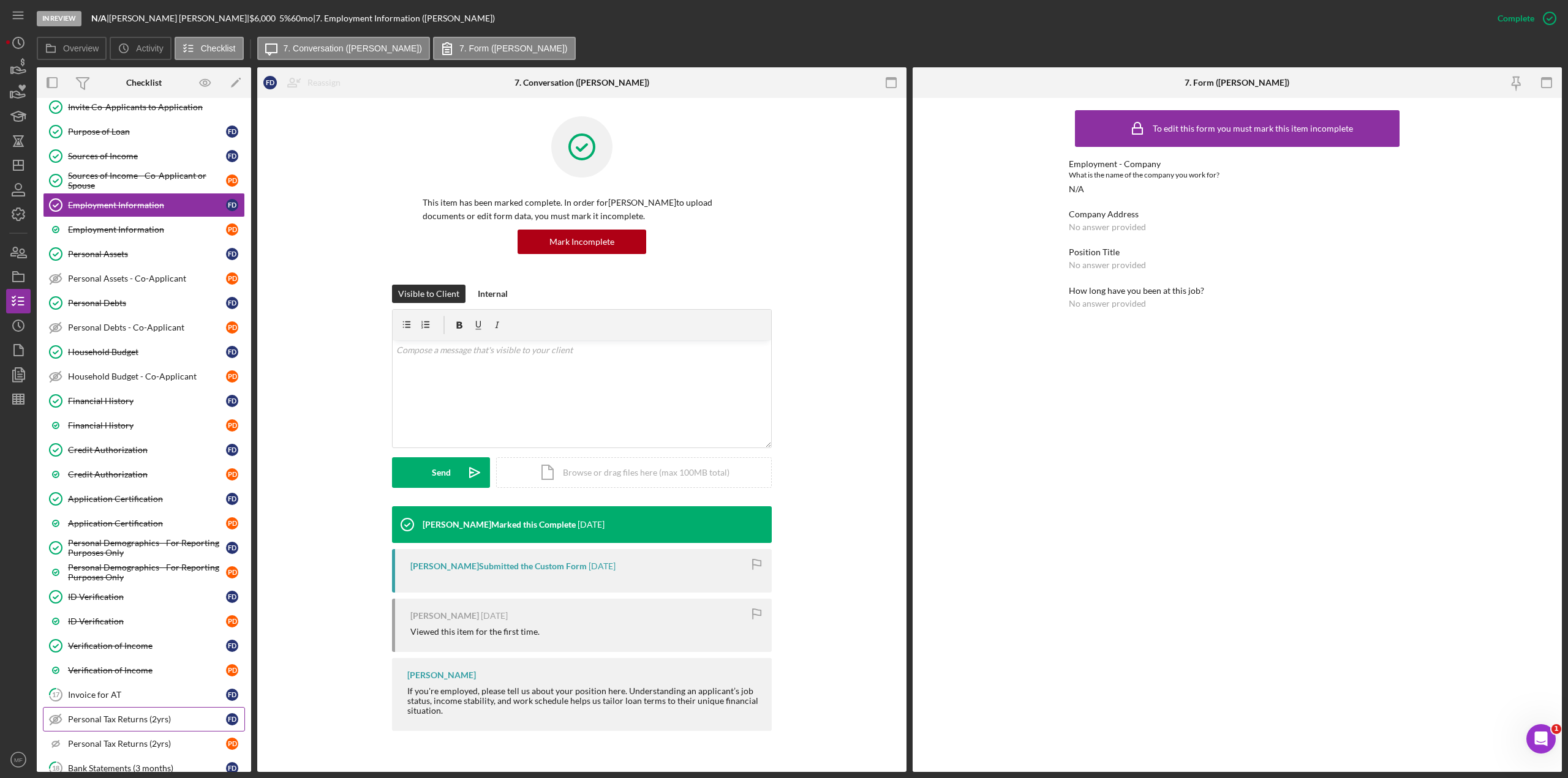
scroll to position [245, 0]
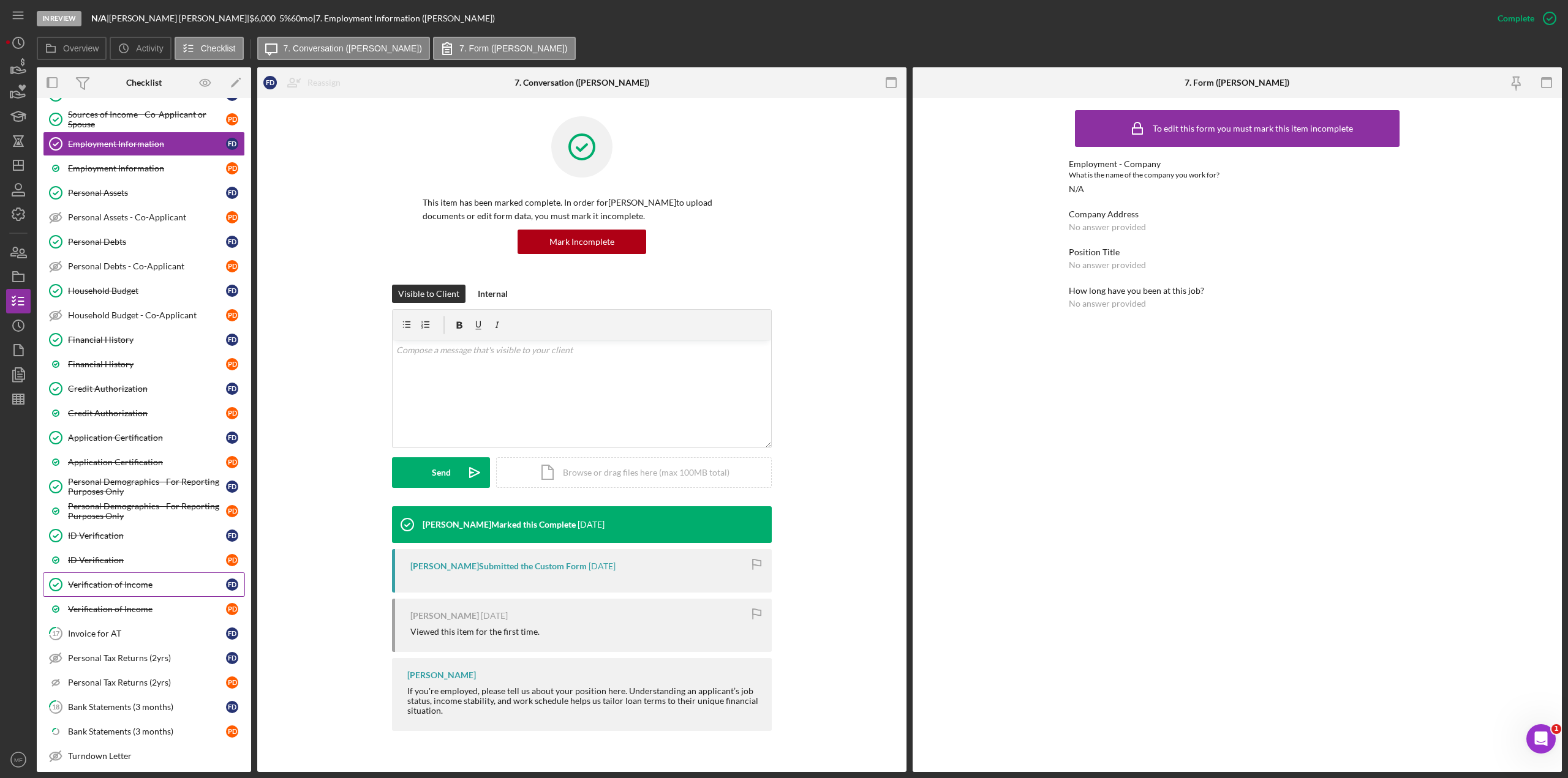
click at [95, 425] on div "Verification of Income" at bounding box center [147, 585] width 158 height 10
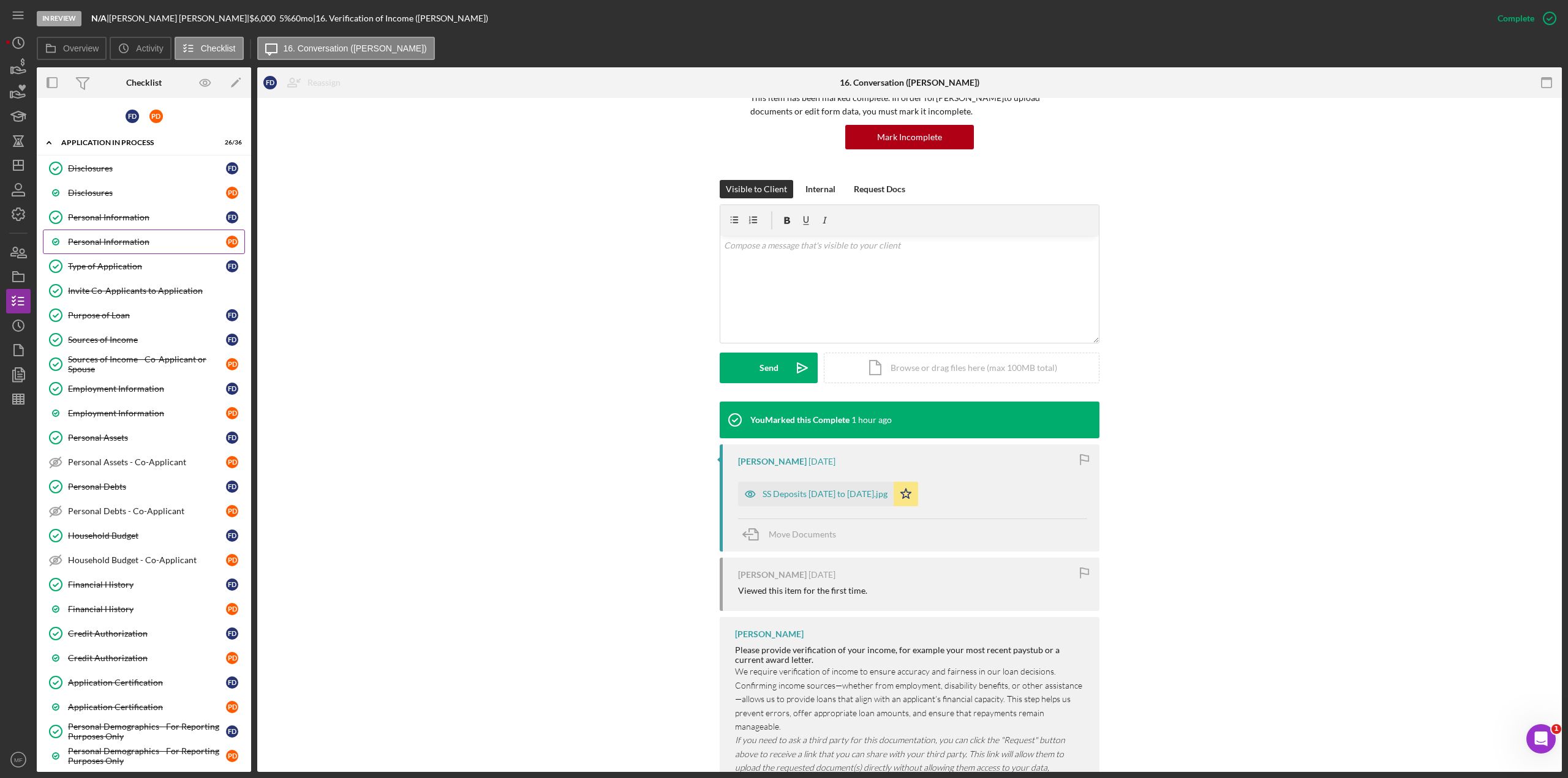
scroll to position [87, 0]
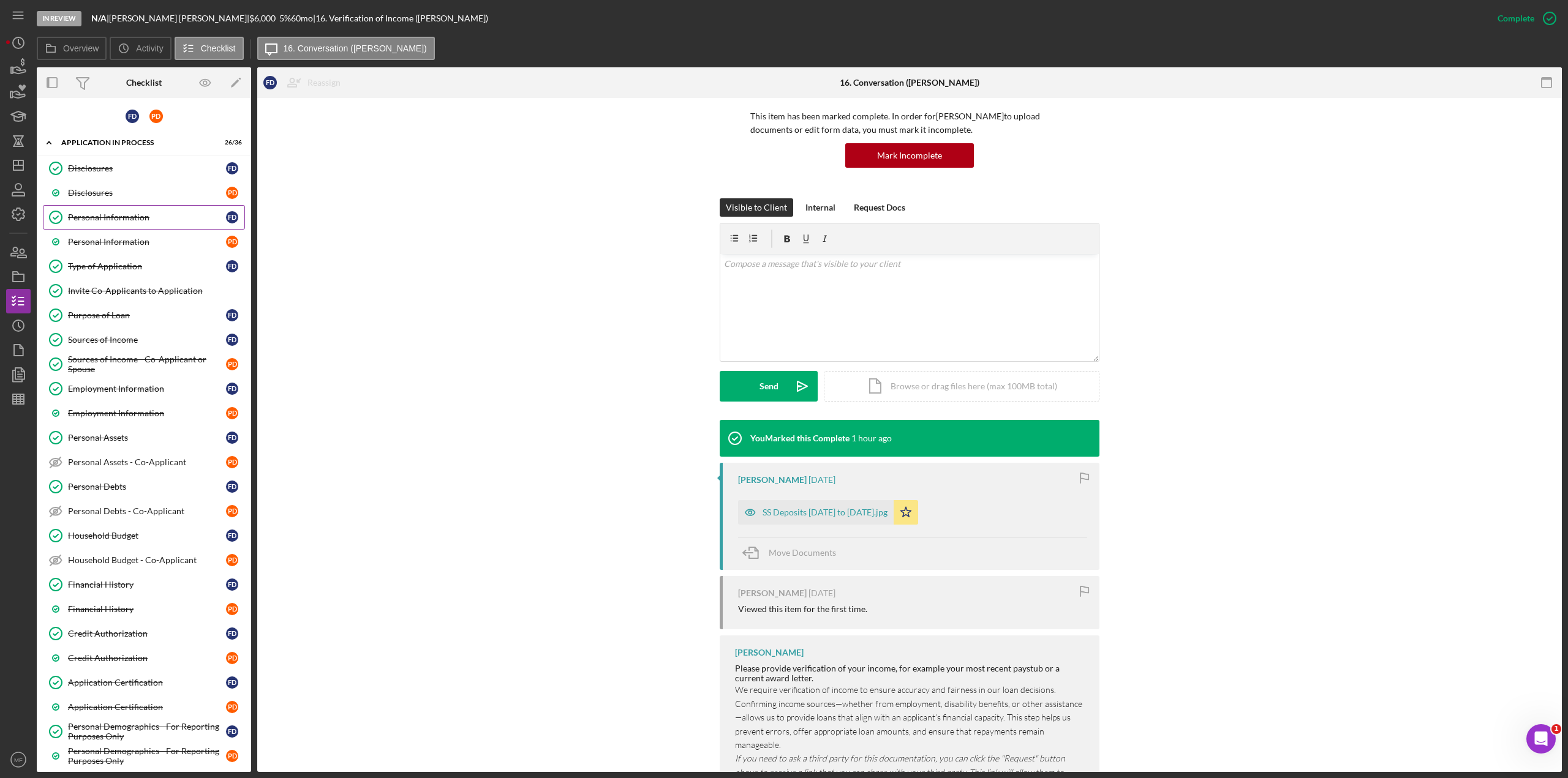
click at [132, 214] on div "Personal Information" at bounding box center [147, 217] width 158 height 10
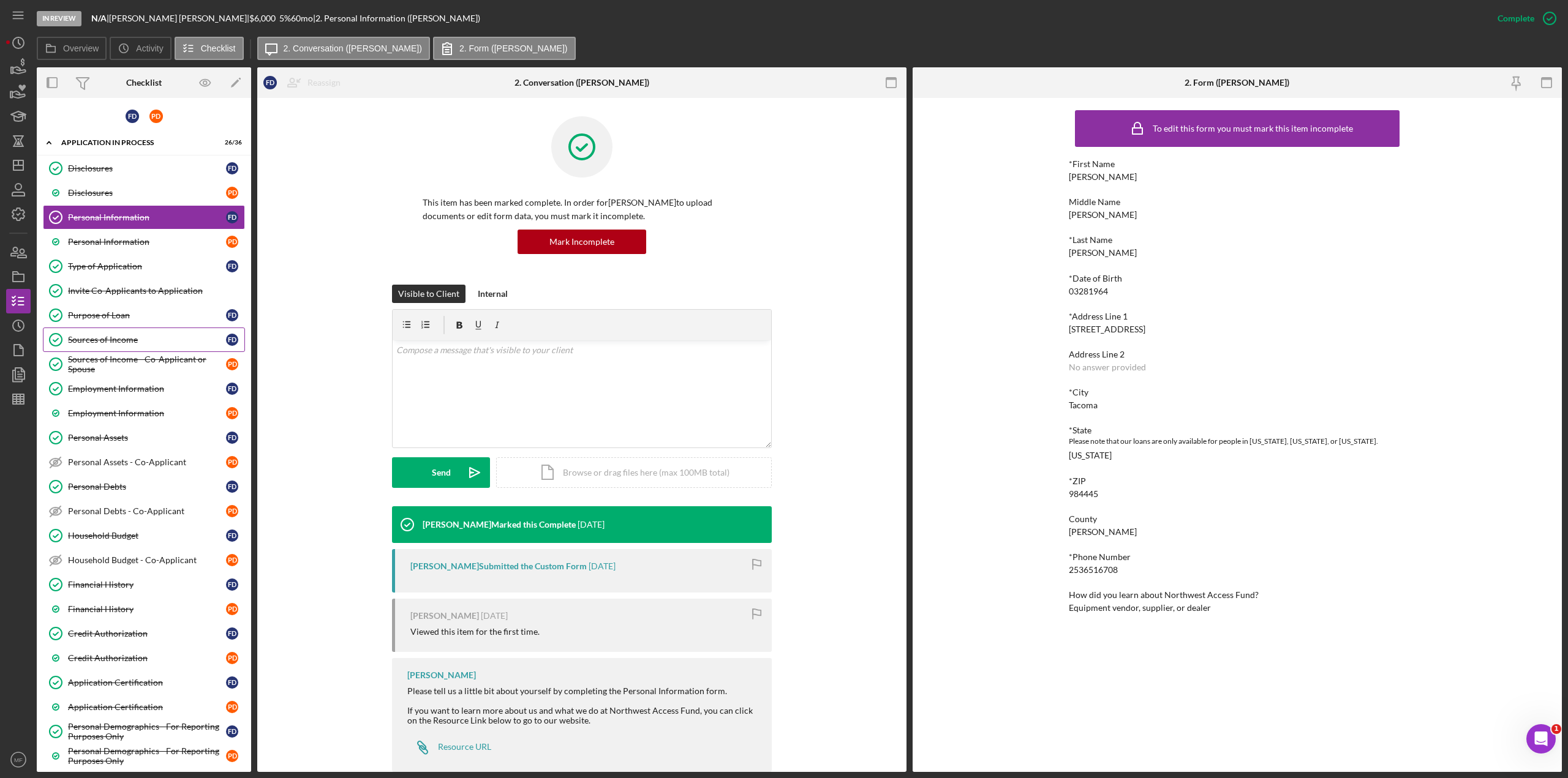
click at [129, 337] on div "Sources of Income" at bounding box center [147, 340] width 158 height 10
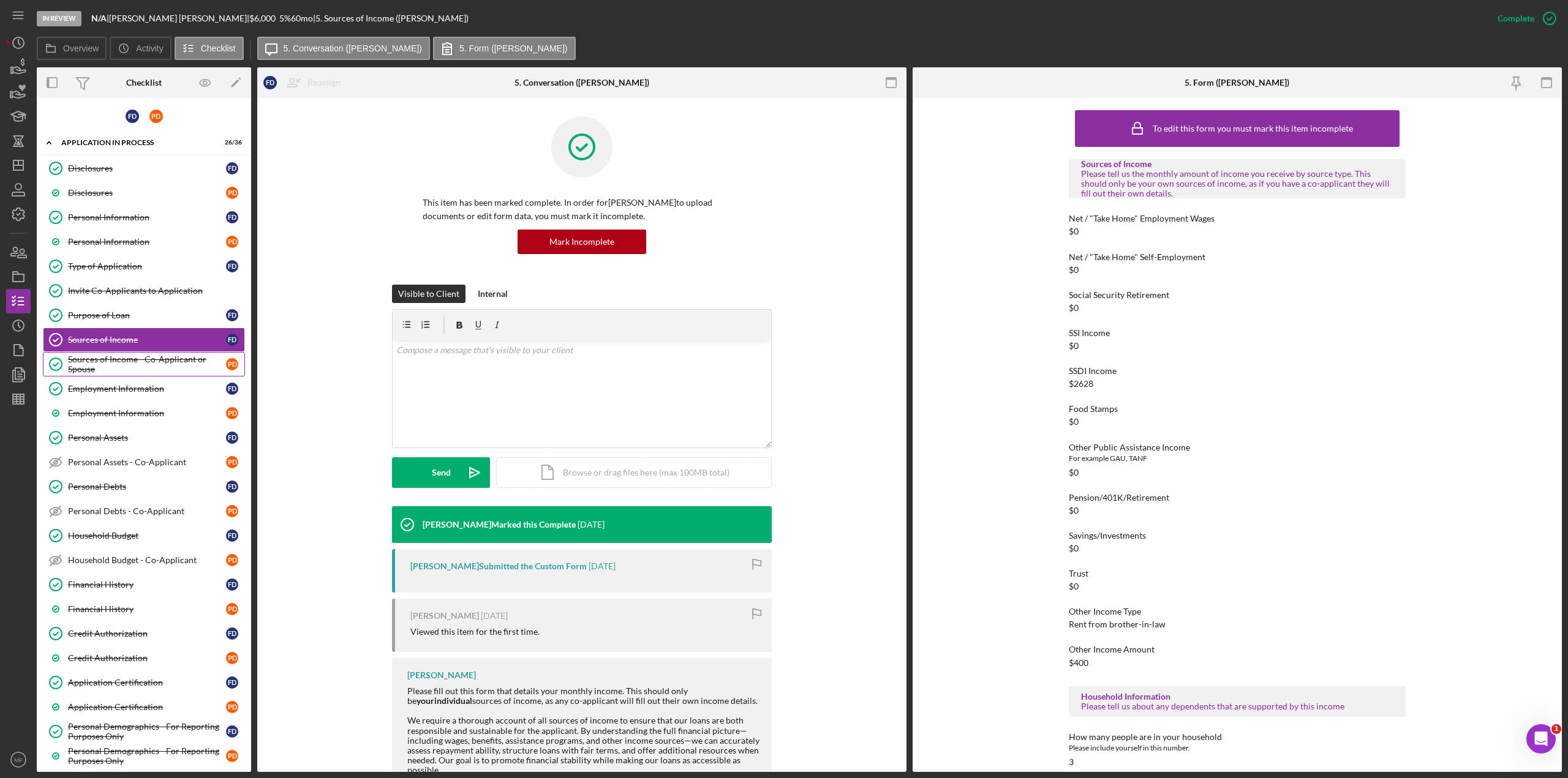
click at [131, 365] on div "Sources of Income - Co-Applicant or Spouse" at bounding box center [147, 365] width 158 height 19
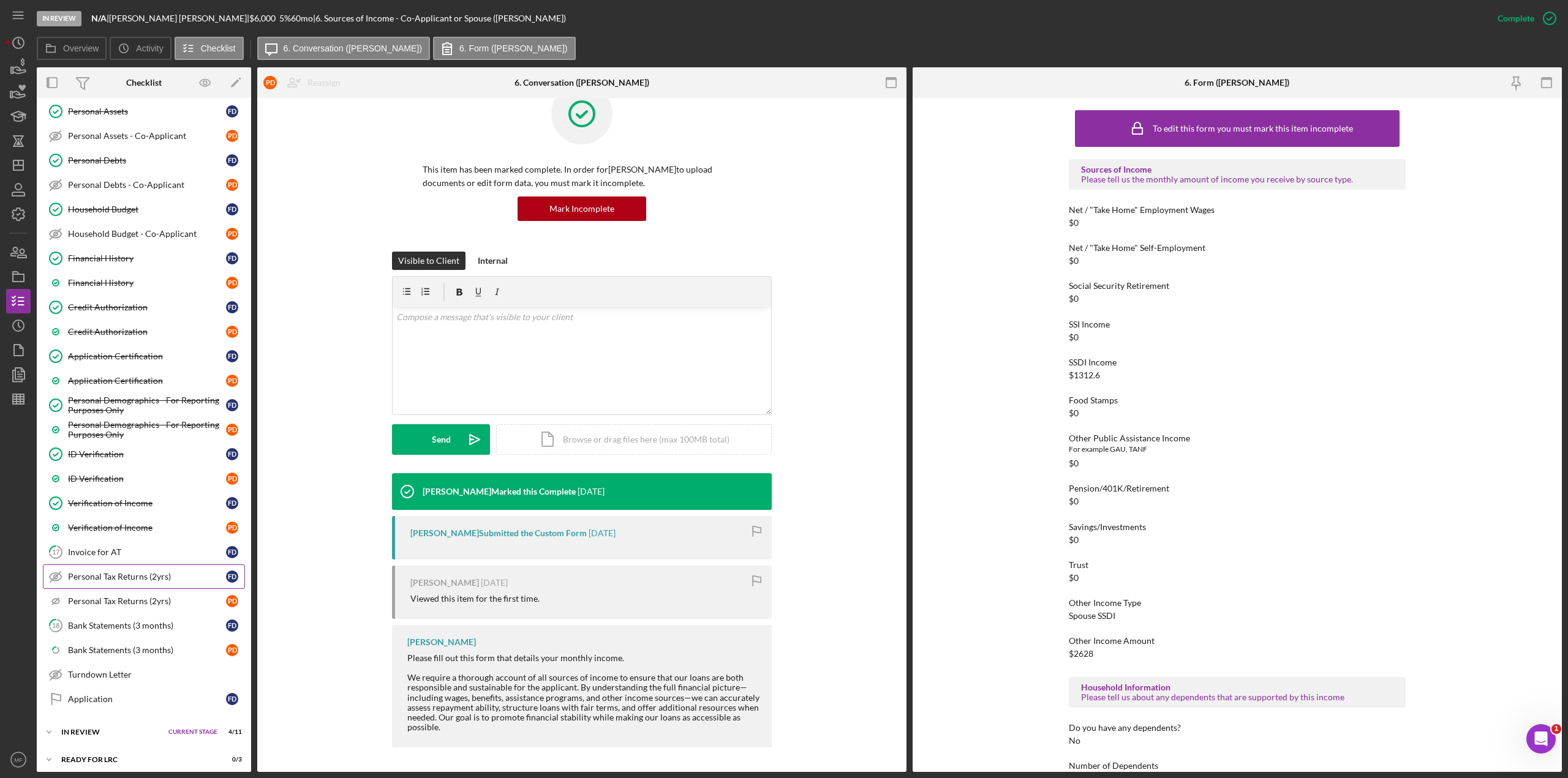
scroll to position [388, 0]
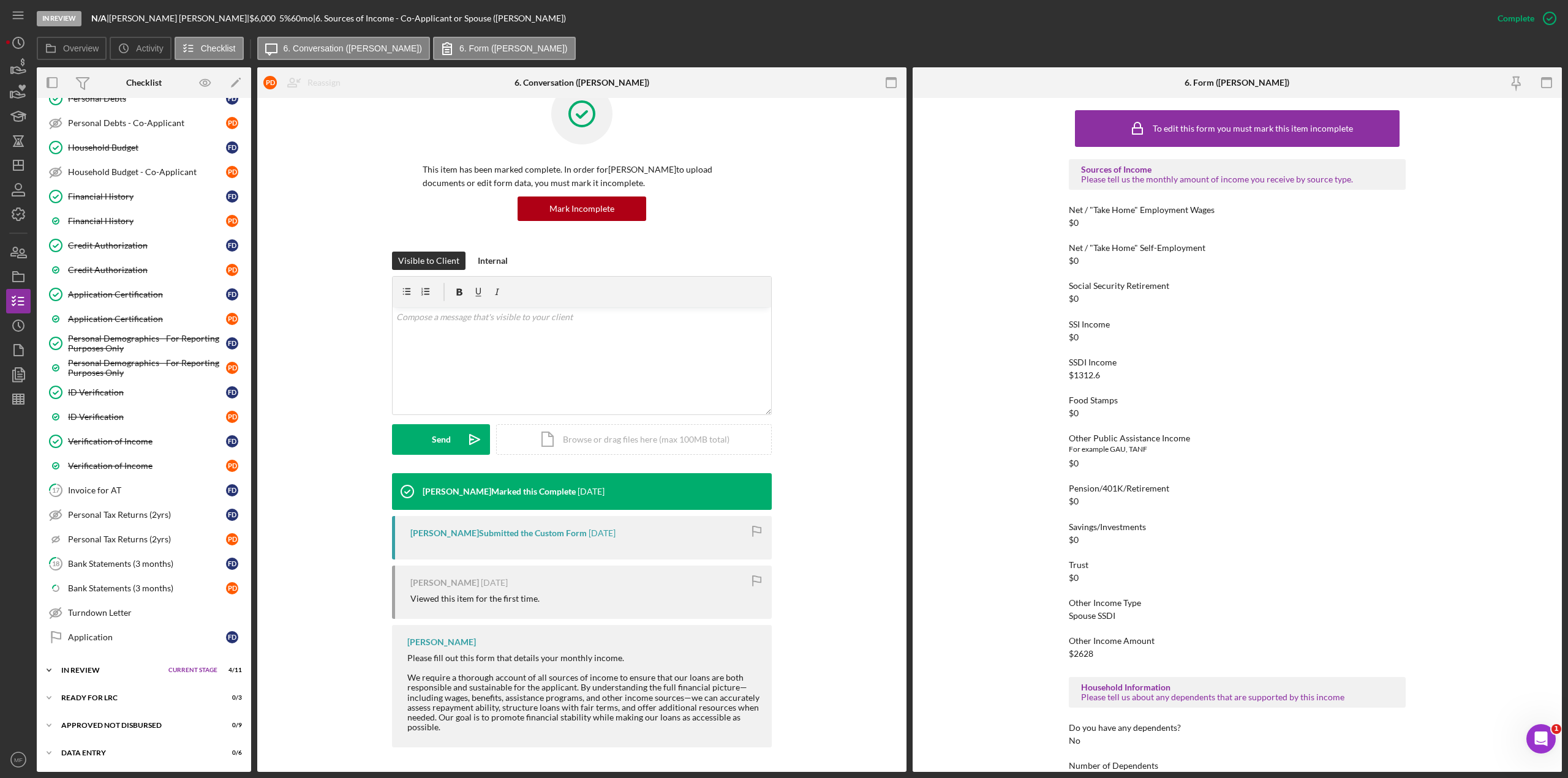
click at [98, 425] on div "In Review" at bounding box center [112, 671] width 101 height 8
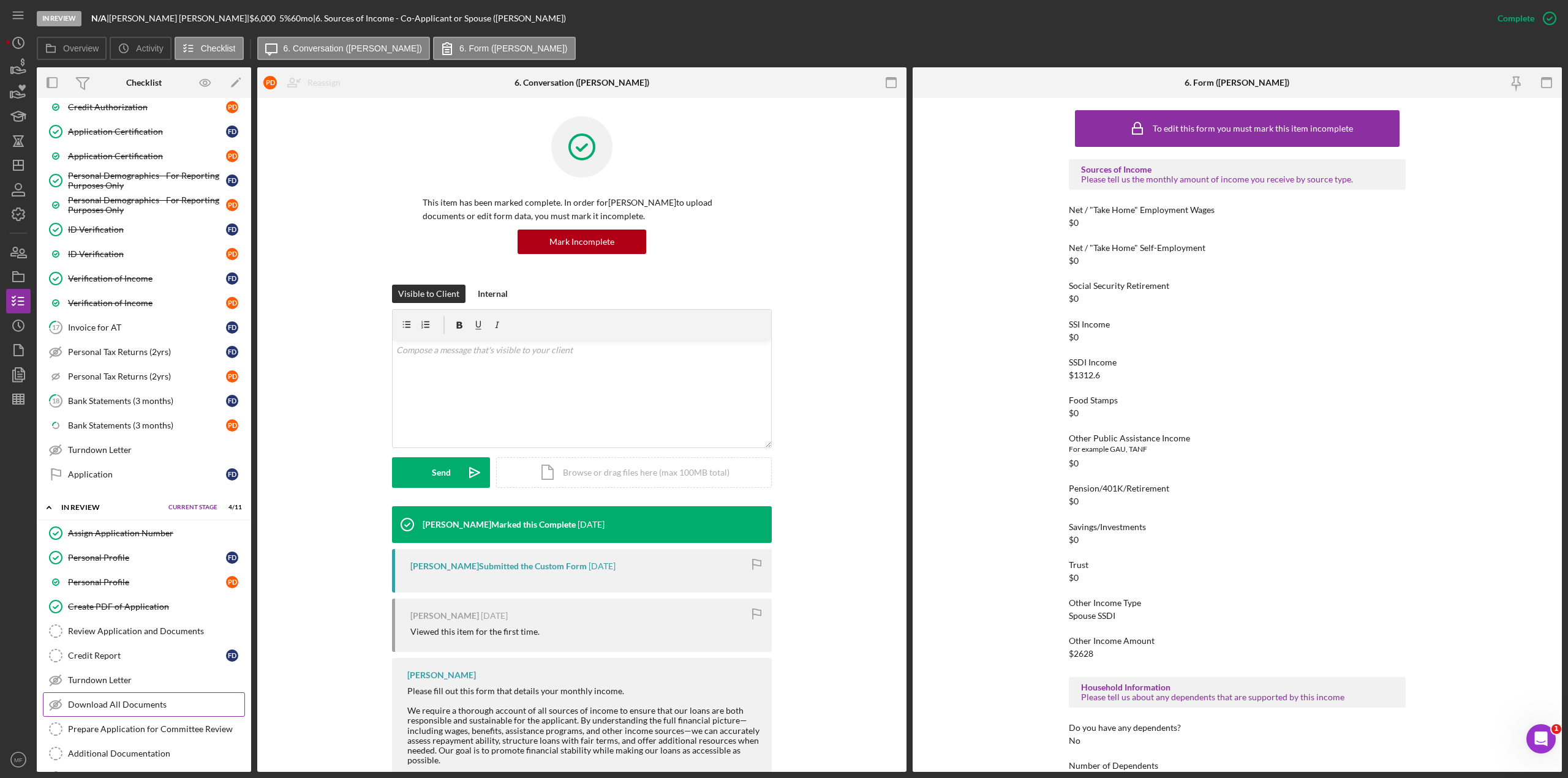
scroll to position [664, 0]
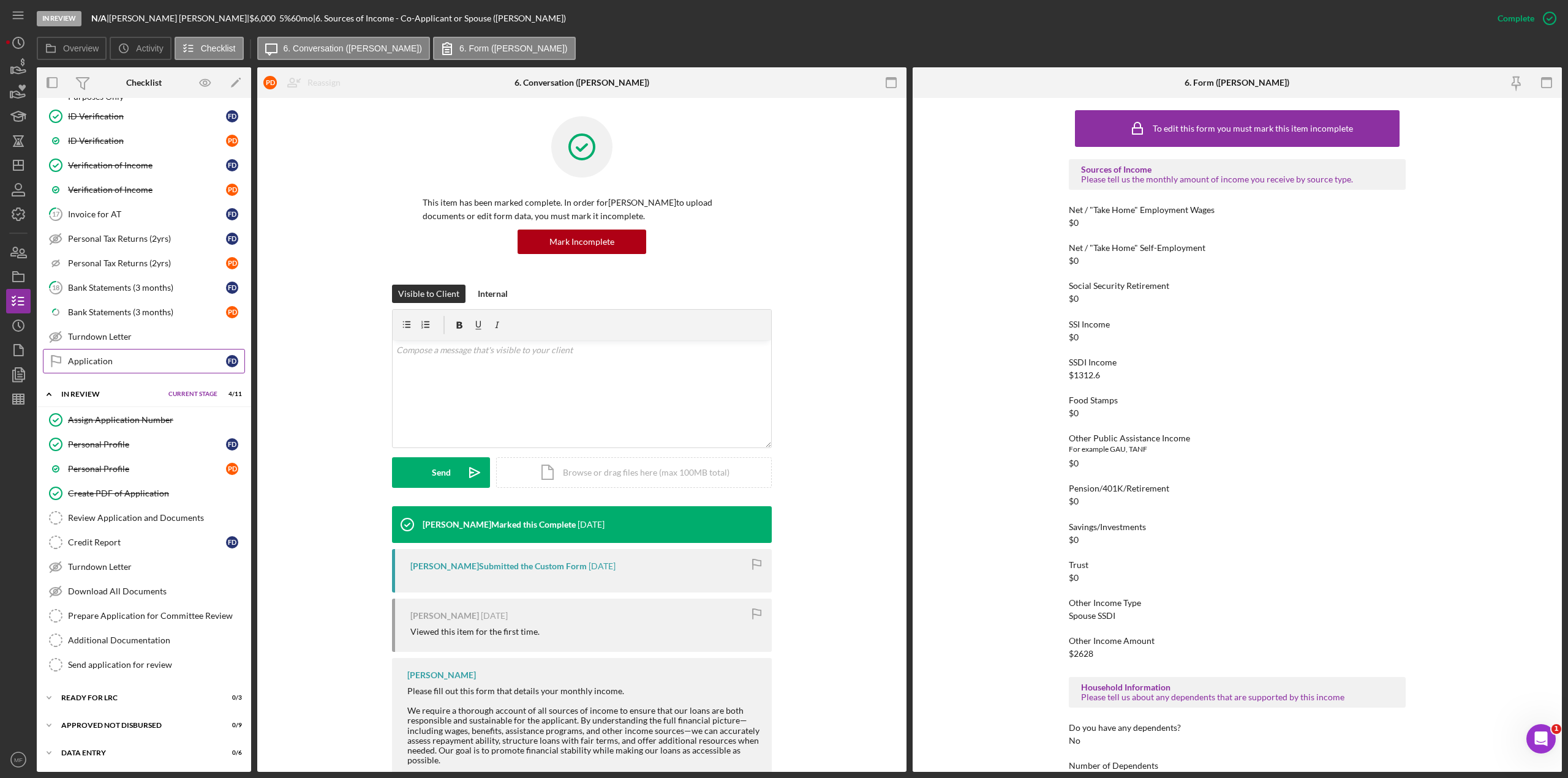
click at [89, 362] on div "Application" at bounding box center [147, 362] width 158 height 10
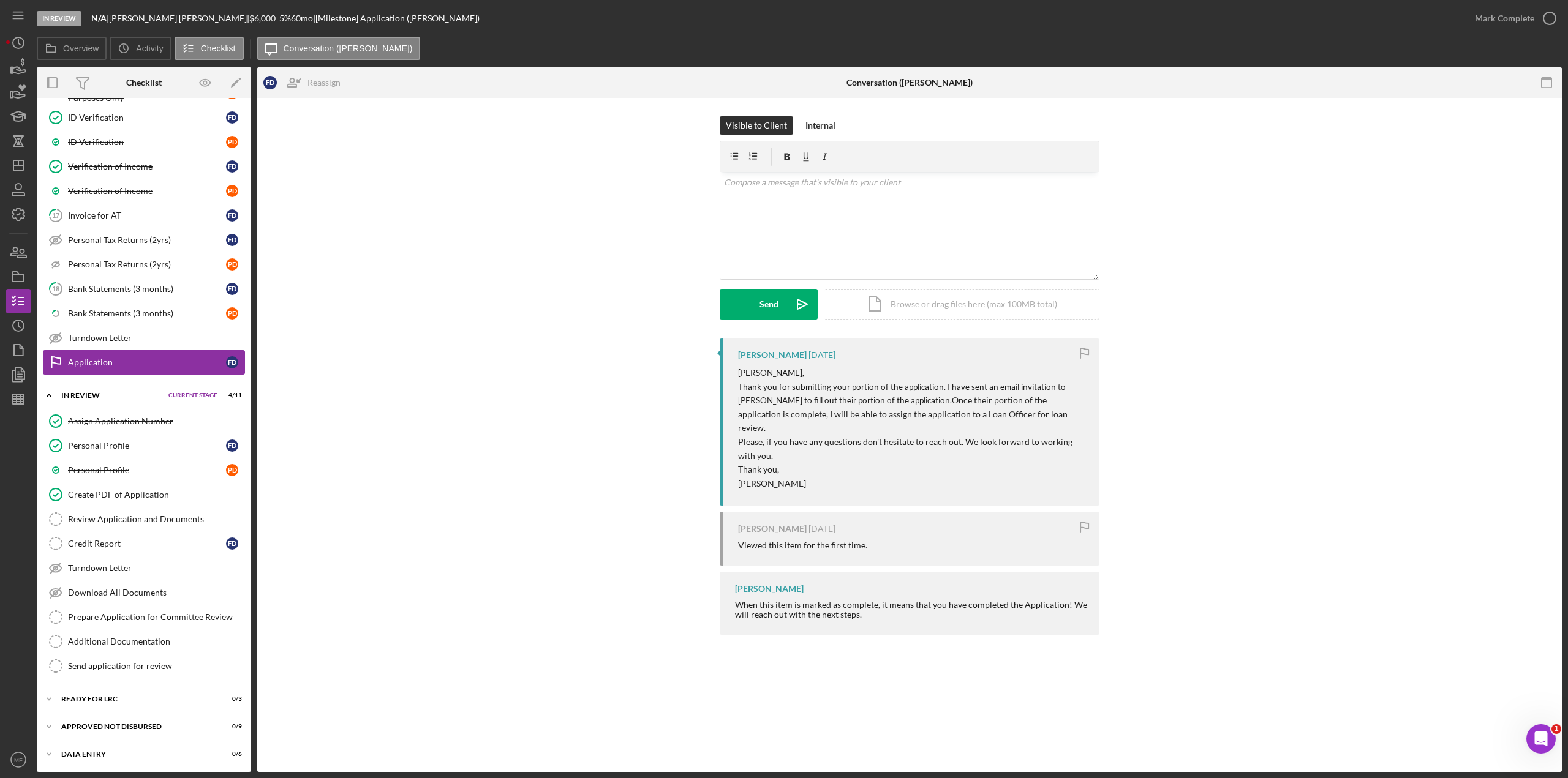
scroll to position [664, 0]
click at [20, 295] on icon "button" at bounding box center [18, 300] width 30 height 30
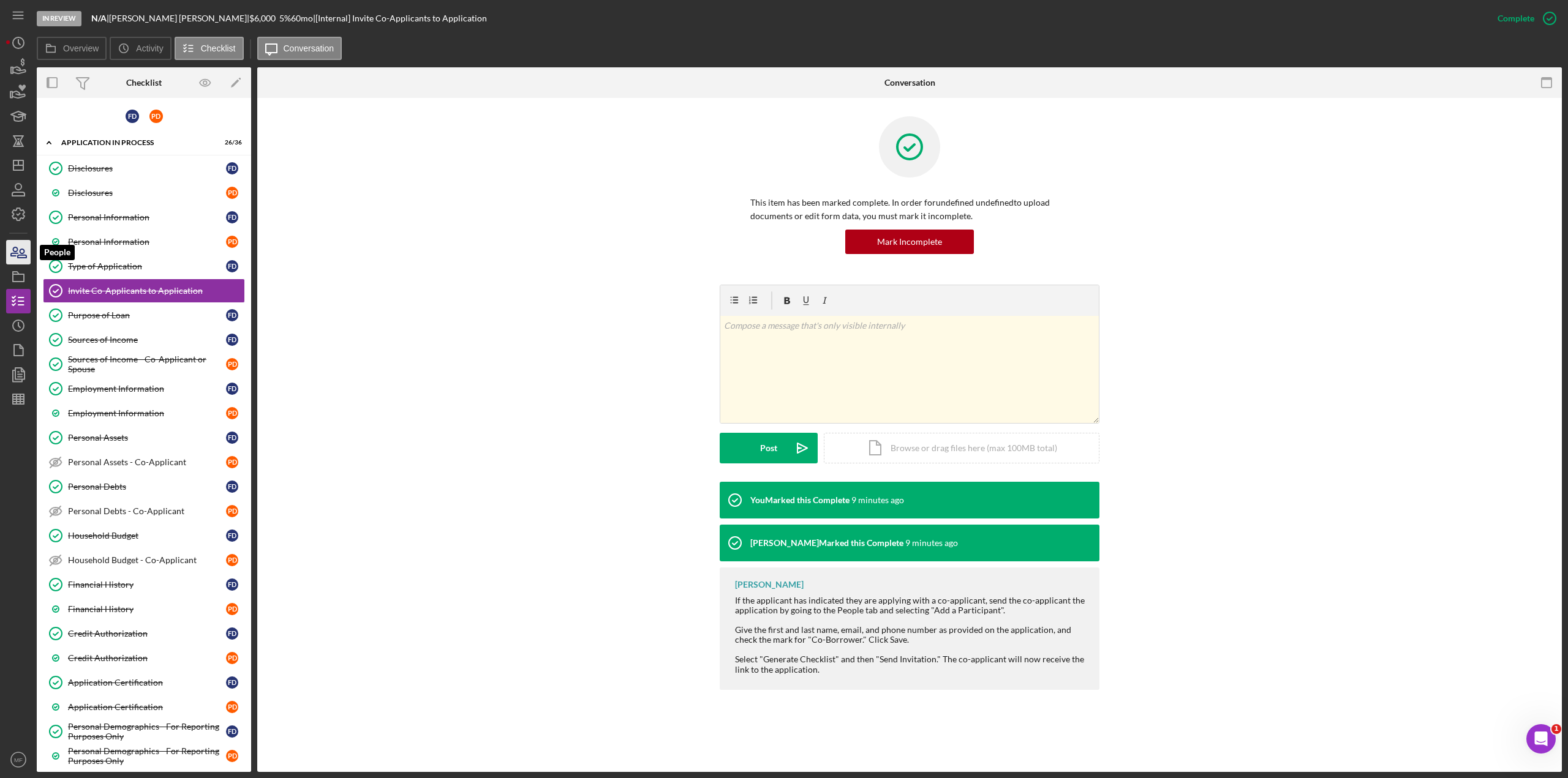
click at [13, 255] on icon "button" at bounding box center [14, 252] width 7 height 9
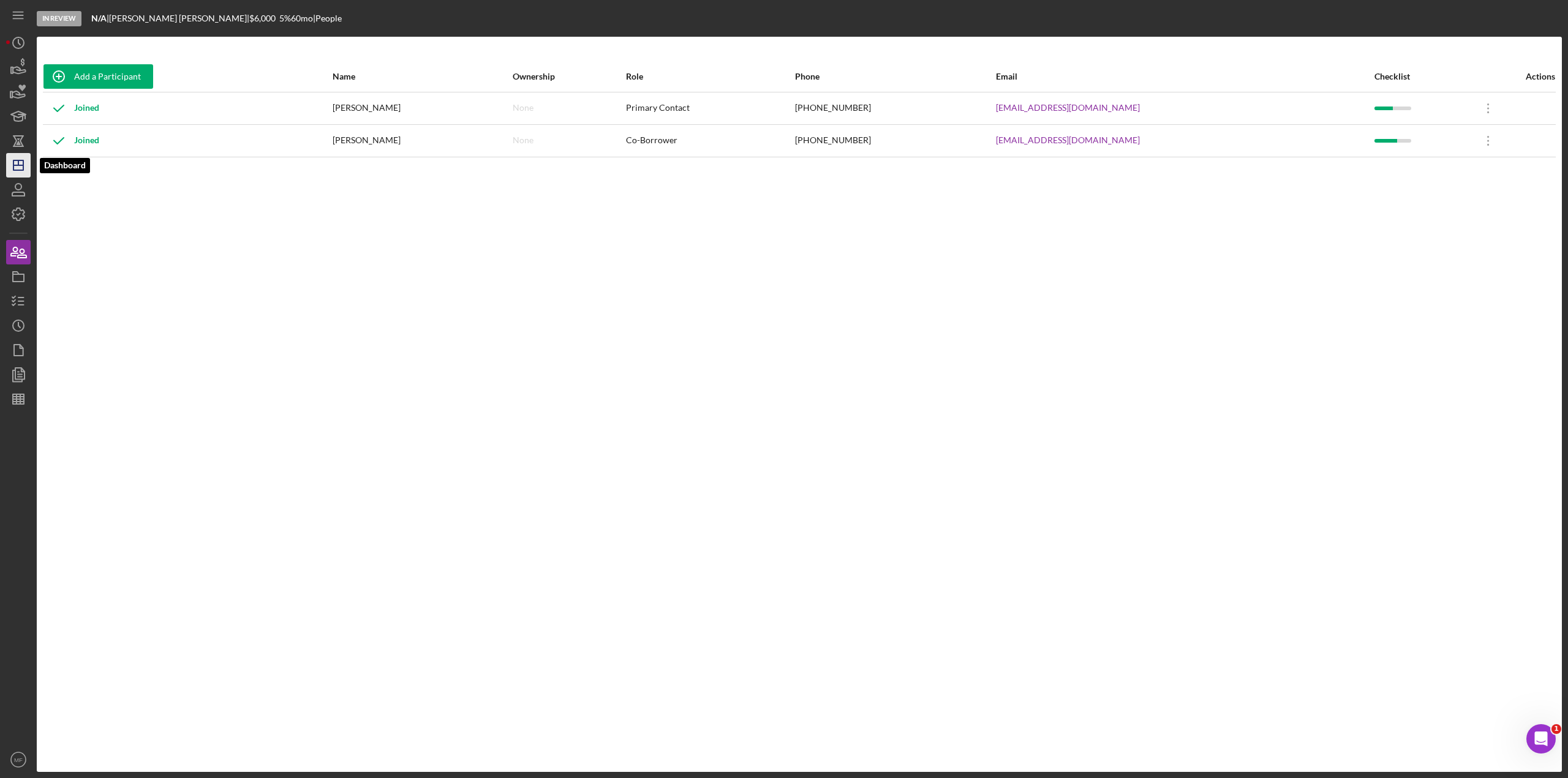
click at [19, 165] on line "button" at bounding box center [19, 163] width 0 height 5
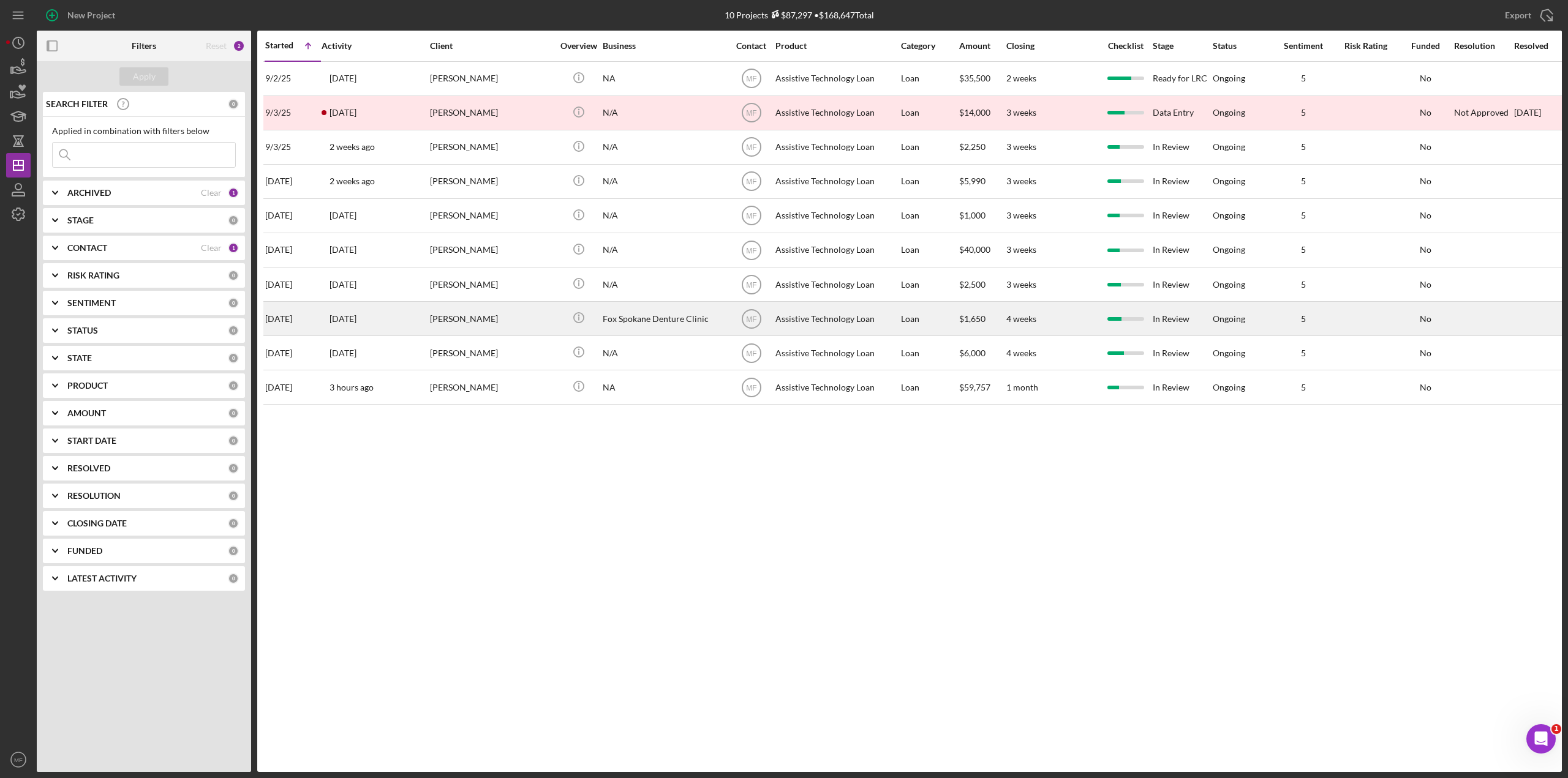
click at [706, 319] on div "Fox Spokane Denture Clinic" at bounding box center [664, 318] width 123 height 32
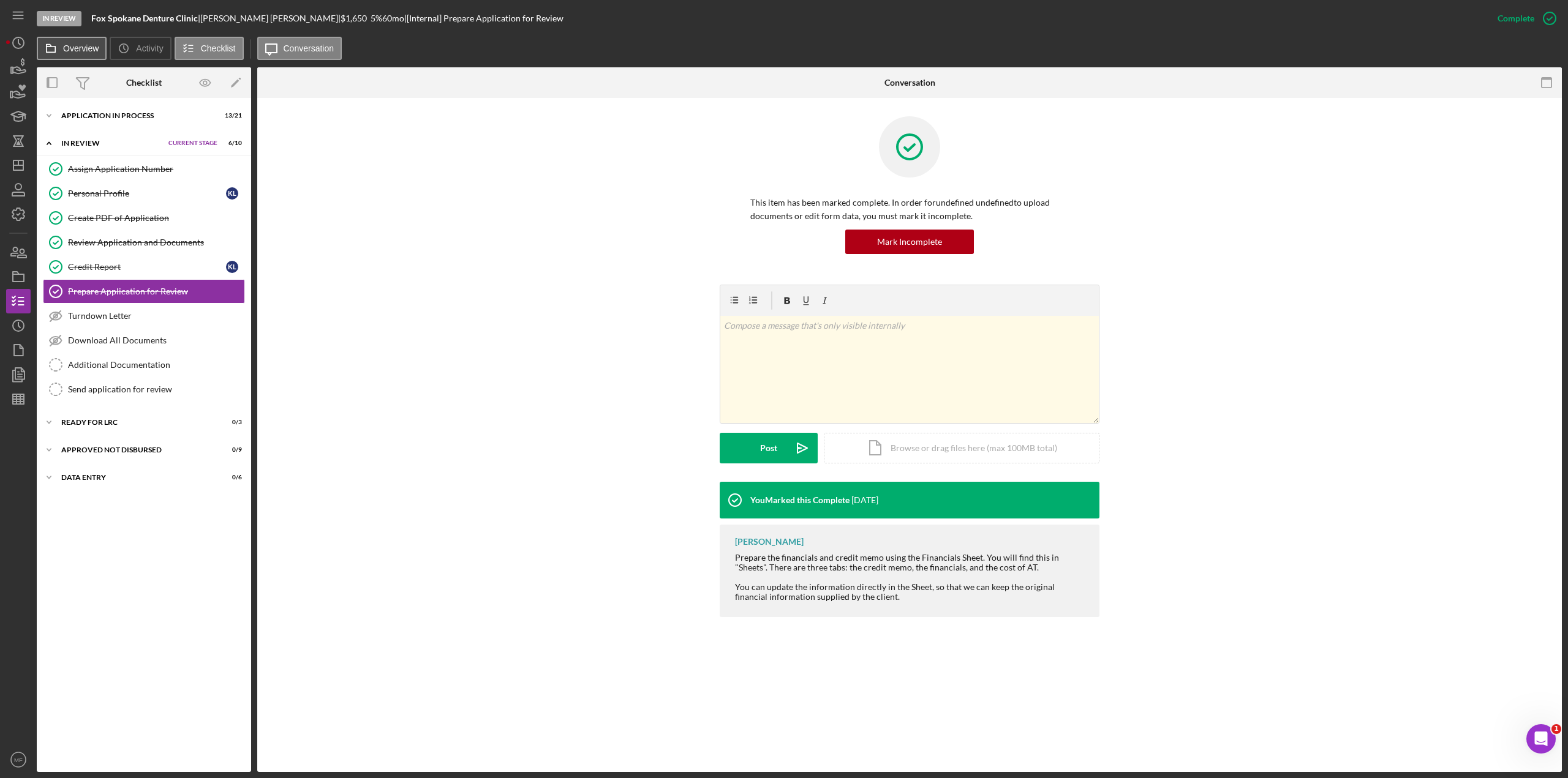
click at [72, 46] on label "Overview" at bounding box center [81, 49] width 35 height 10
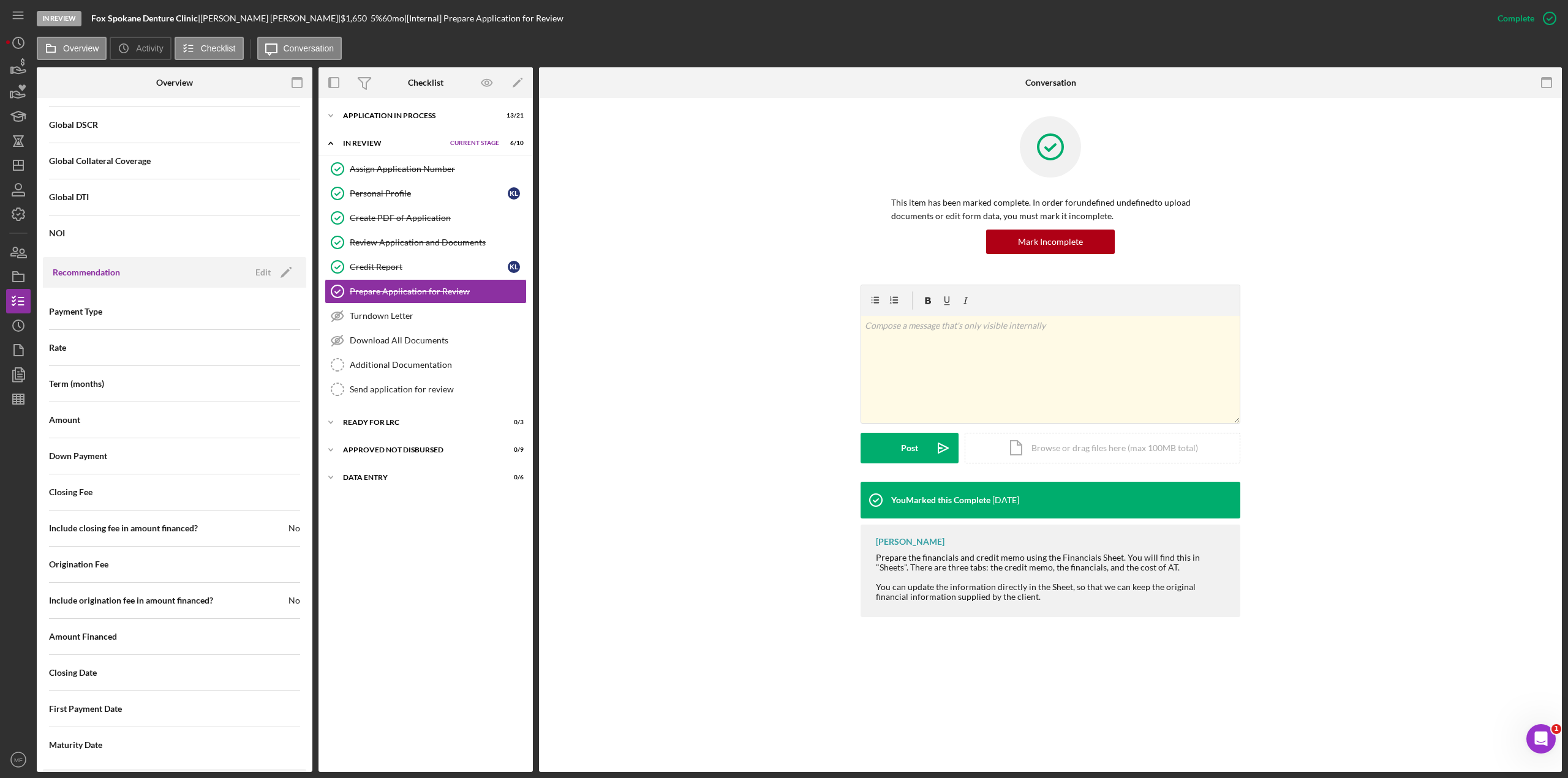
scroll to position [975, 0]
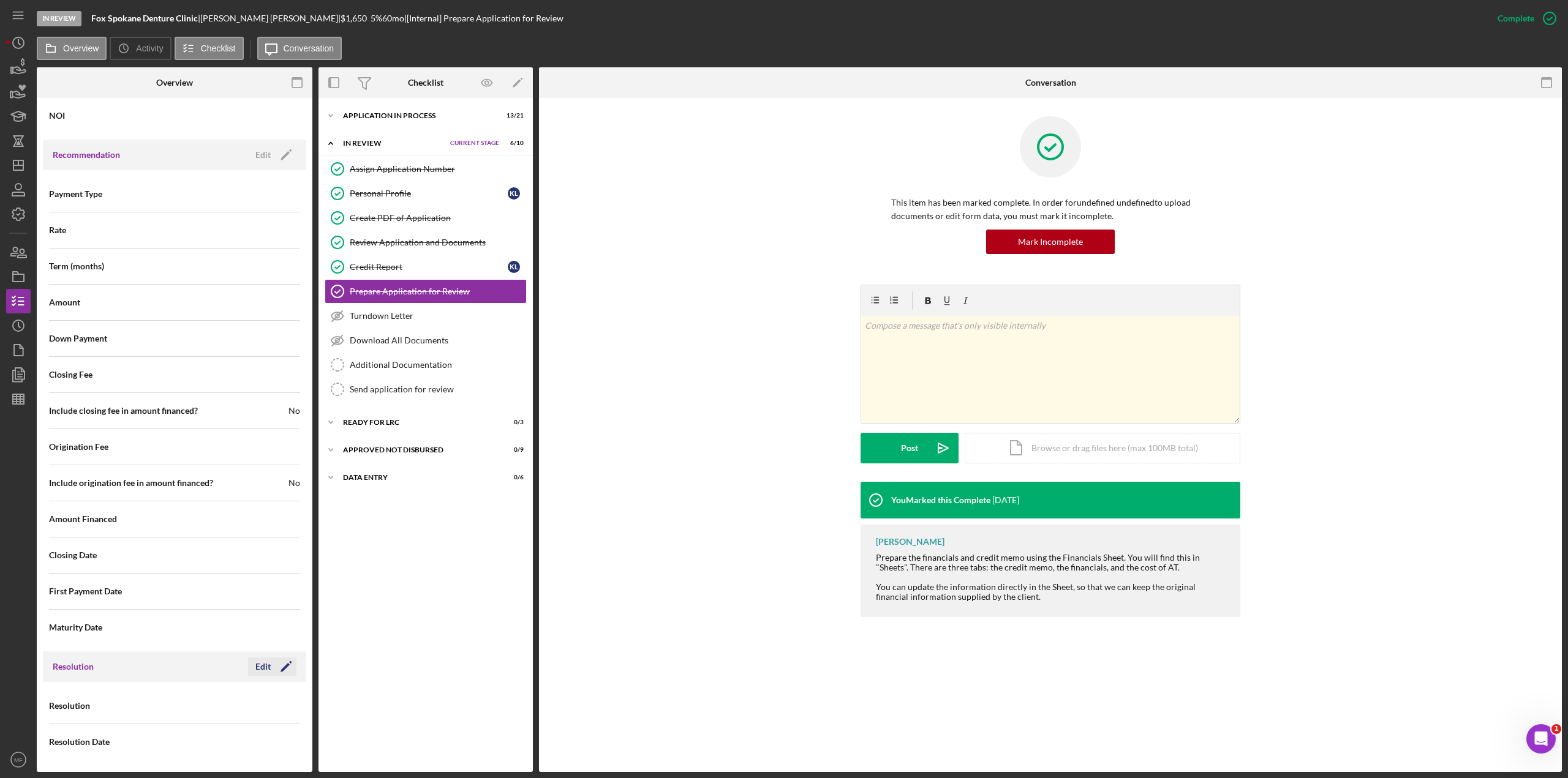
click at [261, 425] on div "Edit" at bounding box center [263, 667] width 16 height 19
click at [278, 425] on icon "Icon/Dropdown Arrow" at bounding box center [285, 707] width 29 height 29
click at [224, 425] on div "Incomplete" at bounding box center [235, 639] width 123 height 31
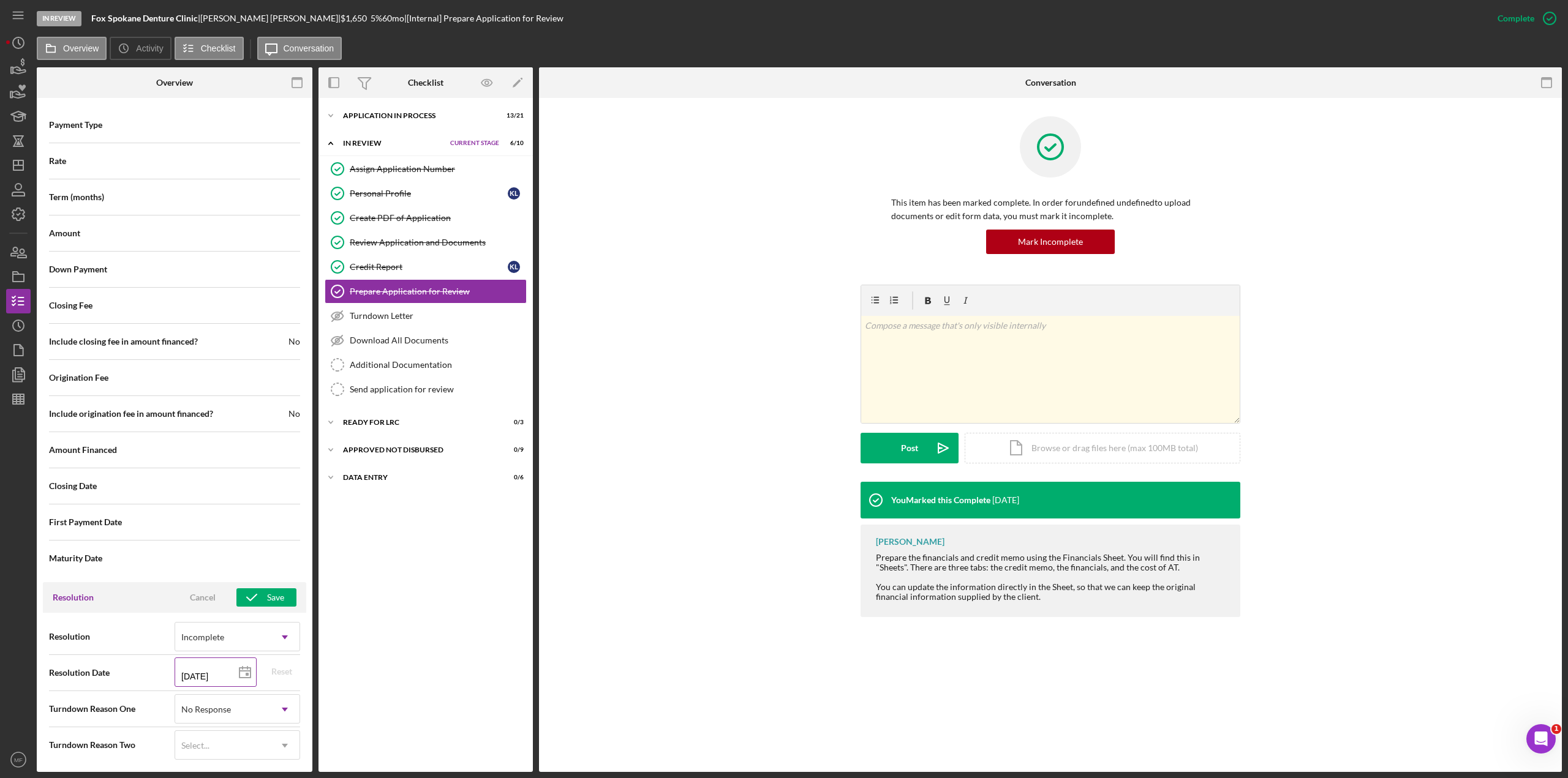
scroll to position [1048, 0]
click at [267, 425] on div "Save" at bounding box center [276, 594] width 18 height 19
click at [26, 306] on icon "button" at bounding box center [18, 300] width 30 height 30
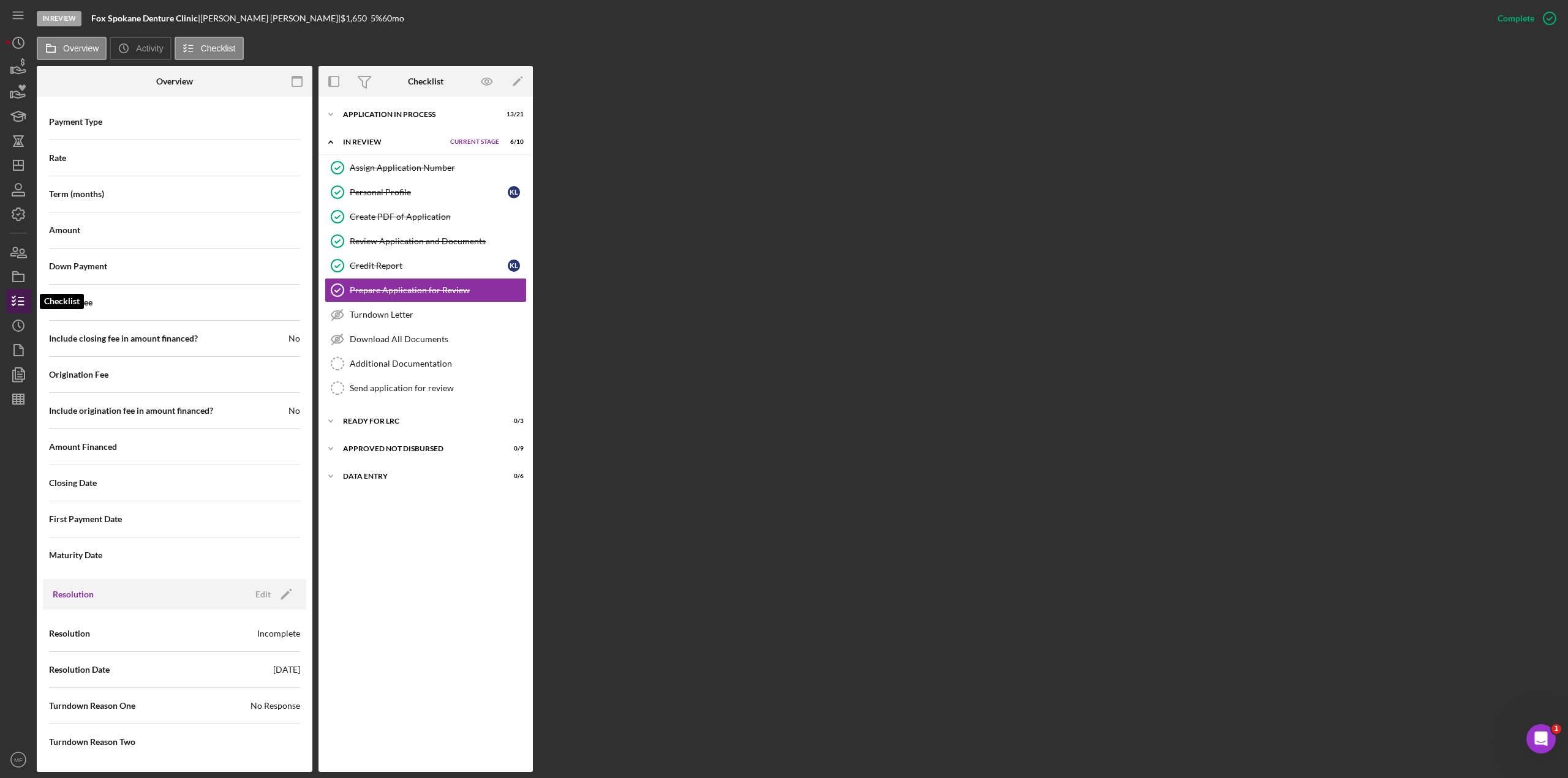
scroll to position [1048, 0]
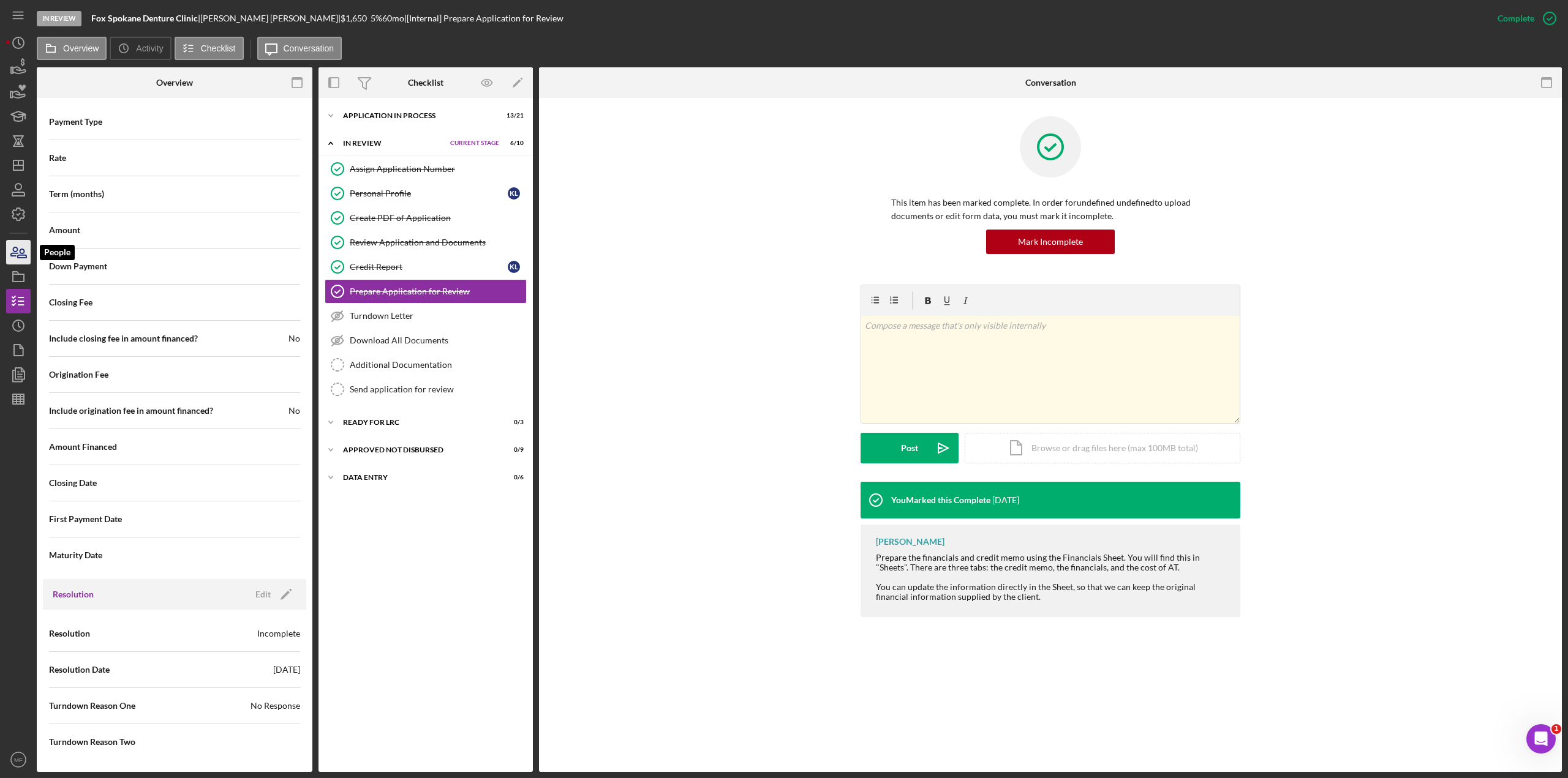
click at [11, 256] on icon "button" at bounding box center [14, 252] width 7 height 9
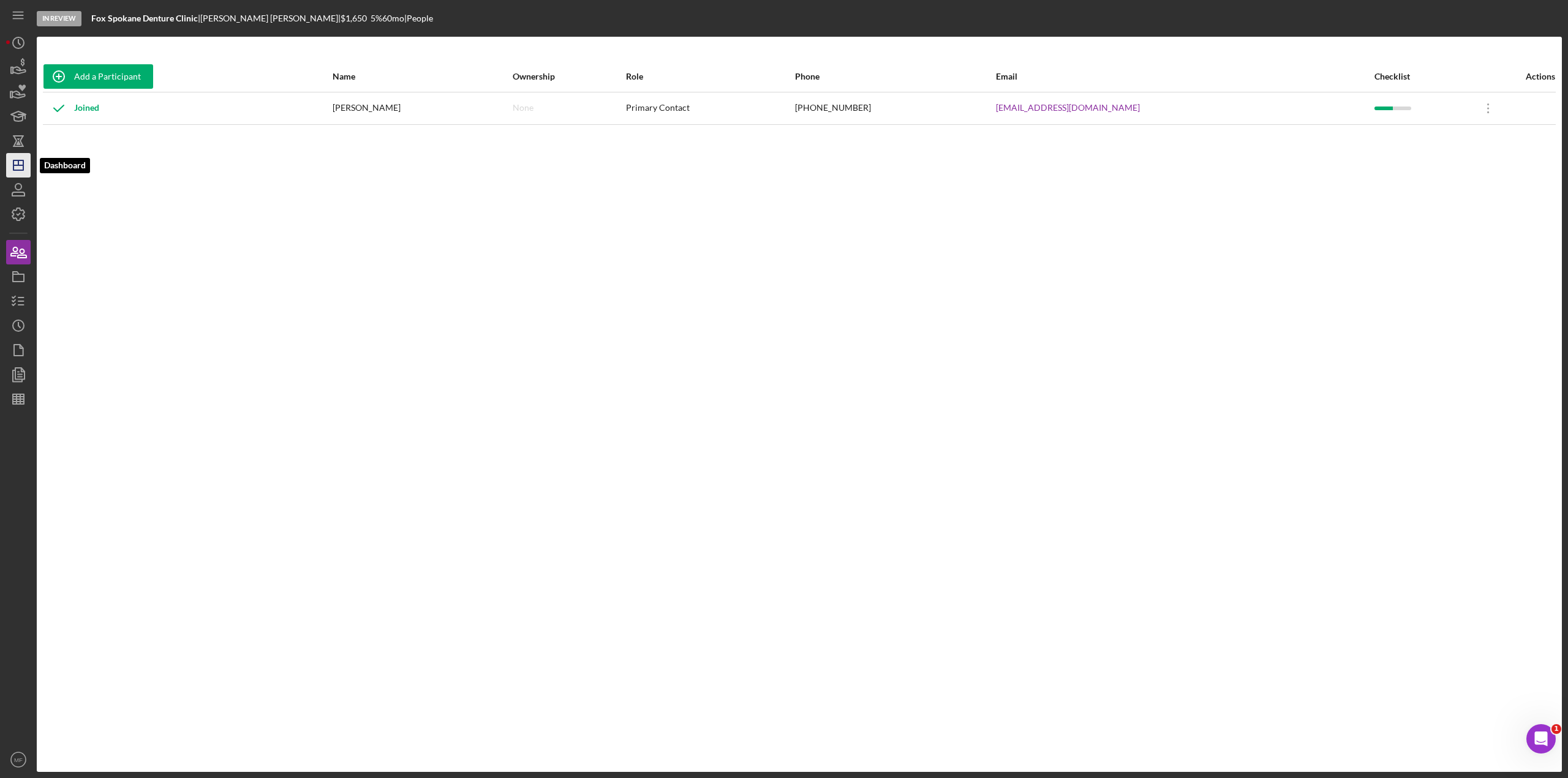
click at [23, 167] on polygon "button" at bounding box center [19, 166] width 10 height 10
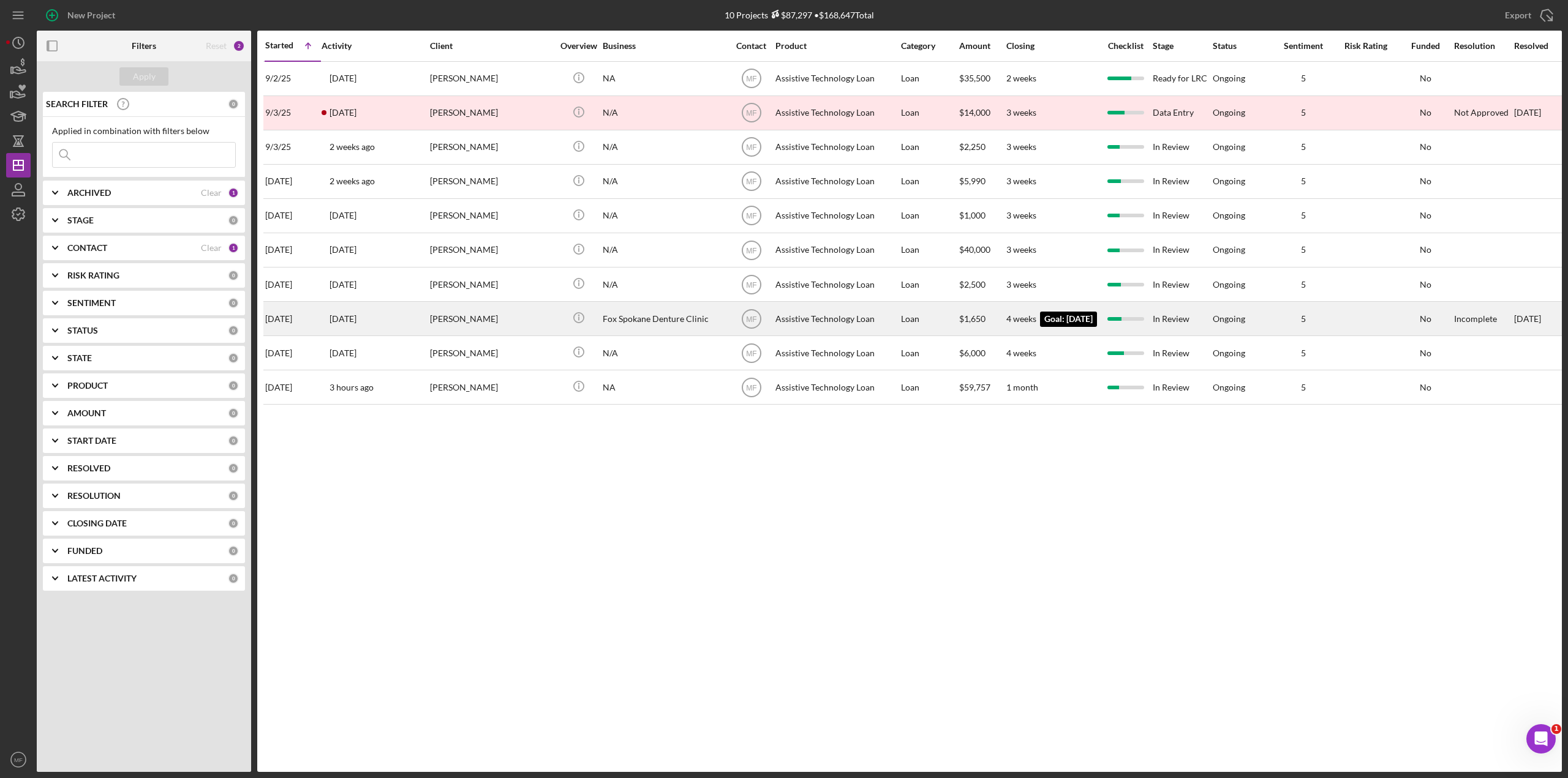
click at [940, 317] on time "4 weeks" at bounding box center [1021, 319] width 30 height 11
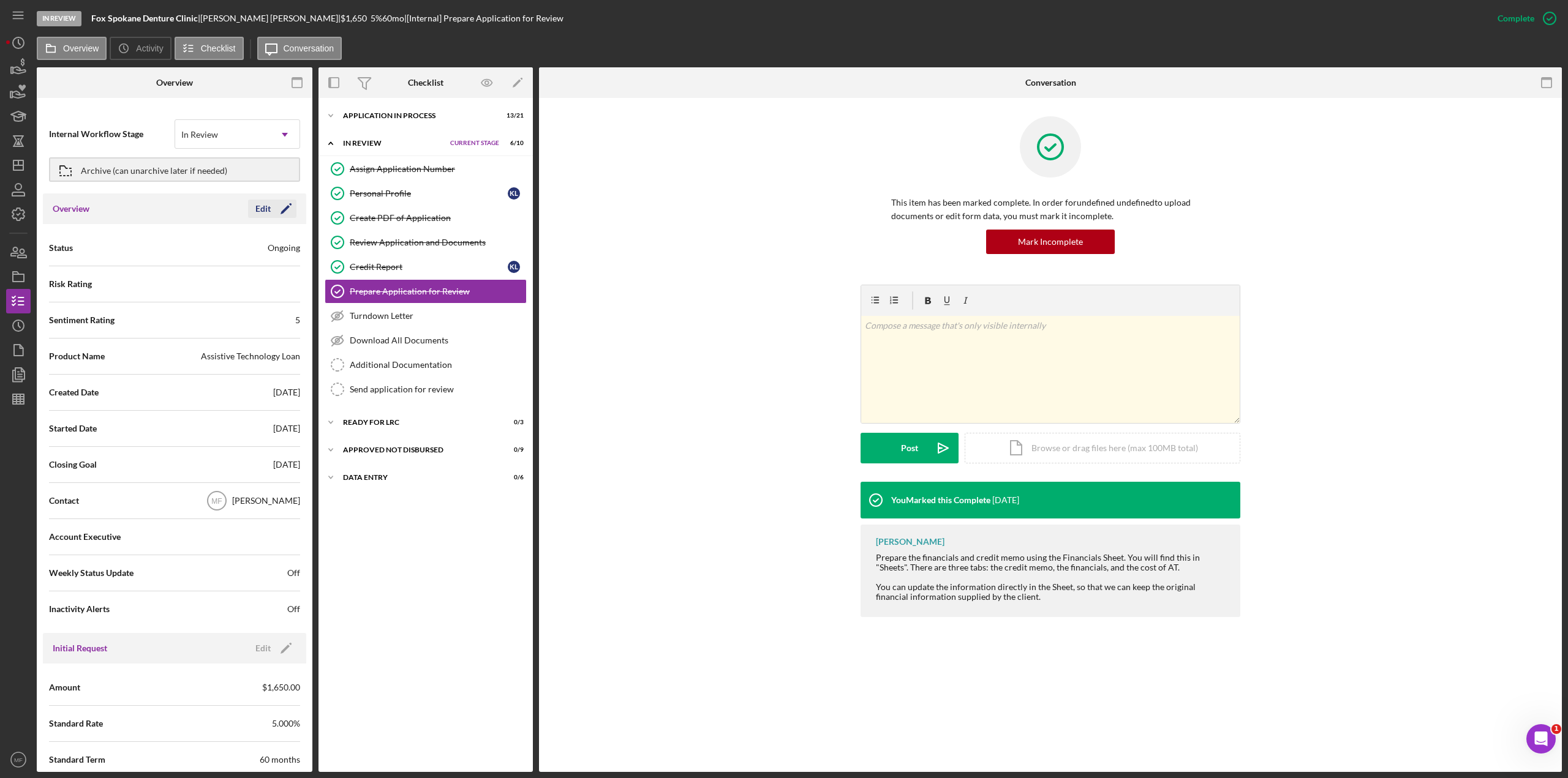
click at [256, 209] on div "Edit" at bounding box center [263, 209] width 16 height 19
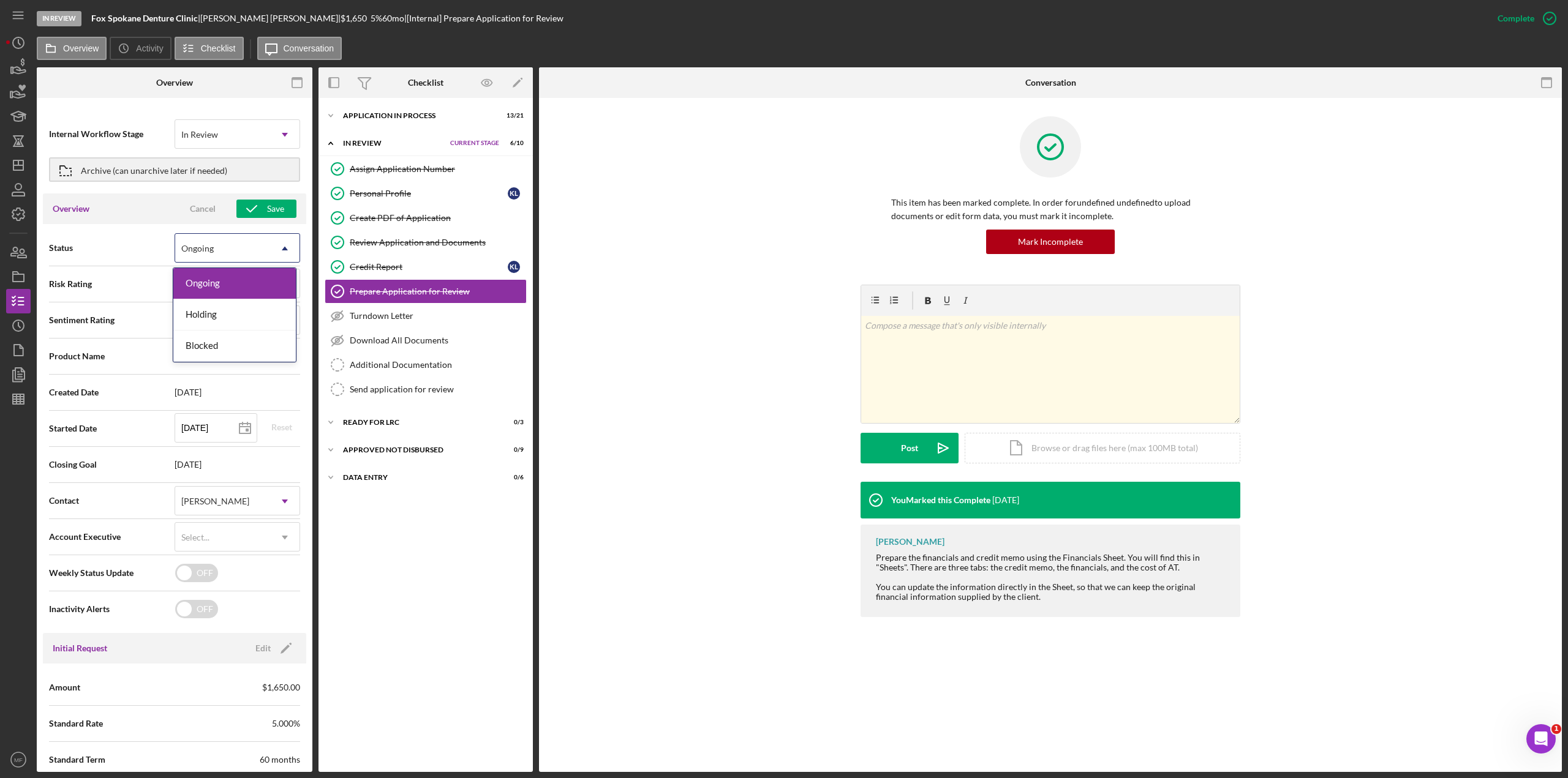
click at [277, 242] on icon "Icon/Dropdown Arrow" at bounding box center [285, 249] width 29 height 29
click at [145, 247] on span "Status" at bounding box center [111, 248] width 126 height 13
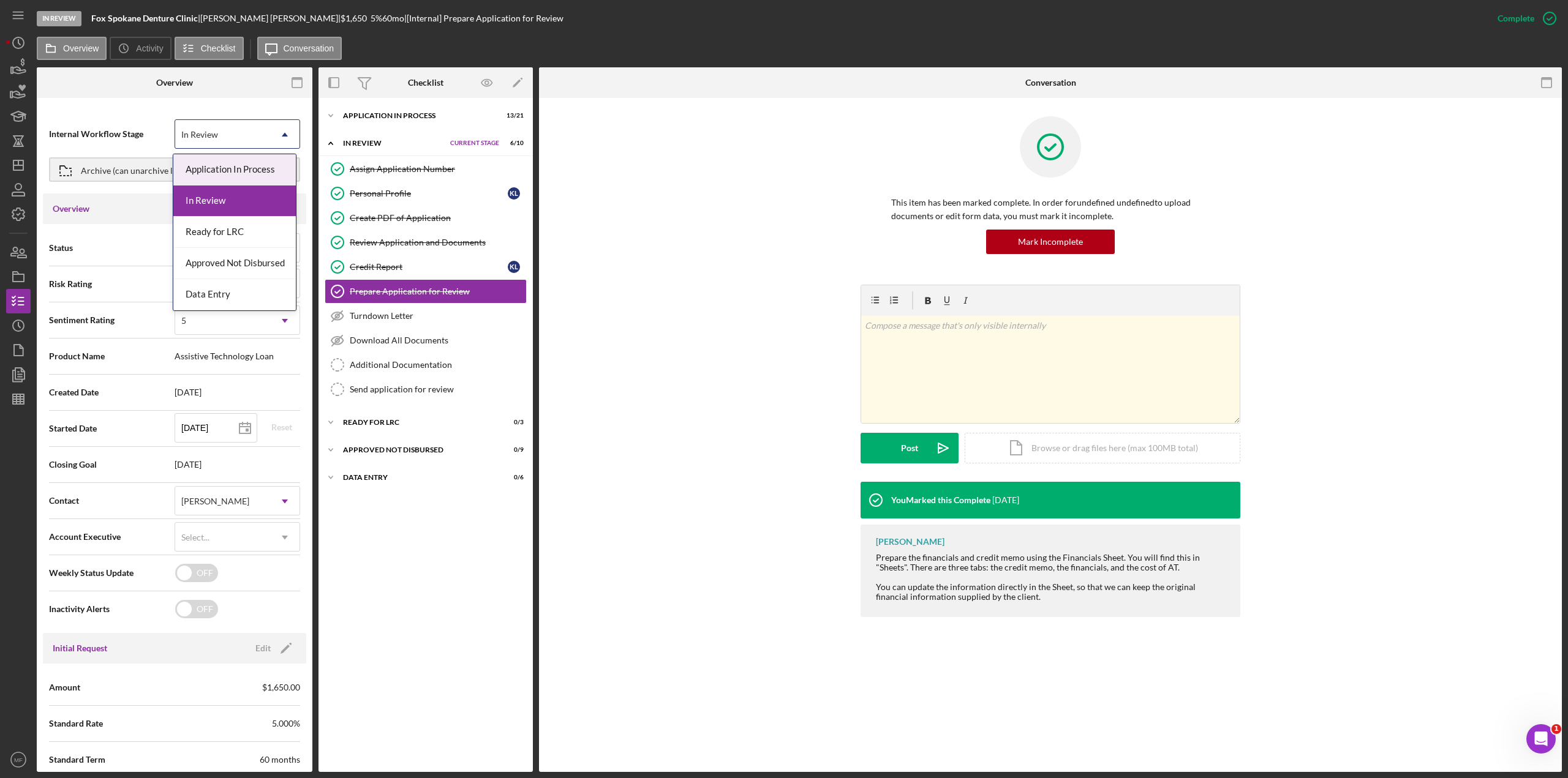
click at [253, 125] on div "In Review" at bounding box center [222, 135] width 95 height 28
click at [216, 298] on div "Data Entry" at bounding box center [235, 294] width 123 height 31
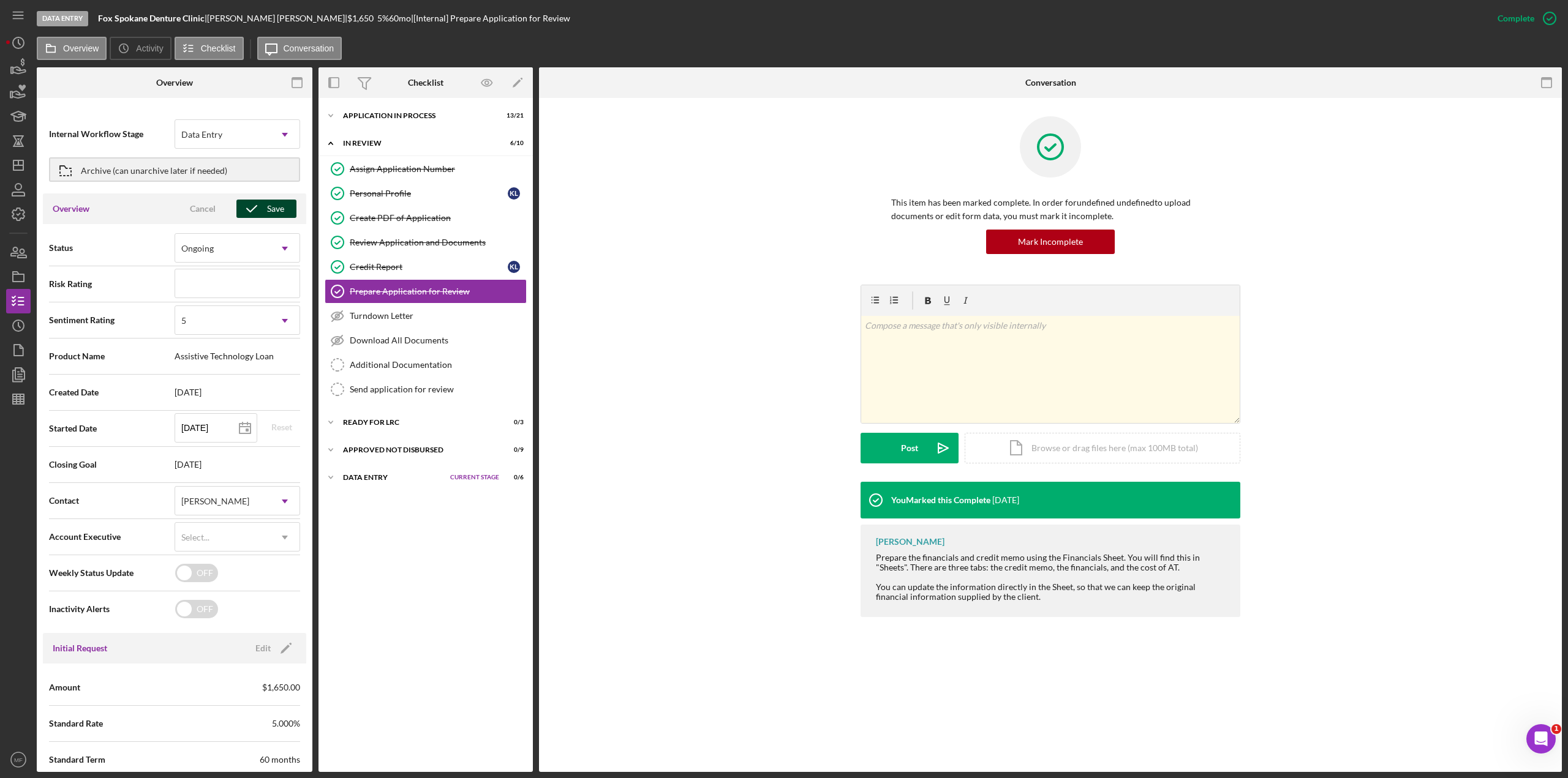
click at [274, 208] on div "Save" at bounding box center [276, 209] width 18 height 19
click at [259, 211] on div "Edit" at bounding box center [263, 209] width 16 height 19
click at [148, 212] on div "Overview Cancel Save" at bounding box center [175, 208] width 263 height 30
click at [193, 209] on div "Cancel" at bounding box center [203, 209] width 25 height 19
click at [261, 209] on div "Edit" at bounding box center [263, 209] width 16 height 19
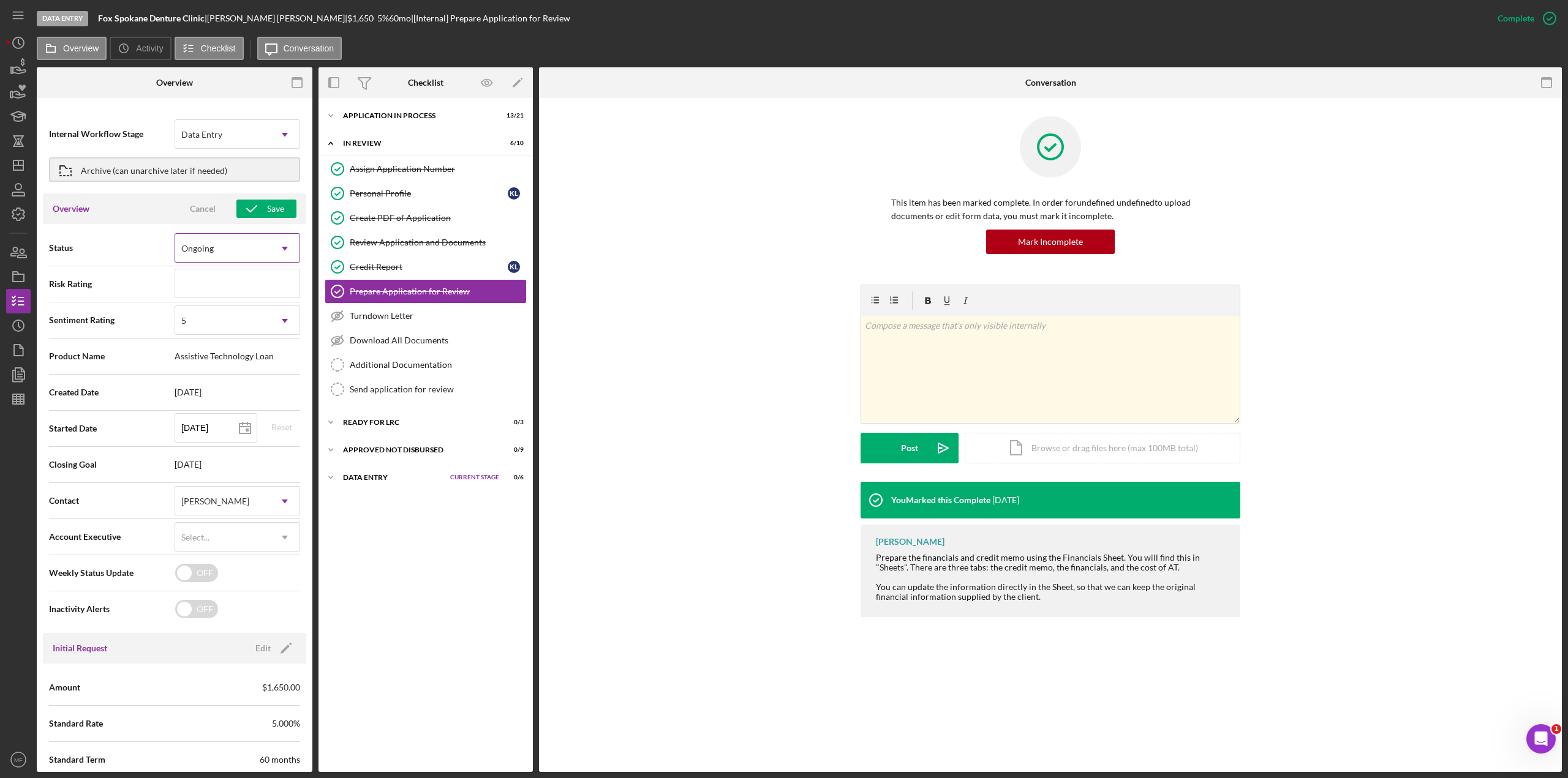
click at [282, 252] on icon "Icon/Dropdown Arrow" at bounding box center [285, 249] width 29 height 29
click at [202, 288] on div "Ongoing" at bounding box center [235, 284] width 123 height 31
click at [21, 301] on line "button" at bounding box center [21, 301] width 6 height 0
click at [23, 170] on polygon "button" at bounding box center [19, 166] width 10 height 10
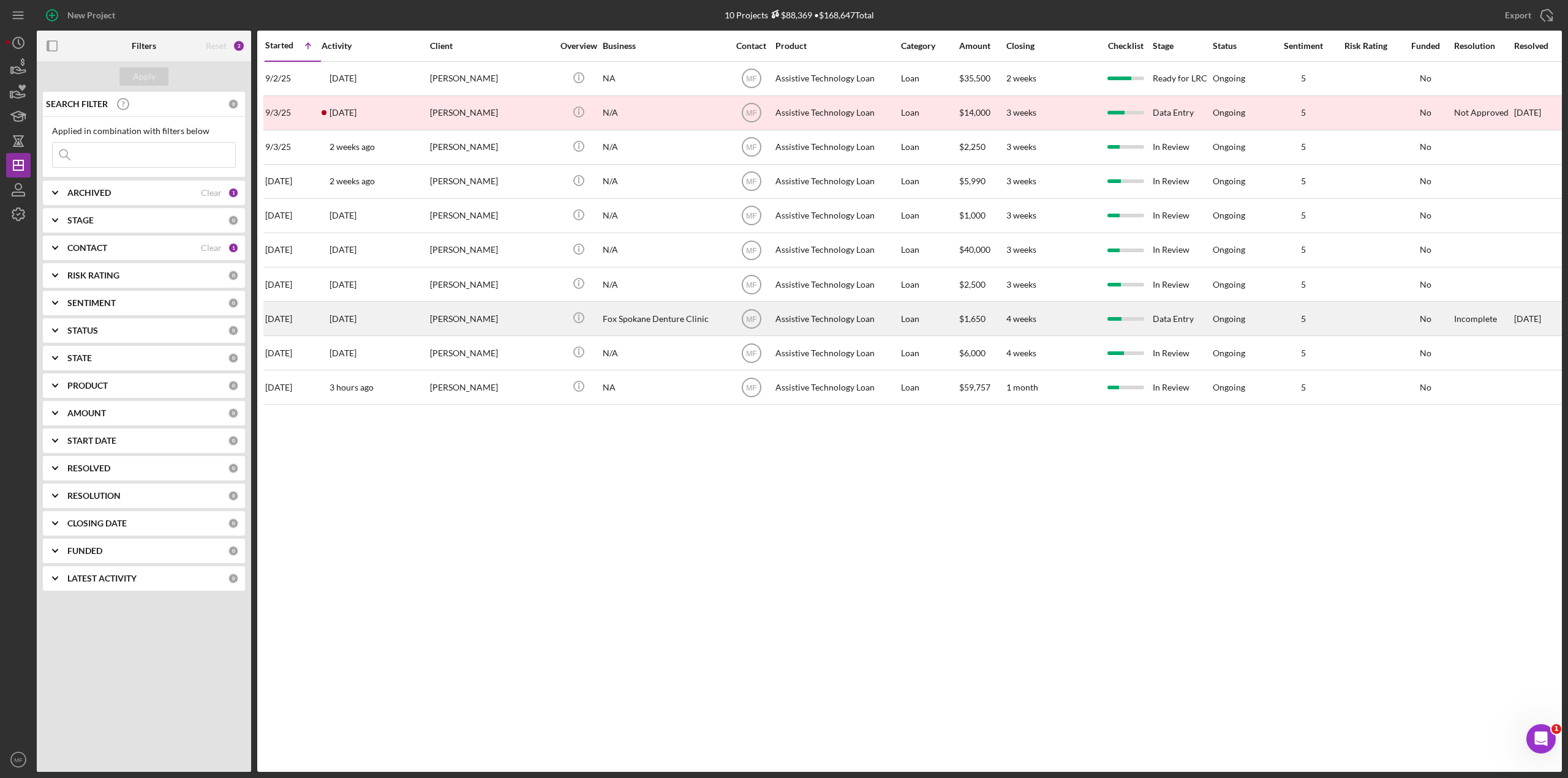
click at [510, 315] on div "[PERSON_NAME]" at bounding box center [491, 318] width 123 height 32
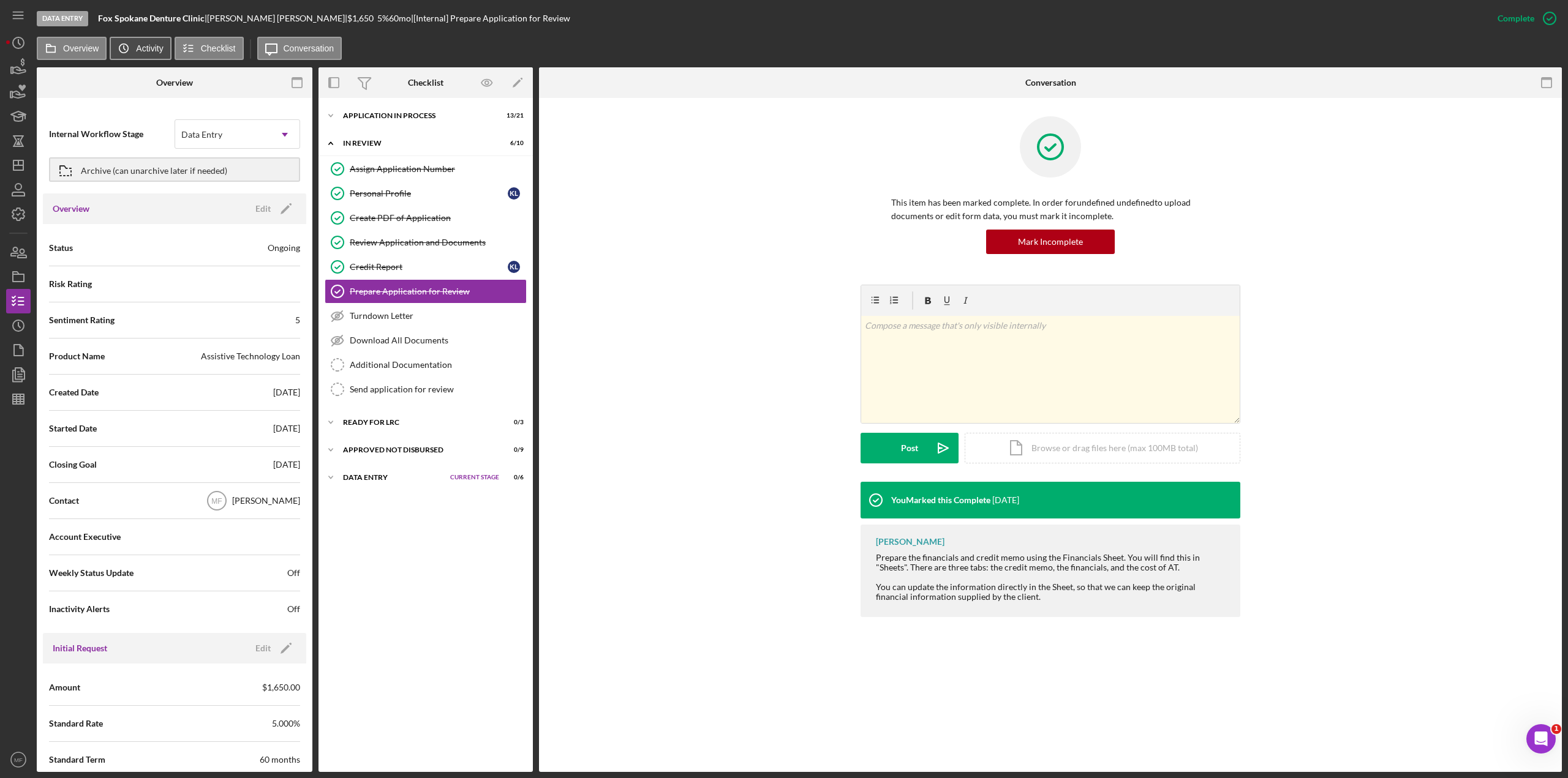
click at [151, 47] on label "Activity" at bounding box center [149, 49] width 27 height 10
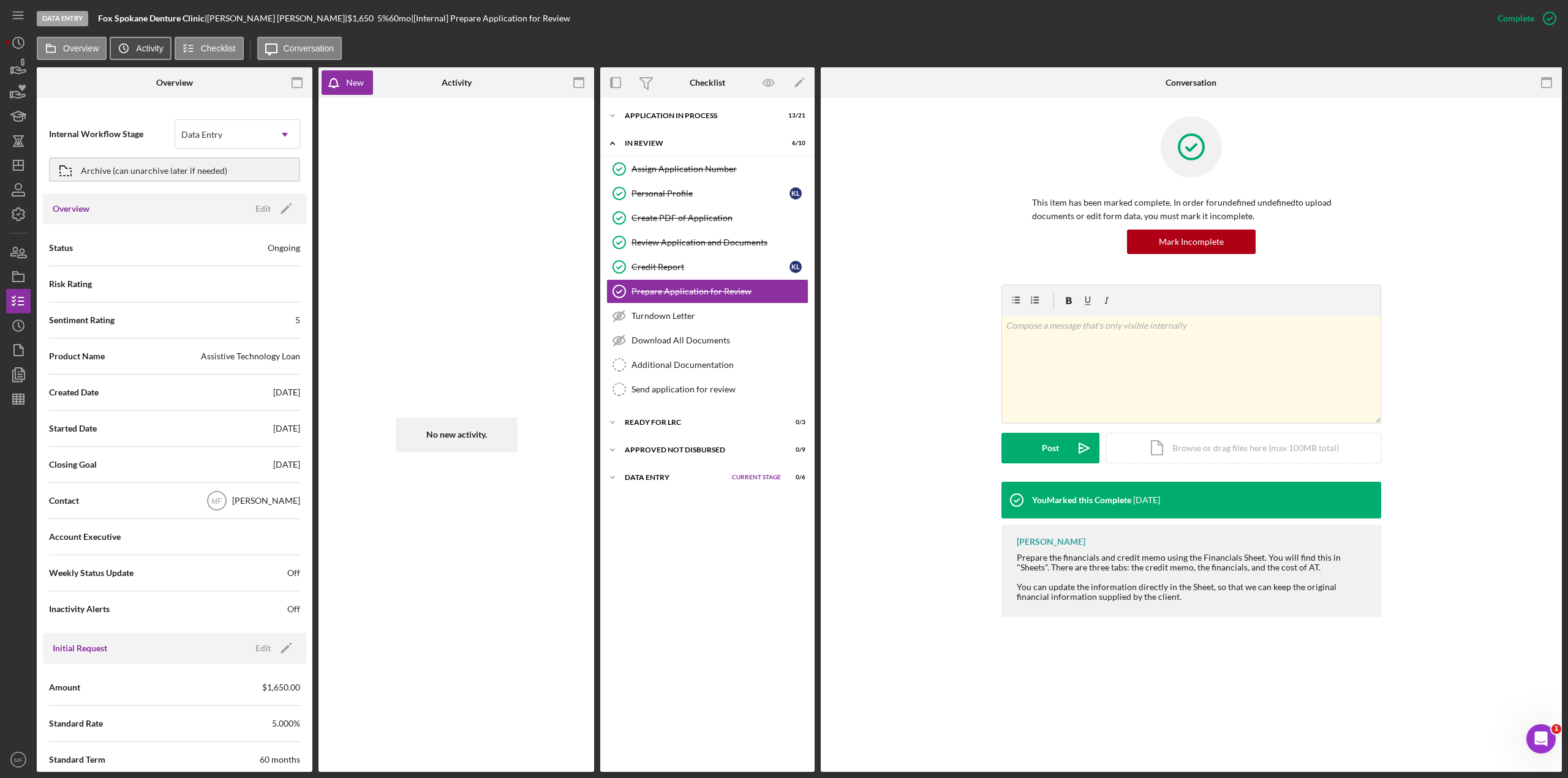
click at [151, 47] on label "Activity" at bounding box center [149, 49] width 27 height 10
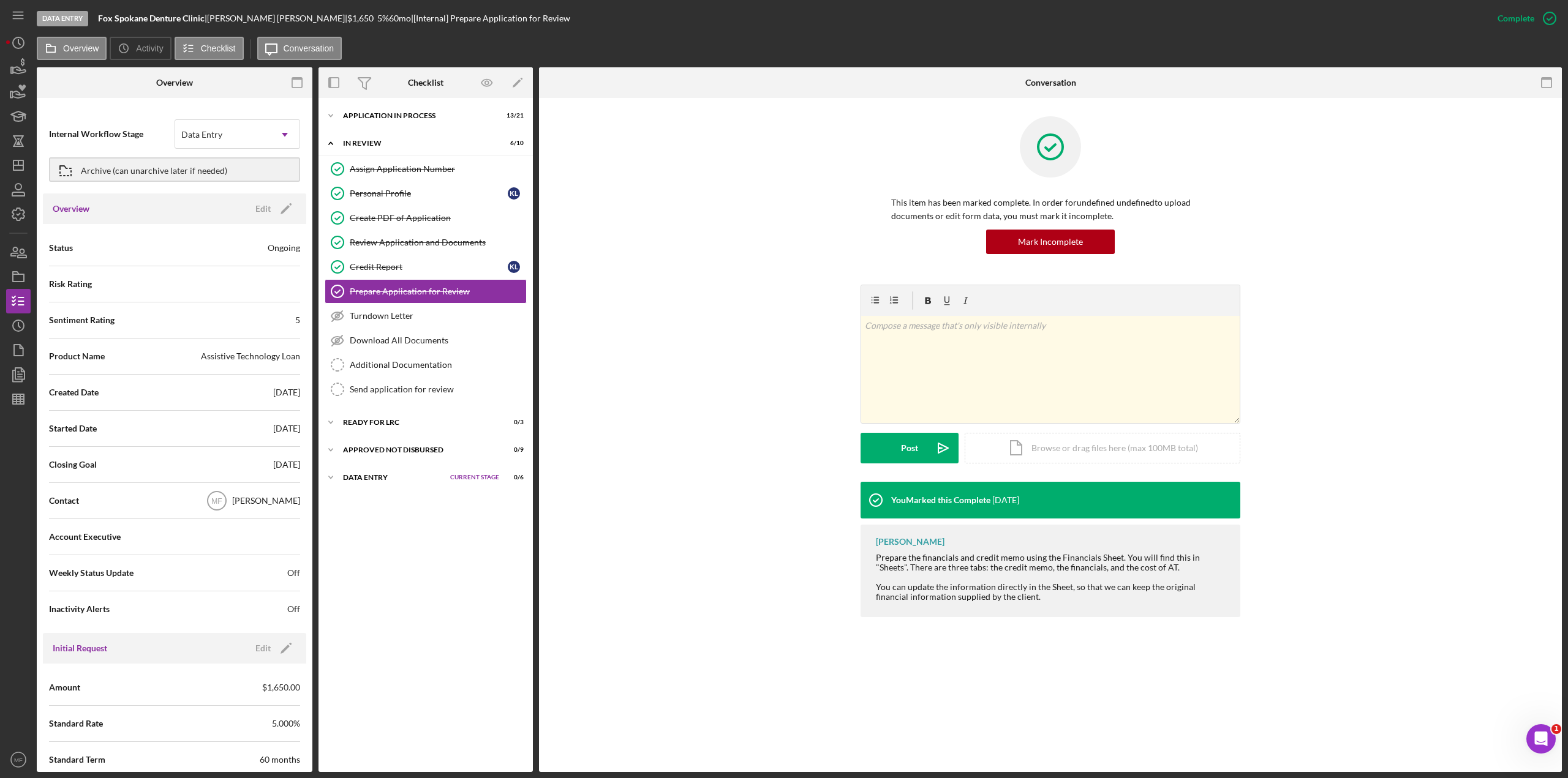
click at [261, 197] on div "Overview Edit Icon/Edit" at bounding box center [175, 208] width 263 height 30
click at [271, 211] on icon "Icon/Edit" at bounding box center [286, 208] width 30 height 30
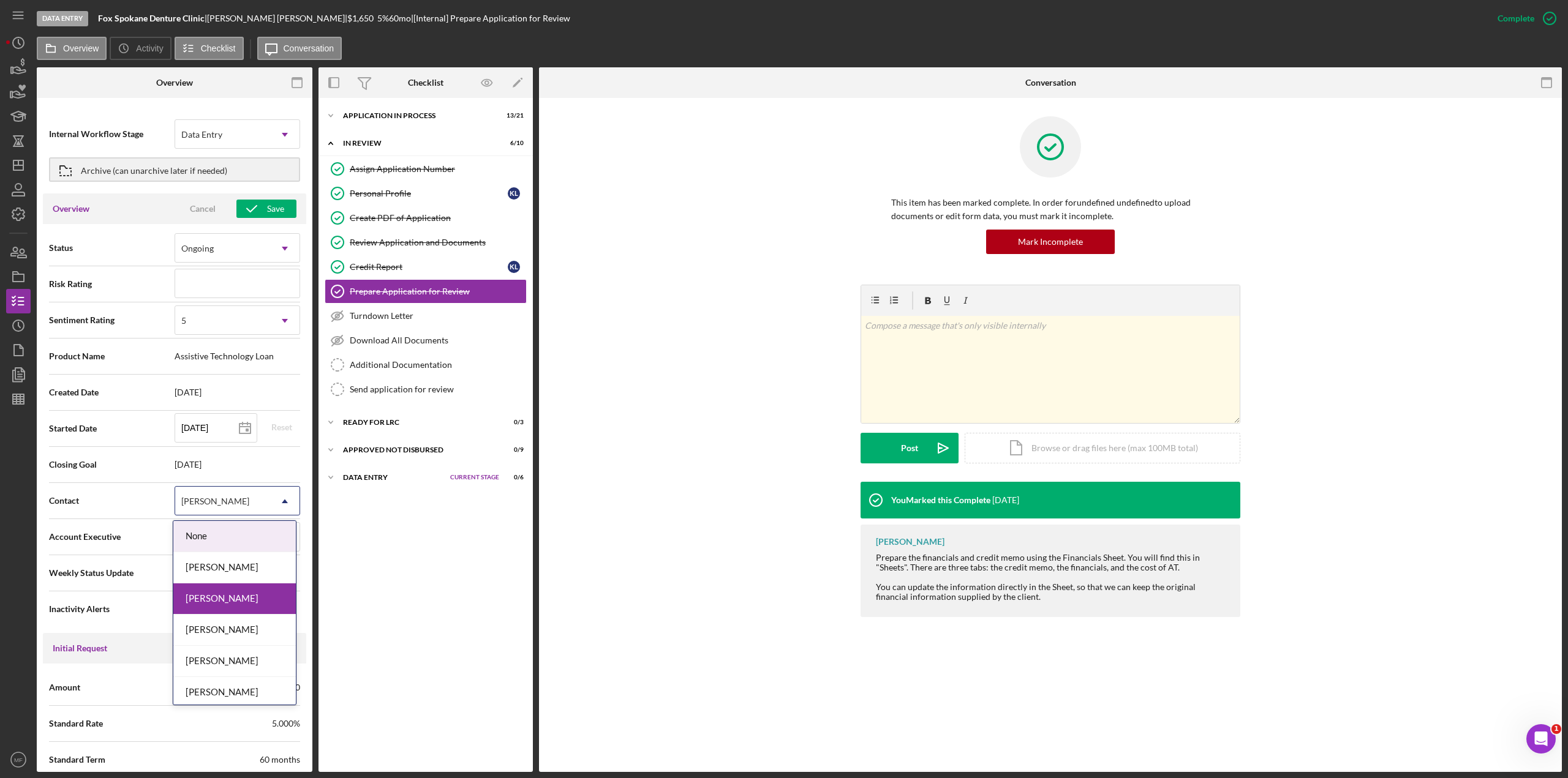
click at [241, 425] on div "[PERSON_NAME]" at bounding box center [222, 501] width 95 height 28
click at [242, 425] on div "[PERSON_NAME]" at bounding box center [235, 631] width 123 height 31
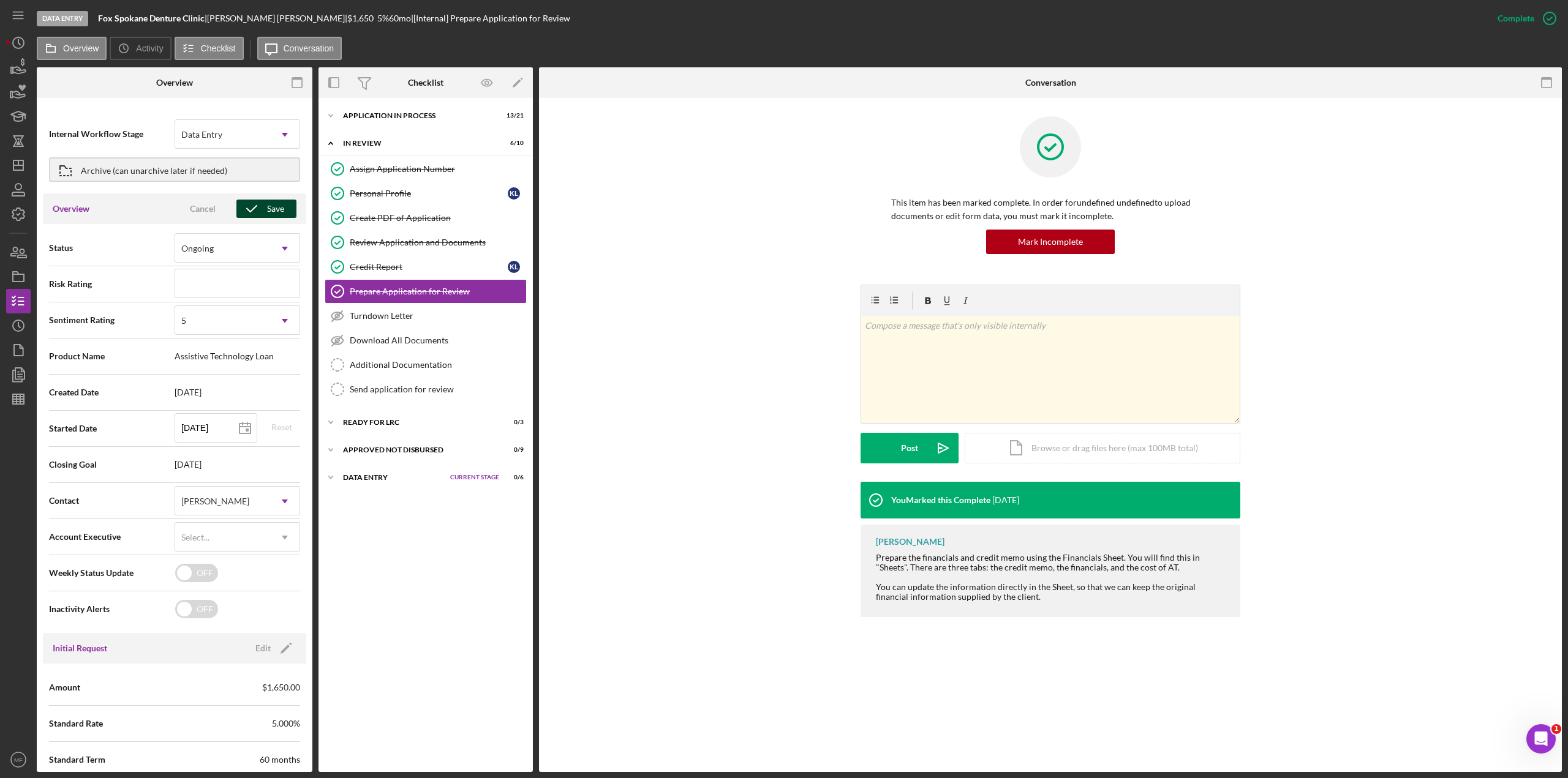
click at [268, 209] on div "Save" at bounding box center [276, 209] width 18 height 19
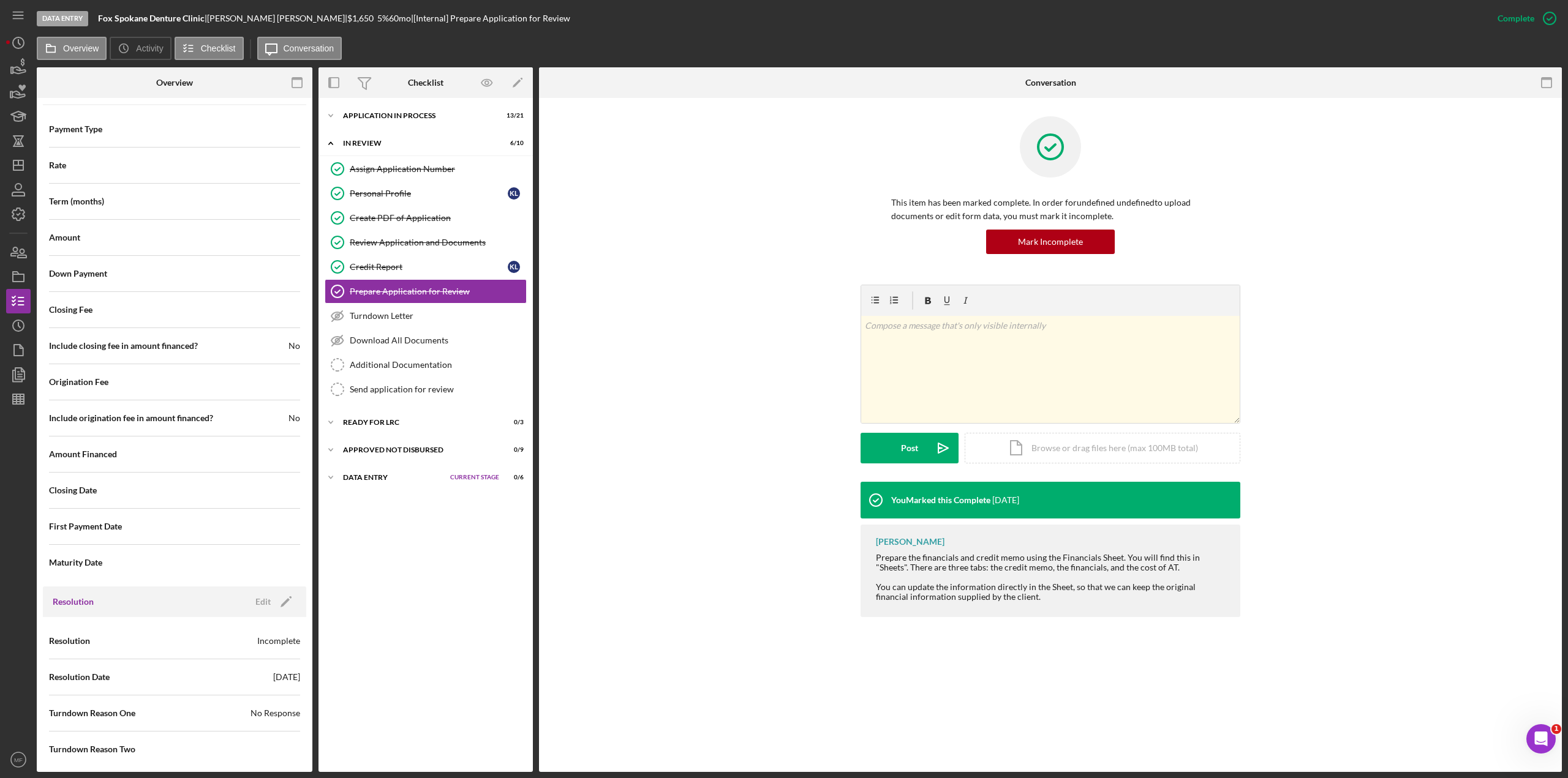
scroll to position [1048, 0]
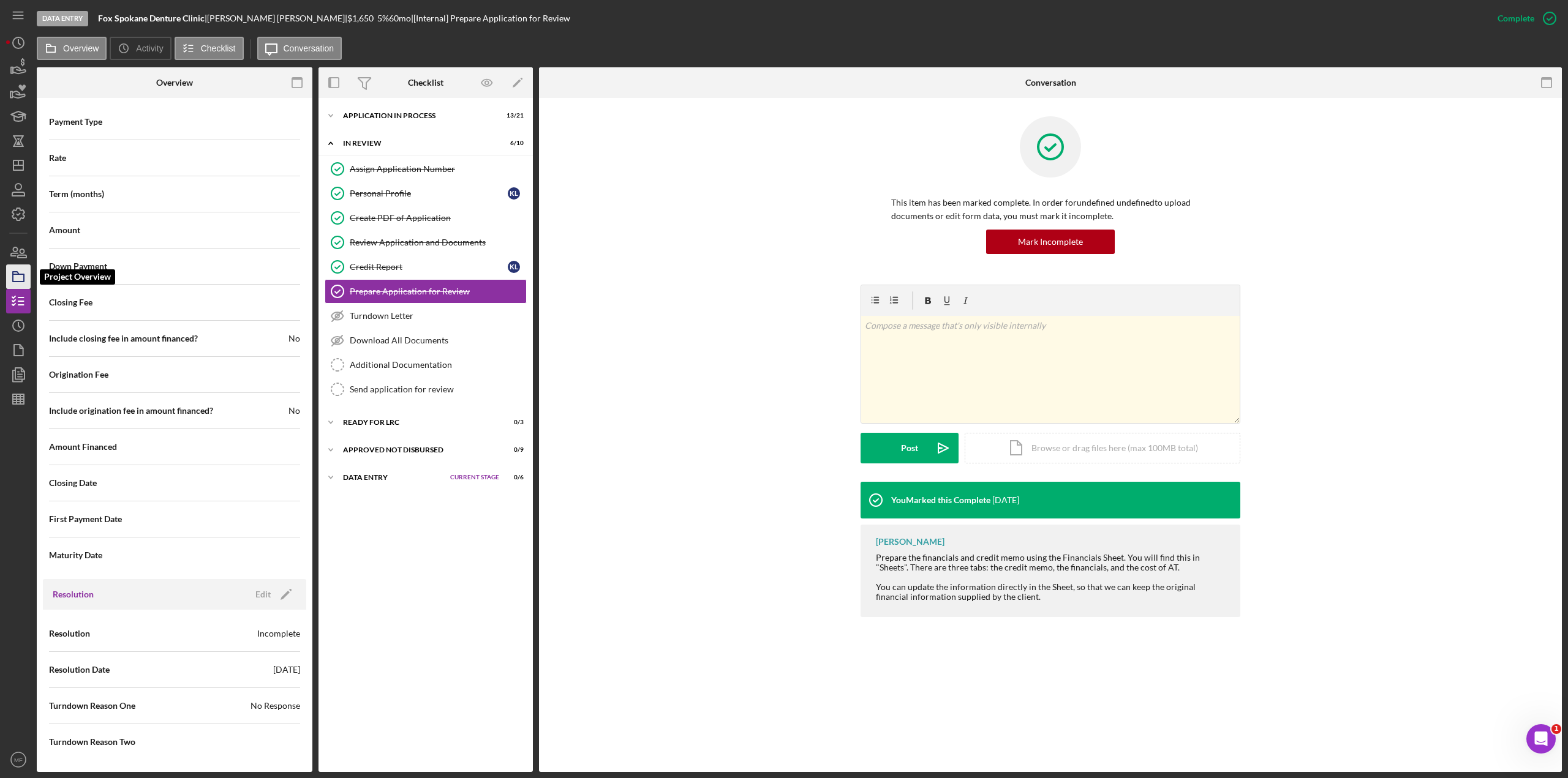
click at [20, 276] on icon "button" at bounding box center [18, 276] width 30 height 30
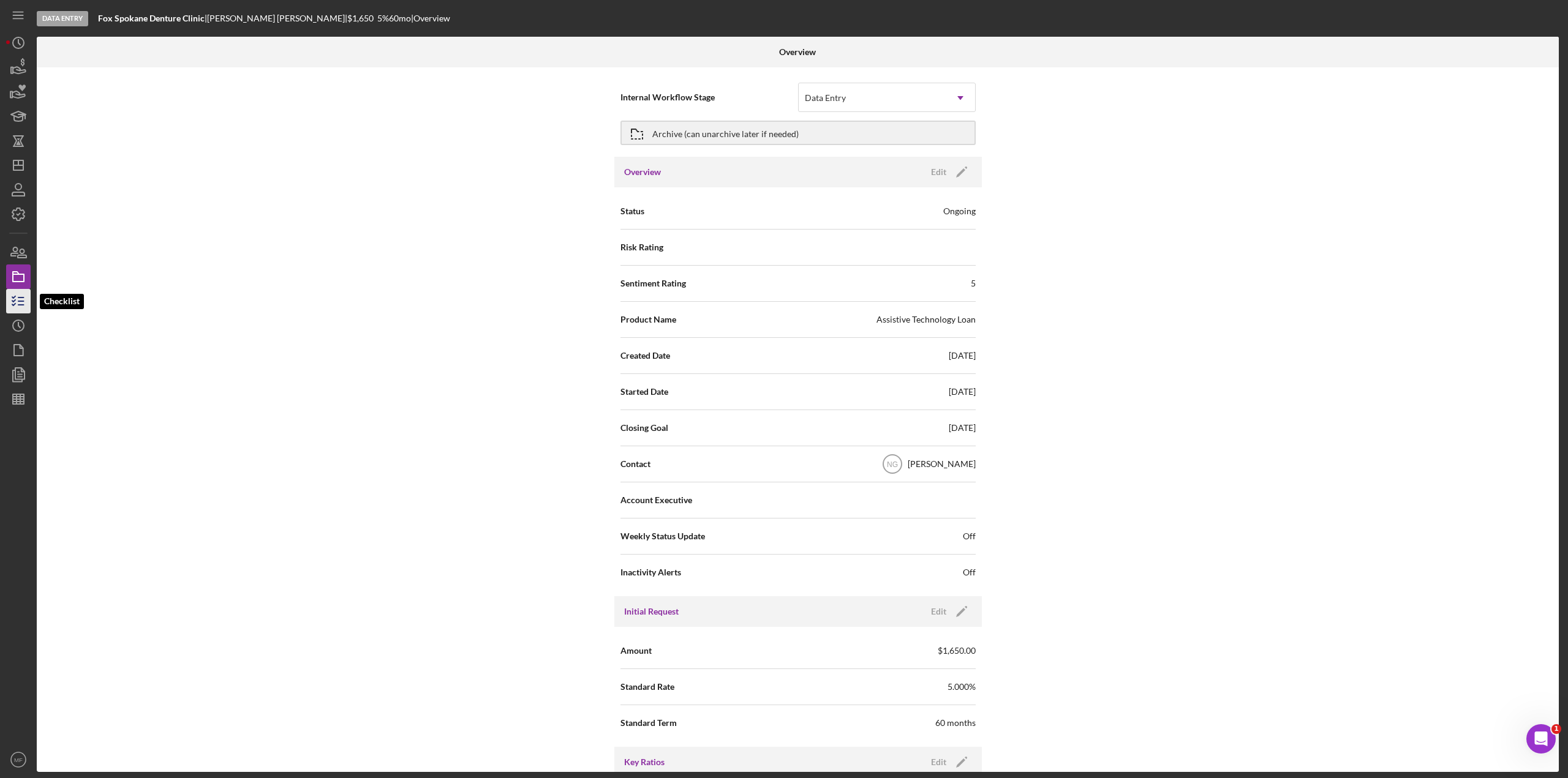
click at [18, 306] on icon "button" at bounding box center [18, 300] width 30 height 30
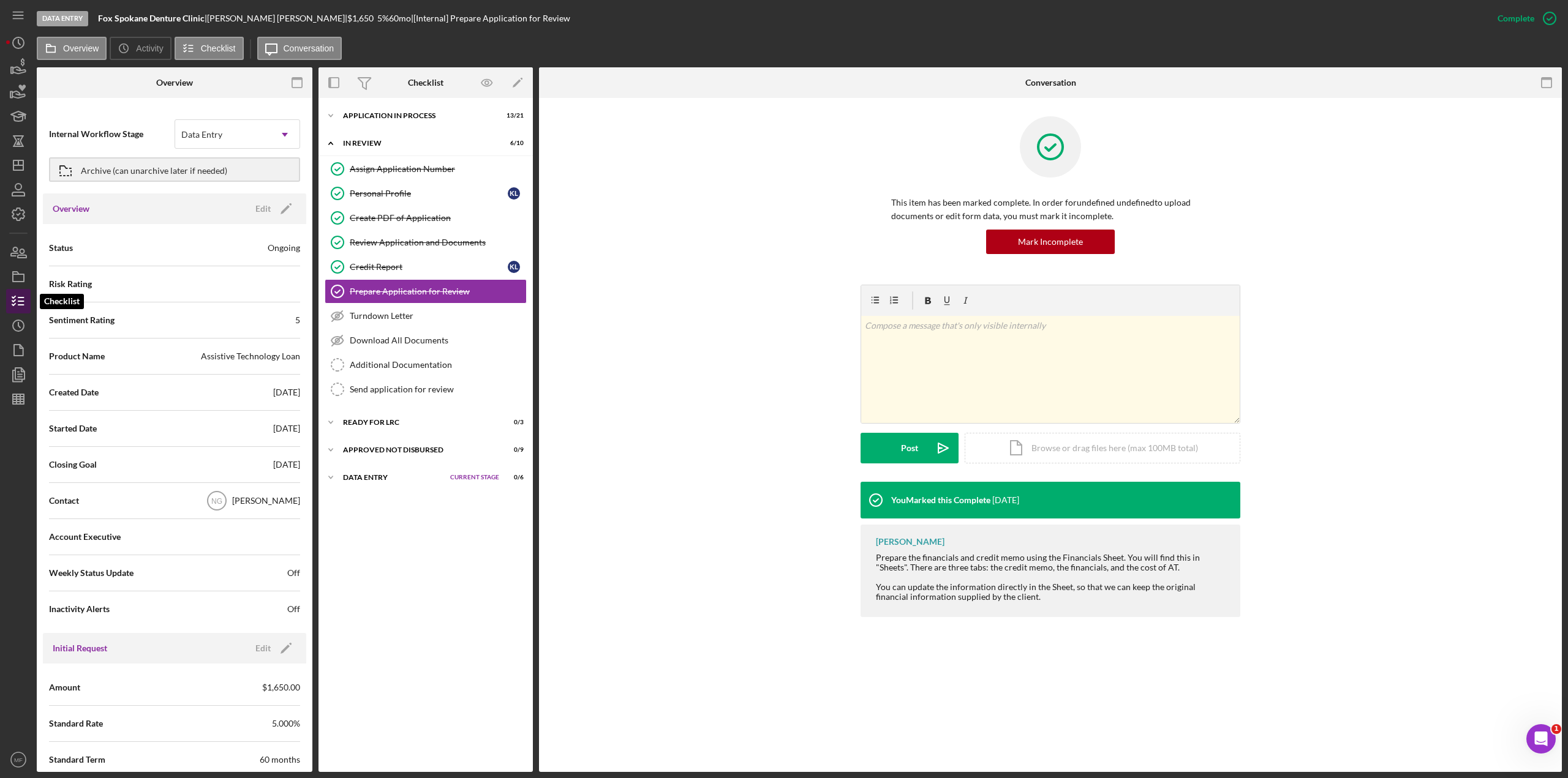
click at [21, 300] on icon "button" at bounding box center [18, 300] width 30 height 30
click at [384, 421] on div "Ready for LRC" at bounding box center [405, 423] width 124 height 8
click at [372, 425] on div "Approved Not Disbursed" at bounding box center [405, 530] width 124 height 8
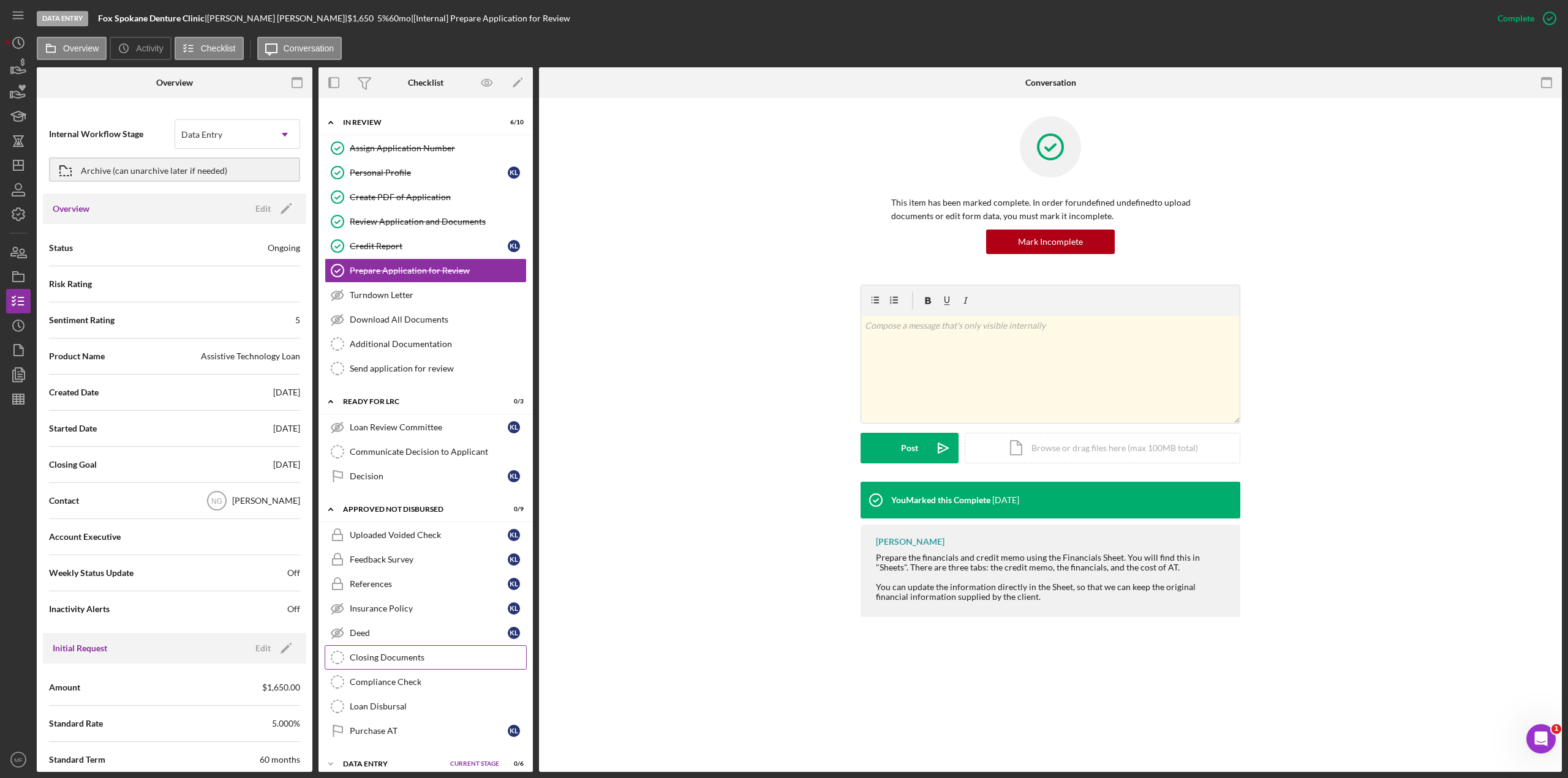
scroll to position [32, 0]
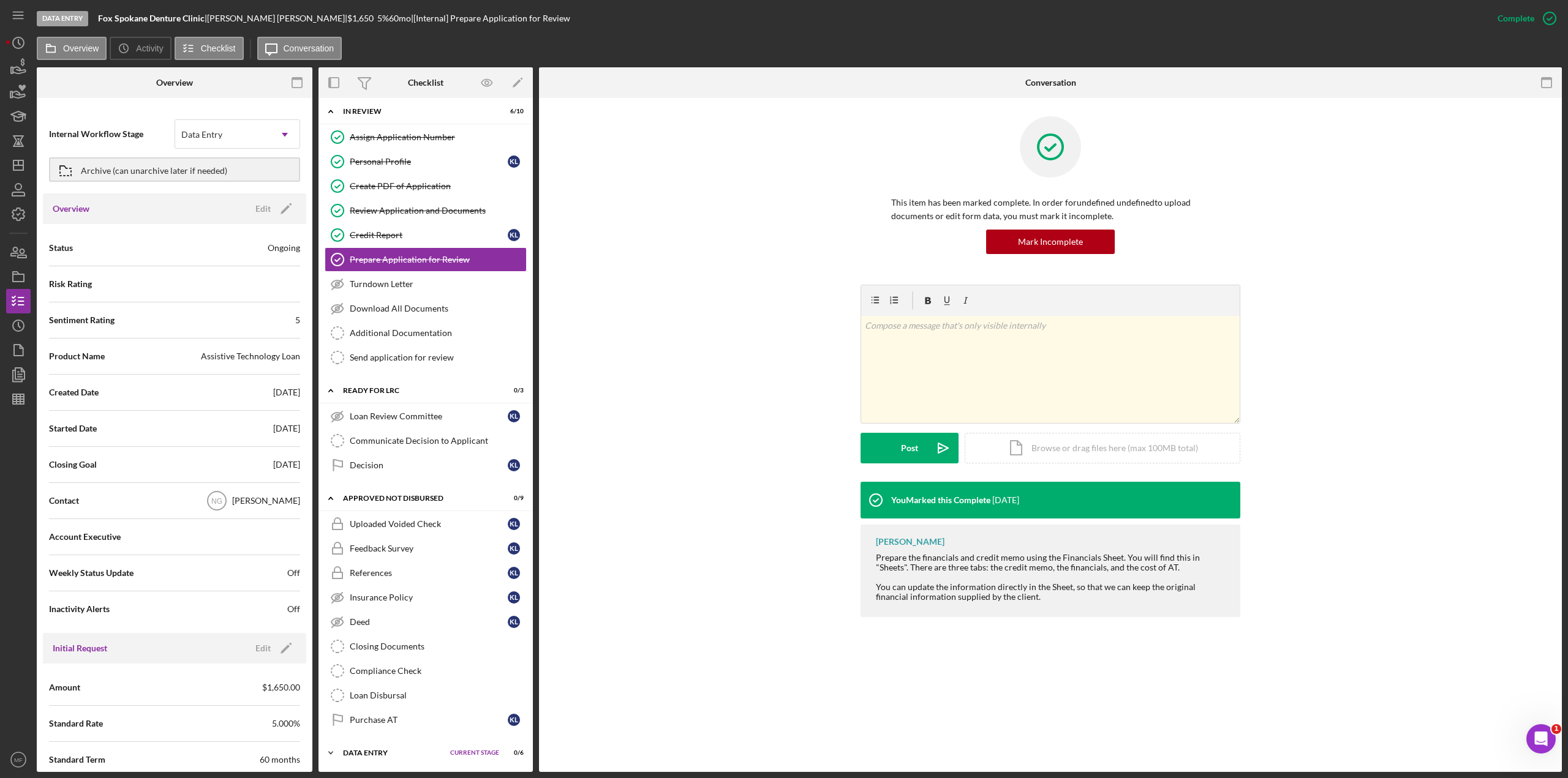
click at [370, 425] on div "Icon/Expander Data Entry Current Stage 0 / 6 Set Stage" at bounding box center [426, 753] width 215 height 24
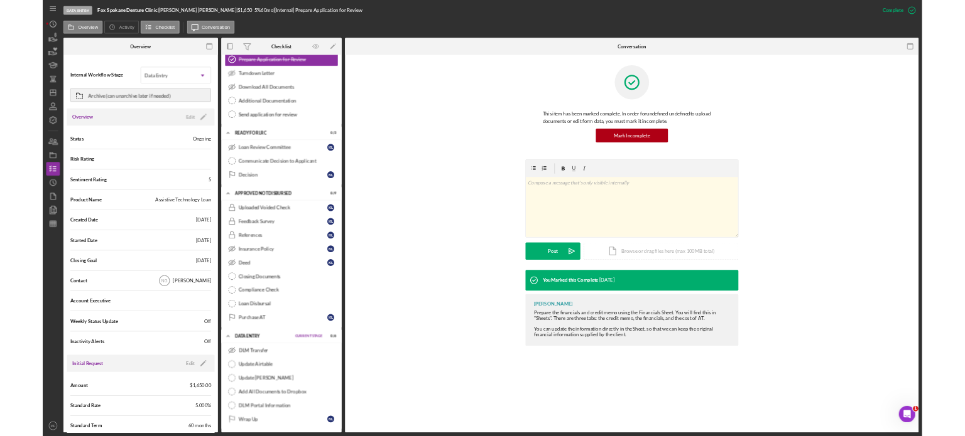
scroll to position [0, 0]
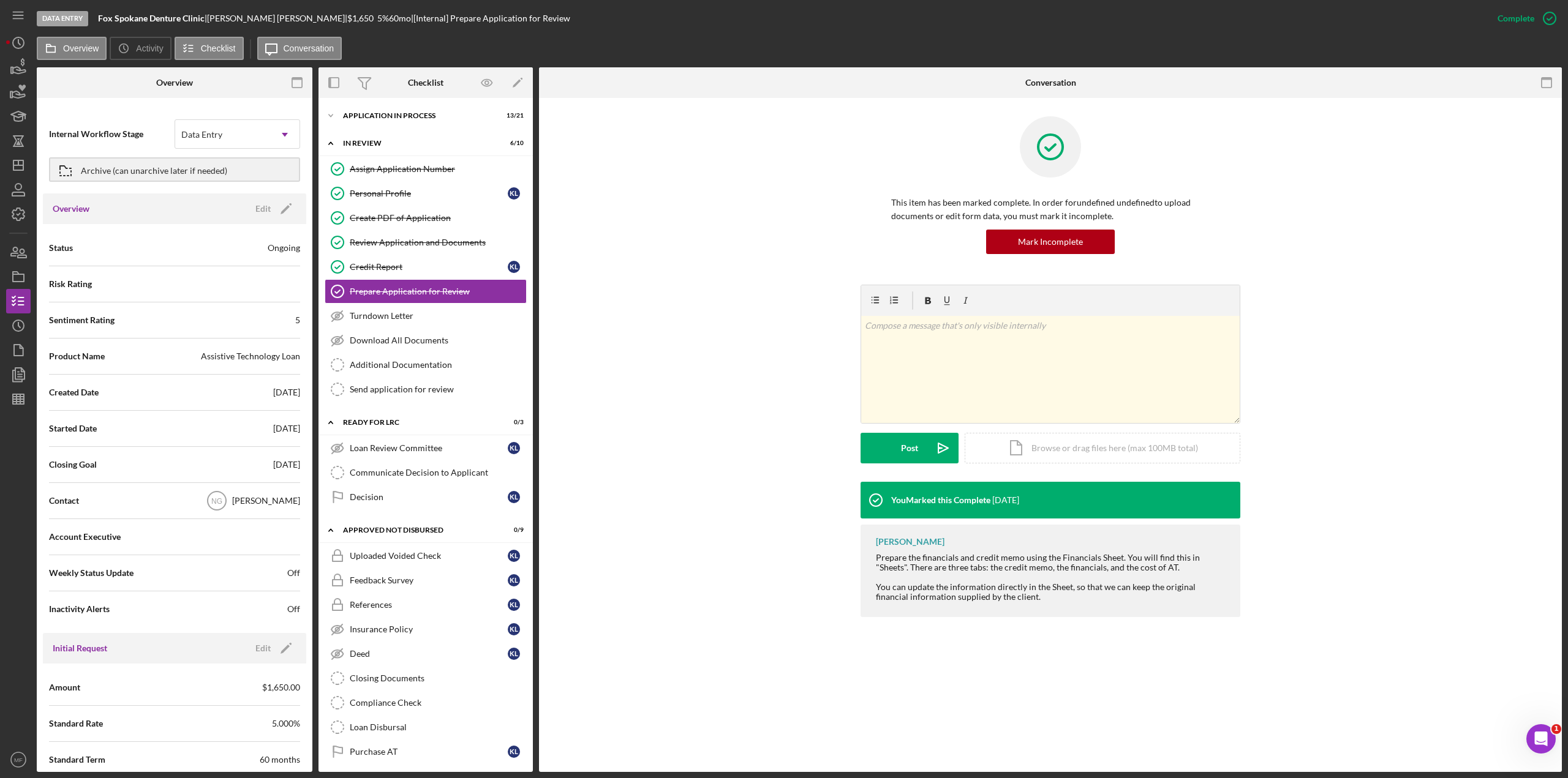
click at [549, 26] on div "Data Entry Fox Spokane Denture Clinic | [PERSON_NAME] | $1,650 5 % 60 mo | [Int…" at bounding box center [761, 19] width 1448 height 37
click at [721, 45] on div "Overview Icon/History Activity Checklist Icon/Message Conversation" at bounding box center [800, 49] width 1525 height 24
click at [25, 45] on icon "Icon/History" at bounding box center [18, 42] width 30 height 30
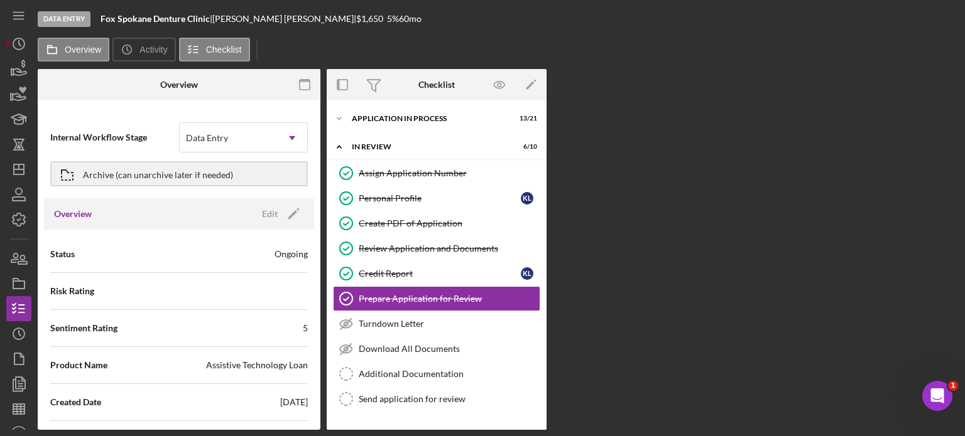
scroll to position [32, 0]
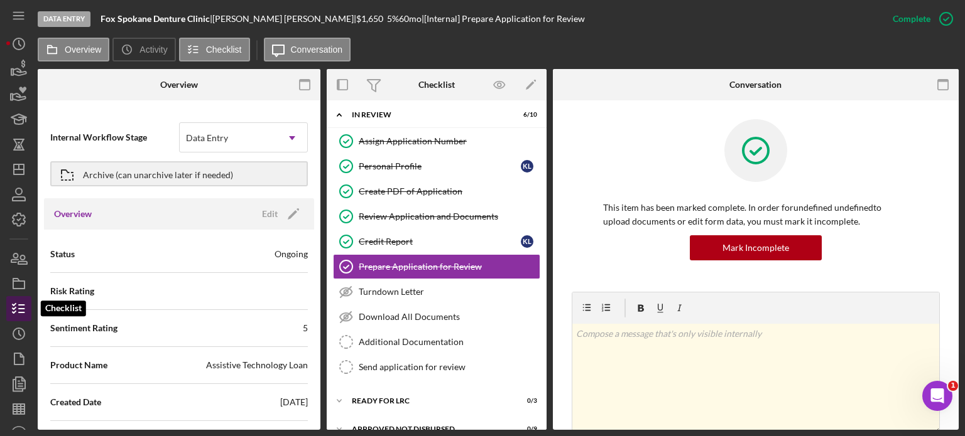
click at [14, 311] on icon "button" at bounding box center [18, 308] width 31 height 31
click at [21, 93] on icon "button" at bounding box center [18, 94] width 31 height 31
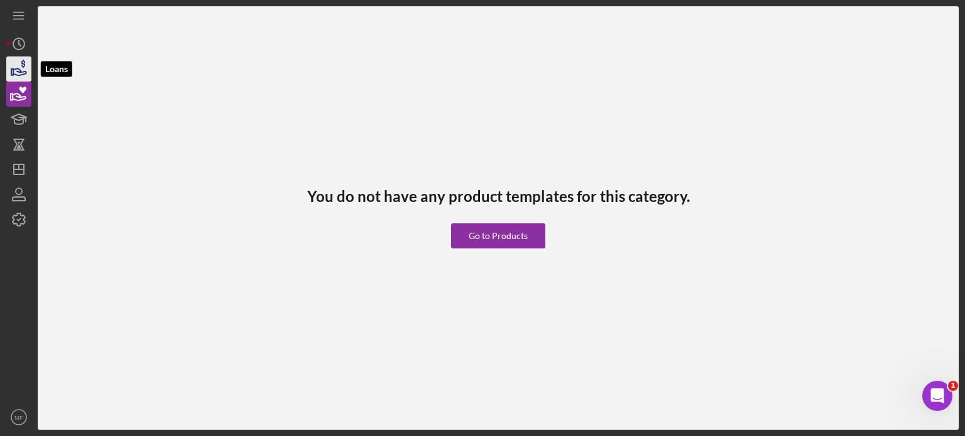
click at [18, 75] on icon "button" at bounding box center [19, 71] width 13 height 7
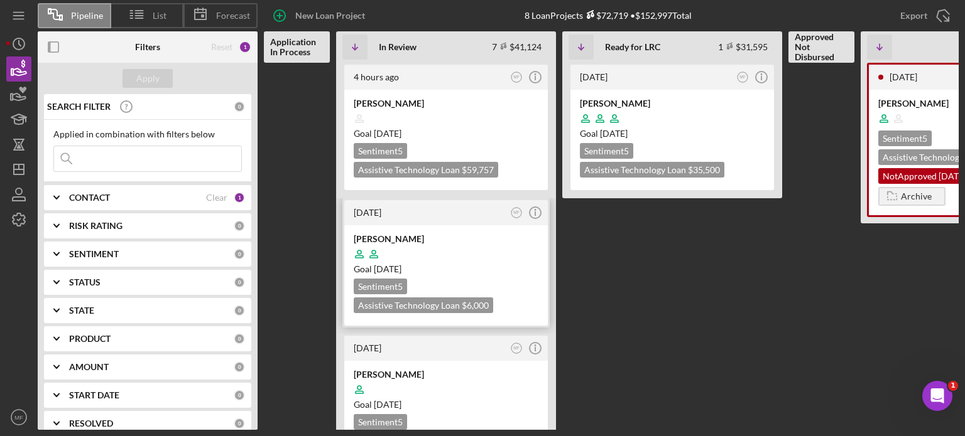
click at [479, 258] on div at bounding box center [446, 254] width 185 height 24
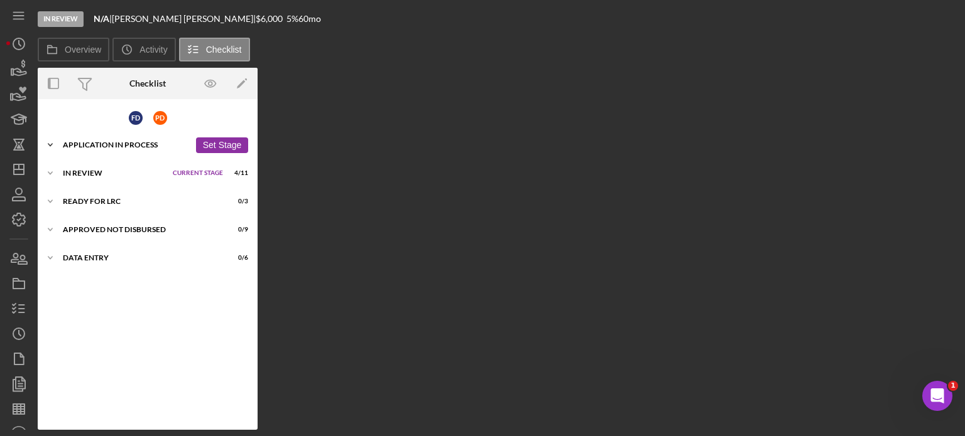
click at [124, 141] on div "Application In Process" at bounding box center [126, 145] width 127 height 8
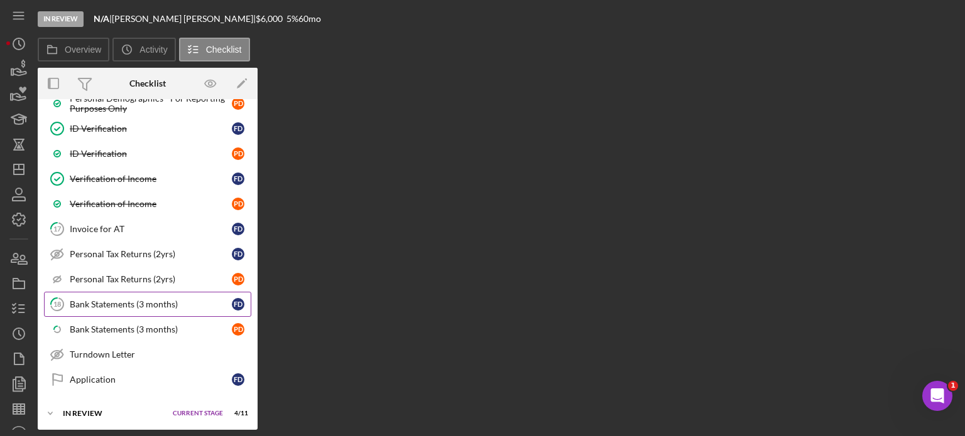
scroll to position [691, 0]
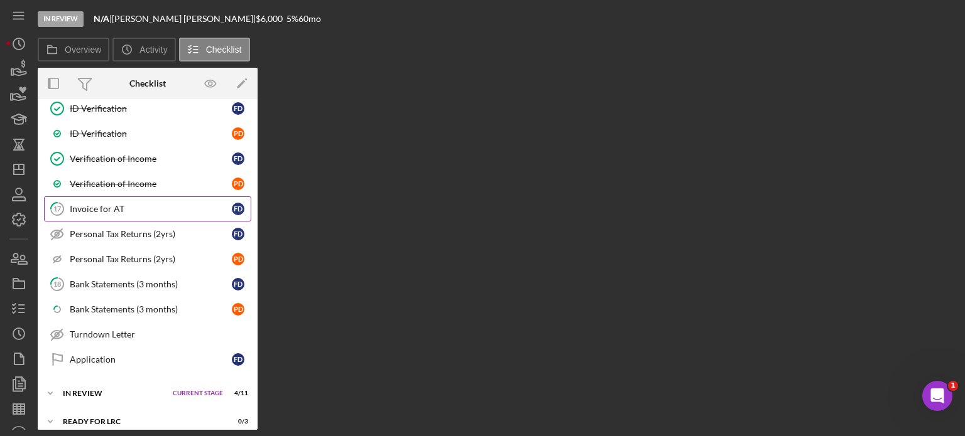
click at [111, 205] on div "Invoice for AT" at bounding box center [151, 209] width 162 height 10
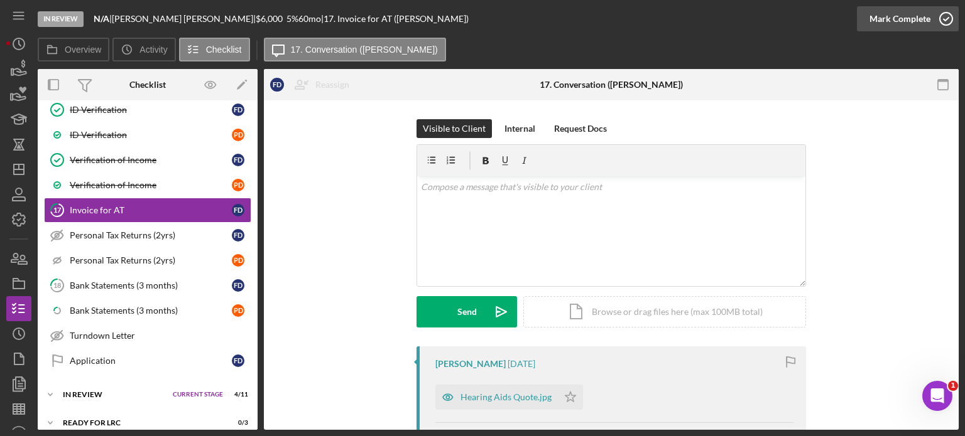
click at [935, 18] on icon "button" at bounding box center [945, 18] width 31 height 31
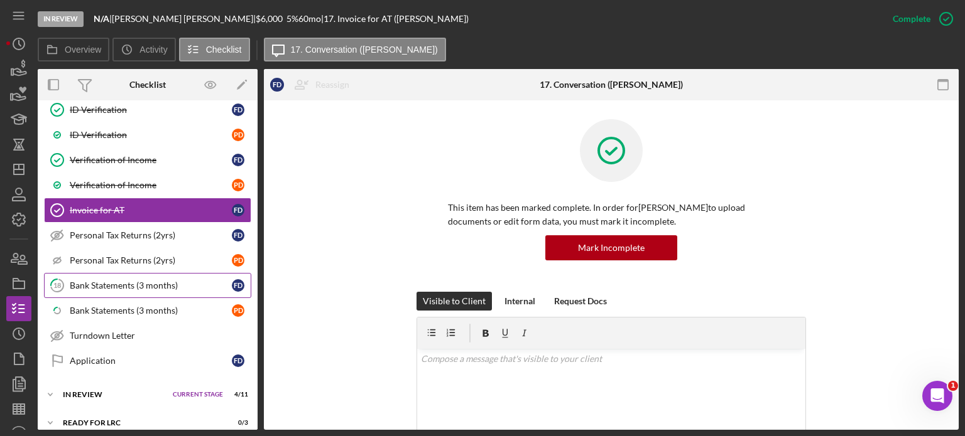
click at [109, 283] on link "18 Bank Statements (3 months) F D" at bounding box center [147, 285] width 207 height 25
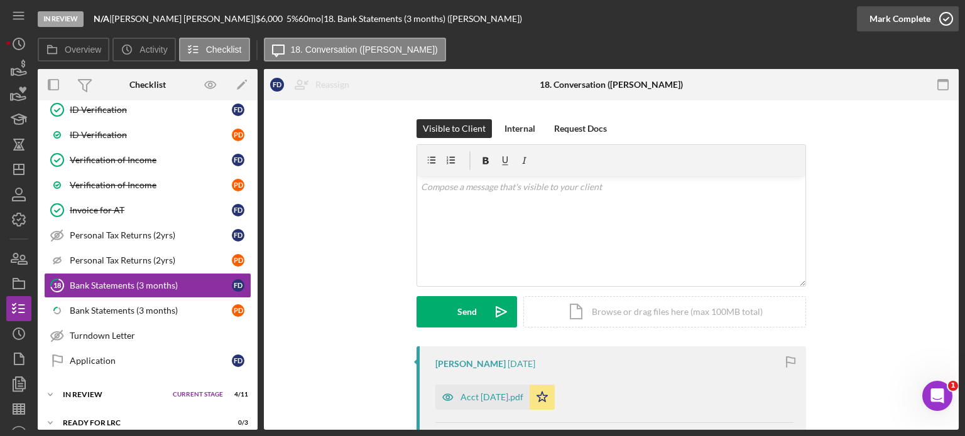
click at [947, 20] on icon "button" at bounding box center [945, 18] width 31 height 31
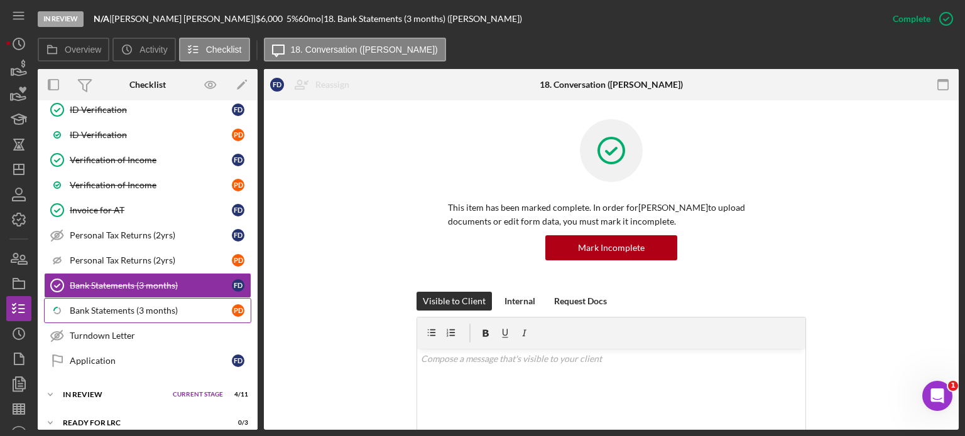
click at [126, 306] on div "Bank Statements (3 months)" at bounding box center [151, 311] width 162 height 10
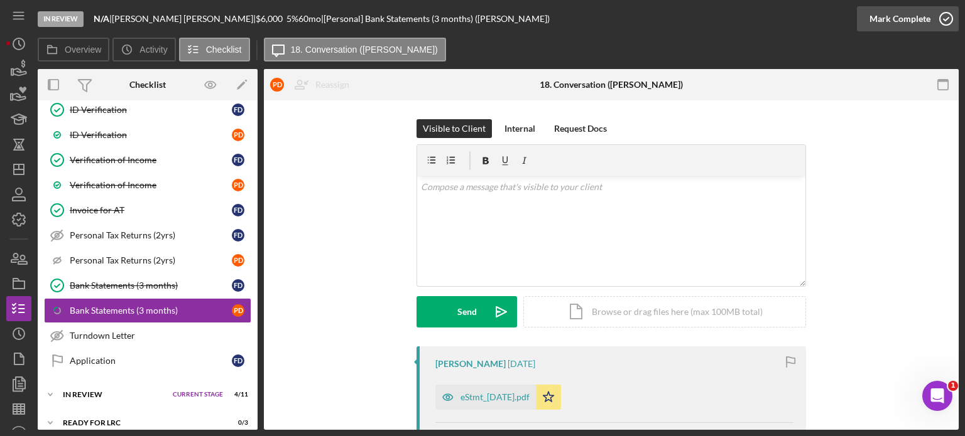
click at [943, 16] on icon "button" at bounding box center [945, 18] width 31 height 31
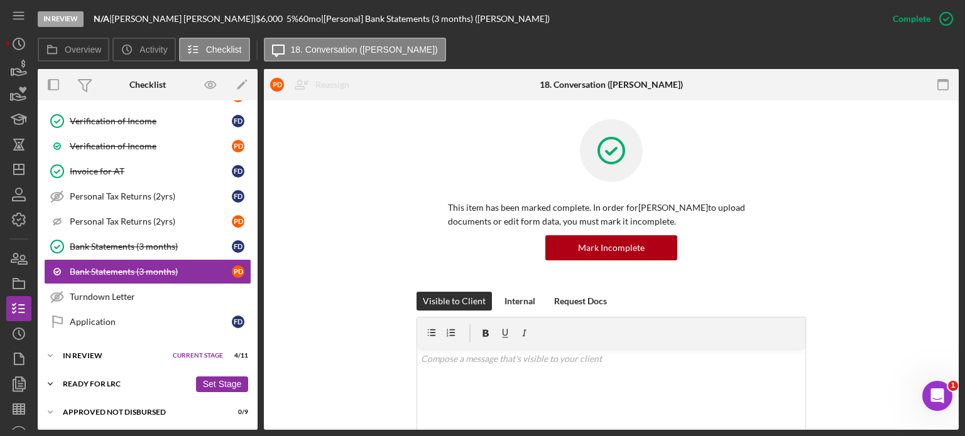
scroll to position [749, 0]
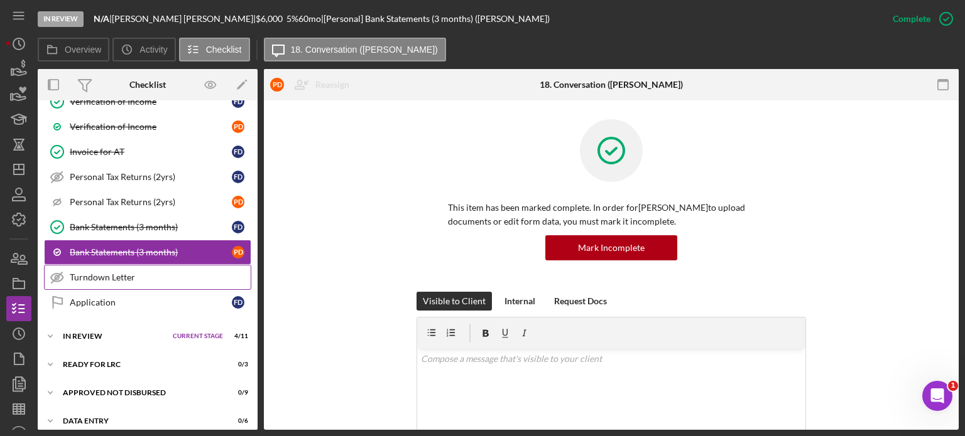
click at [117, 273] on div "Turndown Letter" at bounding box center [160, 278] width 181 height 10
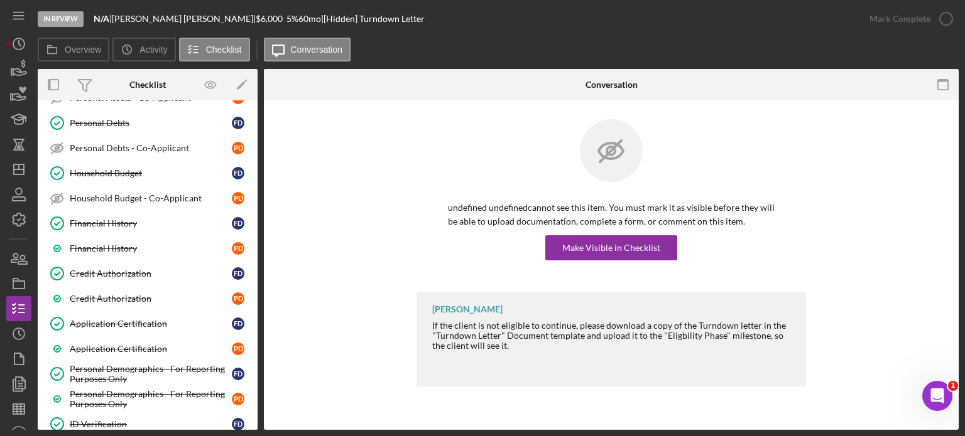
scroll to position [377, 0]
click at [123, 193] on div "Household Budget - Co-Applicant" at bounding box center [151, 198] width 162 height 10
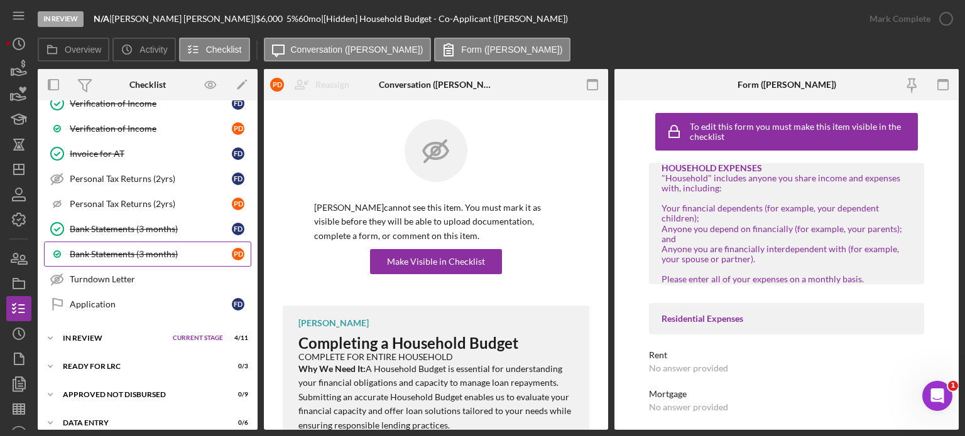
scroll to position [749, 0]
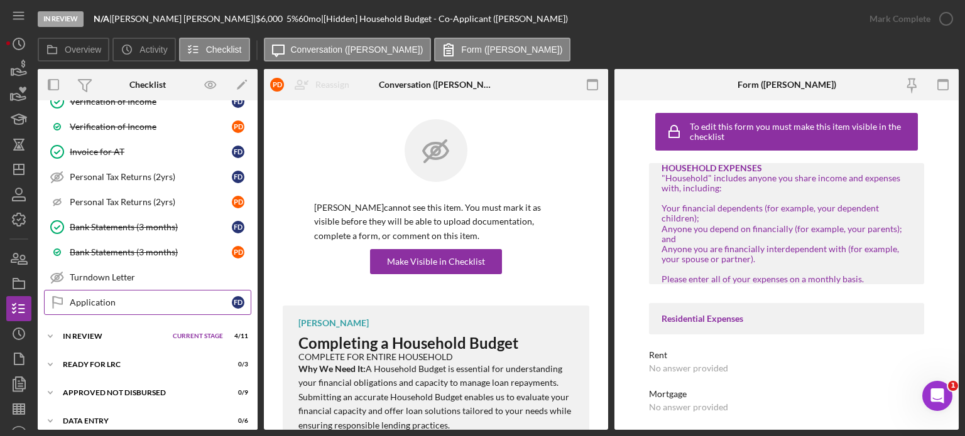
click at [112, 298] on div "Application" at bounding box center [151, 303] width 162 height 10
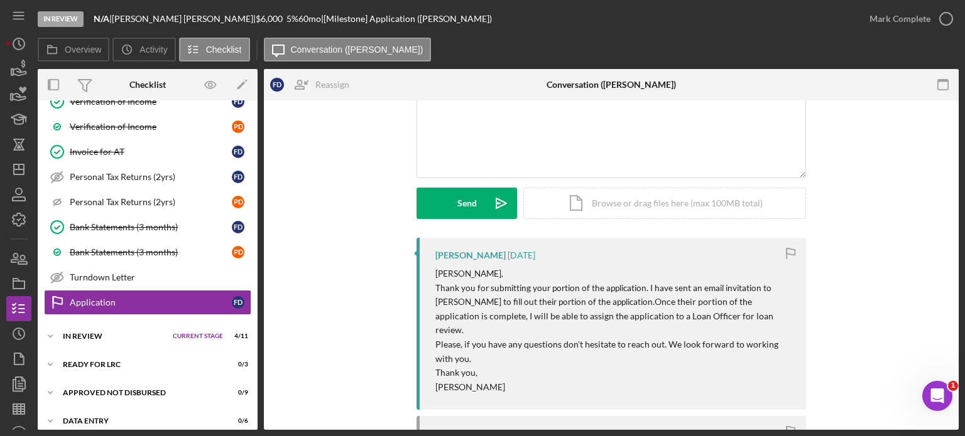
scroll to position [188, 0]
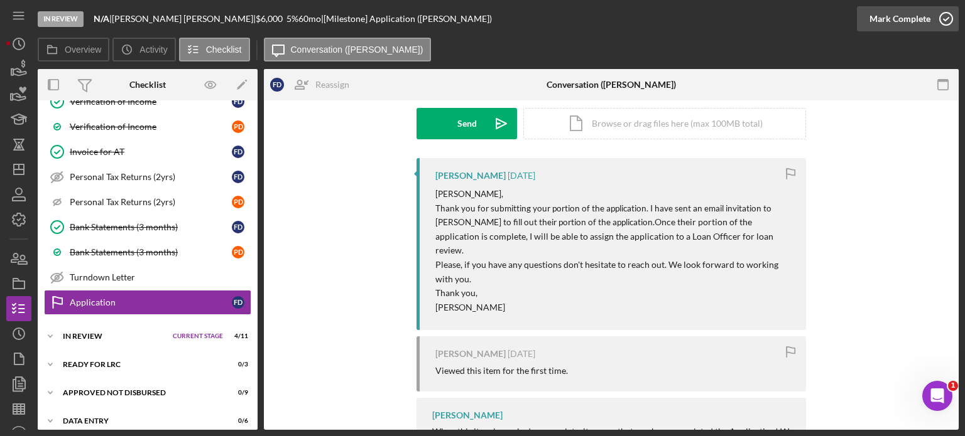
click at [945, 17] on icon "button" at bounding box center [945, 18] width 31 height 31
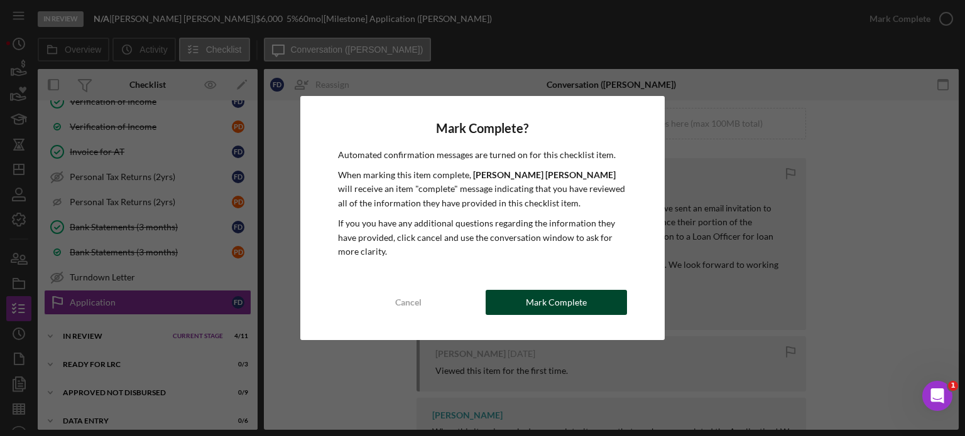
click at [577, 308] on div "Mark Complete" at bounding box center [556, 302] width 61 height 25
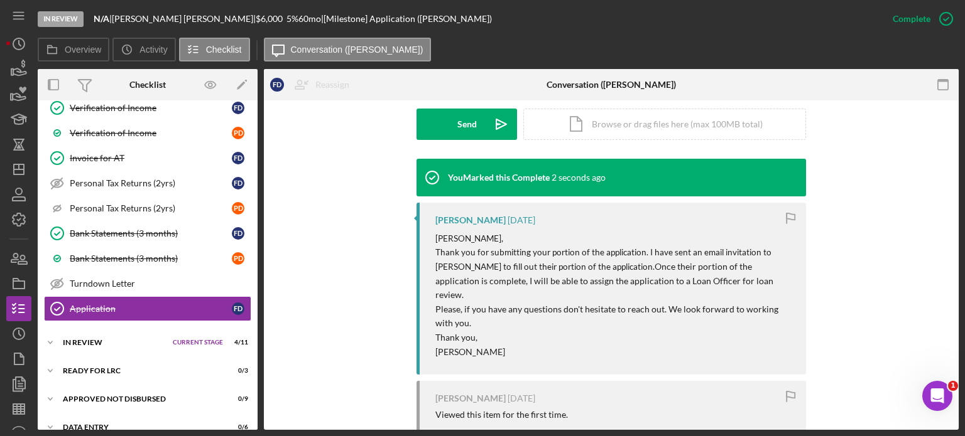
scroll to position [749, 0]
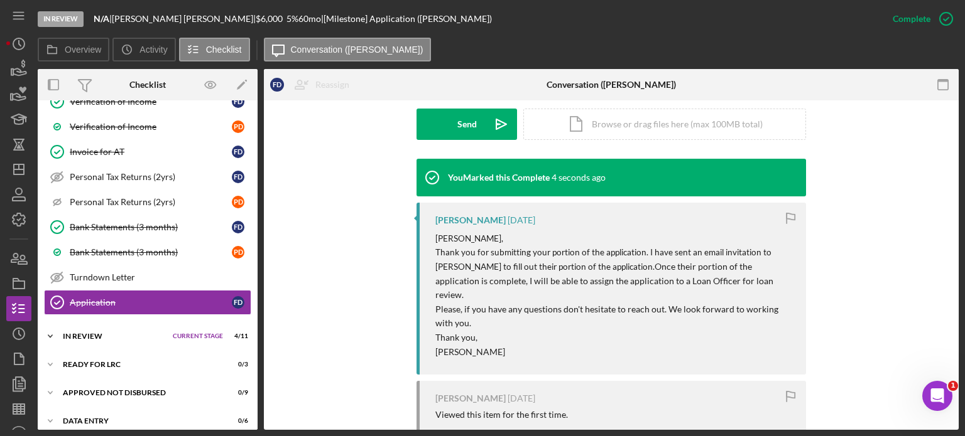
click at [104, 333] on div "In Review" at bounding box center [115, 337] width 104 height 8
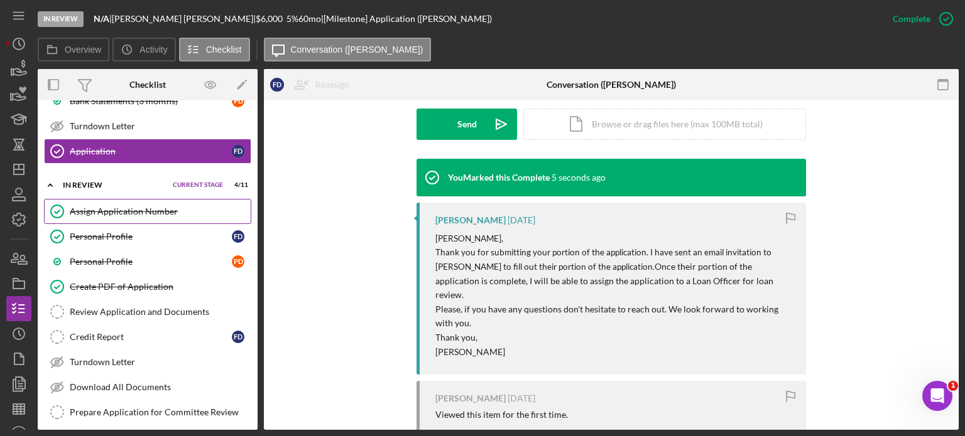
scroll to position [1000, 0]
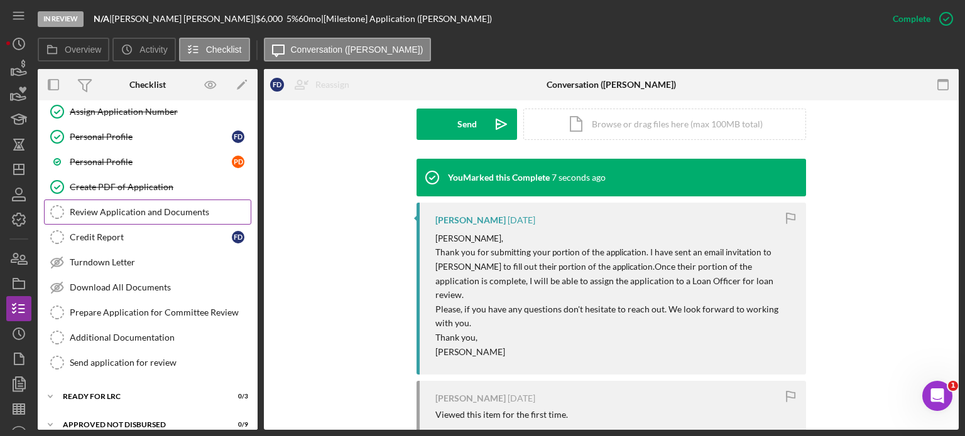
click at [134, 207] on div "Review Application and Documents" at bounding box center [160, 212] width 181 height 10
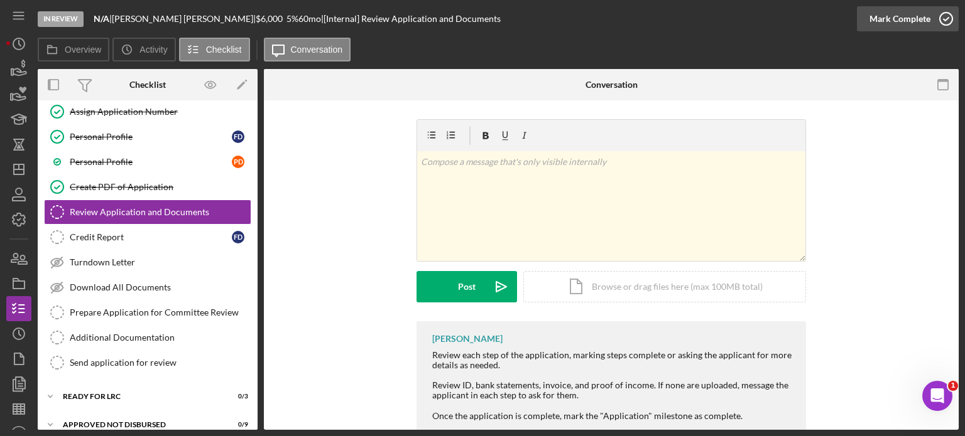
click at [945, 13] on icon "button" at bounding box center [945, 18] width 31 height 31
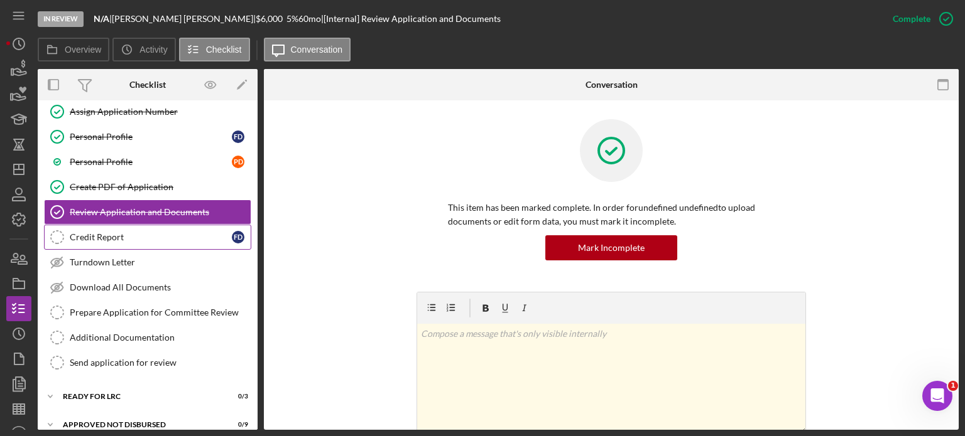
click at [105, 232] on div "Credit Report" at bounding box center [151, 237] width 162 height 10
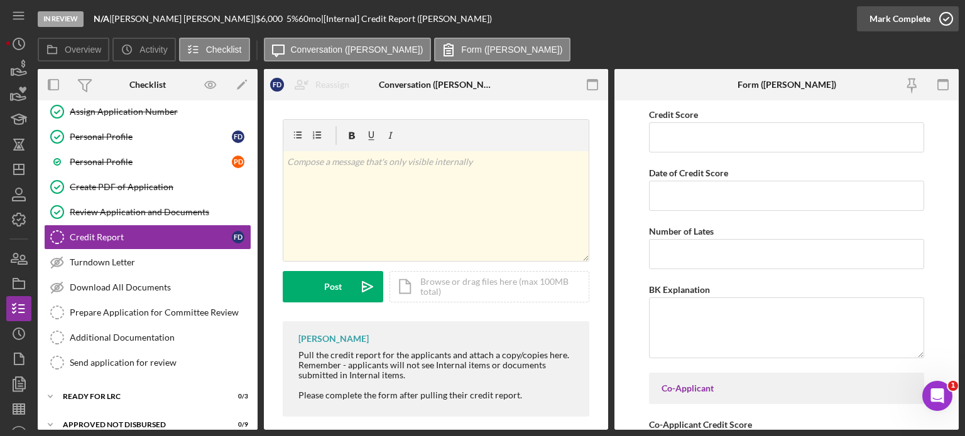
click at [938, 14] on icon "button" at bounding box center [945, 18] width 31 height 31
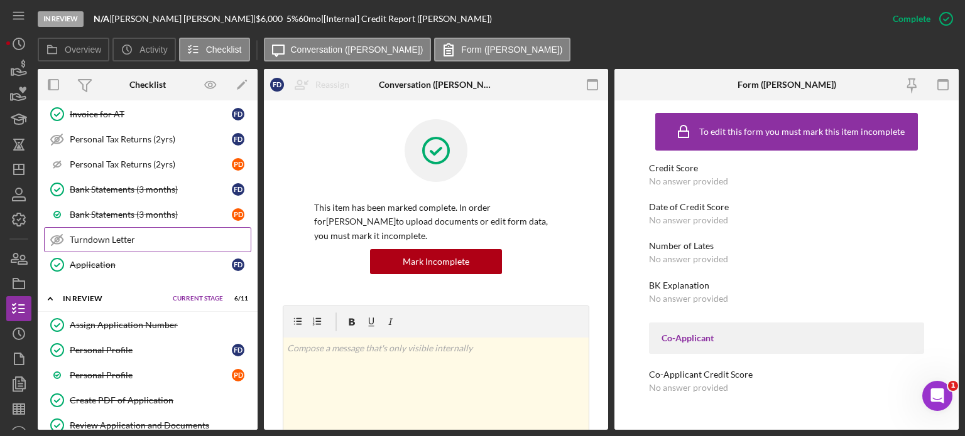
scroll to position [749, 0]
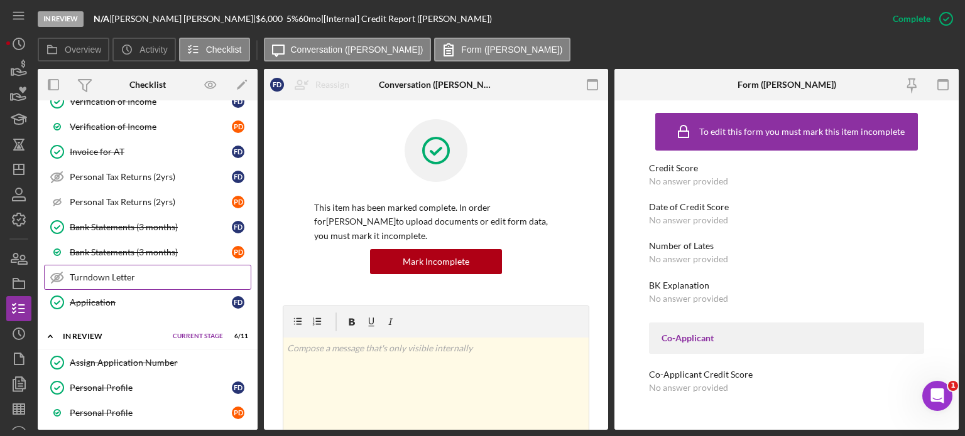
click at [94, 273] on div "Turndown Letter" at bounding box center [160, 278] width 181 height 10
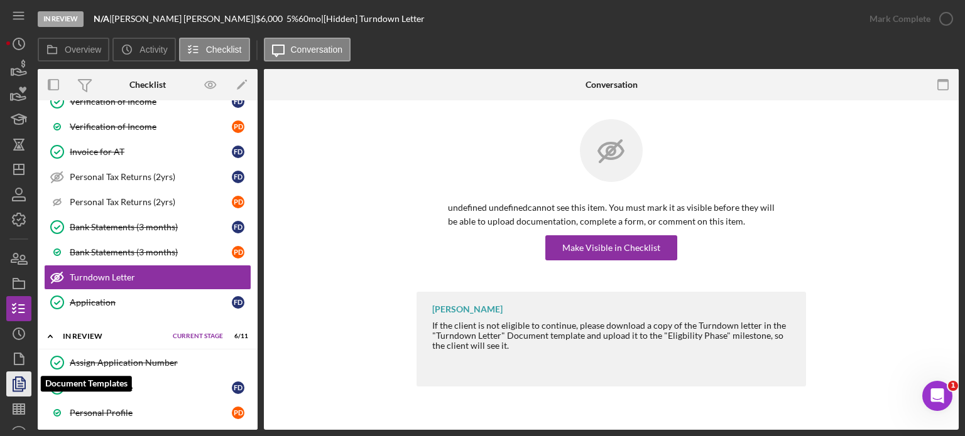
click at [22, 389] on polyline "button" at bounding box center [17, 385] width 9 height 11
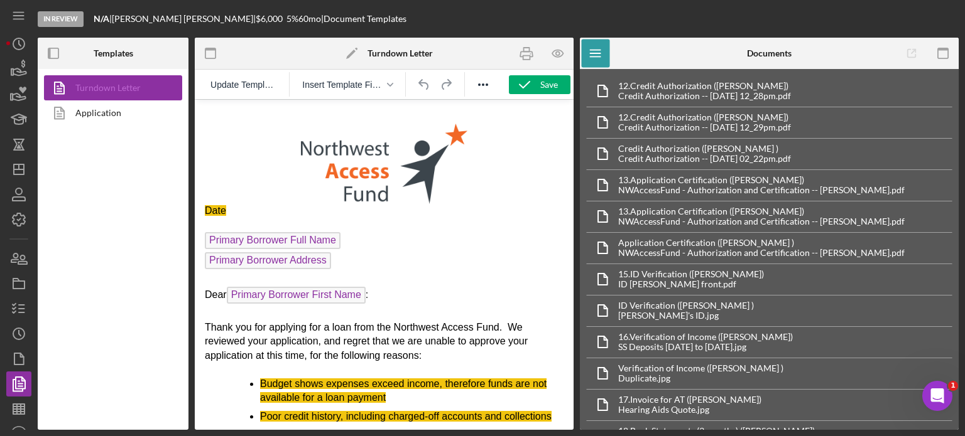
click at [98, 87] on link "Turndown Letter" at bounding box center [110, 87] width 132 height 25
click at [369, 85] on span "Insert Template Field" at bounding box center [342, 85] width 80 height 10
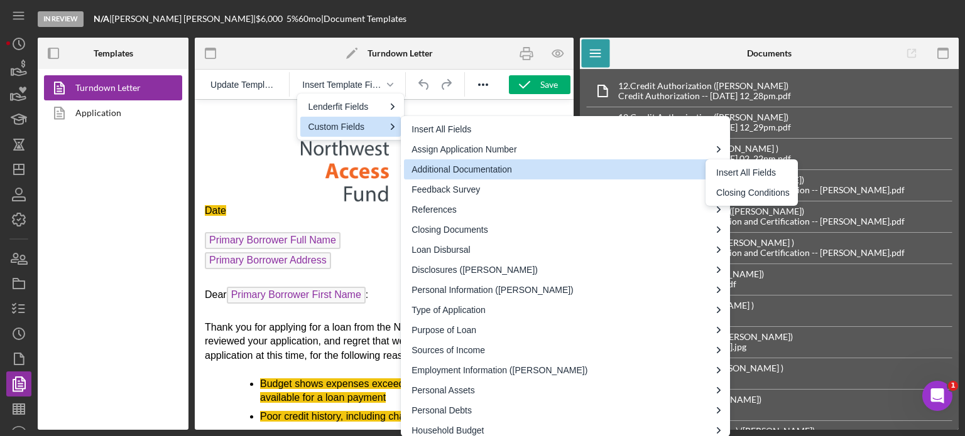
click at [254, 172] on p "Rich Text Area. Press ALT-0 for help." at bounding box center [384, 157] width 359 height 94
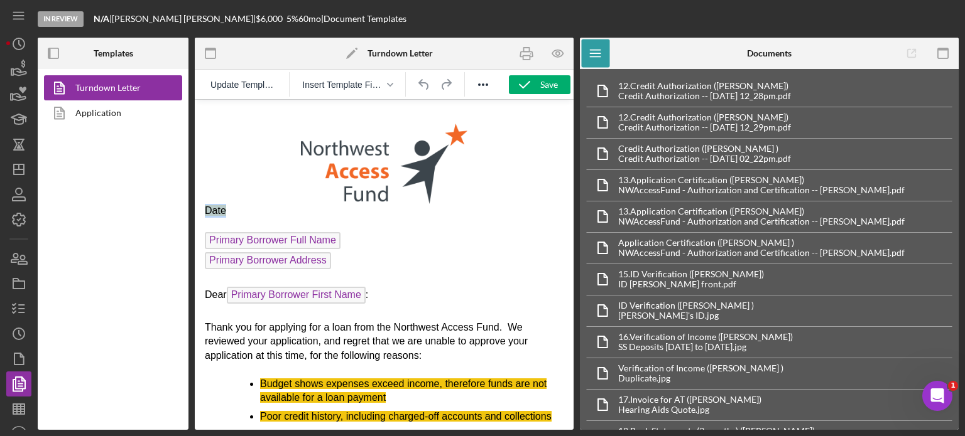
drag, startPoint x: 236, startPoint y: 209, endPoint x: 201, endPoint y: 210, distance: 35.2
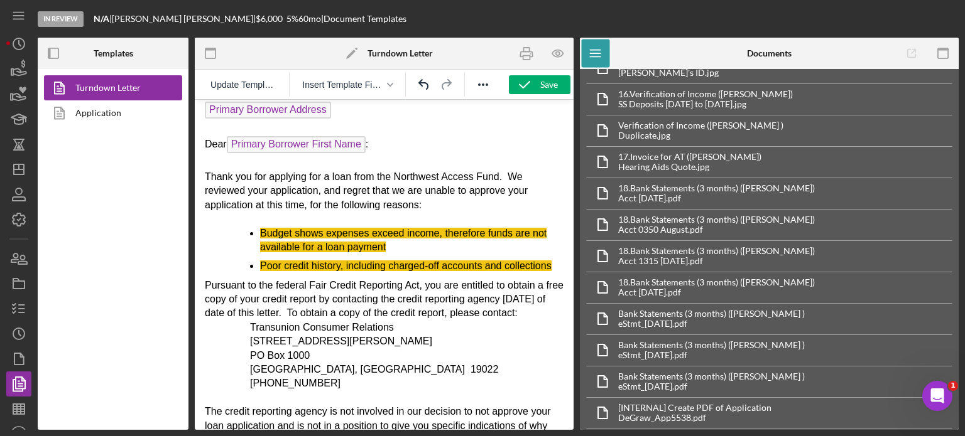
scroll to position [188, 0]
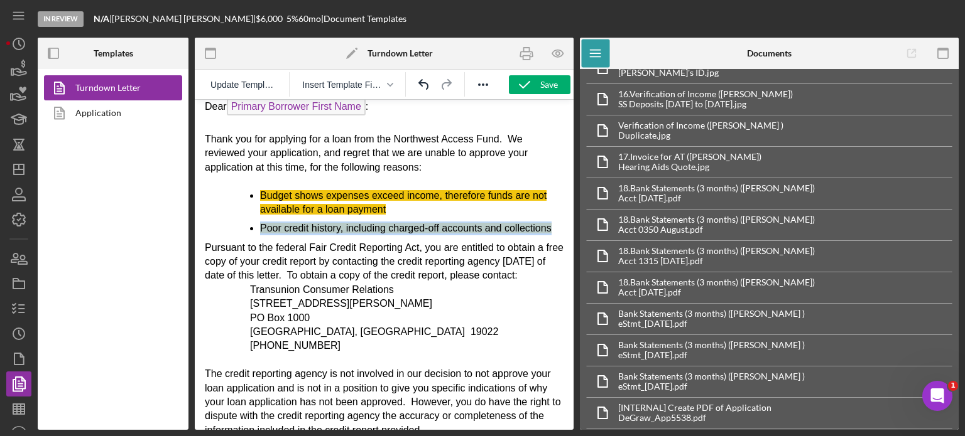
drag, startPoint x: 260, startPoint y: 224, endPoint x: 770, endPoint y: 335, distance: 522.0
click at [573, 234] on html "[DATE] Primary Borrower Full Name Primary Borrower Address Dear Primary Borrowe…" at bounding box center [384, 377] width 379 height 932
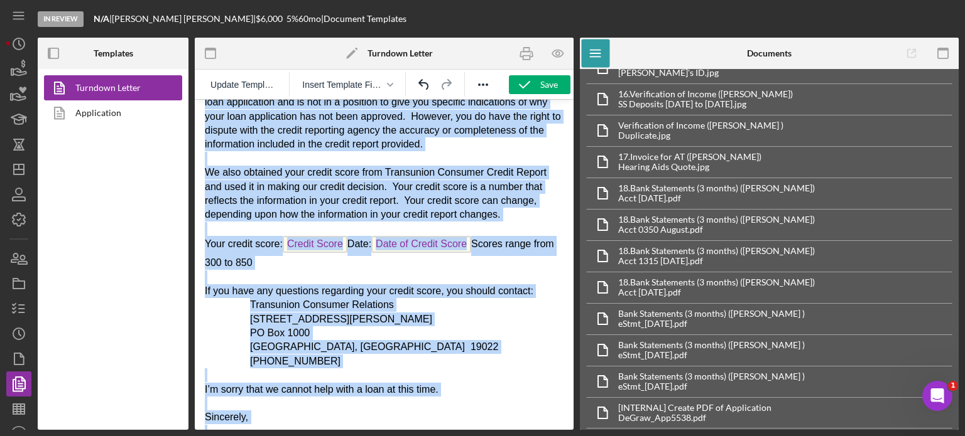
scroll to position [593, 0]
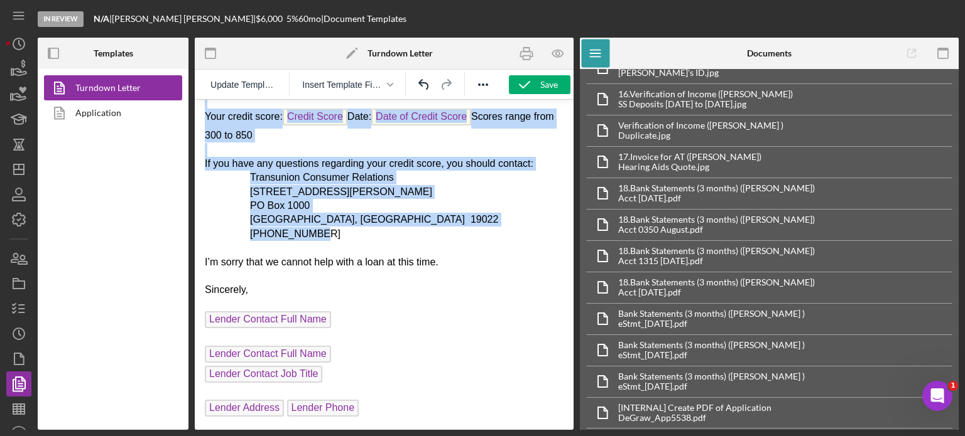
drag, startPoint x: 387, startPoint y: 203, endPoint x: 563, endPoint y: 242, distance: 180.0
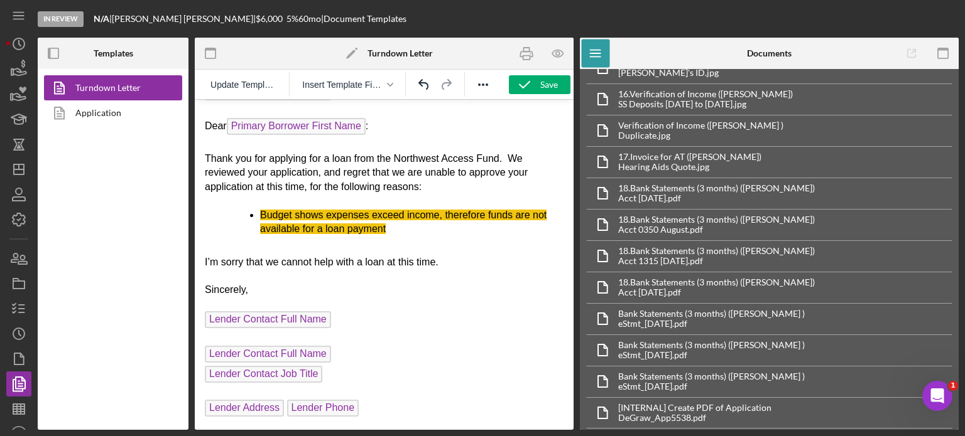
scroll to position [165, 0]
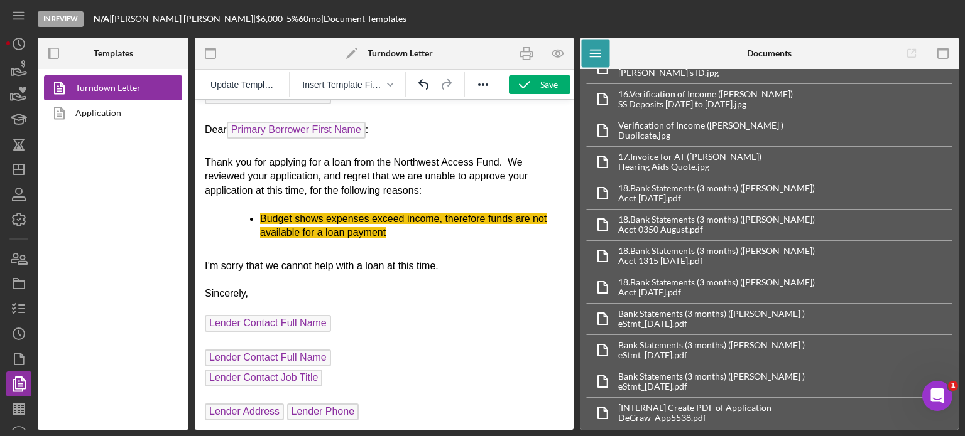
click at [389, 234] on li "Budget shows expenses exceed income, therefore funds are not available for a lo…" at bounding box center [411, 226] width 303 height 28
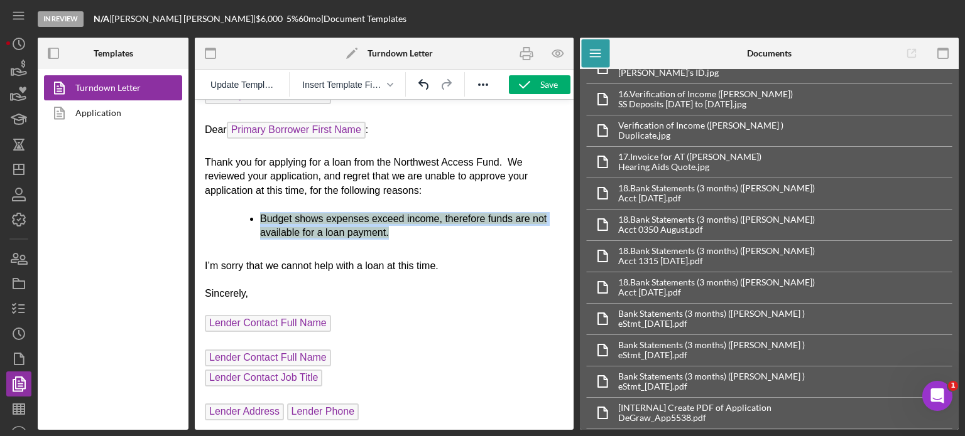
drag, startPoint x: 259, startPoint y: 213, endPoint x: 396, endPoint y: 239, distance: 138.7
click at [396, 239] on body "[DATE] Primary Borrower Full Name Primary Borrower Address Dear Primary Borrowe…" at bounding box center [384, 184] width 359 height 479
drag, startPoint x: 364, startPoint y: 229, endPoint x: 222, endPoint y: 230, distance: 141.9
click at [222, 230] on ul "Budget shows expenses exceed income, therefore funds are not available for a lo…" at bounding box center [384, 226] width 359 height 28
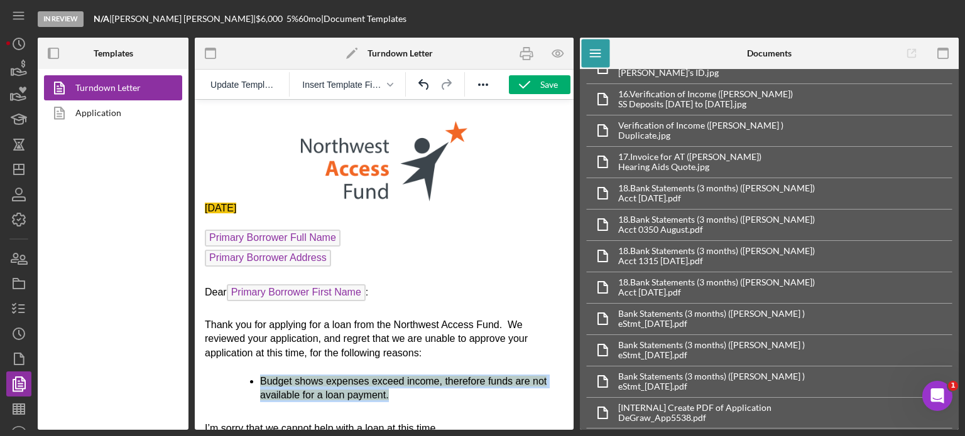
scroll to position [0, 0]
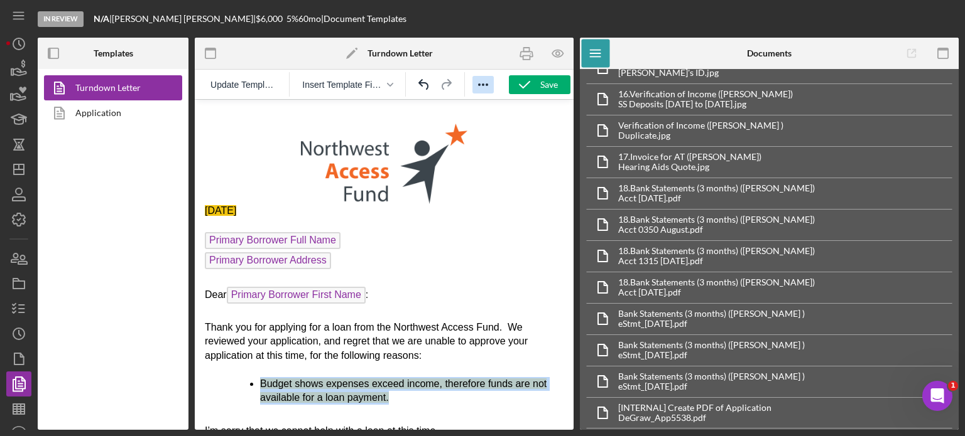
click at [482, 84] on icon "Reveal or hide additional toolbar items" at bounding box center [483, 85] width 10 height 3
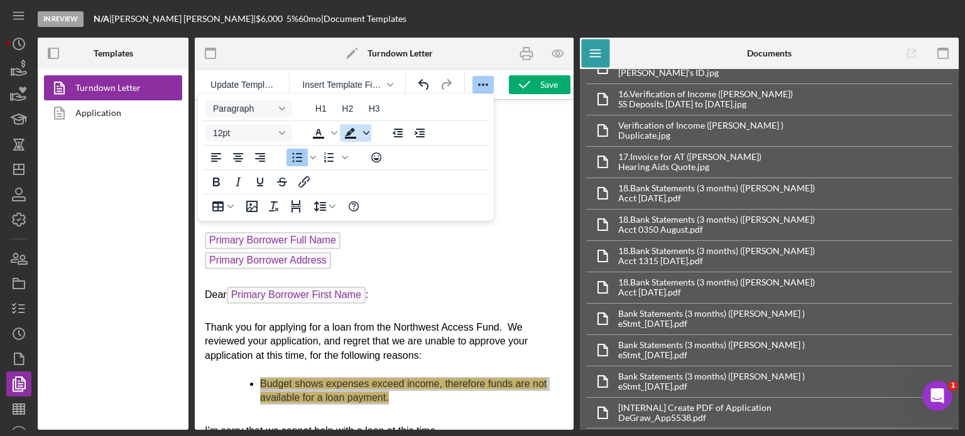
click at [364, 134] on icon "Background color Black" at bounding box center [366, 133] width 6 height 6
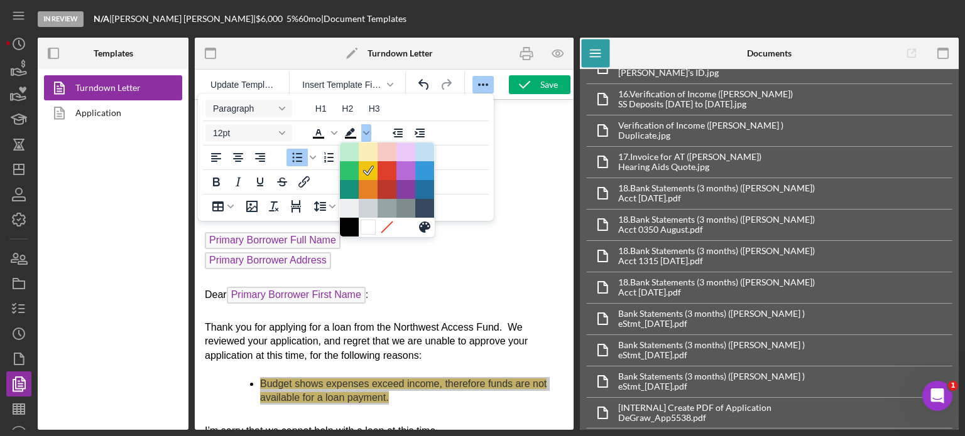
click at [366, 228] on div at bounding box center [368, 227] width 15 height 15
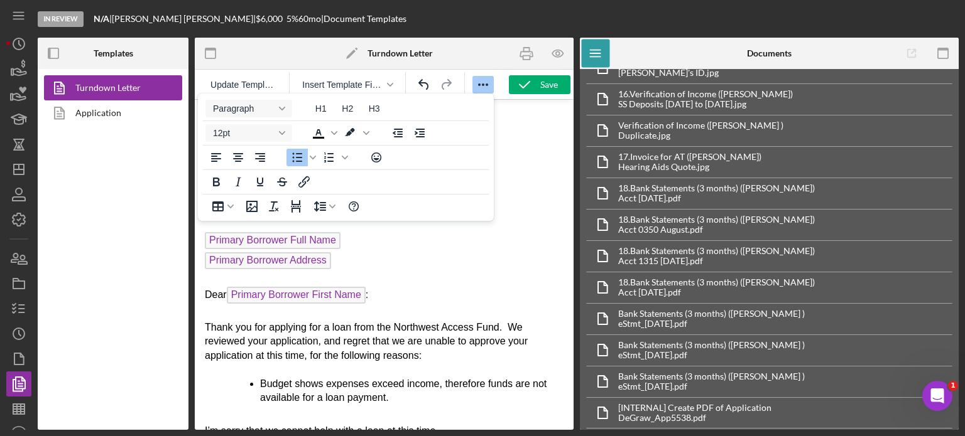
click at [402, 287] on p "Dear Primary Borrower First Name :" at bounding box center [384, 297] width 359 height 20
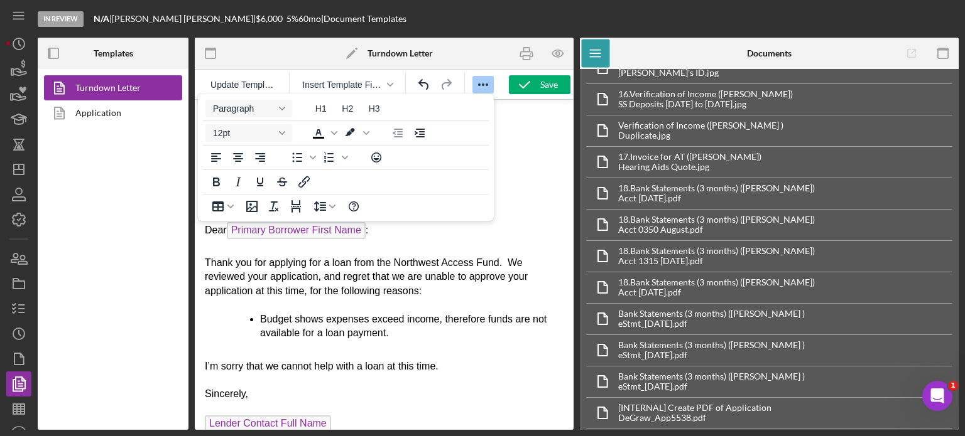
scroll to position [102, 0]
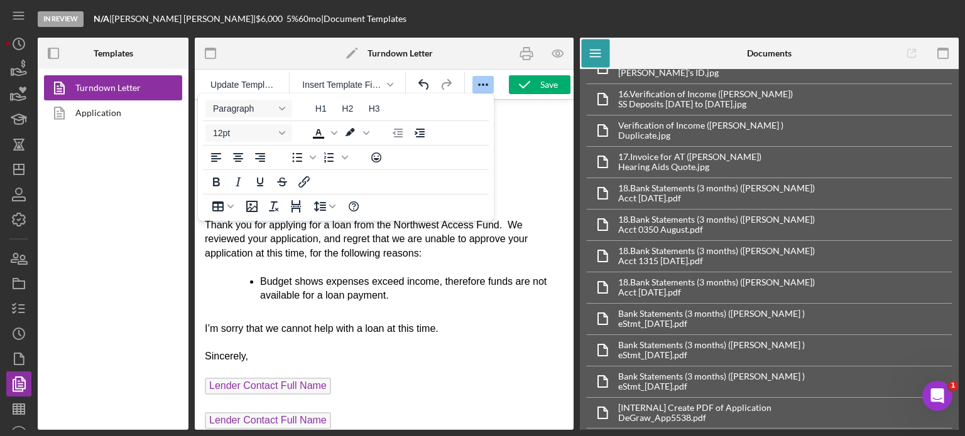
click at [412, 296] on li "Budget shows expenses exceed income, therefore funds are not available for a lo…" at bounding box center [411, 289] width 303 height 28
click at [201, 329] on html "[DATE] Primary Borrower Full Name Primary Borrower Address Dear Primary Borrowe…" at bounding box center [384, 246] width 379 height 499
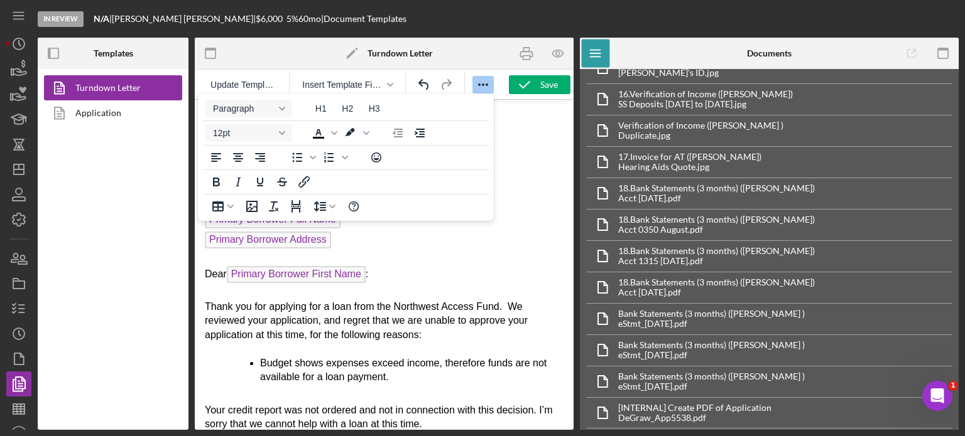
scroll to position [0, 0]
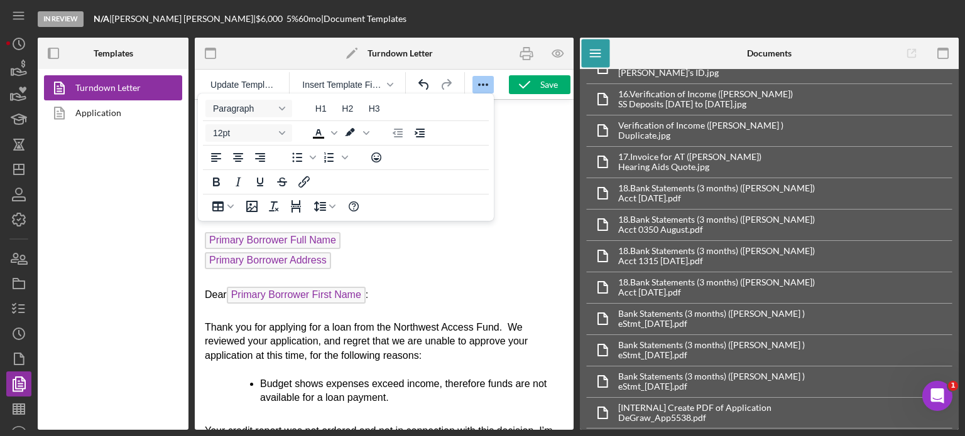
click at [412, 264] on p "Primary Borrower Address ﻿" at bounding box center [384, 262] width 359 height 20
click at [511, 147] on p "Rich Text Area. Press ALT-0 for help." at bounding box center [384, 157] width 359 height 94
click at [505, 114] on p "Rich Text Area. Press ALT-0 for help." at bounding box center [384, 157] width 359 height 94
click at [255, 85] on span "Update Template" at bounding box center [243, 85] width 66 height 10
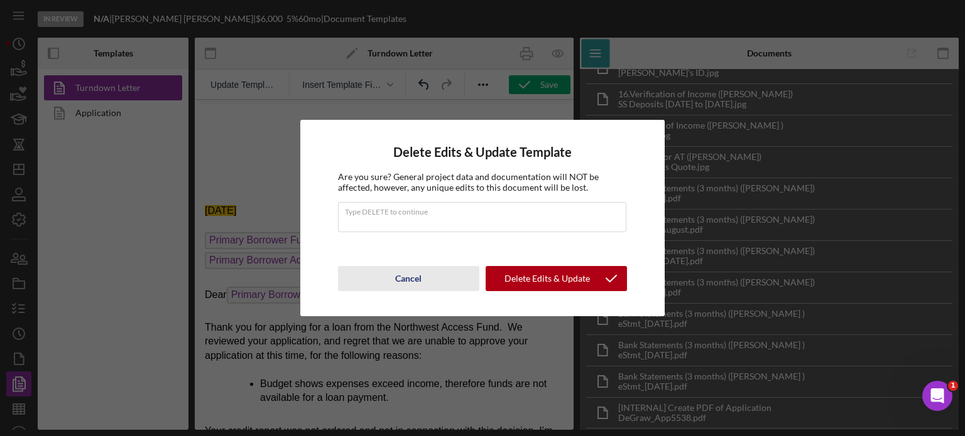
click at [406, 276] on div "Cancel" at bounding box center [408, 278] width 26 height 25
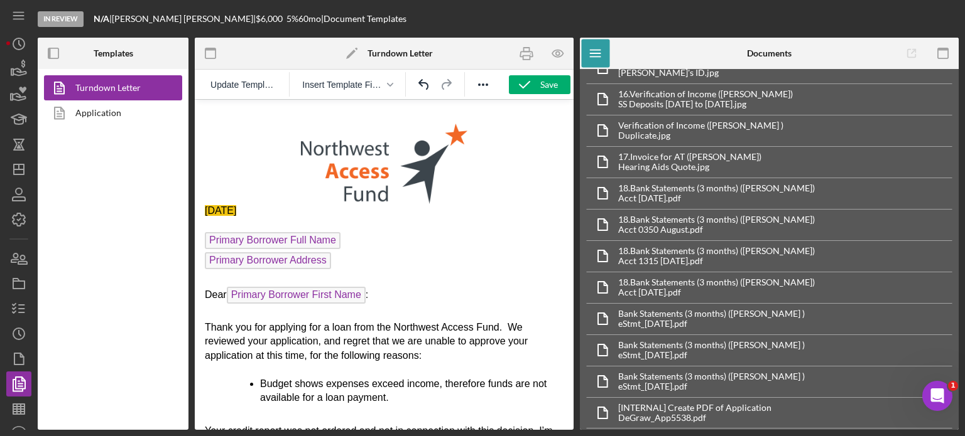
click at [209, 210] on html "[DATE] Primary Borrower Full Name Primary Borrower Address Dear Primary Borrowe…" at bounding box center [384, 356] width 379 height 513
drag, startPoint x: 205, startPoint y: 210, endPoint x: 296, endPoint y: 206, distance: 91.2
click at [296, 206] on p "[DATE]" at bounding box center [384, 211] width 359 height 14
click at [265, 86] on span "Update Template" at bounding box center [243, 85] width 66 height 10
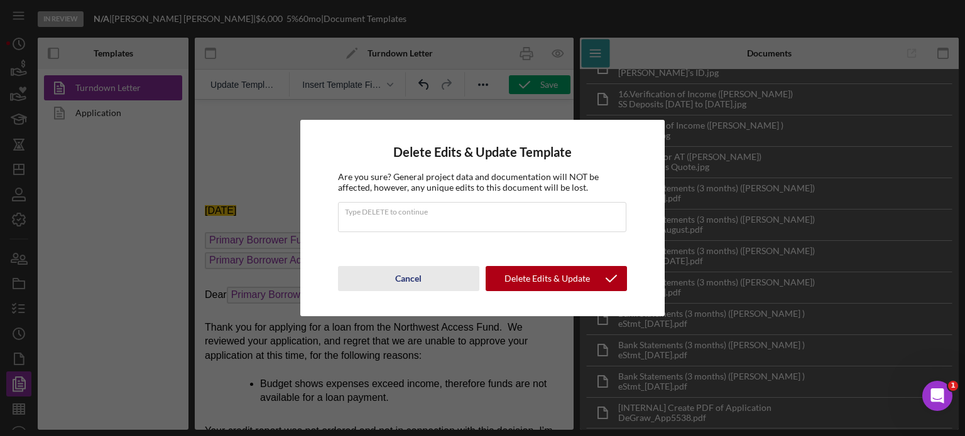
click at [397, 278] on div "Cancel" at bounding box center [408, 278] width 26 height 25
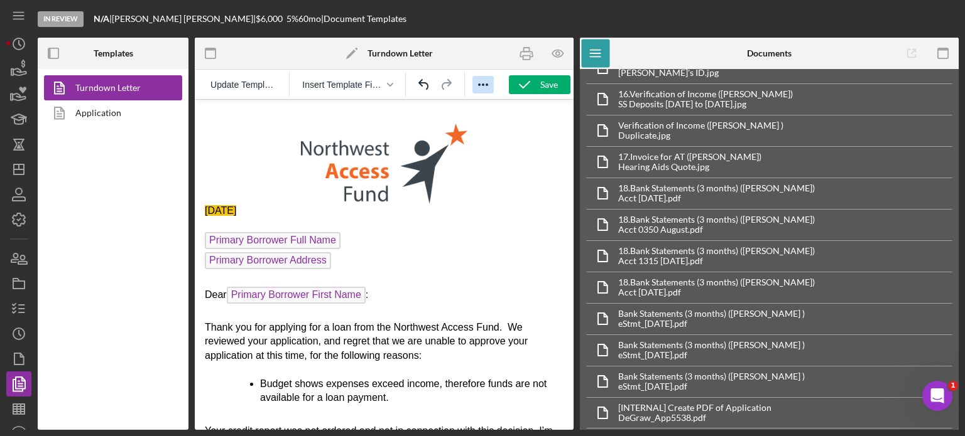
click at [483, 85] on icon "Reveal or hide additional toolbar items" at bounding box center [483, 85] width 10 height 3
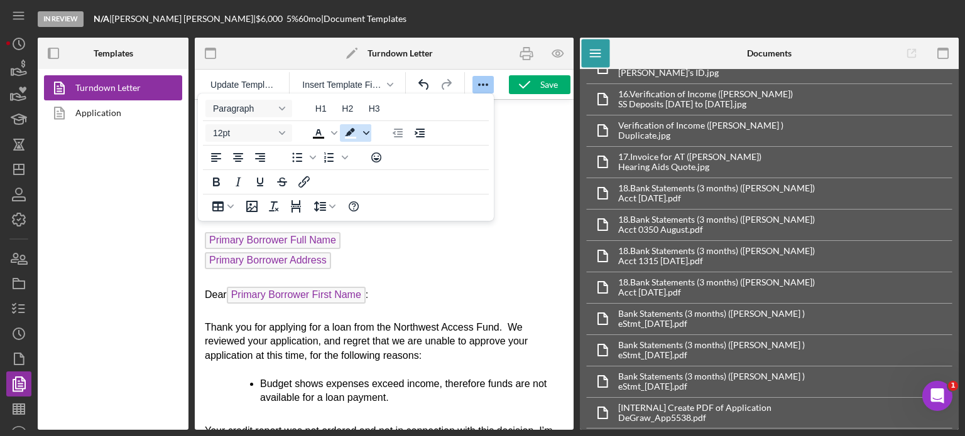
click at [365, 131] on icon "Background color White" at bounding box center [366, 133] width 6 height 6
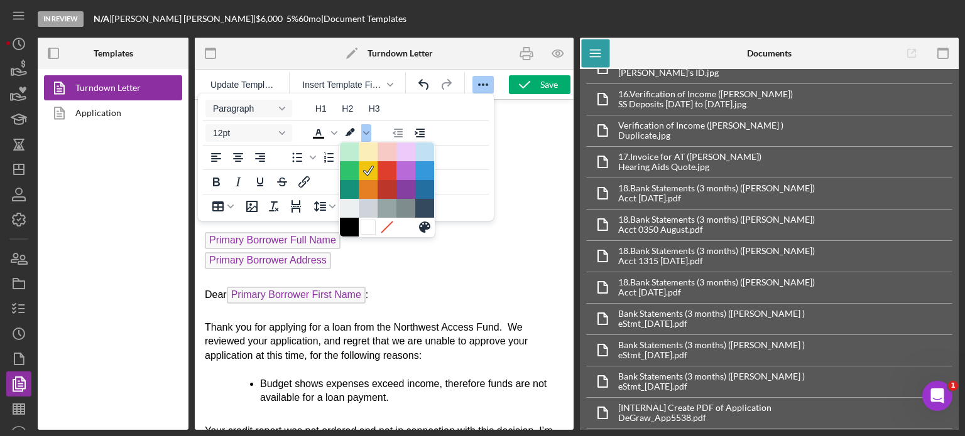
click at [369, 230] on div at bounding box center [368, 227] width 15 height 15
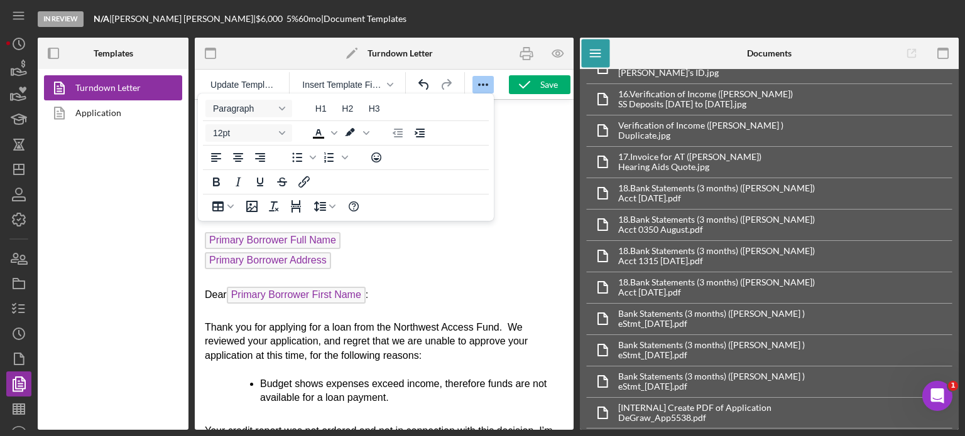
click at [407, 257] on p "Primary Borrower Address" at bounding box center [384, 262] width 359 height 20
click at [483, 87] on icon "Reveal or hide additional toolbar items" at bounding box center [482, 84] width 15 height 15
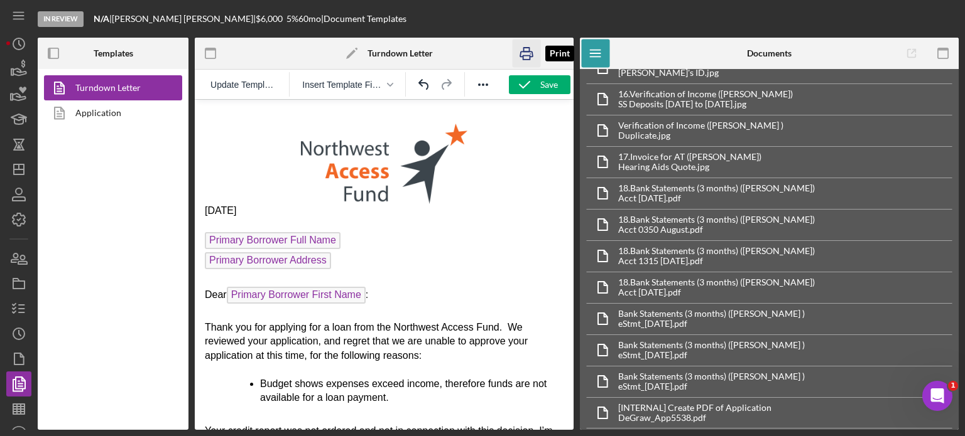
click at [527, 53] on icon "button" at bounding box center [526, 54] width 28 height 28
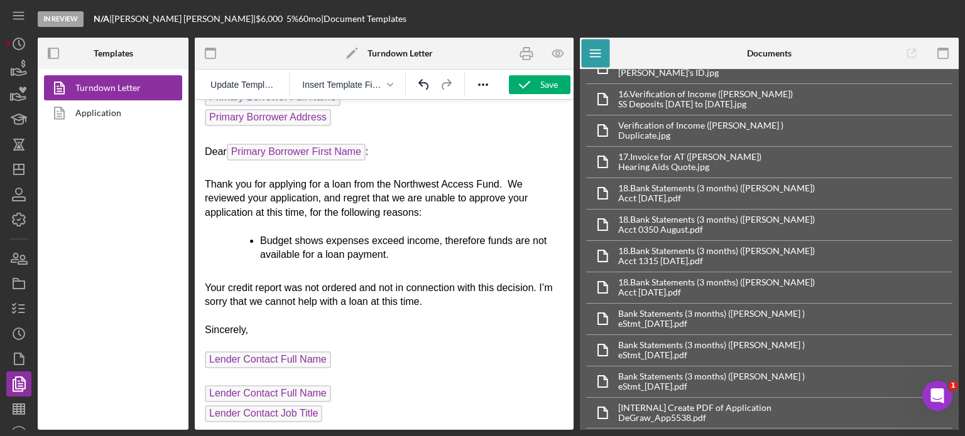
scroll to position [179, 0]
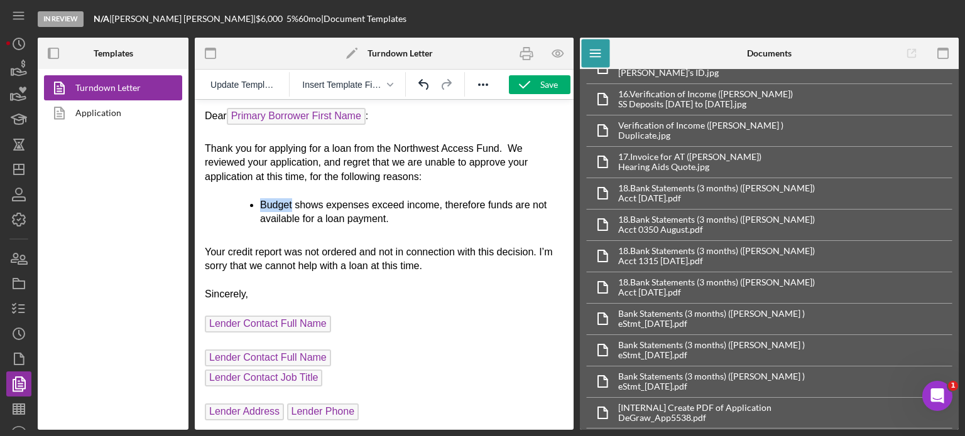
drag, startPoint x: 259, startPoint y: 202, endPoint x: 291, endPoint y: 199, distance: 32.8
click at [291, 199] on ul "Budget shows expenses exceed income, therefore funds are not available for a lo…" at bounding box center [384, 212] width 359 height 28
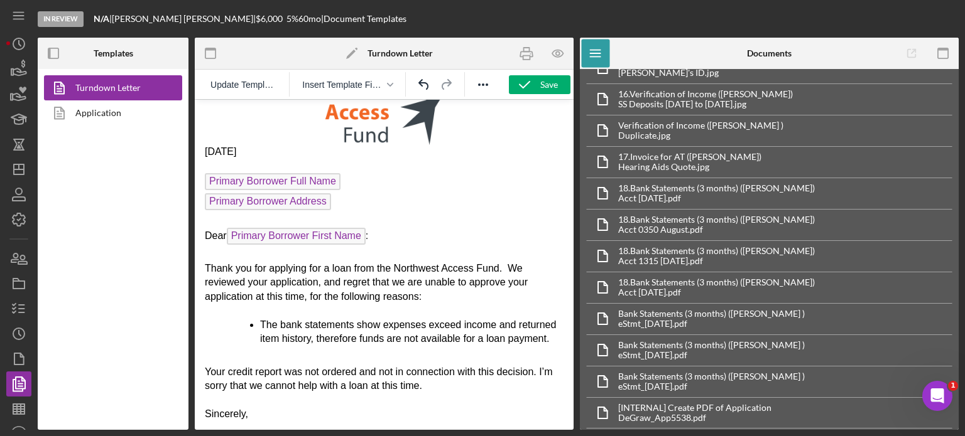
scroll to position [0, 0]
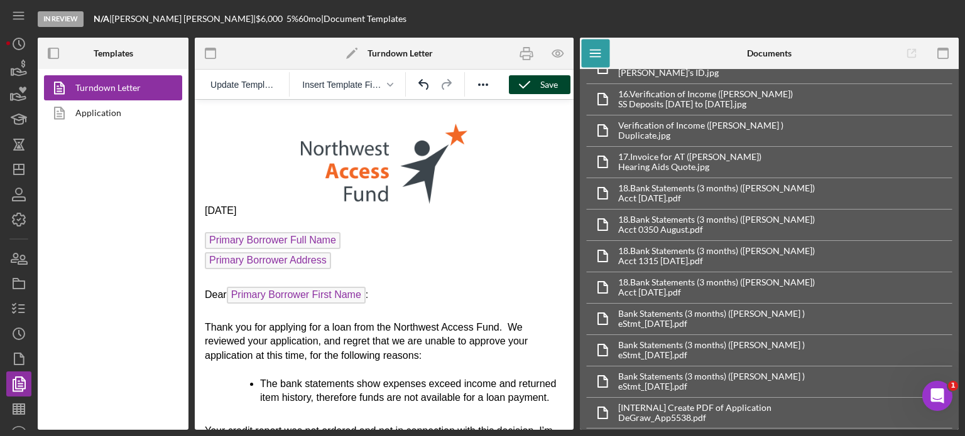
click at [551, 82] on div "Save" at bounding box center [549, 84] width 18 height 19
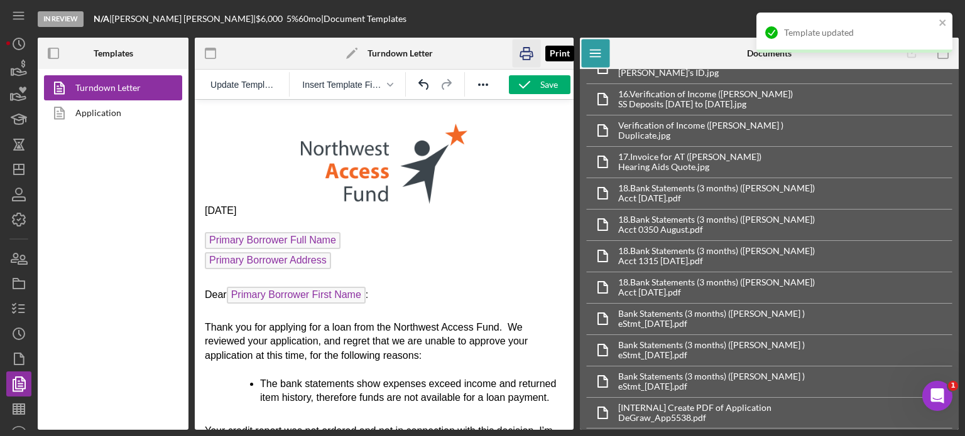
click at [528, 55] on icon "button" at bounding box center [526, 54] width 28 height 28
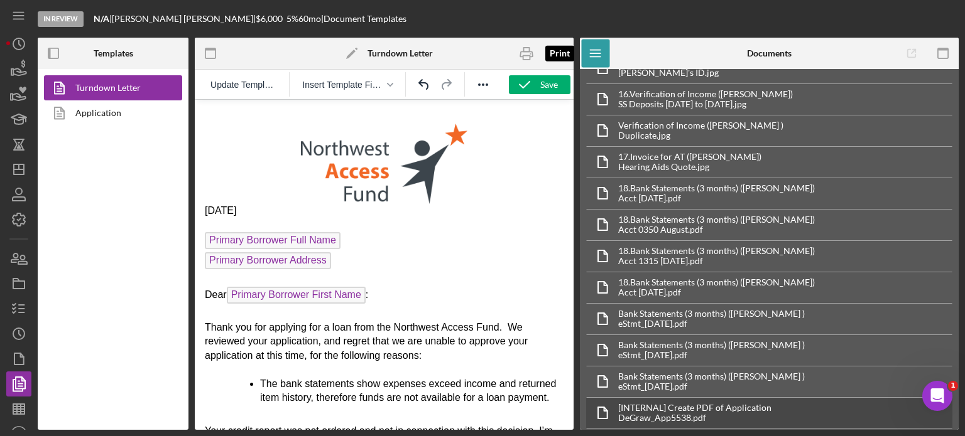
drag, startPoint x: 525, startPoint y: 60, endPoint x: 866, endPoint y: 415, distance: 492.2
click at [525, 60] on icon "button" at bounding box center [526, 54] width 28 height 28
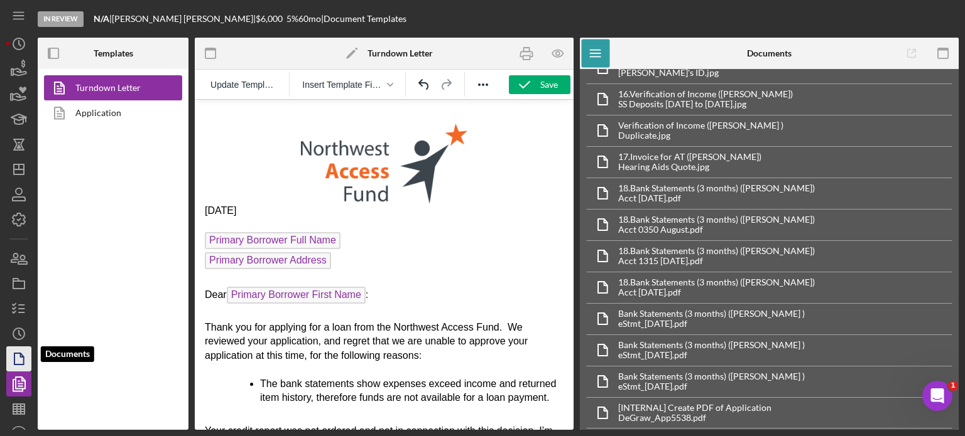
scroll to position [16, 0]
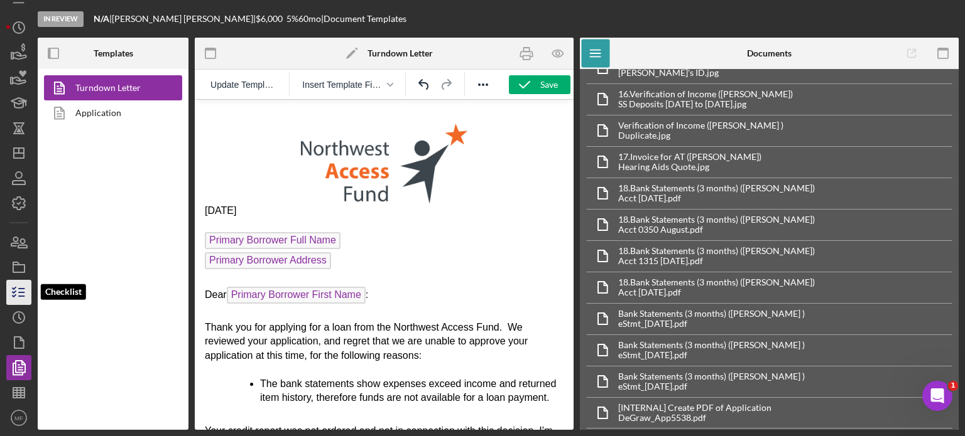
click at [19, 293] on line "button" at bounding box center [22, 293] width 6 height 0
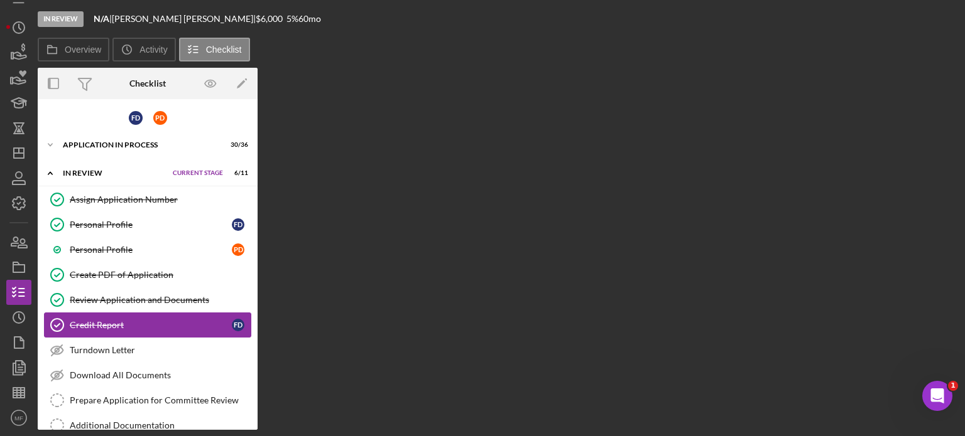
scroll to position [58, 0]
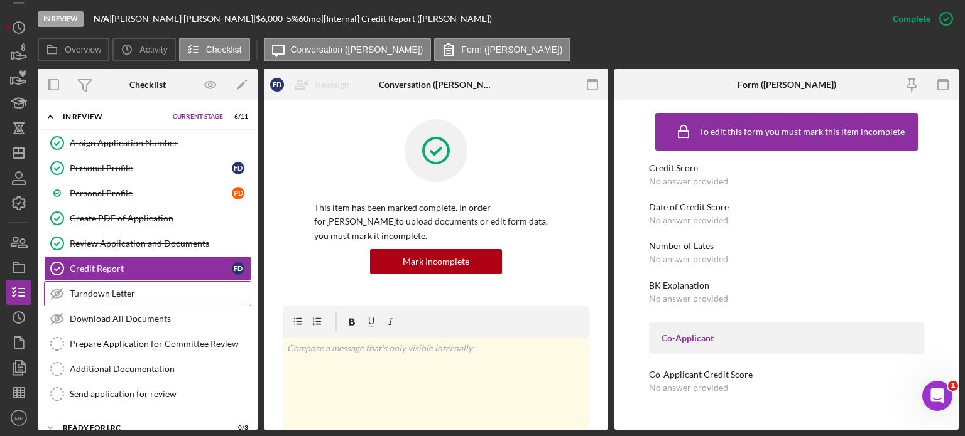
click at [129, 291] on div "Turndown Letter" at bounding box center [160, 294] width 181 height 10
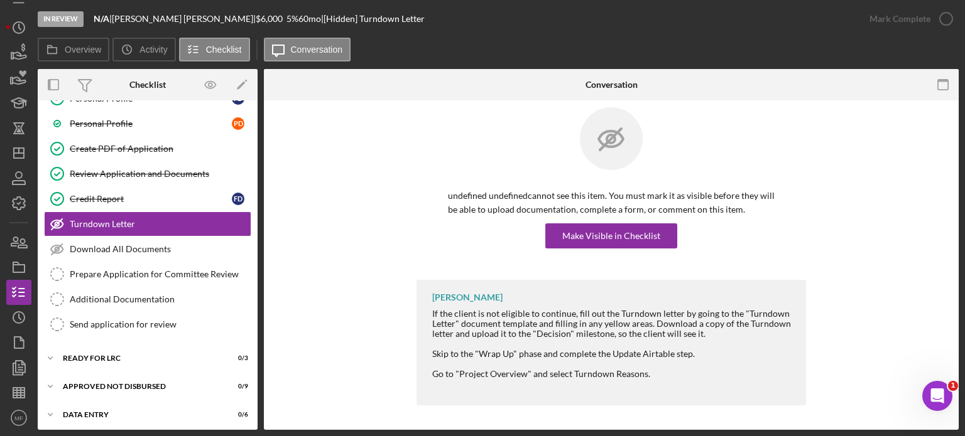
scroll to position [128, 0]
click at [102, 354] on div "Ready for LRC" at bounding box center [126, 358] width 127 height 8
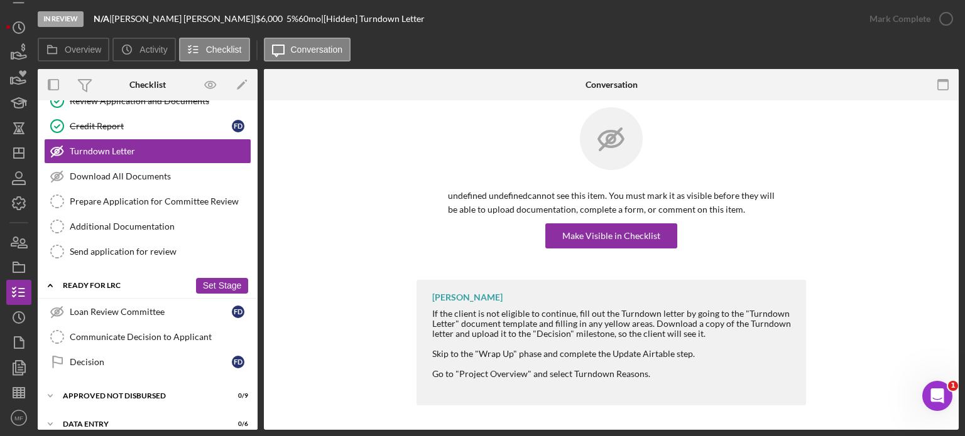
scroll to position [209, 0]
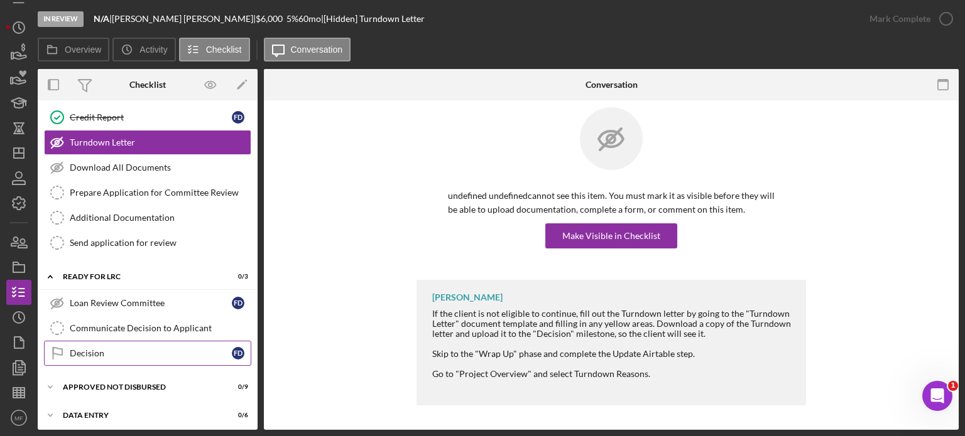
click at [111, 349] on div "Decision" at bounding box center [151, 354] width 162 height 10
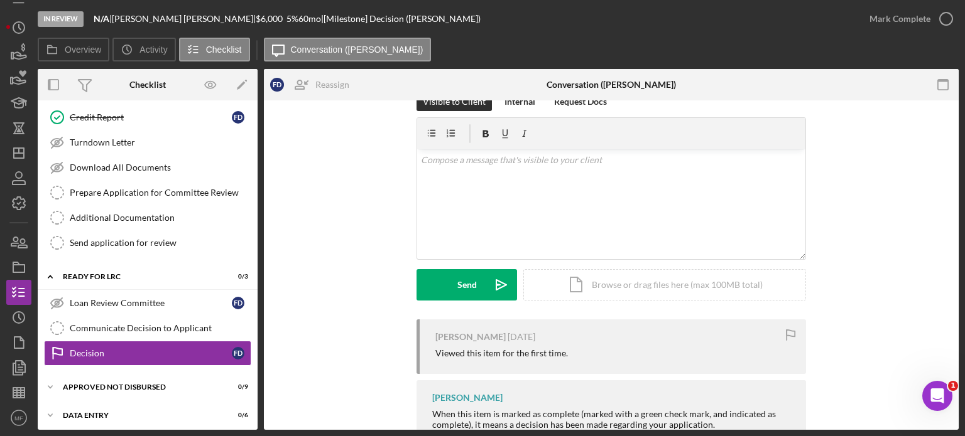
scroll to position [229, 0]
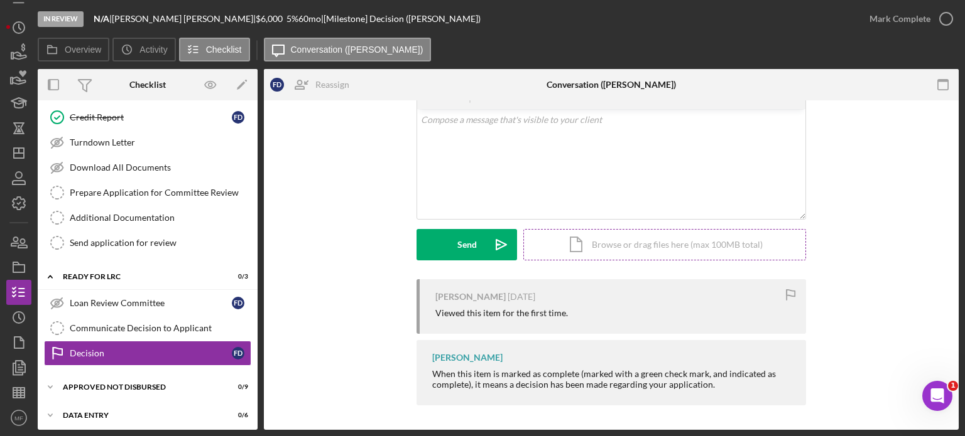
click at [668, 244] on div "Icon/Document Browse or drag files here (max 100MB total) Tap to choose files o…" at bounding box center [664, 244] width 283 height 31
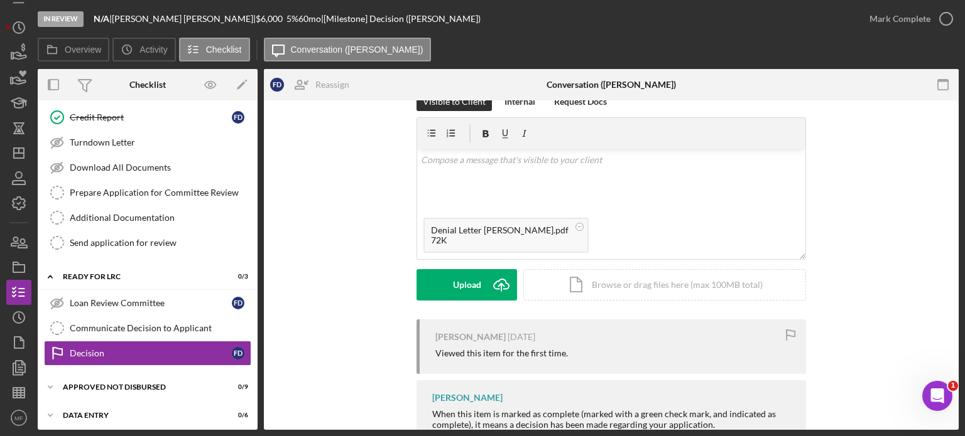
scroll to position [126, 0]
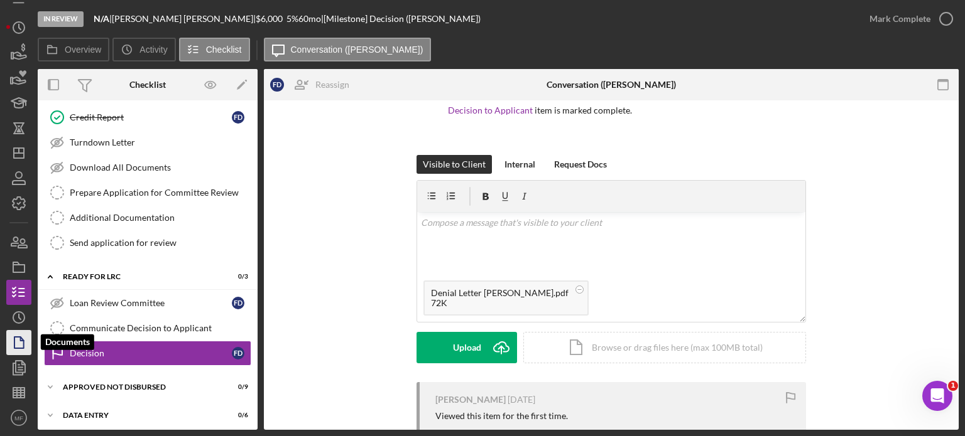
click at [20, 344] on icon "button" at bounding box center [18, 342] width 31 height 31
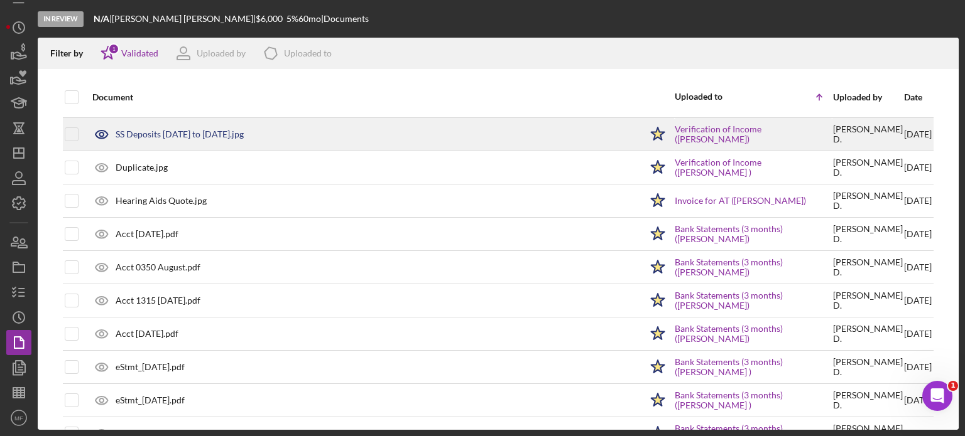
scroll to position [325, 0]
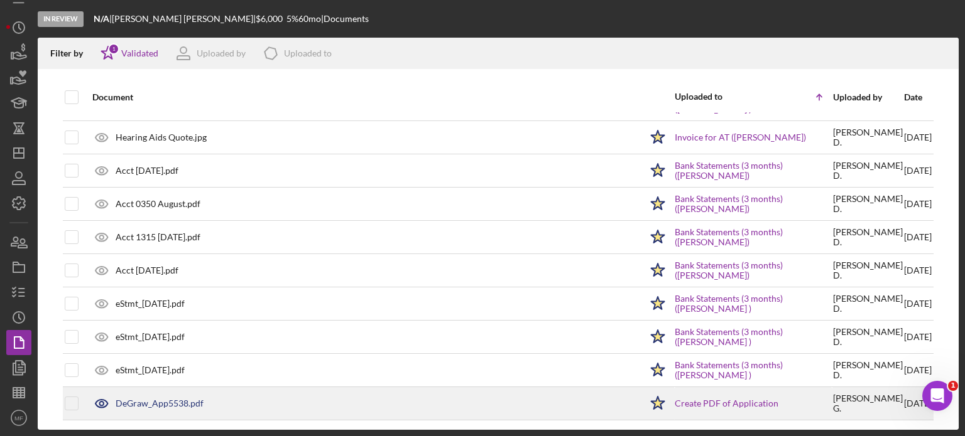
click at [163, 401] on div "DeGraw_App5538.pdf" at bounding box center [160, 404] width 88 height 10
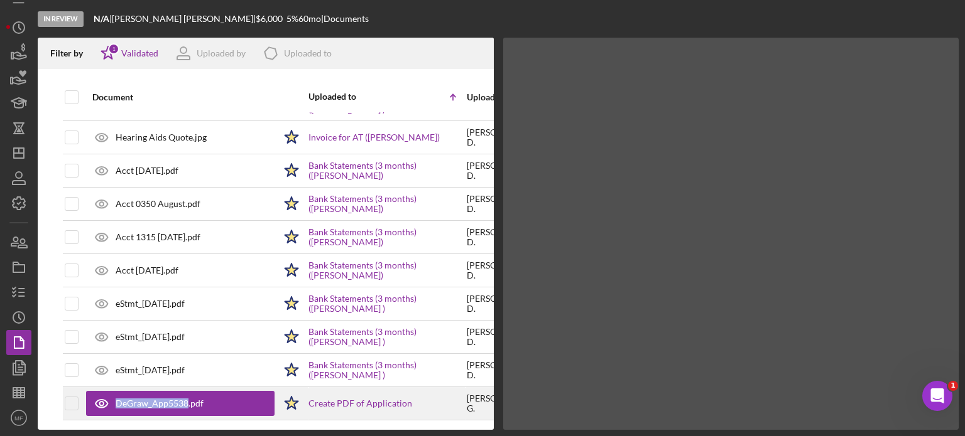
click at [163, 401] on div "DeGraw_App5538.pdf" at bounding box center [160, 404] width 88 height 10
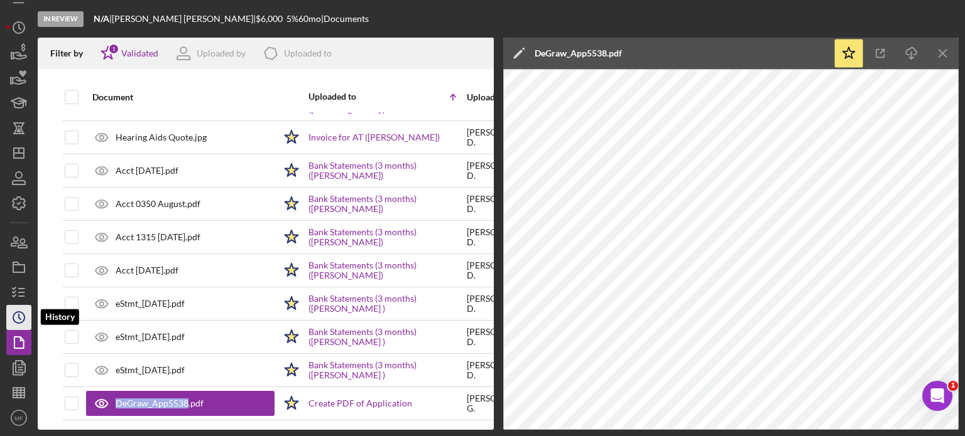
click at [18, 318] on icon "Icon/History" at bounding box center [18, 317] width 31 height 31
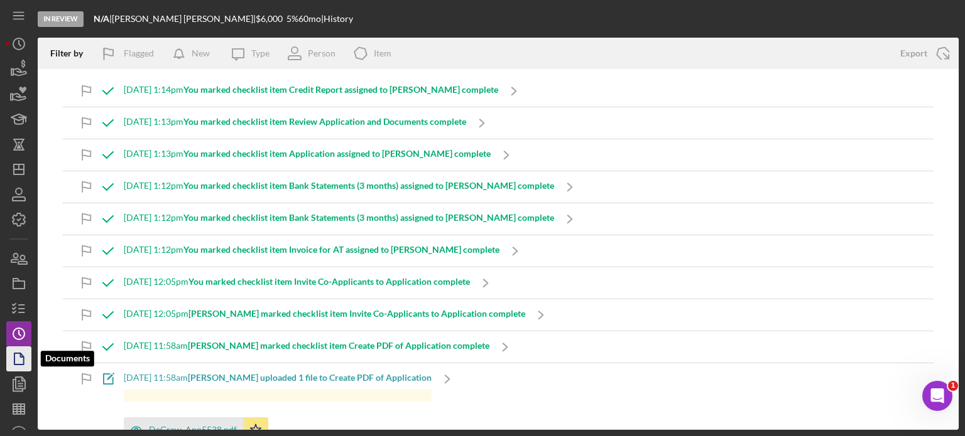
click at [15, 357] on polygon "button" at bounding box center [18, 359] width 9 height 11
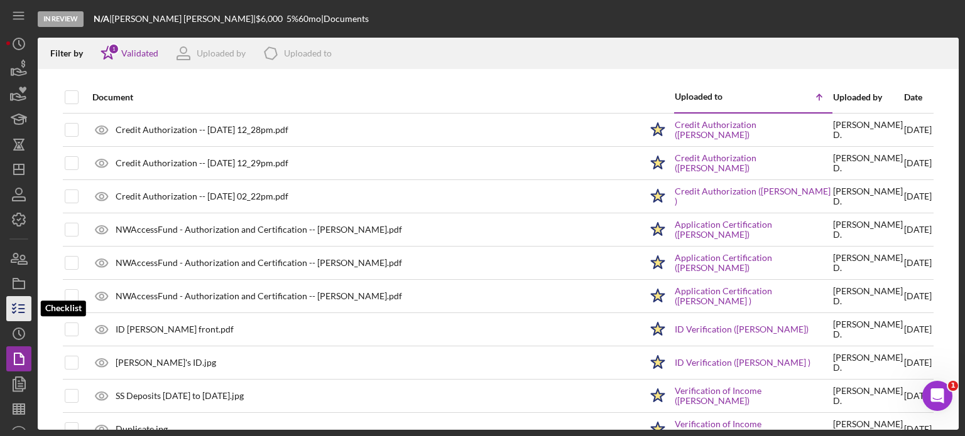
click at [18, 306] on icon "button" at bounding box center [18, 308] width 31 height 31
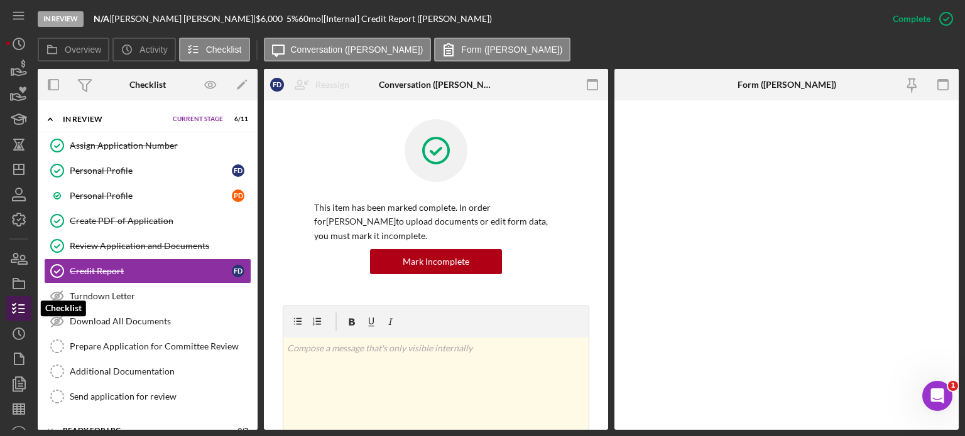
scroll to position [58, 0]
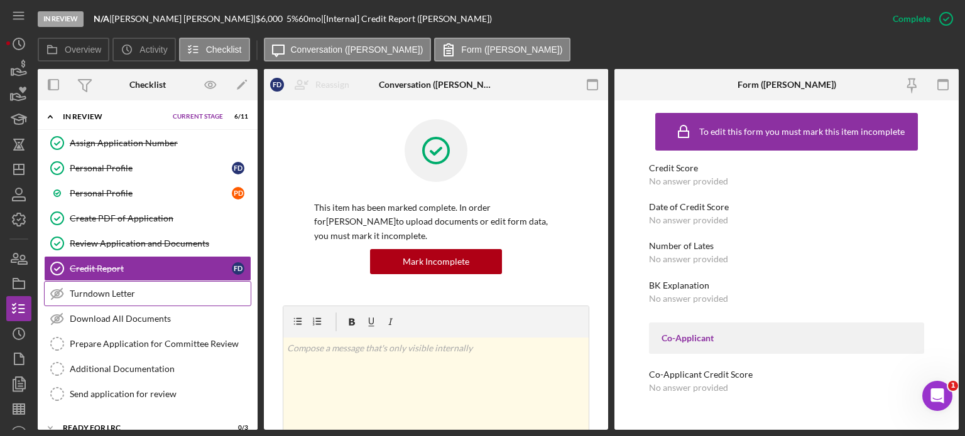
click at [115, 289] on div "Turndown Letter" at bounding box center [160, 294] width 181 height 10
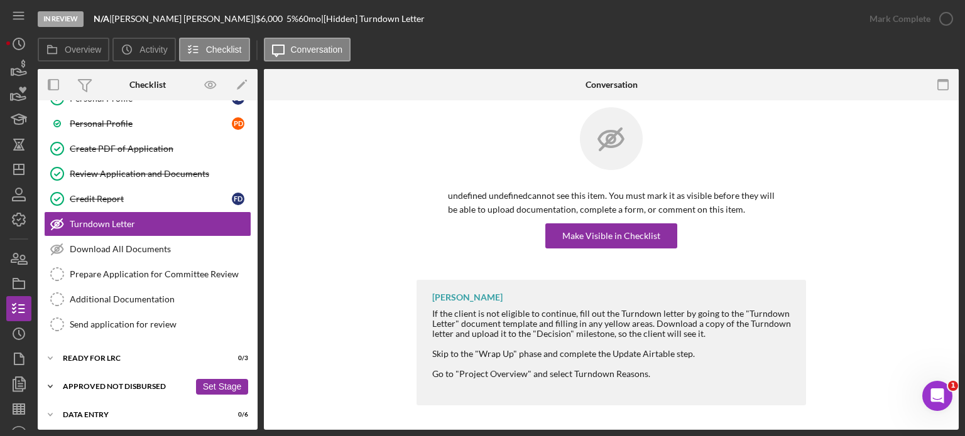
scroll to position [128, 0]
click at [111, 354] on div "Ready for LRC" at bounding box center [126, 358] width 127 height 8
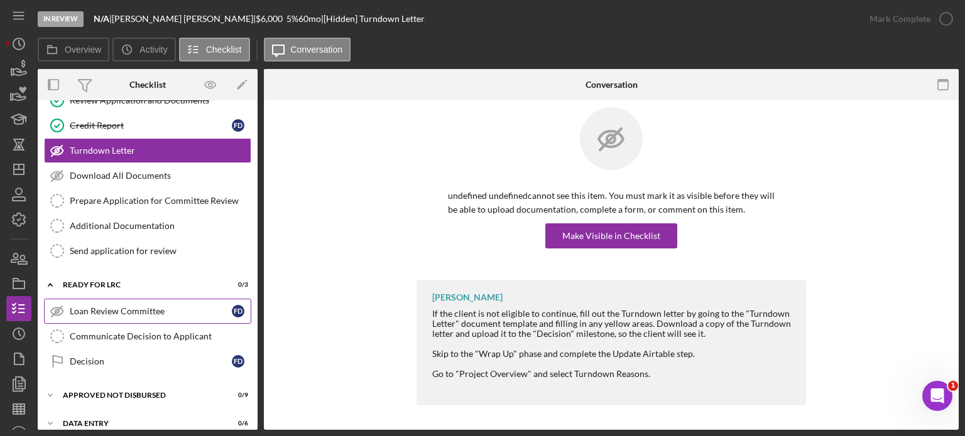
scroll to position [209, 0]
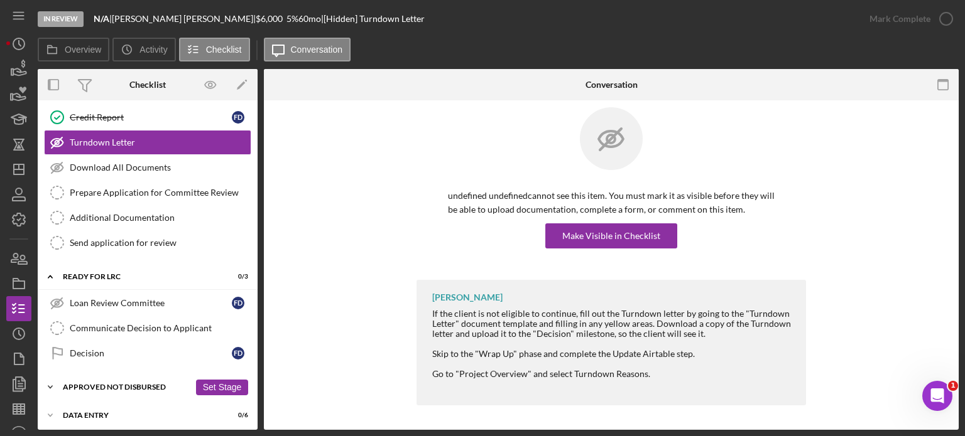
click at [143, 384] on div "Approved Not Disbursed" at bounding box center [126, 388] width 127 height 8
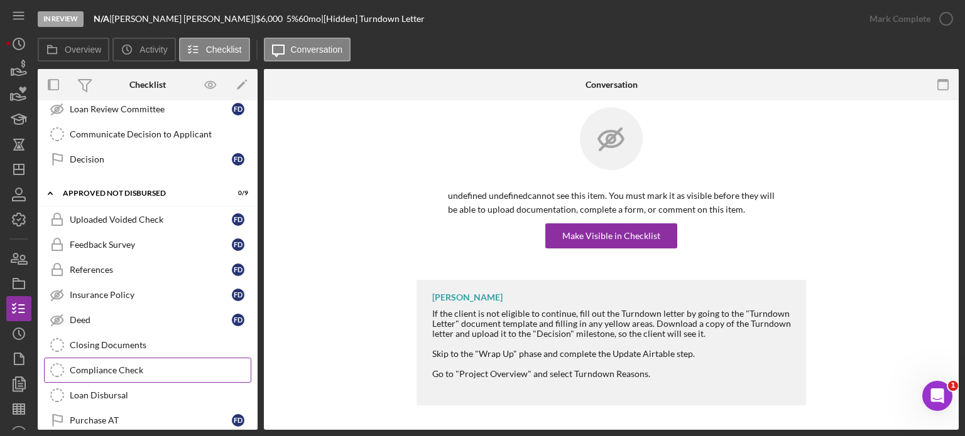
scroll to position [440, 0]
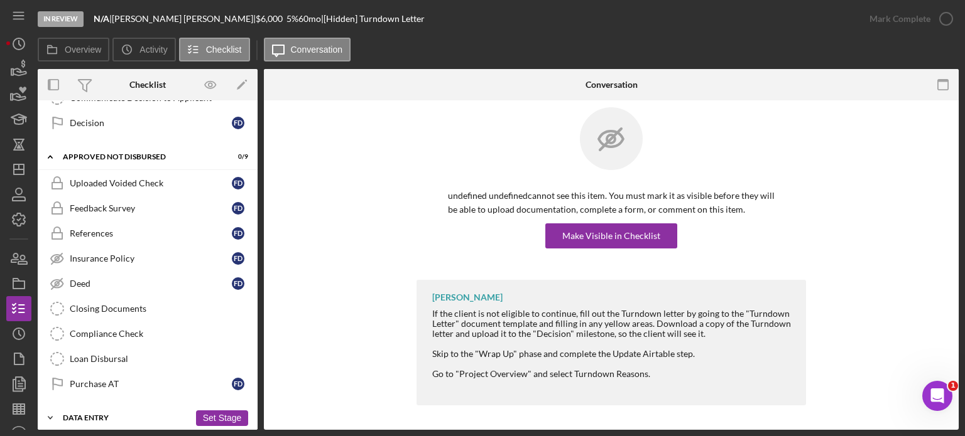
click at [87, 415] on div "Data Entry" at bounding box center [126, 419] width 127 height 8
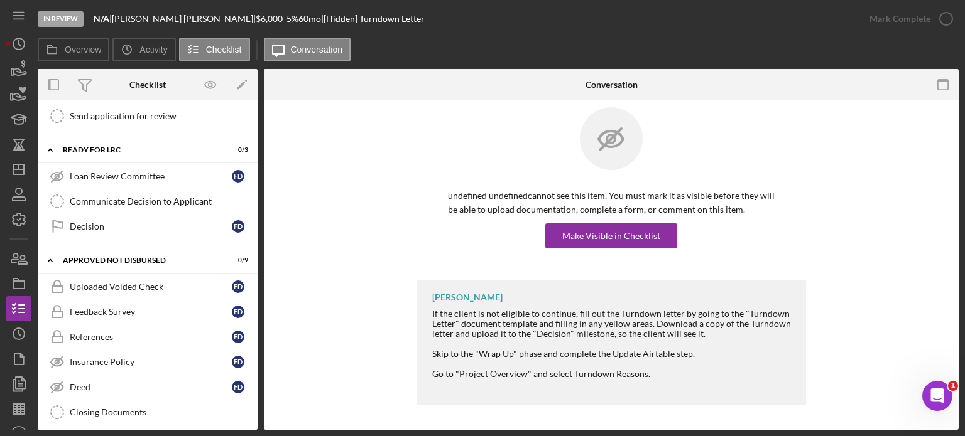
scroll to position [0, 0]
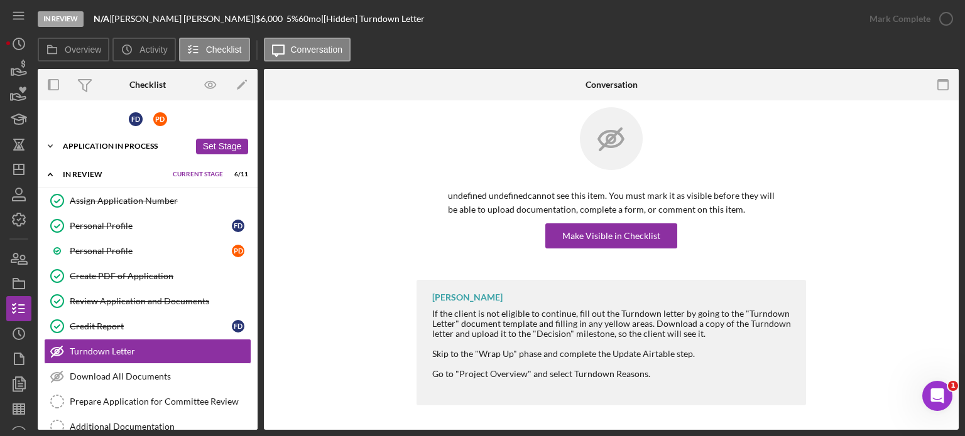
click at [127, 150] on div "Icon/Expander Application In Process 30 / 36 Set Stage" at bounding box center [148, 146] width 220 height 25
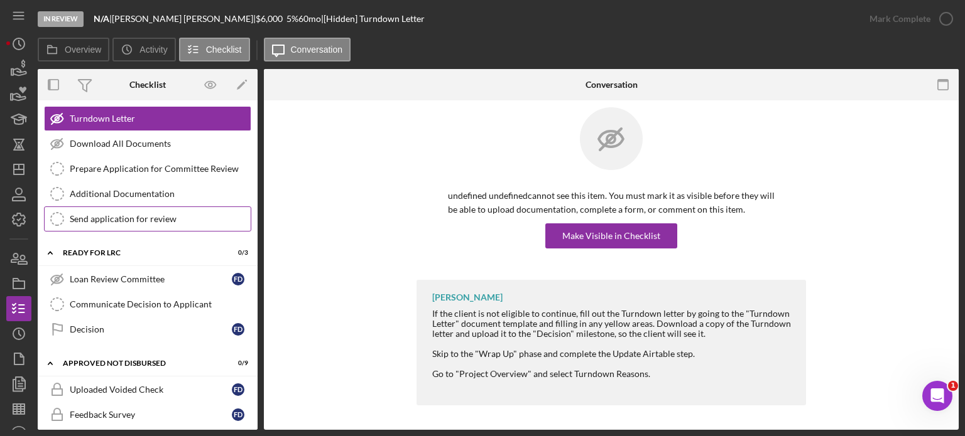
scroll to position [1193, 0]
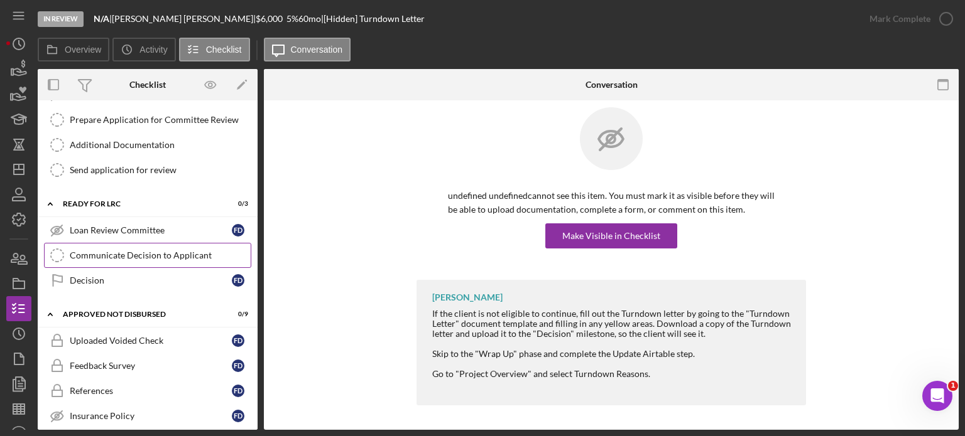
click at [139, 251] on div "Communicate Decision to Applicant" at bounding box center [160, 256] width 181 height 10
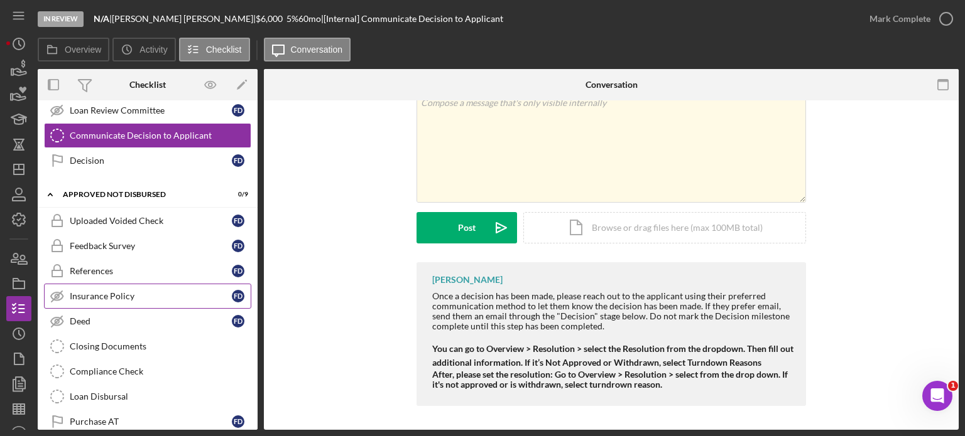
scroll to position [1319, 0]
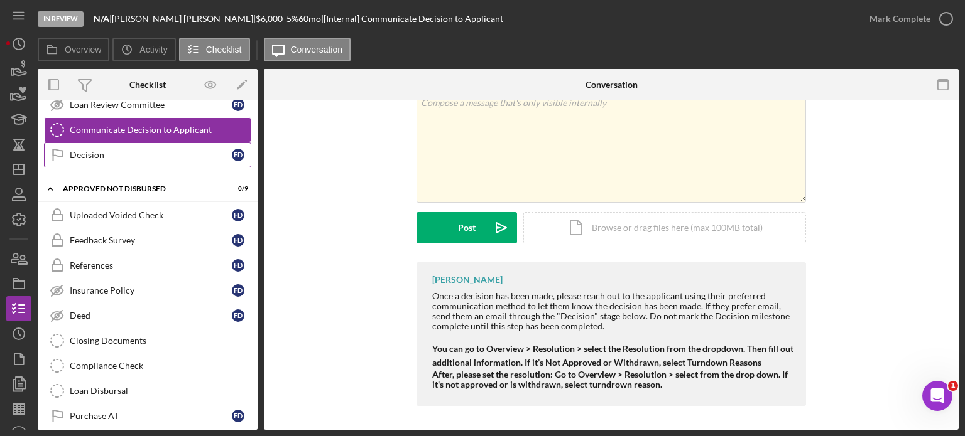
click at [88, 150] on div "Decision" at bounding box center [151, 155] width 162 height 10
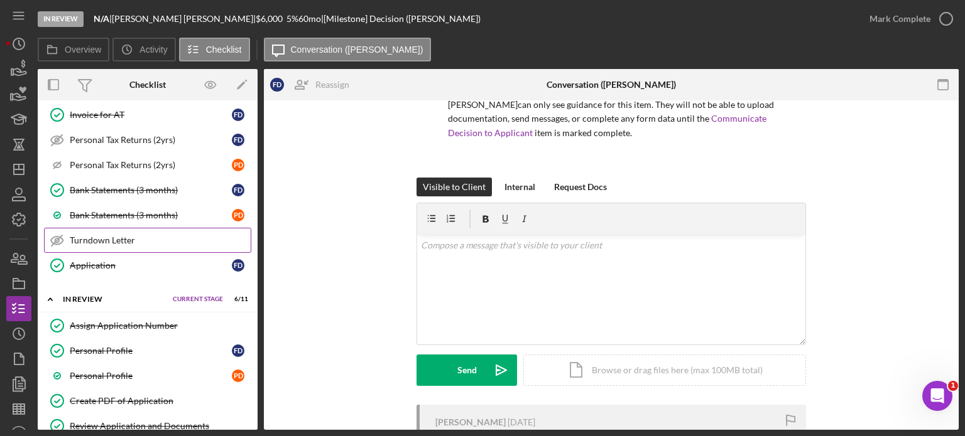
scroll to position [816, 0]
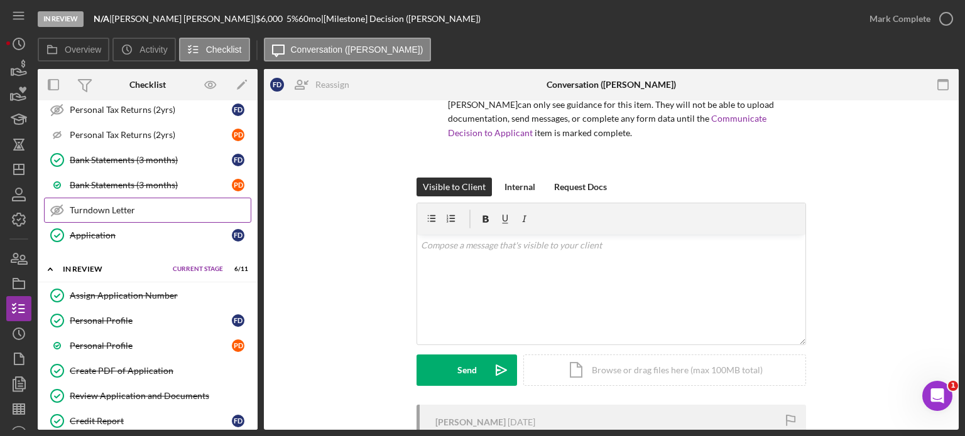
click at [126, 205] on div "Turndown Letter" at bounding box center [160, 210] width 181 height 10
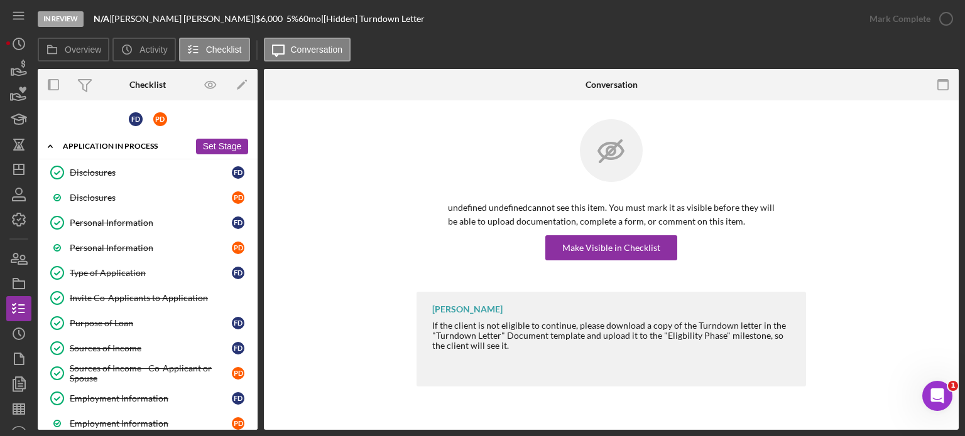
click at [114, 150] on div "Icon/Expander Application In Process 30 / 36 Set Stage" at bounding box center [148, 147] width 220 height 26
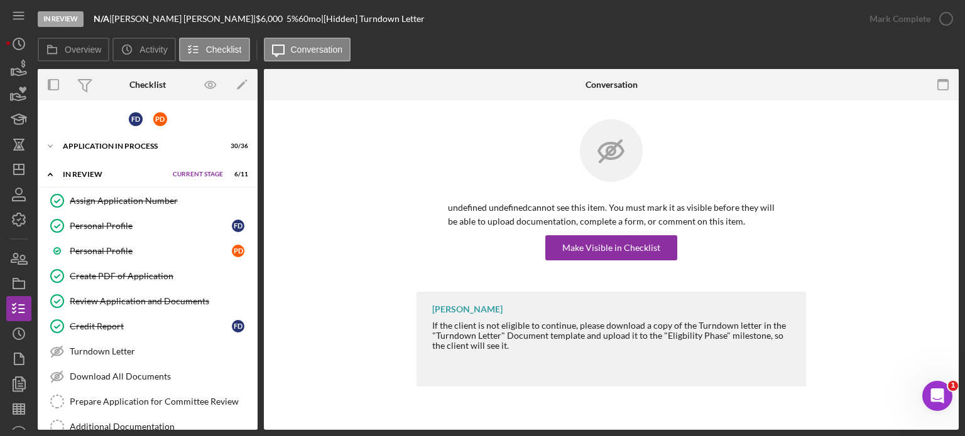
click at [92, 174] on div "In Review" at bounding box center [115, 175] width 104 height 8
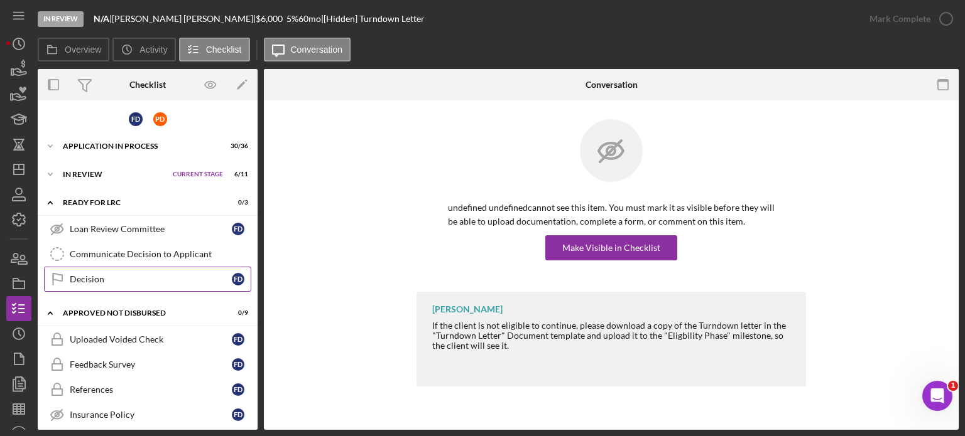
click at [90, 283] on link "Decision Decision F D" at bounding box center [147, 279] width 207 height 25
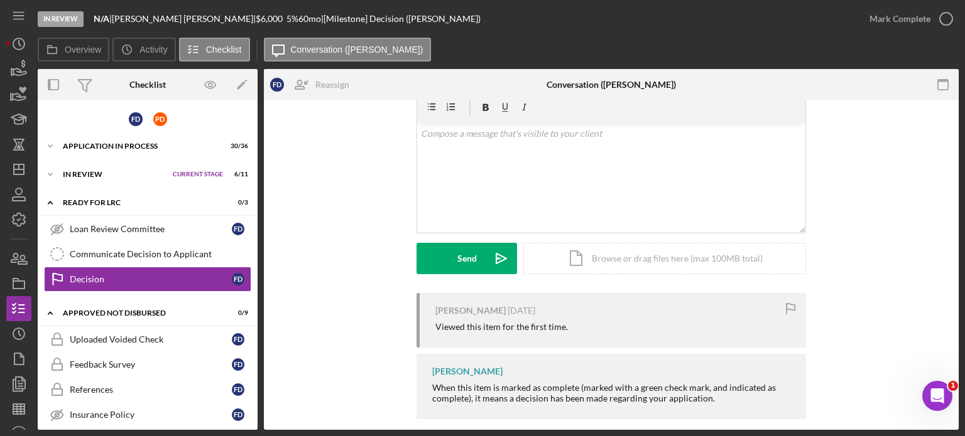
scroll to position [229, 0]
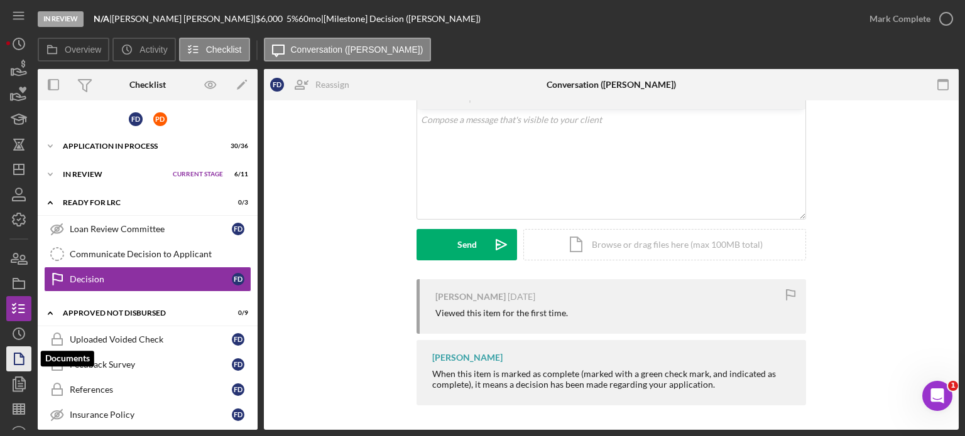
click at [21, 357] on icon "button" at bounding box center [22, 355] width 3 height 3
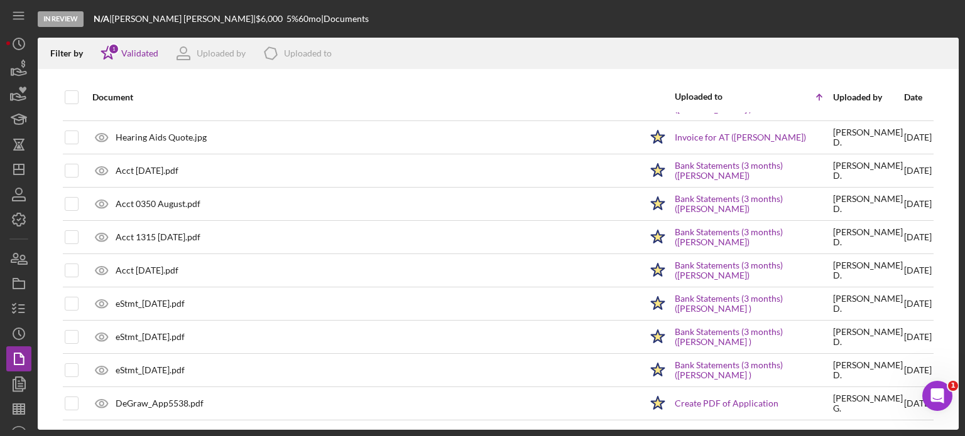
scroll to position [16, 0]
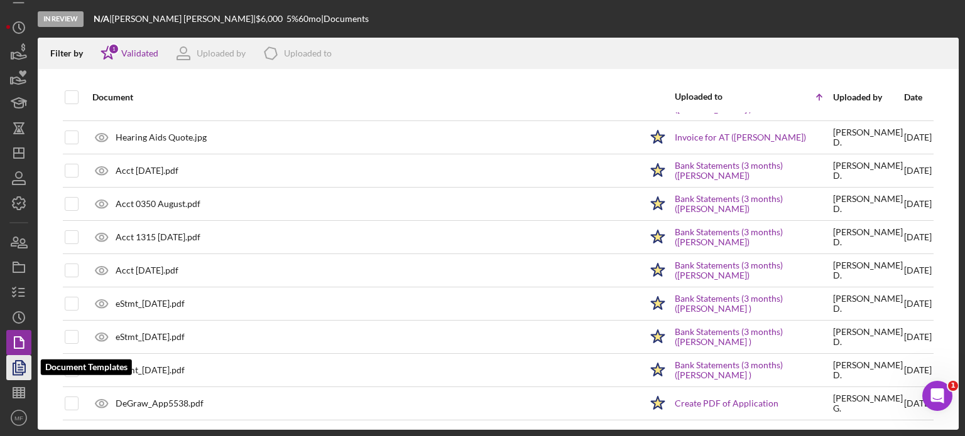
click at [24, 366] on polygon "button" at bounding box center [20, 366] width 9 height 11
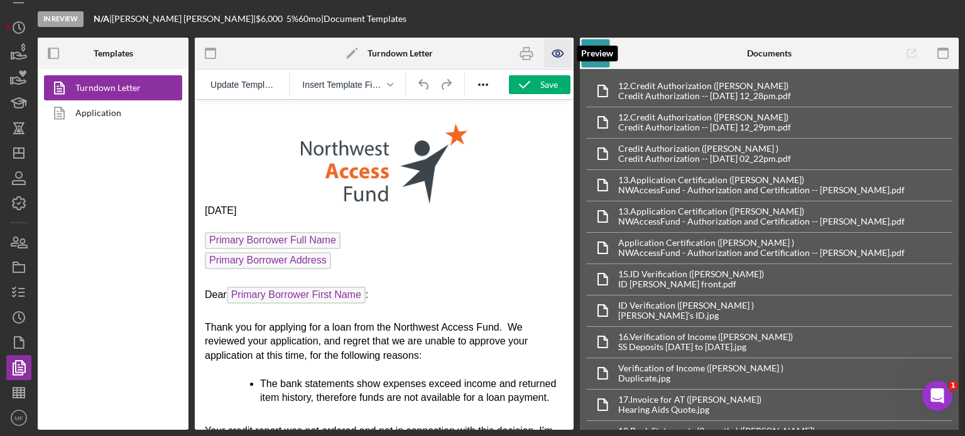
click at [558, 54] on icon "button" at bounding box center [558, 54] width 28 height 28
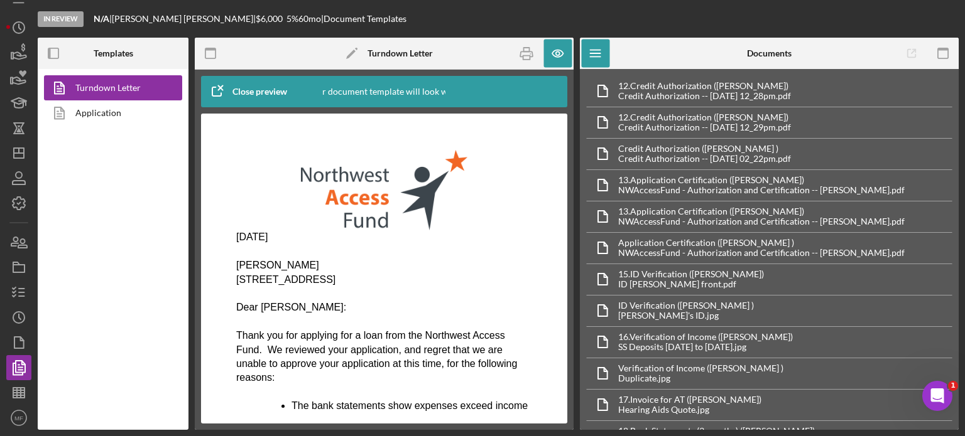
click at [216, 89] on icon "button" at bounding box center [216, 91] width 31 height 31
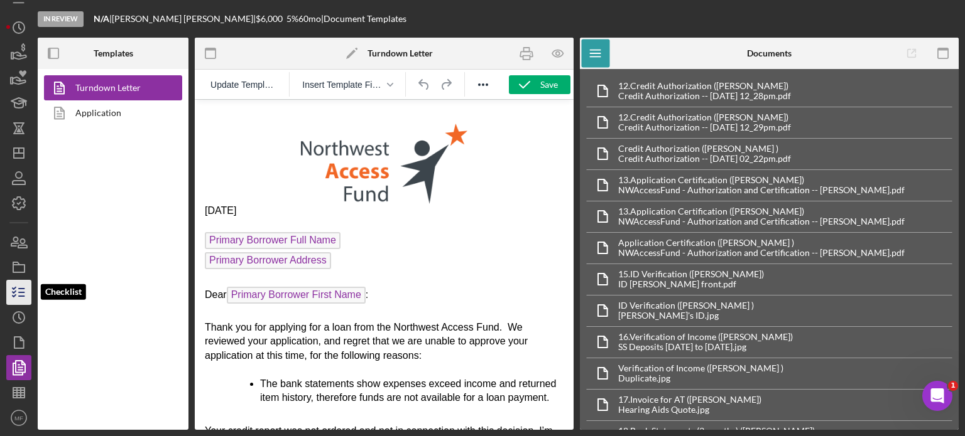
click at [18, 293] on icon "button" at bounding box center [18, 292] width 31 height 31
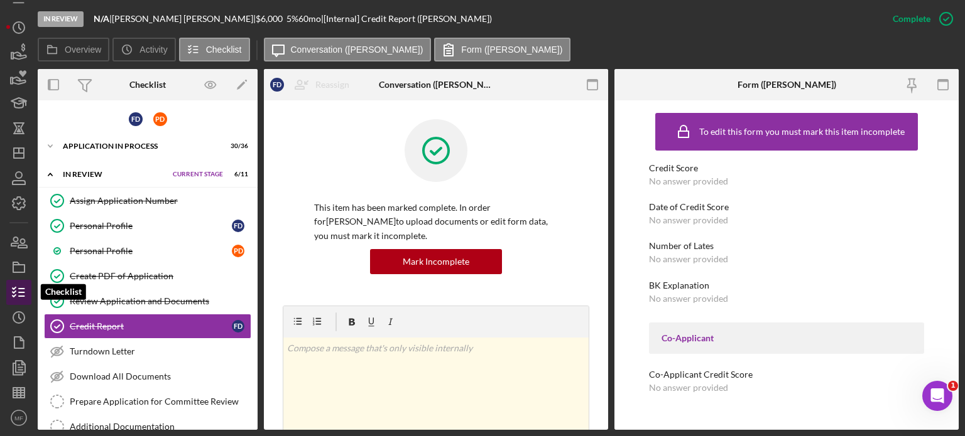
scroll to position [58, 0]
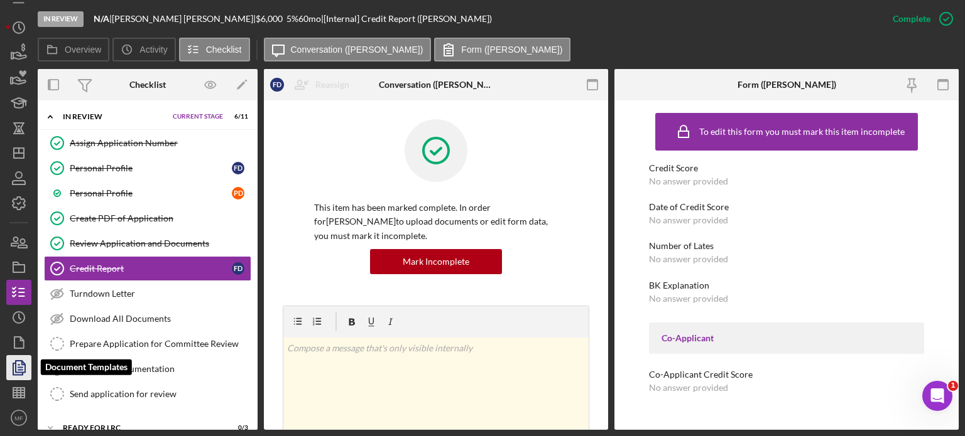
click at [26, 366] on icon "button" at bounding box center [18, 367] width 31 height 31
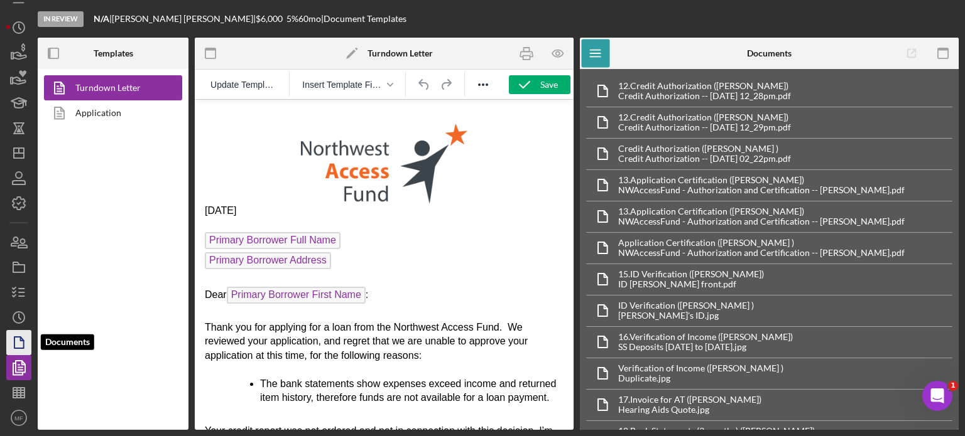
click at [13, 339] on icon "button" at bounding box center [18, 342] width 31 height 31
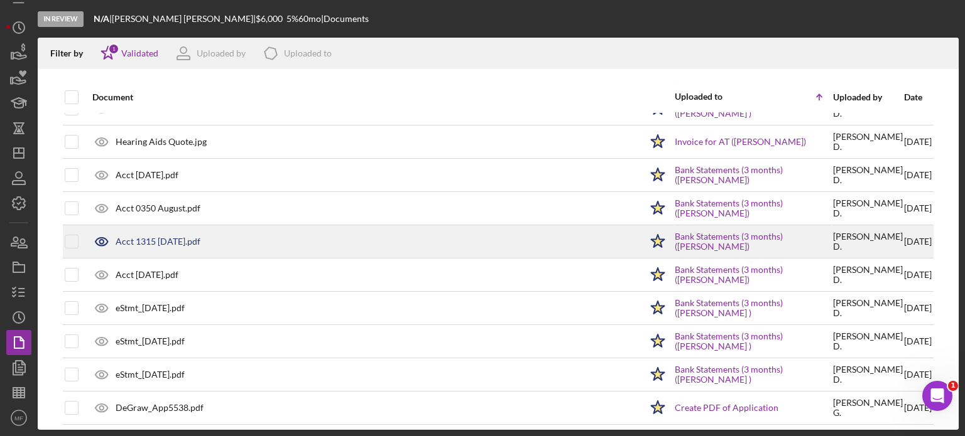
scroll to position [325, 0]
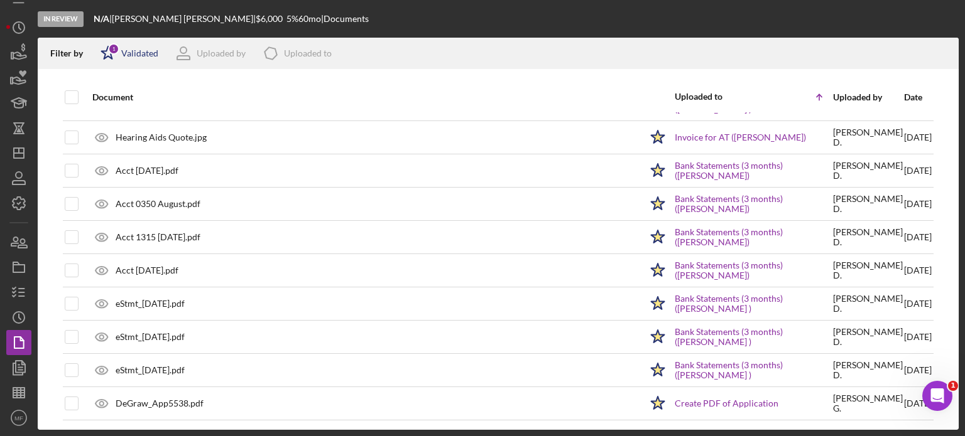
click at [133, 51] on div "Validated" at bounding box center [139, 53] width 37 height 10
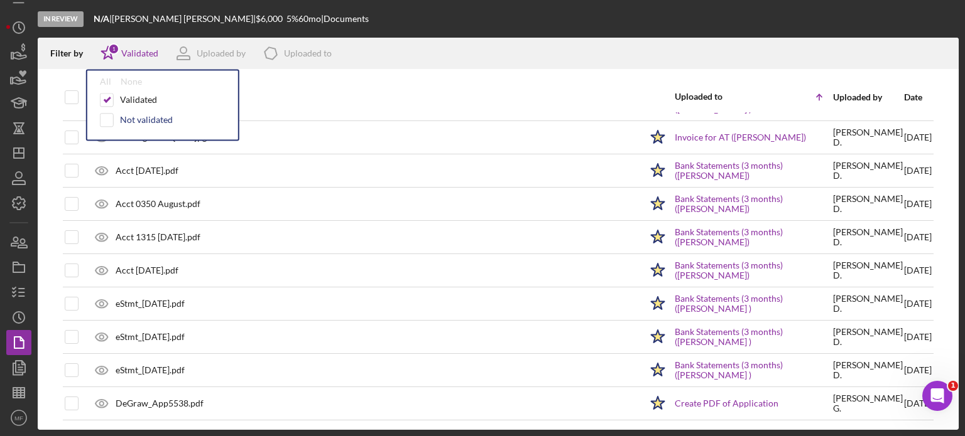
click at [139, 120] on div "Not validated" at bounding box center [146, 120] width 53 height 10
checkbox input "true"
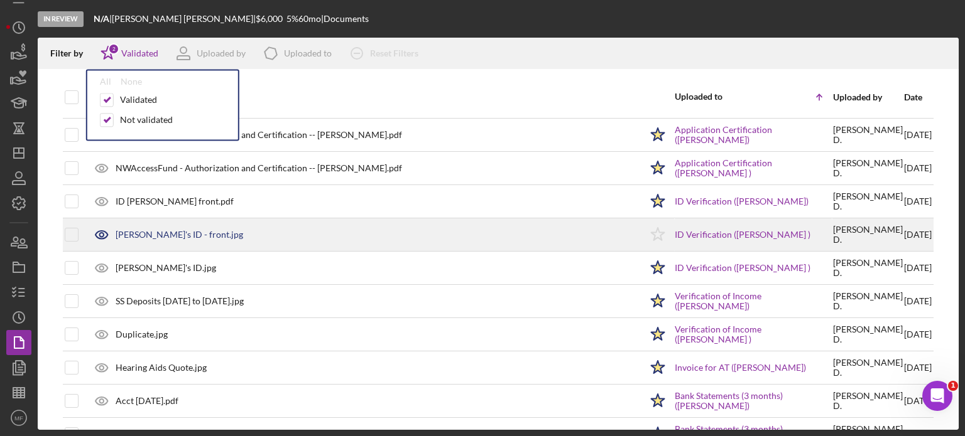
scroll to position [0, 0]
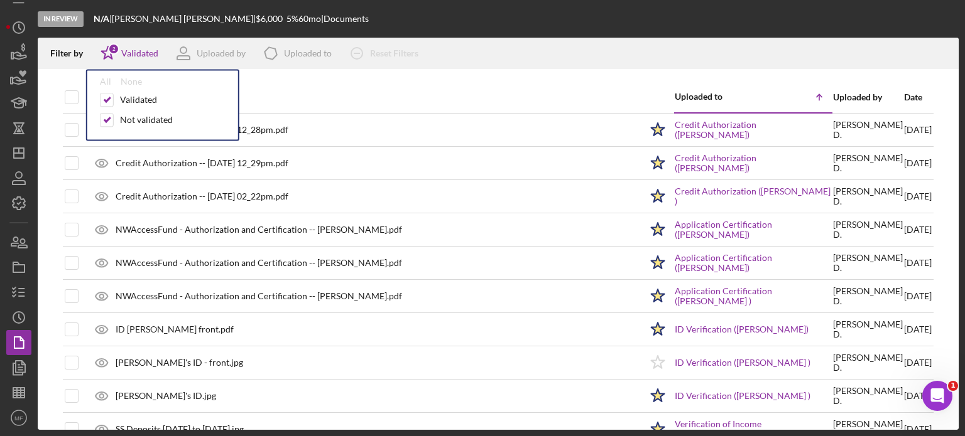
click at [355, 85] on div "Document" at bounding box center [366, 97] width 548 height 30
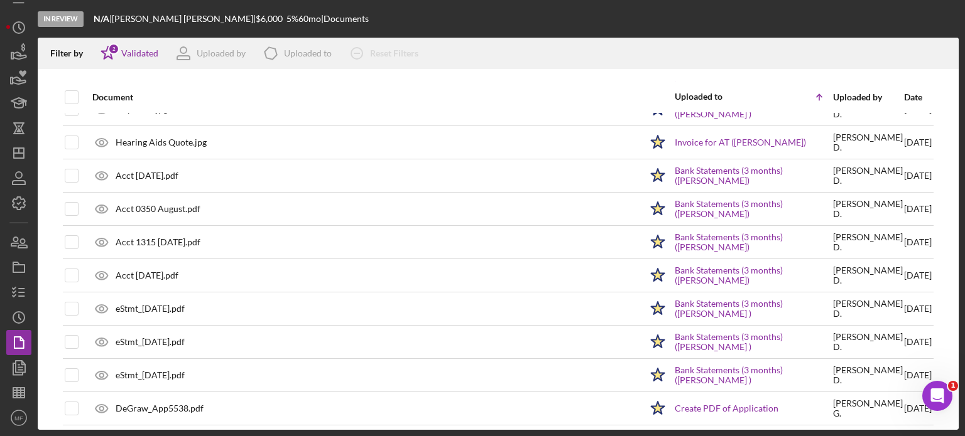
scroll to position [359, 0]
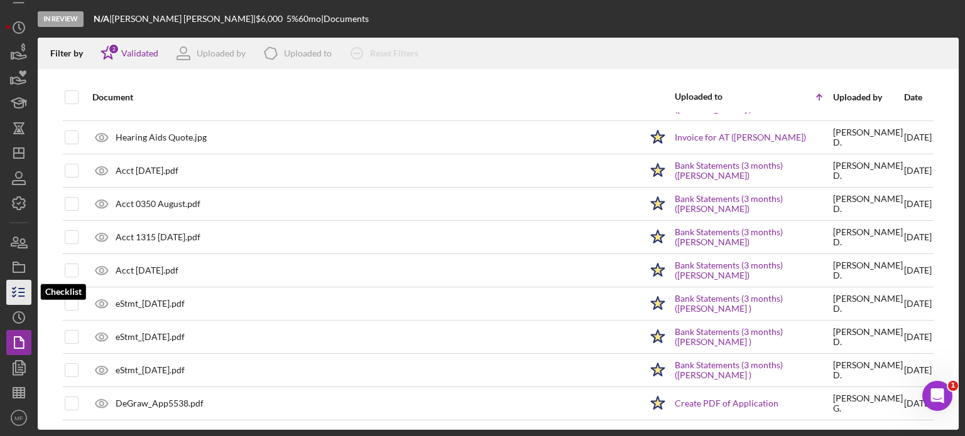
click at [21, 291] on icon "button" at bounding box center [18, 292] width 31 height 31
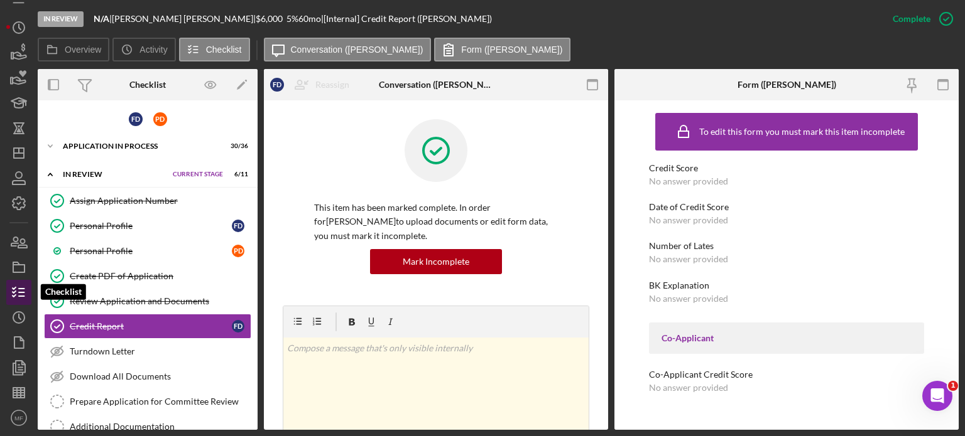
scroll to position [58, 0]
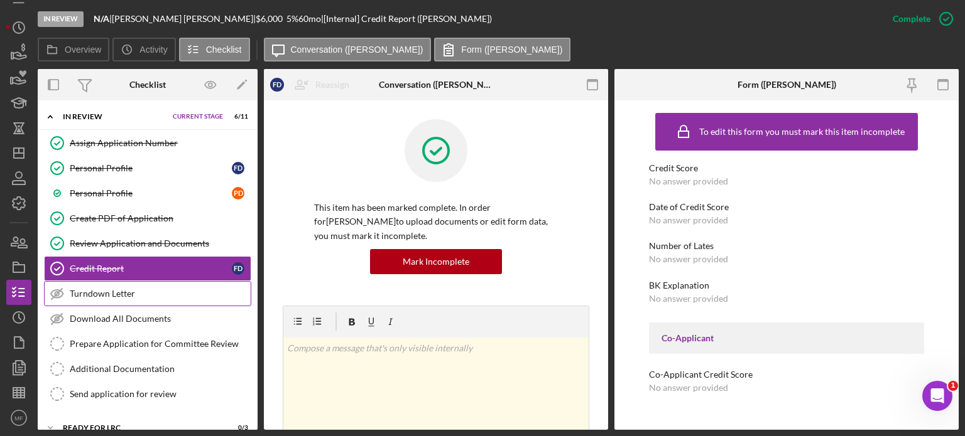
click at [142, 293] on div "Turndown Letter" at bounding box center [160, 294] width 181 height 10
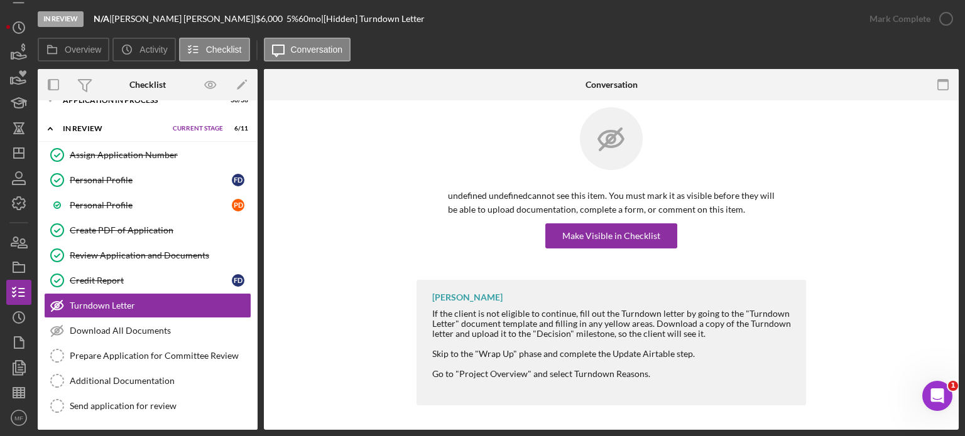
scroll to position [128, 0]
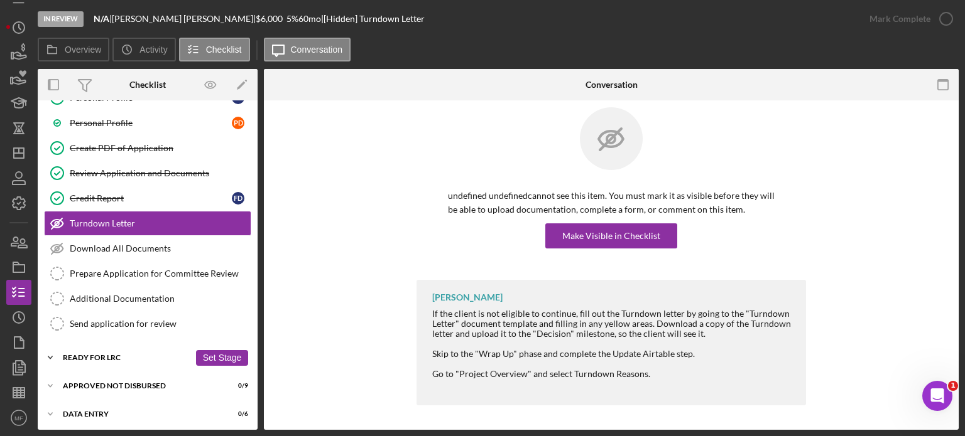
click at [115, 357] on div "Ready for LRC" at bounding box center [126, 358] width 127 height 8
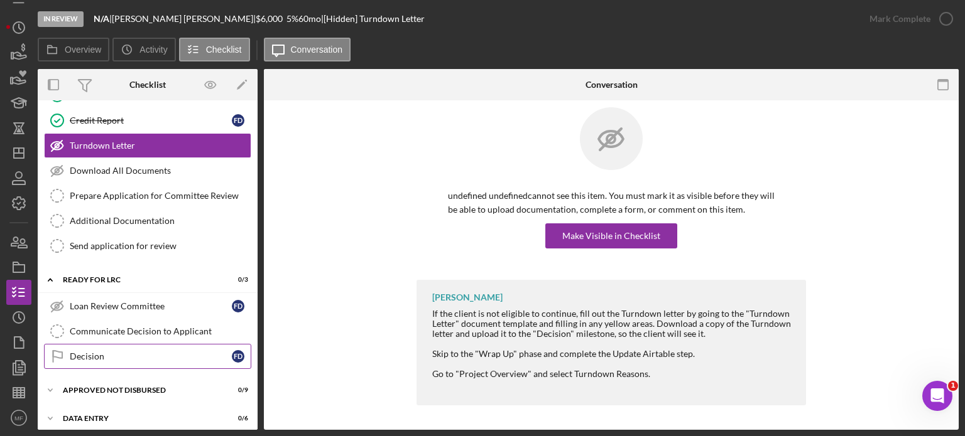
scroll to position [209, 0]
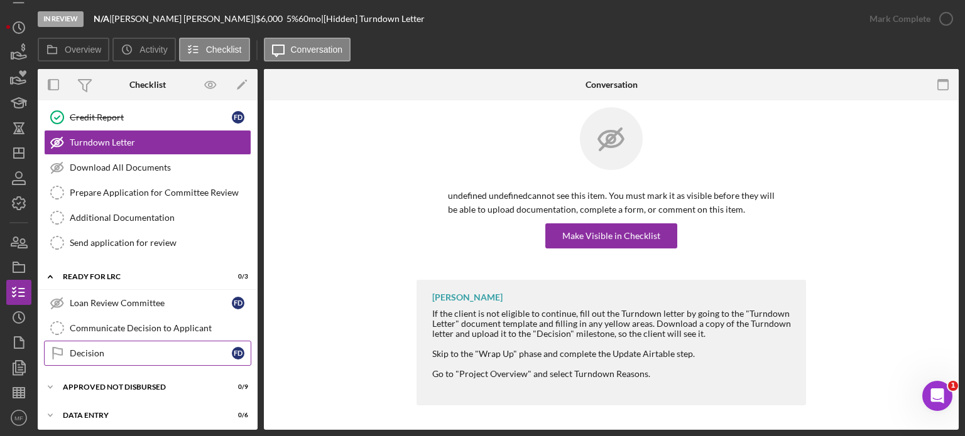
click at [105, 349] on div "Decision" at bounding box center [151, 354] width 162 height 10
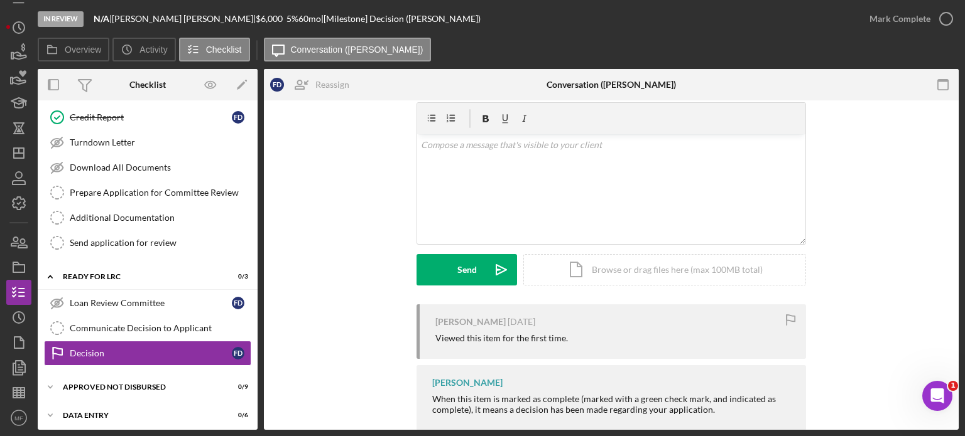
scroll to position [229, 0]
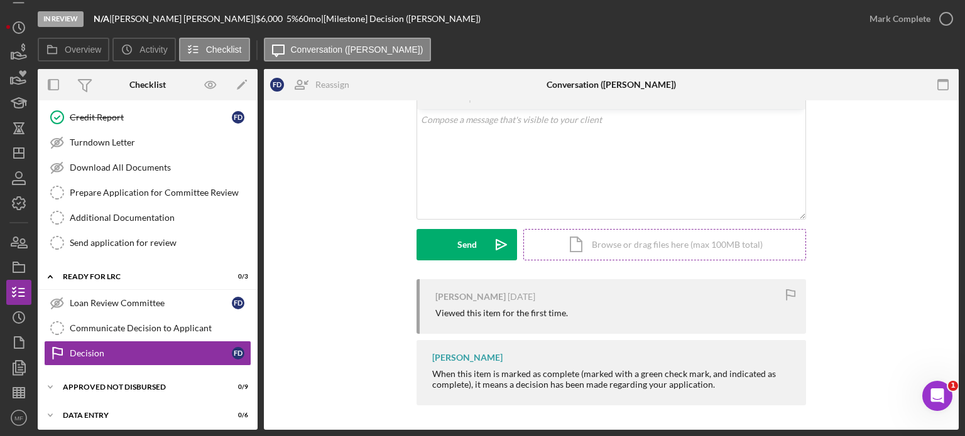
click at [633, 254] on div "Icon/Document Browse or drag files here (max 100MB total) Tap to choose files o…" at bounding box center [664, 244] width 283 height 31
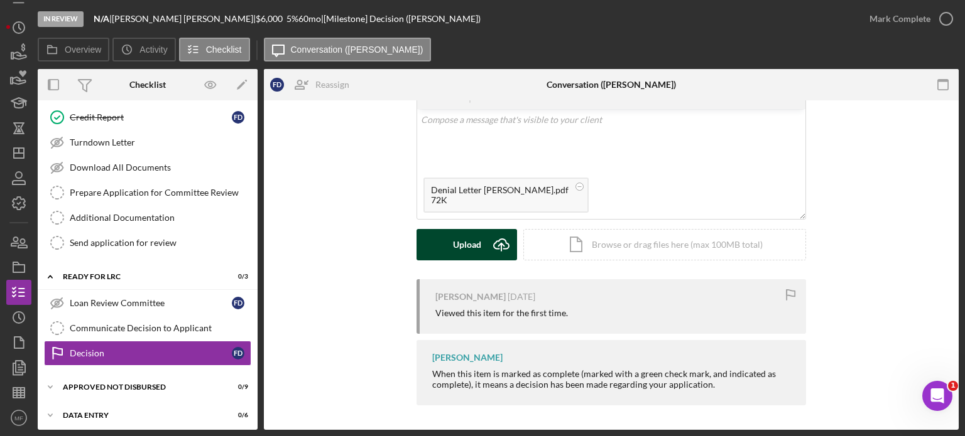
click at [458, 242] on div "Upload" at bounding box center [467, 244] width 28 height 31
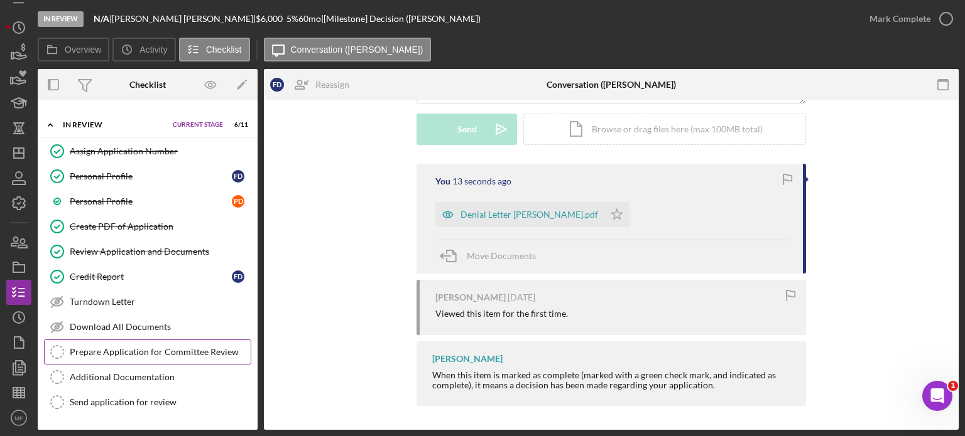
scroll to position [21, 0]
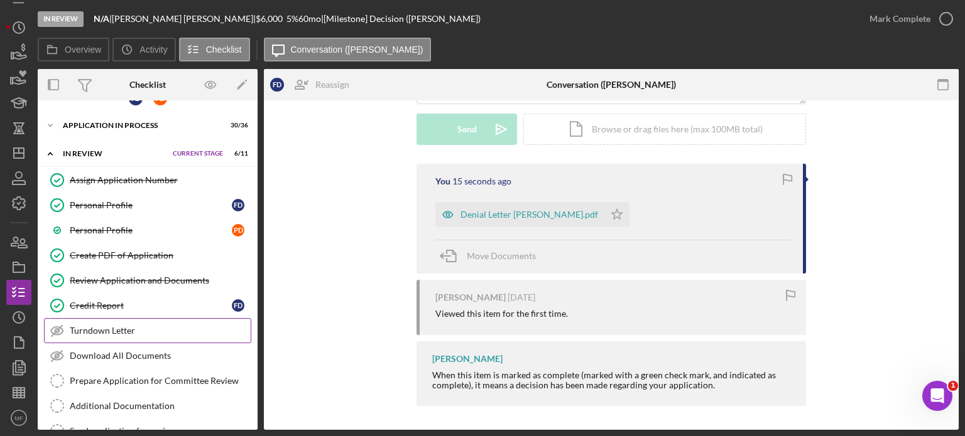
click at [102, 326] on div "Turndown Letter" at bounding box center [160, 331] width 181 height 10
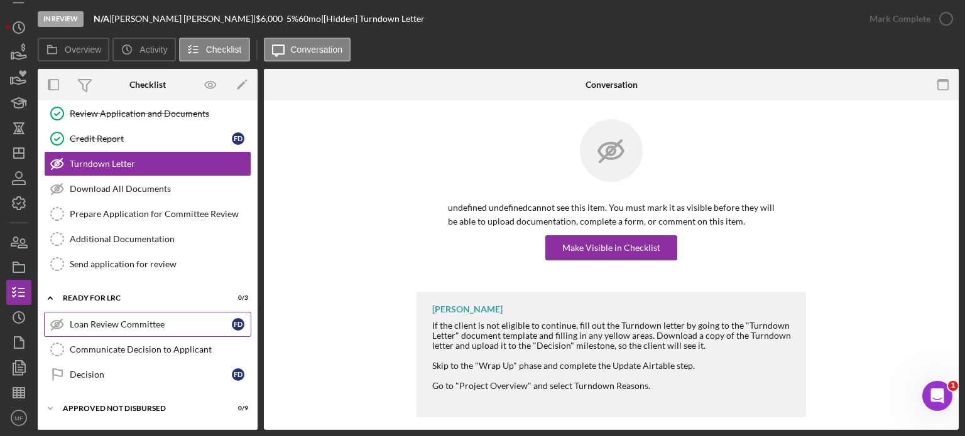
scroll to position [209, 0]
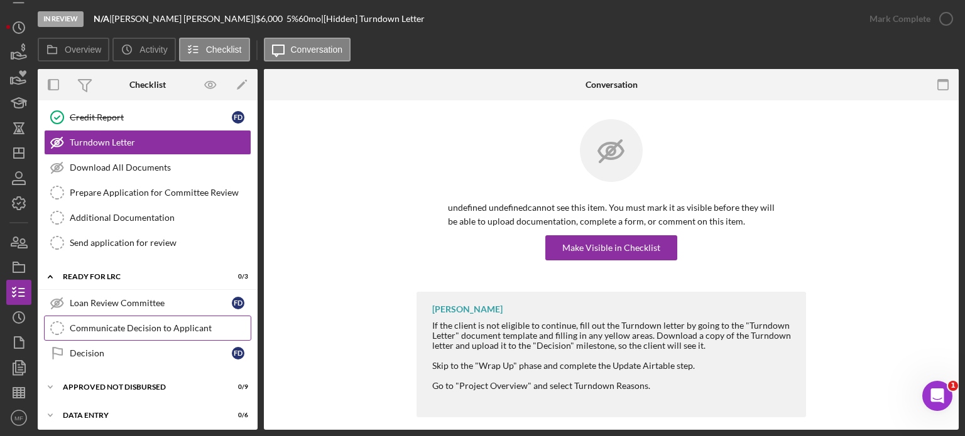
click at [139, 326] on div "Communicate Decision to Applicant" at bounding box center [160, 328] width 181 height 10
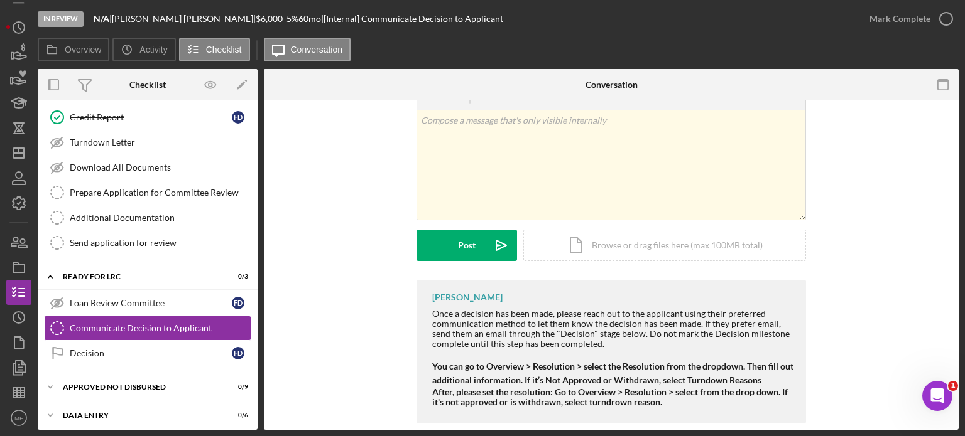
scroll to position [59, 0]
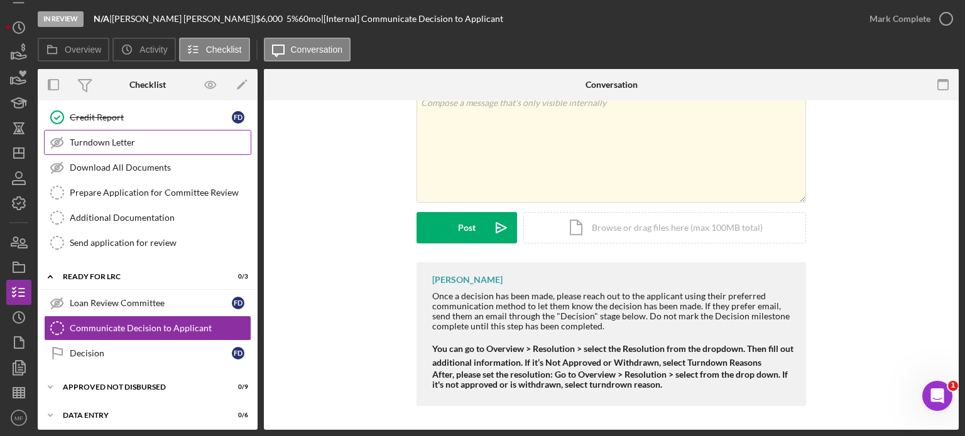
click at [131, 141] on div "Turndown Letter" at bounding box center [160, 143] width 181 height 10
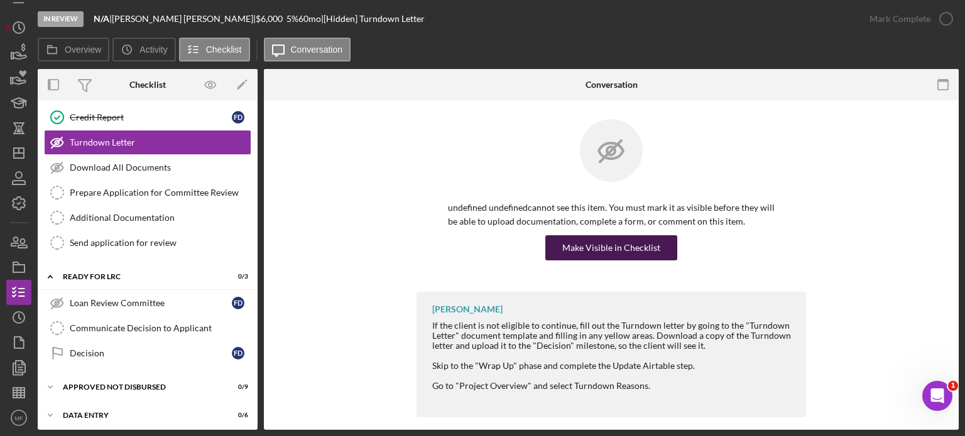
click at [628, 246] on div "Make Visible in Checklist" at bounding box center [611, 248] width 98 height 25
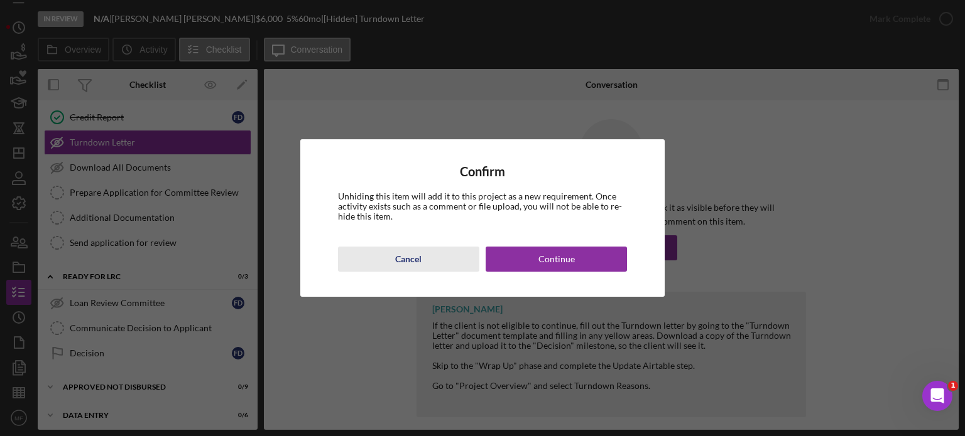
click at [405, 262] on div "Cancel" at bounding box center [408, 259] width 26 height 25
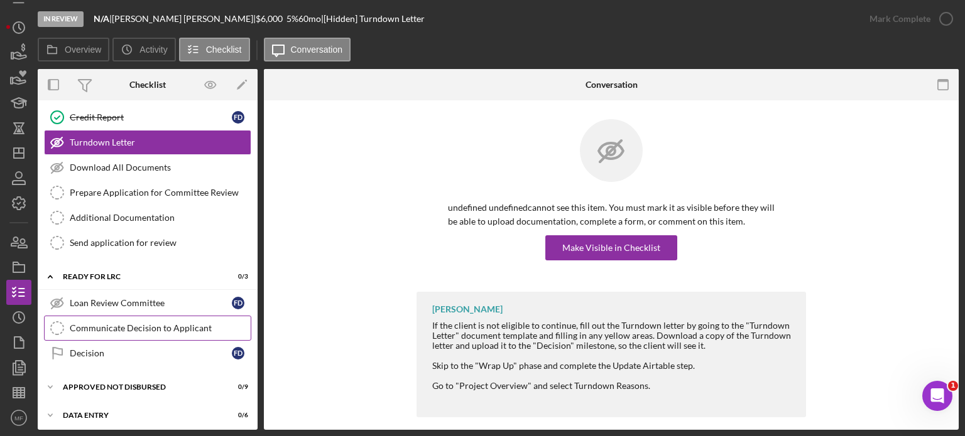
click at [102, 323] on div "Communicate Decision to Applicant" at bounding box center [160, 328] width 181 height 10
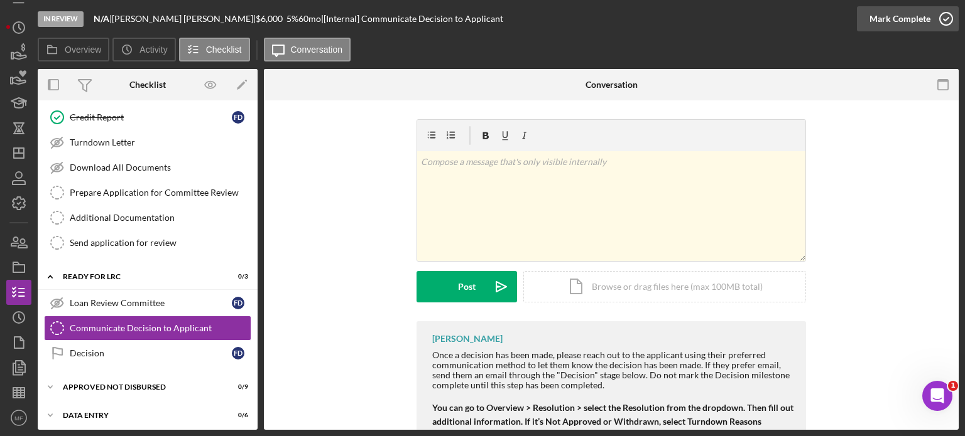
click at [944, 19] on polyline "button" at bounding box center [945, 19] width 5 height 3
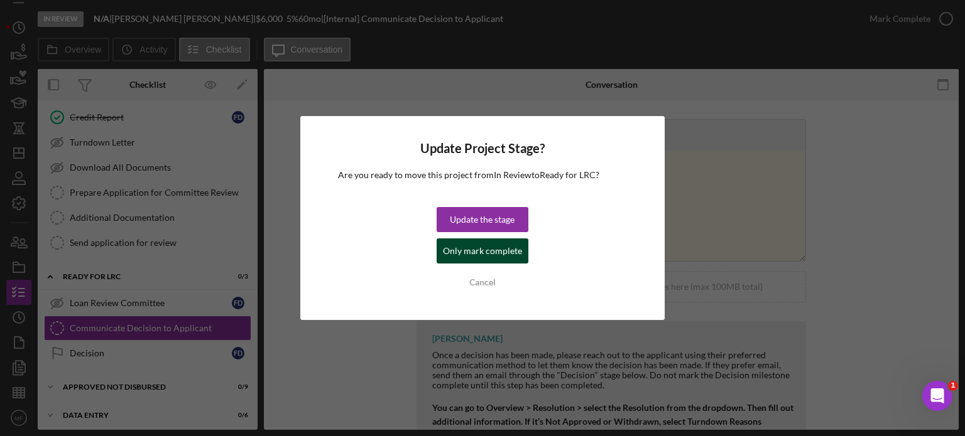
click at [497, 251] on div "Only mark complete" at bounding box center [482, 251] width 79 height 25
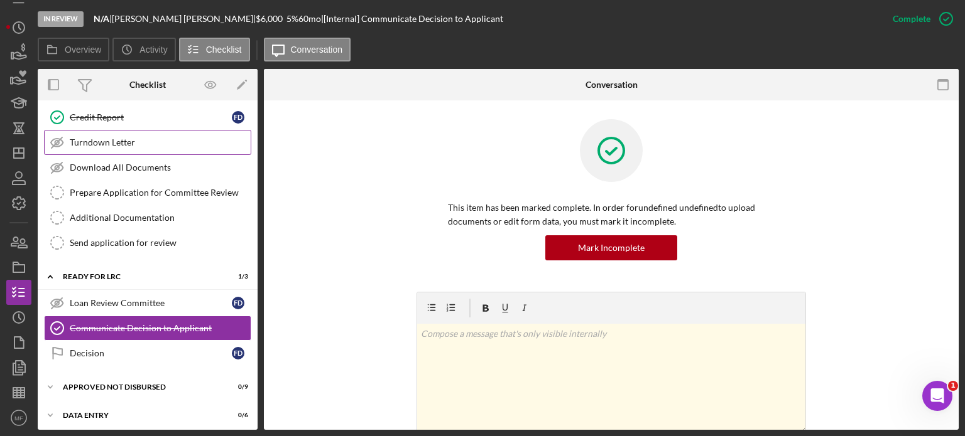
click at [113, 143] on div "Turndown Letter" at bounding box center [160, 143] width 181 height 10
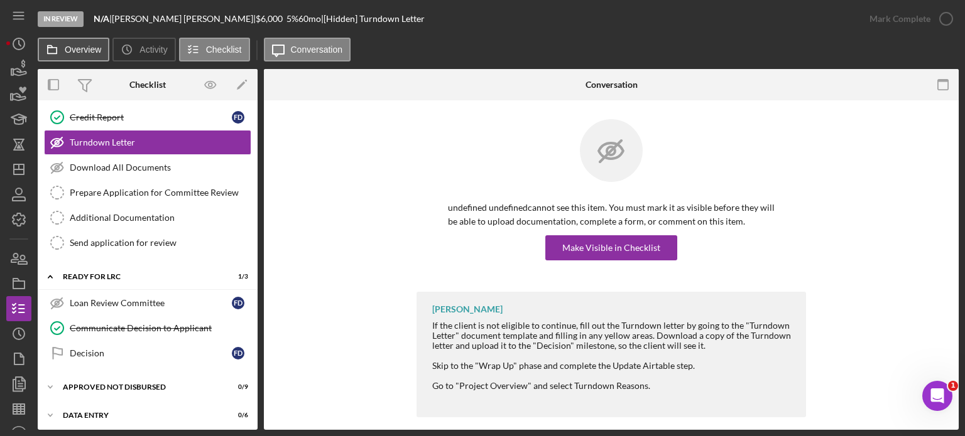
click at [55, 50] on icon at bounding box center [52, 49] width 25 height 25
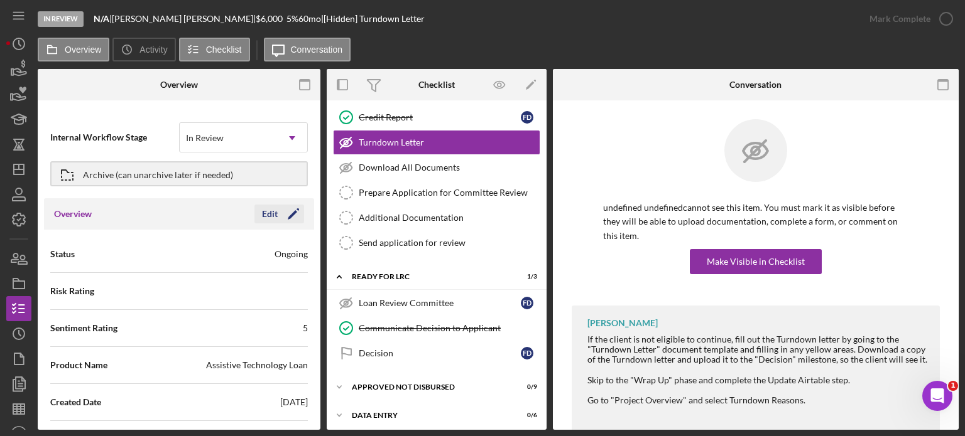
click at [262, 213] on div "Edit" at bounding box center [270, 214] width 16 height 19
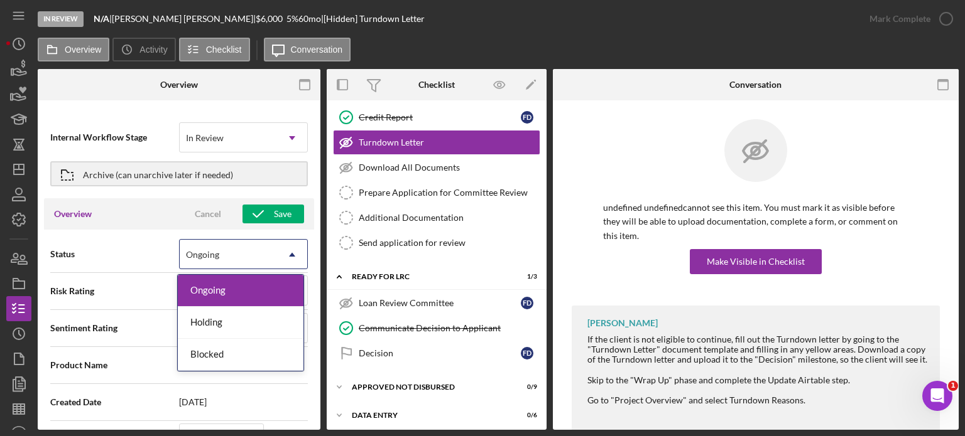
click at [244, 254] on div "Ongoing" at bounding box center [228, 255] width 97 height 29
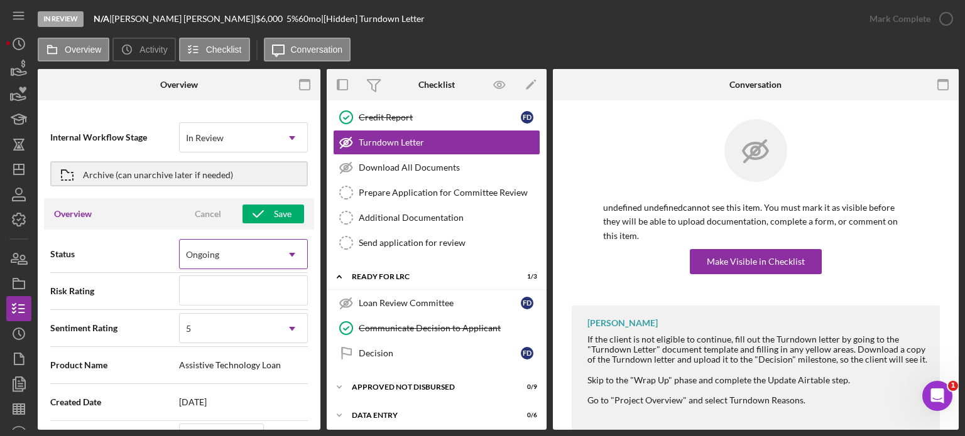
click at [244, 254] on div "Ongoing" at bounding box center [228, 255] width 97 height 29
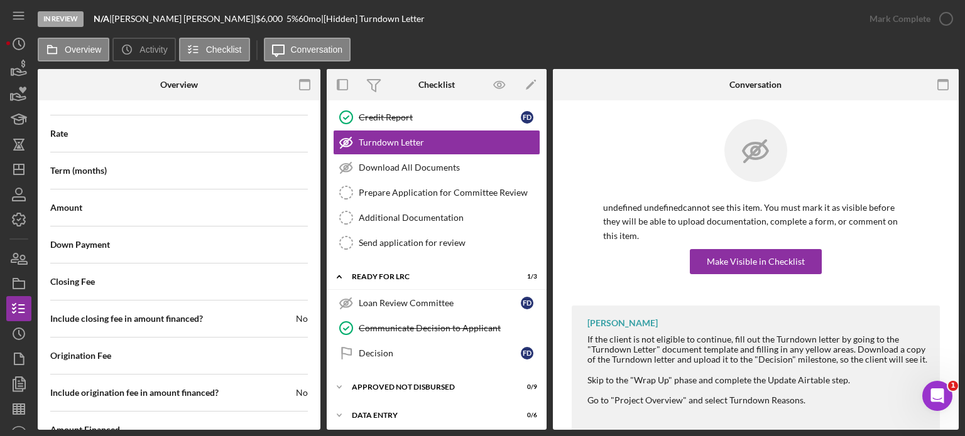
scroll to position [1575, 0]
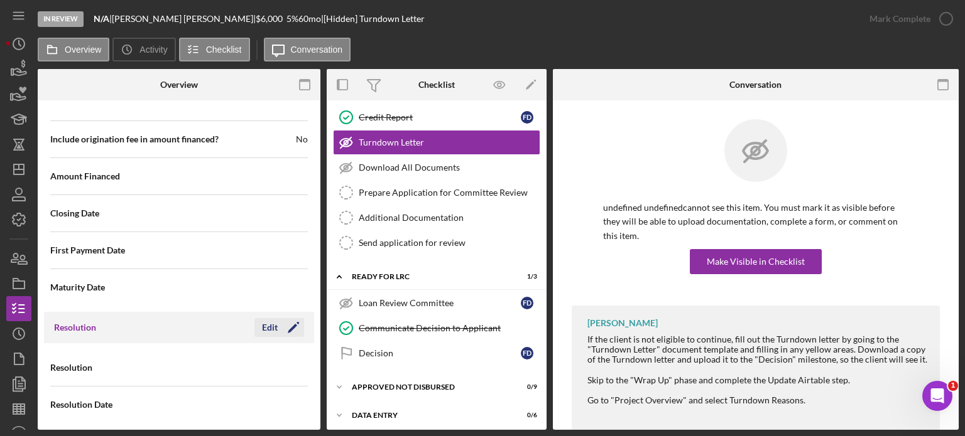
click at [269, 320] on div "Edit" at bounding box center [270, 327] width 16 height 19
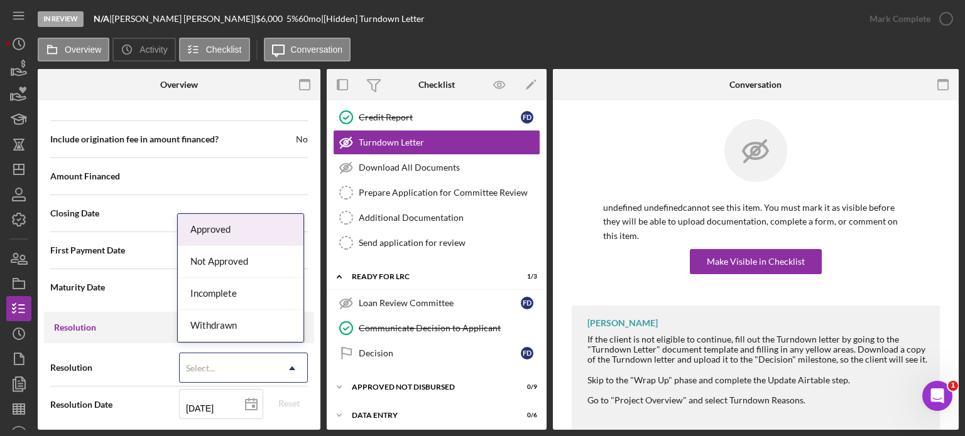
click at [278, 362] on icon "Icon/Dropdown Arrow" at bounding box center [292, 369] width 30 height 30
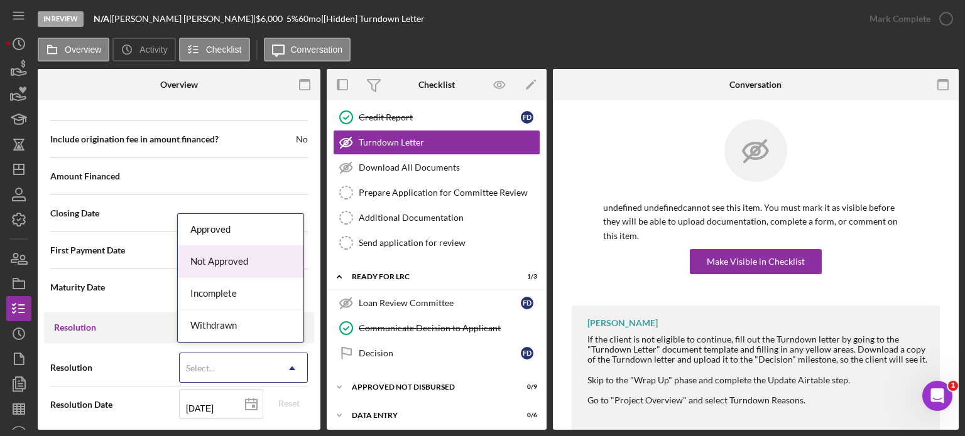
click at [251, 266] on div "Not Approved" at bounding box center [241, 262] width 126 height 32
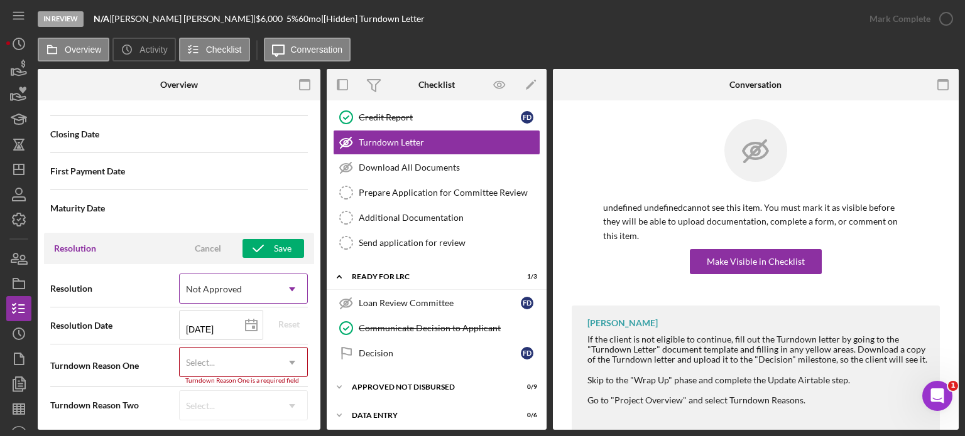
scroll to position [1656, 0]
click at [268, 359] on div "Select..." at bounding box center [228, 361] width 97 height 29
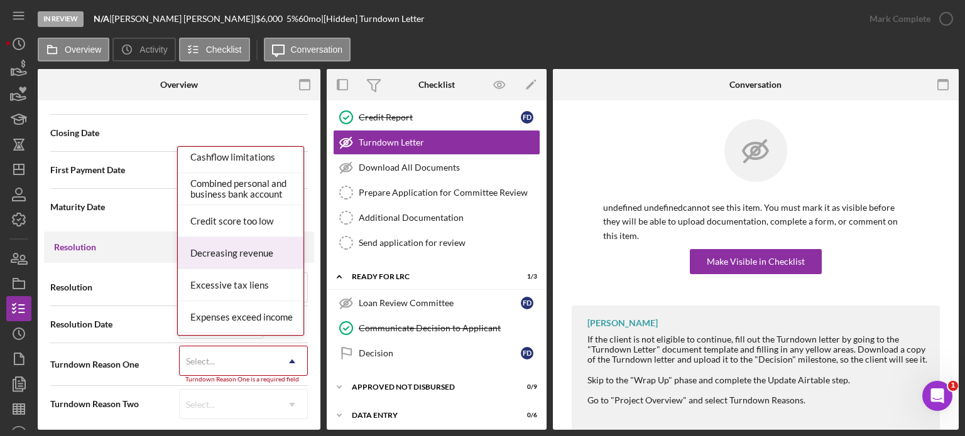
scroll to position [188, 0]
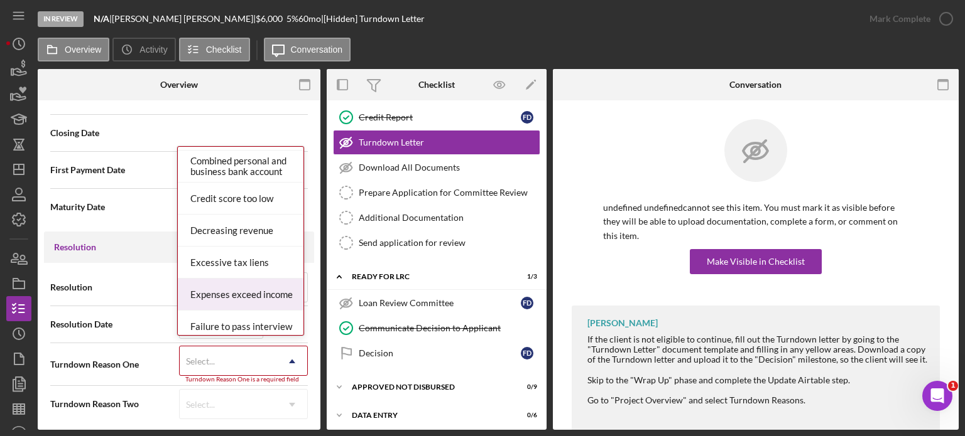
click at [259, 295] on div "Expenses exceed income" at bounding box center [241, 295] width 126 height 32
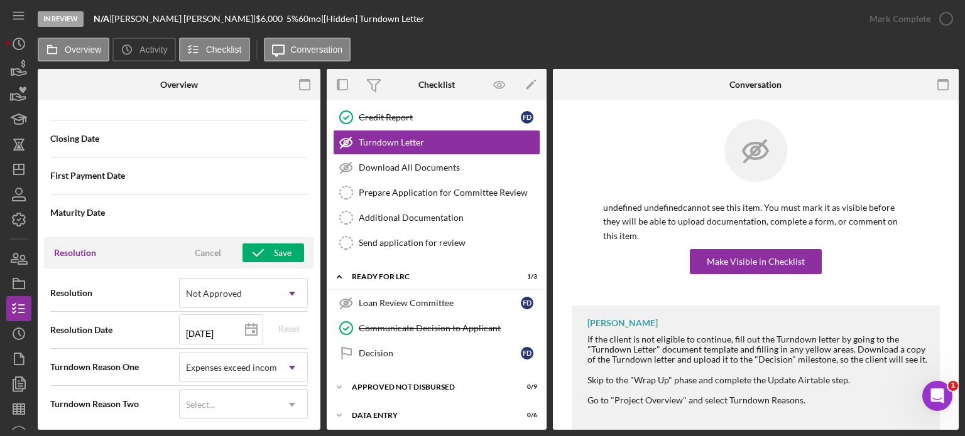
scroll to position [1649, 0]
click at [290, 404] on use at bounding box center [292, 406] width 6 height 4
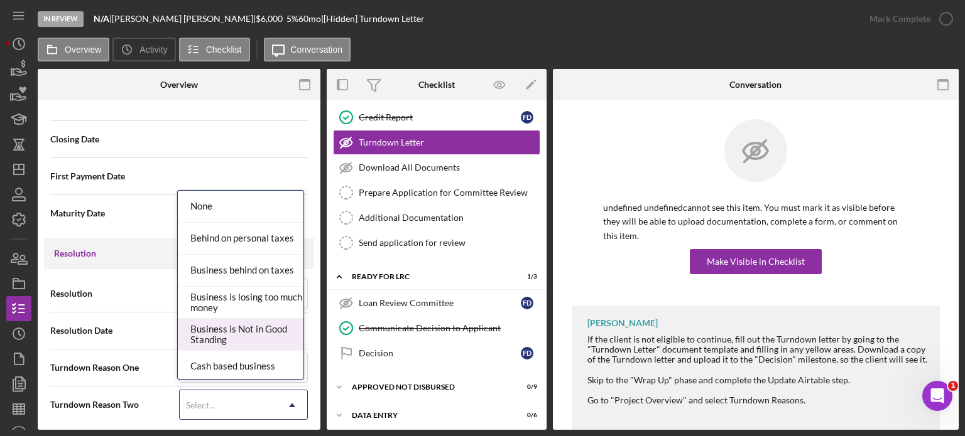
scroll to position [0, 0]
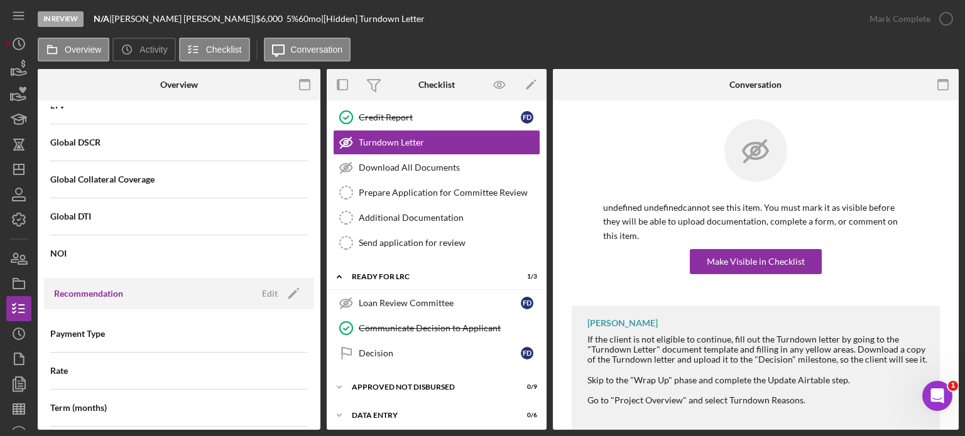
click at [224, 353] on div "Rate" at bounding box center [179, 371] width 258 height 37
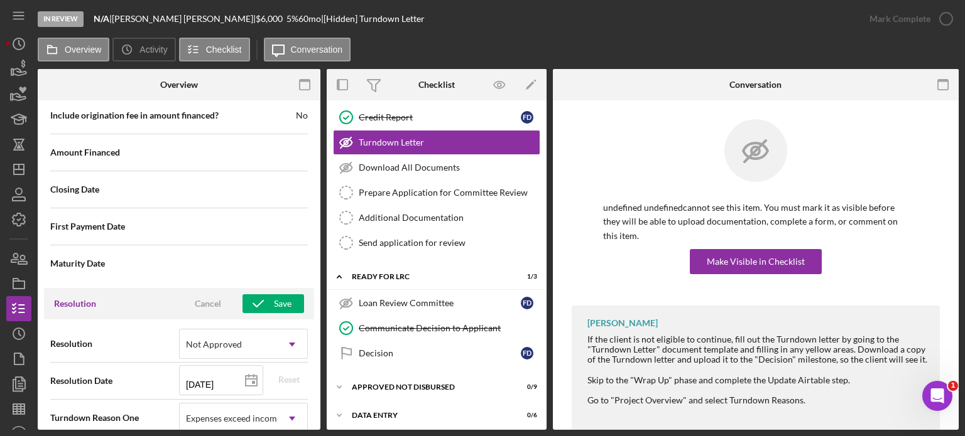
scroll to position [1649, 0]
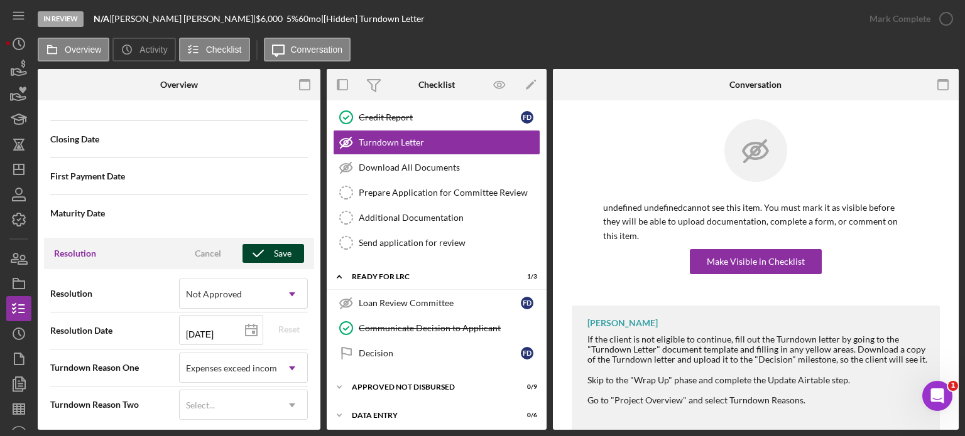
click at [286, 246] on div "Save" at bounding box center [283, 253] width 18 height 19
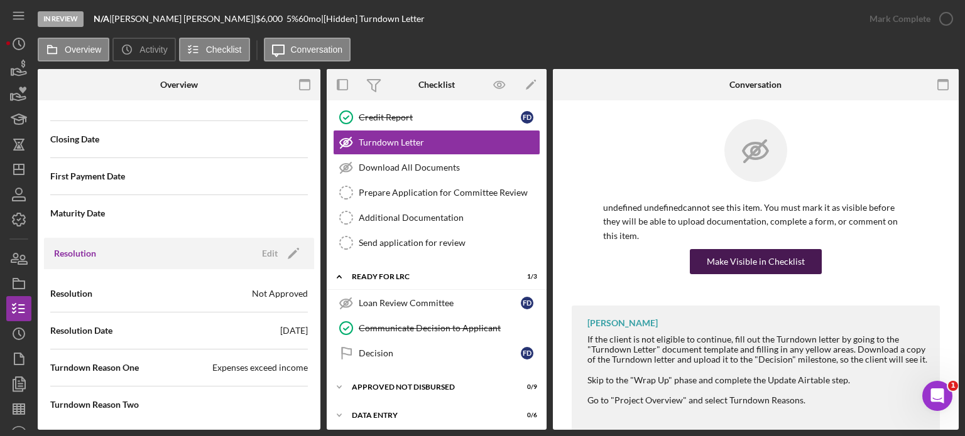
click at [743, 259] on div "Make Visible in Checklist" at bounding box center [756, 261] width 98 height 25
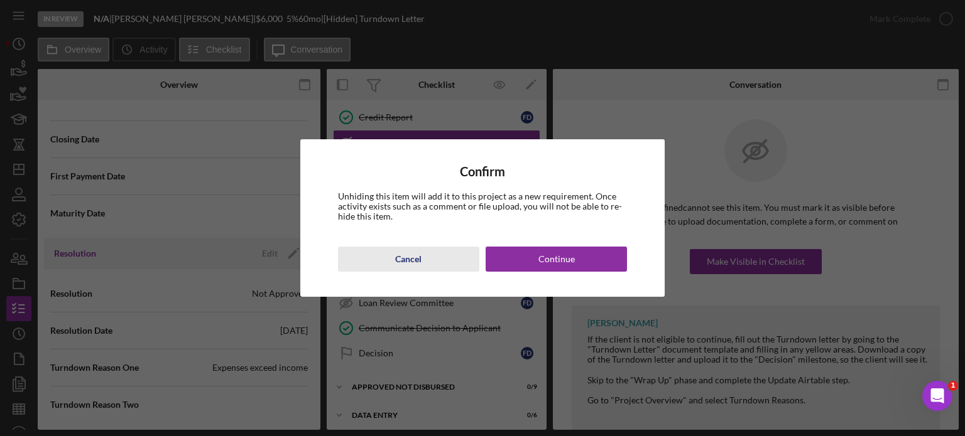
click at [416, 261] on div "Cancel" at bounding box center [408, 259] width 26 height 25
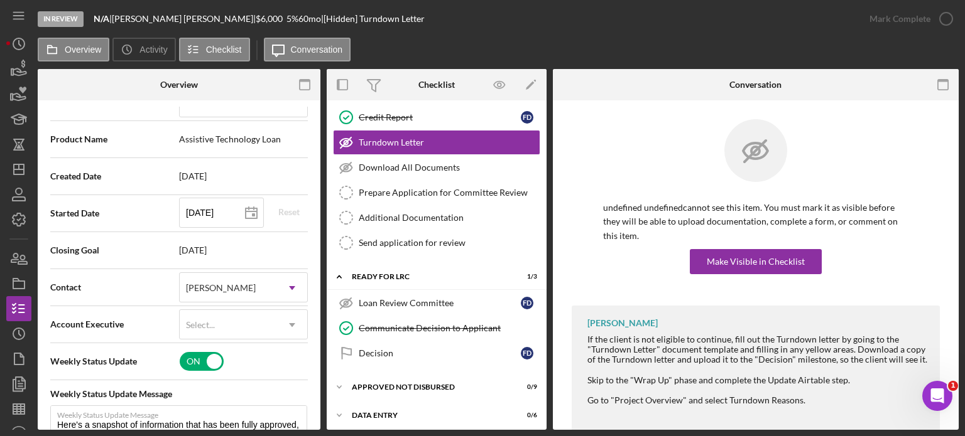
scroll to position [0, 0]
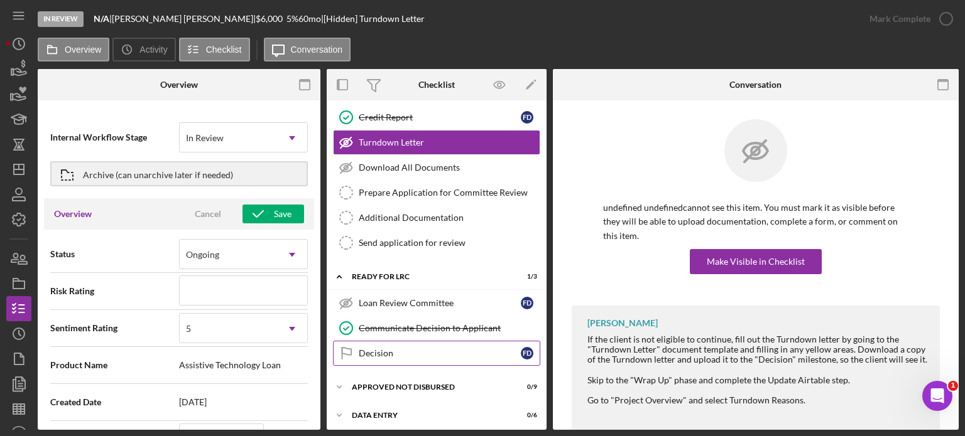
click at [439, 349] on div "Decision" at bounding box center [440, 354] width 162 height 10
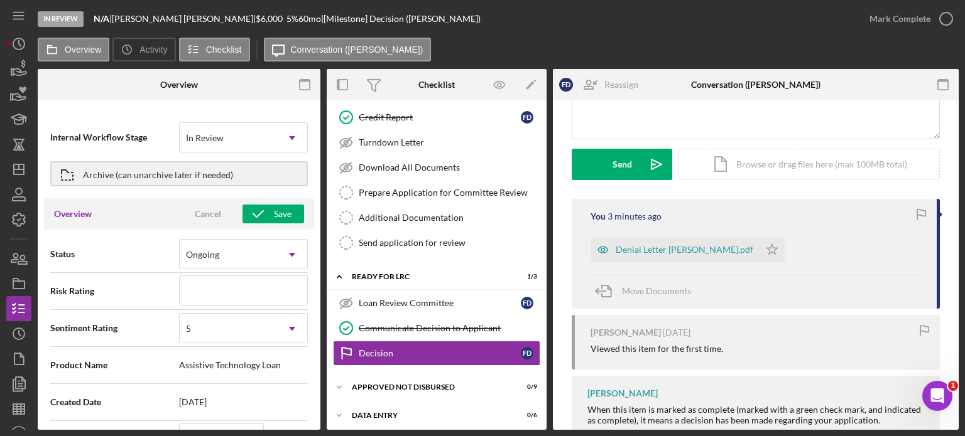
scroll to position [183, 0]
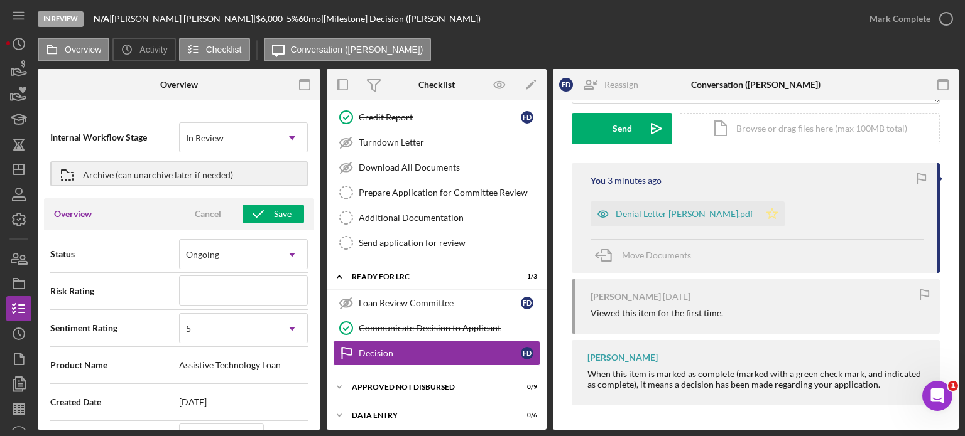
click at [767, 217] on polygon "button" at bounding box center [772, 214] width 11 height 10
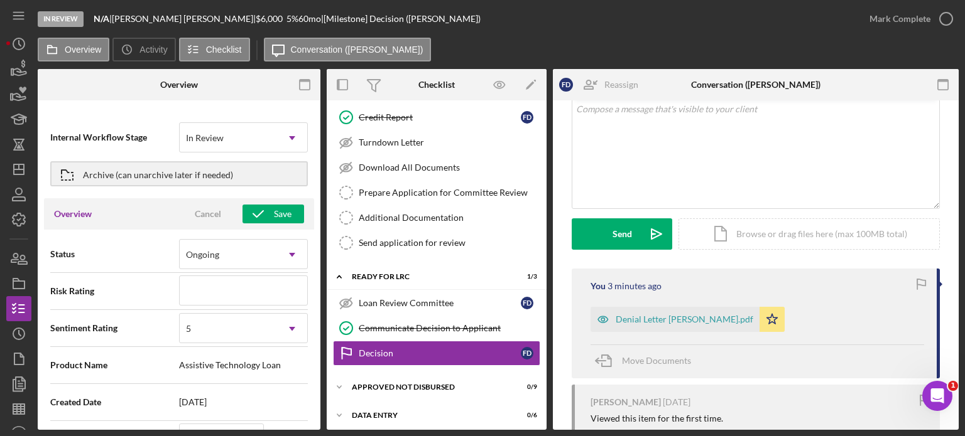
scroll to position [0, 0]
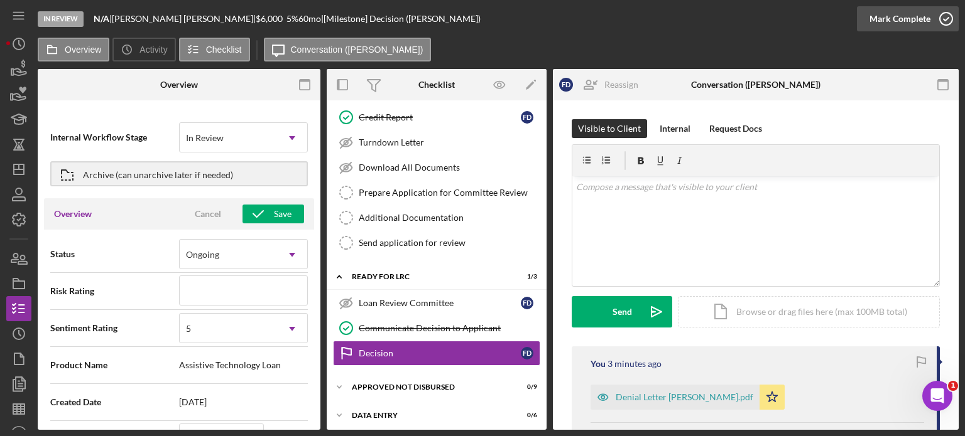
click at [937, 17] on icon "button" at bounding box center [945, 18] width 31 height 31
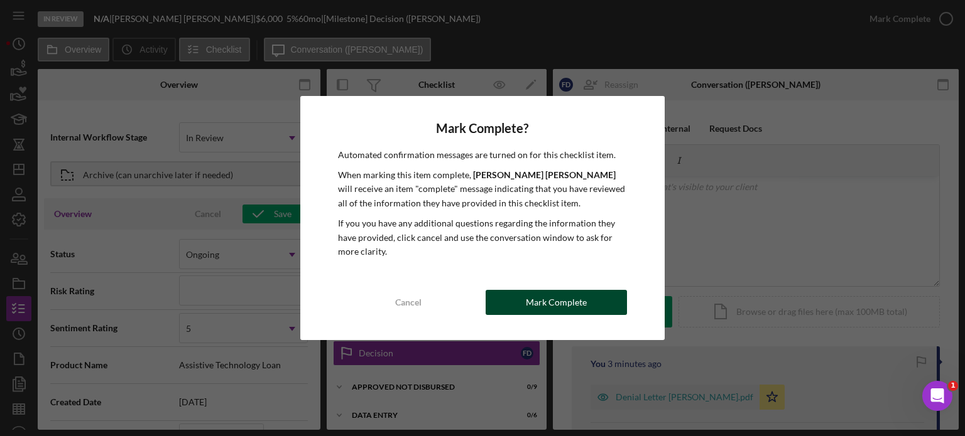
click at [549, 295] on div "Mark Complete" at bounding box center [556, 302] width 61 height 25
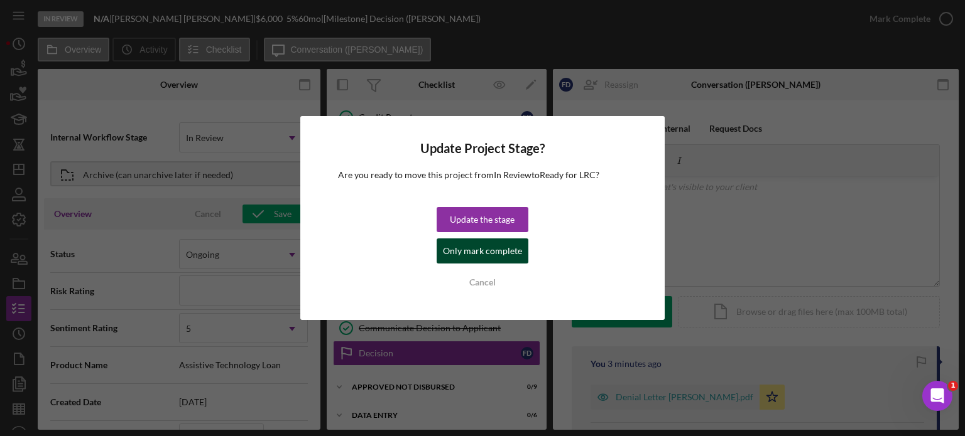
click at [495, 251] on div "Only mark complete" at bounding box center [482, 251] width 79 height 25
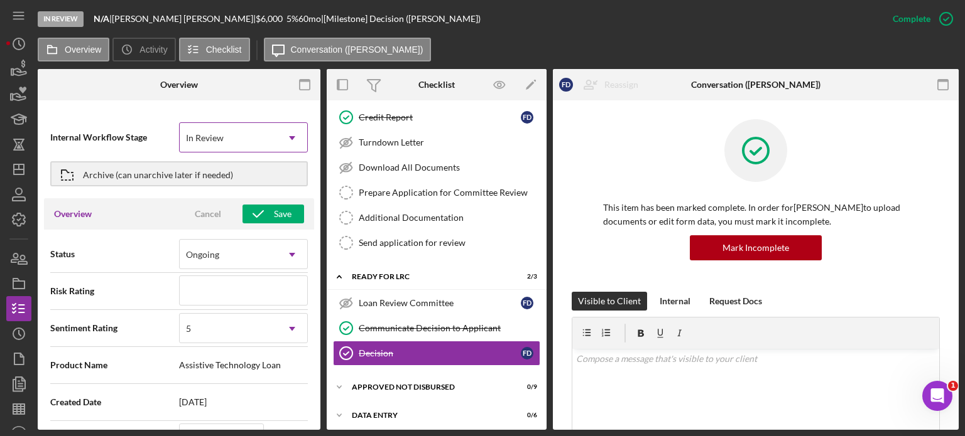
click at [259, 133] on div "In Review" at bounding box center [228, 138] width 97 height 29
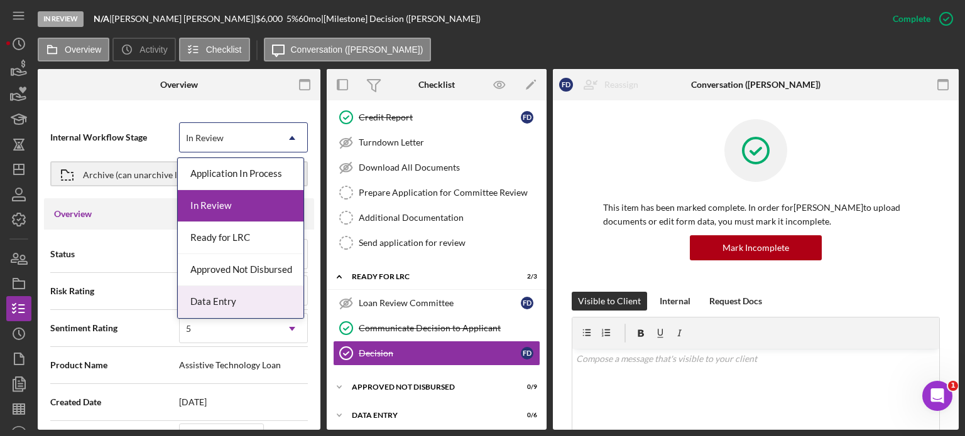
click at [236, 298] on div "Data Entry" at bounding box center [241, 302] width 126 height 32
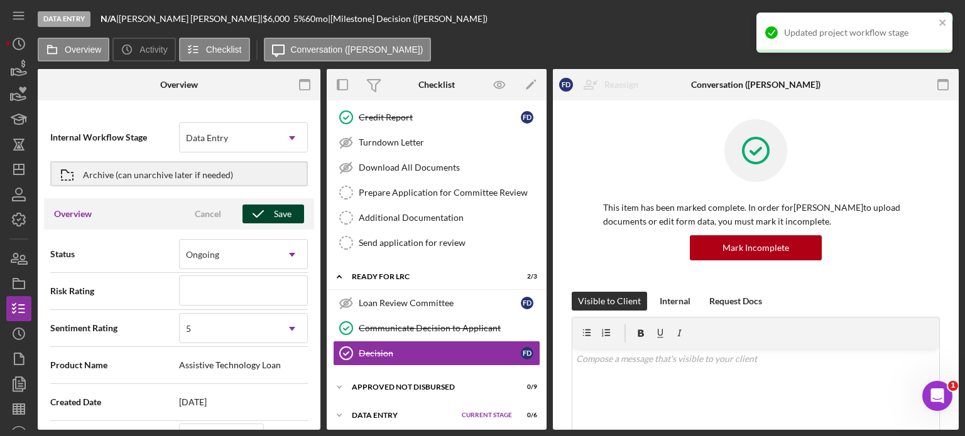
click at [279, 213] on div "Save" at bounding box center [283, 214] width 18 height 19
type textarea "Here's a snapshot of information that has been fully approved, as well as the i…"
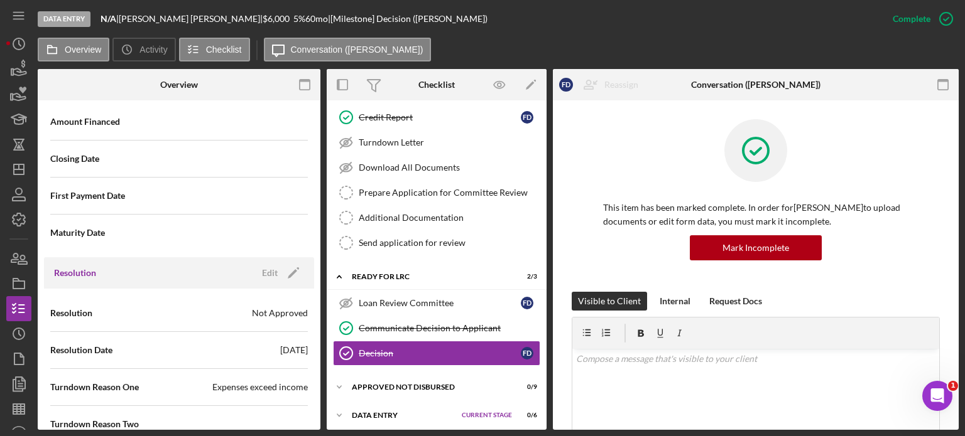
scroll to position [1613, 0]
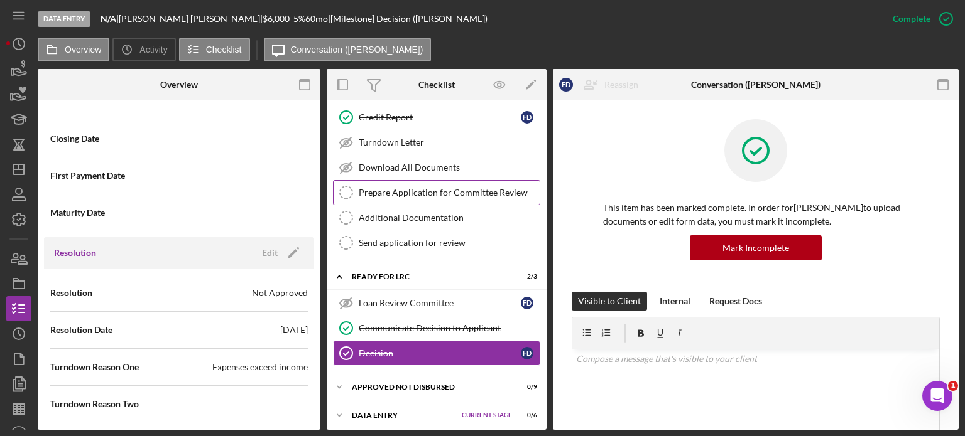
click at [425, 194] on div "Prepare Application for Committee Review" at bounding box center [449, 193] width 181 height 10
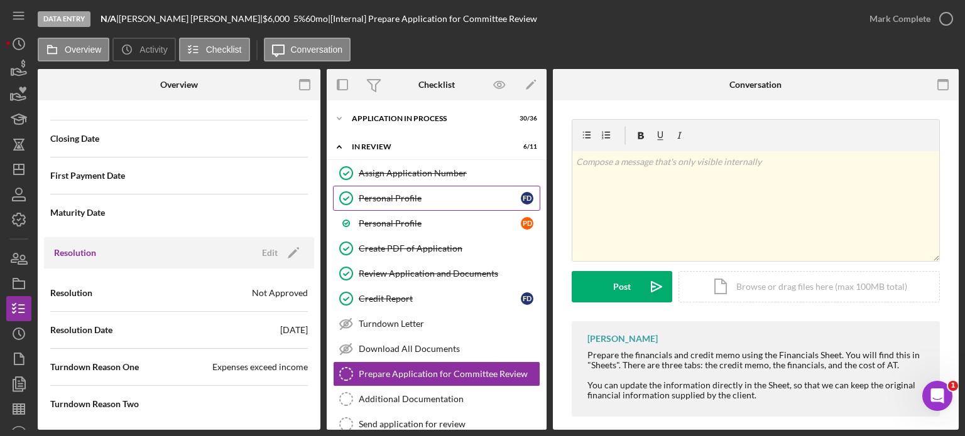
scroll to position [21, 0]
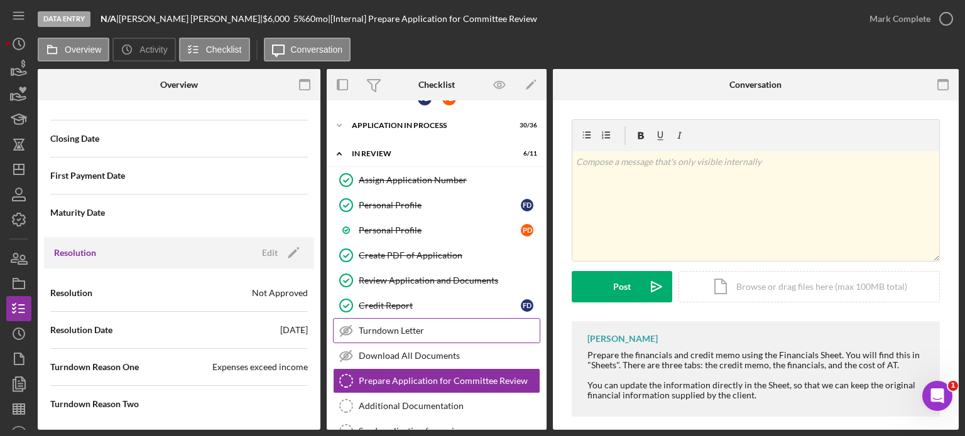
click at [398, 326] on div "Turndown Letter" at bounding box center [449, 331] width 181 height 10
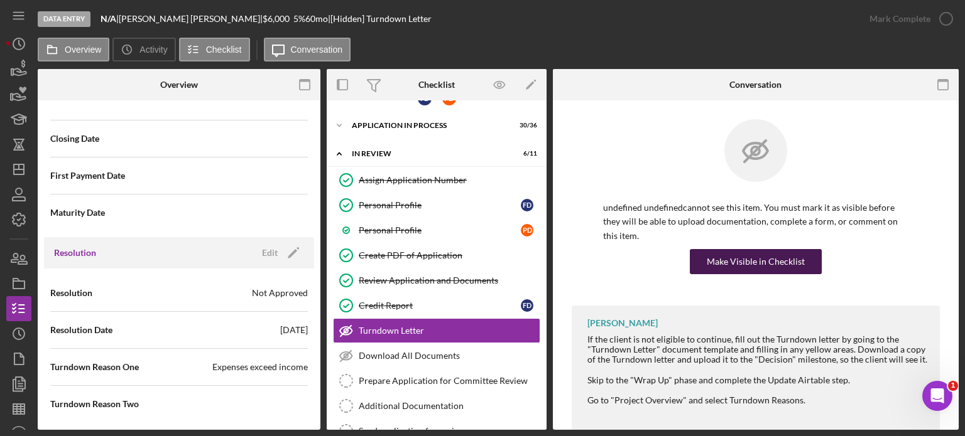
click at [744, 262] on div "Make Visible in Checklist" at bounding box center [756, 261] width 98 height 25
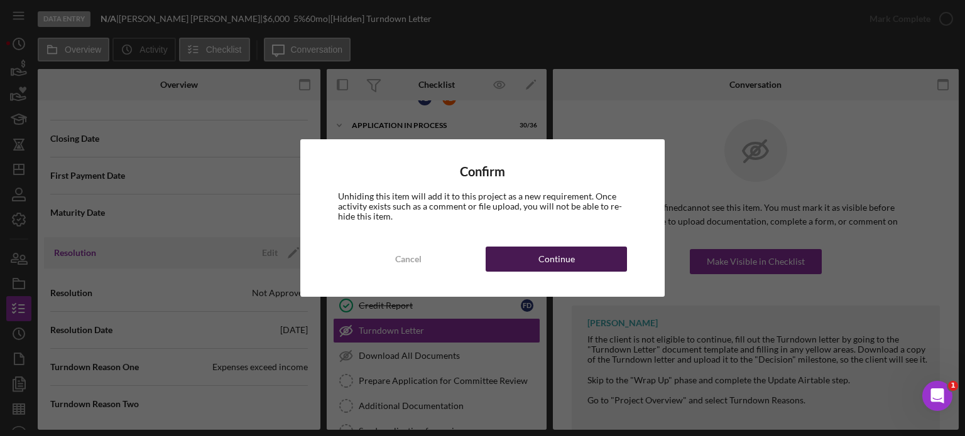
click at [563, 254] on div "Continue" at bounding box center [556, 259] width 36 height 25
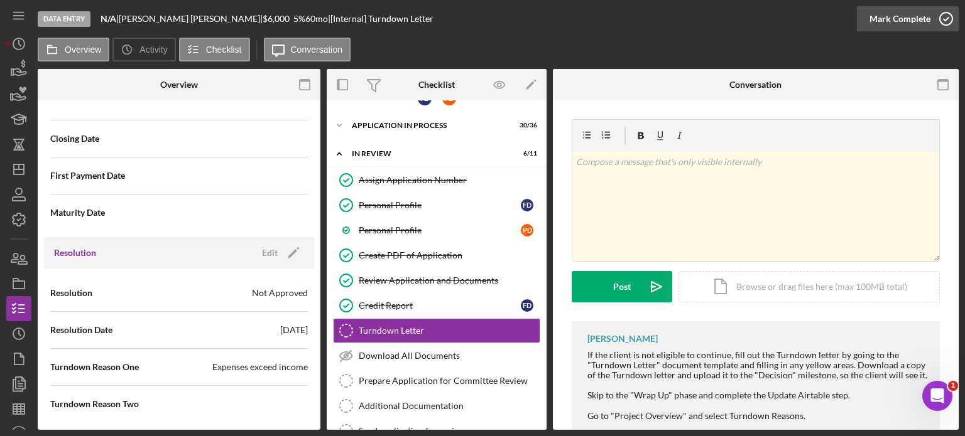
click at [947, 19] on icon "button" at bounding box center [945, 18] width 31 height 31
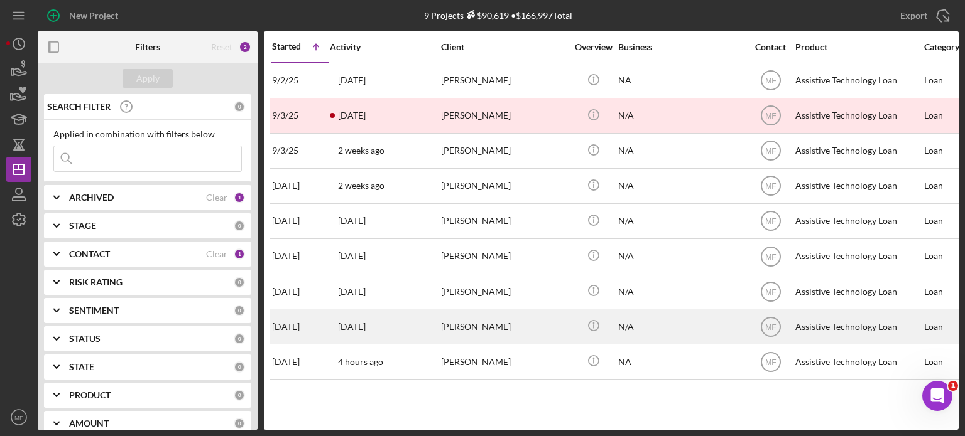
click at [529, 322] on div "[PERSON_NAME]" at bounding box center [504, 326] width 126 height 33
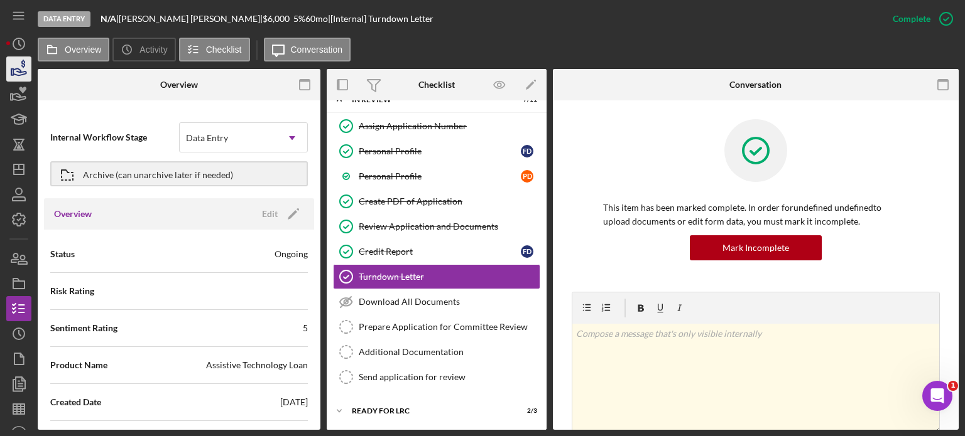
scroll to position [84, 0]
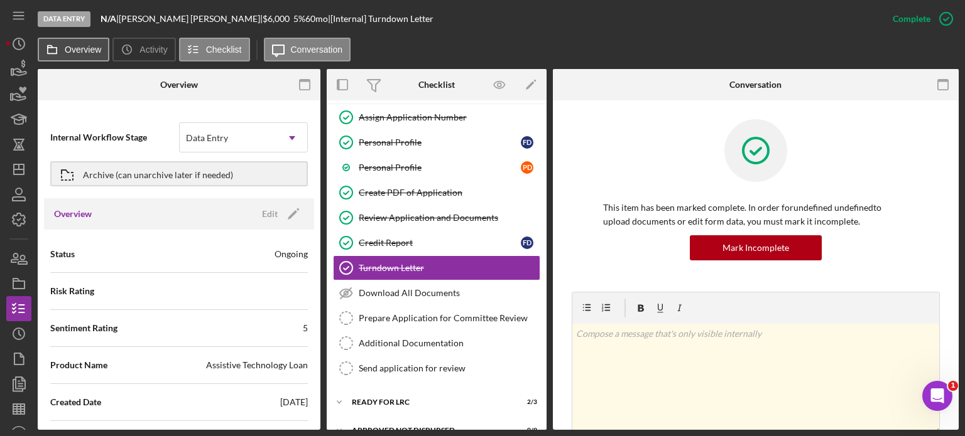
click at [65, 47] on label "Overview" at bounding box center [83, 50] width 36 height 10
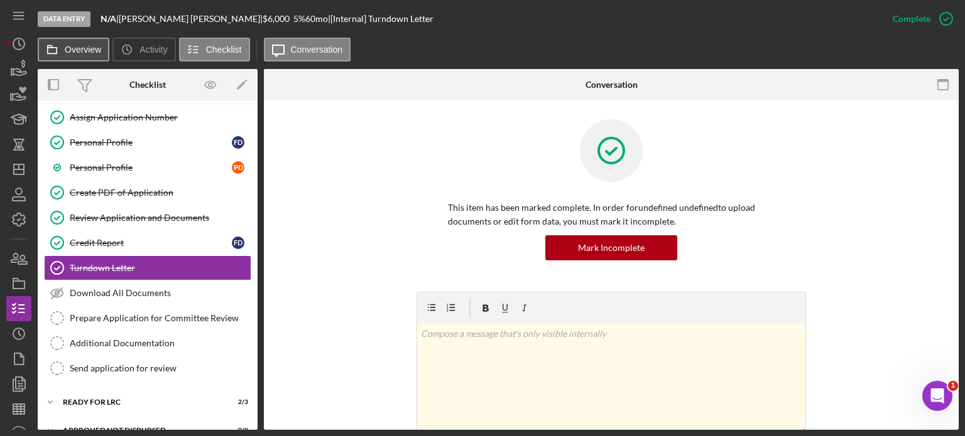
click at [75, 46] on label "Overview" at bounding box center [83, 50] width 36 height 10
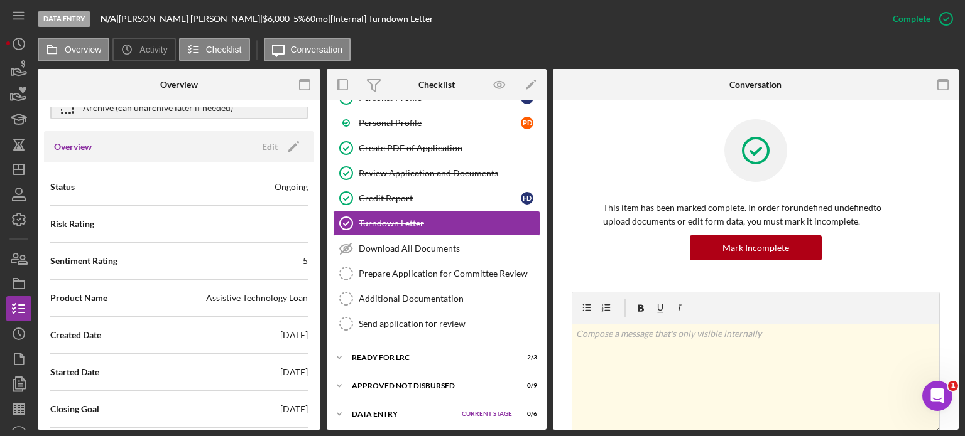
scroll to position [0, 0]
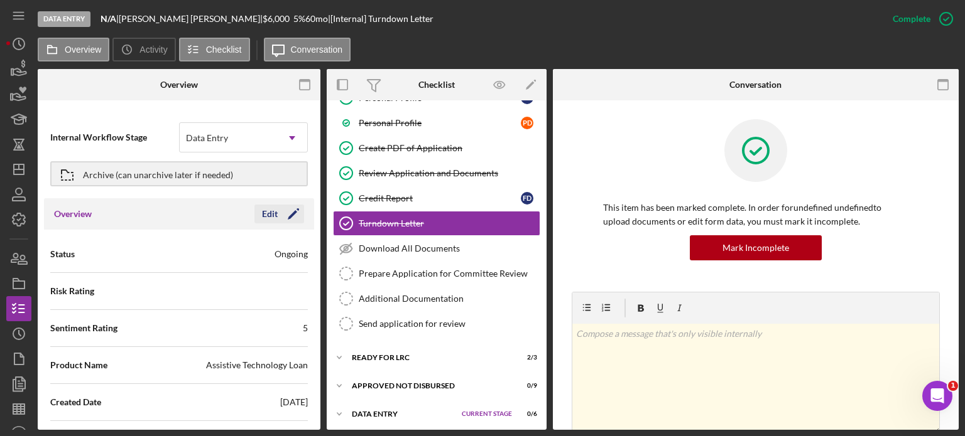
click at [266, 215] on div "Edit" at bounding box center [270, 214] width 16 height 19
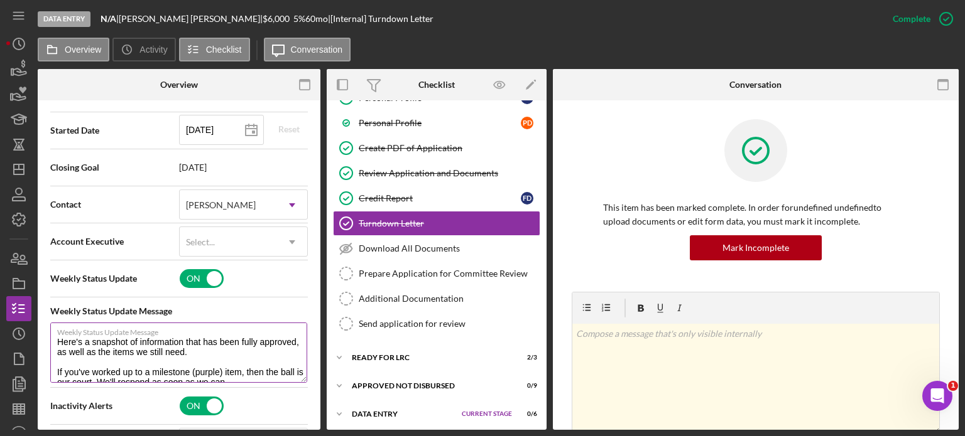
scroll to position [314, 0]
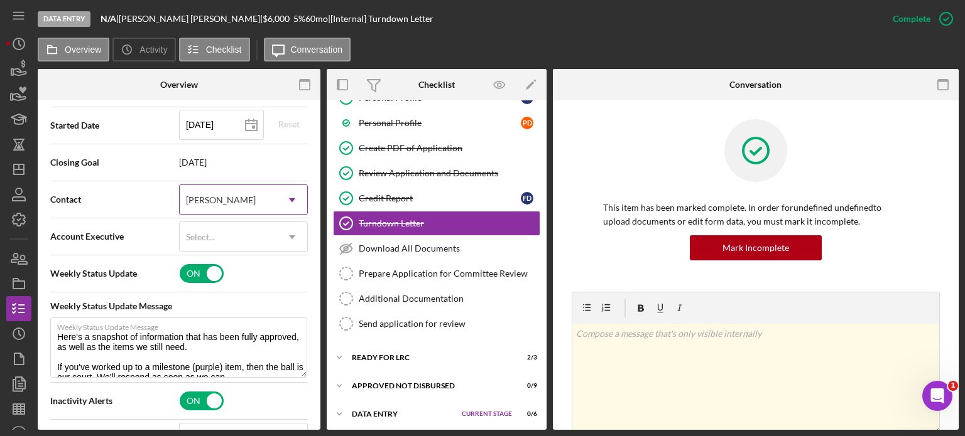
click at [247, 205] on div "[PERSON_NAME]" at bounding box center [228, 200] width 97 height 29
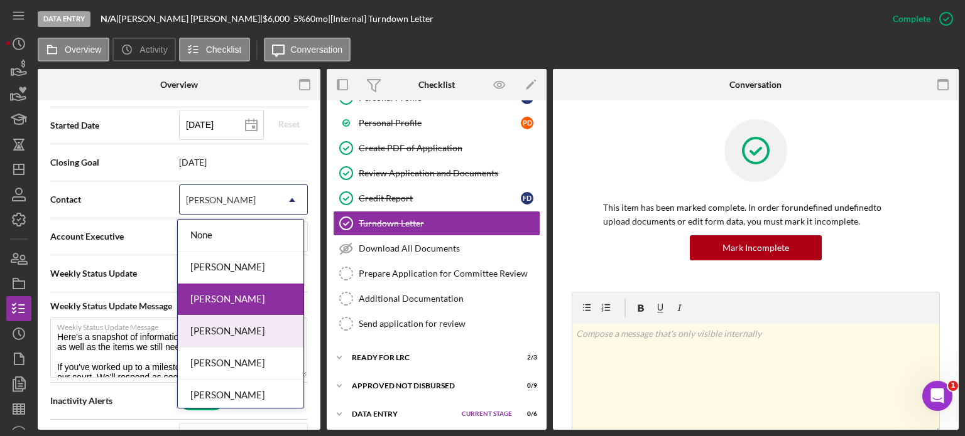
click at [232, 330] on div "[PERSON_NAME]" at bounding box center [241, 332] width 126 height 32
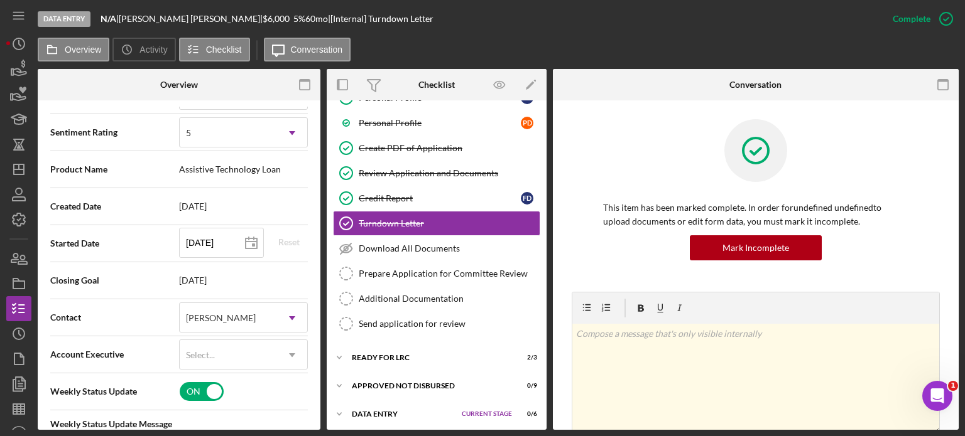
scroll to position [0, 0]
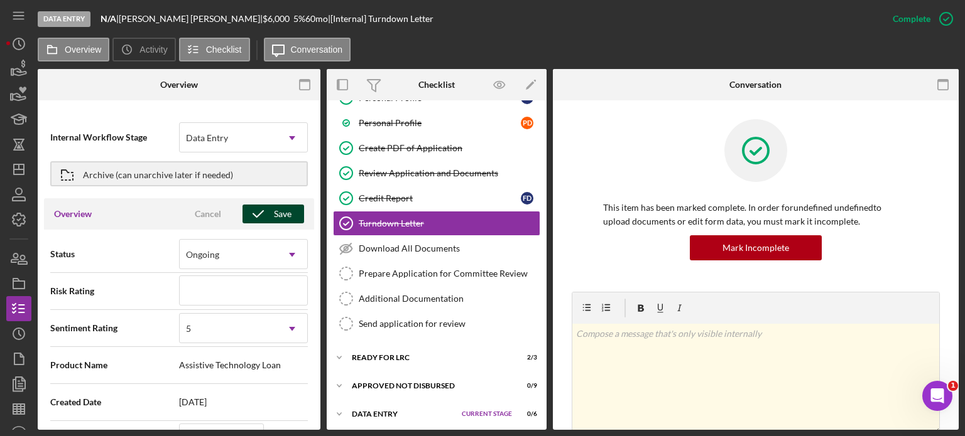
click at [264, 213] on icon "button" at bounding box center [257, 213] width 31 height 31
type textarea "Here's a snapshot of information that has been fully approved, as well as the i…"
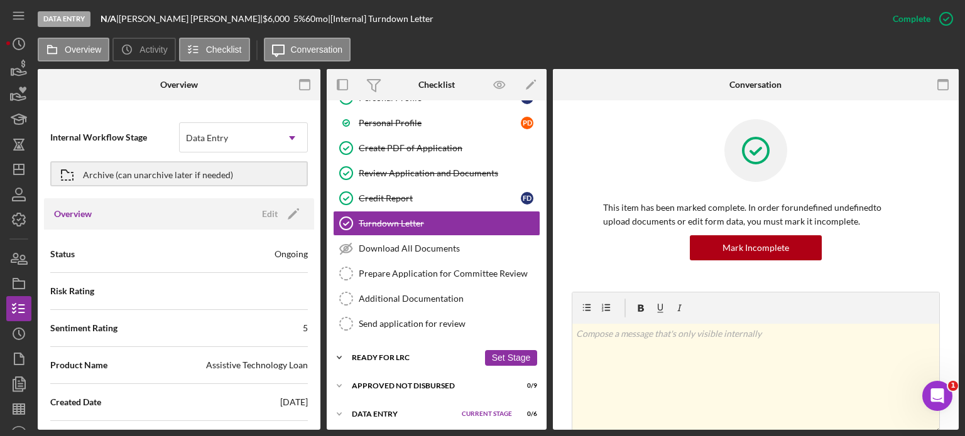
click at [412, 357] on div "Ready for LRC" at bounding box center [415, 358] width 127 height 8
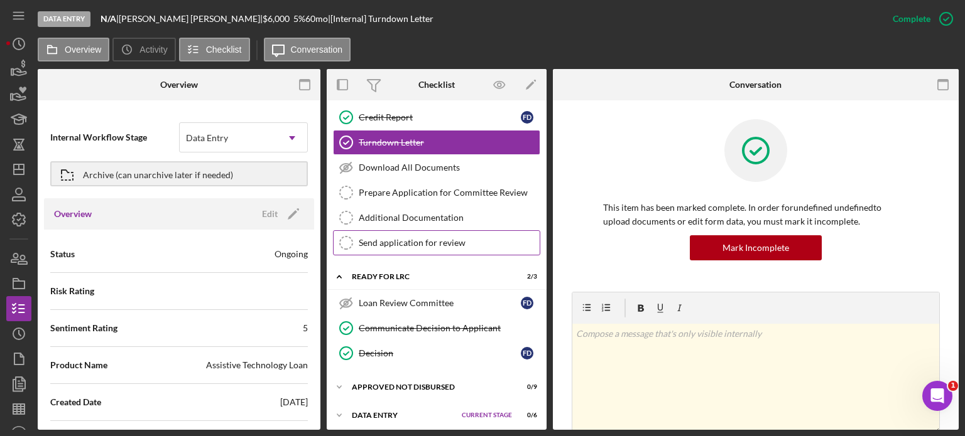
click at [440, 233] on link "Send application for review Send application for review" at bounding box center [436, 242] width 207 height 25
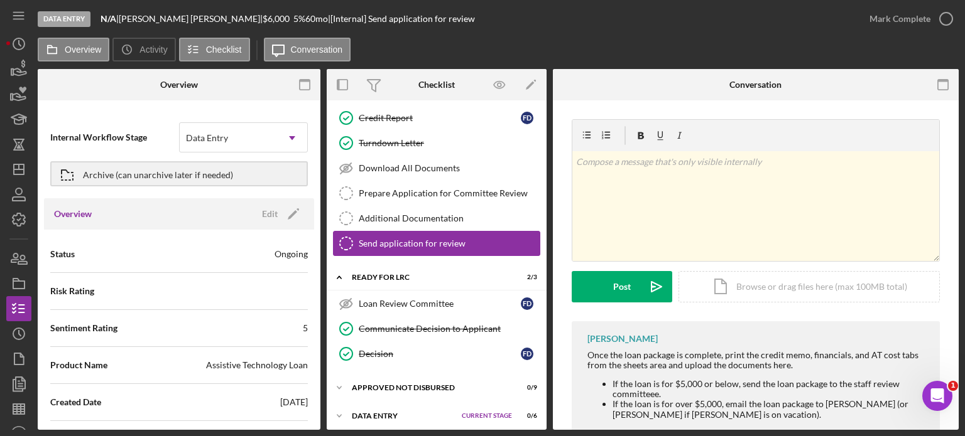
scroll to position [209, 0]
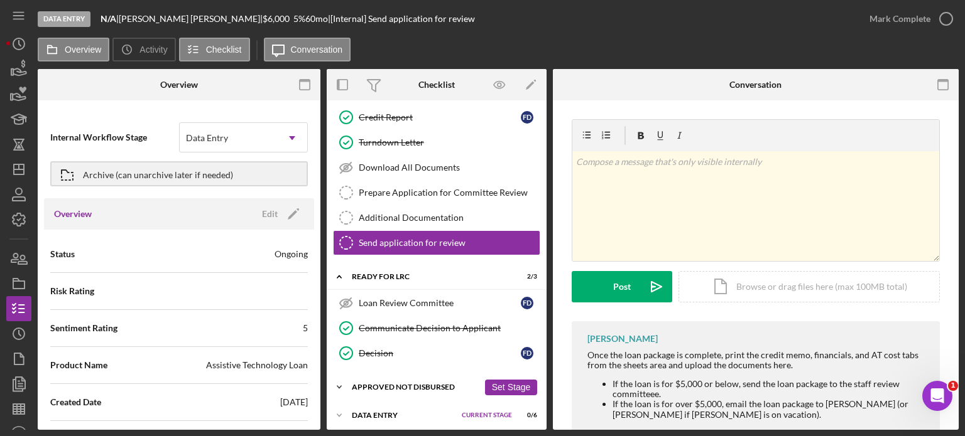
click at [396, 385] on div "Approved Not Disbursed" at bounding box center [415, 388] width 127 height 8
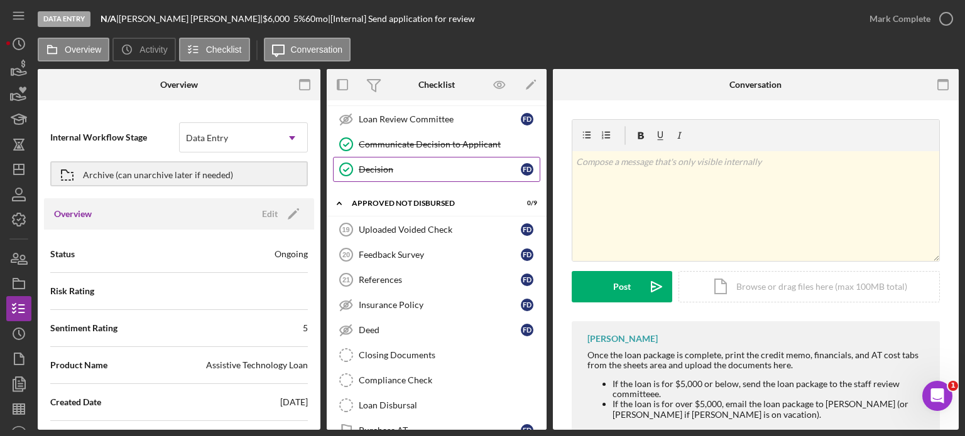
scroll to position [440, 0]
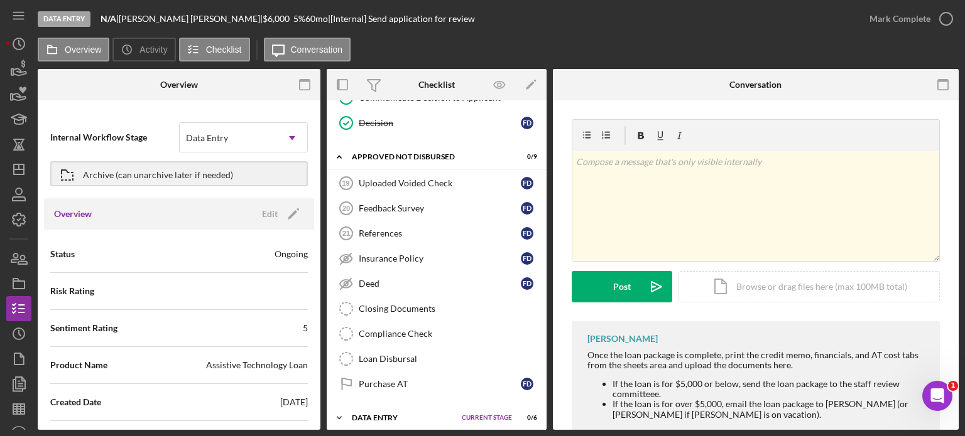
click at [374, 415] on div "Data Entry" at bounding box center [404, 419] width 104 height 8
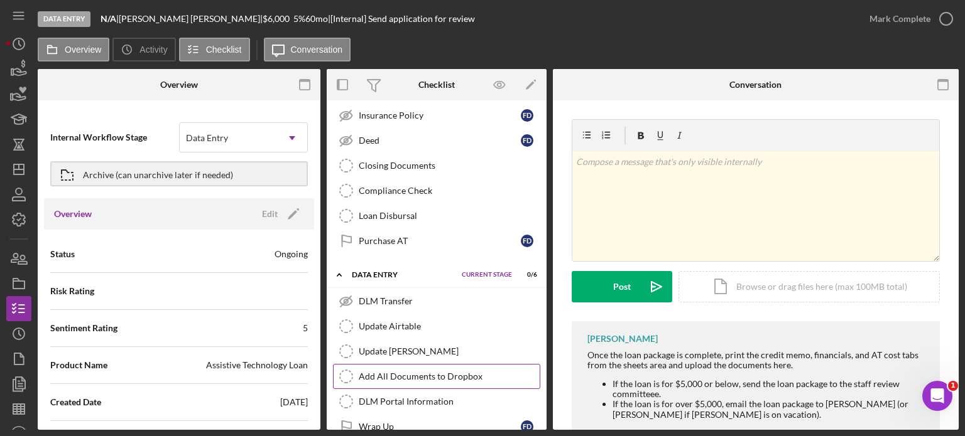
scroll to position [595, 0]
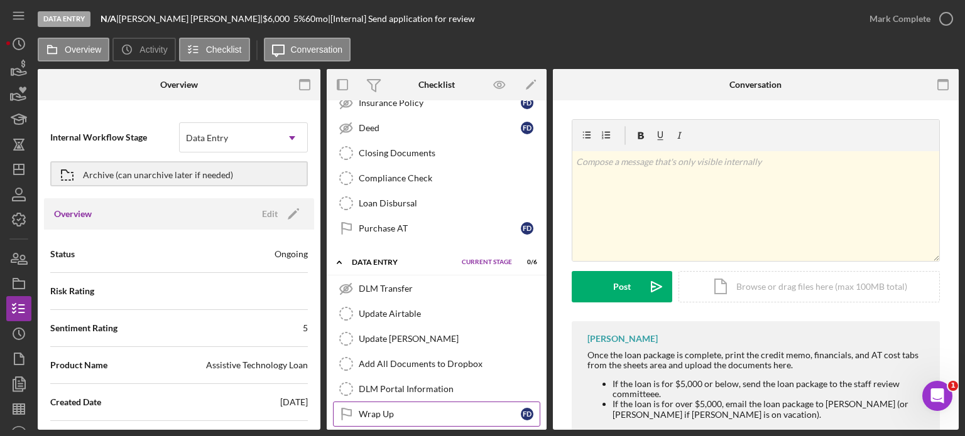
click at [382, 409] on div "Wrap Up" at bounding box center [440, 414] width 162 height 10
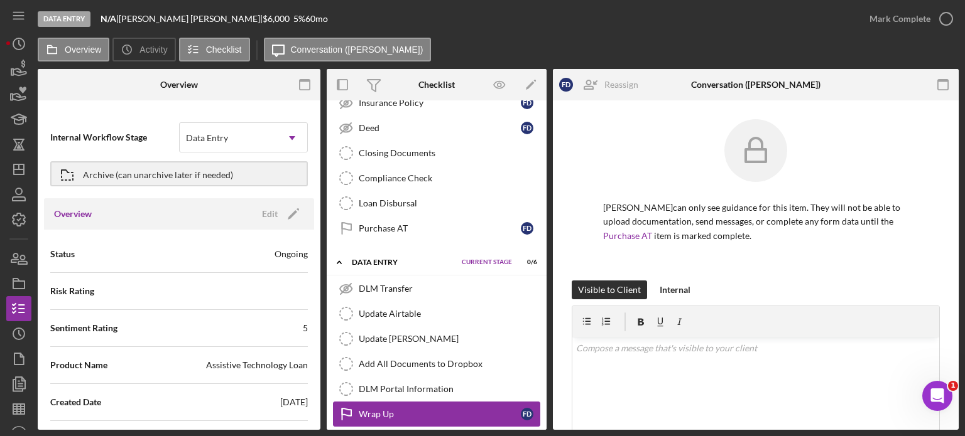
scroll to position [595, 0]
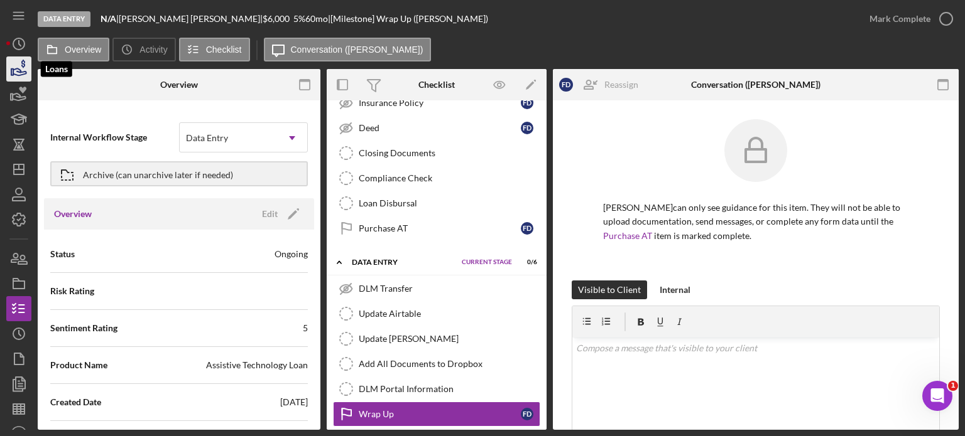
click at [18, 72] on icon "button" at bounding box center [18, 68] width 31 height 31
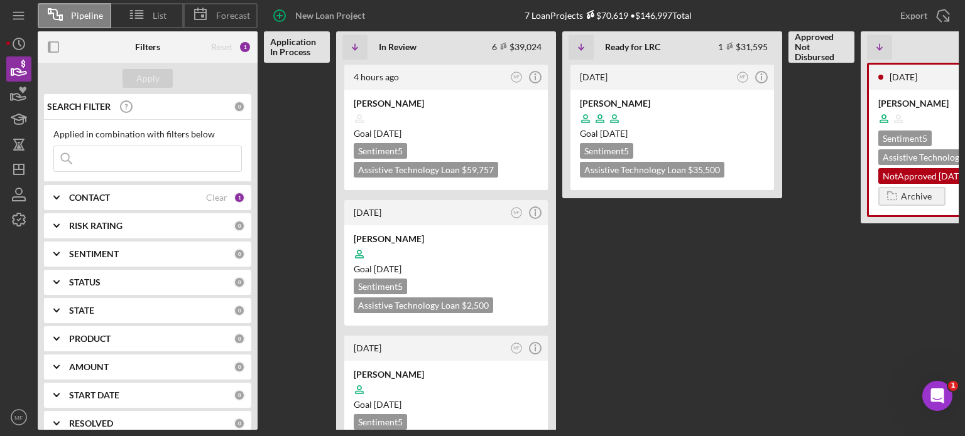
scroll to position [0, 128]
